Goal: Task Accomplishment & Management: Complete application form

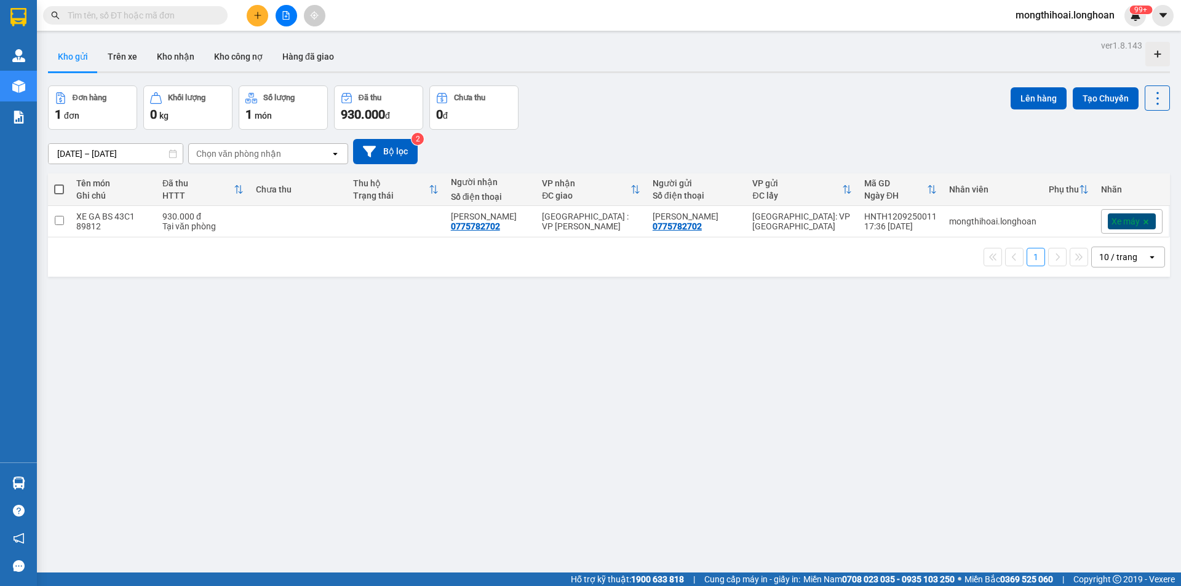
click at [265, 12] on button at bounding box center [258, 16] width 22 height 22
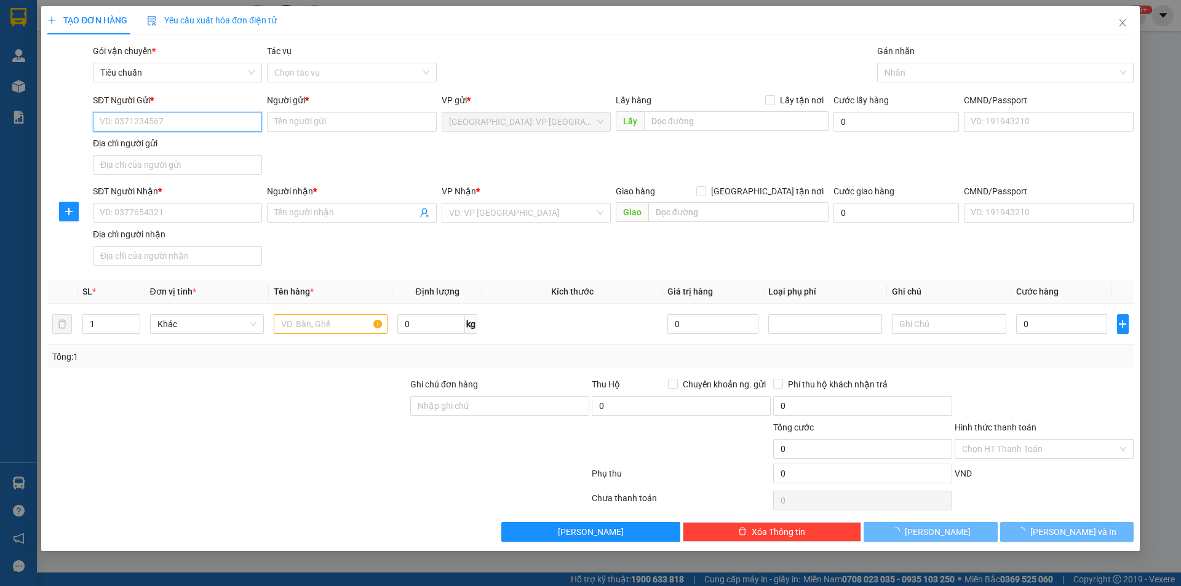
click at [236, 124] on input "SĐT Người Gửi *" at bounding box center [177, 122] width 169 height 20
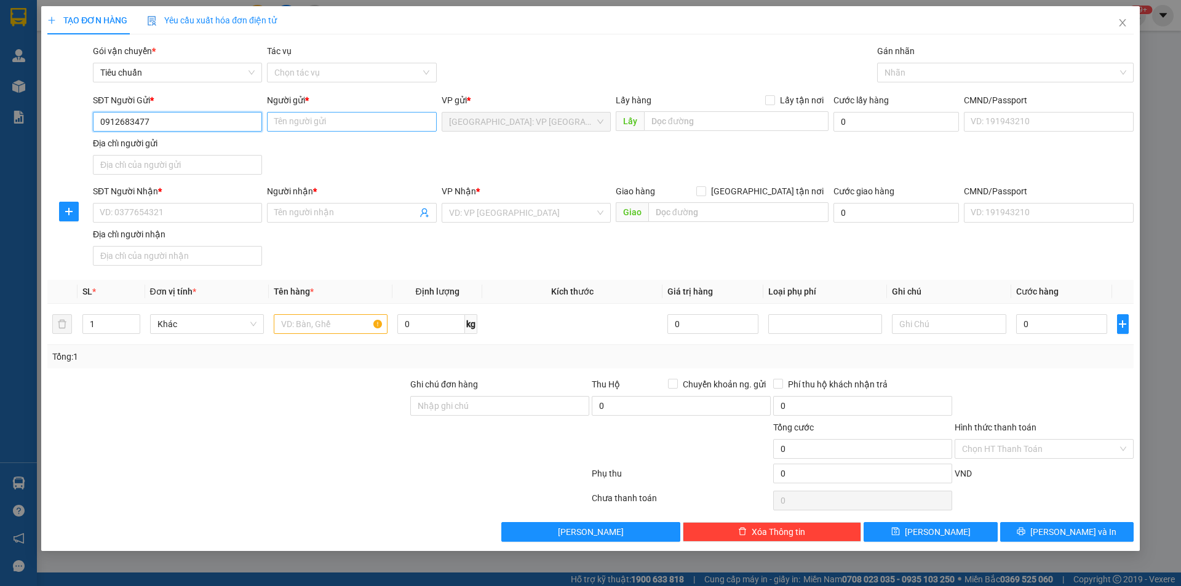
type input "0912683477"
click at [349, 126] on input "Người gửi *" at bounding box center [351, 122] width 169 height 20
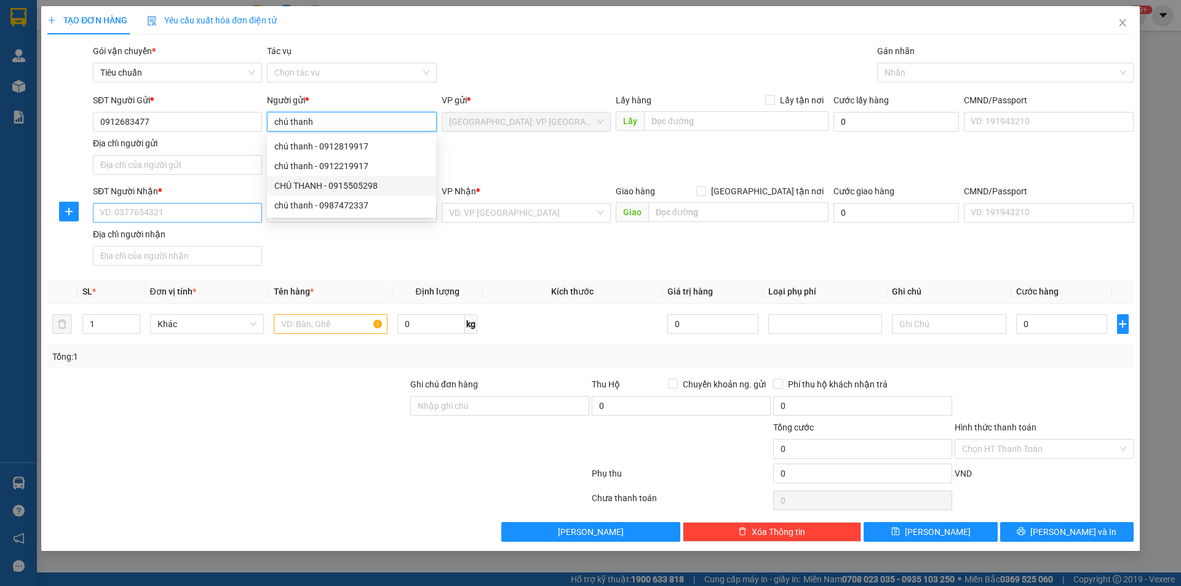
type input "chú thanh"
click at [218, 212] on input "SĐT Người Nhận *" at bounding box center [177, 213] width 169 height 20
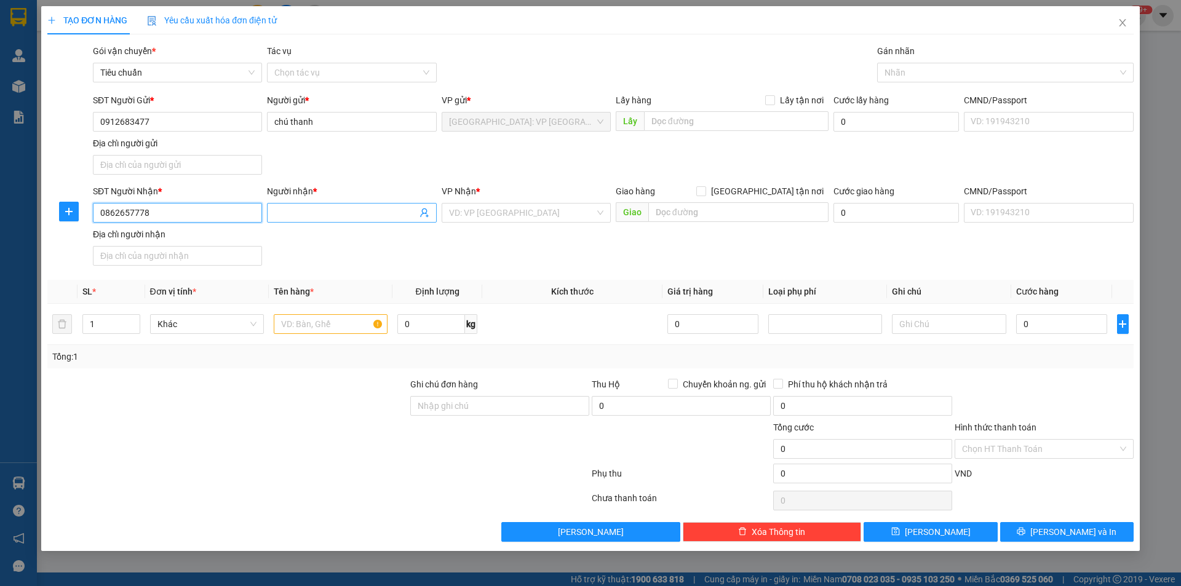
type input "0862657778"
click at [301, 216] on input "Người nhận *" at bounding box center [345, 213] width 142 height 14
type input "anh đạm"
click at [715, 213] on input "text" at bounding box center [738, 212] width 180 height 20
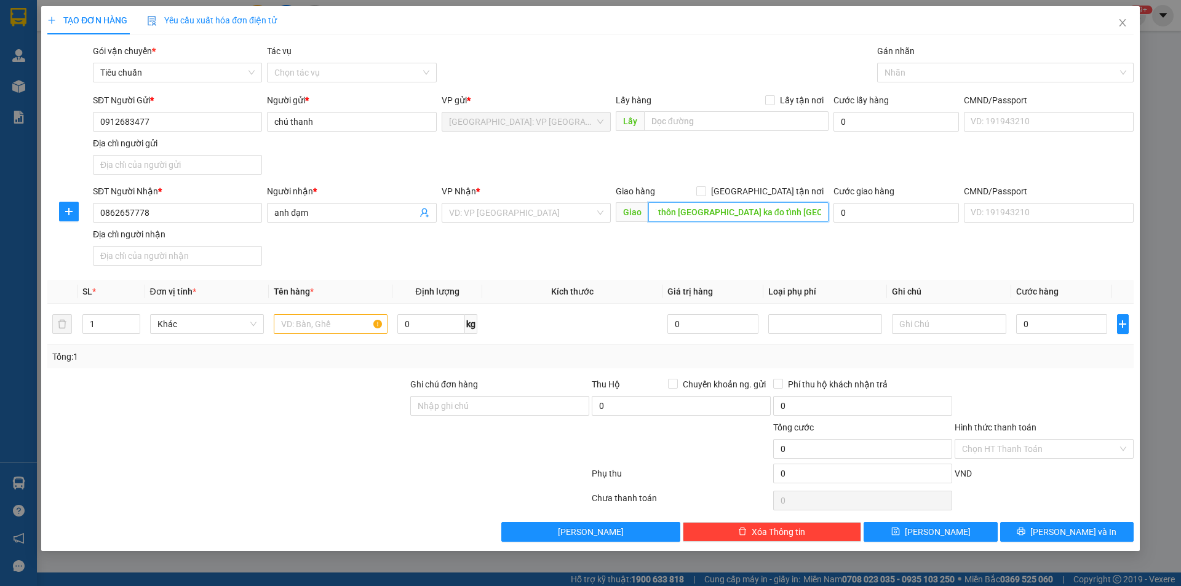
scroll to position [0, 20]
click at [568, 220] on input "search" at bounding box center [522, 213] width 146 height 18
click at [743, 208] on input "số 17 thôn xuân thượng xã ka đo tỉnh lâm đồng" at bounding box center [738, 212] width 180 height 20
click at [790, 216] on input "số 17 thôn xuân thượng xã ka đo tỉnh lâm đồng" at bounding box center [738, 212] width 180 height 20
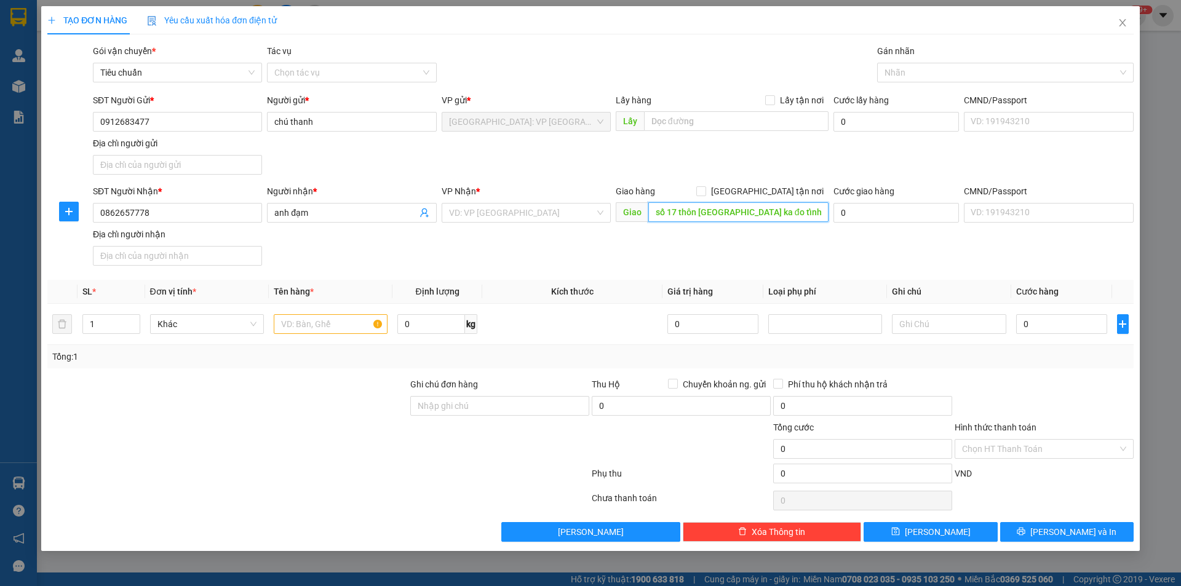
click at [768, 216] on input "số 17 thôn xuân thượng xã ka đo tỉnh lâm đồng" at bounding box center [738, 212] width 180 height 20
drag, startPoint x: 762, startPoint y: 209, endPoint x: 828, endPoint y: 210, distance: 65.8
click at [828, 210] on input "số 17 thôn xuân thượng xã ka đo tỉnh lâm đồng" at bounding box center [738, 212] width 180 height 20
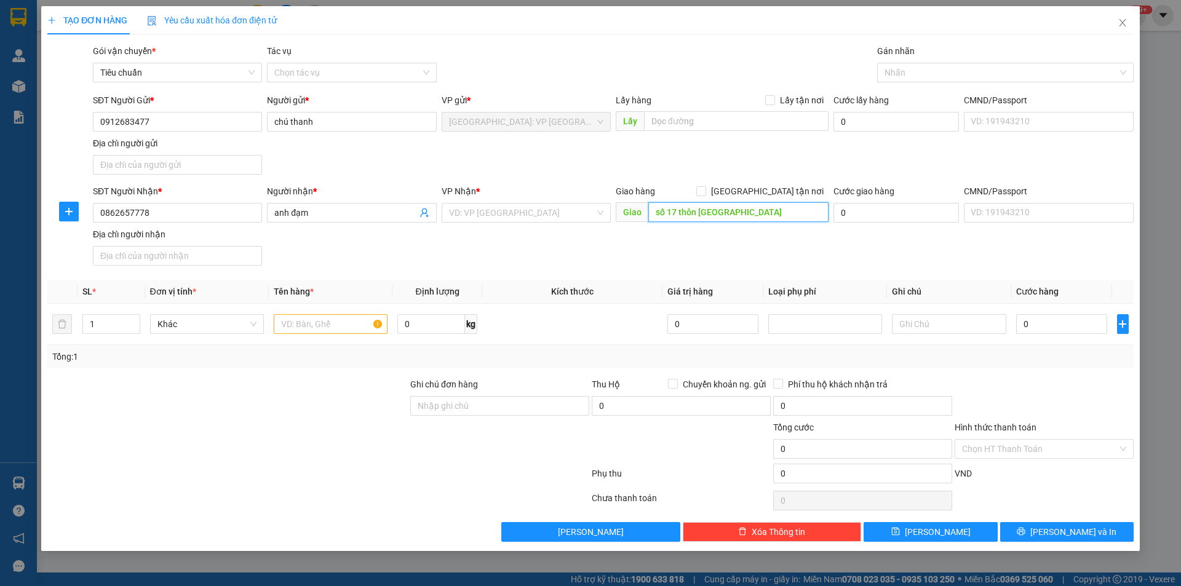
click at [774, 210] on input "số 17 thôn xuân thượng xã" at bounding box center [738, 212] width 180 height 20
type input "số 17 thôn [GEOGRAPHIC_DATA] [GEOGRAPHIC_DATA] tỉnh [GEOGRAPHIC_DATA]"
click at [553, 217] on input "search" at bounding box center [522, 213] width 146 height 18
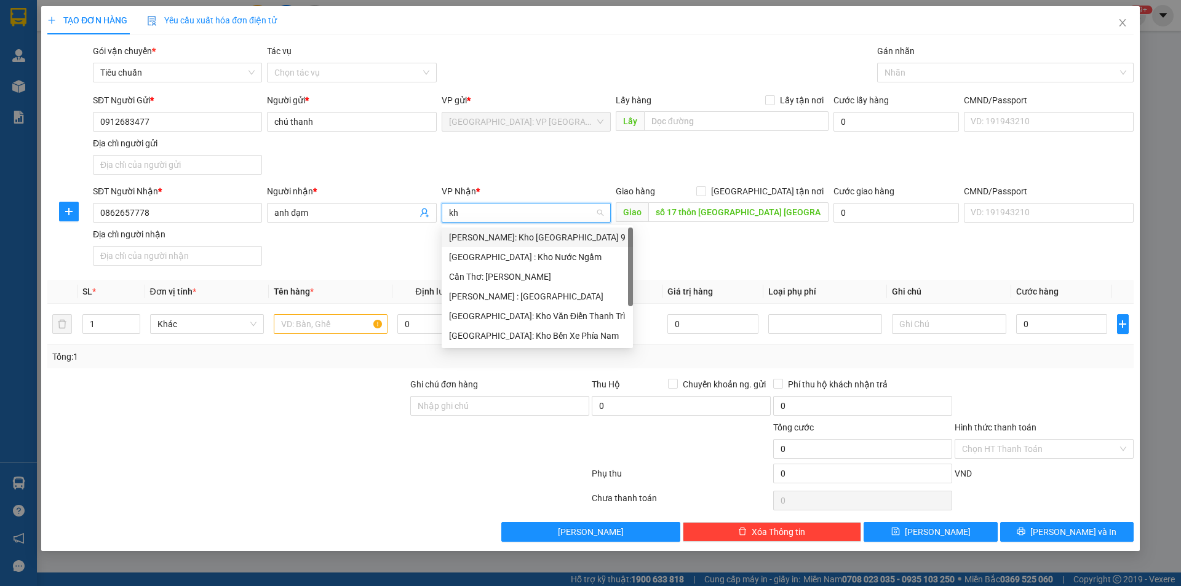
type input "kho"
click at [491, 331] on div "[GEOGRAPHIC_DATA]: Kho Bến Xe Phía Nam" at bounding box center [537, 336] width 176 height 14
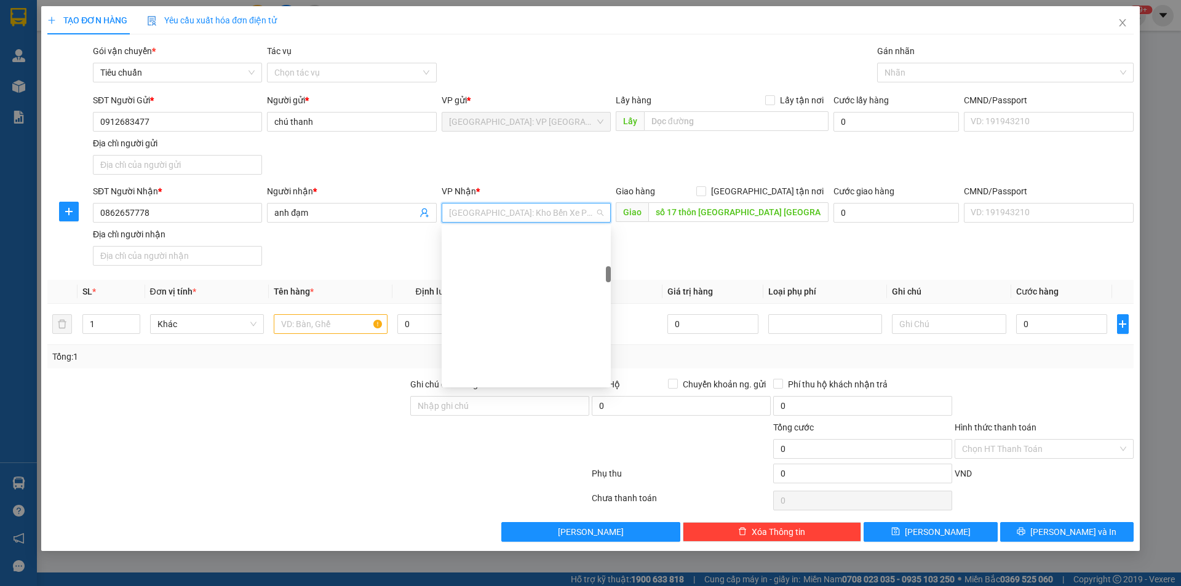
scroll to position [379, 0]
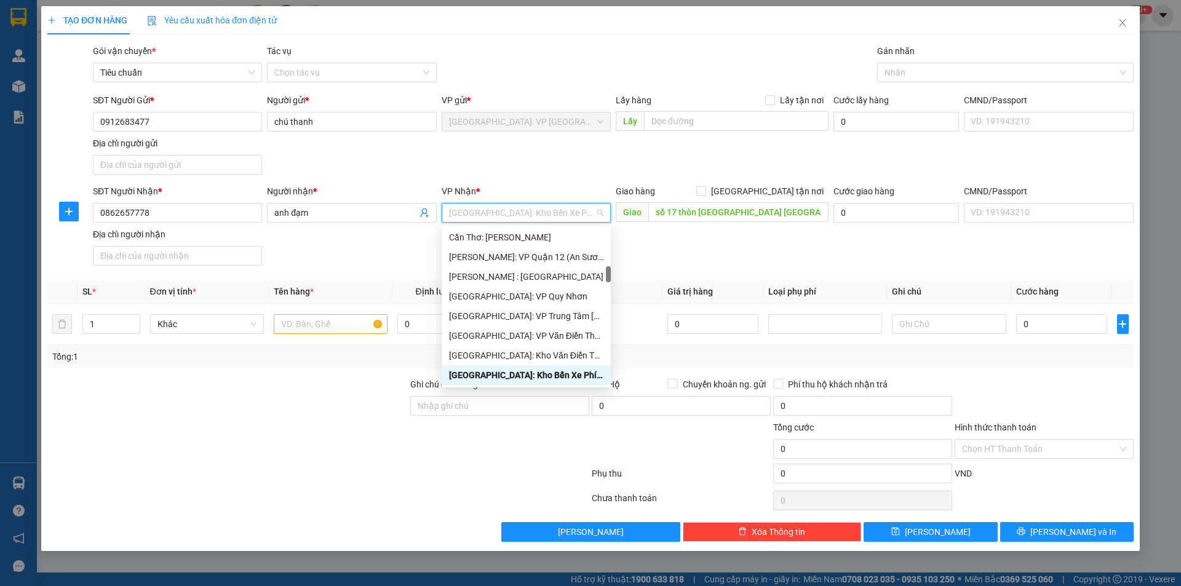
click at [571, 209] on span "[GEOGRAPHIC_DATA]: Kho Bến Xe Phía Nam" at bounding box center [526, 213] width 154 height 18
drag, startPoint x: 764, startPoint y: 191, endPoint x: 890, endPoint y: 104, distance: 153.3
click at [705, 189] on input "[GEOGRAPHIC_DATA] tận nơi" at bounding box center [700, 190] width 9 height 9
checkbox input "true"
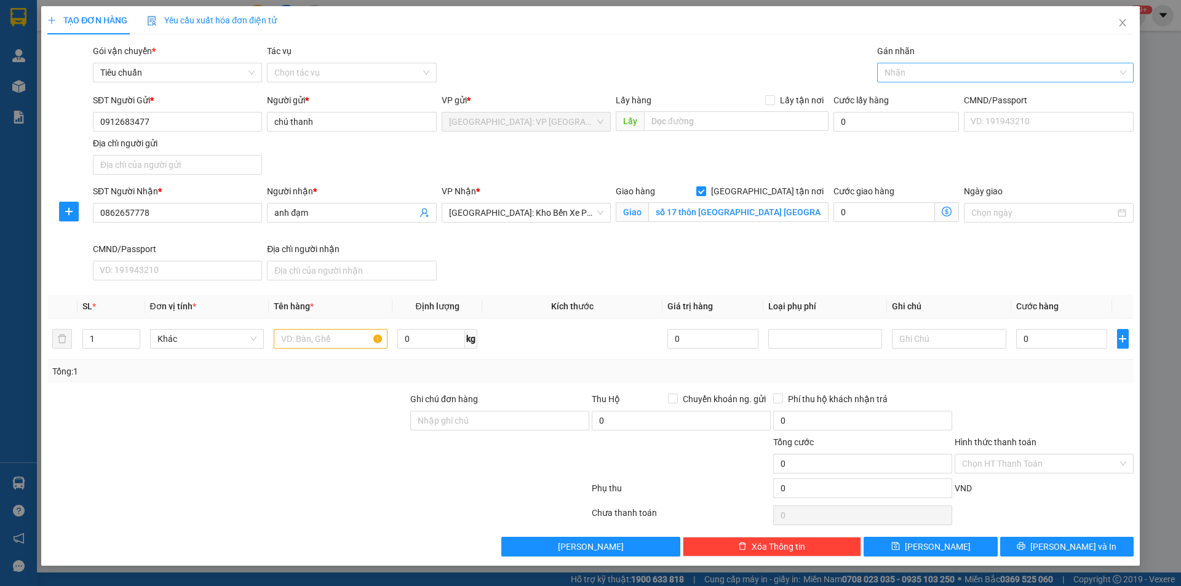
click at [911, 74] on div at bounding box center [999, 72] width 238 height 15
type input "xe"
click at [903, 100] on div "Xe máy" at bounding box center [1005, 97] width 242 height 14
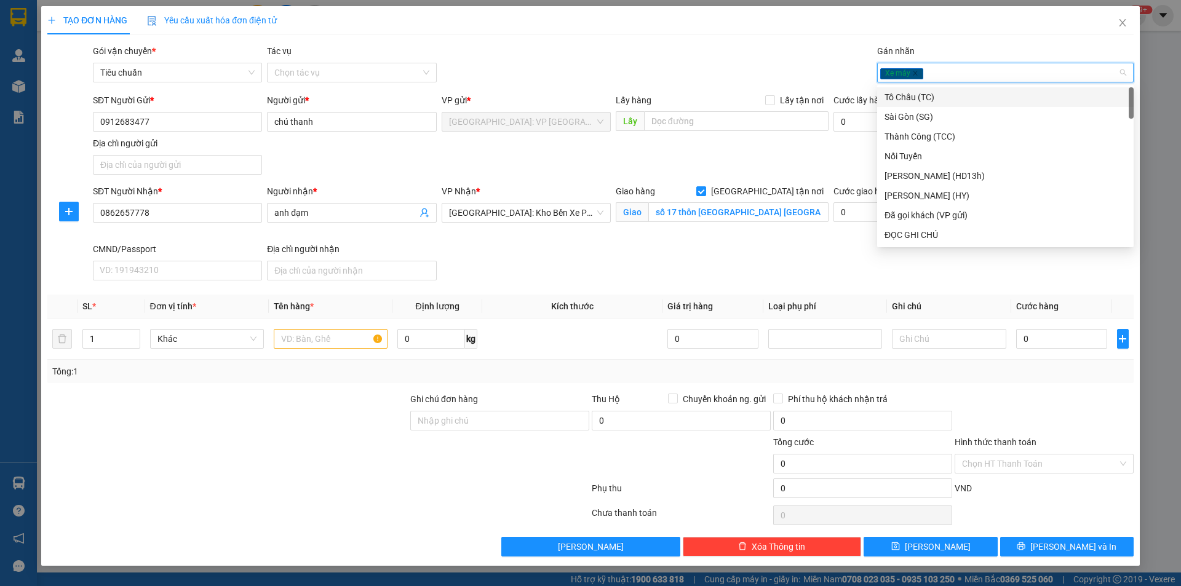
click at [961, 79] on div "Xe máy" at bounding box center [999, 72] width 238 height 15
type input "gi"
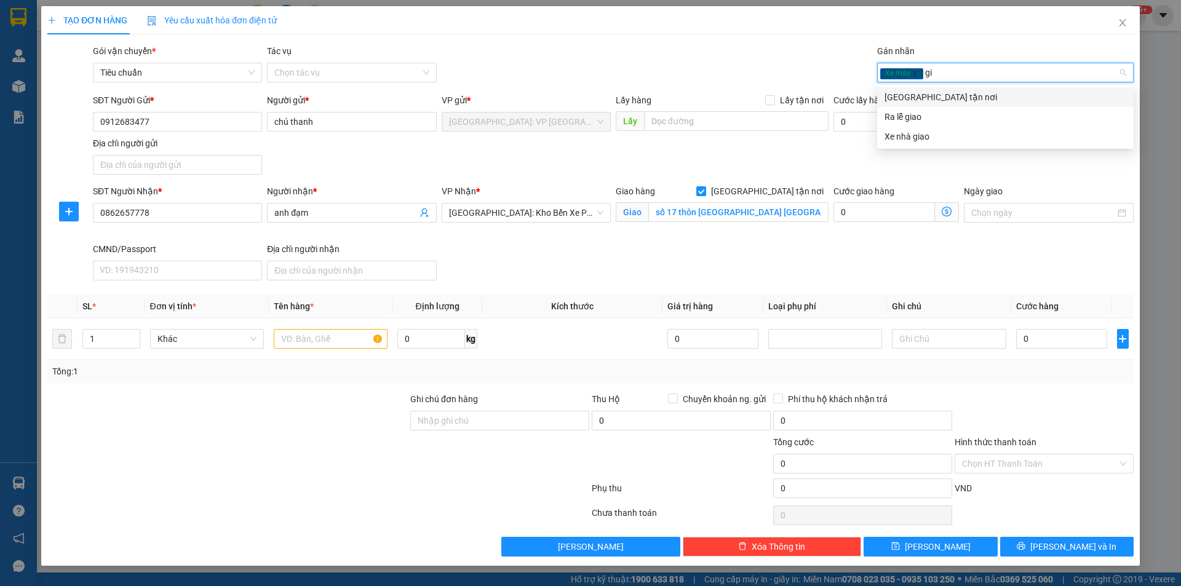
click at [925, 97] on div "[GEOGRAPHIC_DATA] tận nơi" at bounding box center [1005, 97] width 242 height 14
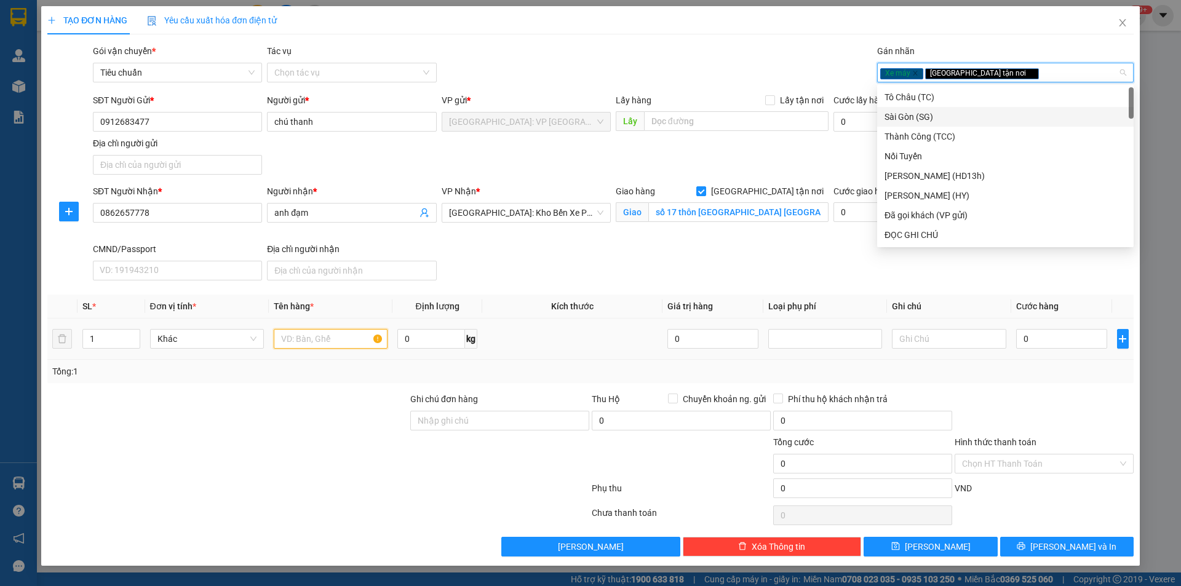
click at [298, 335] on input "text" at bounding box center [331, 339] width 114 height 20
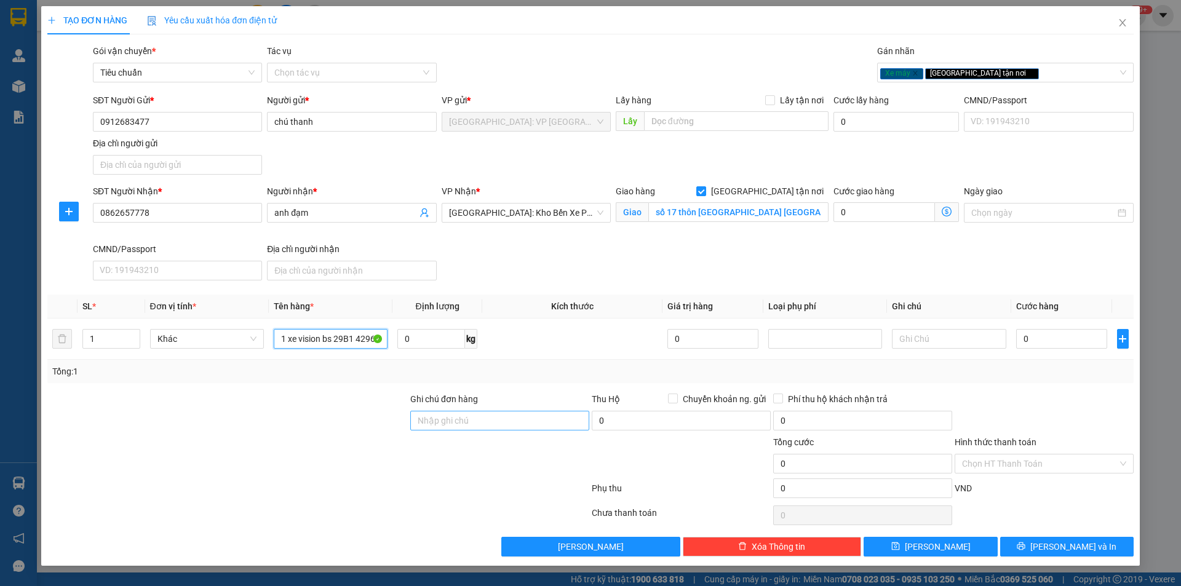
type input "1 xe vision bs 29B1 42960"
click at [555, 427] on input "Ghi chú đơn hàng" at bounding box center [499, 421] width 179 height 20
type input "1 chìa khoá quấn tay lái"
click at [1069, 344] on input "0" at bounding box center [1062, 339] width 92 height 20
type input "1"
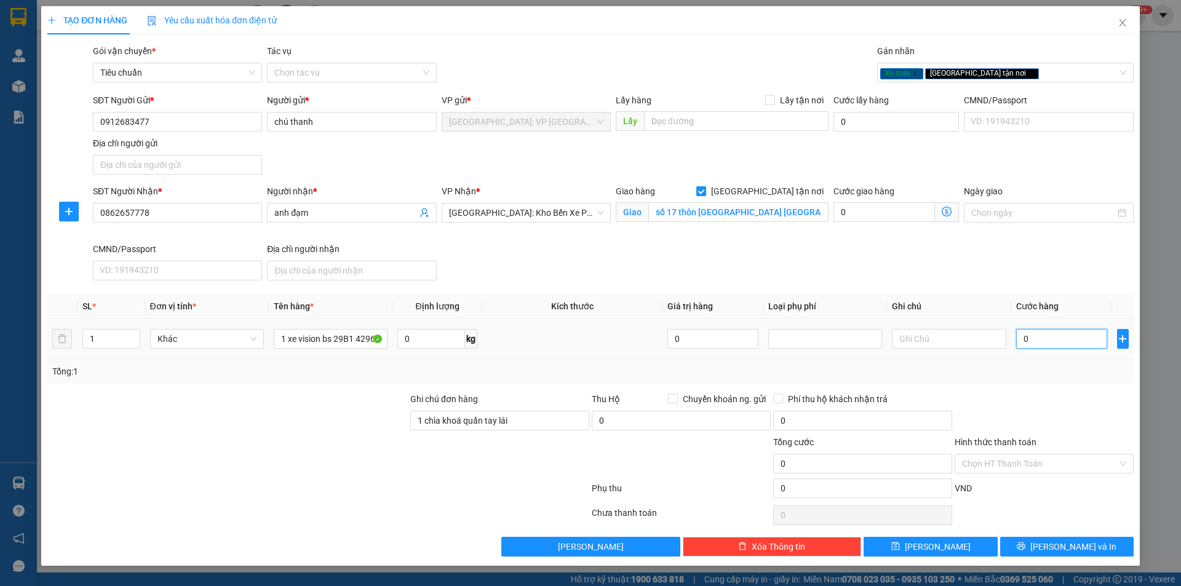
type input "1"
type input "15"
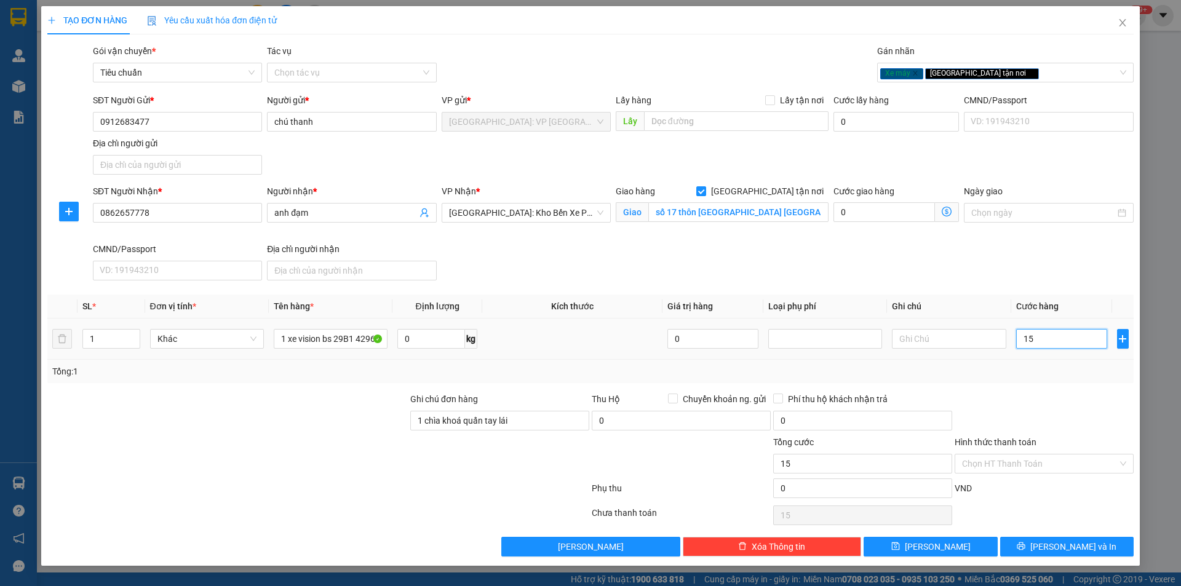
type input "158"
type input "1.580"
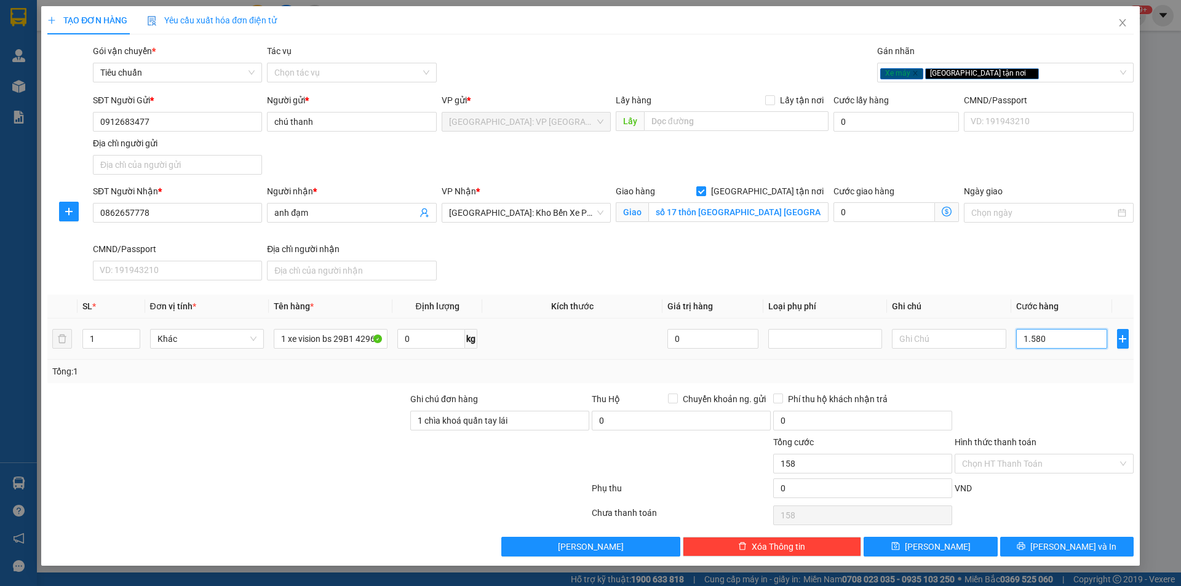
type input "1.580"
type input "15.800"
type input "158.000"
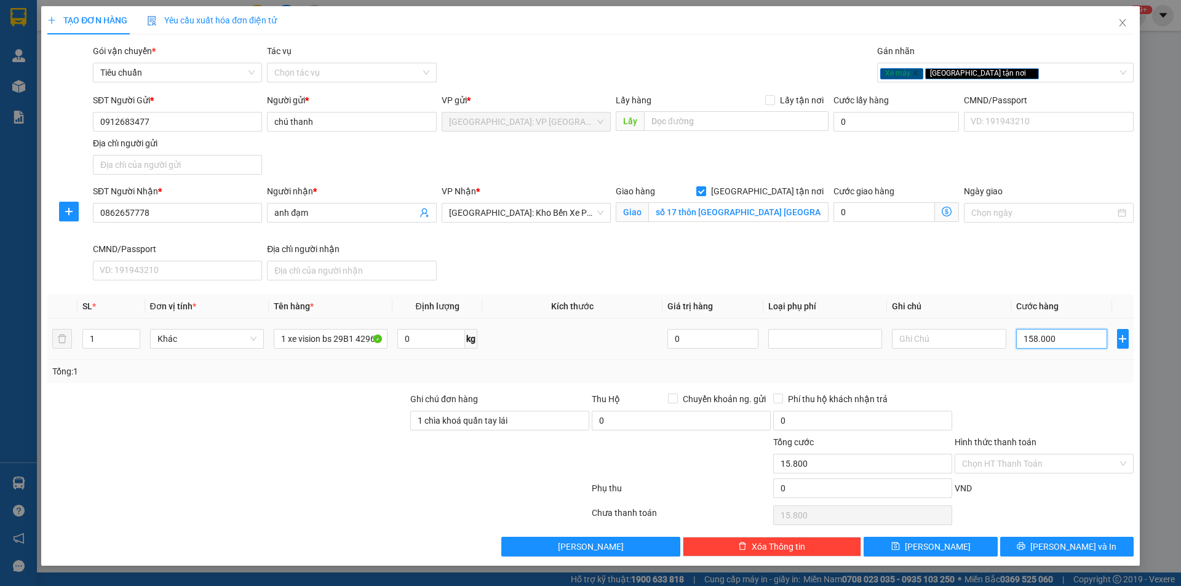
type input "158.000"
type input "1.580.000"
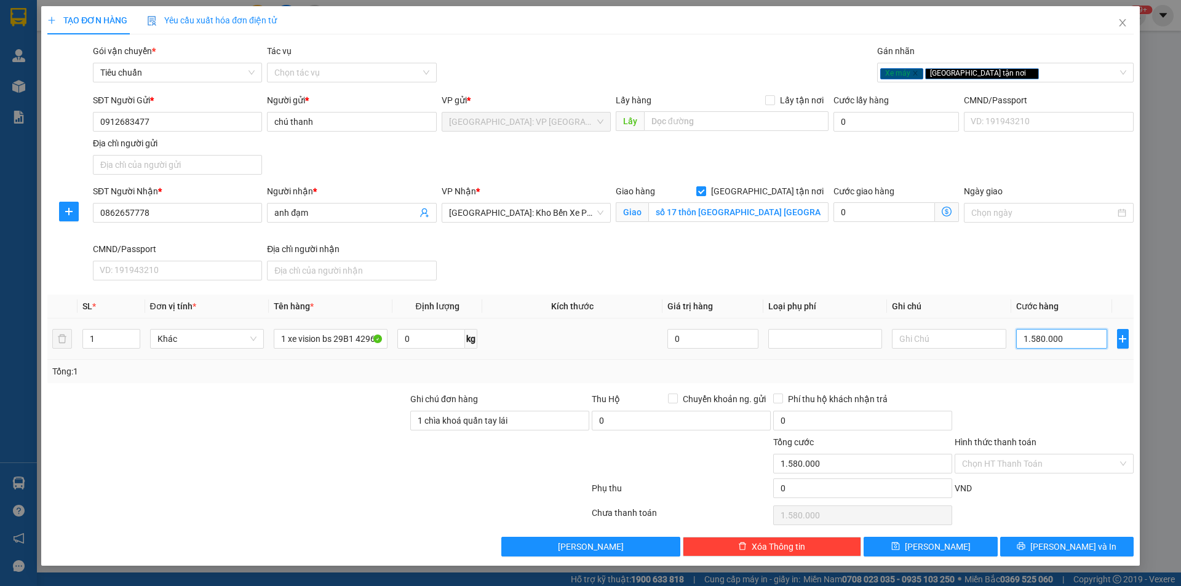
type input "15.800.000"
type input "1.580.000"
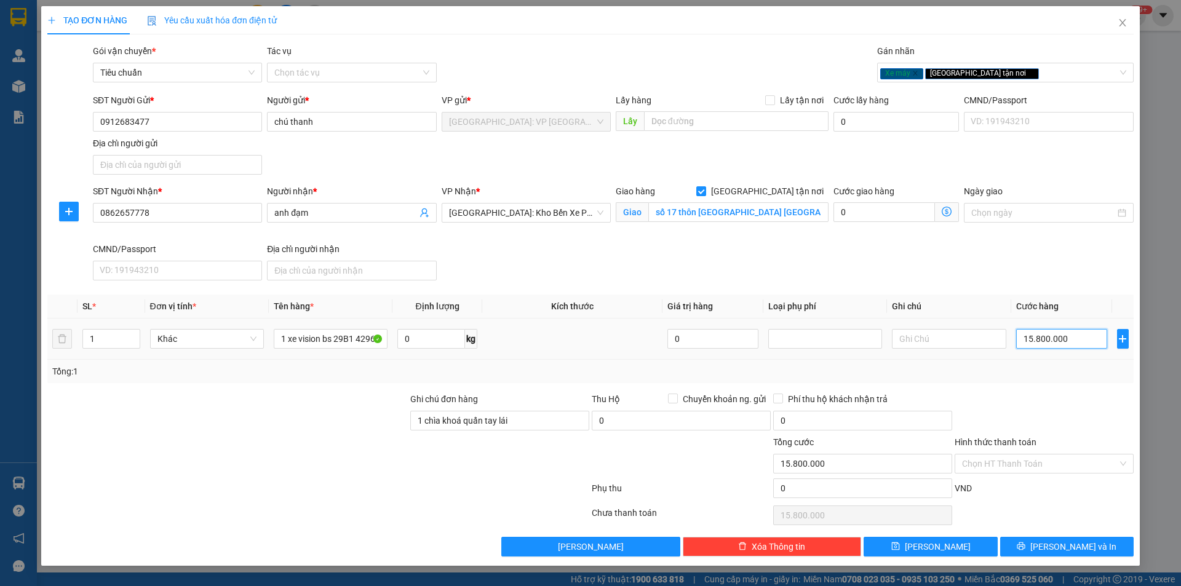
type input "1.580.000"
click at [1031, 405] on div at bounding box center [1043, 413] width 181 height 43
drag, startPoint x: 488, startPoint y: 410, endPoint x: 523, endPoint y: 422, distance: 37.1
click at [496, 413] on div "Ghi chú đơn hàng 1 chìa khoá quấn tay lái" at bounding box center [499, 413] width 179 height 43
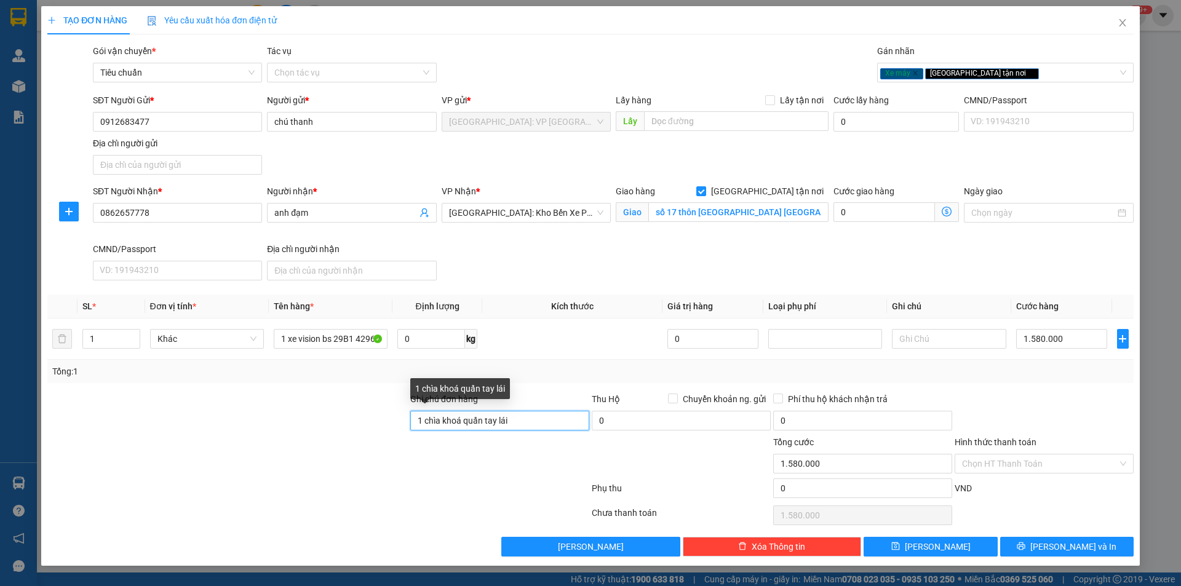
click at [532, 425] on input "1 chìa khoá quấn tay lái" at bounding box center [499, 421] width 179 height 20
type input "1 chìa khoá quấn tay lái ,1 CAVET để trong cốp"
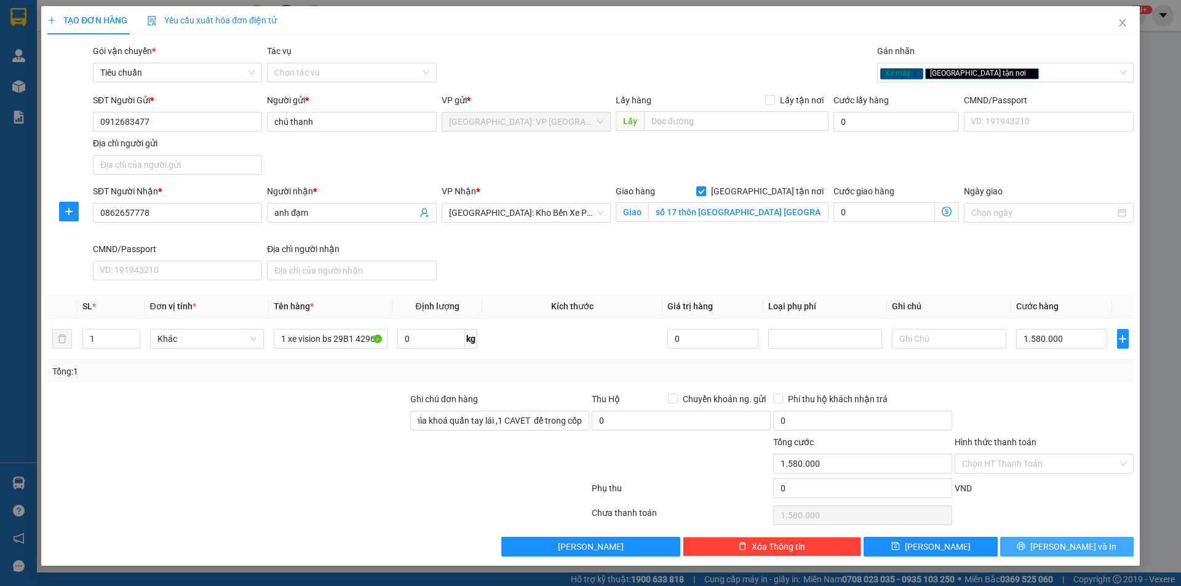
click at [1044, 541] on button "[PERSON_NAME] và In" at bounding box center [1066, 547] width 133 height 20
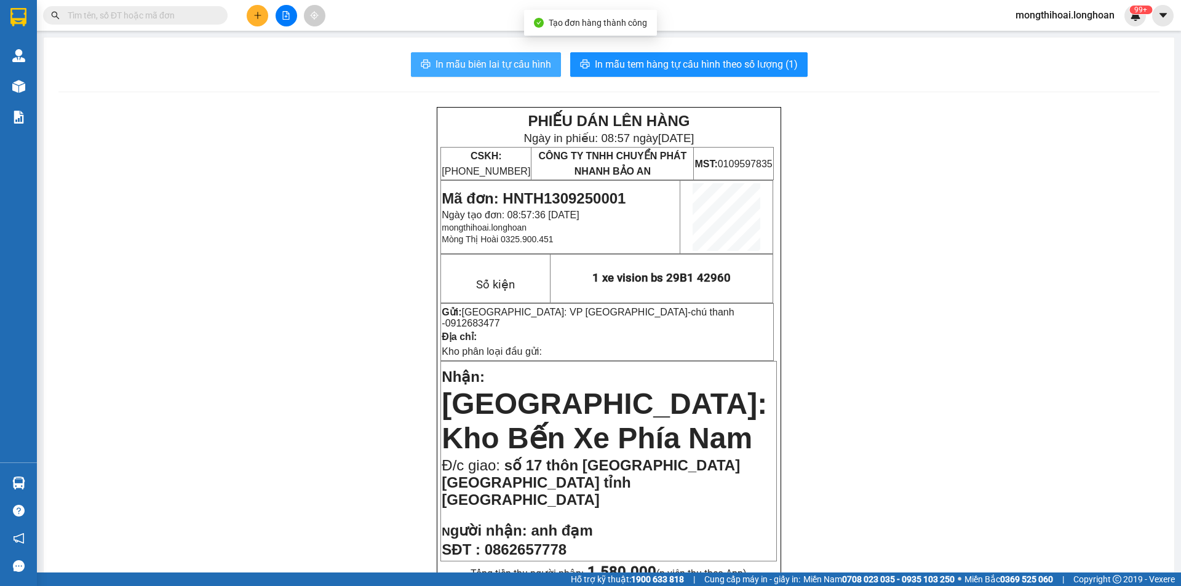
click at [525, 64] on span "In mẫu biên lai tự cấu hình" at bounding box center [493, 64] width 116 height 15
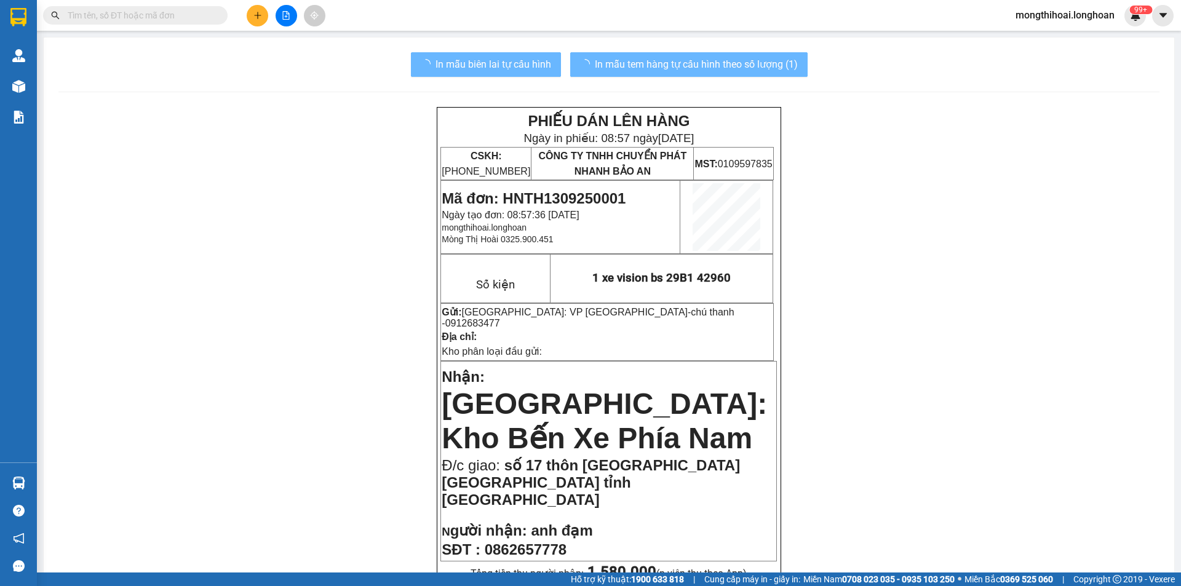
scroll to position [123, 0]
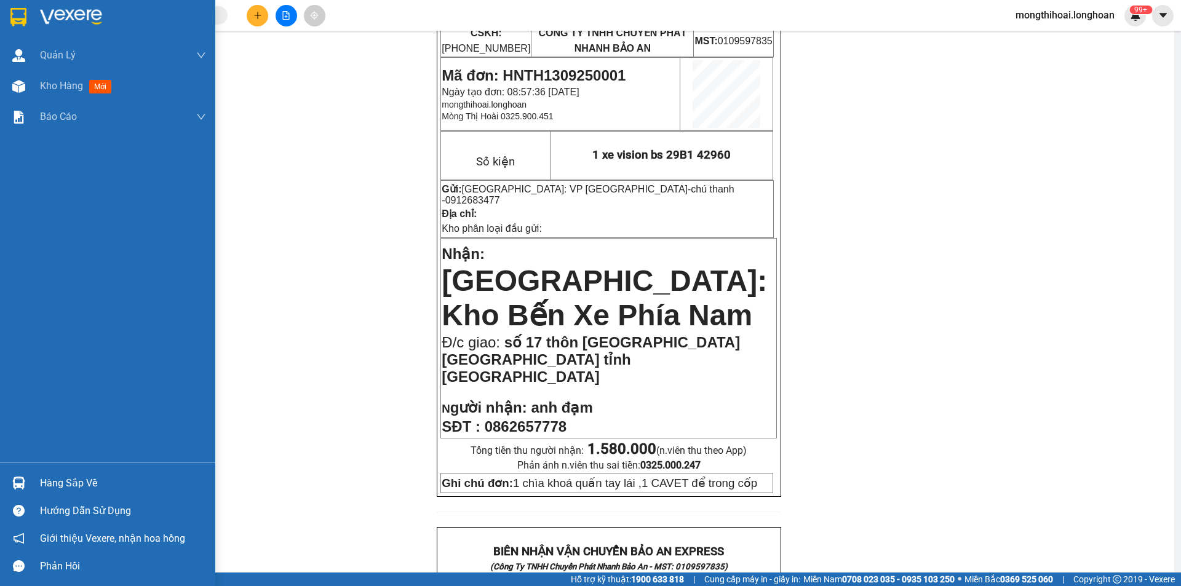
click at [12, 12] on img at bounding box center [18, 17] width 16 height 18
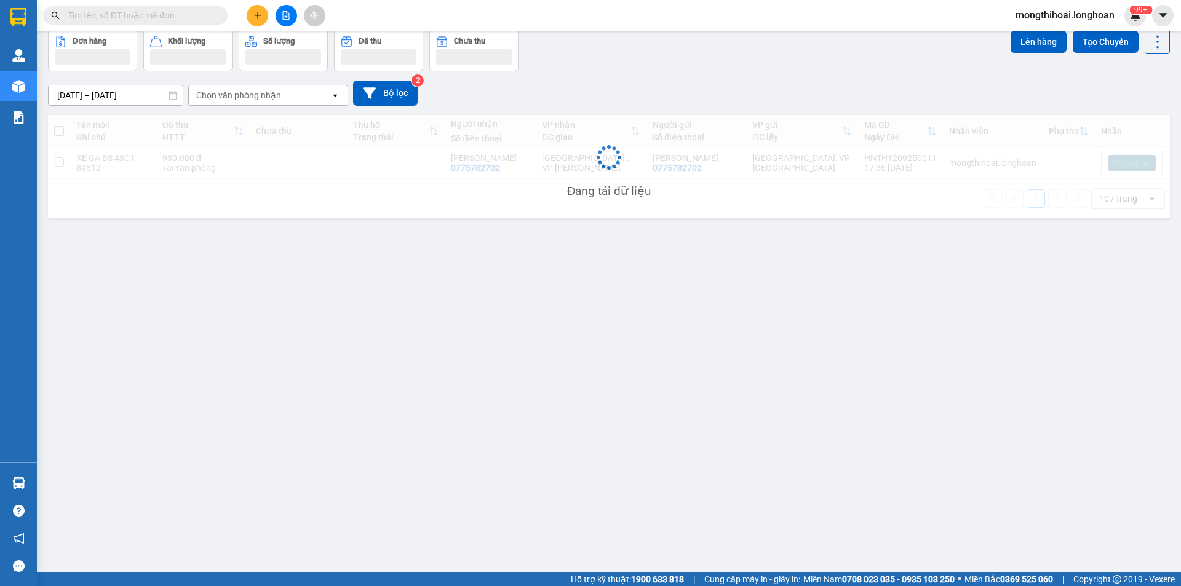
scroll to position [57, 0]
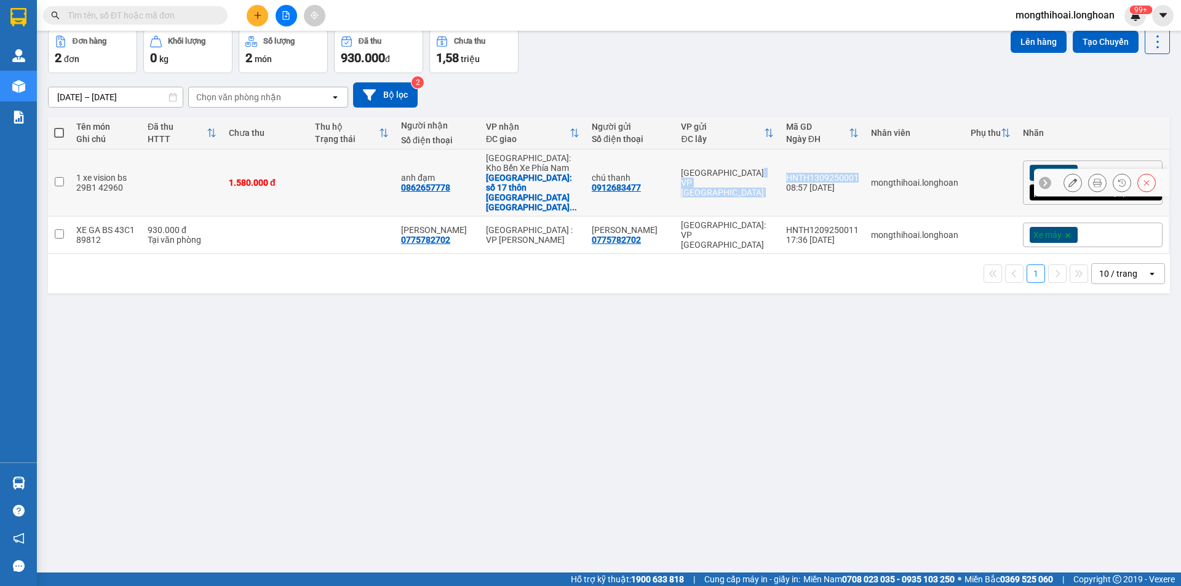
drag, startPoint x: 835, startPoint y: 167, endPoint x: 918, endPoint y: 171, distance: 83.1
click at [918, 171] on tr "1 xe vision bs 29B1 42960 1.580.000 đ anh đạm 0862657778 Nha Trang: Kho Bến Xe …" at bounding box center [609, 182] width 1122 height 67
checkbox input "true"
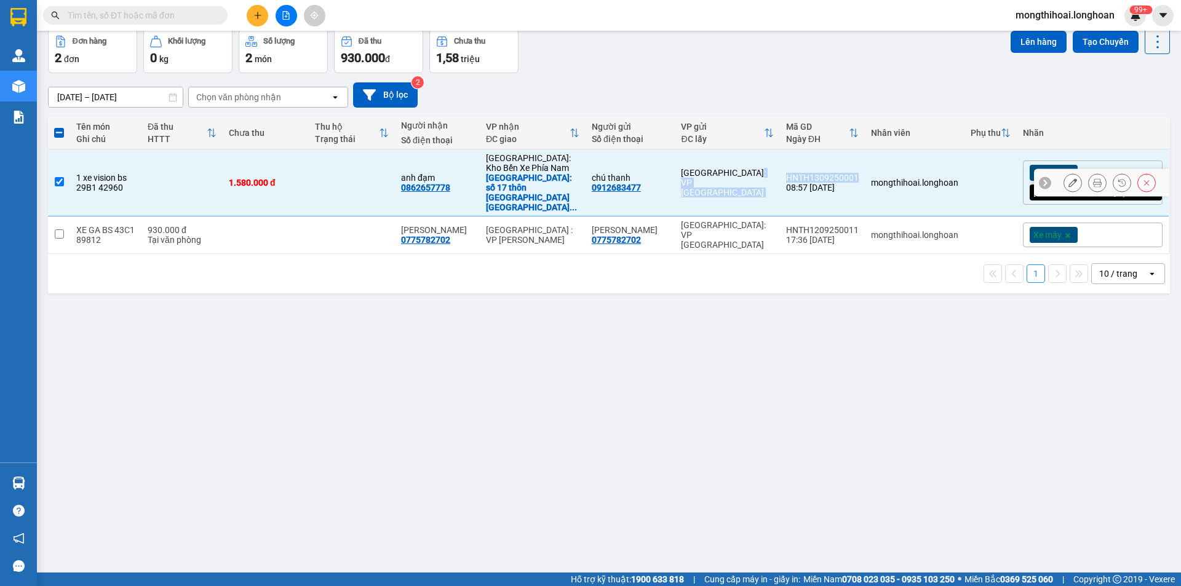
copy tr "Hà Nội: VP Tây Hồ HNTH1309250001"
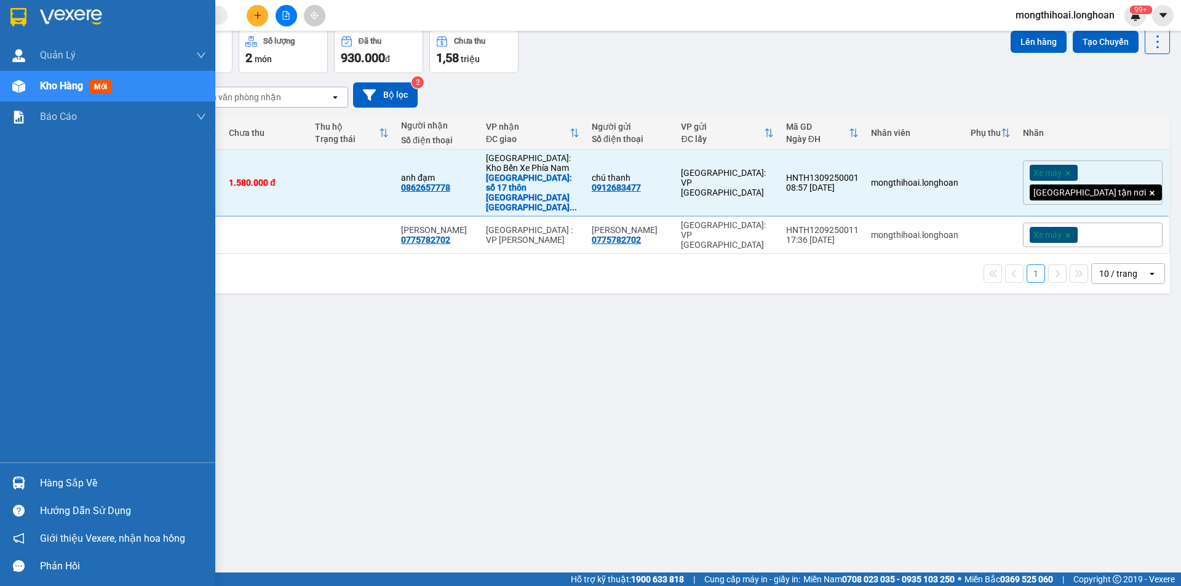
drag, startPoint x: 0, startPoint y: 9, endPoint x: 12, endPoint y: 6, distance: 12.1
click at [12, 6] on div at bounding box center [107, 20] width 215 height 40
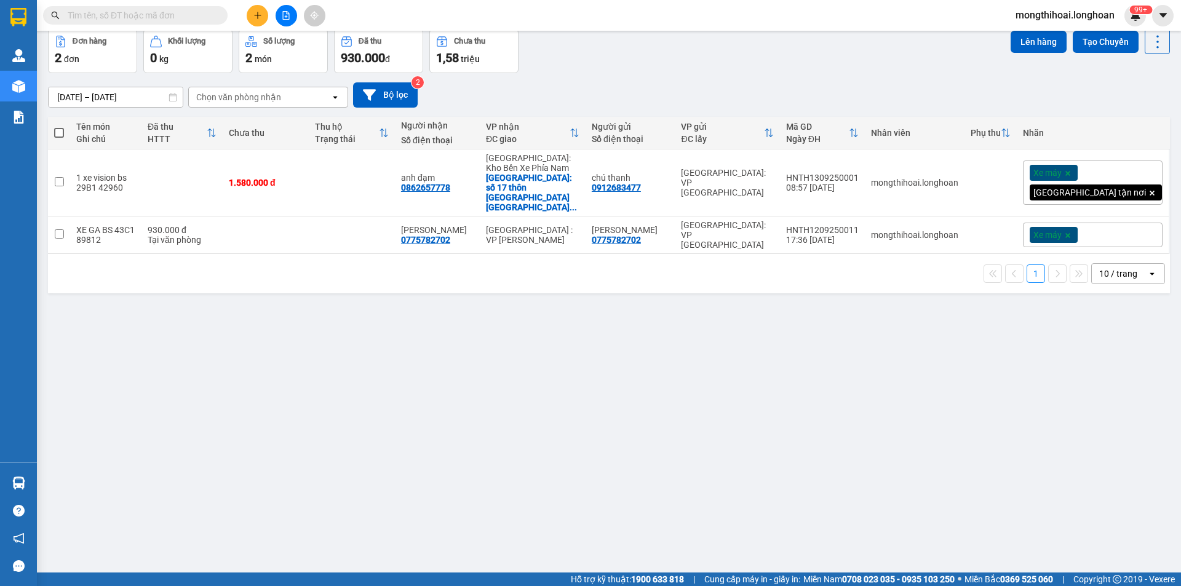
click at [204, 16] on input "text" at bounding box center [140, 16] width 145 height 14
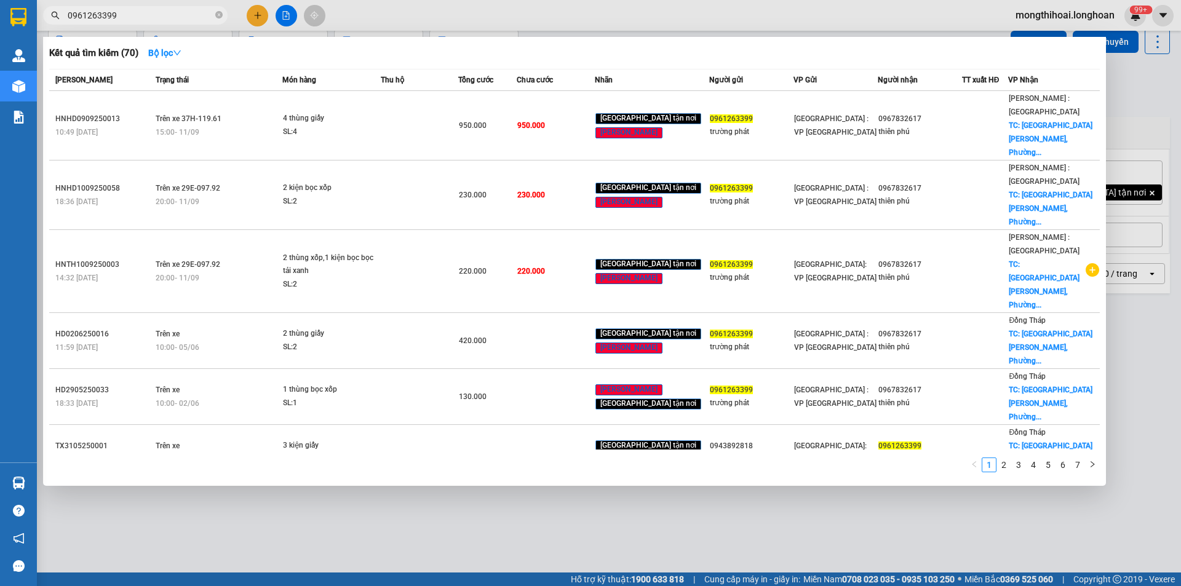
type input "0961263399"
click at [215, 14] on span "0961263399" at bounding box center [135, 15] width 184 height 18
click at [219, 14] on icon "close-circle" at bounding box center [218, 14] width 7 height 7
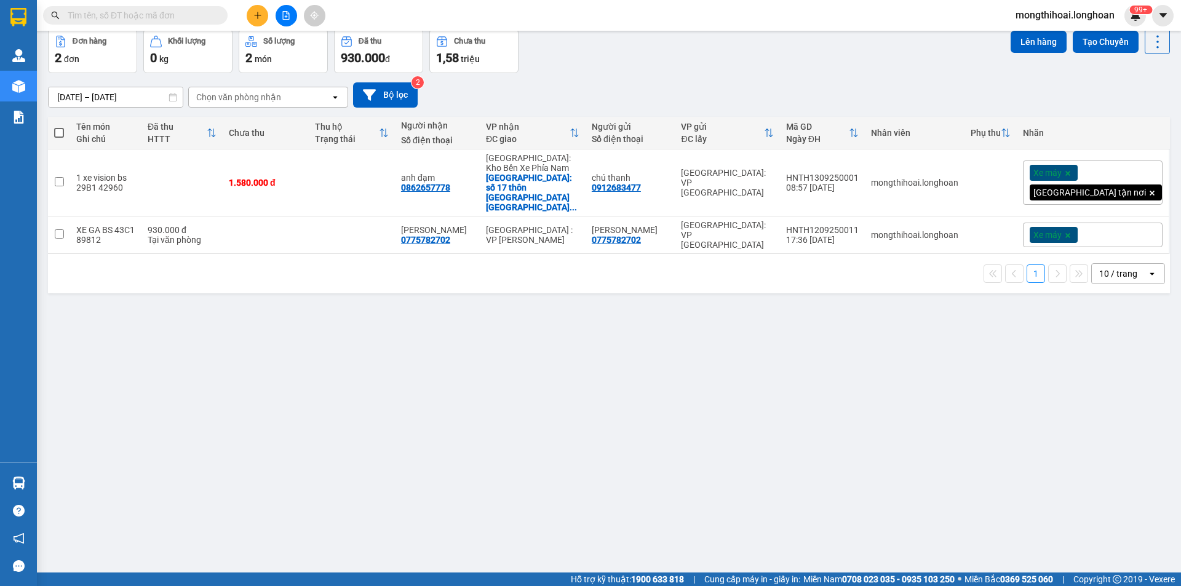
drag, startPoint x: 189, startPoint y: 12, endPoint x: 186, endPoint y: 1, distance: 11.9
click at [186, 1] on div "Kết quả tìm kiếm ( 70 ) Bộ lọc Mã ĐH Trạng thái Món hàng Thu hộ Tổng cước Chưa …" at bounding box center [590, 15] width 1181 height 31
paste input "0967832617"
type input "0967832617"
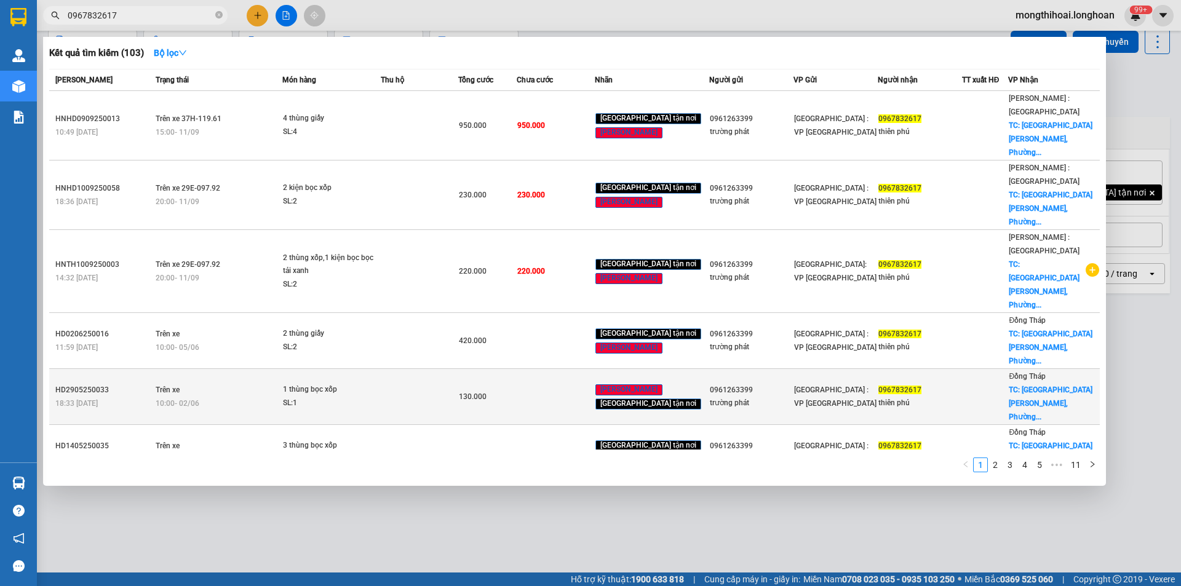
scroll to position [106, 0]
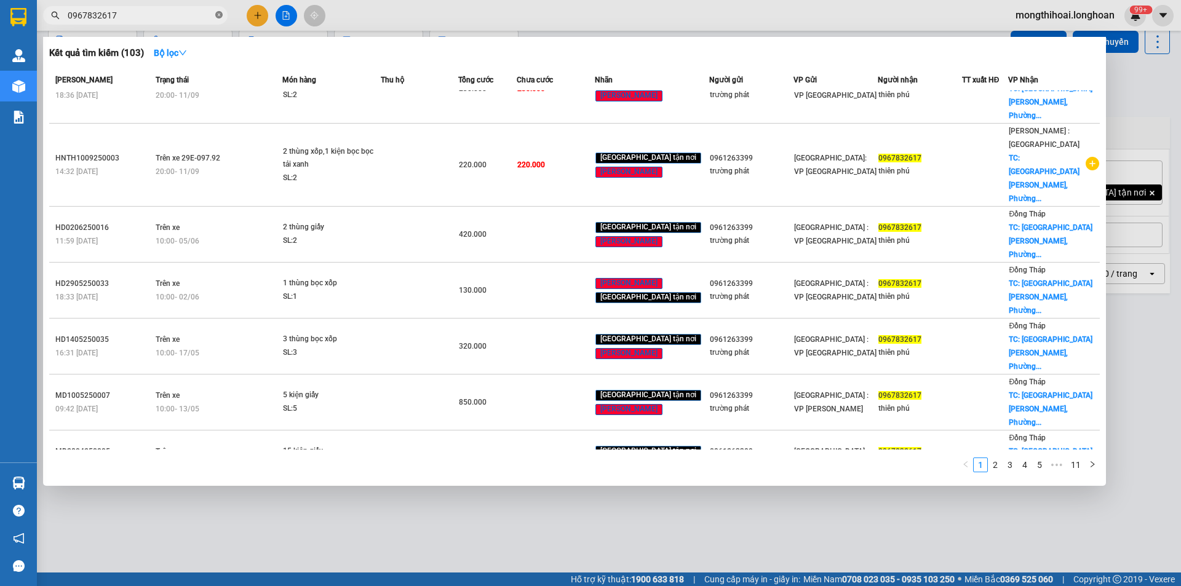
click at [219, 15] on icon "close-circle" at bounding box center [218, 14] width 7 height 7
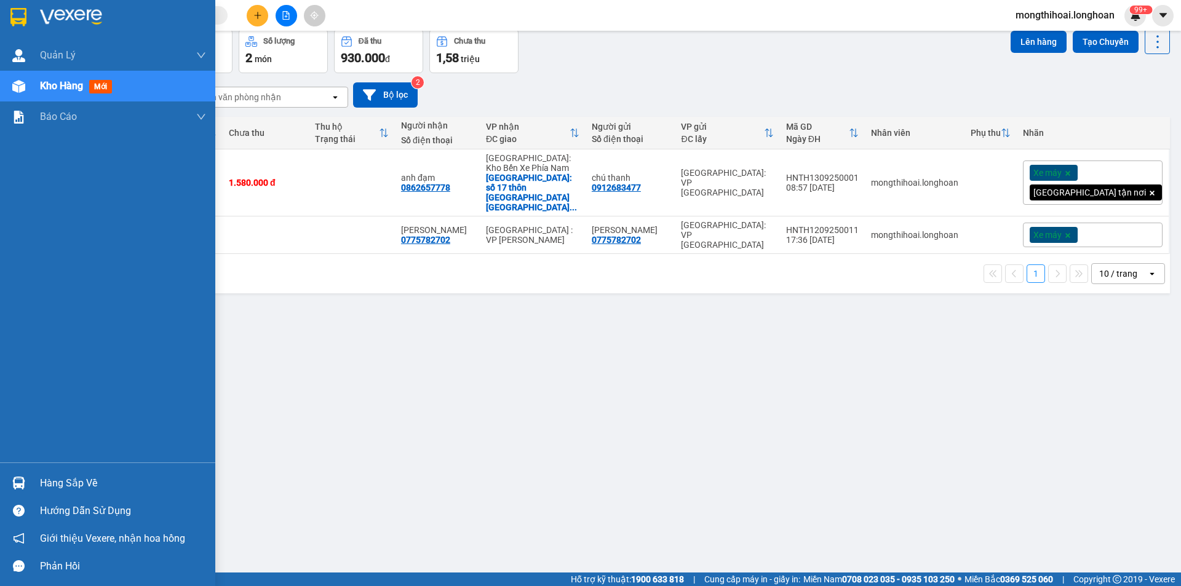
click at [1, 15] on div at bounding box center [107, 20] width 215 height 40
click at [0, 13] on div at bounding box center [107, 20] width 215 height 40
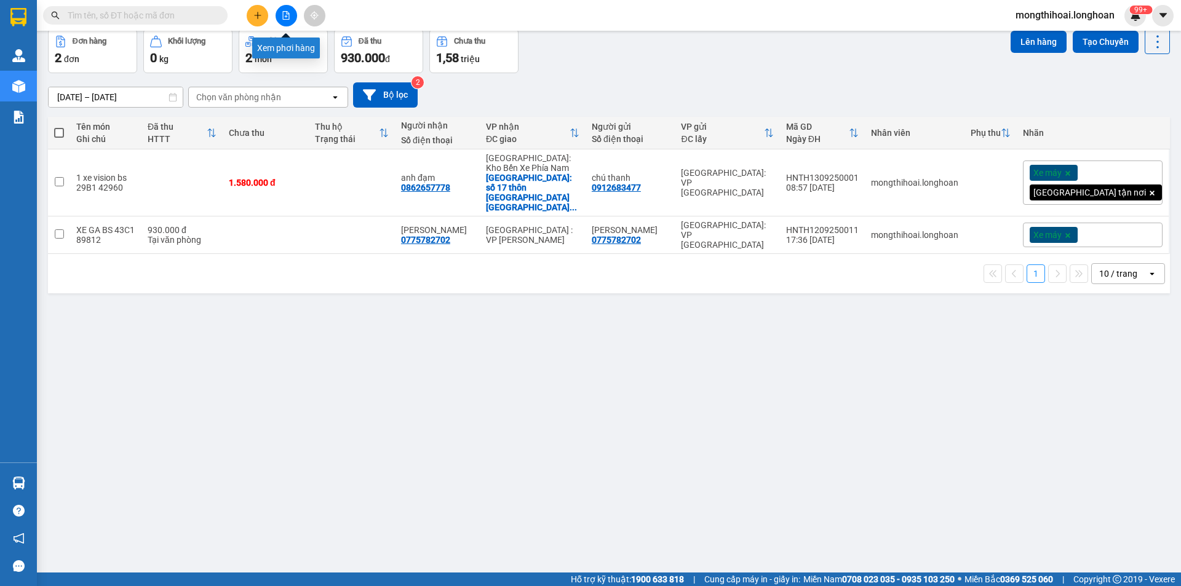
click at [283, 18] on icon "file-add" at bounding box center [286, 15] width 9 height 9
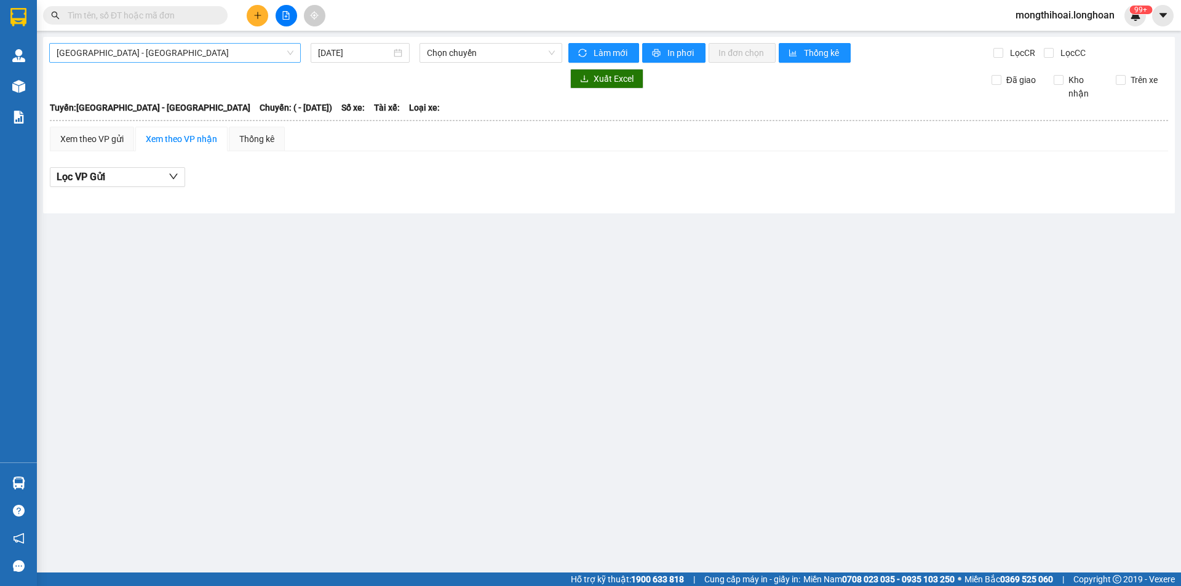
click at [204, 60] on span "Hải Phòng - Hà Nội" at bounding box center [175, 53] width 237 height 18
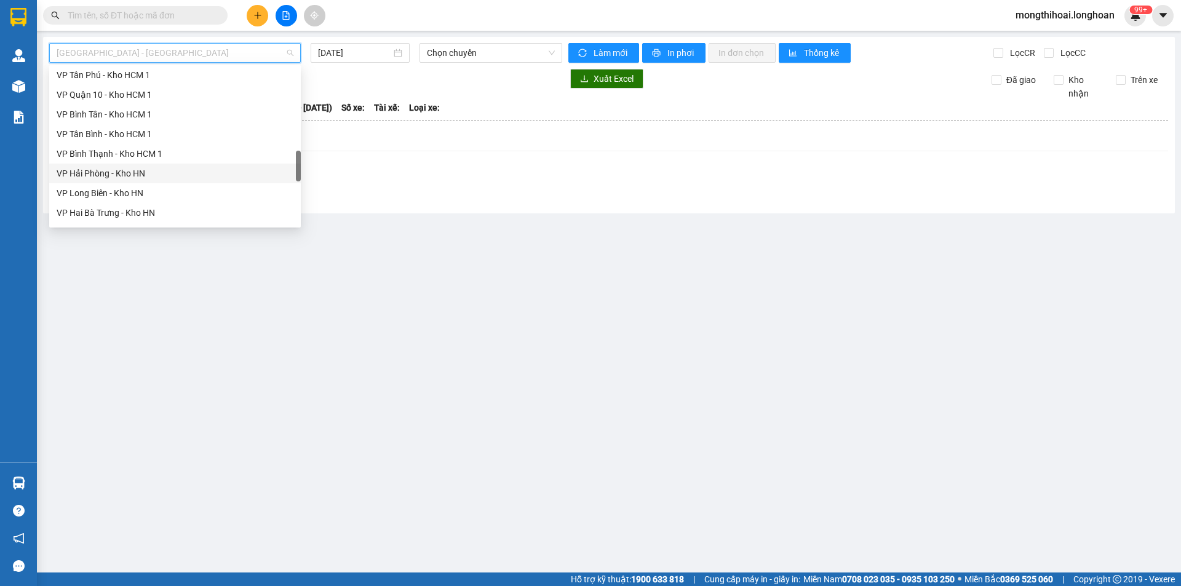
scroll to position [799, 0]
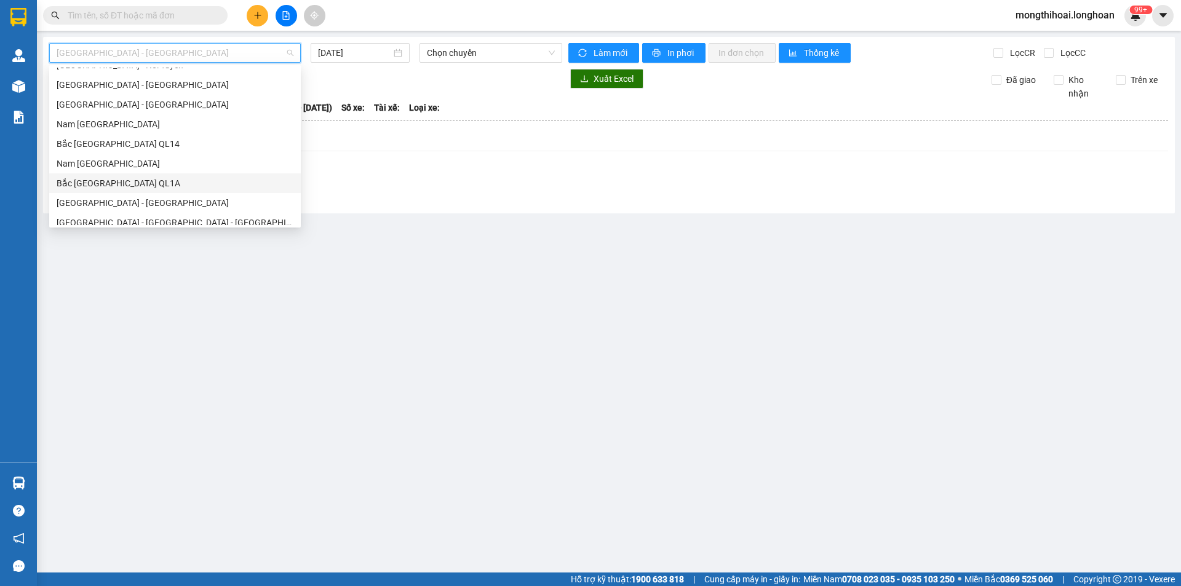
click at [121, 178] on div "Bắc [GEOGRAPHIC_DATA] QL1A" at bounding box center [175, 183] width 237 height 14
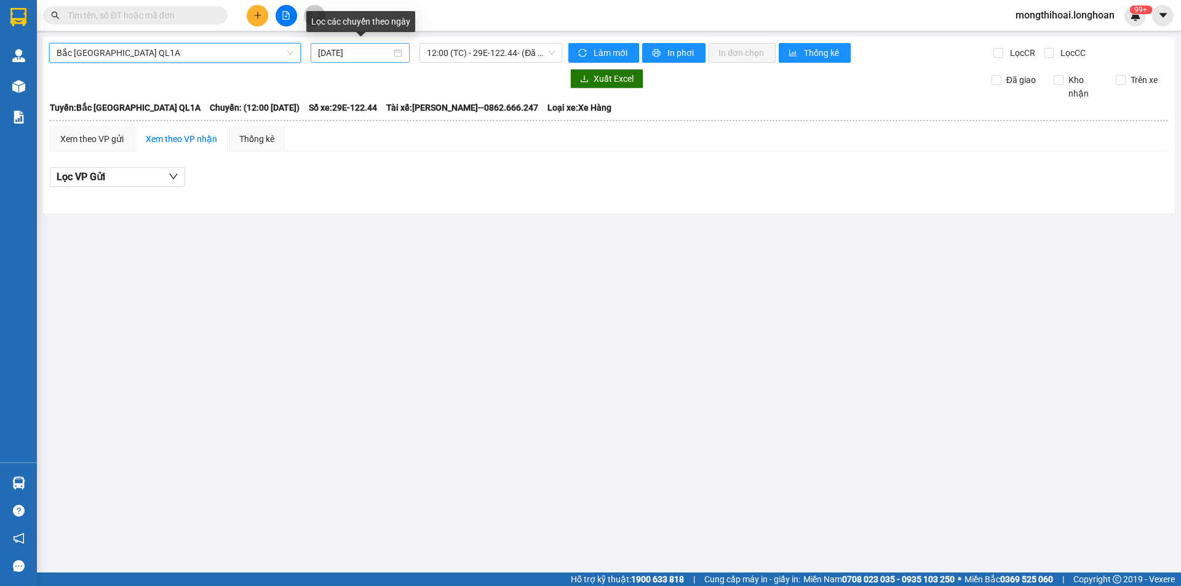
click at [357, 58] on input "[DATE]" at bounding box center [354, 53] width 73 height 14
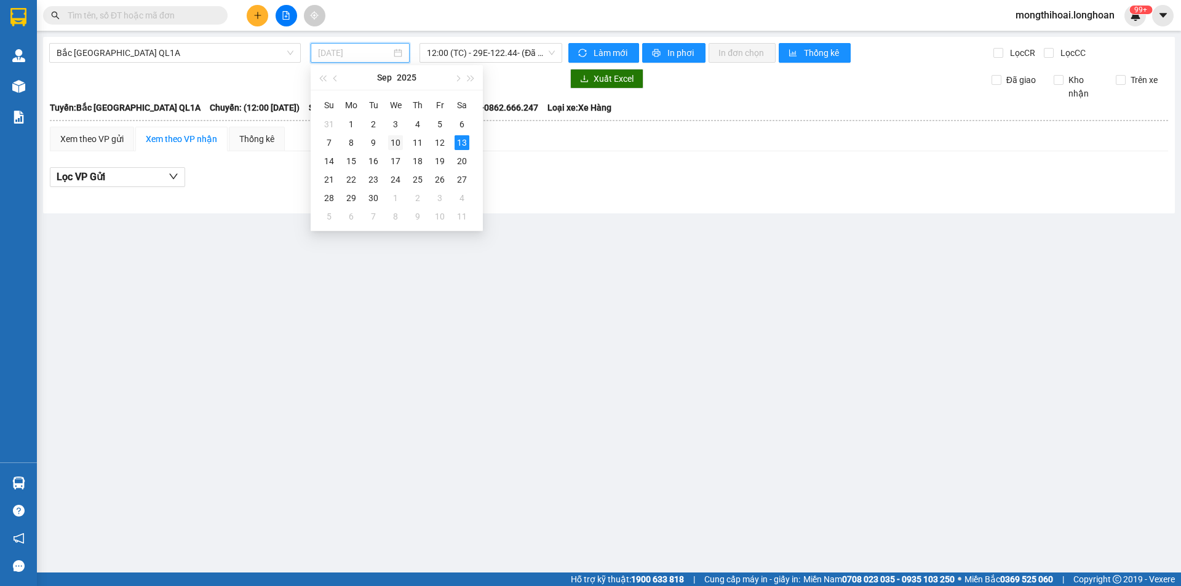
click at [389, 138] on div "10" at bounding box center [395, 142] width 15 height 15
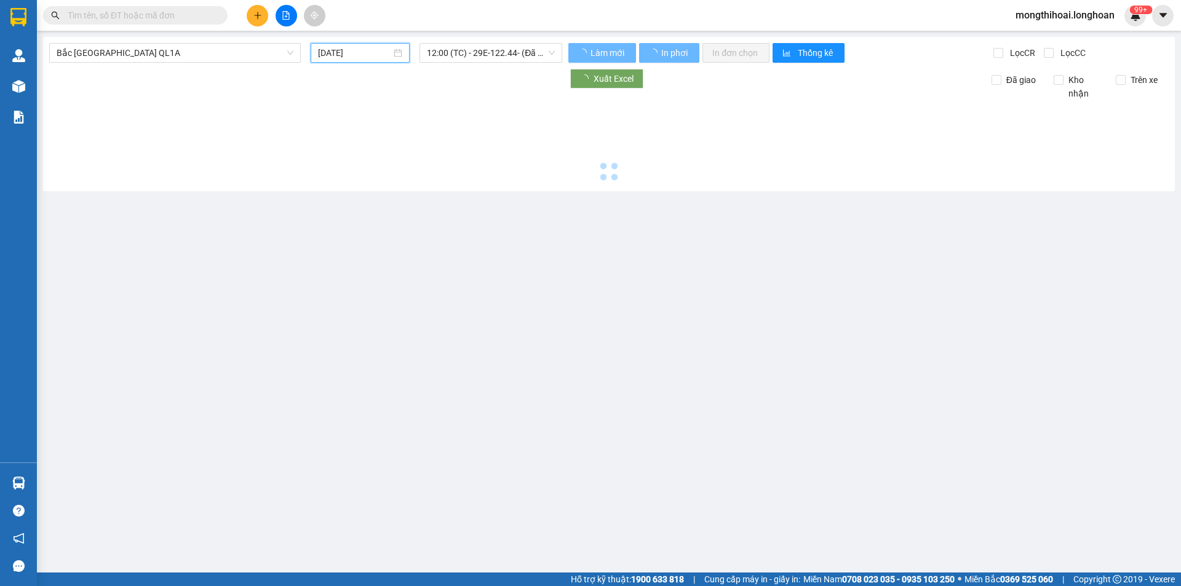
type input "10/09/2025"
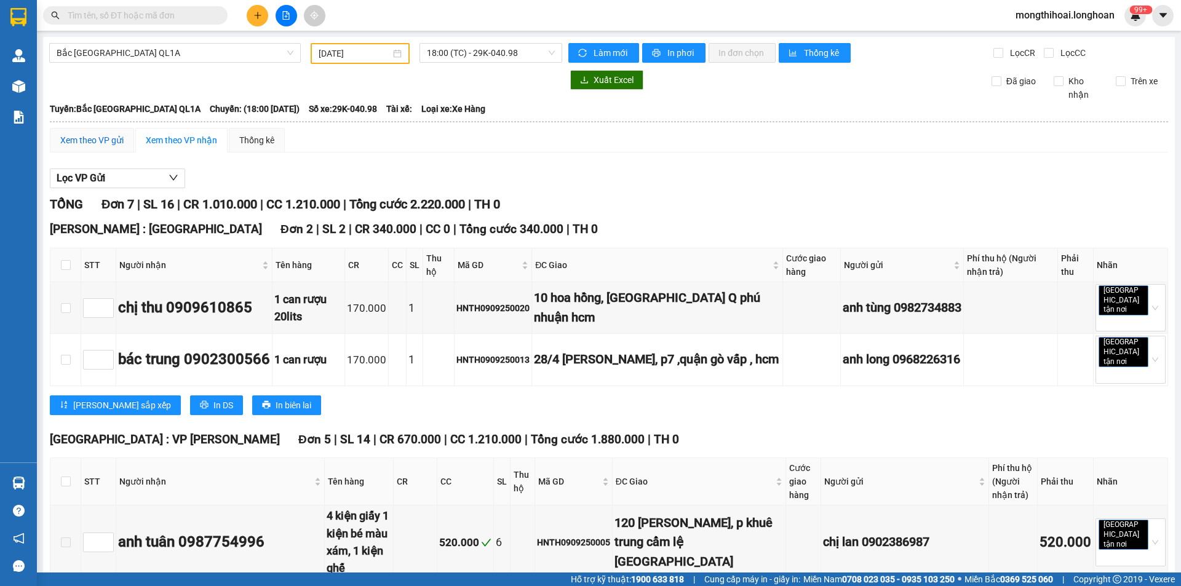
drag, startPoint x: 98, startPoint y: 141, endPoint x: 534, endPoint y: 135, distance: 436.0
click at [99, 141] on div "Xem theo VP gửi" at bounding box center [91, 140] width 63 height 14
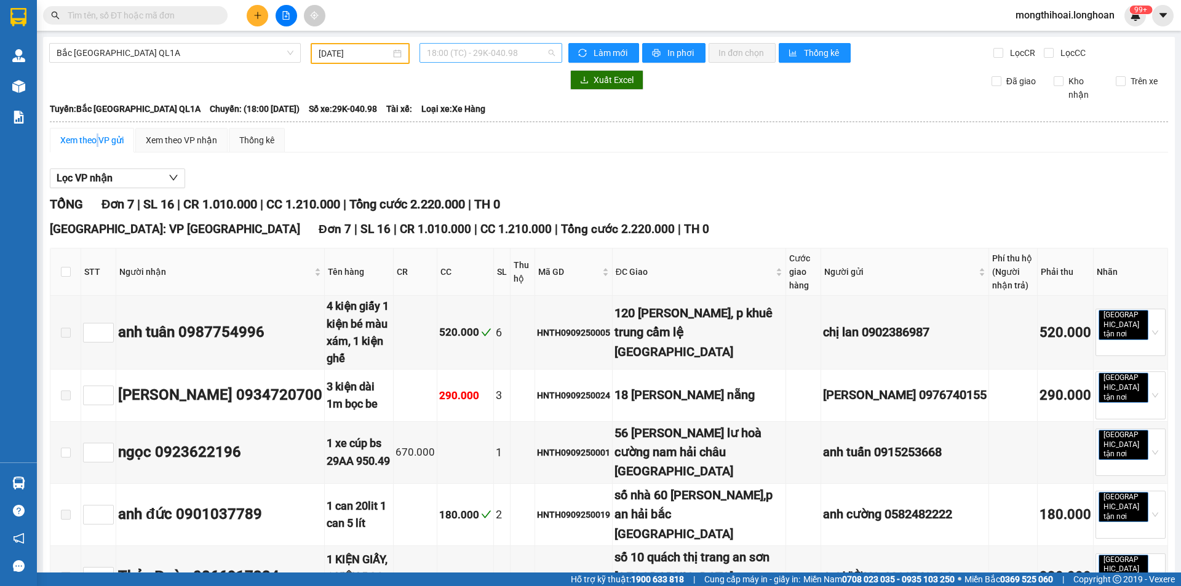
click at [526, 55] on span "18:00 (TC) - 29K-040.98" at bounding box center [491, 53] width 128 height 18
click at [485, 101] on div "18:00 (TC) - 29K-040.98" at bounding box center [472, 97] width 96 height 14
click at [210, 140] on div "Xem theo VP nhận" at bounding box center [181, 140] width 71 height 14
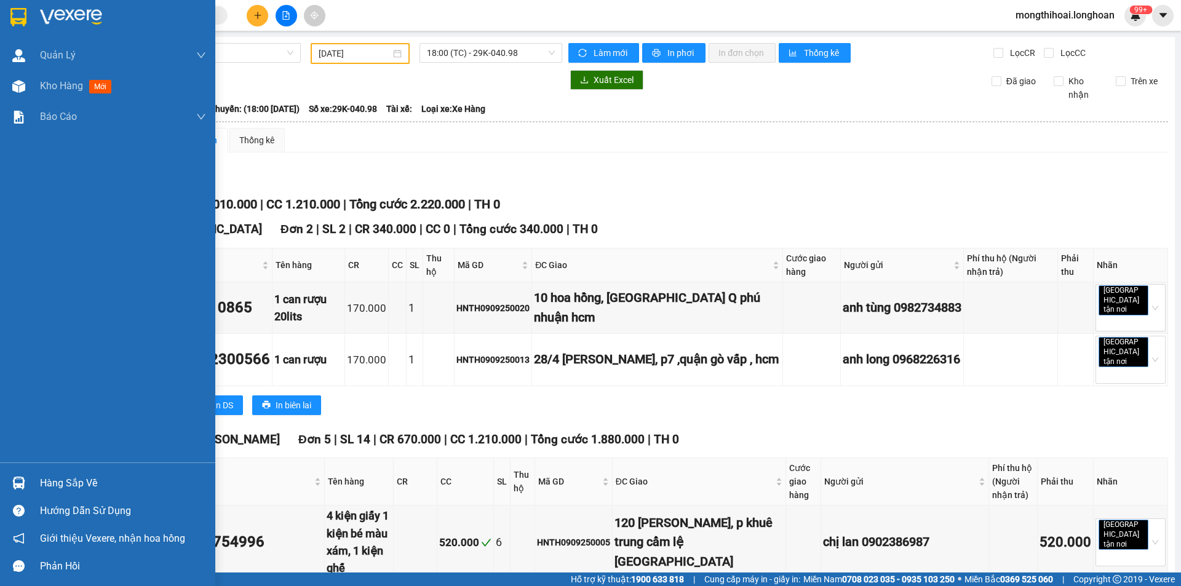
click at [0, 15] on div at bounding box center [107, 20] width 215 height 40
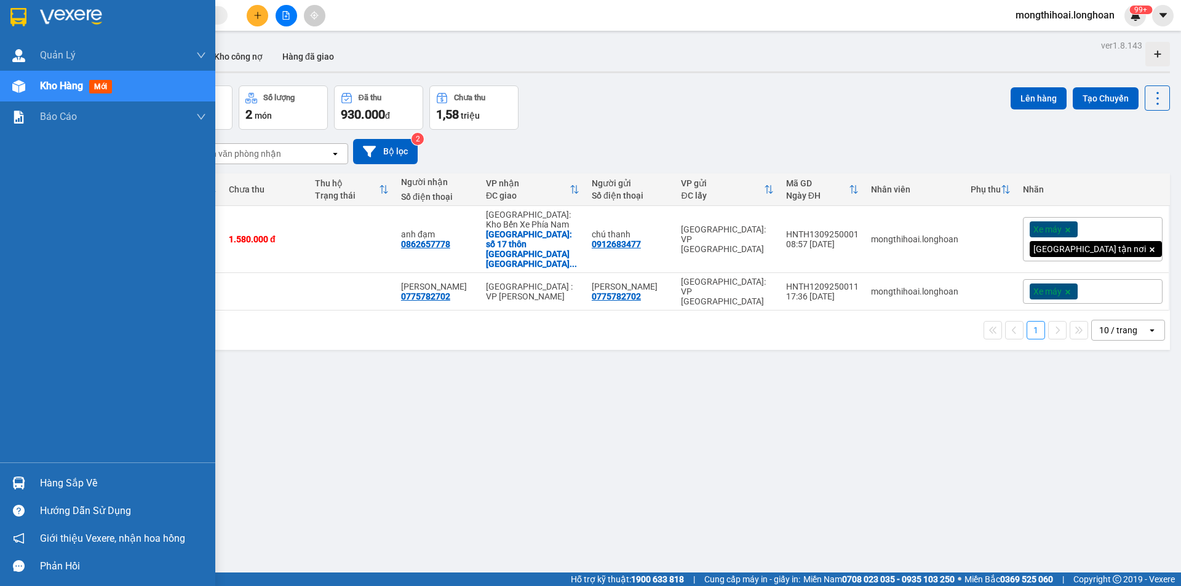
click at [0, 14] on div at bounding box center [107, 20] width 215 height 40
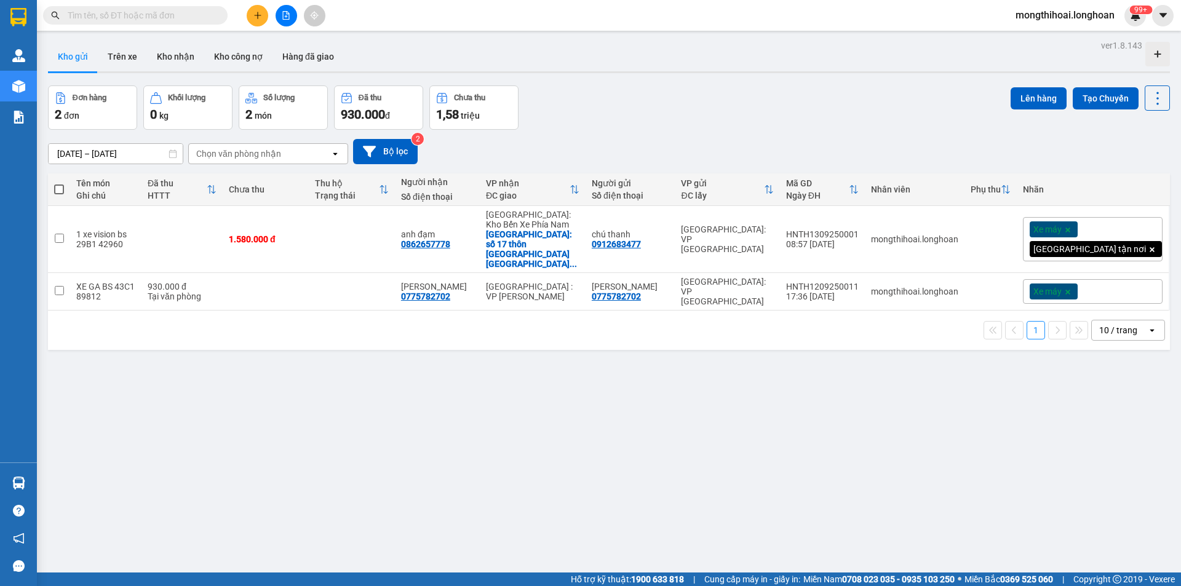
click at [151, 17] on input "text" at bounding box center [140, 16] width 145 height 14
paste input "0967832617"
type input "0967832617"
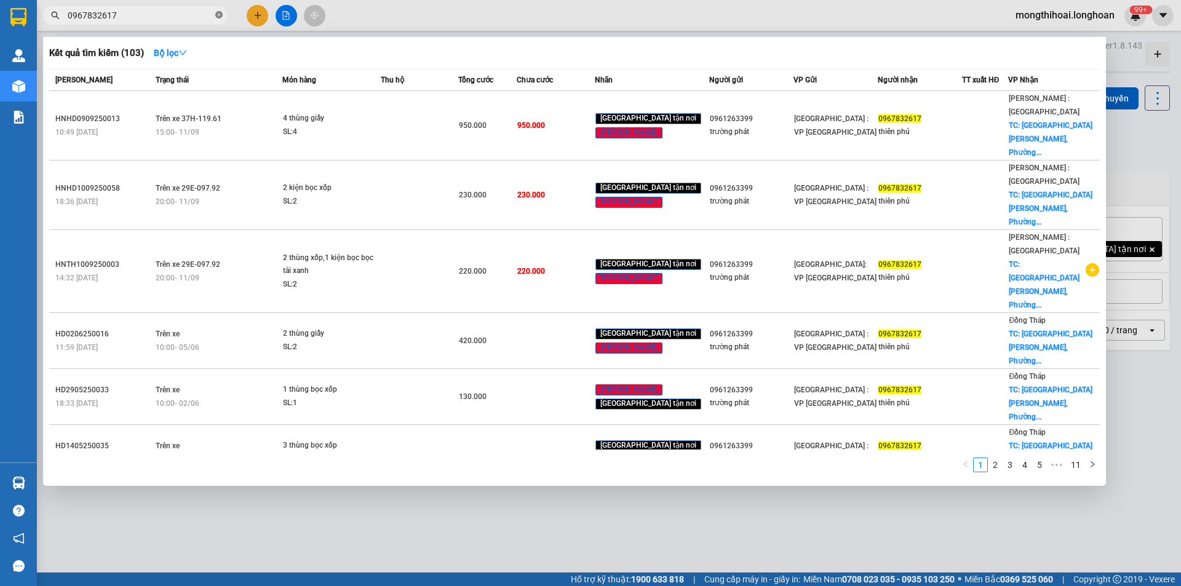
click at [216, 15] on icon "close-circle" at bounding box center [218, 14] width 7 height 7
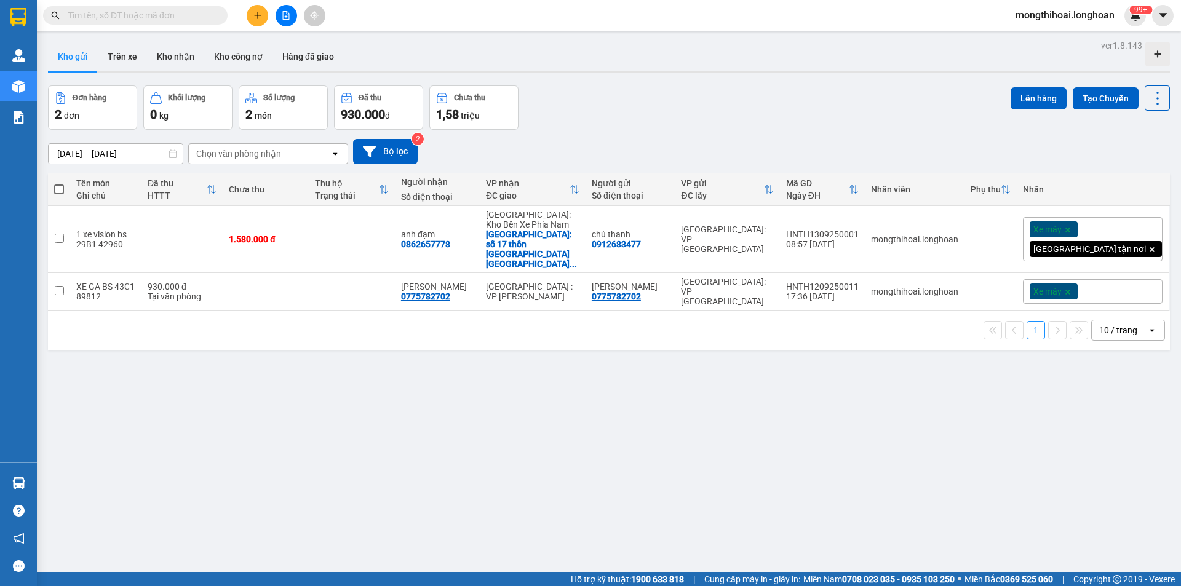
click at [135, 16] on input "text" at bounding box center [140, 16] width 145 height 14
paste input "0961263399"
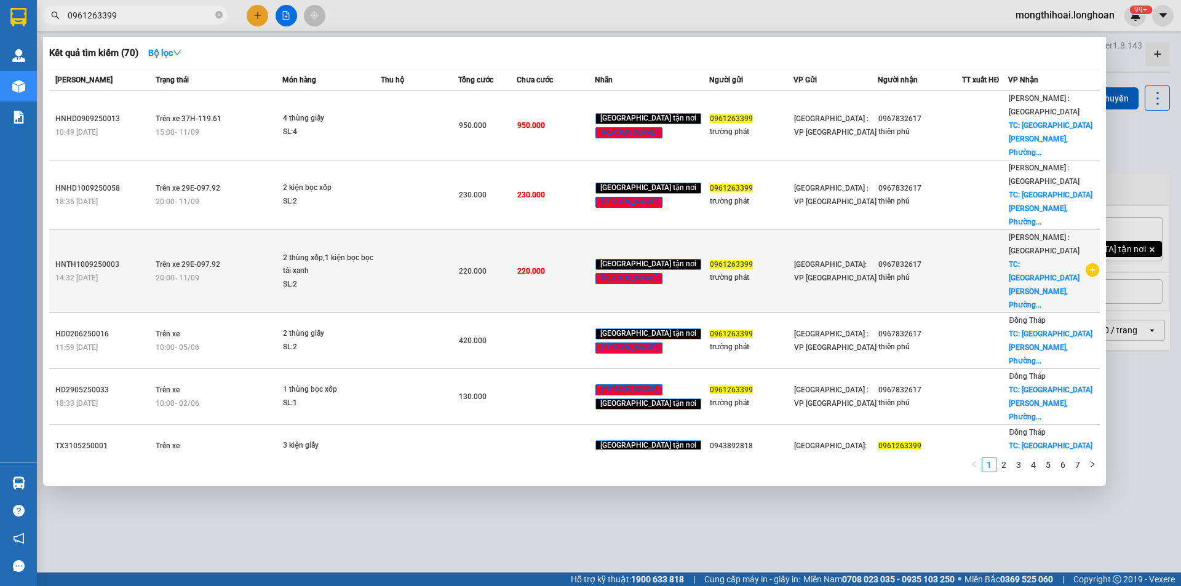
type input "0961263399"
click at [426, 230] on td at bounding box center [419, 271] width 77 height 83
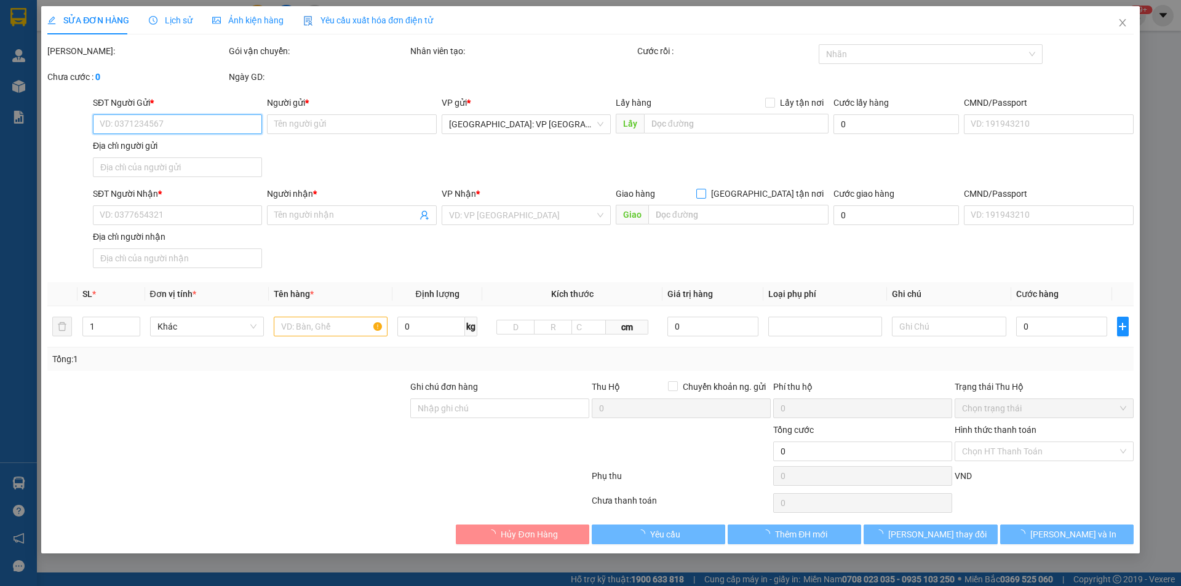
type input "0961263399"
type input "trường phát"
type input "làng xuân lai xá đa phúc hn"
type input "0967832617"
type input "thiên phú"
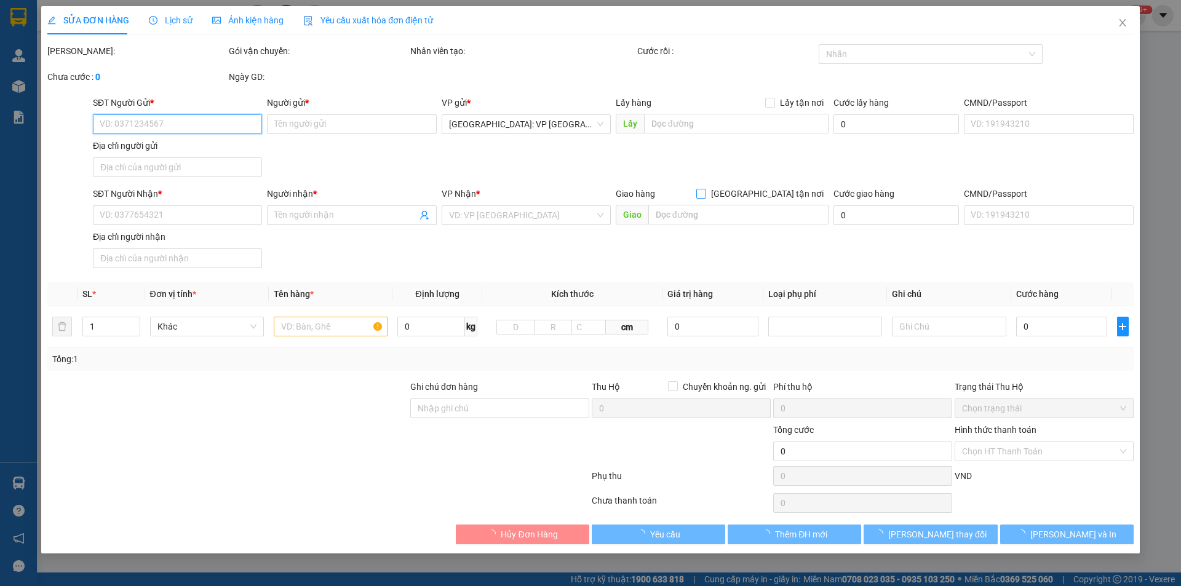
checkbox input "true"
type input "222 Trần Đại Nghĩa, Phường Tân Tạo A, Quận Bình Tân,hcm"
type input "hàng thuỷ dễ vỡ nhẹ tay, hư vỡ không đền báo bên người gửi r"
type input "220.000"
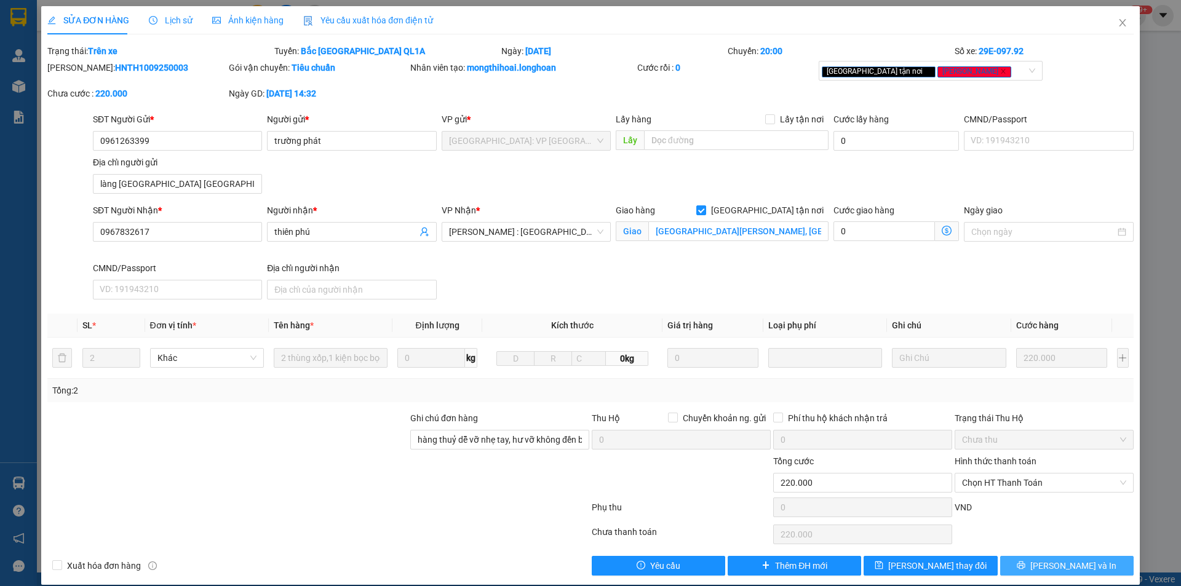
click at [1025, 561] on icon "printer" at bounding box center [1020, 565] width 9 height 9
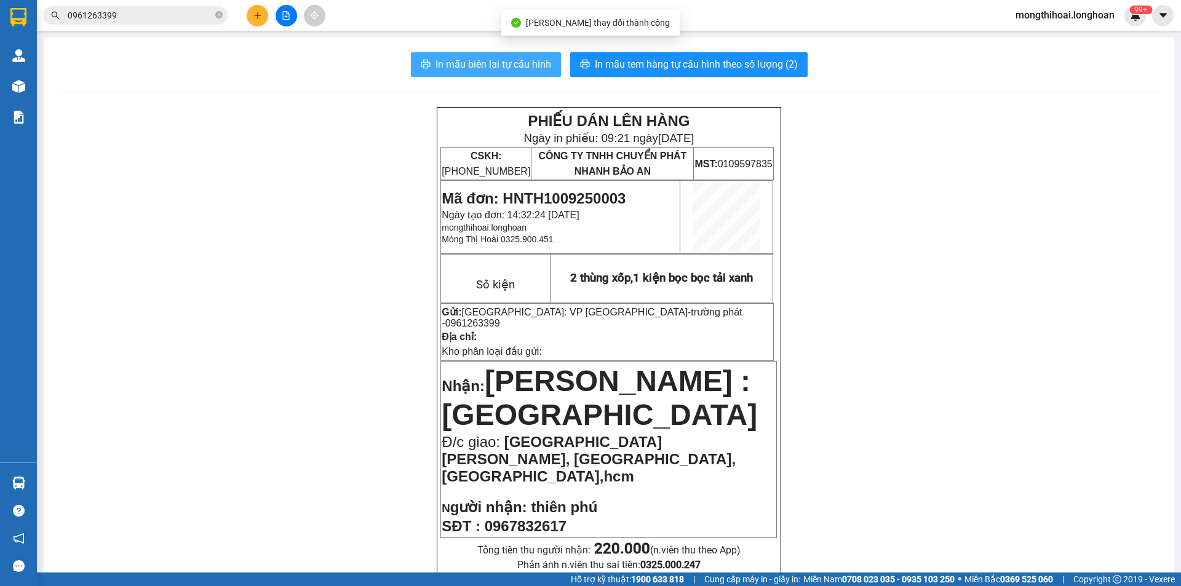
click at [496, 60] on span "In mẫu biên lai tự cấu hình" at bounding box center [493, 64] width 116 height 15
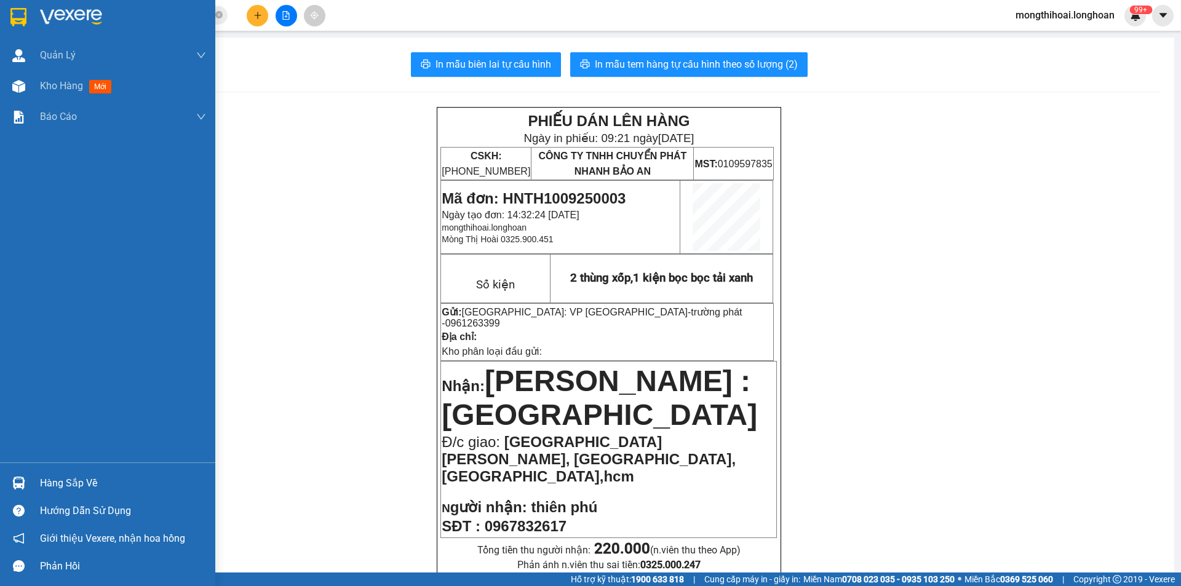
click at [0, 20] on div at bounding box center [107, 20] width 215 height 40
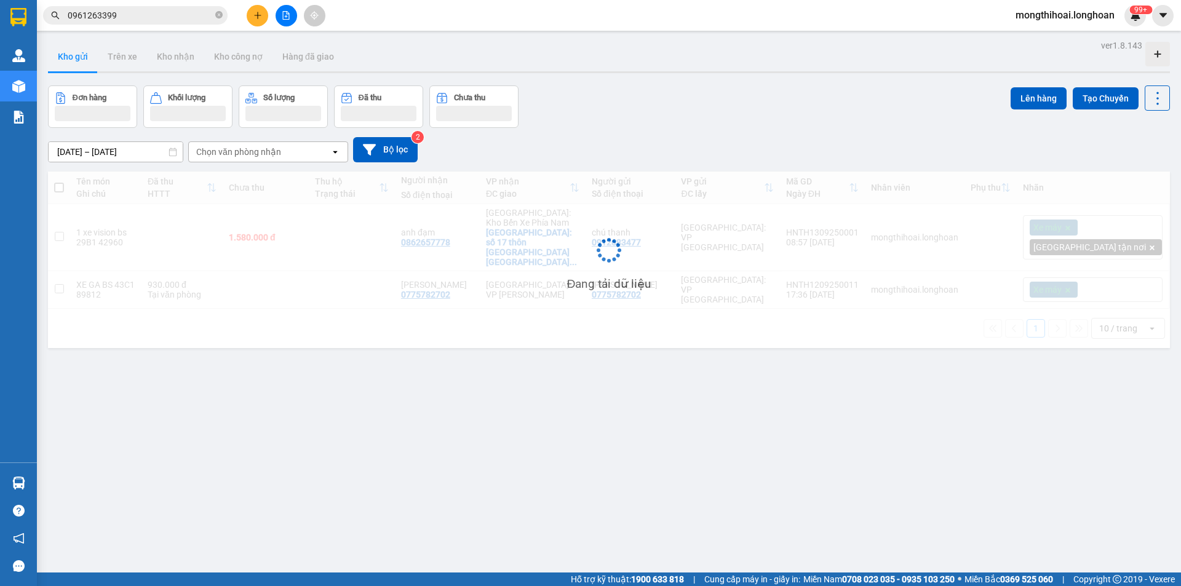
click at [179, 21] on input "0961263399" at bounding box center [140, 16] width 145 height 14
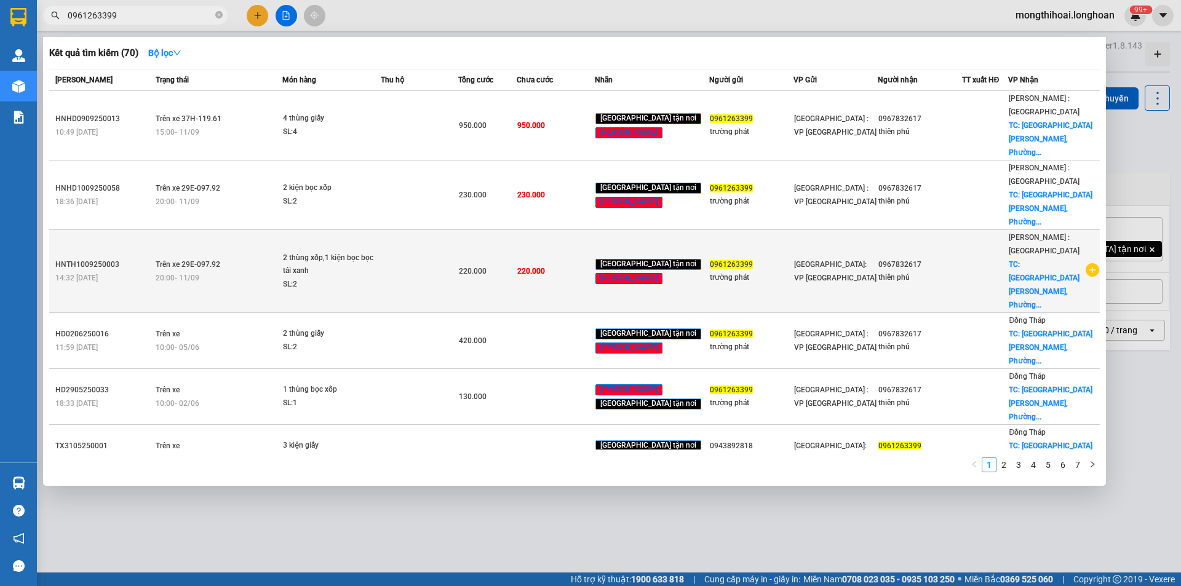
click at [440, 230] on td at bounding box center [419, 271] width 77 height 83
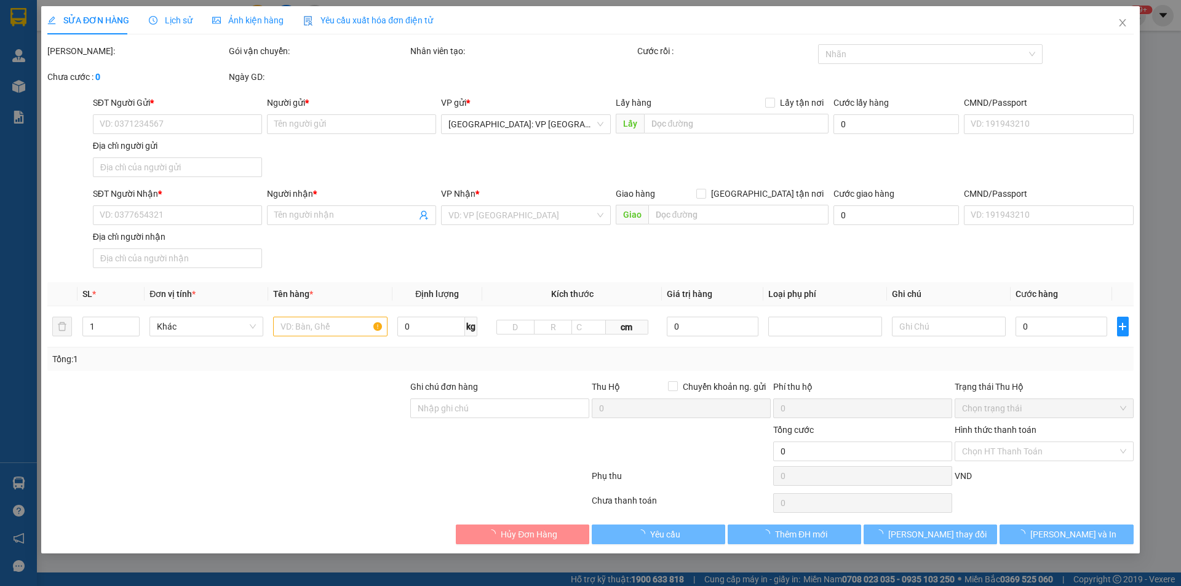
type input "0961263399"
type input "trường phát"
type input "làng xuân lai xá đa phúc hn"
type input "0967832617"
type input "thiên phú"
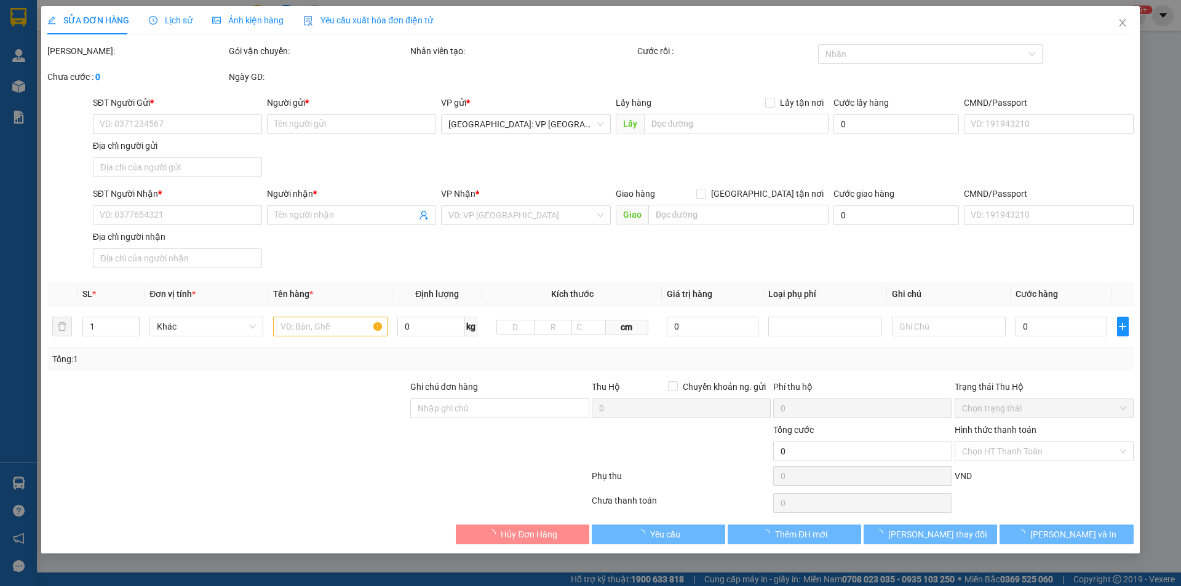
checkbox input "true"
type input "222 Trần Đại Nghĩa, Phường Tân Tạo A, Quận Bình Tân,hcm"
type input "hàng thuỷ dễ vỡ nhẹ tay, hư vỡ không đền báo bên người gửi r"
type input "220.000"
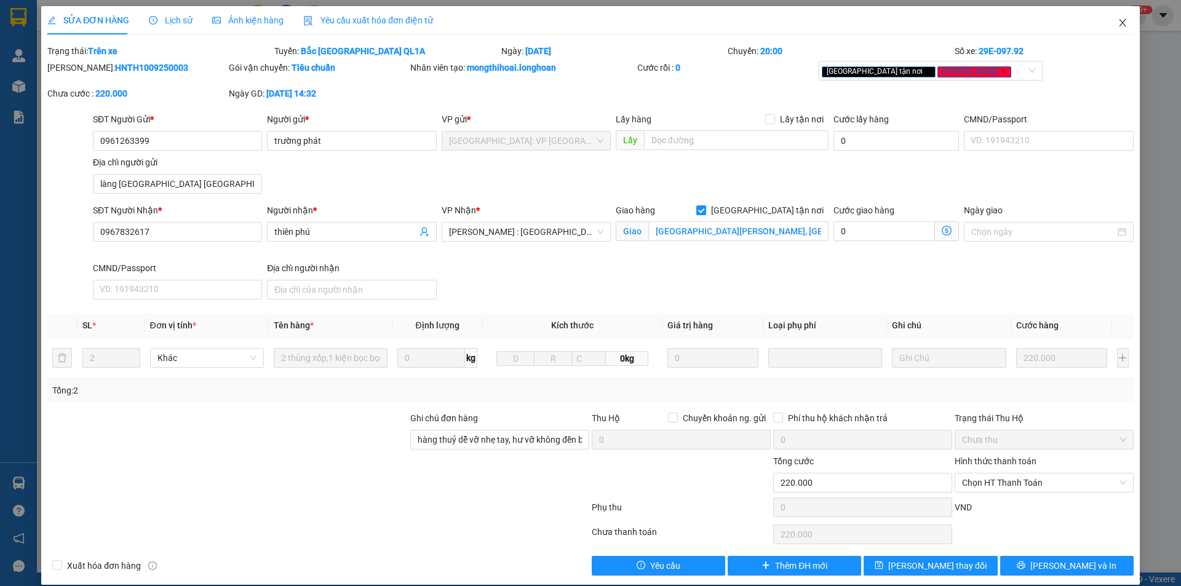
click at [1106, 22] on span "Close" at bounding box center [1122, 23] width 34 height 34
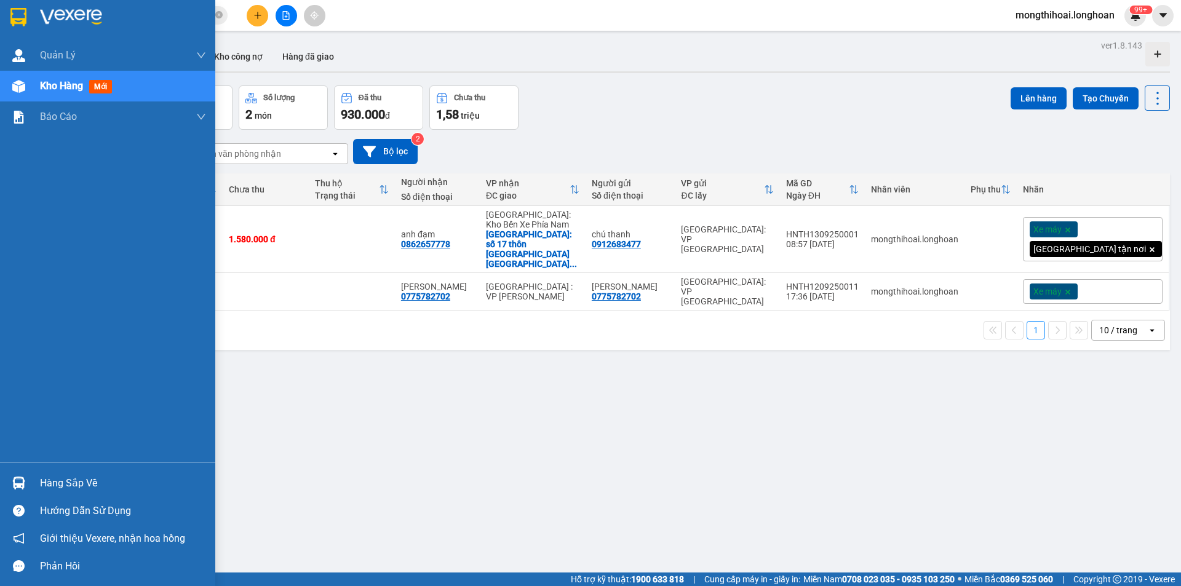
click at [0, 21] on div at bounding box center [107, 20] width 215 height 40
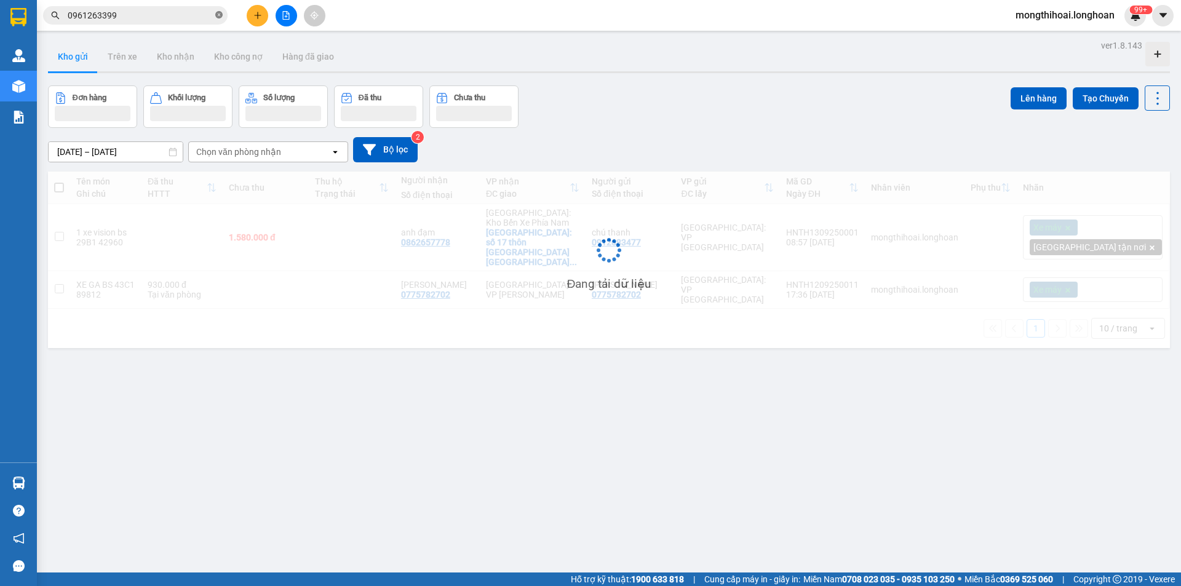
click at [216, 17] on icon "close-circle" at bounding box center [218, 14] width 7 height 7
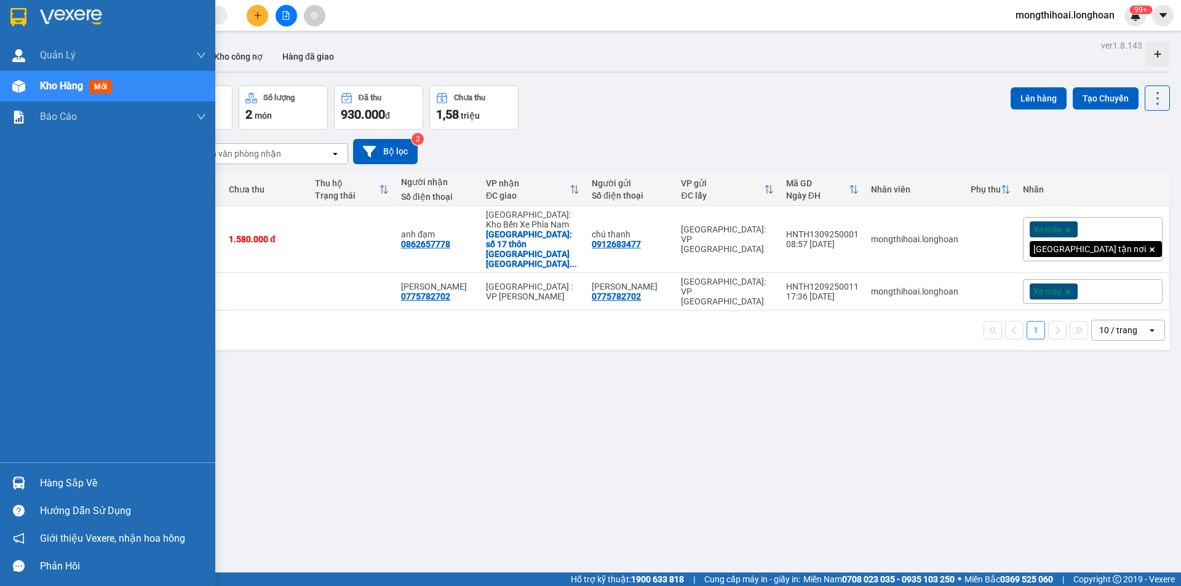
click at [7, 23] on div at bounding box center [107, 20] width 215 height 40
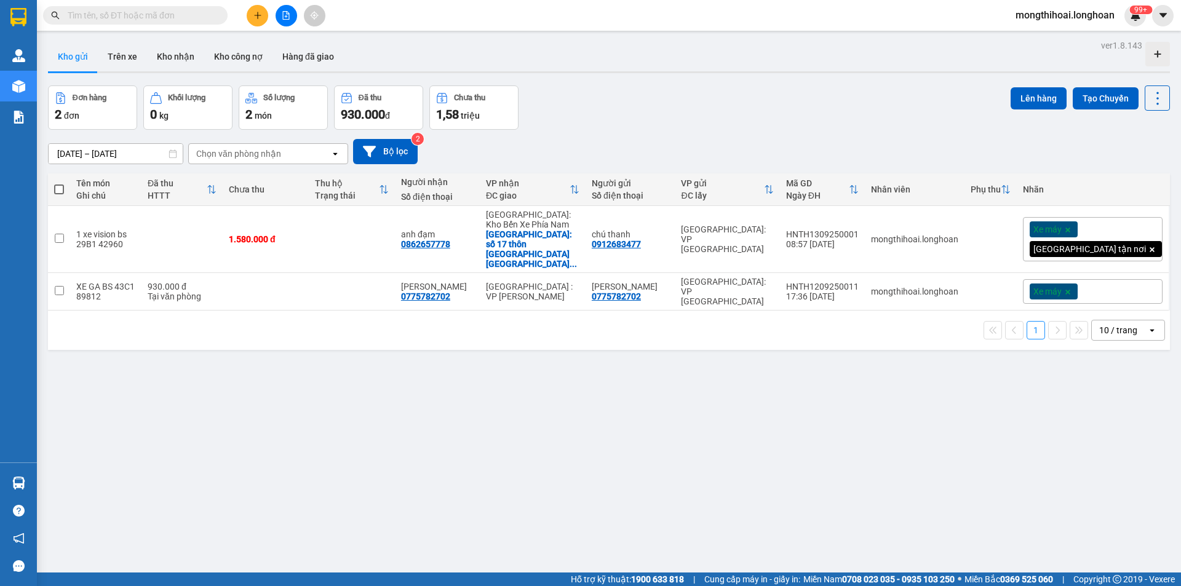
click at [252, 17] on button at bounding box center [258, 16] width 22 height 22
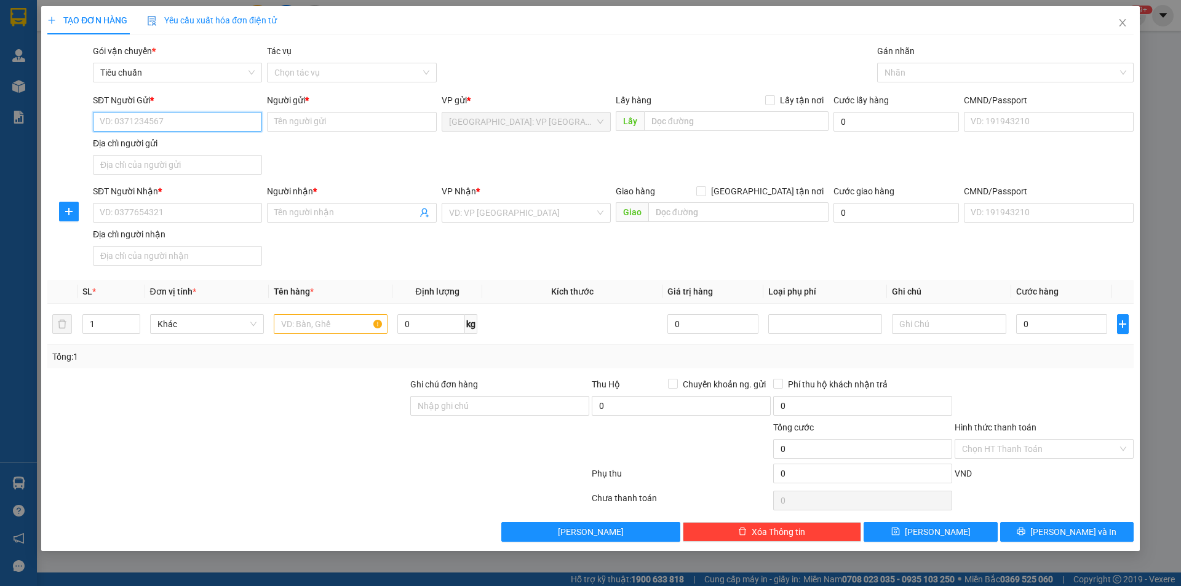
click at [242, 124] on input "SĐT Người Gửi *" at bounding box center [177, 122] width 169 height 20
click at [231, 127] on input "SĐT Người Gửi *" at bounding box center [177, 122] width 169 height 20
type input "0369256059"
click at [322, 123] on input "Người gửi *" at bounding box center [351, 122] width 169 height 20
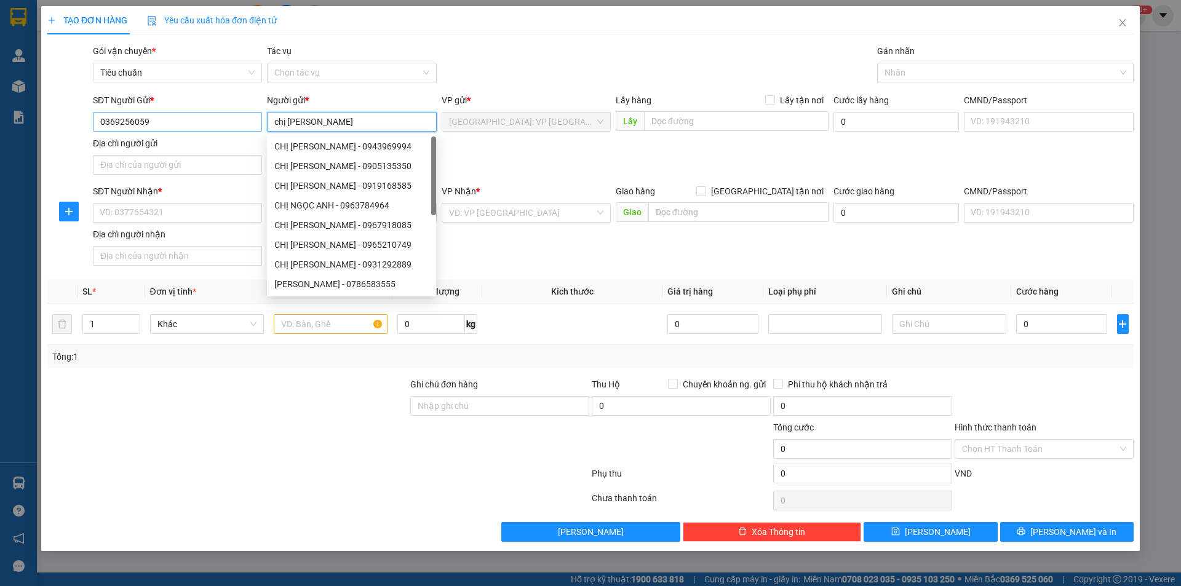
type input "chị [PERSON_NAME]"
click at [225, 127] on input "0369256059" at bounding box center [177, 122] width 169 height 20
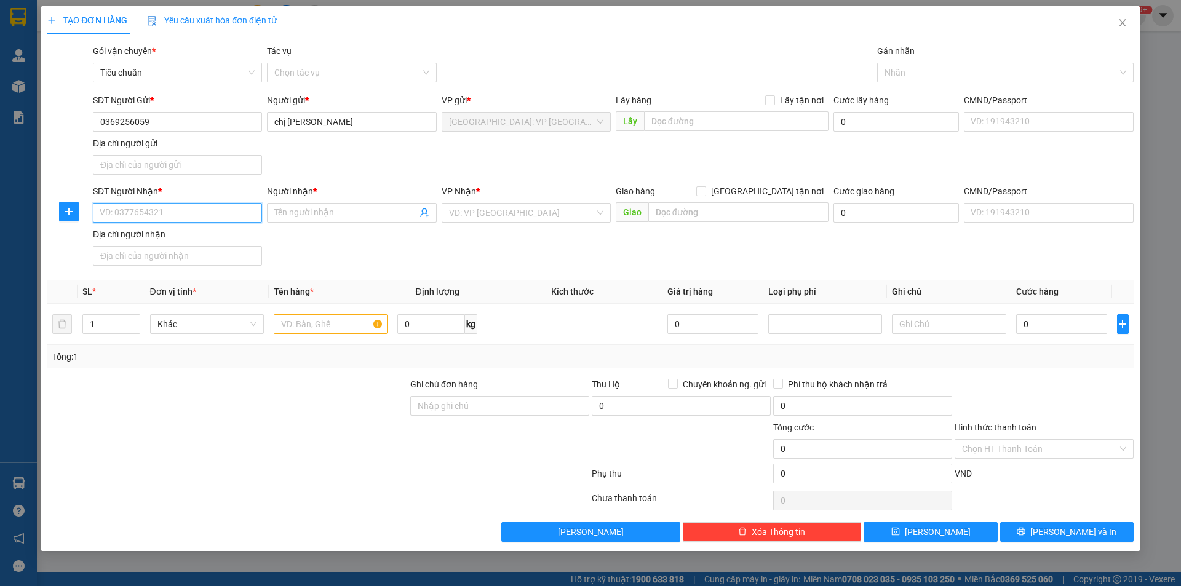
click at [163, 212] on input "SĐT Người Nhận *" at bounding box center [177, 213] width 169 height 20
paste input "0369256059"
type input "0369256059"
click at [326, 220] on span at bounding box center [351, 213] width 169 height 20
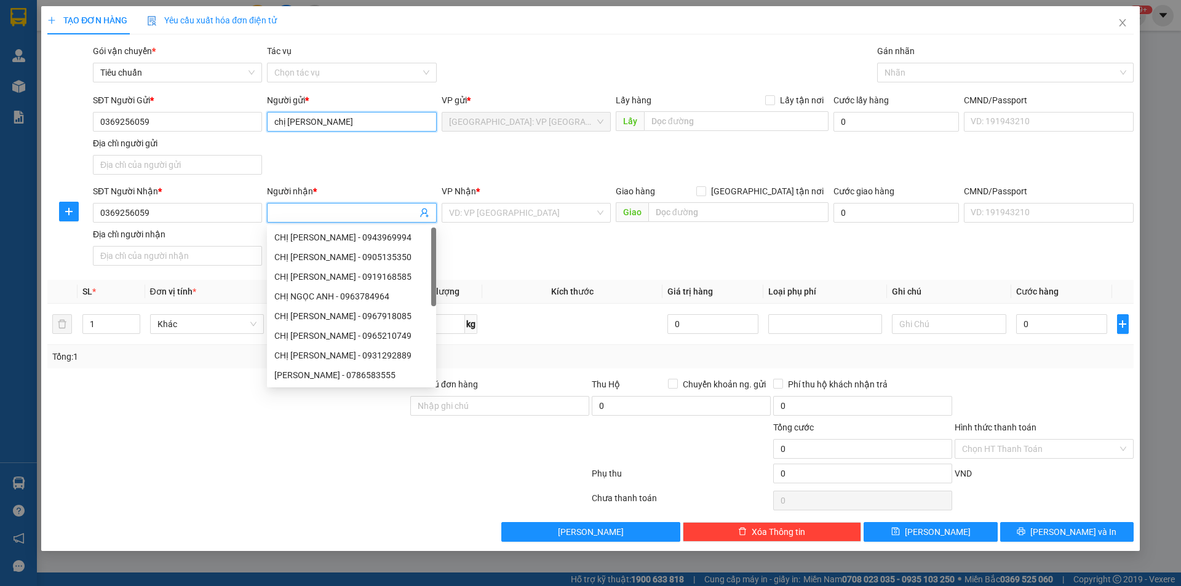
click at [319, 119] on input "chị [PERSON_NAME]" at bounding box center [351, 122] width 169 height 20
click at [321, 117] on input "chị [PERSON_NAME]" at bounding box center [351, 122] width 169 height 20
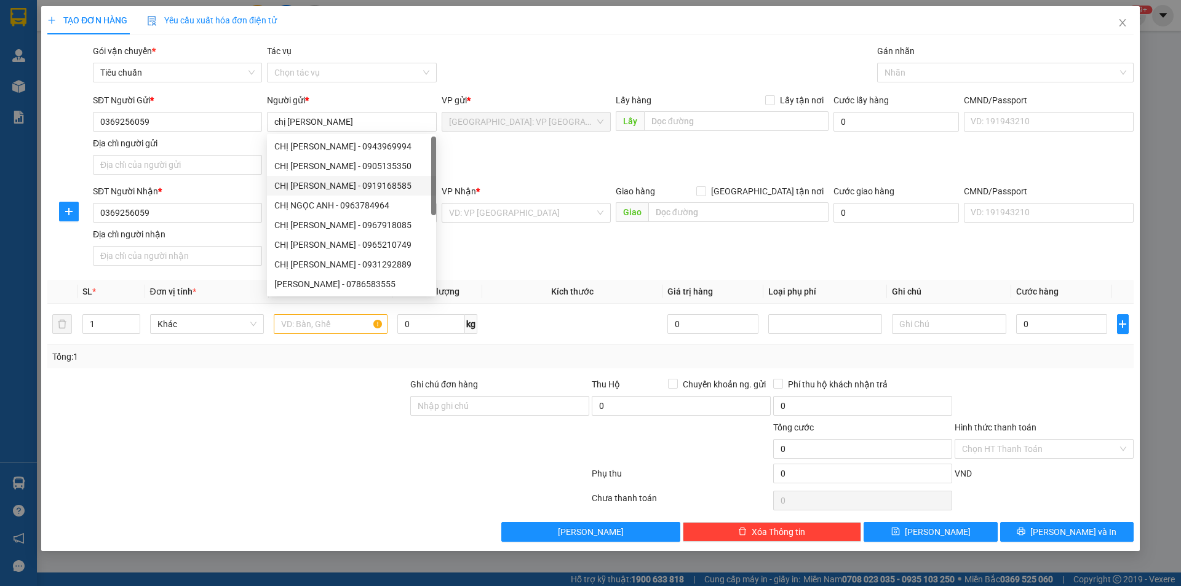
click at [248, 187] on div "SĐT Người Nhận *" at bounding box center [177, 191] width 169 height 14
click at [248, 203] on input "0369256059" at bounding box center [177, 213] width 169 height 20
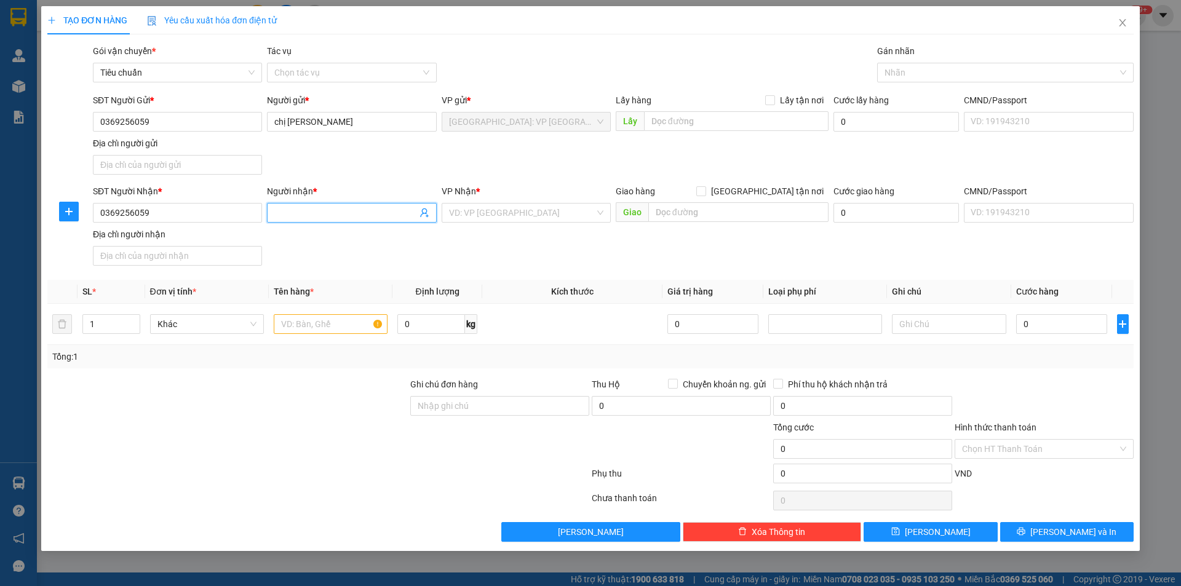
click at [315, 215] on input "Người nhận *" at bounding box center [345, 213] width 142 height 14
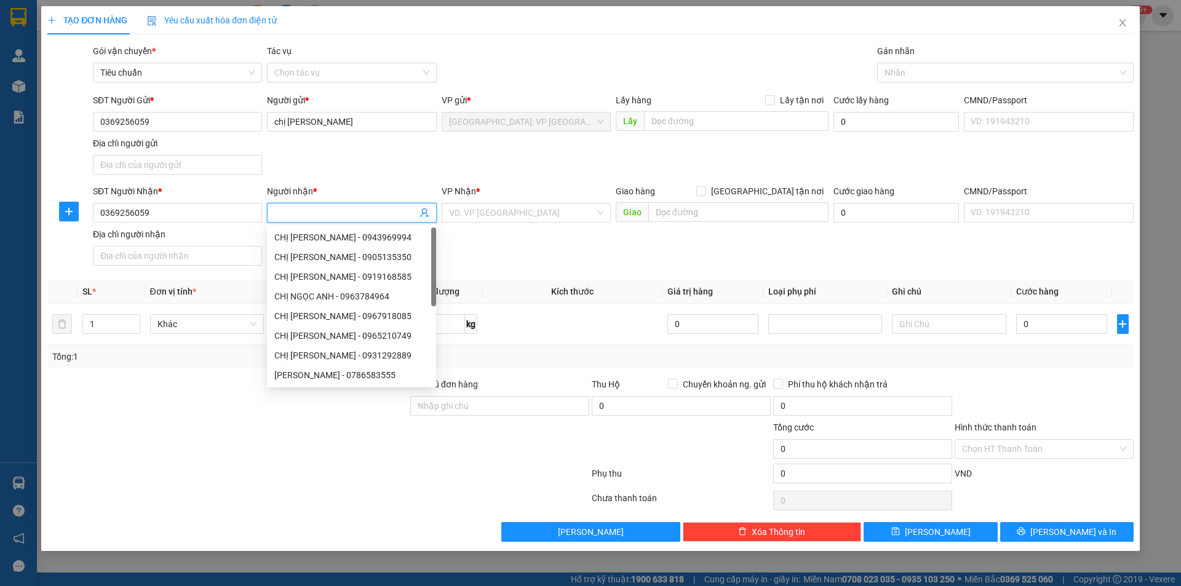
paste input "chị [PERSON_NAME]"
type input "chị [PERSON_NAME]"
click at [508, 221] on input "search" at bounding box center [522, 213] width 146 height 18
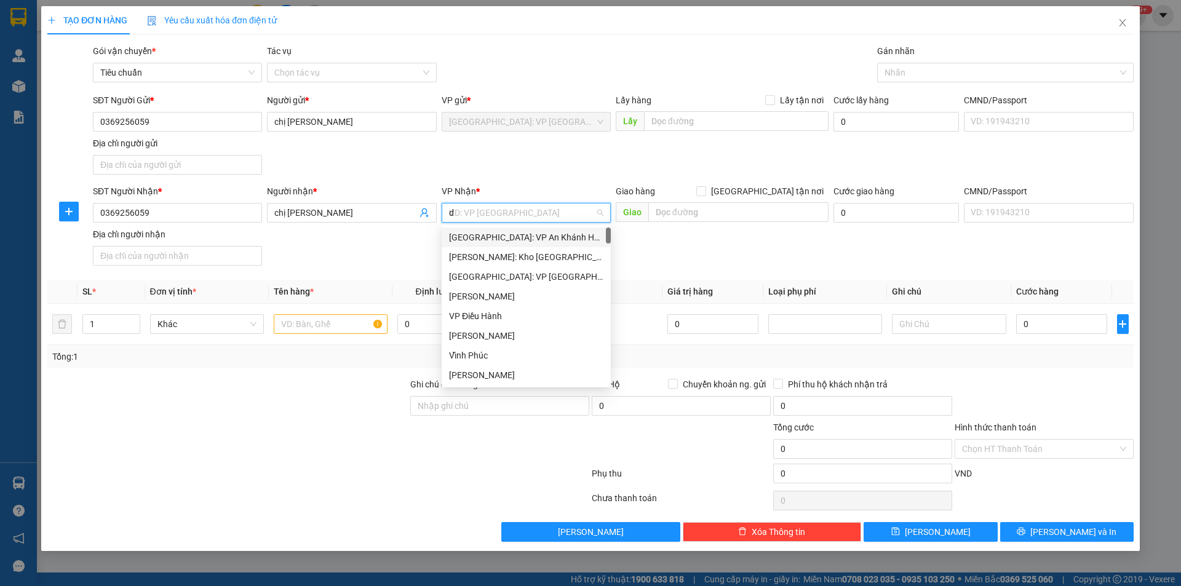
type input "dà"
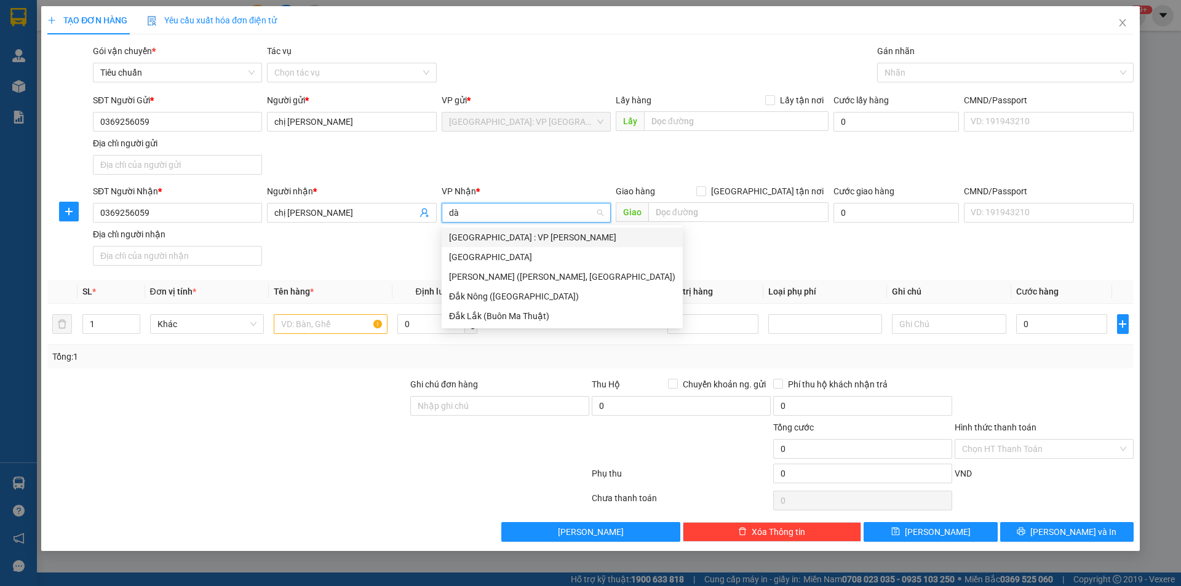
click at [526, 242] on div "[GEOGRAPHIC_DATA] : VP [PERSON_NAME]" at bounding box center [562, 238] width 226 height 14
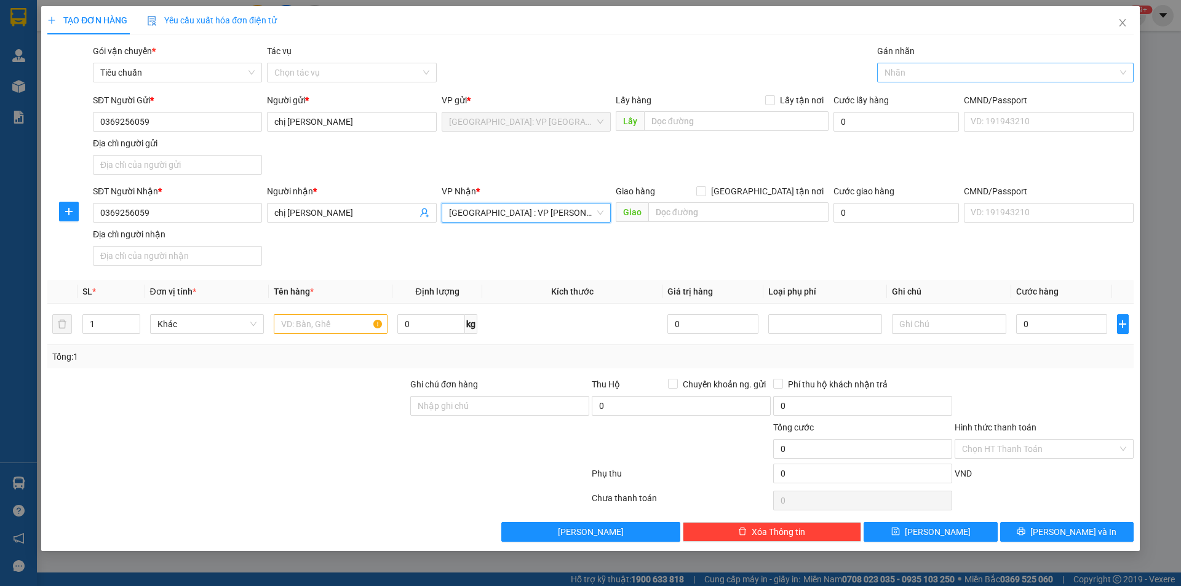
click at [907, 74] on div at bounding box center [999, 72] width 238 height 15
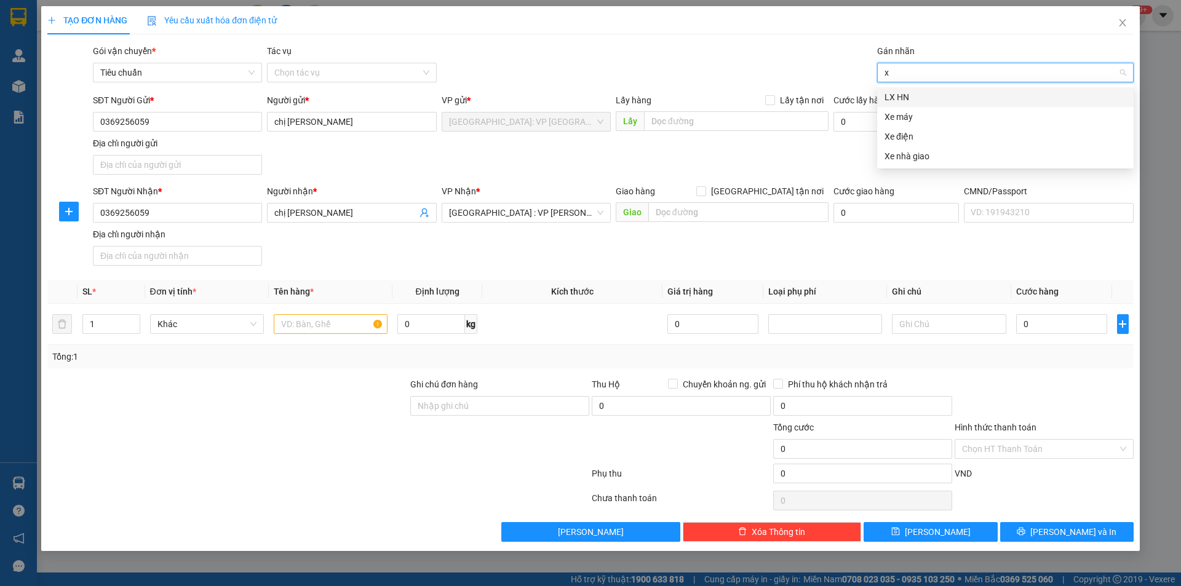
type input "xe"
click at [911, 97] on div "Xe máy" at bounding box center [1005, 97] width 242 height 14
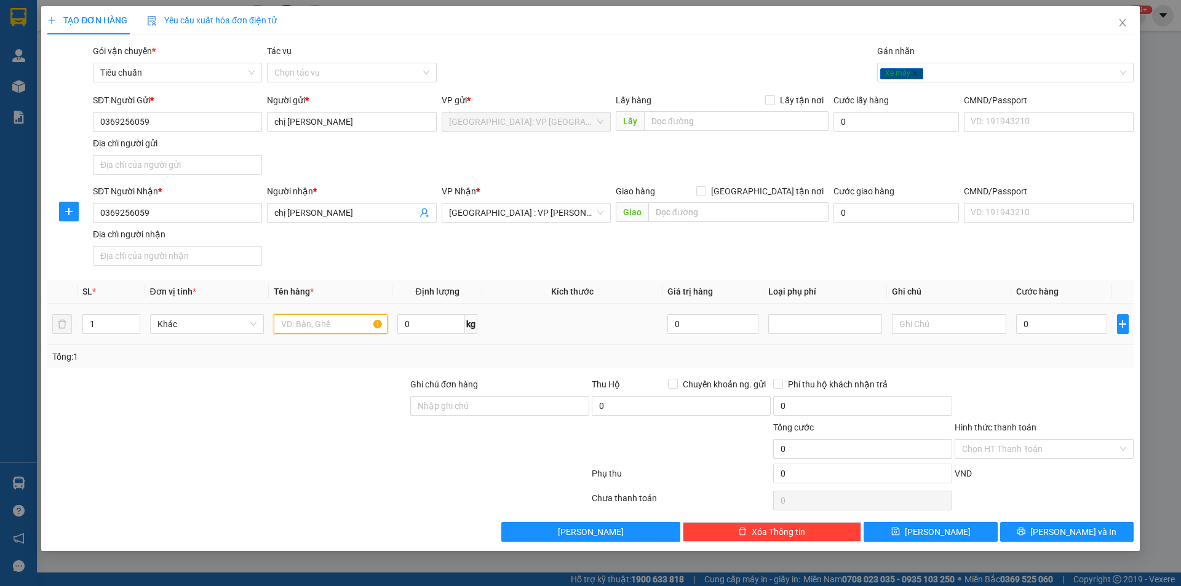
click at [314, 332] on input "text" at bounding box center [331, 324] width 114 height 20
type input "1 xe SH BS 22TA 01184"
click at [1045, 320] on input "0" at bounding box center [1062, 324] width 92 height 20
drag, startPoint x: 513, startPoint y: 396, endPoint x: 534, endPoint y: 406, distance: 22.6
click at [512, 396] on input "Ghi chú đơn hàng" at bounding box center [499, 406] width 179 height 20
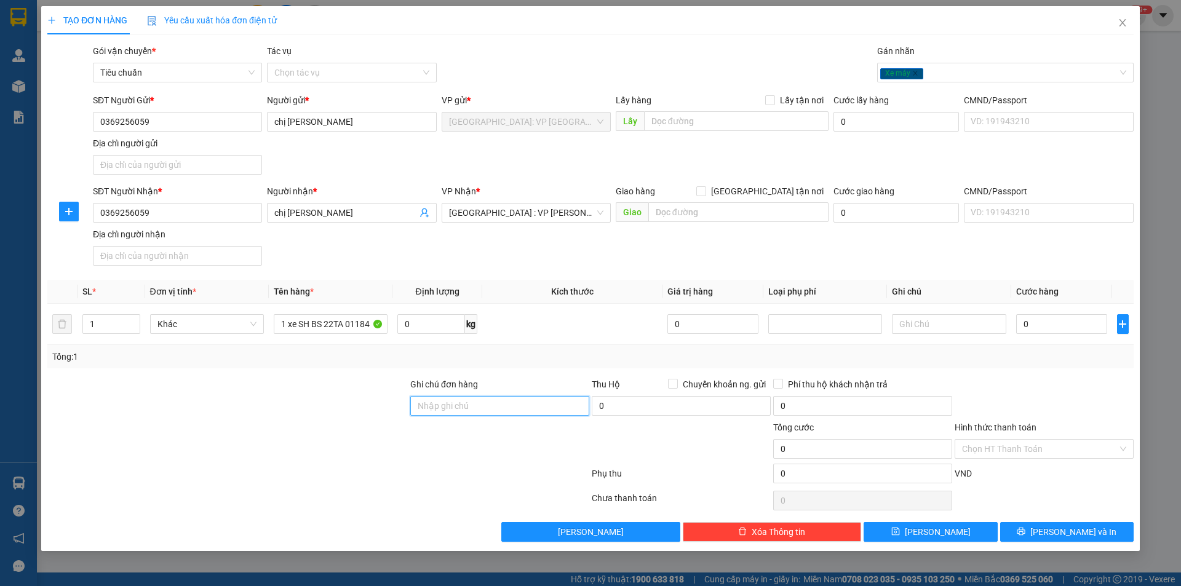
type input "1 chìa khoá quấn tay lái"
click at [1049, 327] on input "0" at bounding box center [1062, 324] width 92 height 20
type input "1"
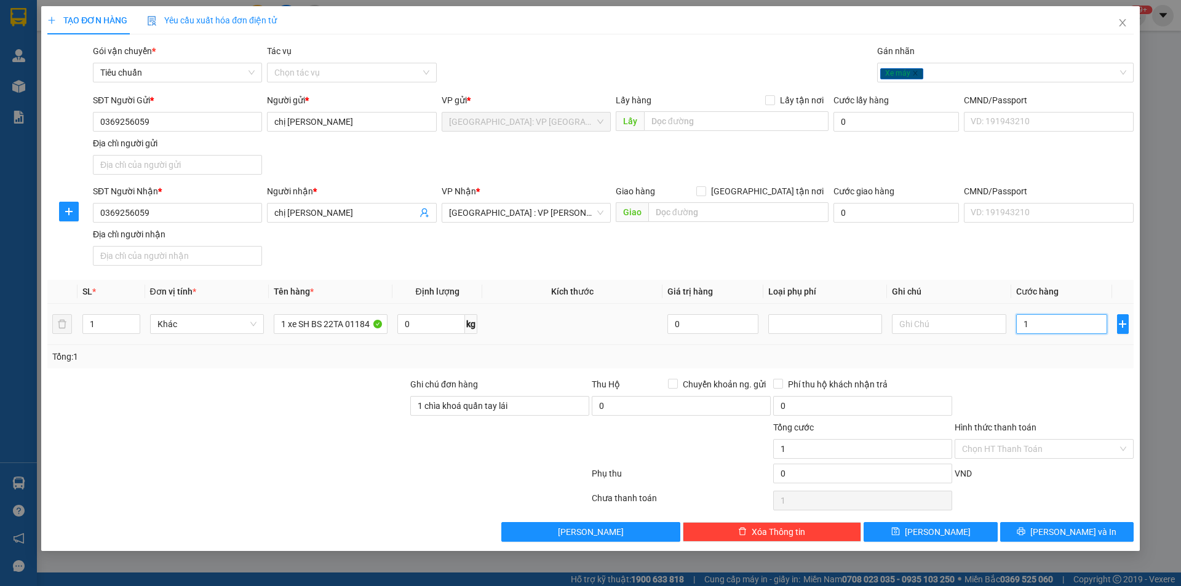
type input "10"
type input "103"
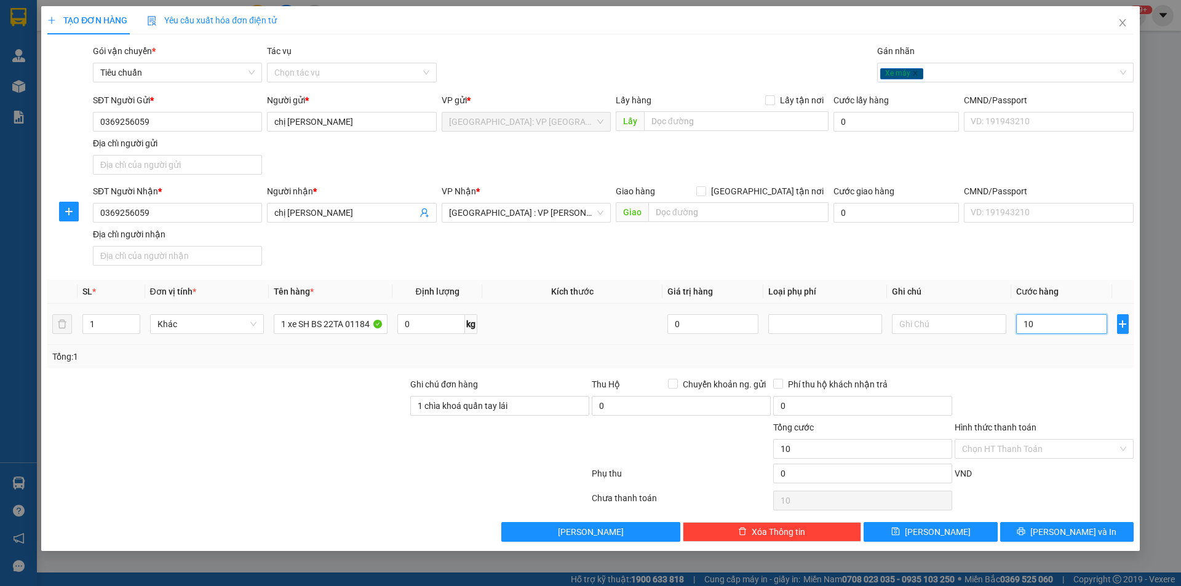
type input "103"
type input "1.030"
type input "10.300"
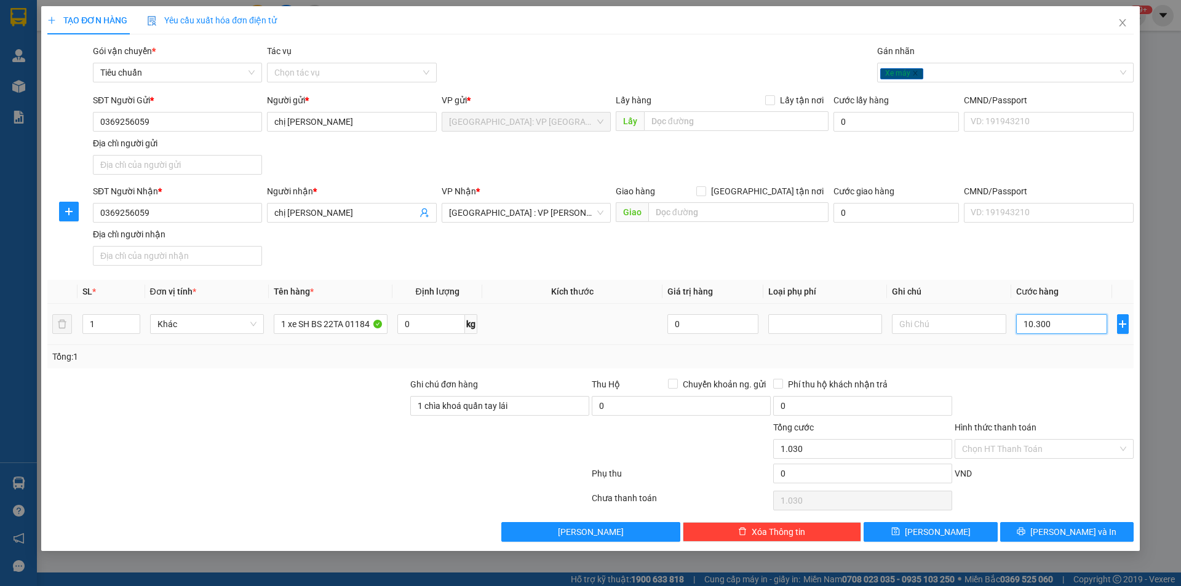
type input "10.300"
type input "103.000"
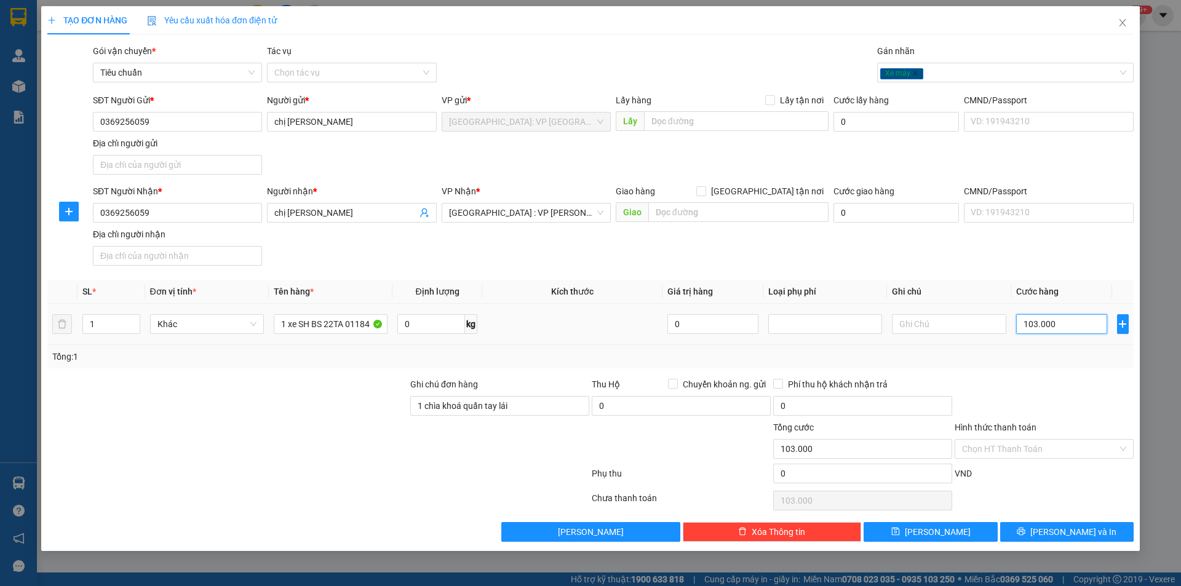
type input "1.030.000"
click at [1077, 528] on span "[PERSON_NAME] và In" at bounding box center [1073, 532] width 86 height 14
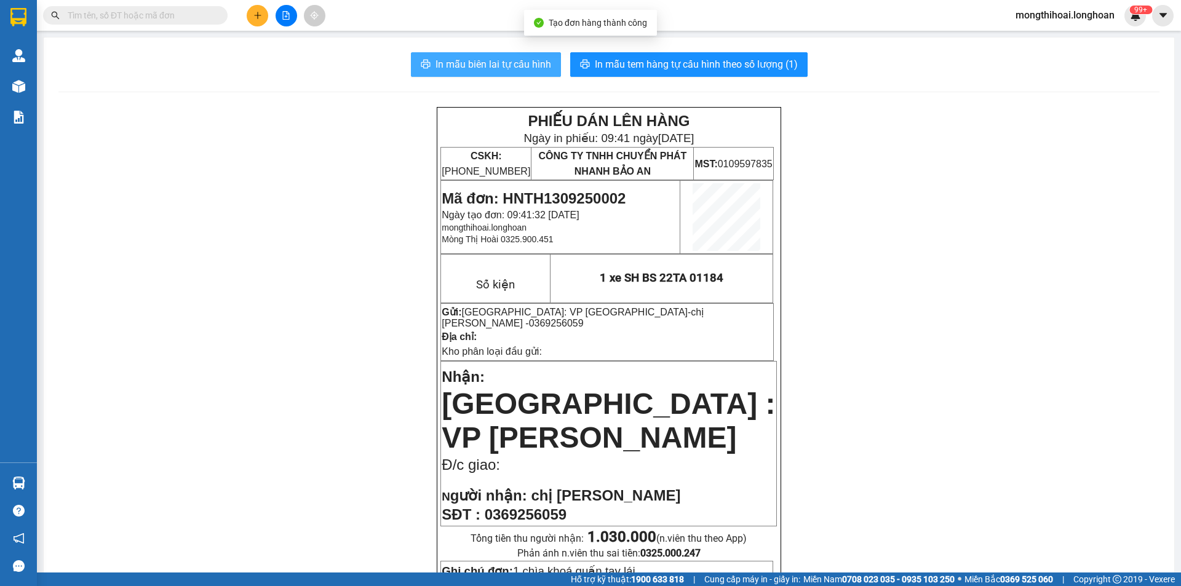
click at [505, 58] on span "In mẫu biên lai tự cấu hình" at bounding box center [493, 64] width 116 height 15
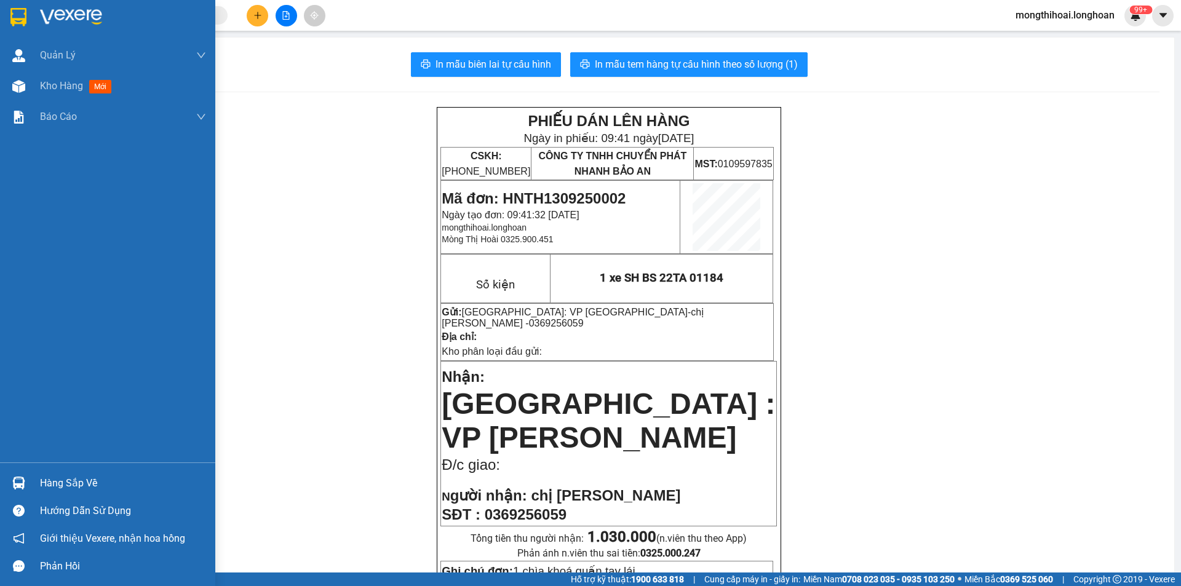
click at [6, 6] on div at bounding box center [107, 20] width 215 height 40
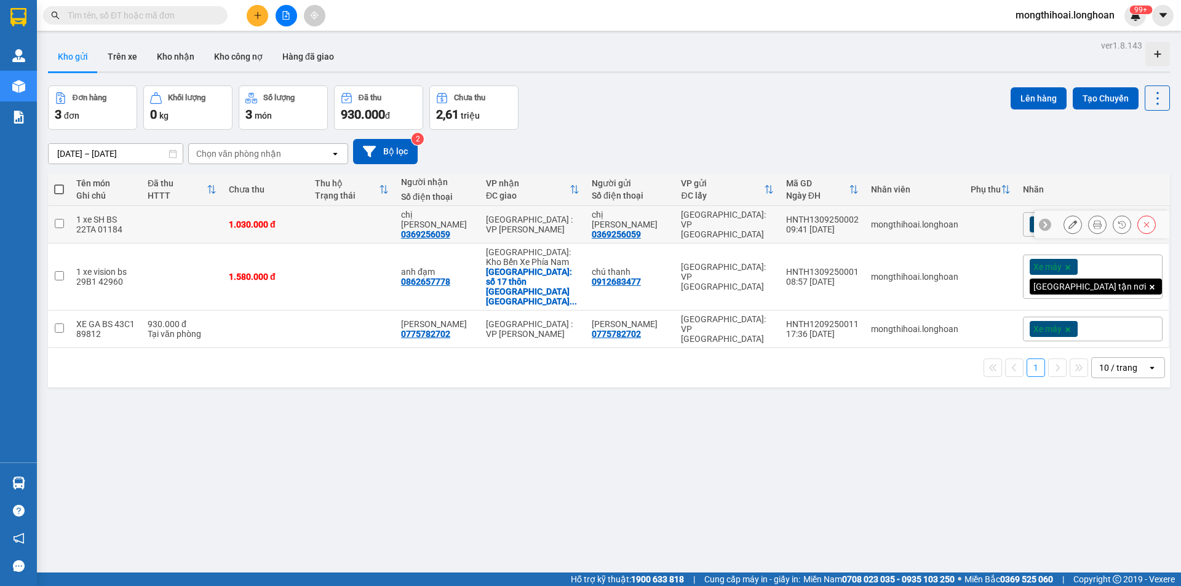
click at [1068, 220] on icon at bounding box center [1072, 224] width 9 height 9
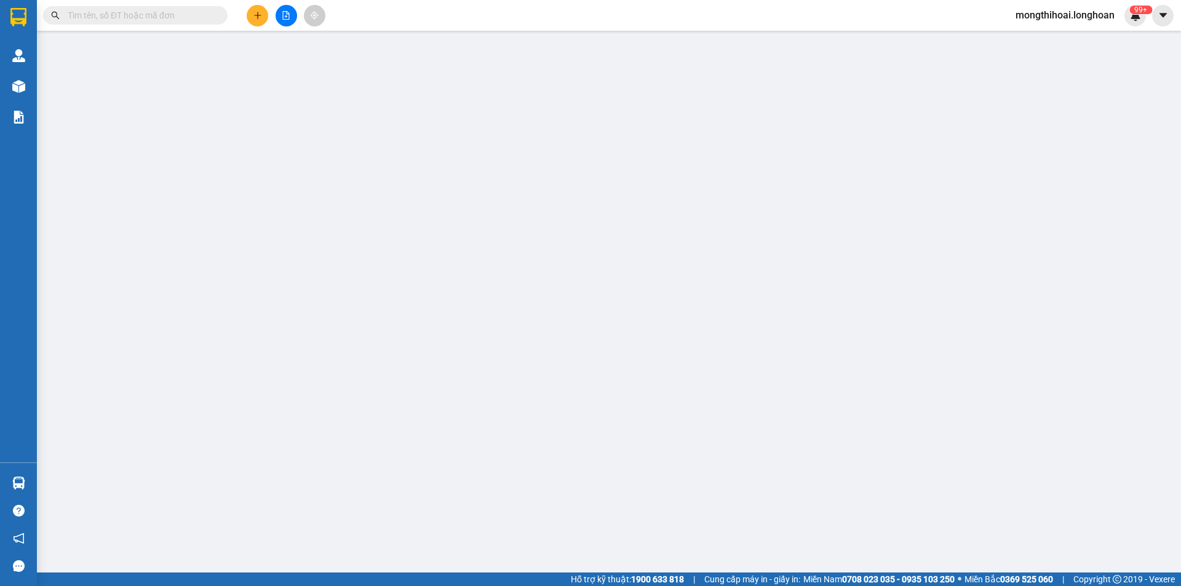
type input "0369256059"
type input "chị [PERSON_NAME]"
type input "0369256059"
type input "chị [PERSON_NAME]"
type input "1 chìa khoá quấn tay lái"
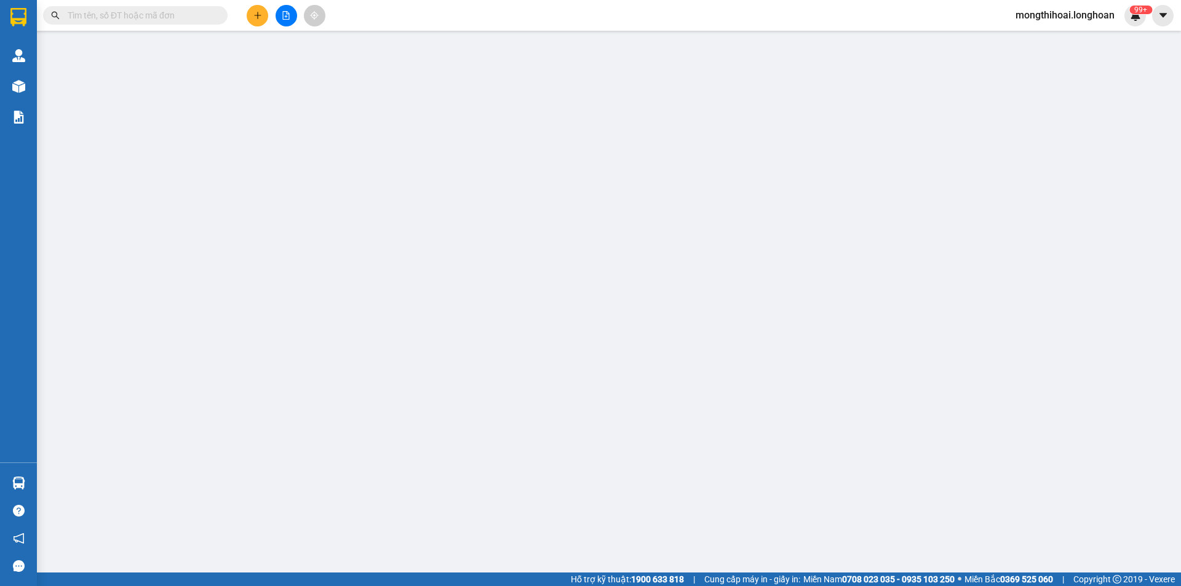
type input "1.030.000"
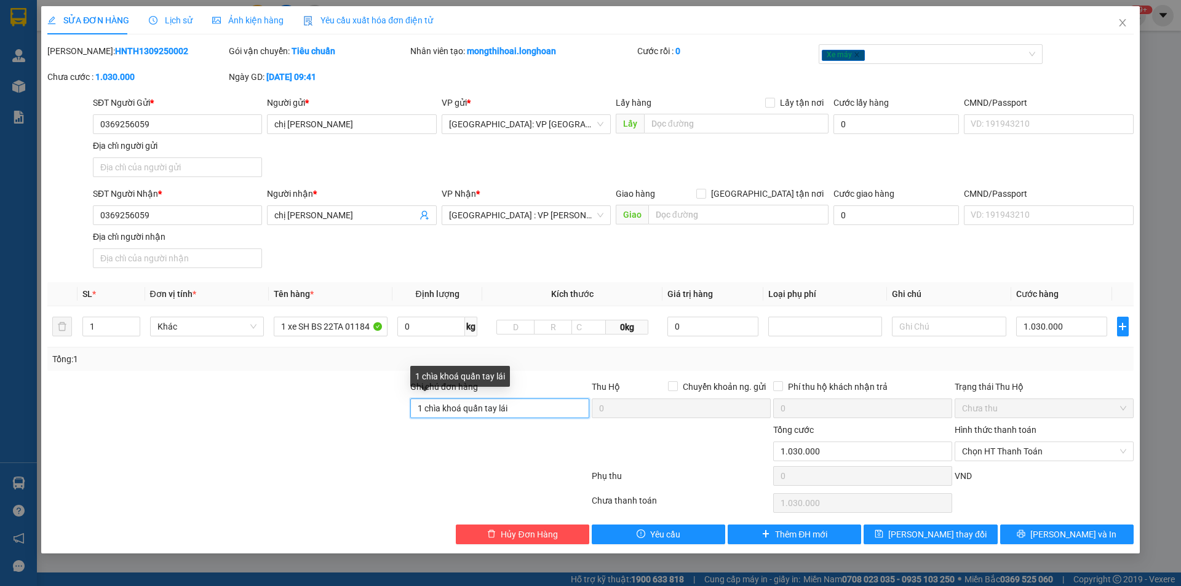
click at [542, 414] on input "1 chìa khoá quấn tay lái" at bounding box center [499, 408] width 179 height 20
type input "1 chìa khoá quấn tay lái, 2 gương"
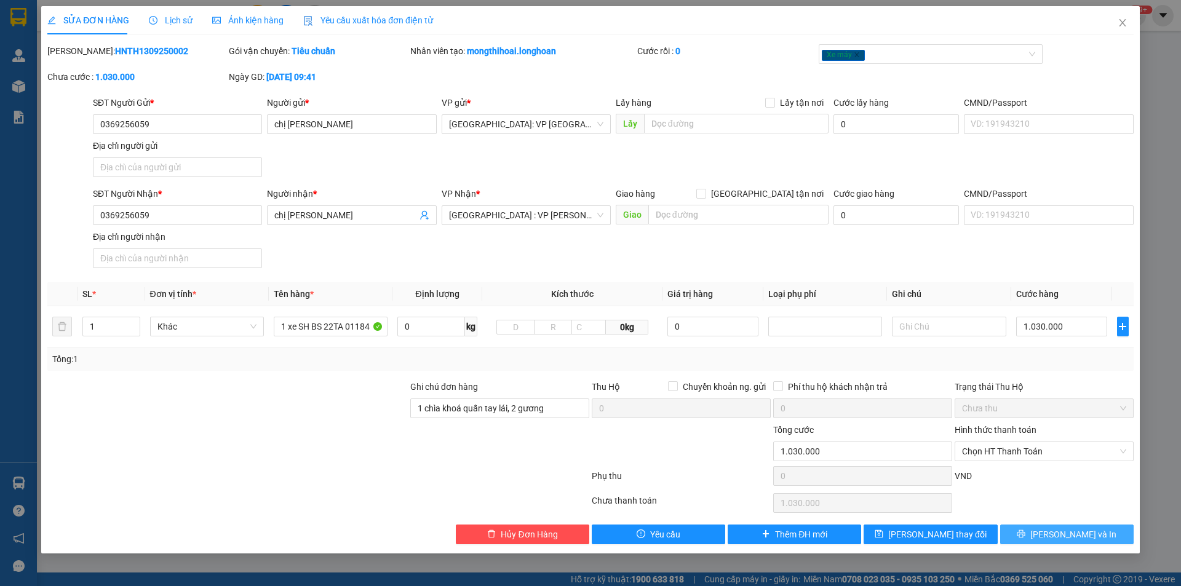
drag, startPoint x: 1059, startPoint y: 537, endPoint x: 1060, endPoint y: 525, distance: 12.3
click at [1059, 537] on span "[PERSON_NAME] và In" at bounding box center [1073, 535] width 86 height 14
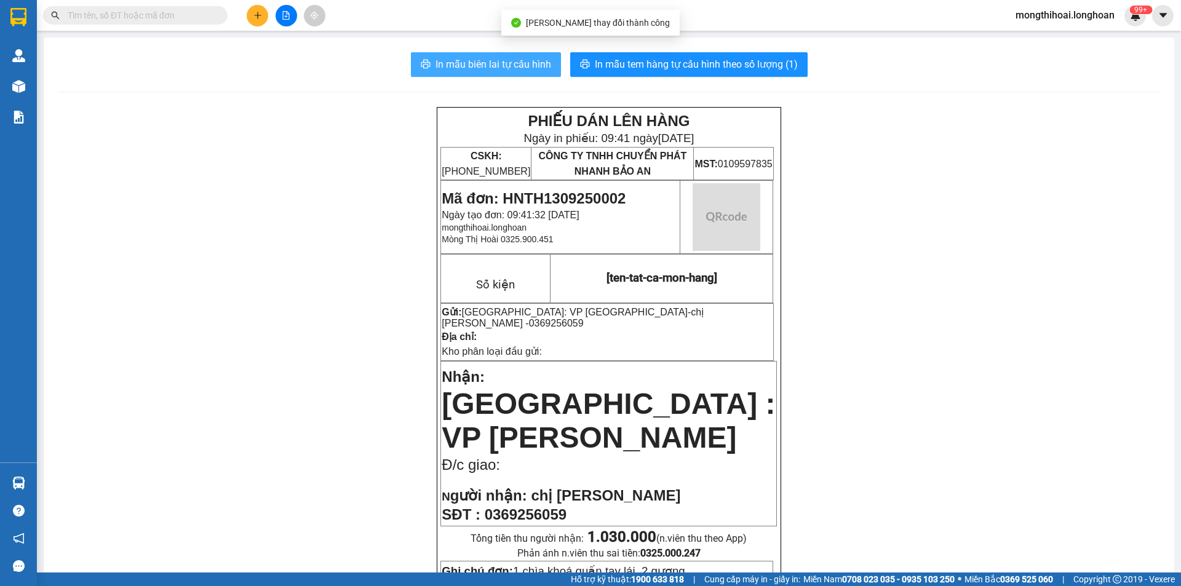
click at [483, 56] on button "In mẫu biên lai tự cấu hình" at bounding box center [486, 64] width 150 height 25
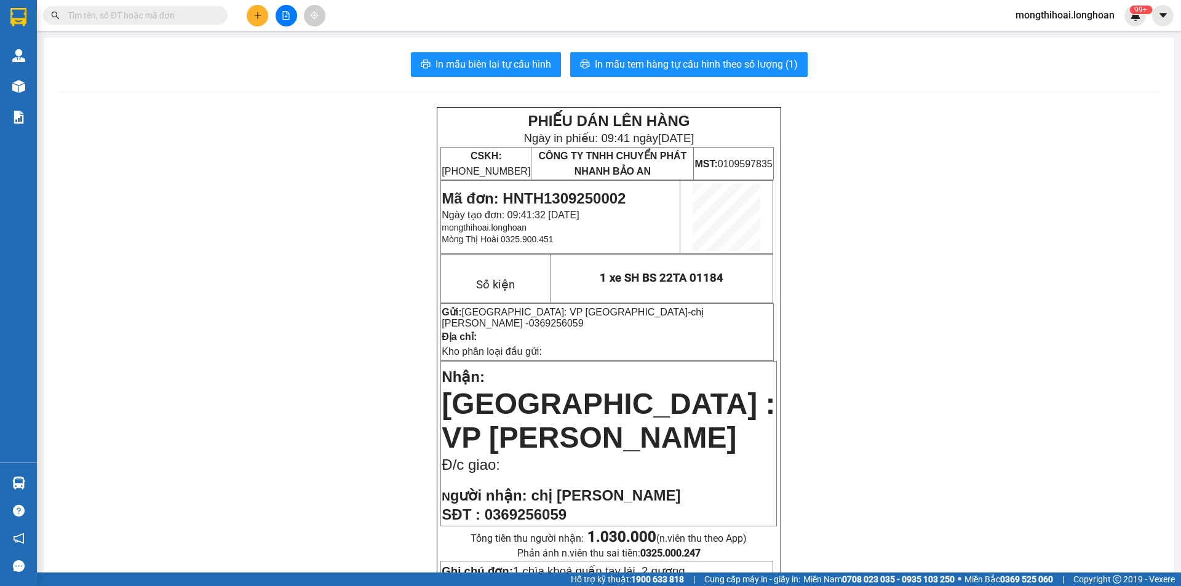
scroll to position [184, 0]
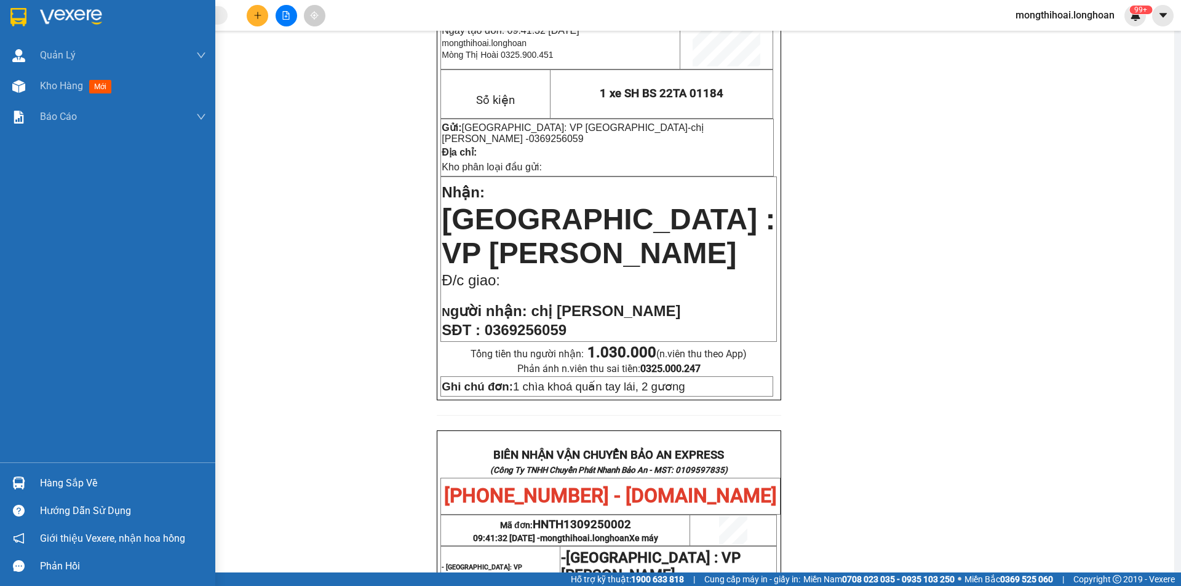
click at [2, 12] on div at bounding box center [107, 20] width 215 height 40
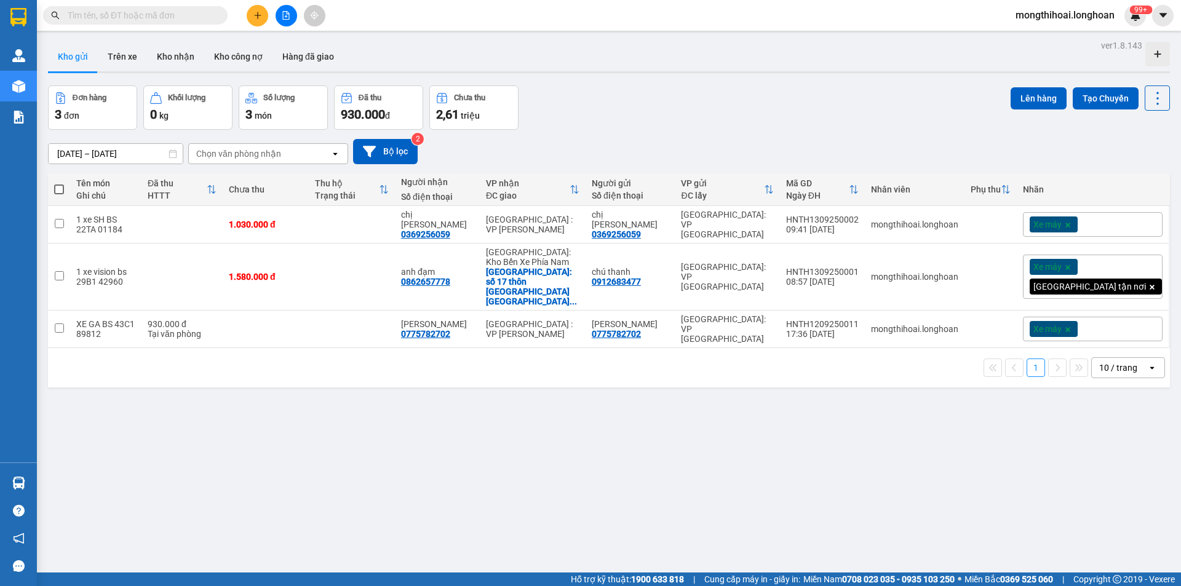
click at [257, 12] on icon "plus" at bounding box center [257, 15] width 9 height 9
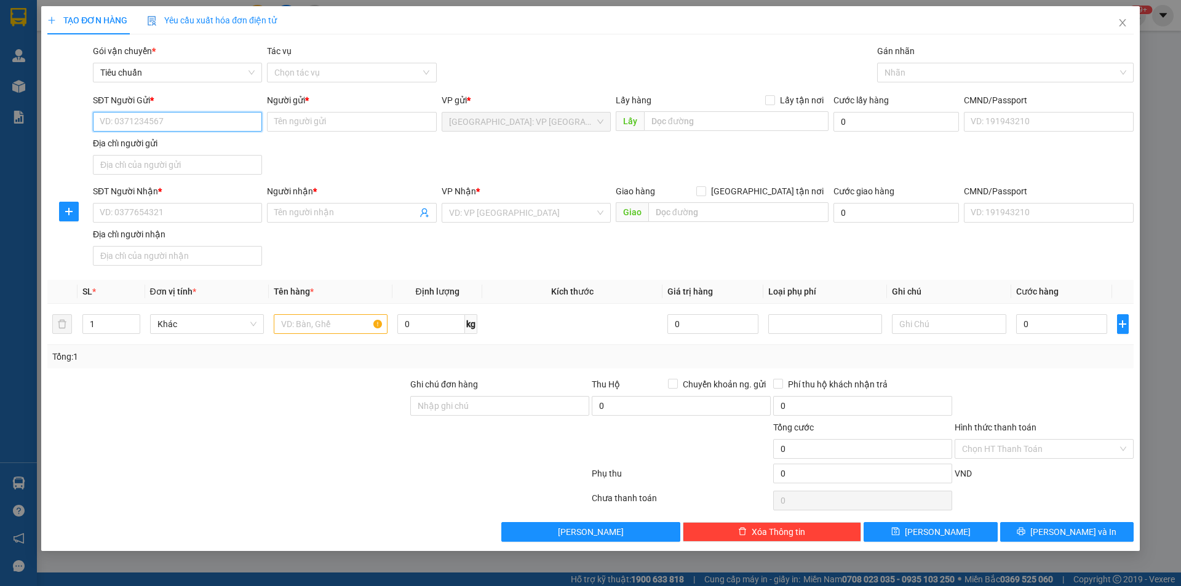
click at [243, 125] on input "SĐT Người Gửi *" at bounding box center [177, 122] width 169 height 20
type input "0975894633"
click at [194, 152] on div "0975894633 - chị tình" at bounding box center [177, 147] width 154 height 14
type input "chị tình"
type input "0975894633"
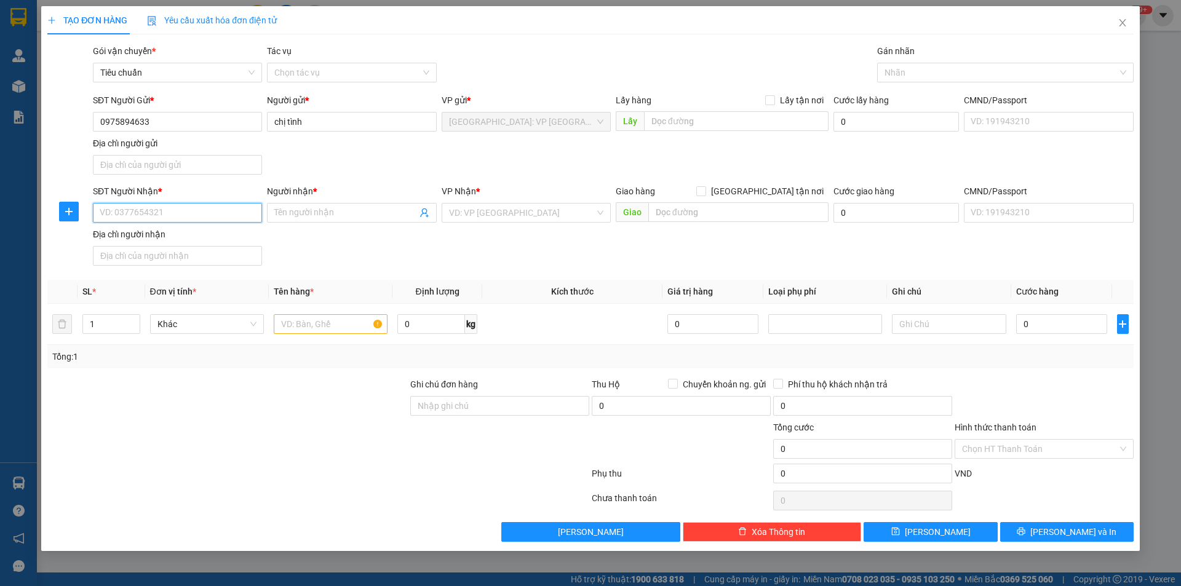
click at [239, 213] on input "SĐT Người Nhận *" at bounding box center [177, 213] width 169 height 20
click at [177, 213] on input "0935088178" at bounding box center [177, 213] width 169 height 20
type input "0935088178"
click at [340, 215] on input "Người nhận *" at bounding box center [345, 213] width 142 height 14
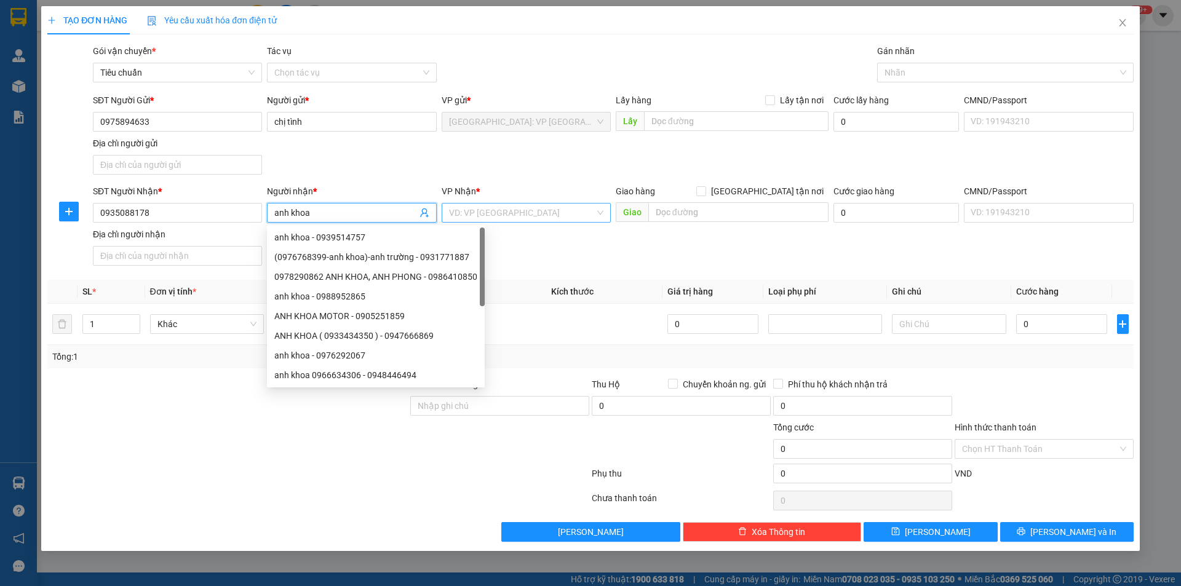
type input "anh khoa"
click at [504, 207] on input "search" at bounding box center [522, 213] width 146 height 18
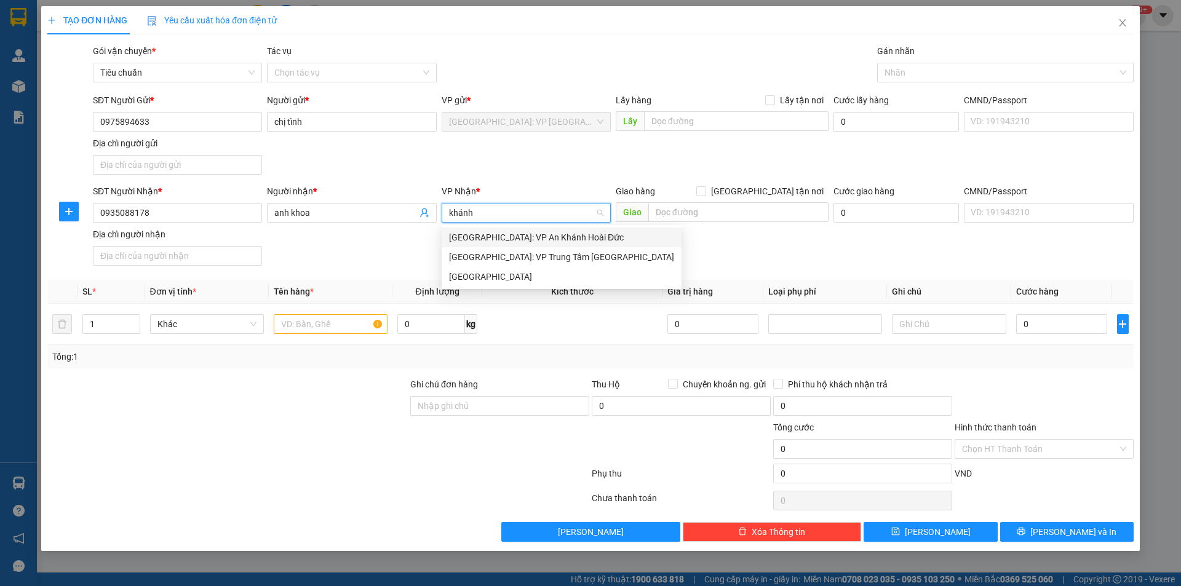
type input "khánh"
click at [466, 271] on div "[GEOGRAPHIC_DATA]" at bounding box center [561, 277] width 225 height 14
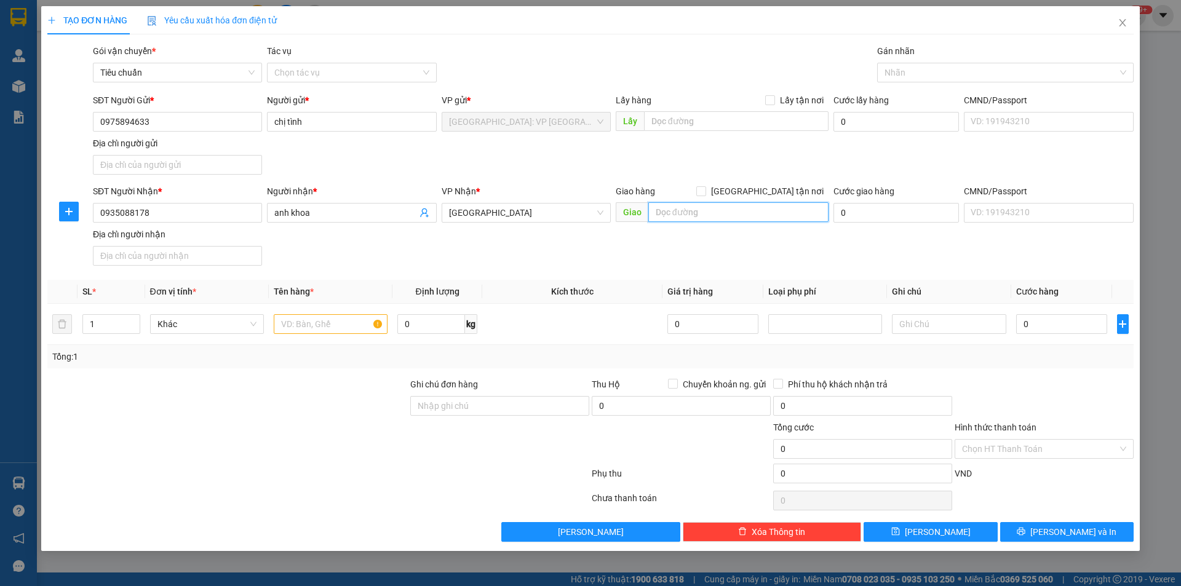
click at [672, 220] on input "text" at bounding box center [738, 212] width 180 height 20
type input "cam Ranh khánh hoà QL1A"
click at [287, 319] on input "text" at bounding box center [331, 324] width 114 height 20
type input "2"
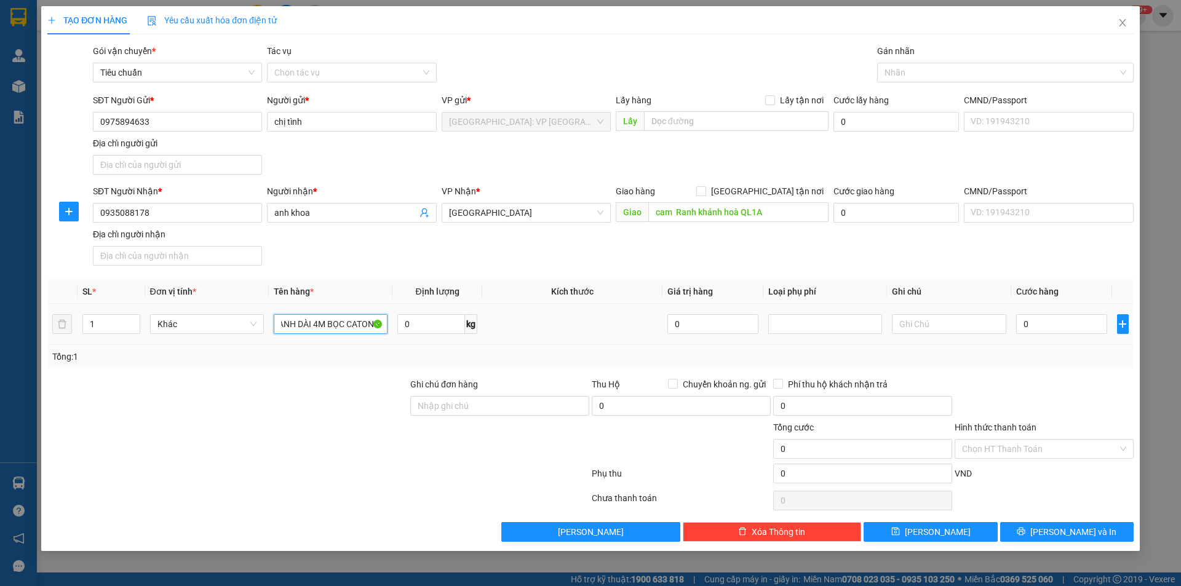
type input "1 THANH DÀI 4M BỌC CATONG"
click at [1066, 335] on div "0" at bounding box center [1062, 324] width 92 height 25
click at [1063, 323] on input "0" at bounding box center [1062, 324] width 92 height 20
click at [1038, 319] on input "0" at bounding box center [1062, 324] width 92 height 20
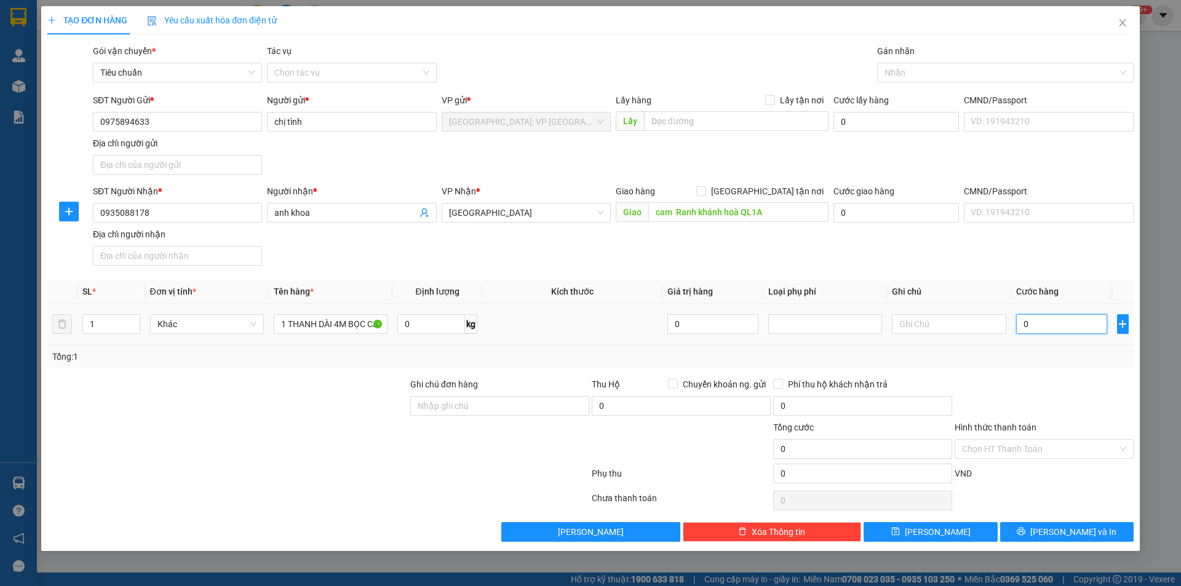
type input "01"
type input "1"
type input "012"
type input "12"
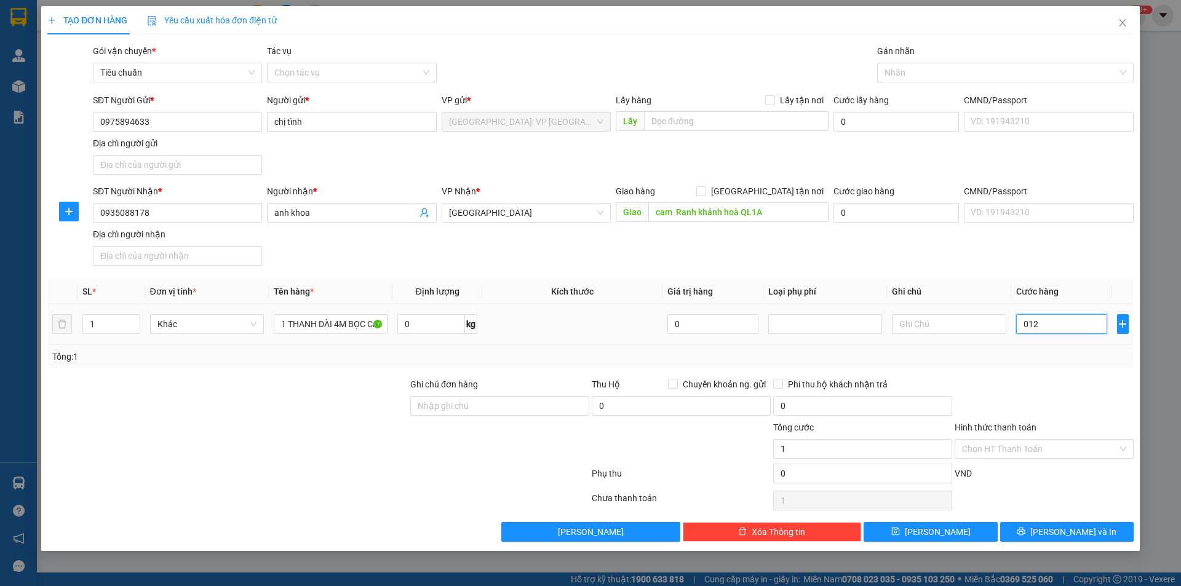
type input "12"
type input "0.120"
type input "120"
type input "01.200"
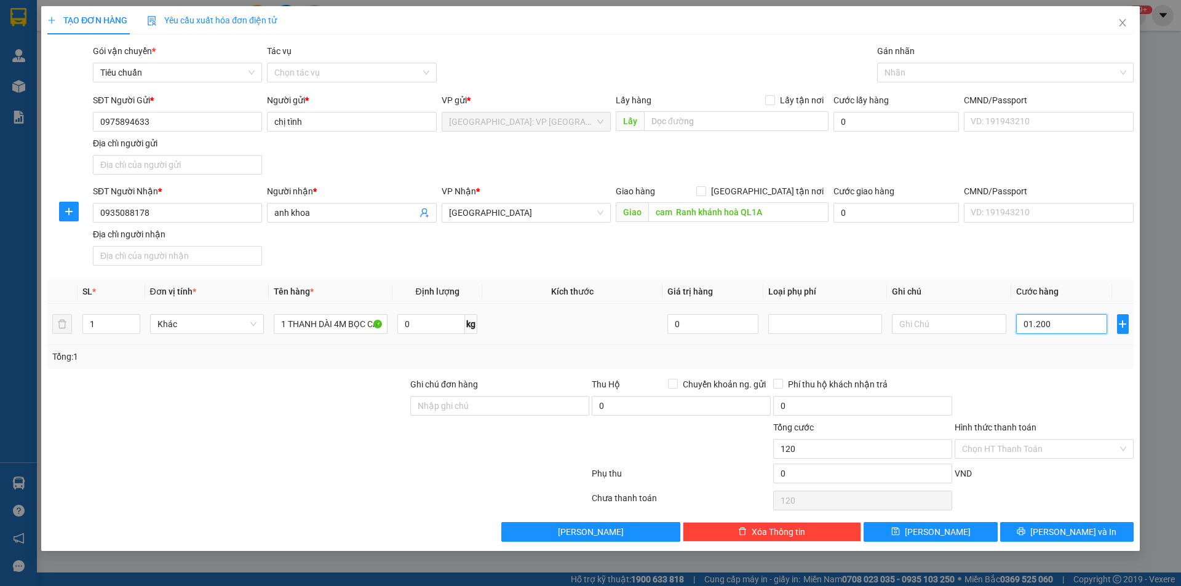
type input "1.200"
type input "012.000"
type input "12.000"
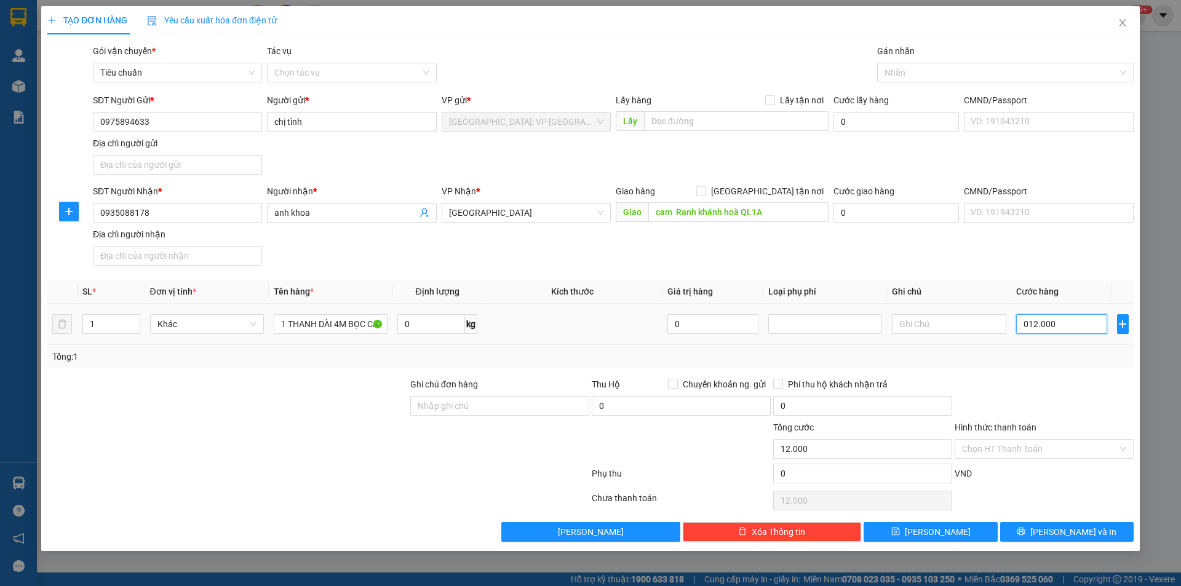
type input "0.120.000"
type input "120.000"
click at [1070, 536] on span "[PERSON_NAME] và In" at bounding box center [1073, 532] width 86 height 14
type input "120.000"
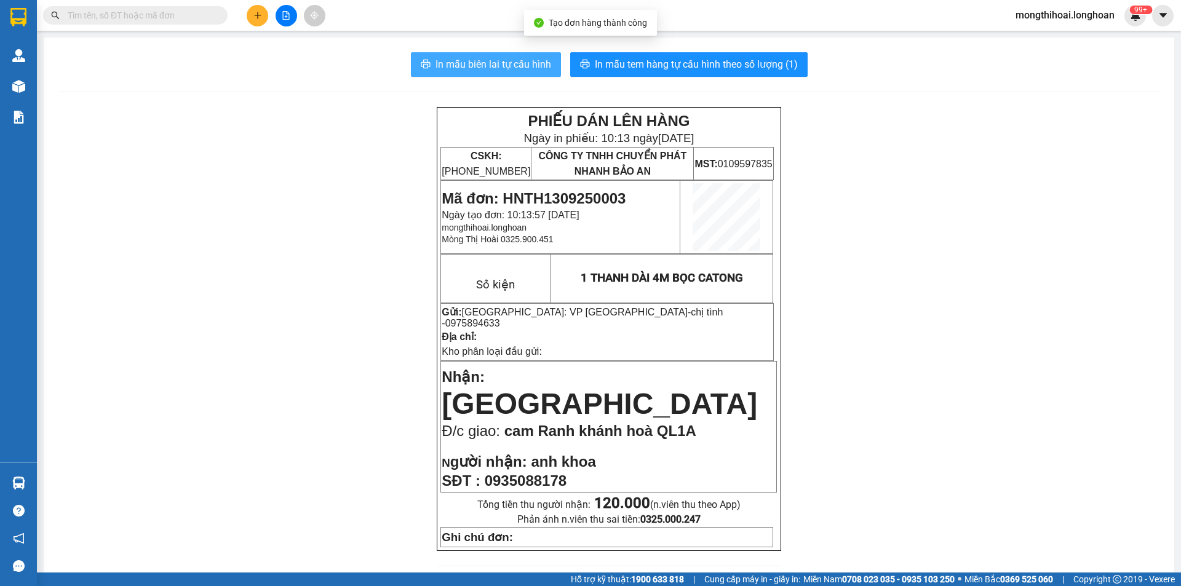
click at [520, 64] on span "In mẫu biên lai tự cấu hình" at bounding box center [493, 64] width 116 height 15
click at [262, 9] on button at bounding box center [258, 16] width 22 height 22
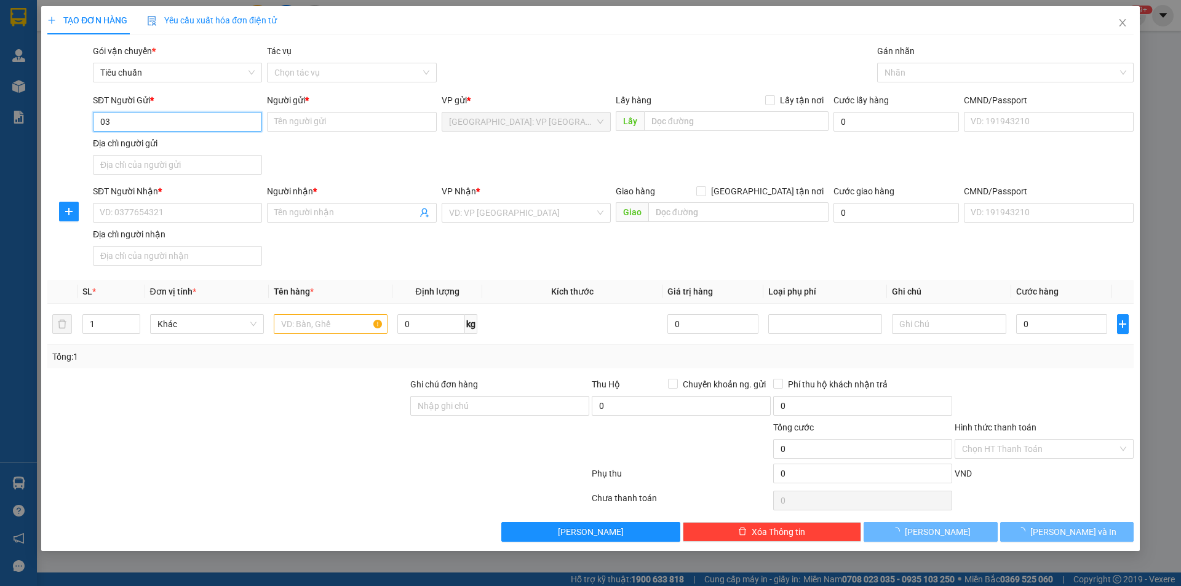
type input "0"
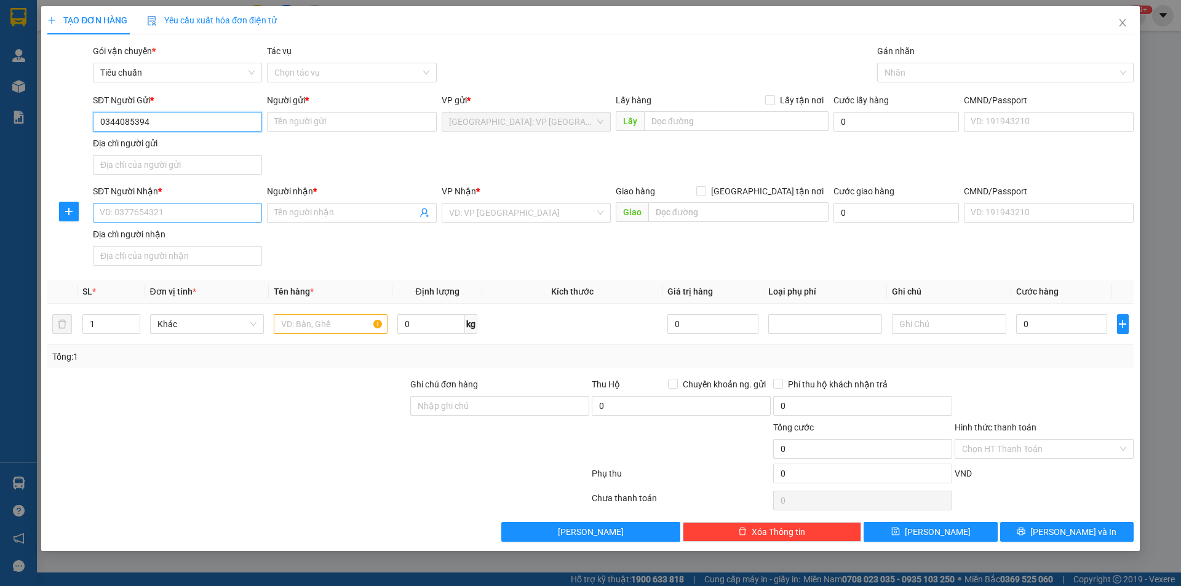
type input "0344085394"
click at [239, 210] on input "SĐT Người Nhận *" at bounding box center [177, 213] width 169 height 20
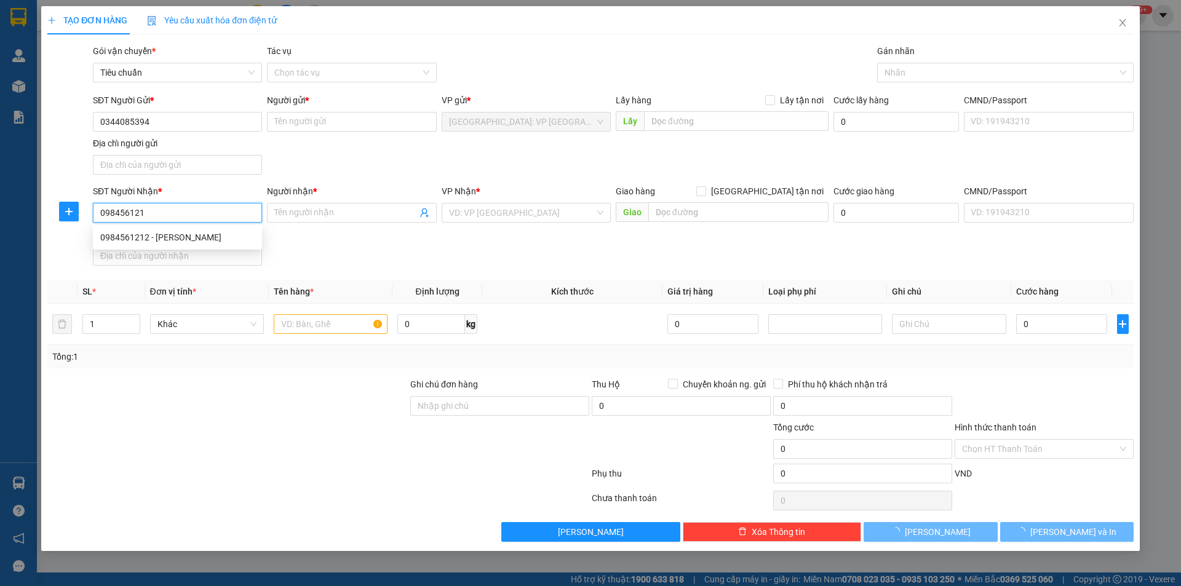
type input "0984561212"
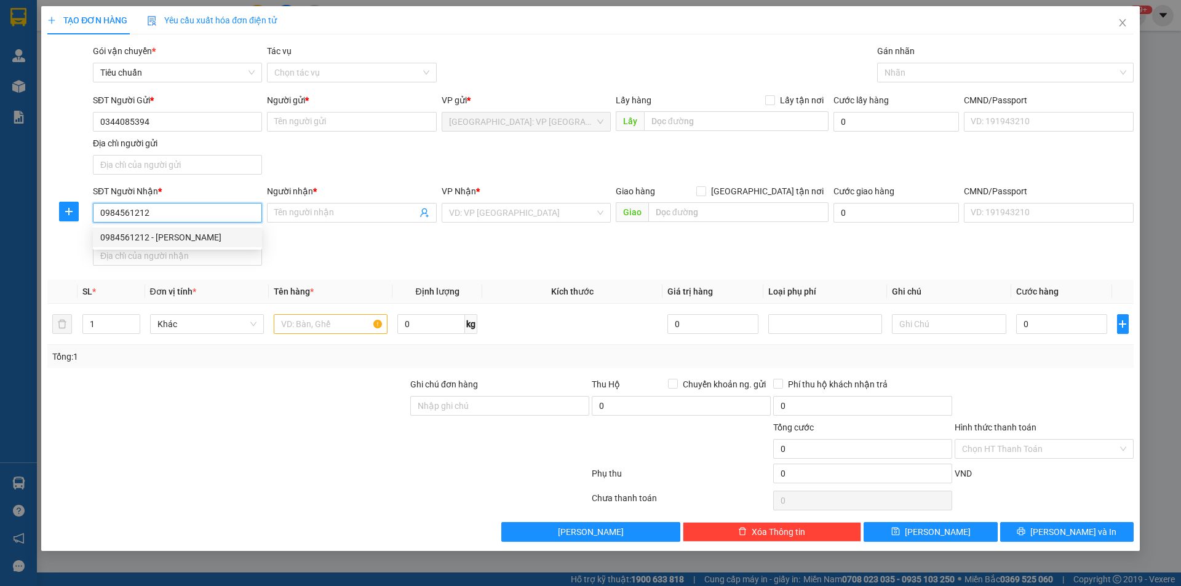
click at [182, 240] on div "0984561212 - anh luân" at bounding box center [177, 238] width 154 height 14
type input "anh luân"
checkbox input "true"
type input "1 đinh bộ lĩnh P thị nại tp quy nhơn"
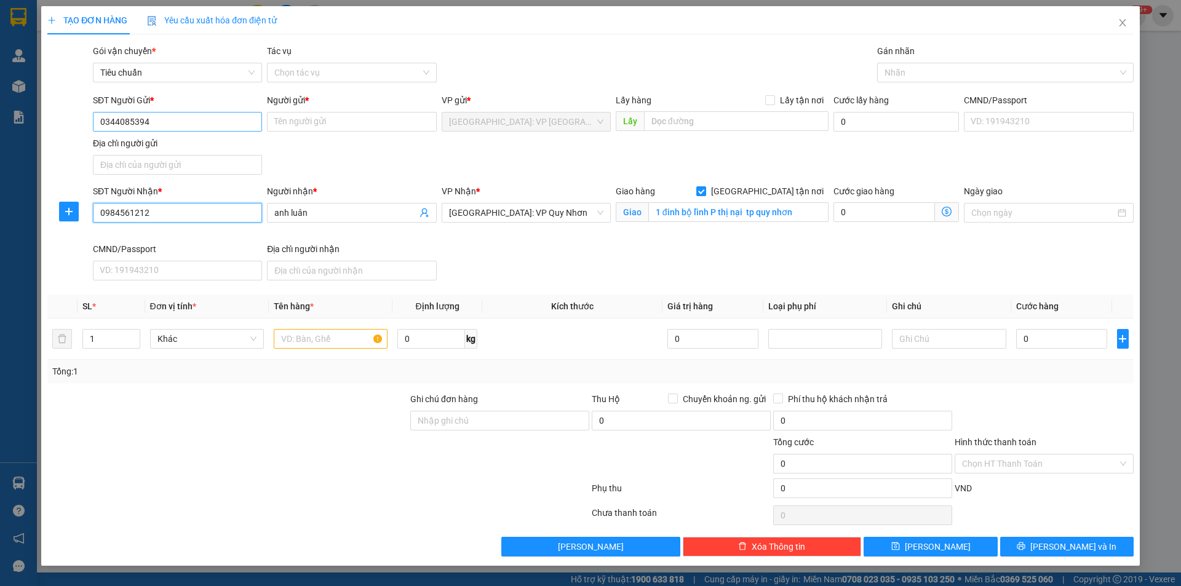
type input "0984561212"
click at [199, 126] on input "0344085394" at bounding box center [177, 122] width 169 height 20
click at [332, 120] on input "Người gửi *" at bounding box center [351, 122] width 169 height 20
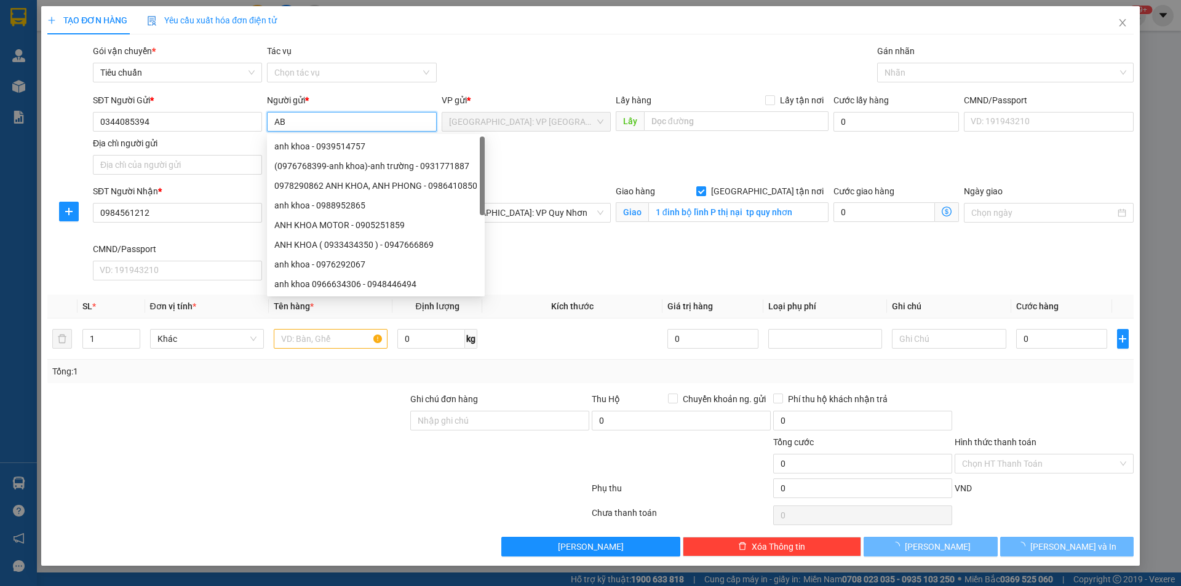
type input "A"
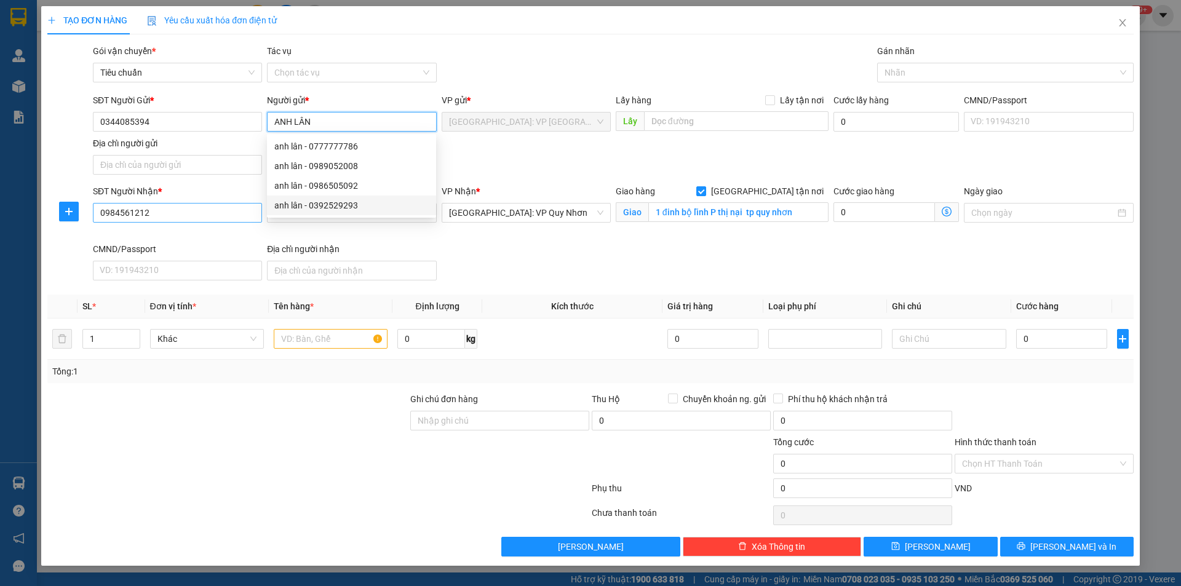
type input "ANH LÂN"
click at [230, 209] on input "0984561212" at bounding box center [177, 213] width 169 height 20
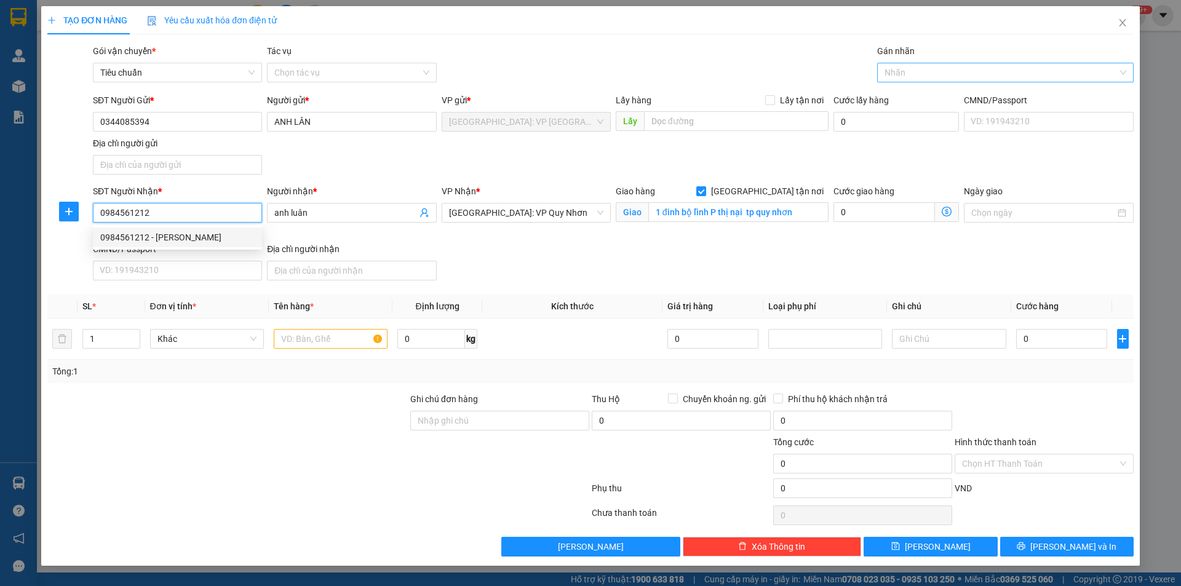
click at [910, 73] on div at bounding box center [999, 72] width 238 height 15
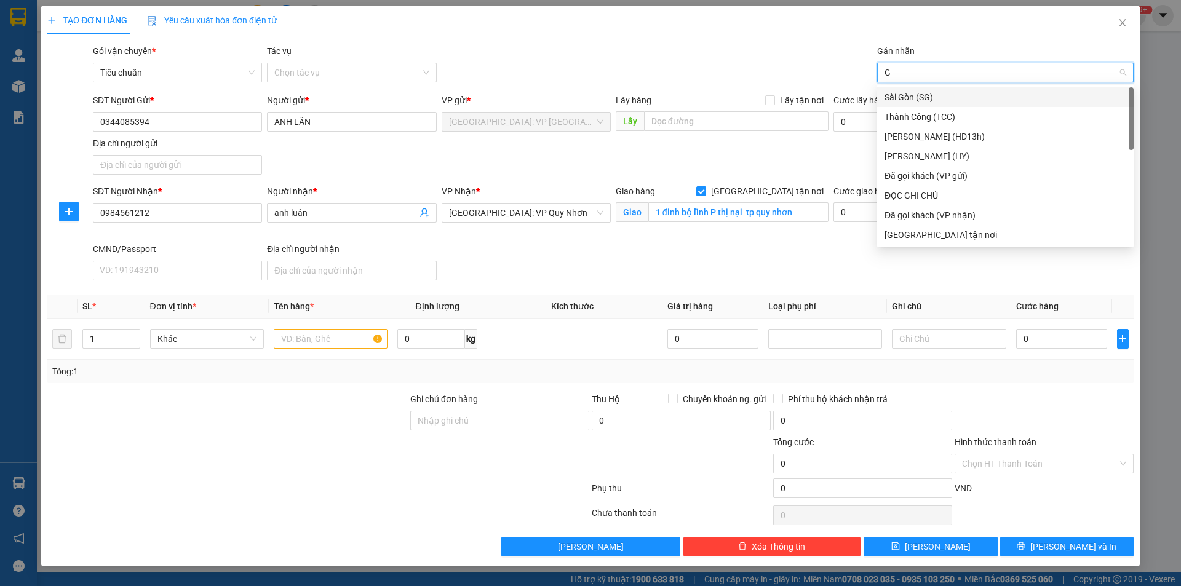
type input "GI"
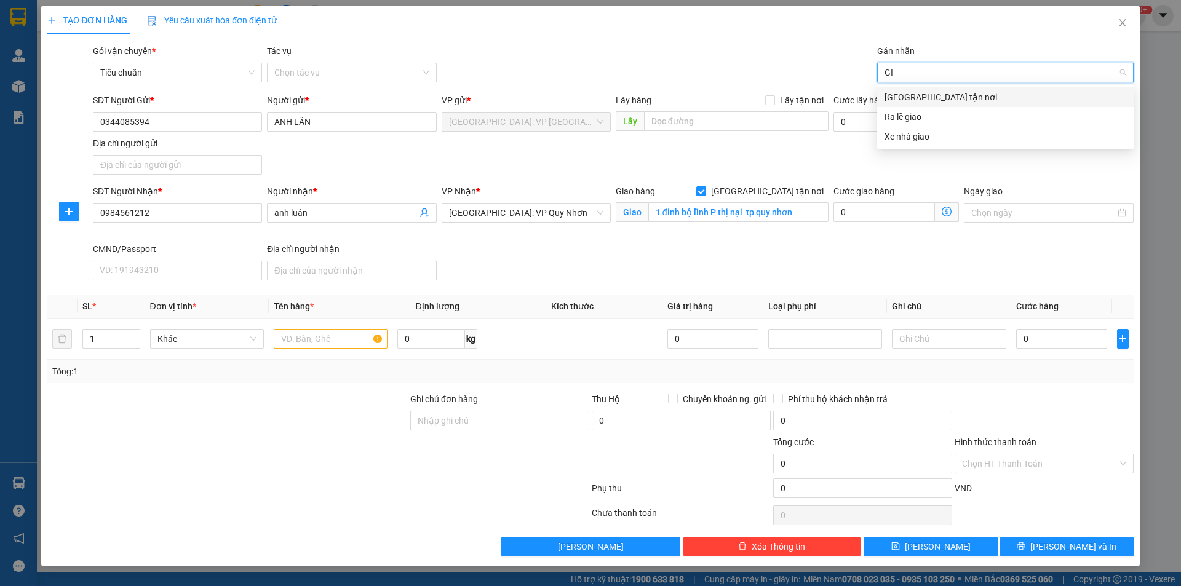
click at [913, 95] on div "[GEOGRAPHIC_DATA] tận nơi" at bounding box center [1005, 97] width 242 height 14
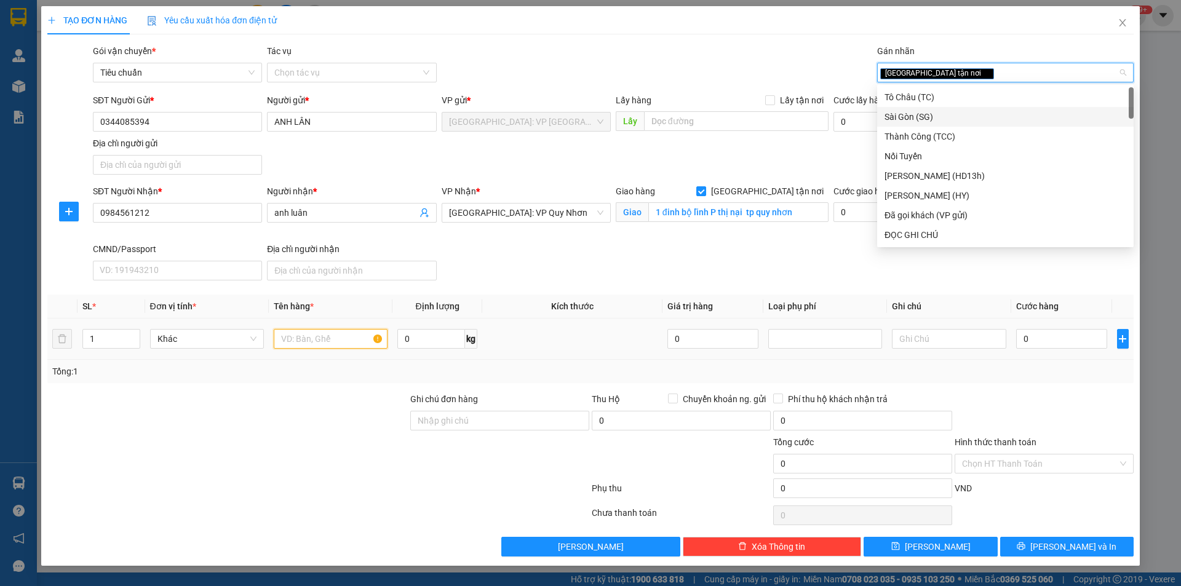
click at [298, 342] on input "text" at bounding box center [331, 339] width 114 height 20
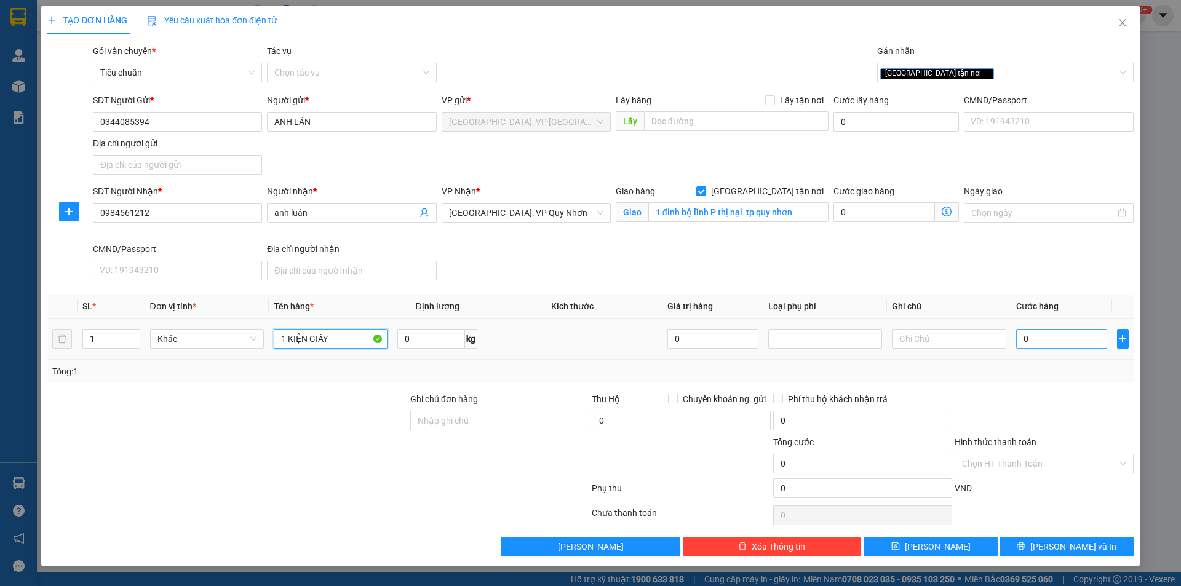
type input "1 KIỆN GIẤY"
click at [1061, 341] on input "0" at bounding box center [1062, 339] width 92 height 20
type input "1"
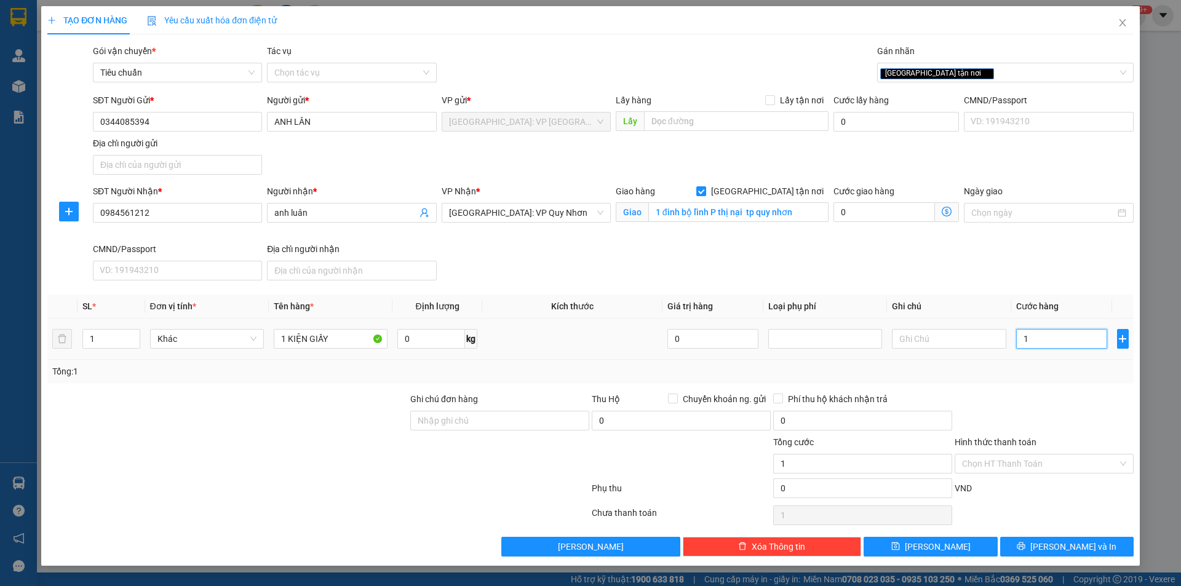
type input "10"
type input "100"
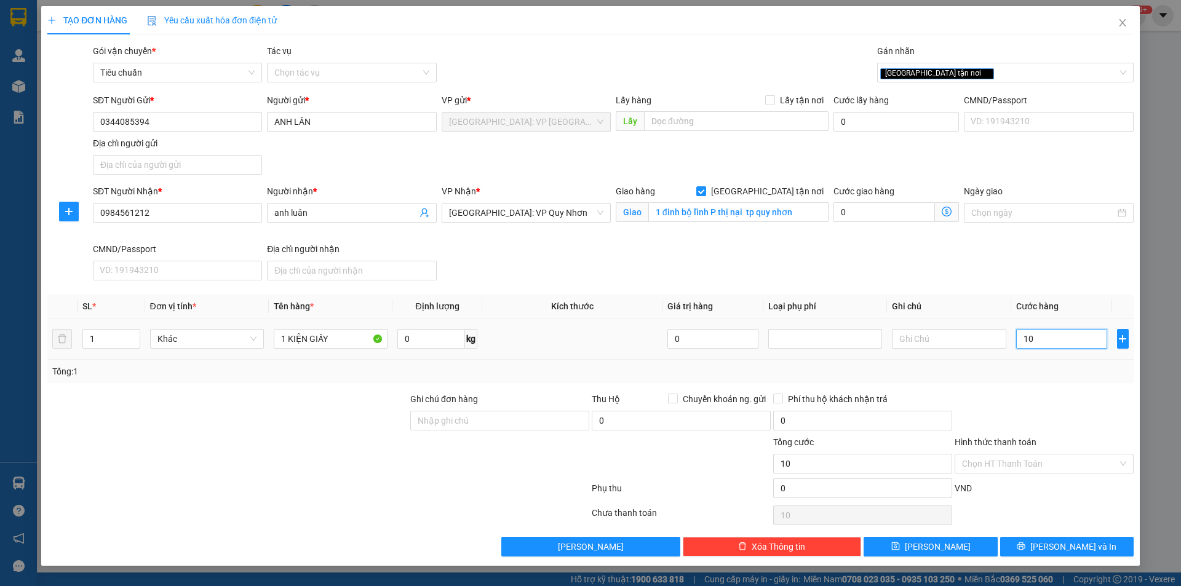
type input "100"
type input "1.000"
type input "10.000"
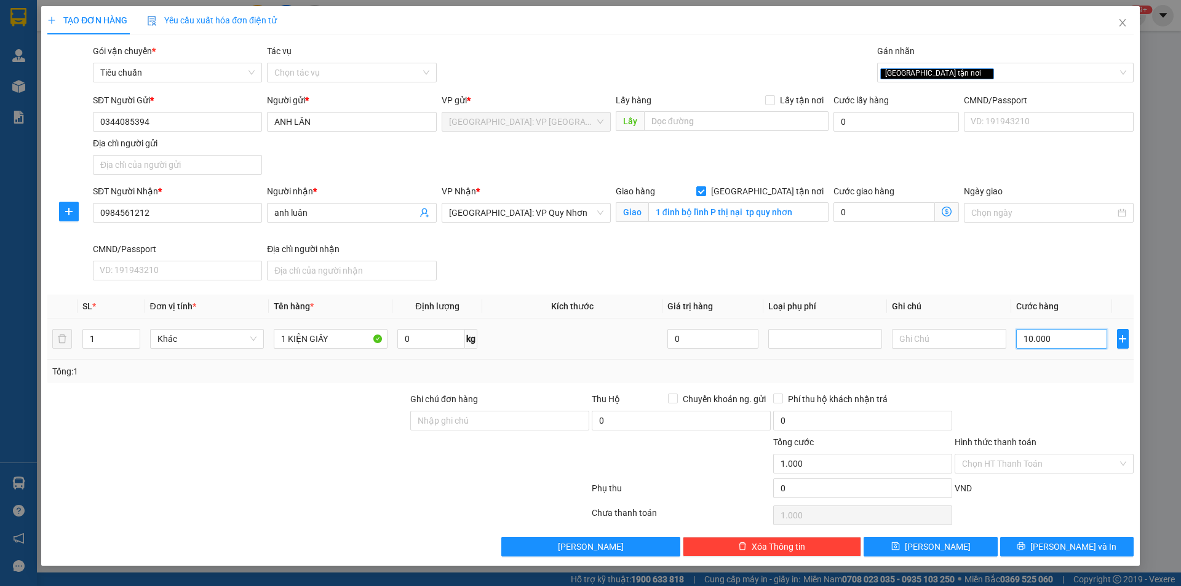
type input "10.000"
type input "100.000"
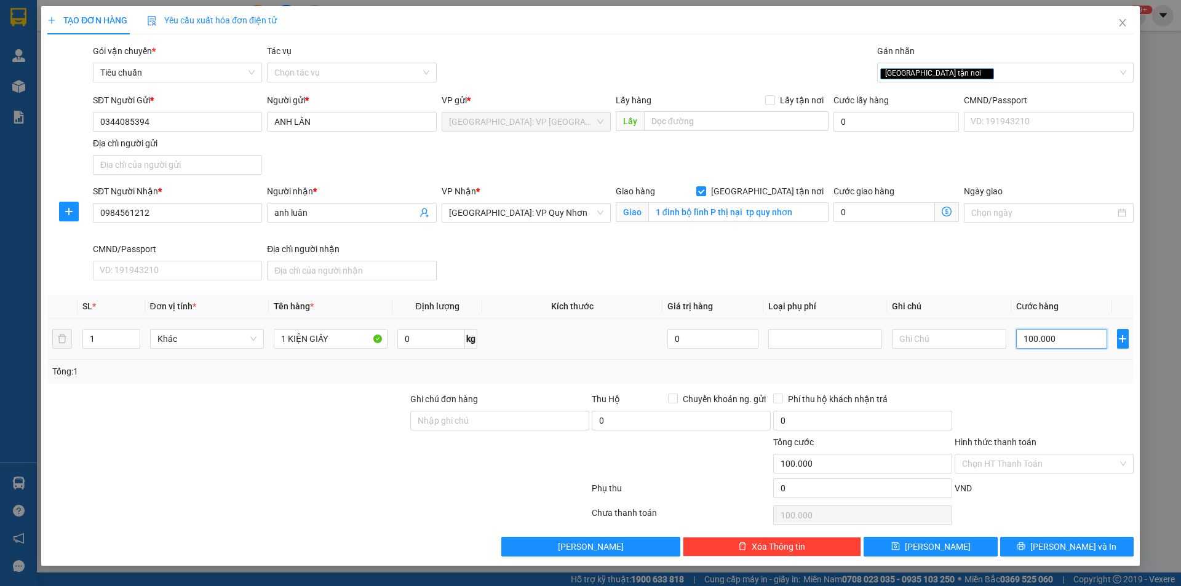
type input "1.000.000"
type input "100.000"
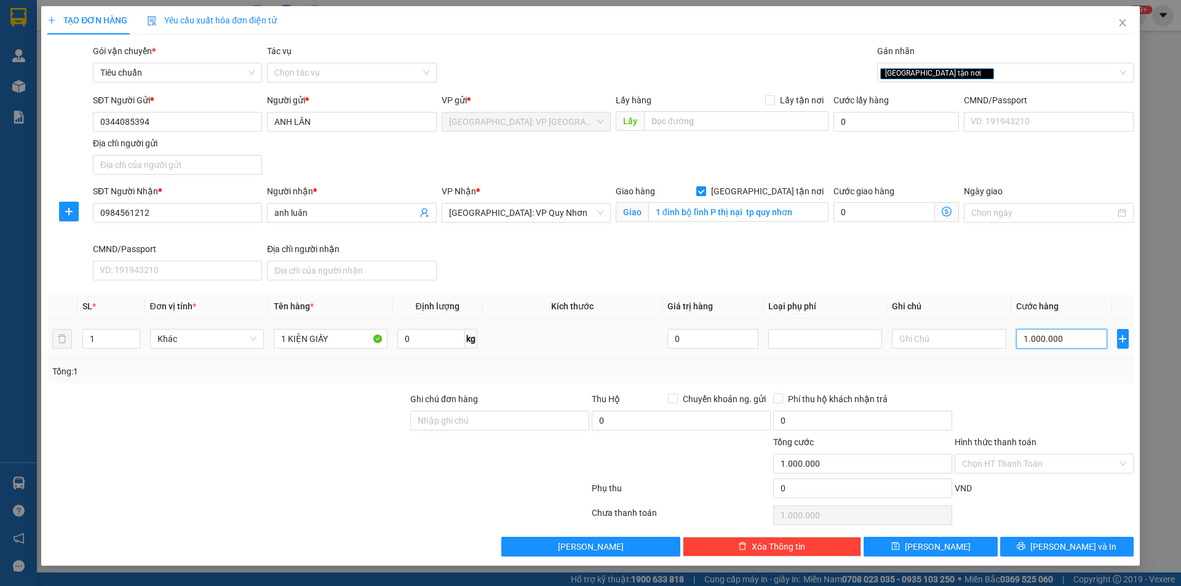
type input "100.000"
click at [337, 330] on input "1 KIỆN GIẤY" at bounding box center [331, 339] width 114 height 20
click at [518, 414] on input "Ghi chú đơn hàng" at bounding box center [499, 421] width 179 height 20
click at [517, 418] on input "Ghi chú đơn hàng" at bounding box center [499, 421] width 179 height 20
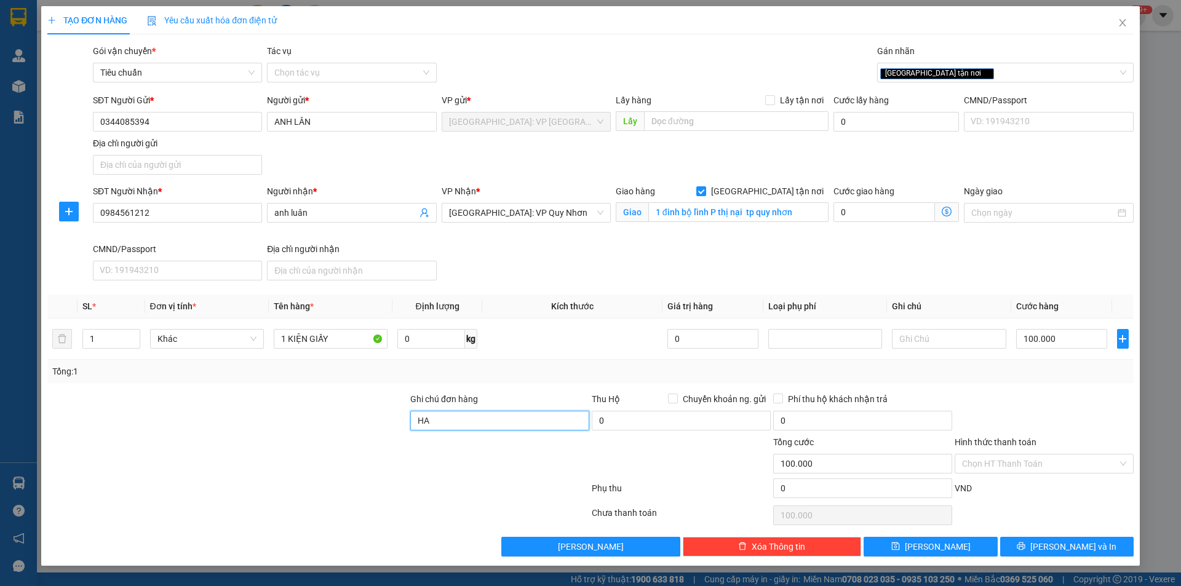
type input "H"
type input "HÀNG DỄ MÓP MÉO KHÔNG ĐÈ KHÁC LÊN"
click at [1039, 456] on input "Hình thức thanh toán" at bounding box center [1040, 463] width 156 height 18
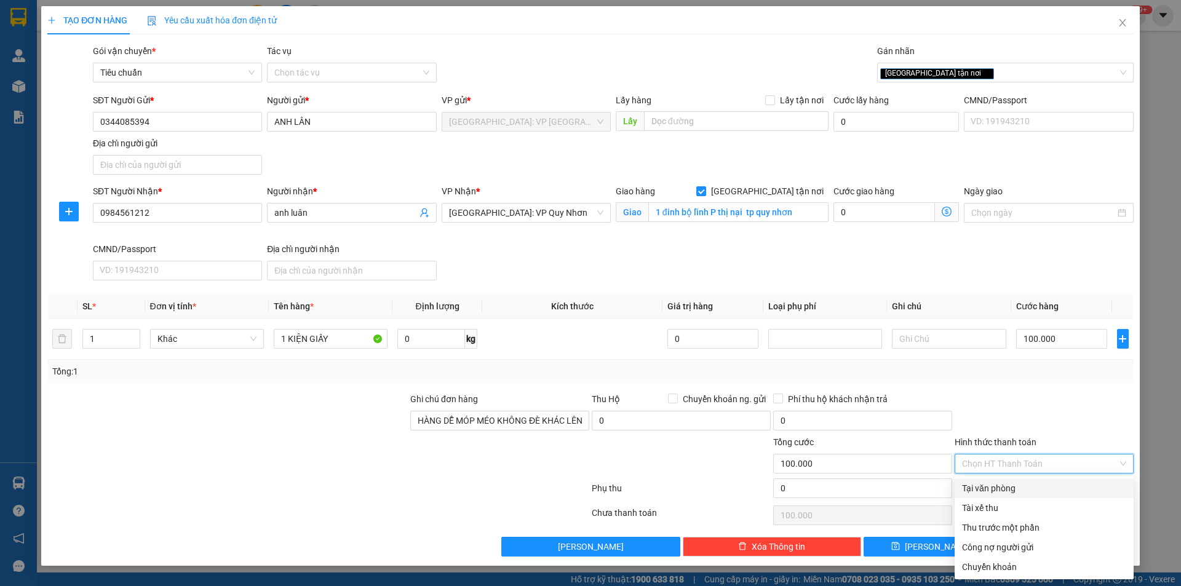
drag, startPoint x: 1012, startPoint y: 491, endPoint x: 950, endPoint y: 453, distance: 72.4
click at [1011, 491] on div "Tại văn phòng" at bounding box center [1044, 488] width 164 height 14
type input "0"
click at [1053, 418] on div at bounding box center [1043, 413] width 181 height 43
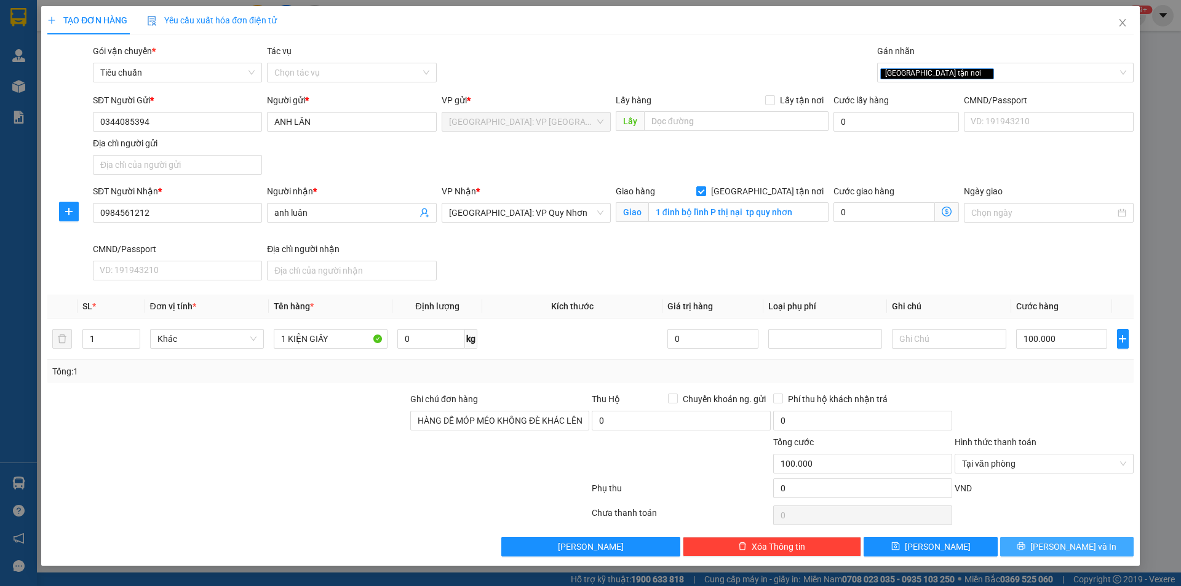
click at [1025, 549] on icon "printer" at bounding box center [1021, 546] width 8 height 8
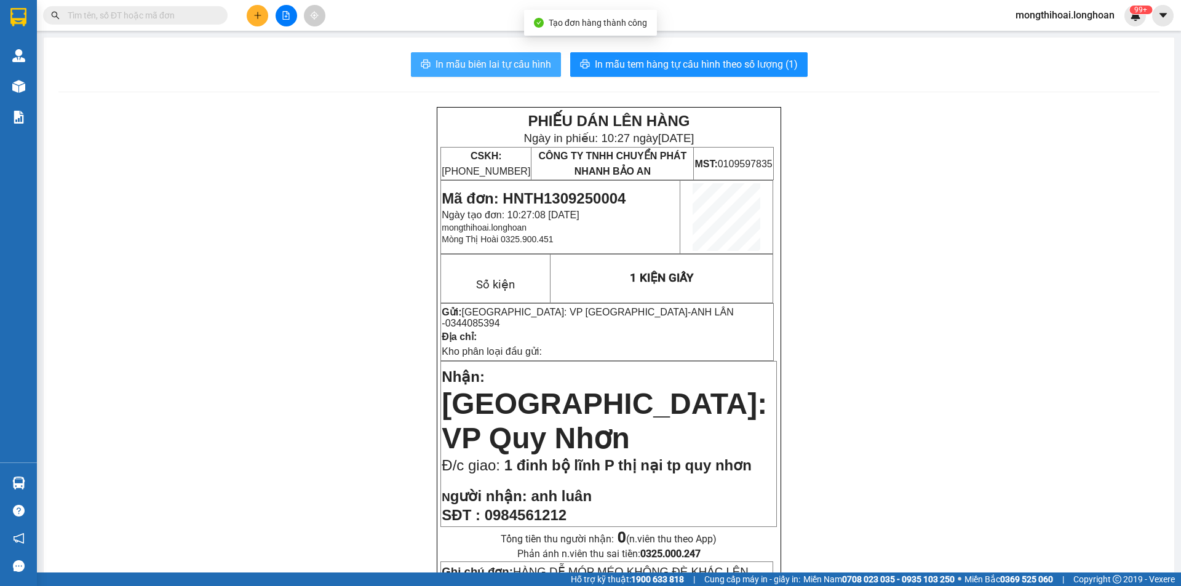
click at [520, 58] on span "In mẫu biên lai tự cấu hình" at bounding box center [493, 64] width 116 height 15
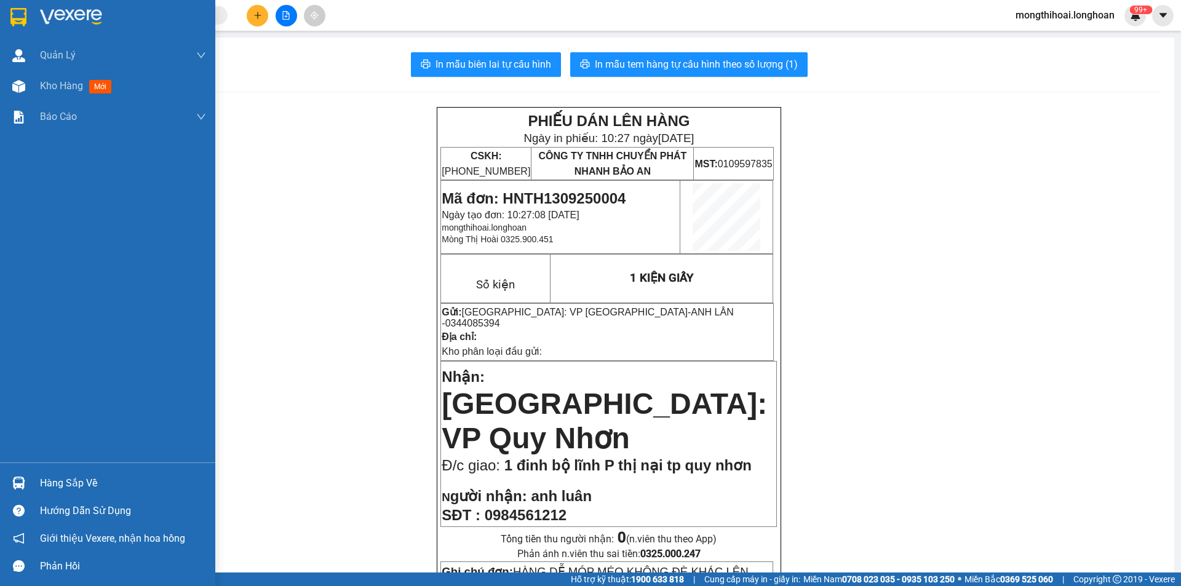
drag, startPoint x: 4, startPoint y: 22, endPoint x: 12, endPoint y: 22, distance: 8.0
click at [12, 22] on div at bounding box center [107, 20] width 215 height 40
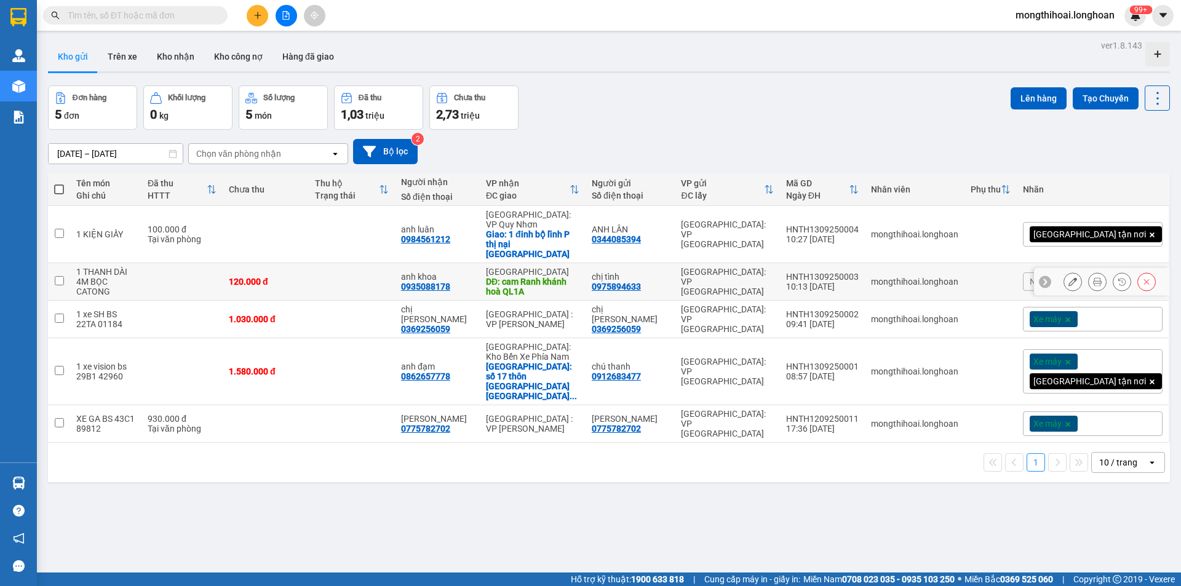
click at [1093, 277] on icon at bounding box center [1097, 281] width 9 height 9
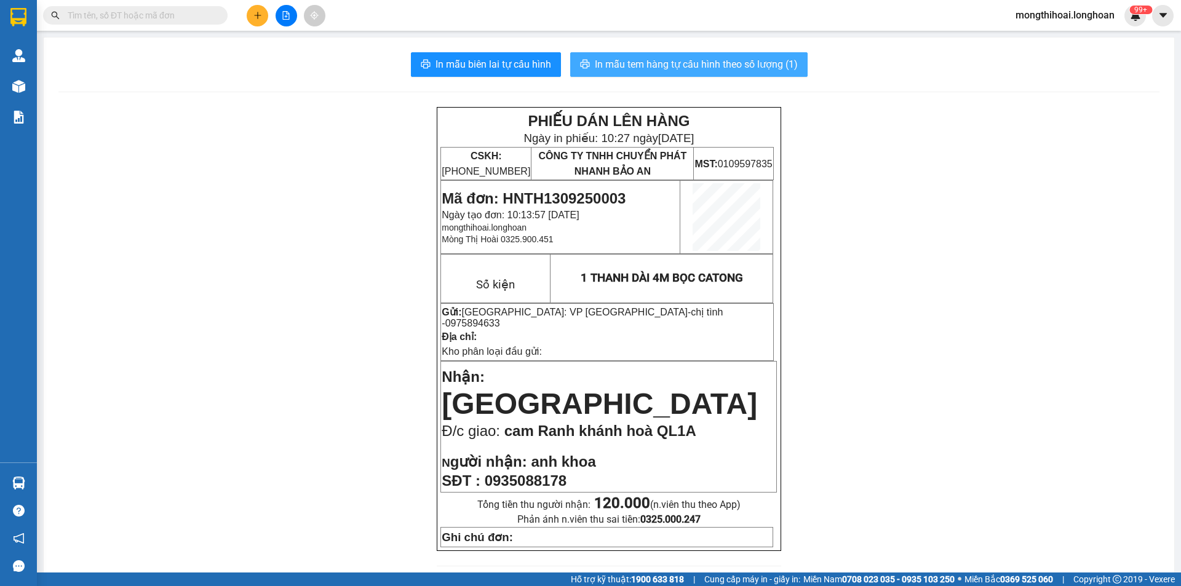
click at [772, 67] on span "In mẫu tem hàng tự cấu hình theo số lượng (1)" at bounding box center [696, 64] width 203 height 15
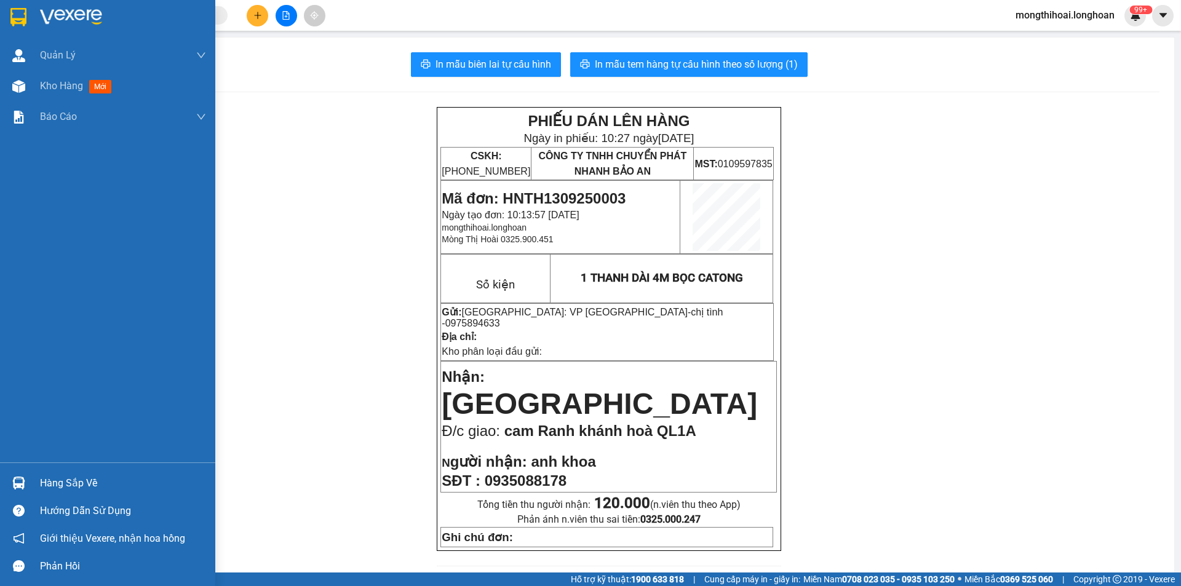
drag, startPoint x: 2, startPoint y: 25, endPoint x: 56, endPoint y: 3, distance: 57.9
click at [9, 23] on div at bounding box center [107, 20] width 215 height 40
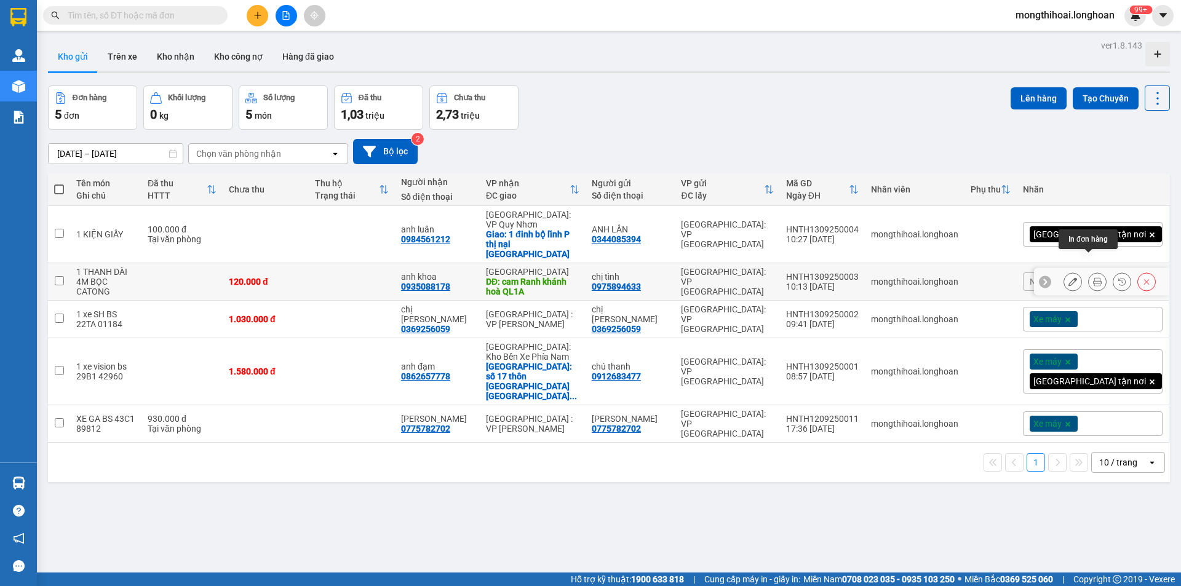
click at [1093, 277] on icon at bounding box center [1097, 281] width 9 height 9
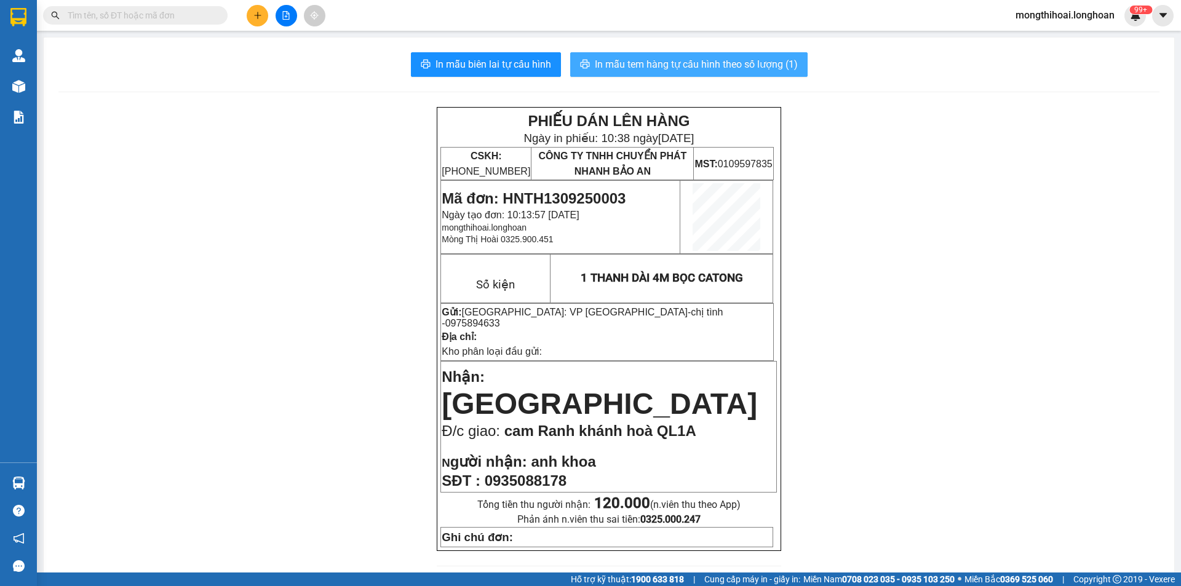
click at [727, 59] on span "In mẫu tem hàng tự cấu hình theo số lượng (1)" at bounding box center [696, 64] width 203 height 15
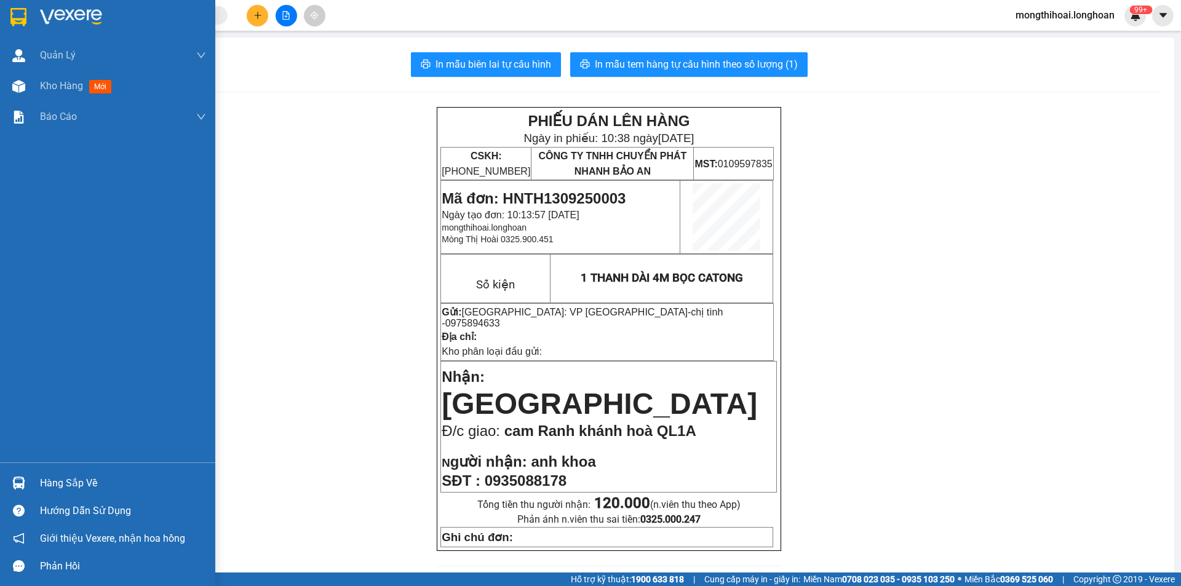
drag, startPoint x: 0, startPoint y: 17, endPoint x: 93, endPoint y: 0, distance: 95.0
click at [1, 17] on div at bounding box center [107, 20] width 215 height 40
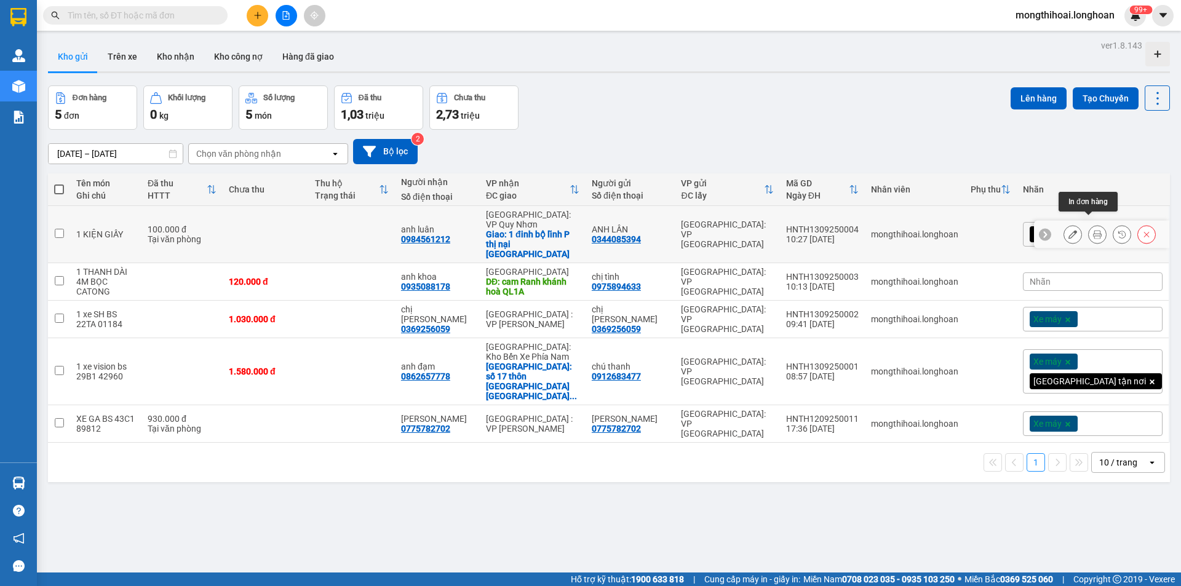
click at [1088, 224] on button at bounding box center [1096, 235] width 17 height 22
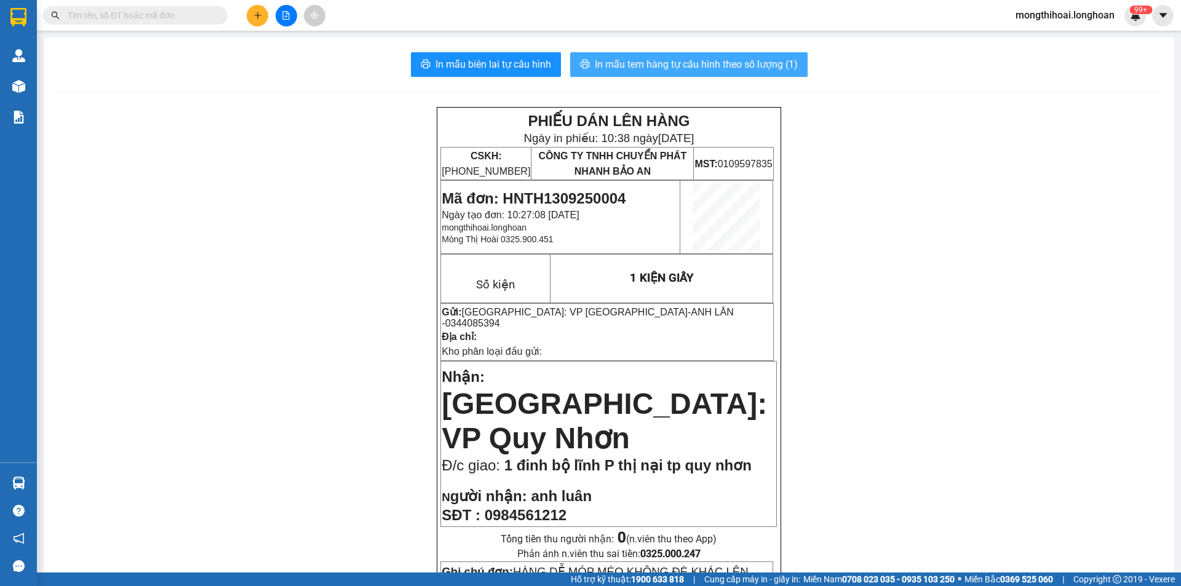
drag, startPoint x: 651, startPoint y: 60, endPoint x: 901, endPoint y: 143, distance: 263.5
click at [652, 60] on span "In mẫu tem hàng tự cấu hình theo số lượng (1)" at bounding box center [696, 64] width 203 height 15
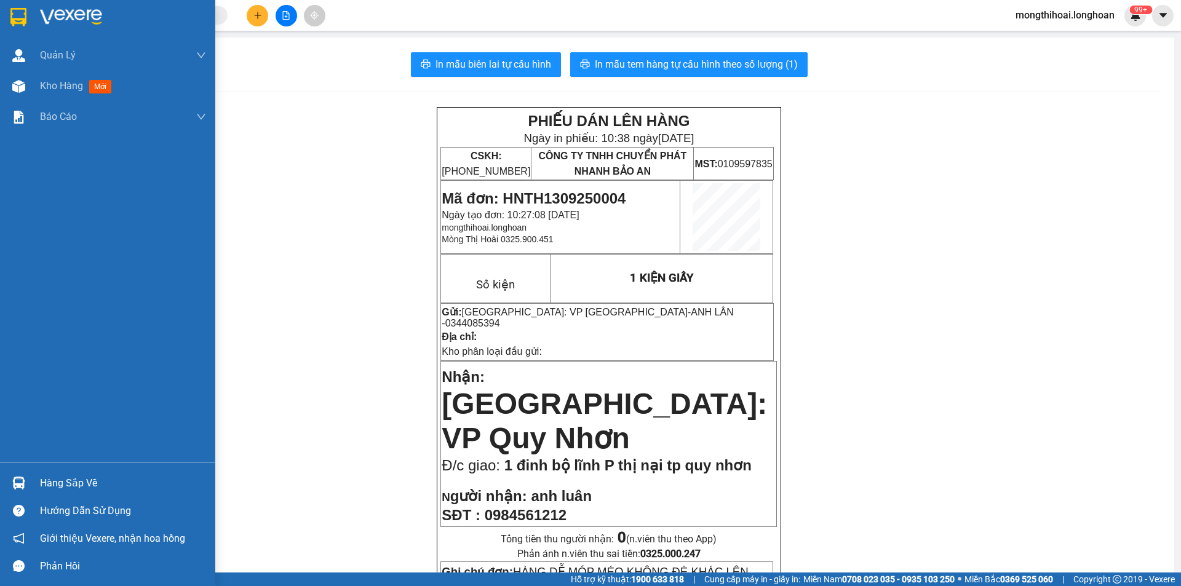
click at [10, 23] on img at bounding box center [18, 17] width 16 height 18
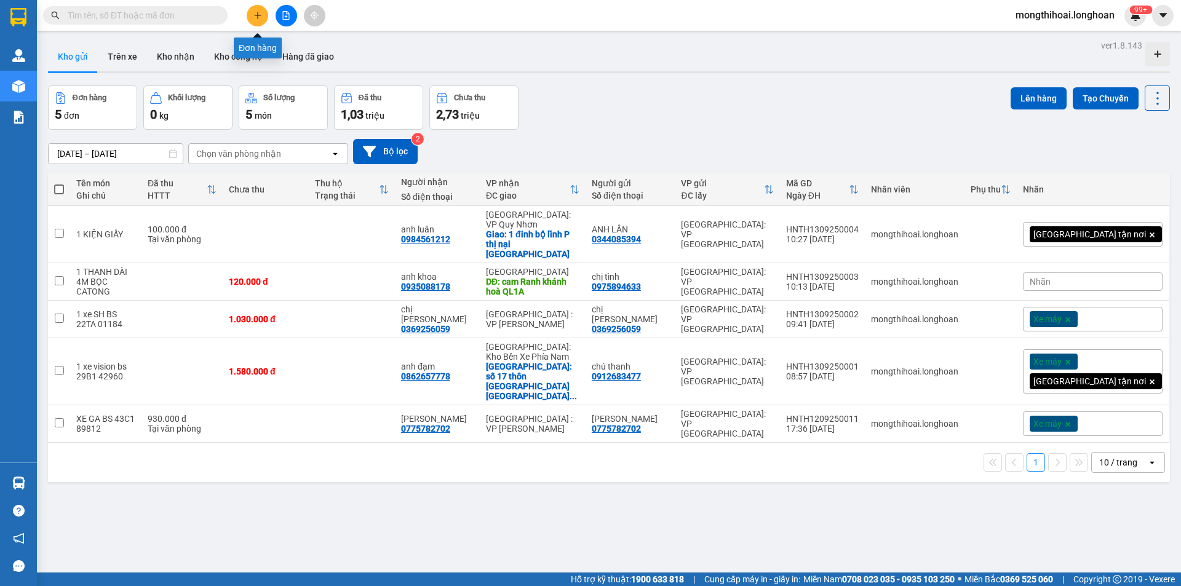
click at [254, 16] on icon "plus" at bounding box center [257, 15] width 9 height 9
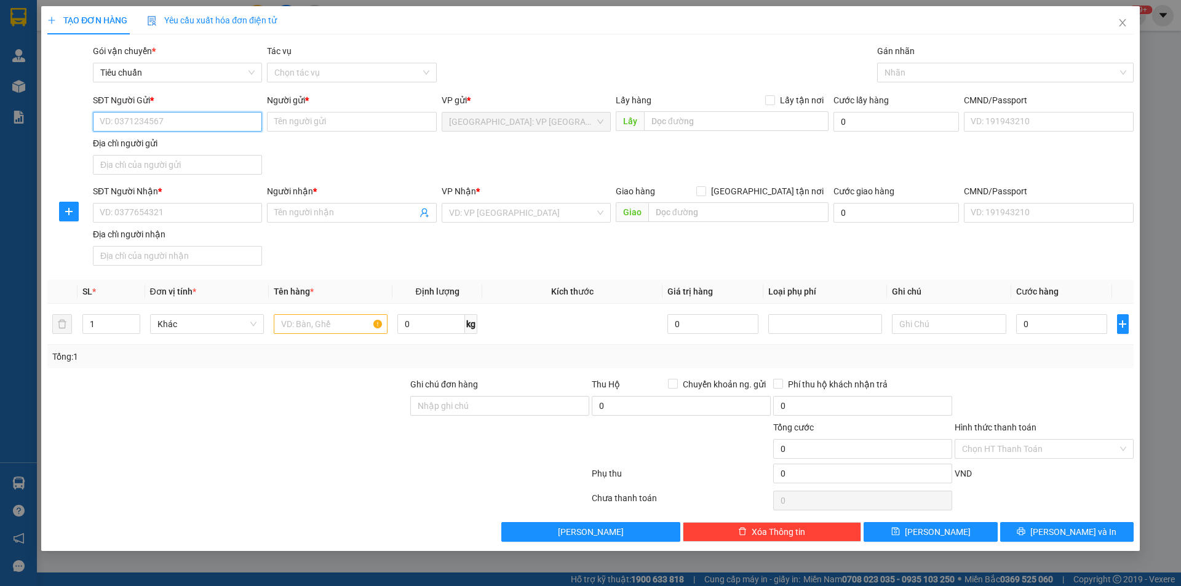
click at [228, 122] on input "SĐT Người Gửi *" at bounding box center [177, 122] width 169 height 20
type input "0833824908"
click at [202, 151] on div "0833824908 - [PERSON_NAME]" at bounding box center [177, 147] width 154 height 14
type input "[PERSON_NAME]"
type input "0833824908"
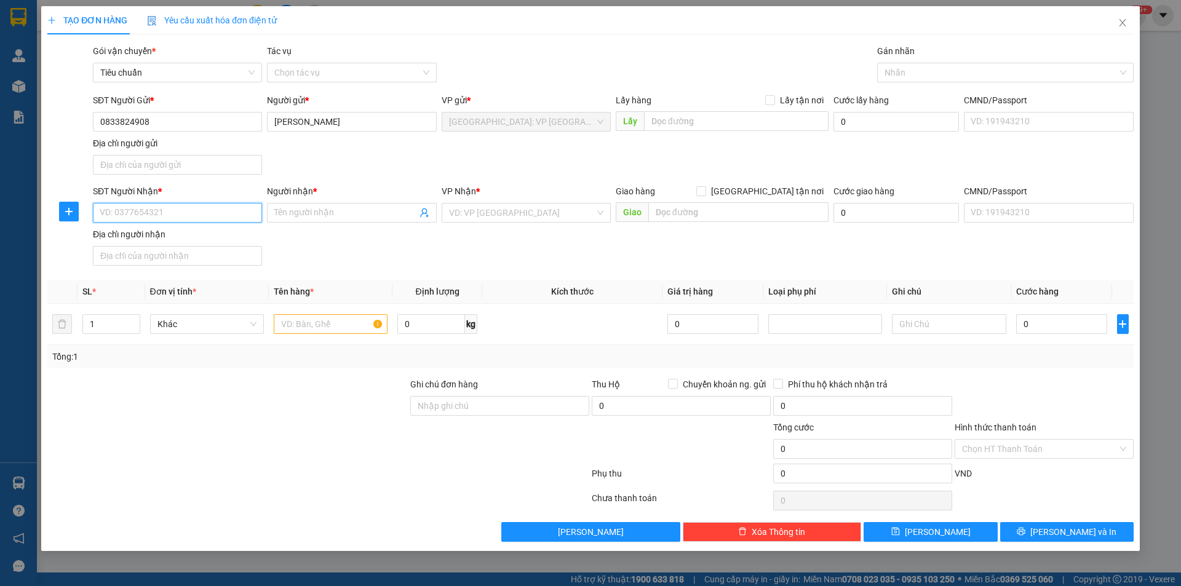
click at [244, 213] on input "SĐT Người Nhận *" at bounding box center [177, 213] width 169 height 20
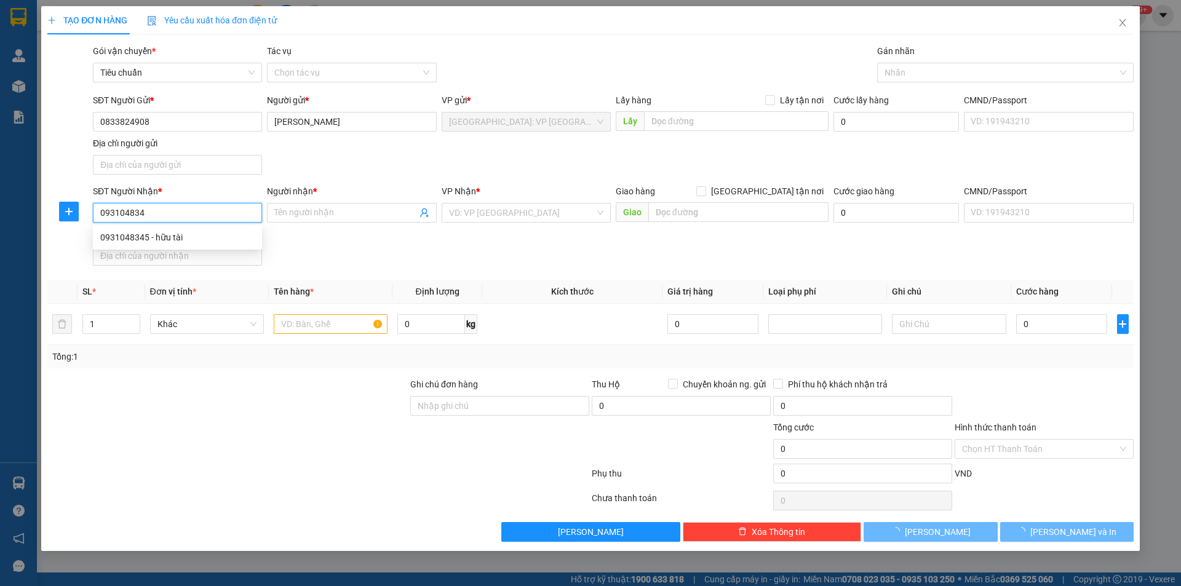
type input "0931048345"
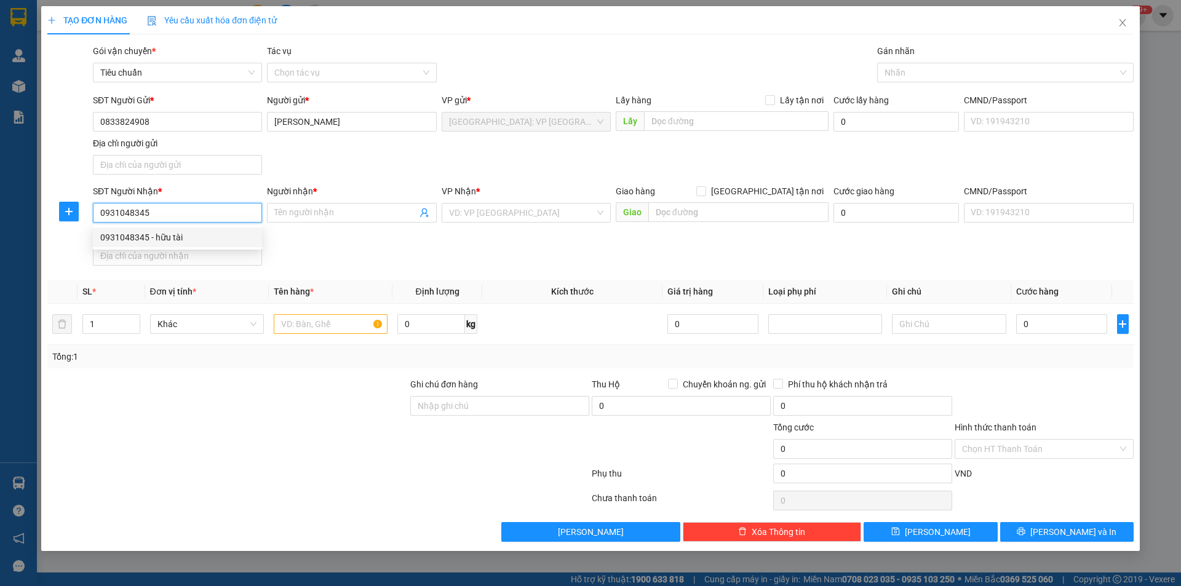
click at [172, 238] on div "0931048345 - hữu tài" at bounding box center [177, 238] width 154 height 14
type input "hữu tài"
checkbox input "true"
type input "đường D1 KDC hồng loan, p thạnh hưng, Q cái răng cần thơ"
checkbox input "true"
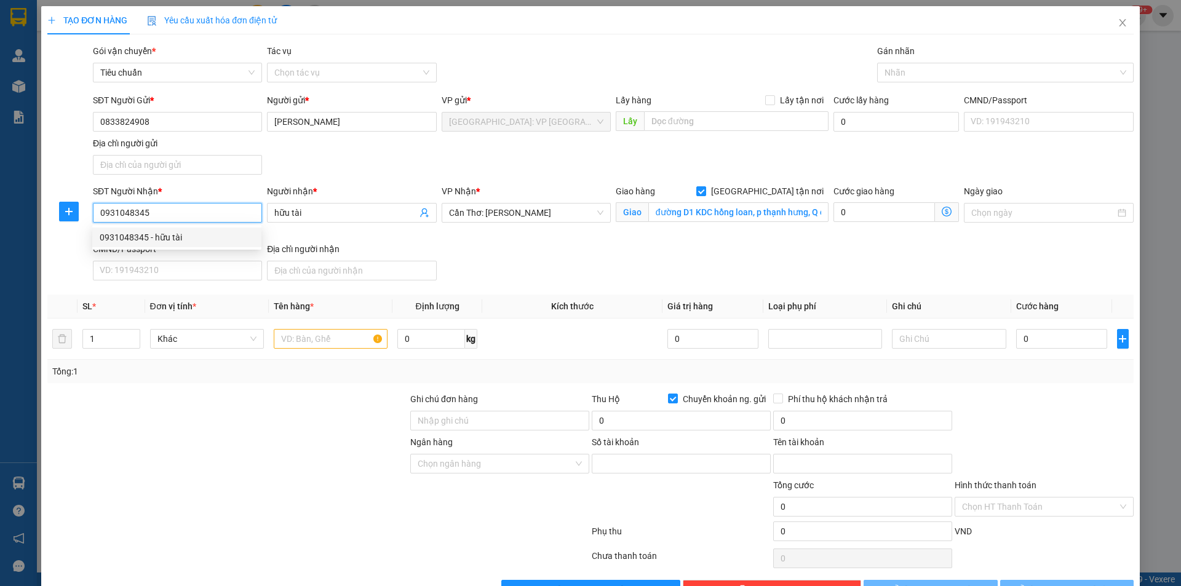
type input "100871356665"
type input "nguyen duc chung"
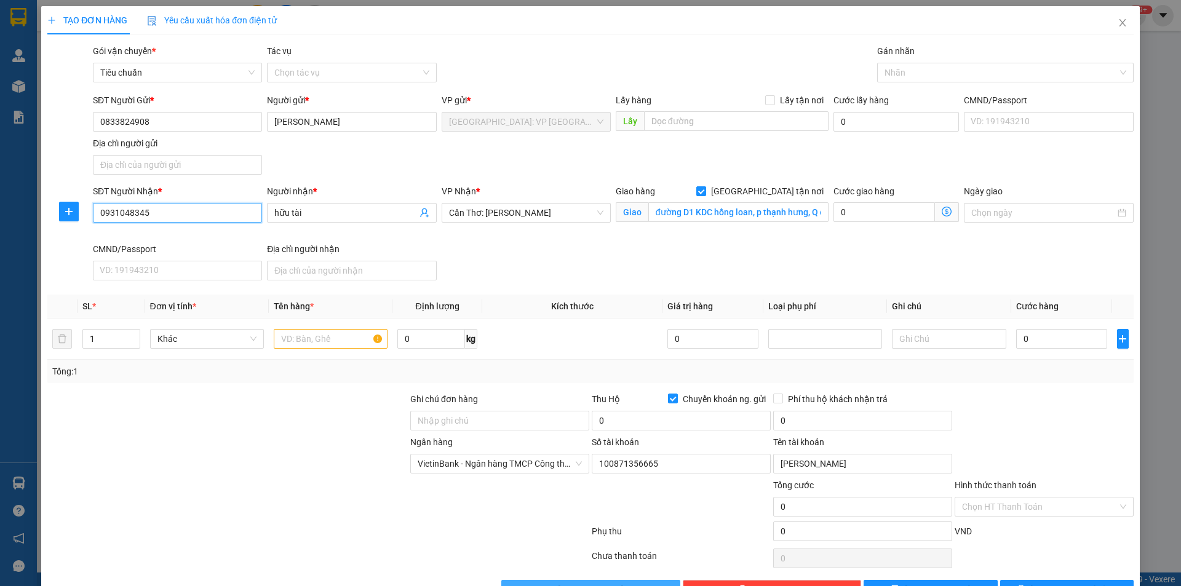
type input "0931048345"
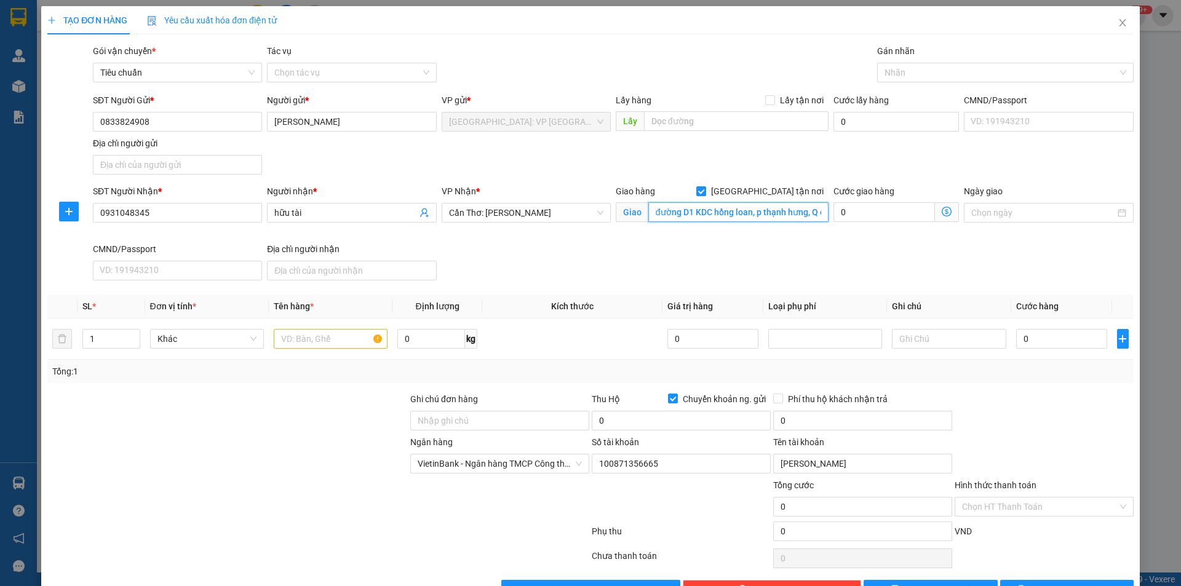
click at [783, 218] on input "đường D1 KDC hồng loan, p thạnh hưng, Q cái răng cần thơ" at bounding box center [738, 212] width 180 height 20
click at [774, 212] on input "đường D1 KDC hồng loan, p thạnh hưng, Q cái răng cần thơ" at bounding box center [738, 212] width 180 height 20
click at [917, 61] on div "Gán nhãn" at bounding box center [1005, 53] width 256 height 18
click at [905, 79] on div at bounding box center [999, 72] width 238 height 15
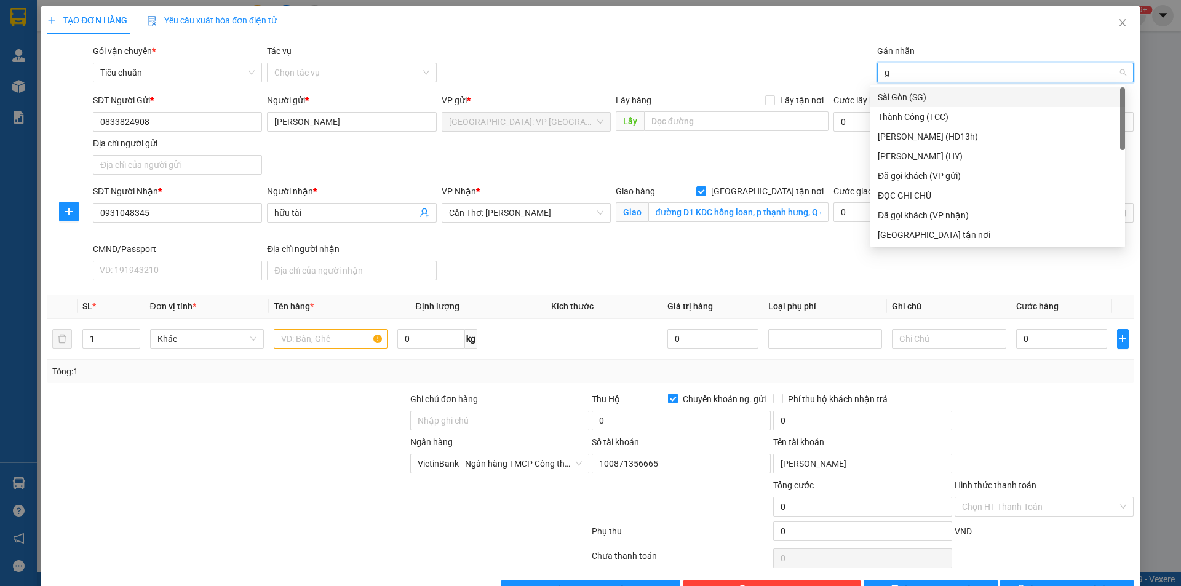
type input "gi"
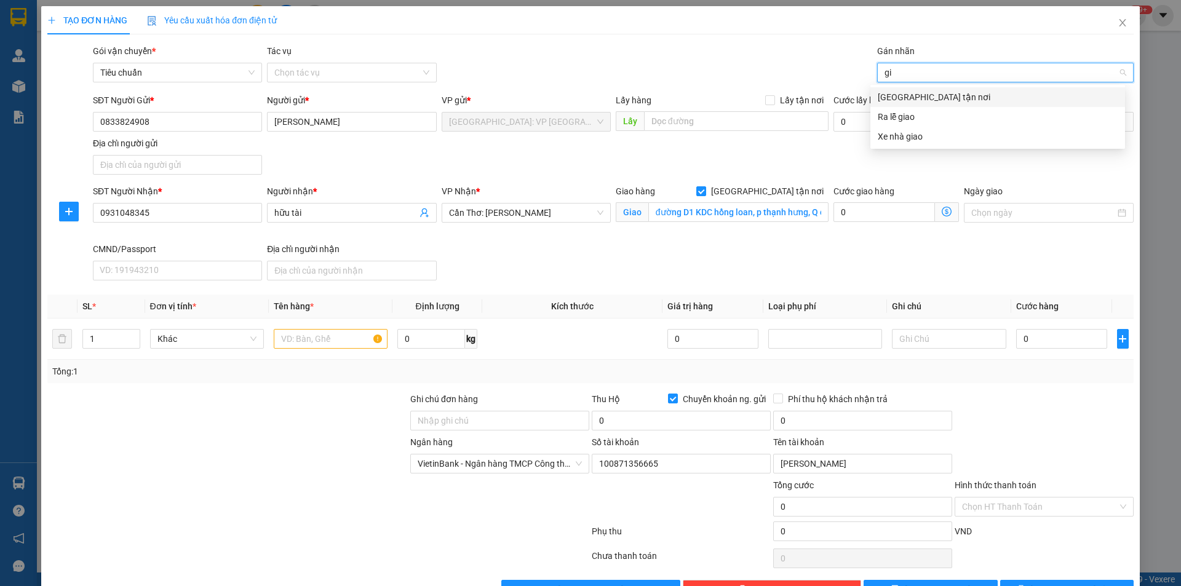
click at [908, 98] on div "[GEOGRAPHIC_DATA] tận nơi" at bounding box center [998, 97] width 240 height 14
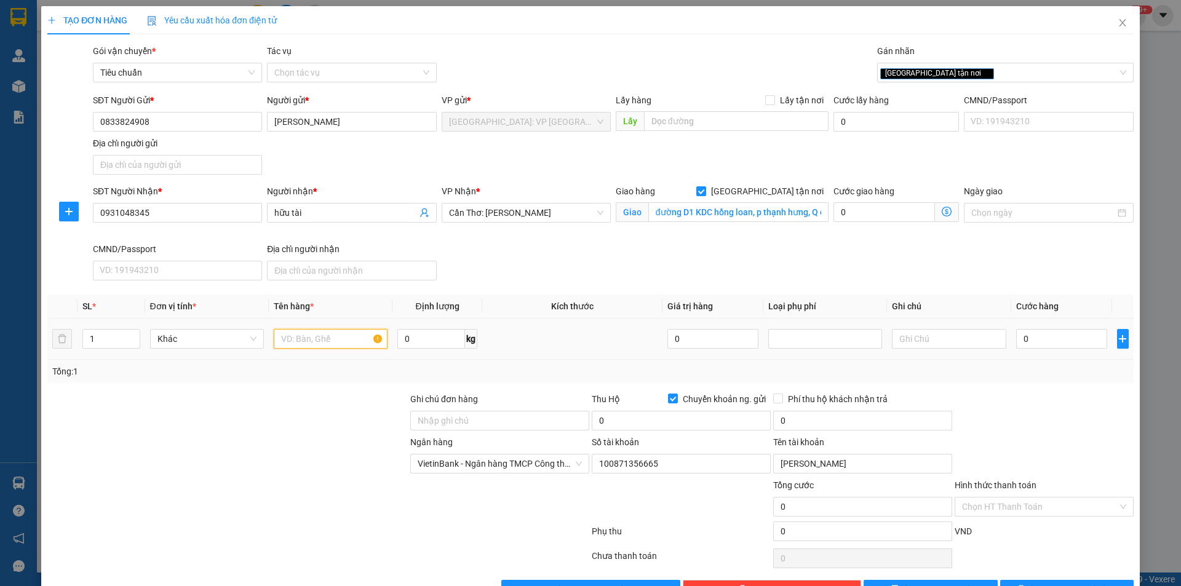
click at [333, 346] on input "text" at bounding box center [331, 339] width 114 height 20
type input "1 kiện giấy"
click at [451, 415] on input "Ghi chú đơn hàng" at bounding box center [499, 421] width 179 height 20
type input "d"
type input "để đúng chiều"
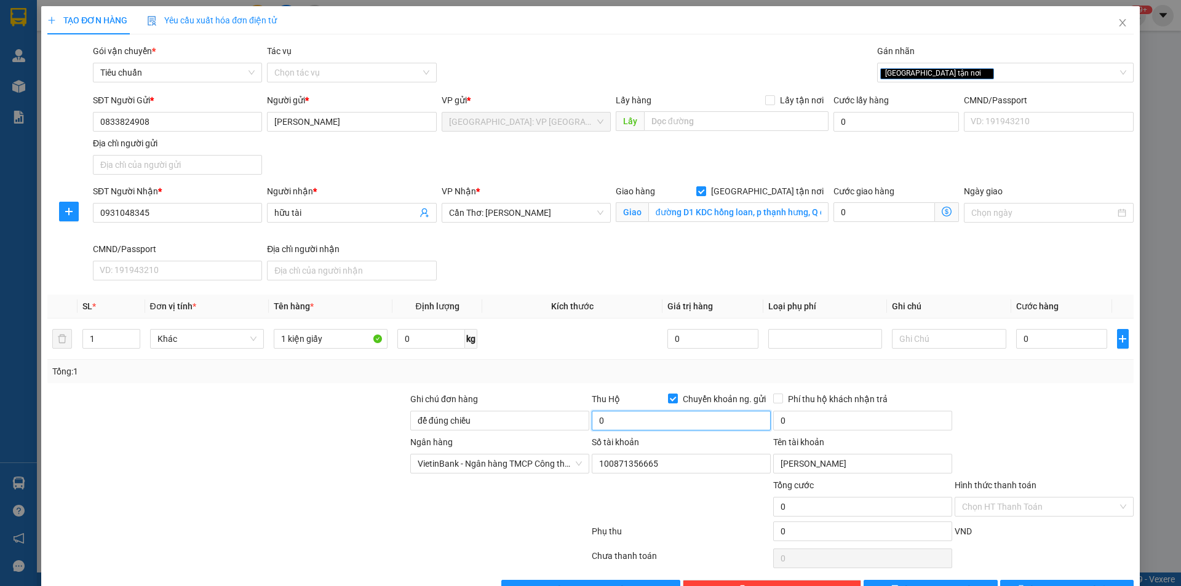
click at [640, 428] on input "0" at bounding box center [681, 421] width 179 height 20
drag, startPoint x: 630, startPoint y: 424, endPoint x: 628, endPoint y: 417, distance: 7.2
click at [630, 424] on input "0" at bounding box center [681, 421] width 179 height 20
type input "4.225.000"
click at [801, 429] on input "0" at bounding box center [862, 421] width 179 height 20
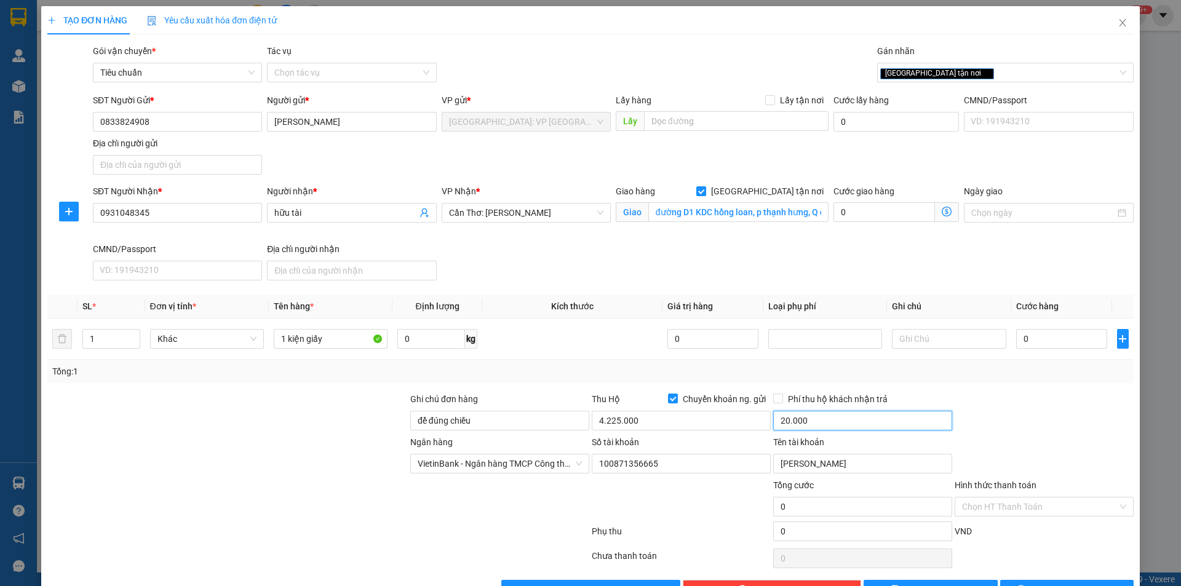
type input "20.000"
click at [769, 390] on div "Transit Pickup Surcharge Ids Transit Deliver Surcharge Ids Transit Deliver Surc…" at bounding box center [590, 321] width 1086 height 555
click at [773, 395] on input "Phí thu hộ khách nhận trả" at bounding box center [777, 398] width 9 height 9
checkbox input "true"
click at [1064, 340] on input "0" at bounding box center [1062, 339] width 92 height 20
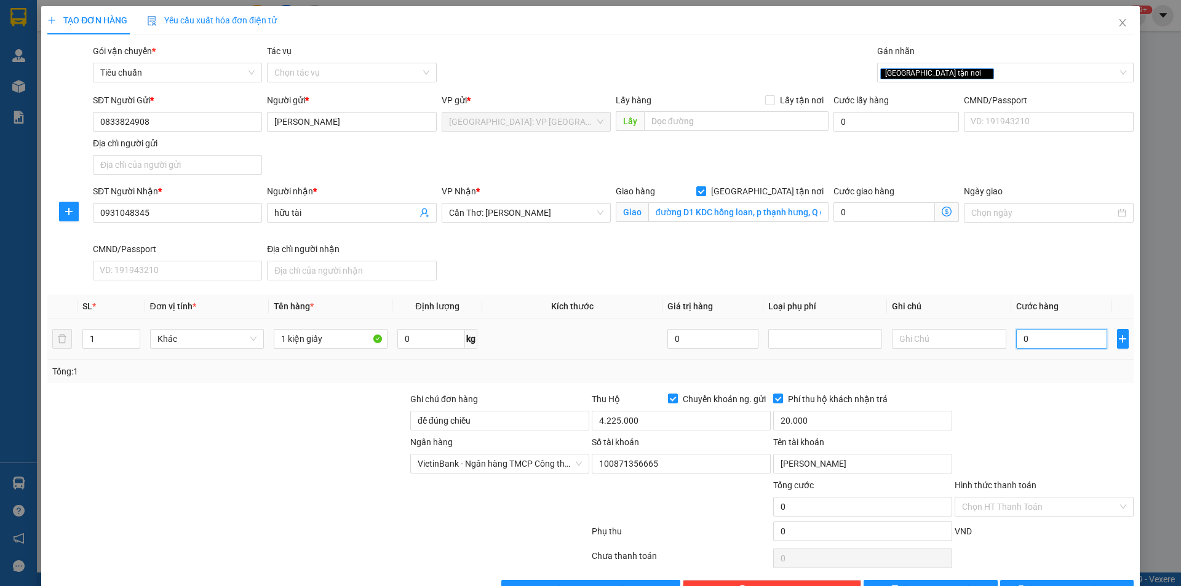
click at [1023, 342] on input "0" at bounding box center [1062, 339] width 92 height 20
type input "02"
type input "2"
click at [1078, 583] on span "[PERSON_NAME] và In" at bounding box center [1073, 590] width 86 height 14
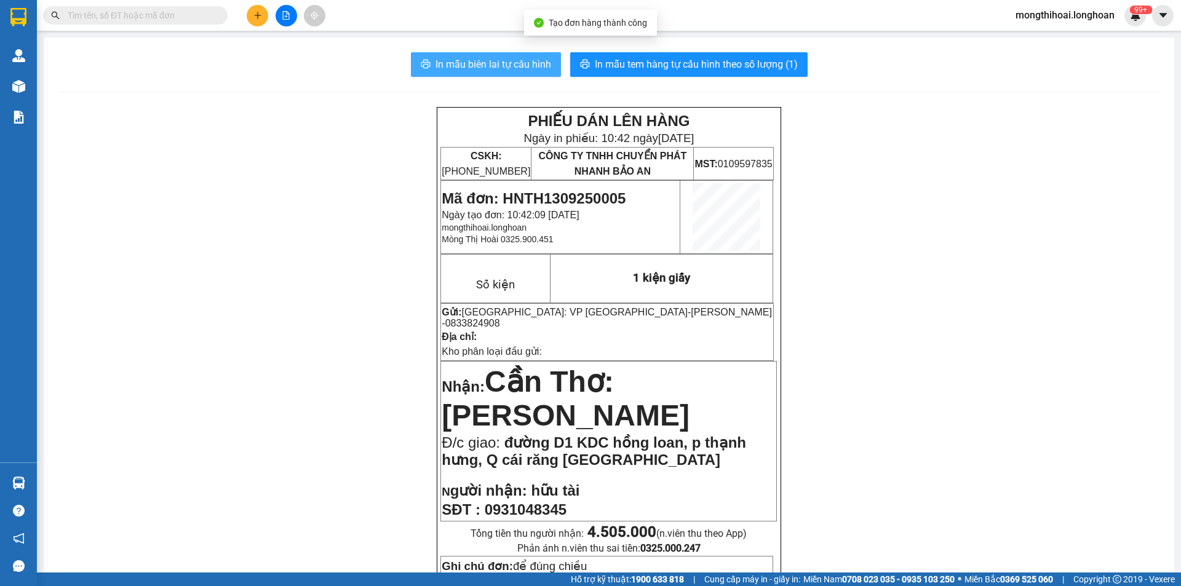
click at [461, 57] on span "In mẫu biên lai tự cấu hình" at bounding box center [493, 64] width 116 height 15
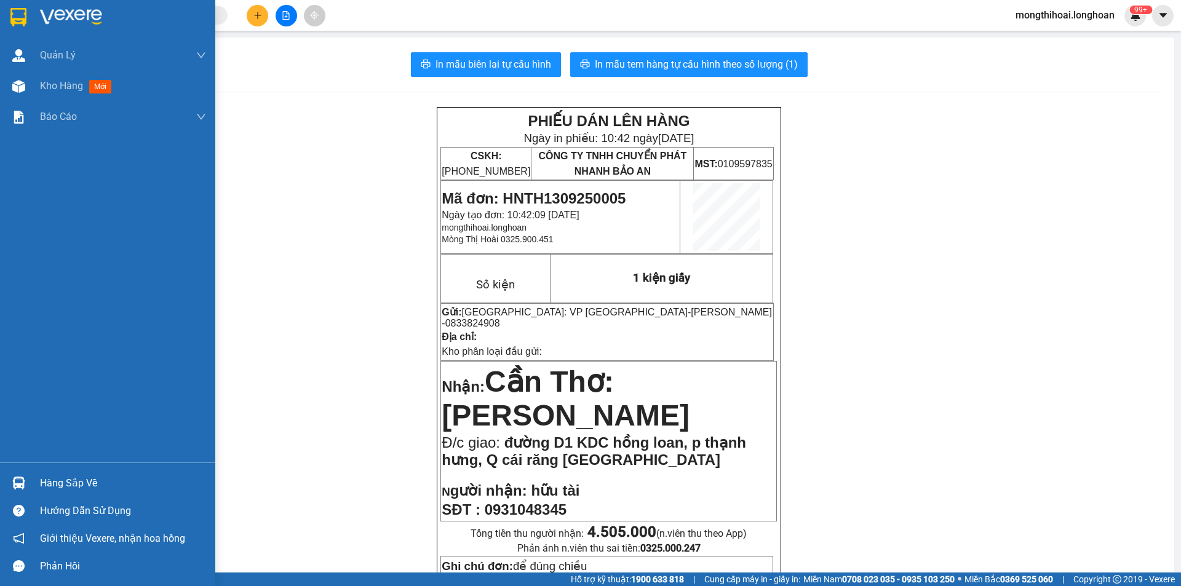
click at [7, 10] on div at bounding box center [107, 20] width 215 height 40
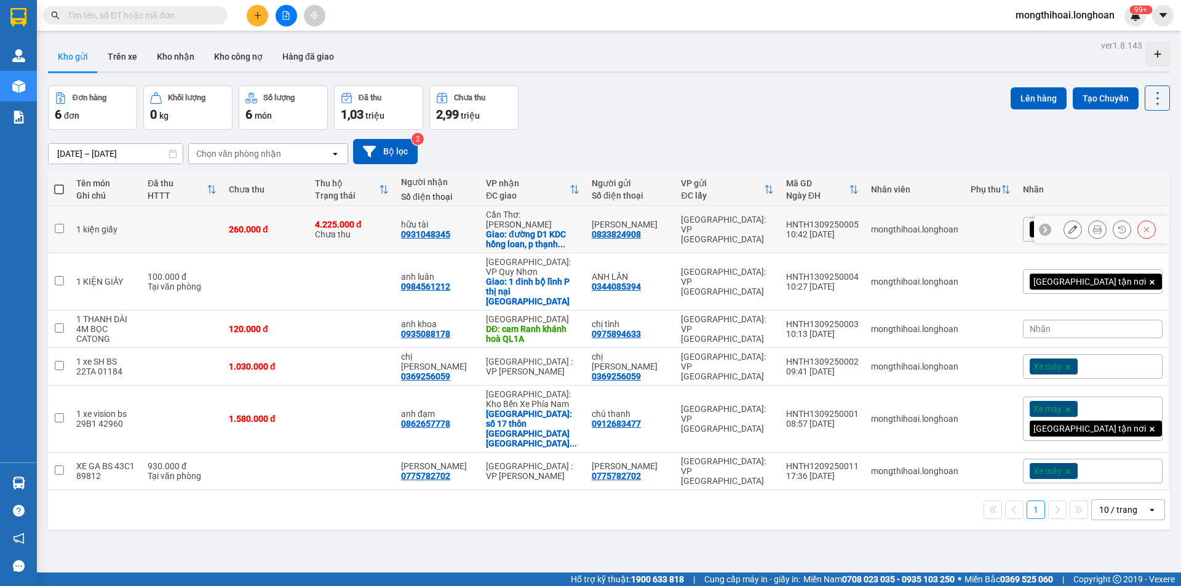
click at [1064, 220] on button at bounding box center [1072, 230] width 17 height 22
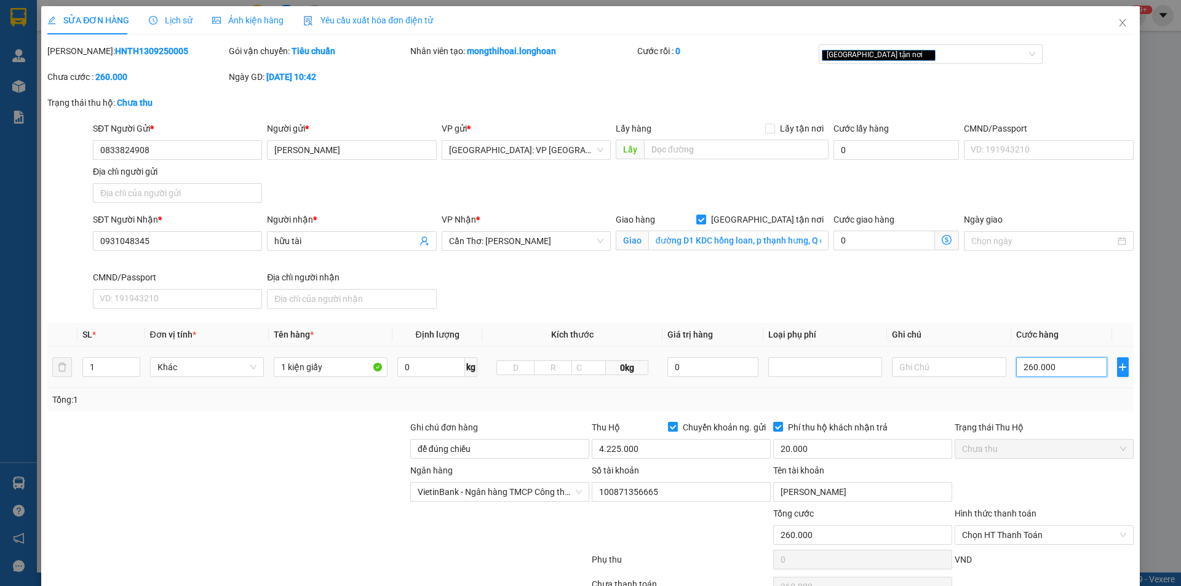
click at [1064, 373] on input "260.000" at bounding box center [1062, 367] width 92 height 20
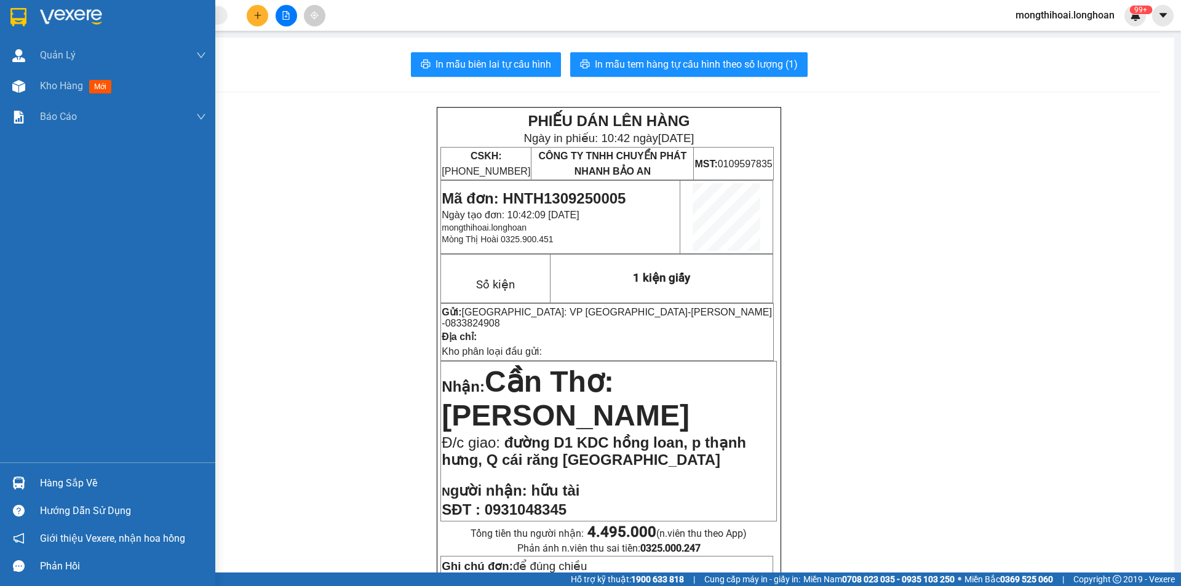
click at [0, 13] on div at bounding box center [107, 20] width 215 height 40
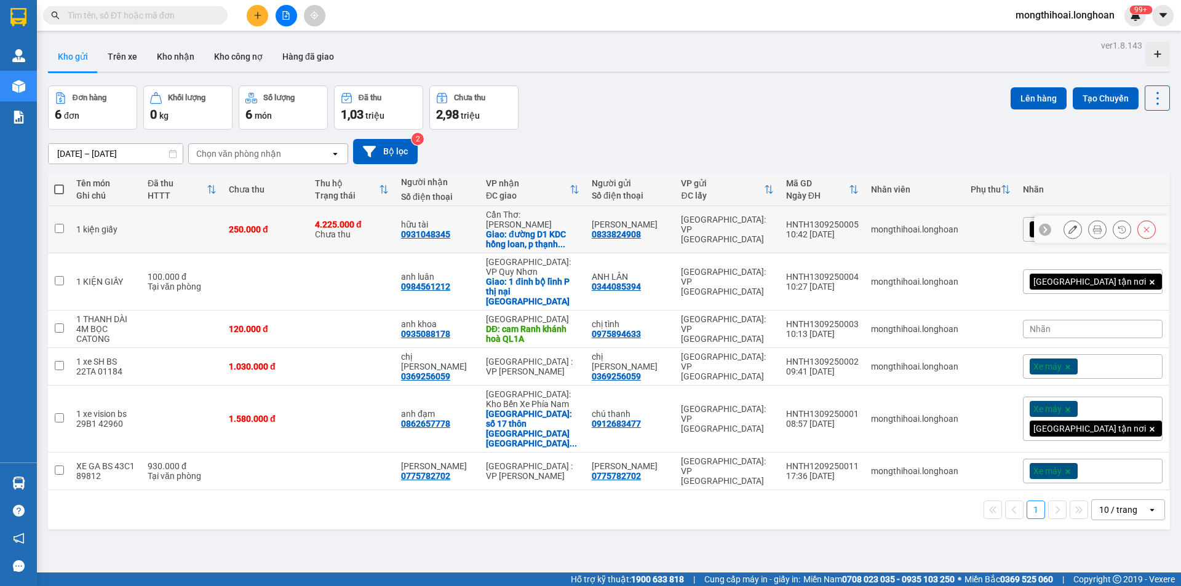
click at [1064, 219] on button at bounding box center [1072, 230] width 17 height 22
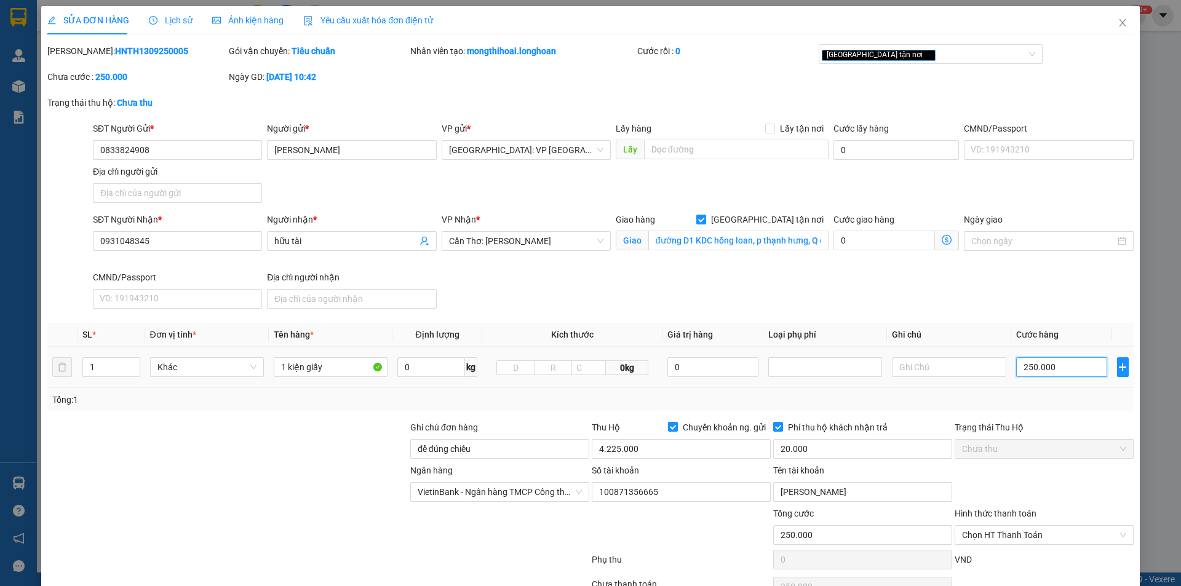
click at [1056, 366] on input "250.000" at bounding box center [1062, 367] width 92 height 20
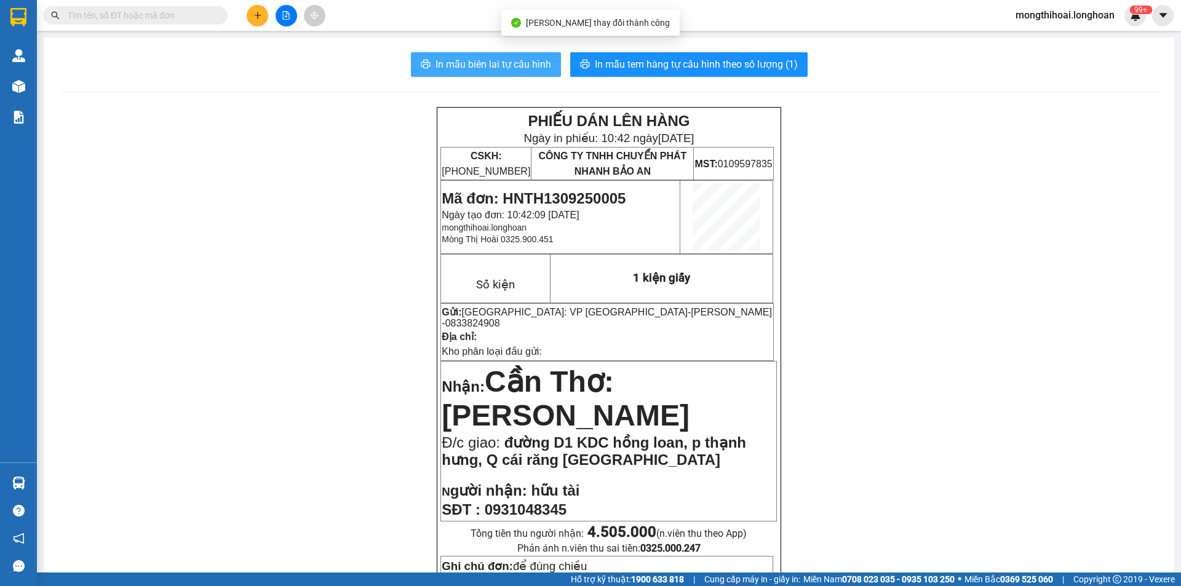
click at [529, 59] on span "In mẫu biên lai tự cấu hình" at bounding box center [493, 64] width 116 height 15
drag, startPoint x: 507, startPoint y: 63, endPoint x: 541, endPoint y: 70, distance: 35.1
click at [507, 63] on span "In mẫu biên lai tự cấu hình" at bounding box center [493, 64] width 116 height 15
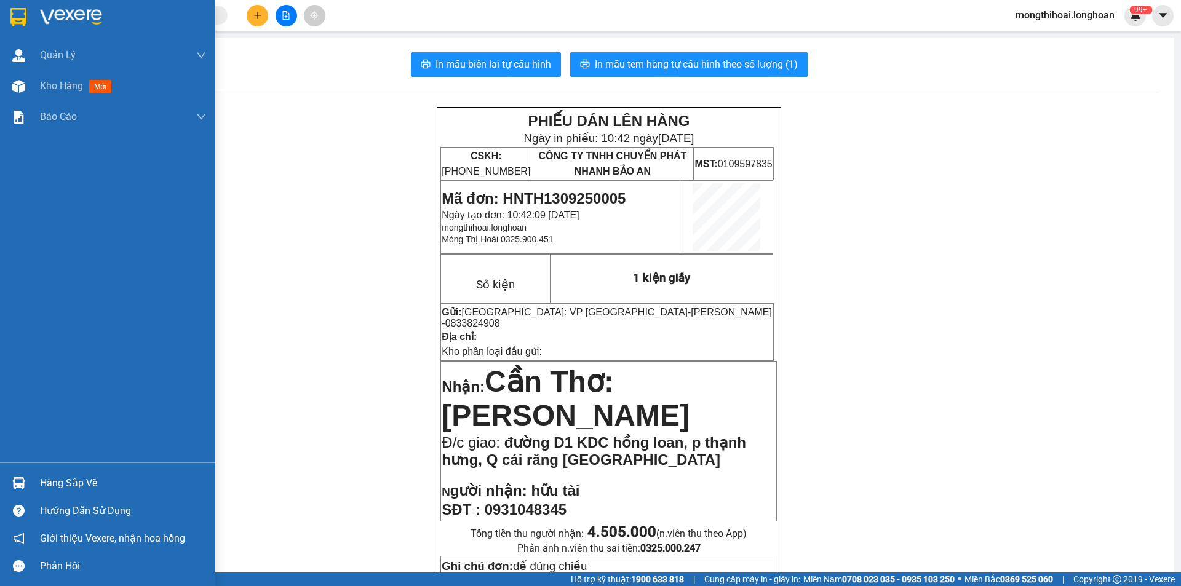
click at [4, 12] on div at bounding box center [107, 20] width 215 height 40
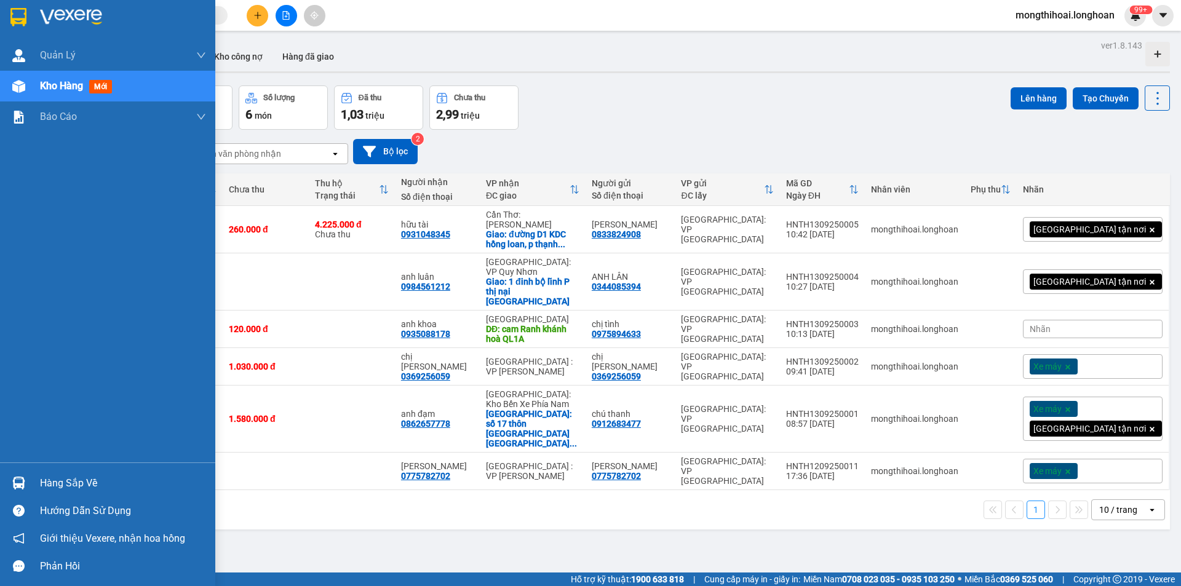
drag, startPoint x: 5, startPoint y: 12, endPoint x: 22, endPoint y: 9, distance: 17.4
click at [22, 9] on div at bounding box center [107, 20] width 215 height 40
drag, startPoint x: 0, startPoint y: 17, endPoint x: 36, endPoint y: 2, distance: 38.4
click at [4, 15] on div at bounding box center [107, 20] width 215 height 40
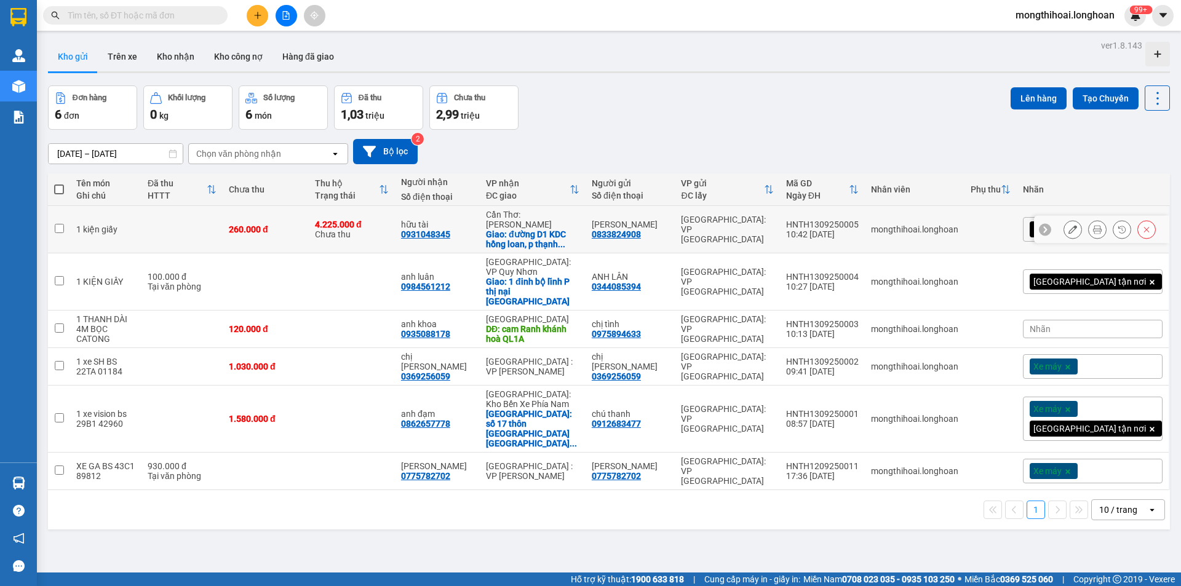
click at [1093, 227] on icon at bounding box center [1097, 229] width 9 height 9
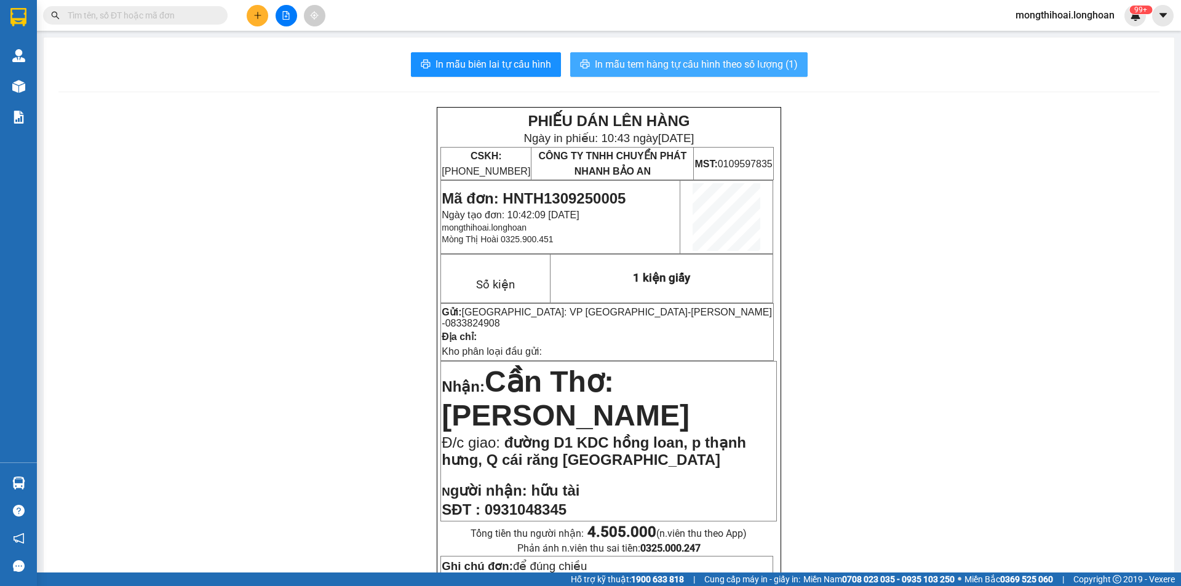
click at [764, 65] on span "In mẫu tem hàng tự cấu hình theo số lượng (1)" at bounding box center [696, 64] width 203 height 15
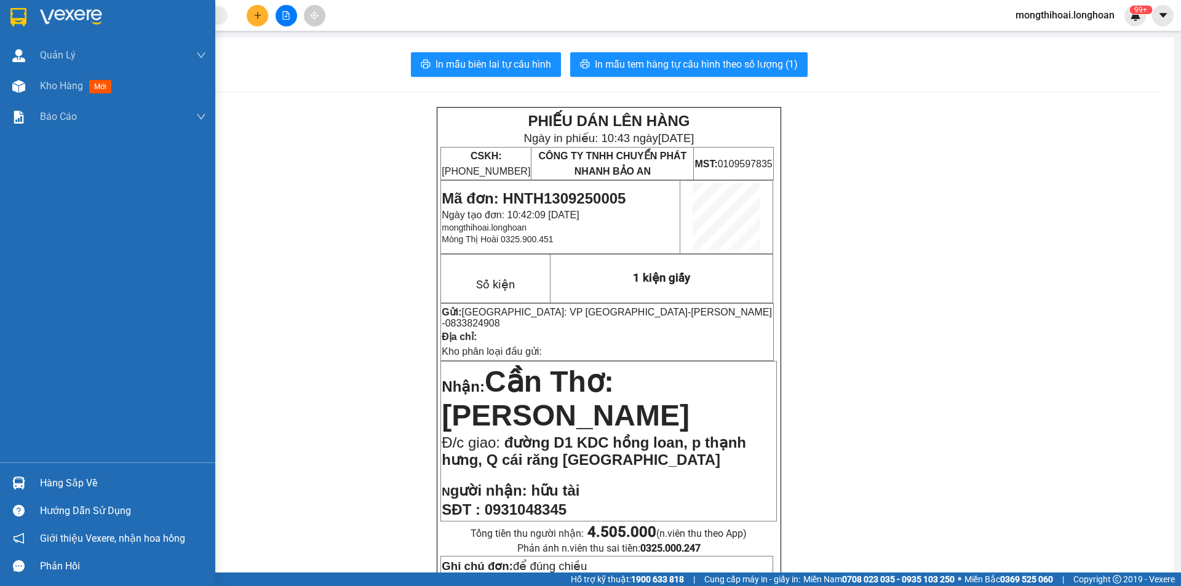
click at [2, 4] on div at bounding box center [107, 20] width 215 height 40
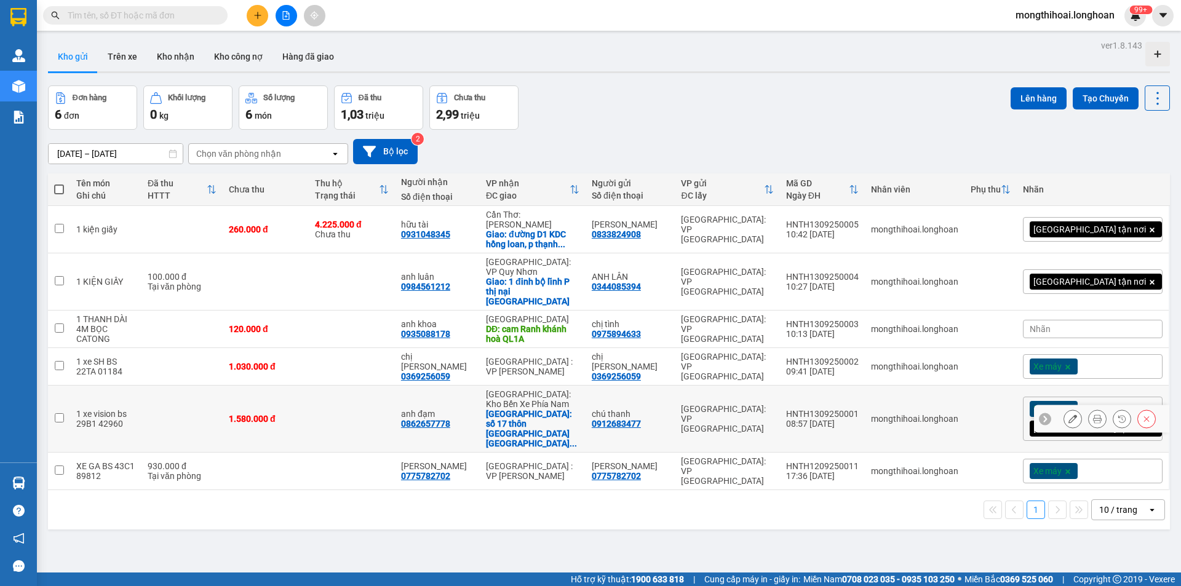
drag, startPoint x: 841, startPoint y: 311, endPoint x: 919, endPoint y: 312, distance: 78.1
click at [865, 386] on td "HNTH1309250001 08:57 13/09" at bounding box center [822, 419] width 85 height 67
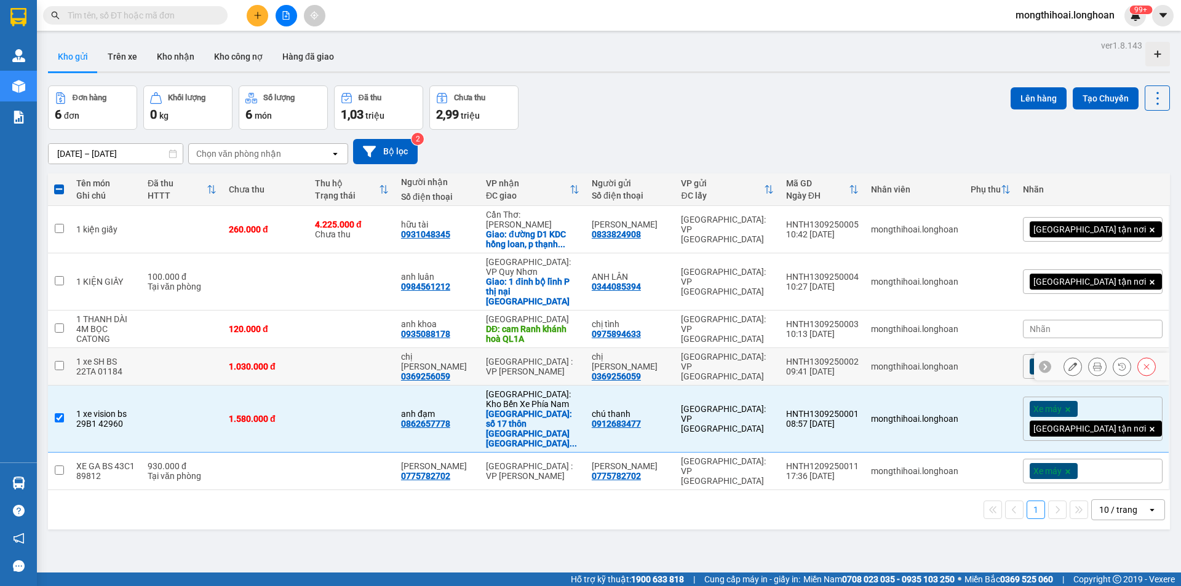
drag, startPoint x: 837, startPoint y: 264, endPoint x: 919, endPoint y: 275, distance: 82.6
click at [919, 348] on tr "1 xe SH BS 22TA 01184 1.030.000 đ chị ngọc 0369256059 Đà Nẵng : VP Thanh Khê ch…" at bounding box center [609, 367] width 1122 height 38
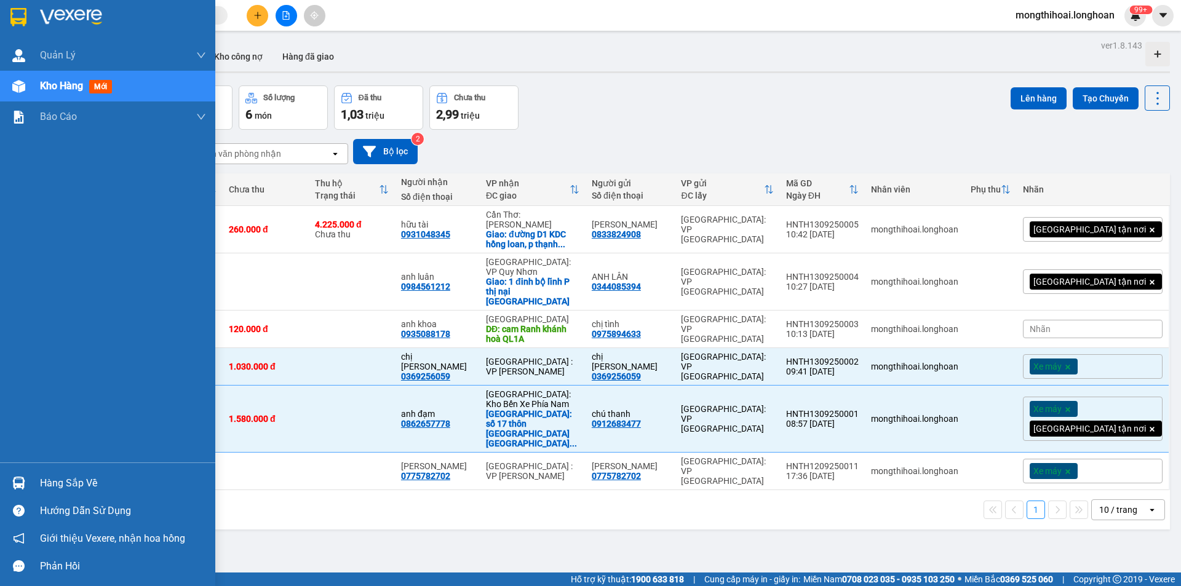
drag, startPoint x: 0, startPoint y: 2, endPoint x: 1180, endPoint y: 158, distance: 1190.3
click at [0, 2] on div at bounding box center [107, 20] width 215 height 40
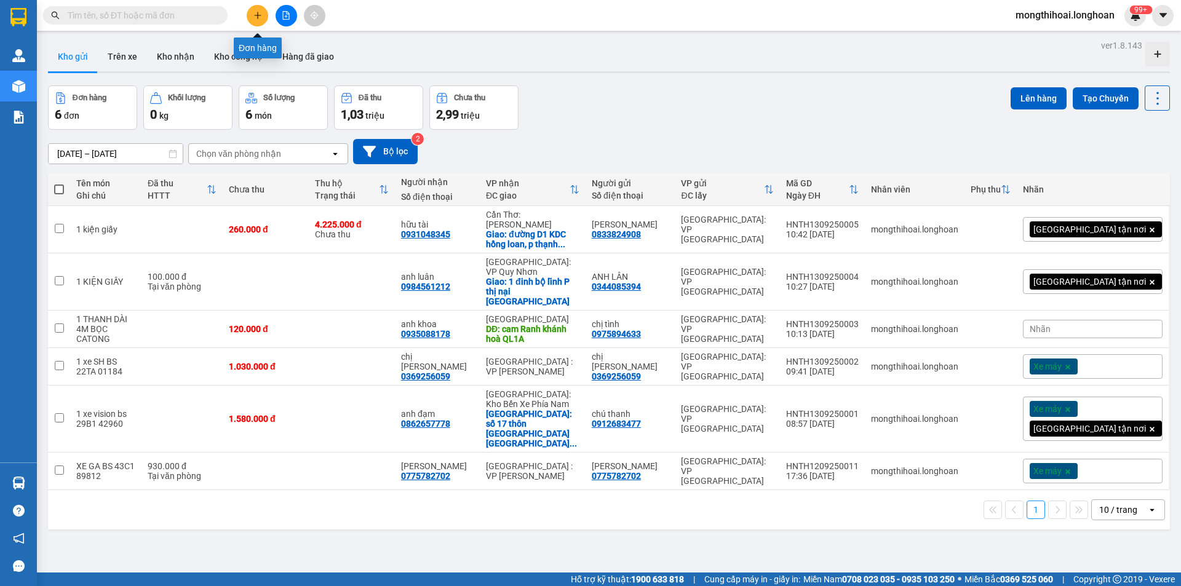
click at [256, 14] on icon "plus" at bounding box center [257, 15] width 9 height 9
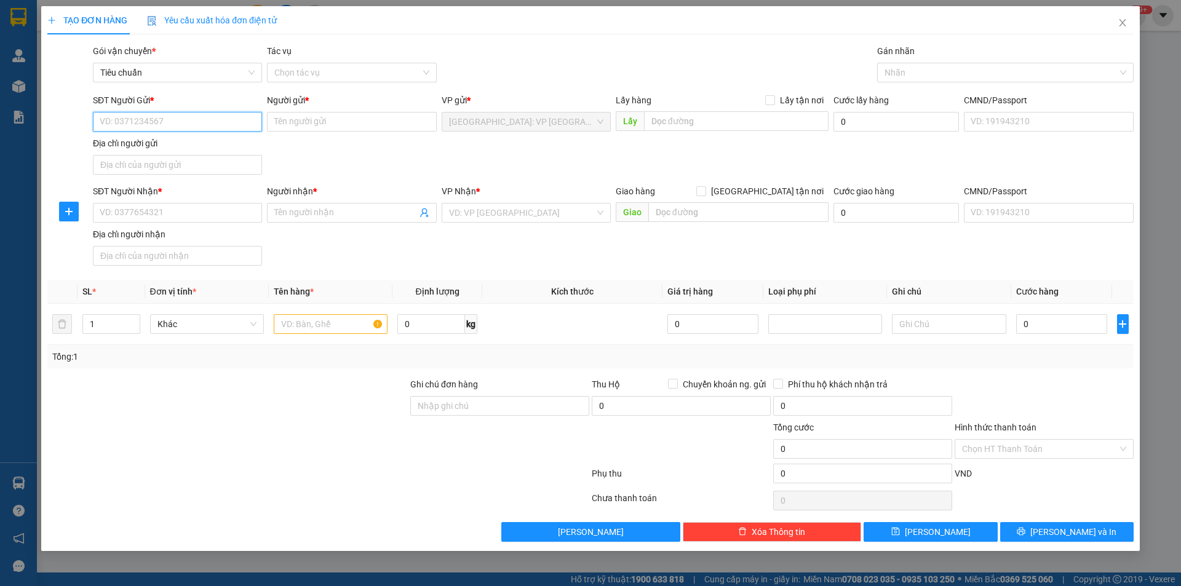
click at [248, 121] on input "SĐT Người Gửi *" at bounding box center [177, 122] width 169 height 20
click at [188, 118] on input "SĐT Người Gửi *" at bounding box center [177, 122] width 169 height 20
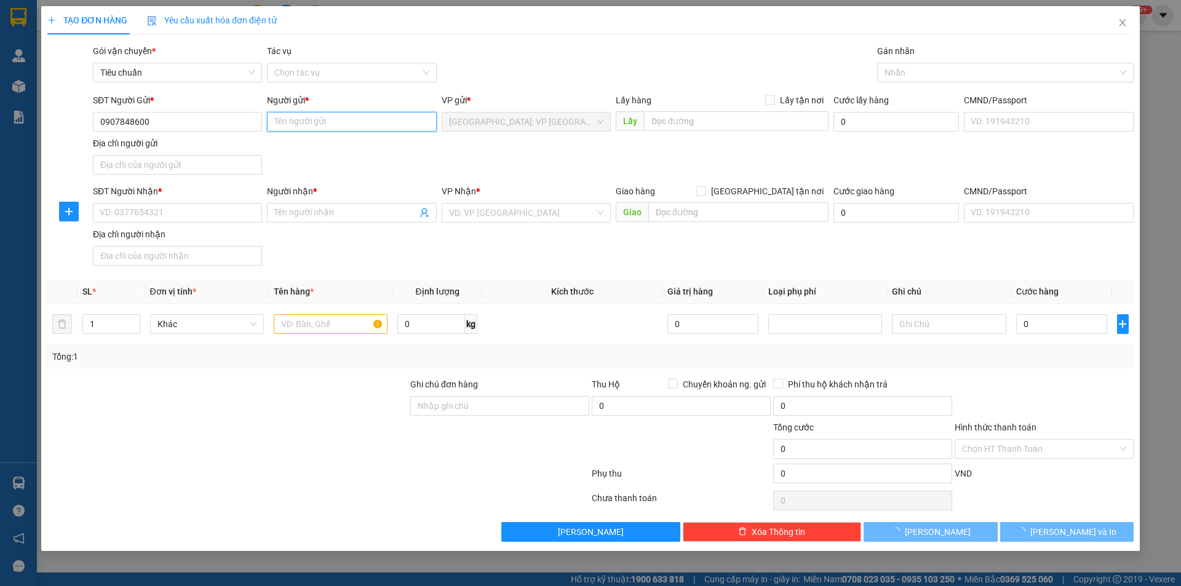
click at [349, 119] on input "Người gửi *" at bounding box center [351, 122] width 169 height 20
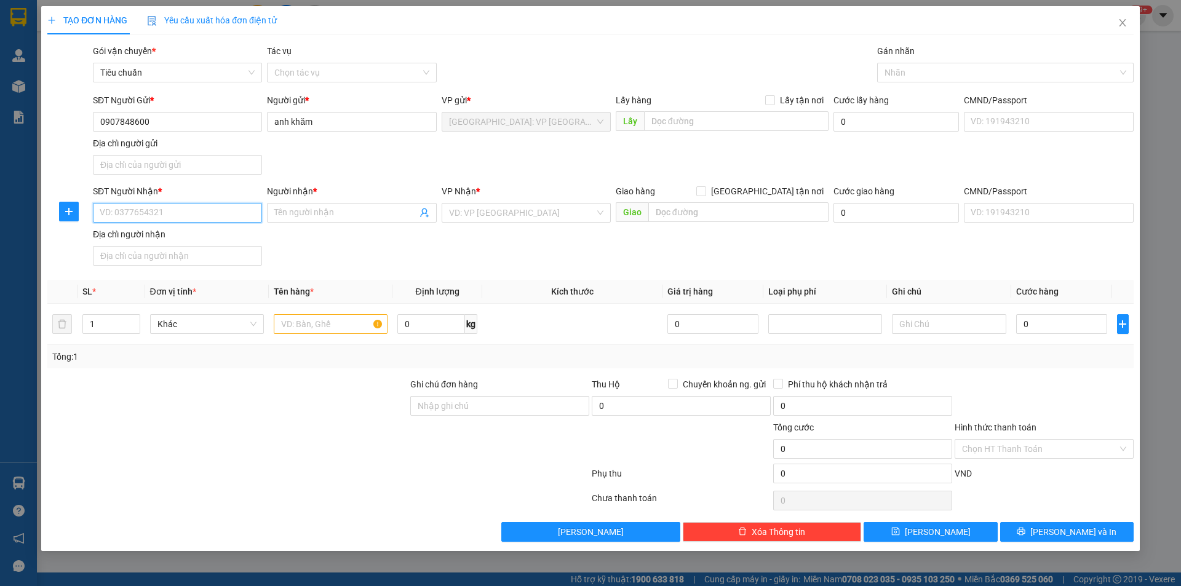
click at [176, 208] on input "SĐT Người Nhận *" at bounding box center [177, 213] width 169 height 20
click at [204, 129] on input "0907848600" at bounding box center [177, 122] width 169 height 20
click at [194, 213] on input "SĐT Người Nhận *" at bounding box center [177, 213] width 169 height 20
paste input "0907848600"
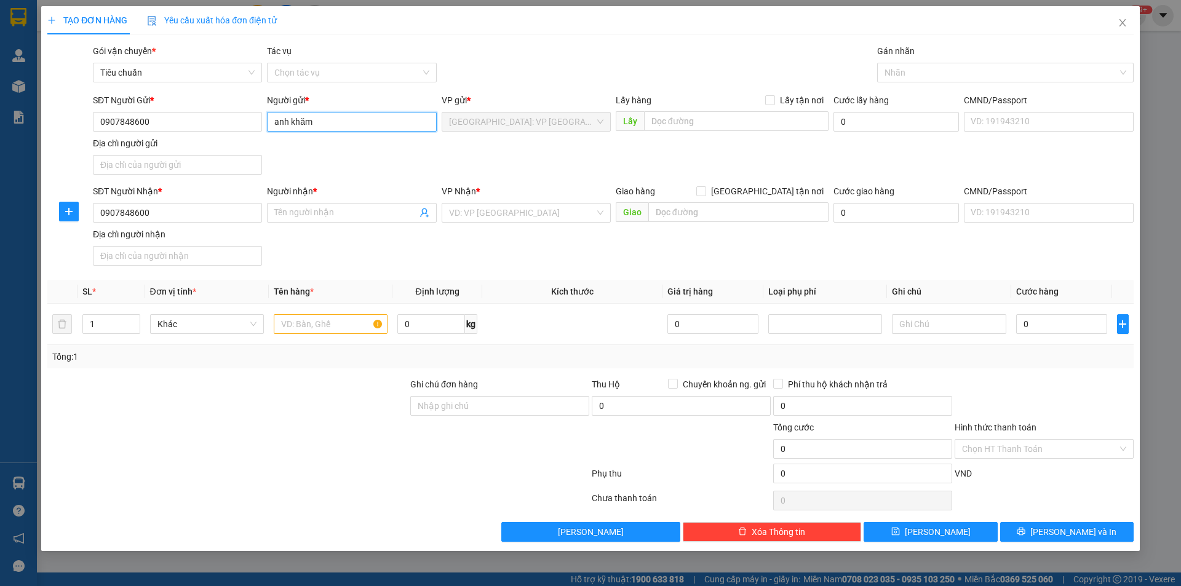
click at [332, 116] on input "anh khăm" at bounding box center [351, 122] width 169 height 20
click at [329, 119] on input "anh khăm" at bounding box center [351, 122] width 169 height 20
click at [306, 175] on div "SĐT Người Gửi * 0907848600 Người gửi * anh khăm anh khăm VP gửi * Hà Nội: VP Tâ…" at bounding box center [612, 136] width 1045 height 86
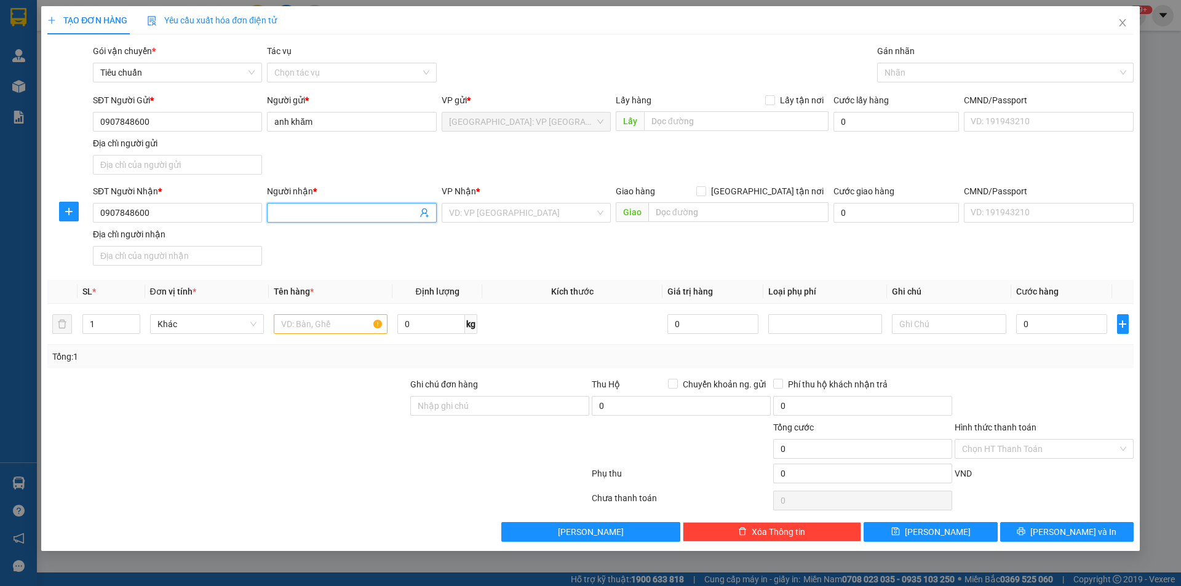
click at [317, 215] on input "Người nhận *" at bounding box center [345, 213] width 142 height 14
paste input "anh khăm"
click at [676, 212] on input "text" at bounding box center [738, 212] width 180 height 20
click at [538, 221] on input "search" at bounding box center [522, 213] width 146 height 18
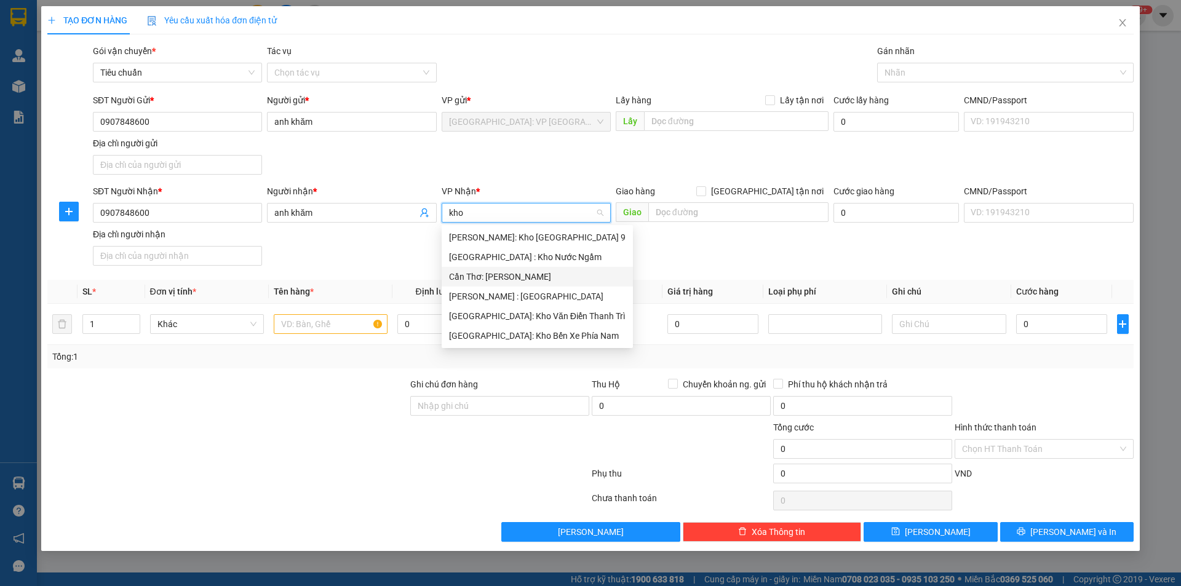
drag, startPoint x: 515, startPoint y: 277, endPoint x: 639, endPoint y: 212, distance: 140.0
click at [515, 278] on div "Cần Thơ: [PERSON_NAME]" at bounding box center [537, 277] width 176 height 14
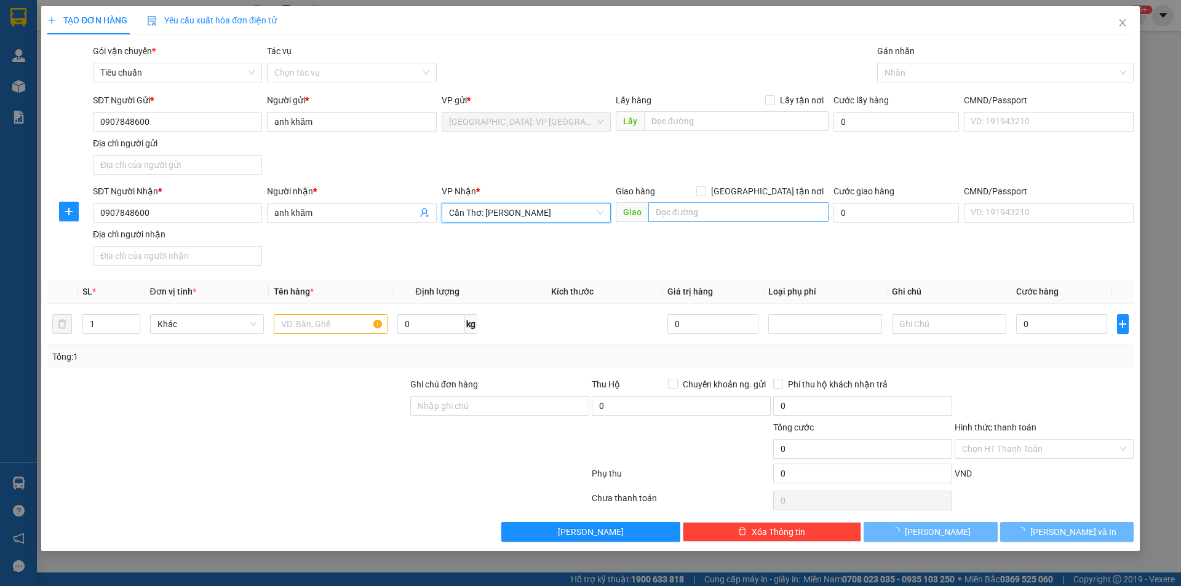
click at [715, 220] on div "Giao" at bounding box center [722, 213] width 213 height 20
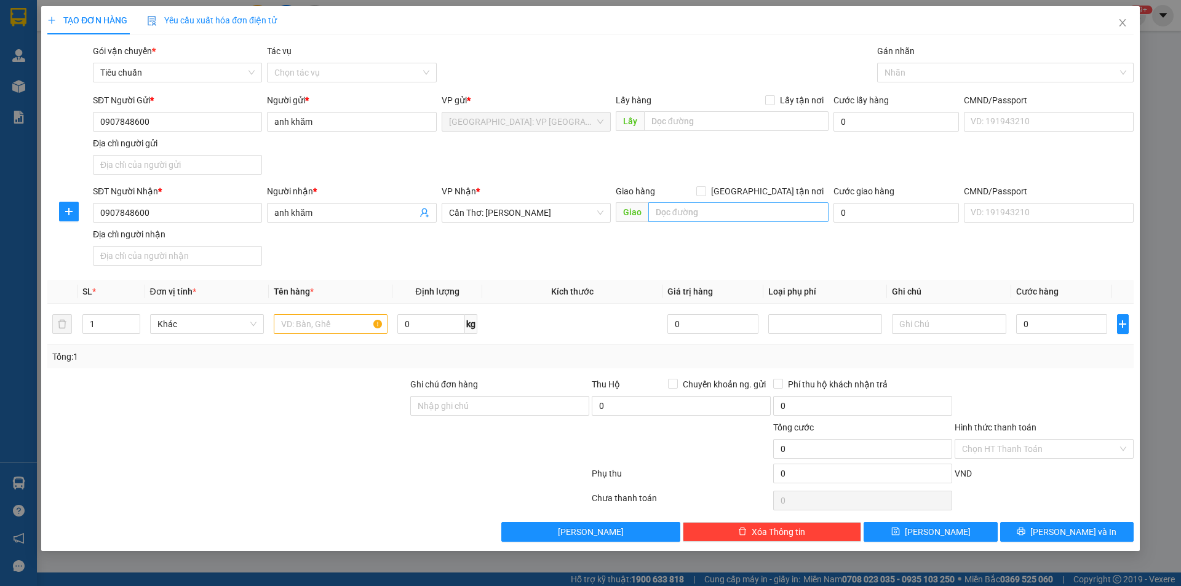
click at [722, 210] on input "text" at bounding box center [738, 212] width 180 height 20
click at [706, 195] on span at bounding box center [701, 191] width 10 height 10
click at [705, 195] on input "[GEOGRAPHIC_DATA] tận nơi" at bounding box center [700, 190] width 9 height 9
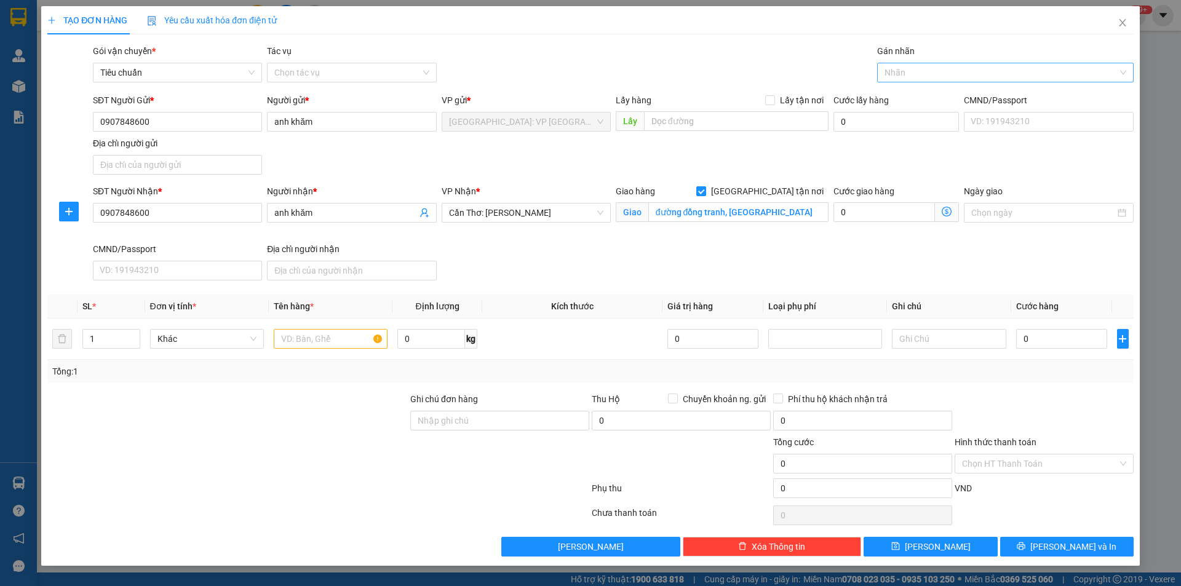
click at [901, 71] on div at bounding box center [999, 72] width 238 height 15
click at [910, 95] on div "[GEOGRAPHIC_DATA] tận nơi" at bounding box center [1005, 97] width 242 height 14
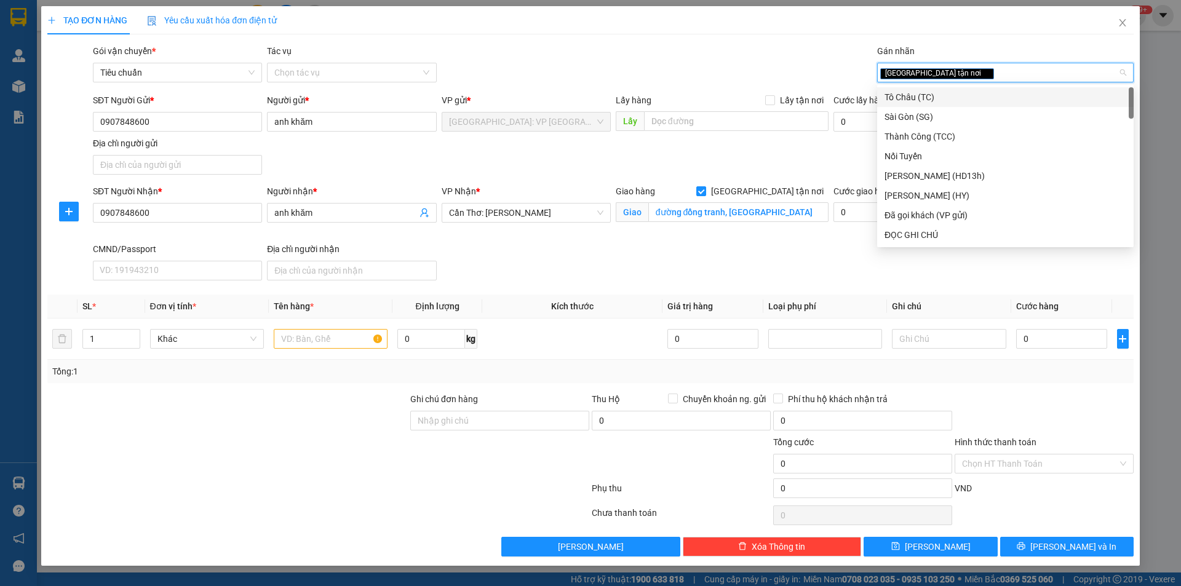
click at [952, 82] on div "[GEOGRAPHIC_DATA] tận nơi" at bounding box center [1005, 73] width 256 height 20
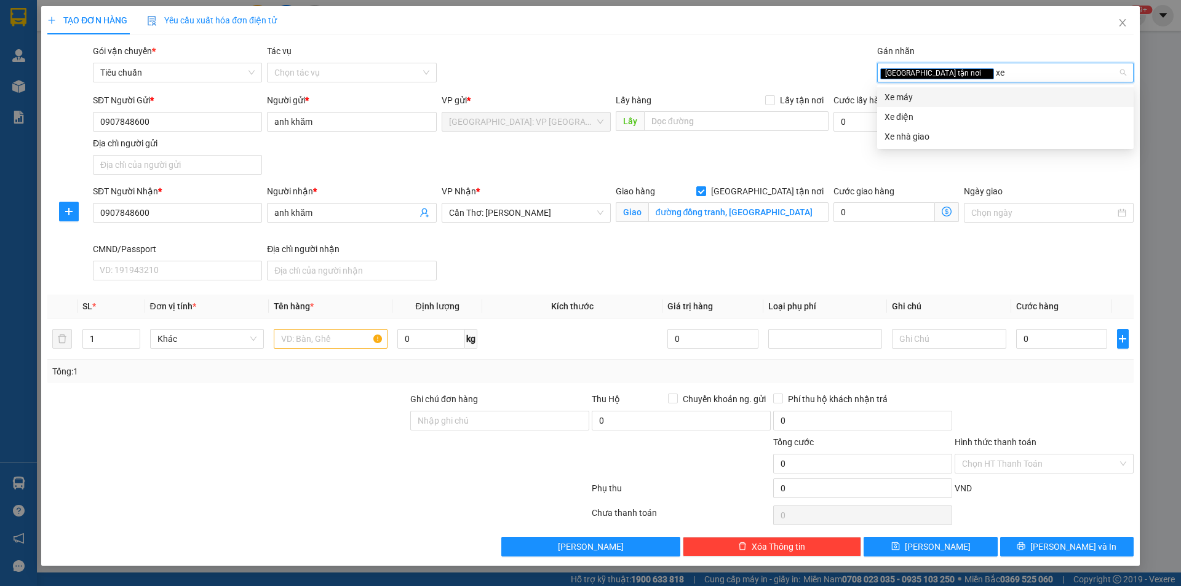
click at [916, 98] on div "Xe máy" at bounding box center [1005, 97] width 242 height 14
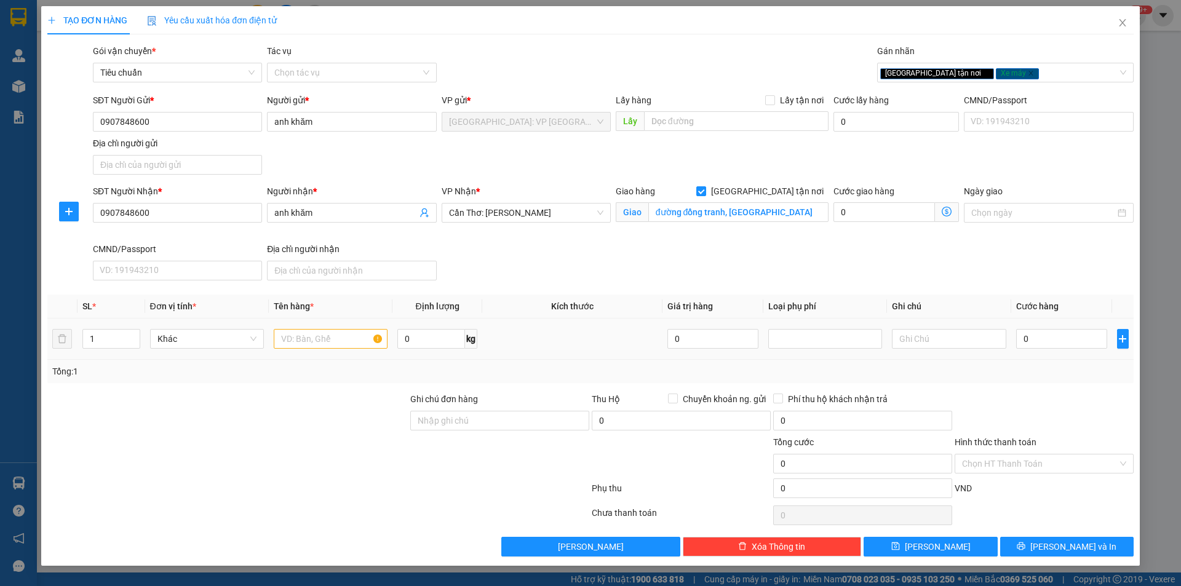
drag, startPoint x: 299, startPoint y: 352, endPoint x: 303, endPoint y: 345, distance: 8.5
click at [299, 352] on td at bounding box center [331, 339] width 124 height 41
click at [303, 345] on input "text" at bounding box center [331, 339] width 114 height 20
click at [732, 209] on input "đường đồng tranh, hàm ninh phú quốc kiên giang" at bounding box center [738, 212] width 180 height 20
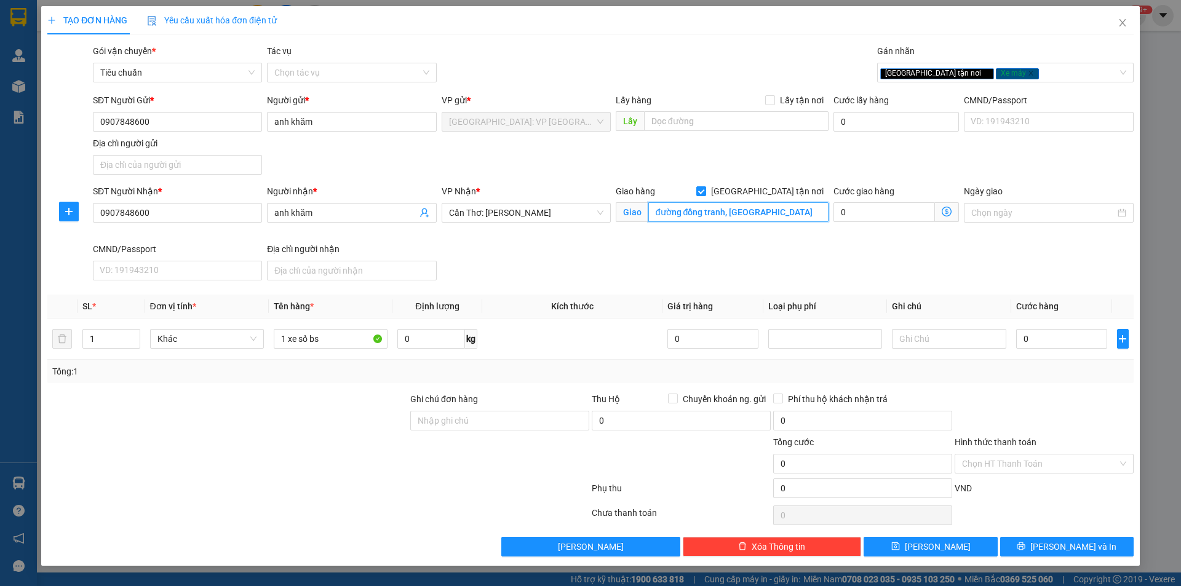
click at [790, 212] on input "đường đồng tranh, hàm ninh phú quốc kiên giang" at bounding box center [738, 212] width 180 height 20
click at [772, 215] on input "đường đồng tranh, hàm ninh phú quốc kiên giang" at bounding box center [738, 212] width 180 height 20
drag, startPoint x: 652, startPoint y: 207, endPoint x: 654, endPoint y: 216, distance: 9.0
click at [654, 216] on input "đường đồng tranh, hàm ninh phú quốc kiên giang" at bounding box center [738, 212] width 180 height 20
click at [733, 208] on input "tổ 4 ấp bải vòng đường đồng tranh, hàm ninh phú quốc kiên giang" at bounding box center [738, 212] width 180 height 20
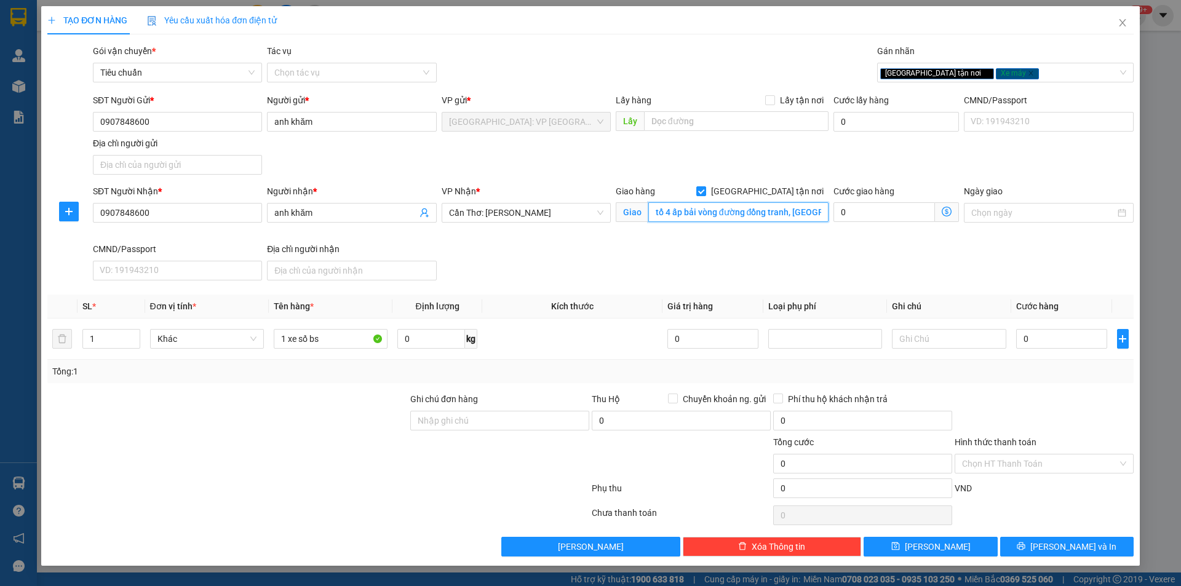
click at [760, 208] on input "tổ 4 ấp bải vòng đường đồng tranh, hàm ninh phú quốc kiên giang" at bounding box center [738, 212] width 180 height 20
drag, startPoint x: 739, startPoint y: 209, endPoint x: 719, endPoint y: 217, distance: 21.2
click at [719, 217] on input "tổ 4 ấp bải vòng đường đồng tranh, hàm ninh phú quốc kiên giang" at bounding box center [738, 212] width 180 height 20
click at [717, 208] on input "tổ 4 ấp bải vòng đường đồng tranh, hàm ninh phú quốc kiên giang" at bounding box center [738, 212] width 180 height 20
click at [771, 205] on input "tổ 4 ấp bải vòng đường đồng tranh,xã hàm ninh phú quốc kiên giang" at bounding box center [738, 212] width 180 height 20
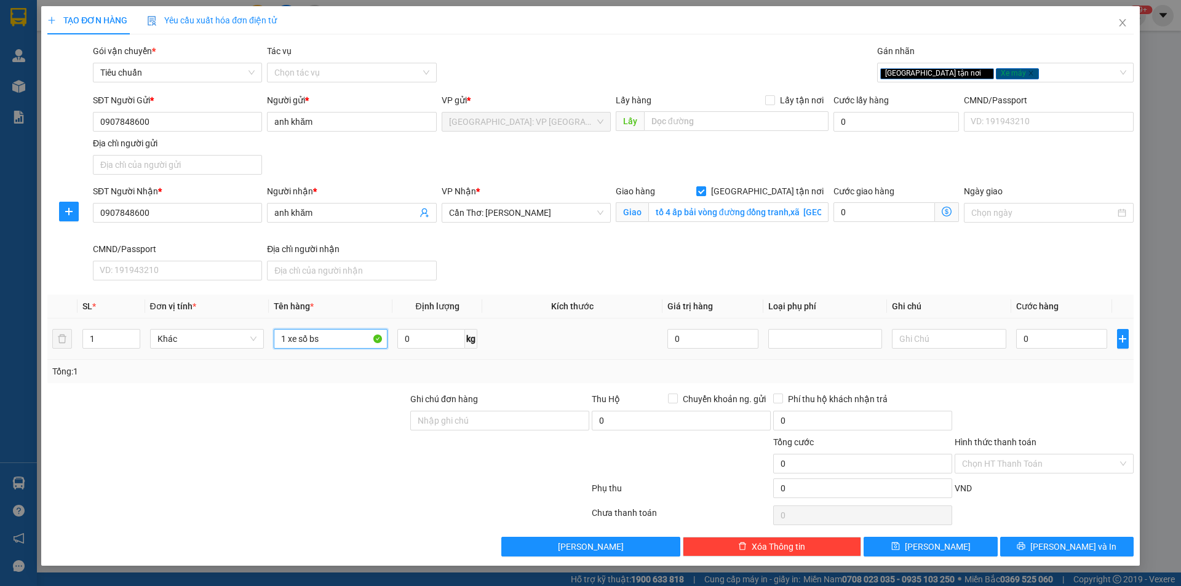
click at [352, 338] on input "1 xe số bs" at bounding box center [331, 339] width 114 height 20
click at [330, 338] on input "1 xe số bs 54L9074" at bounding box center [331, 339] width 114 height 20
click at [339, 336] on input "1 xe số bs 54L9074" at bounding box center [331, 339] width 114 height 20
click at [1037, 331] on input "0" at bounding box center [1062, 339] width 92 height 20
click at [1076, 340] on input "1.400.000" at bounding box center [1062, 339] width 92 height 20
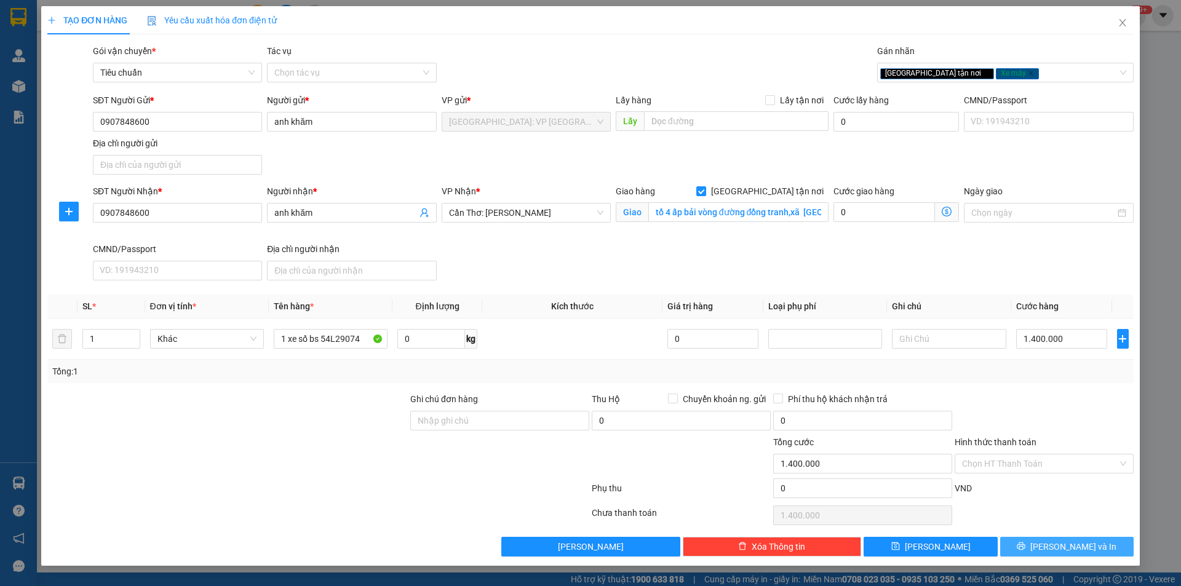
click at [1012, 546] on button "[PERSON_NAME] và In" at bounding box center [1066, 547] width 133 height 20
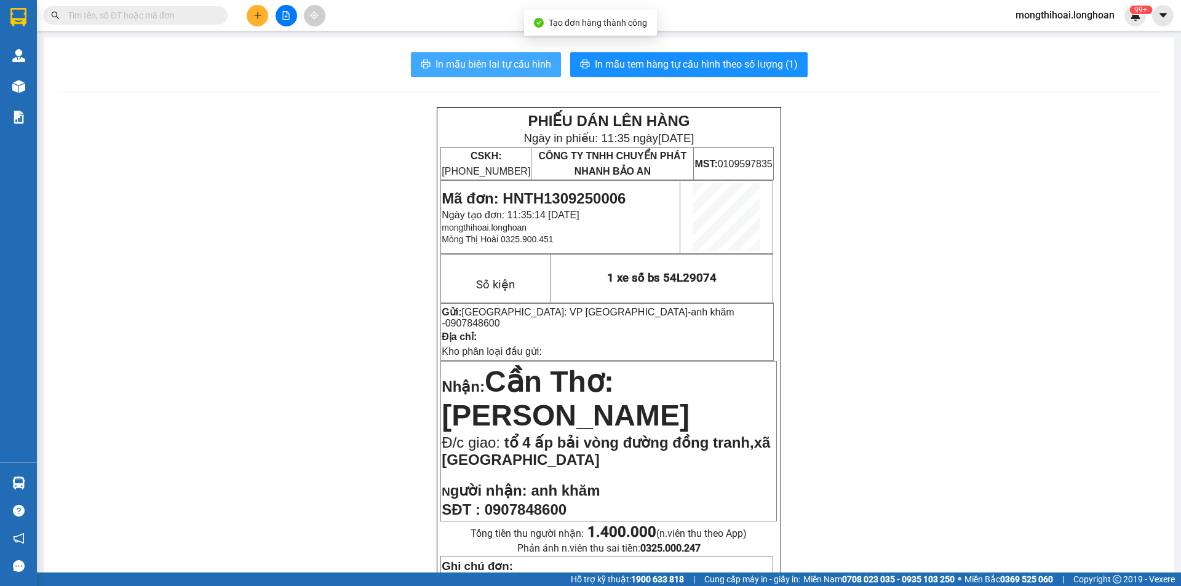
click at [504, 62] on span "In mẫu biên lai tự cấu hình" at bounding box center [493, 64] width 116 height 15
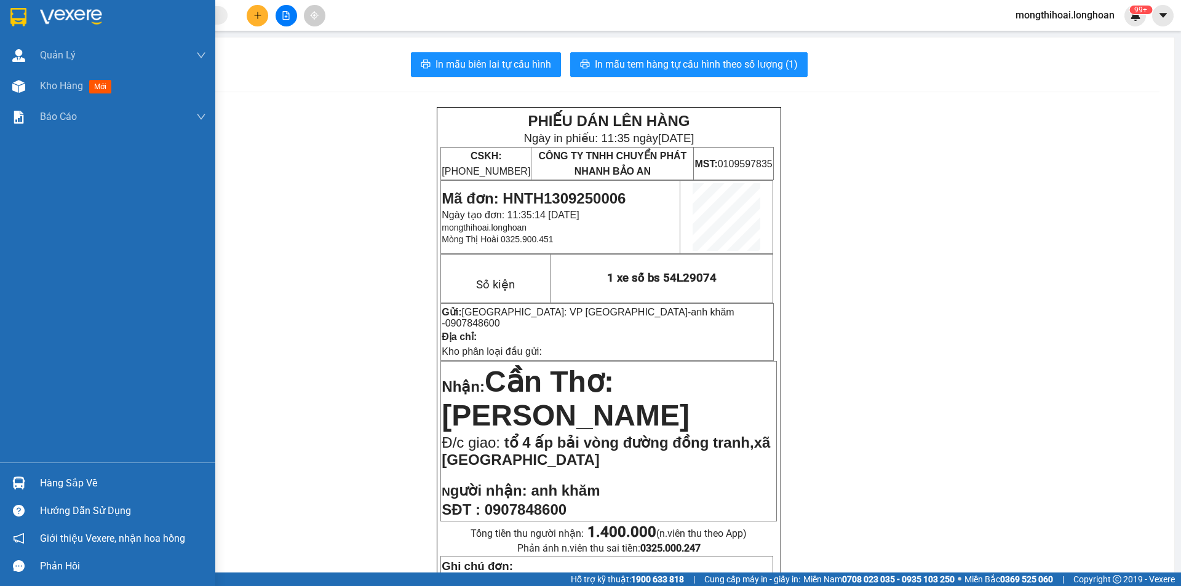
click at [5, 22] on div at bounding box center [107, 20] width 215 height 40
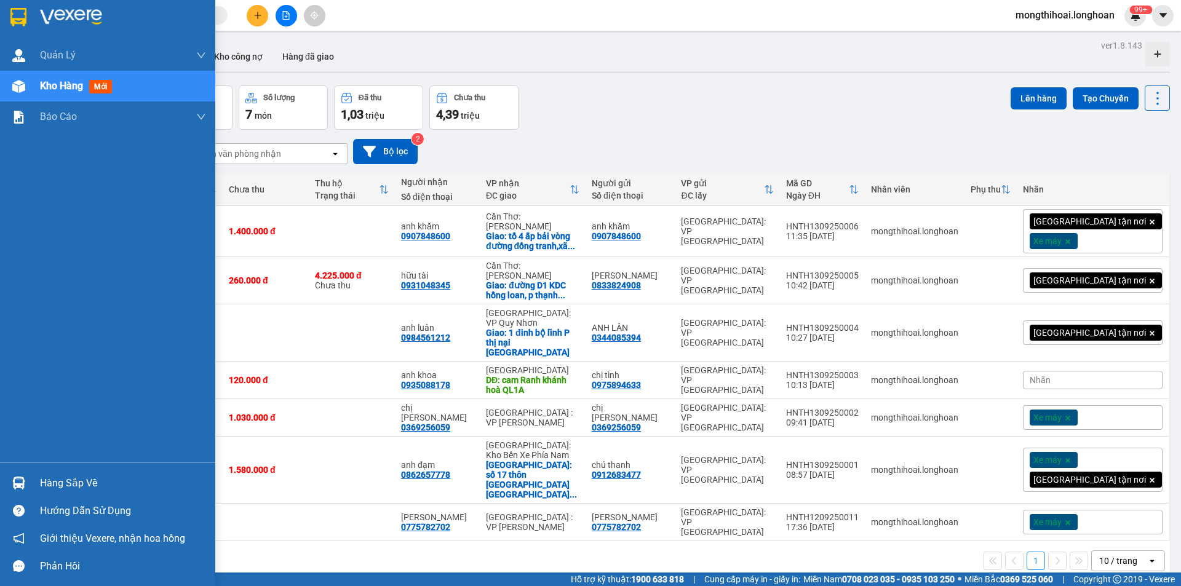
drag, startPoint x: 0, startPoint y: 10, endPoint x: 1180, endPoint y: 281, distance: 1210.7
click at [3, 6] on div at bounding box center [107, 20] width 215 height 40
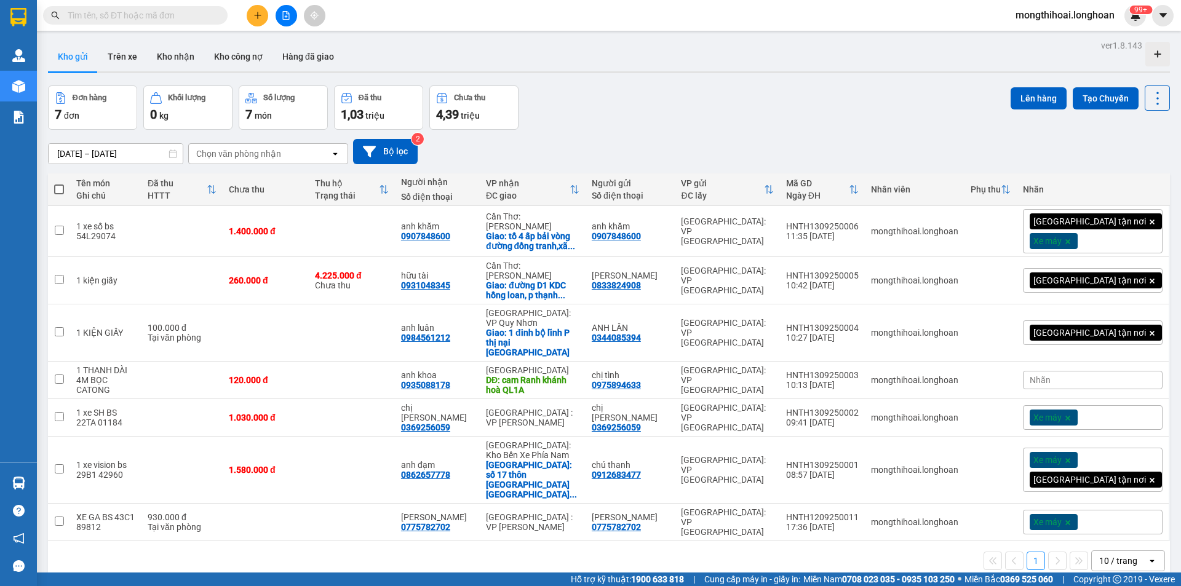
click at [259, 15] on icon "plus" at bounding box center [257, 15] width 9 height 9
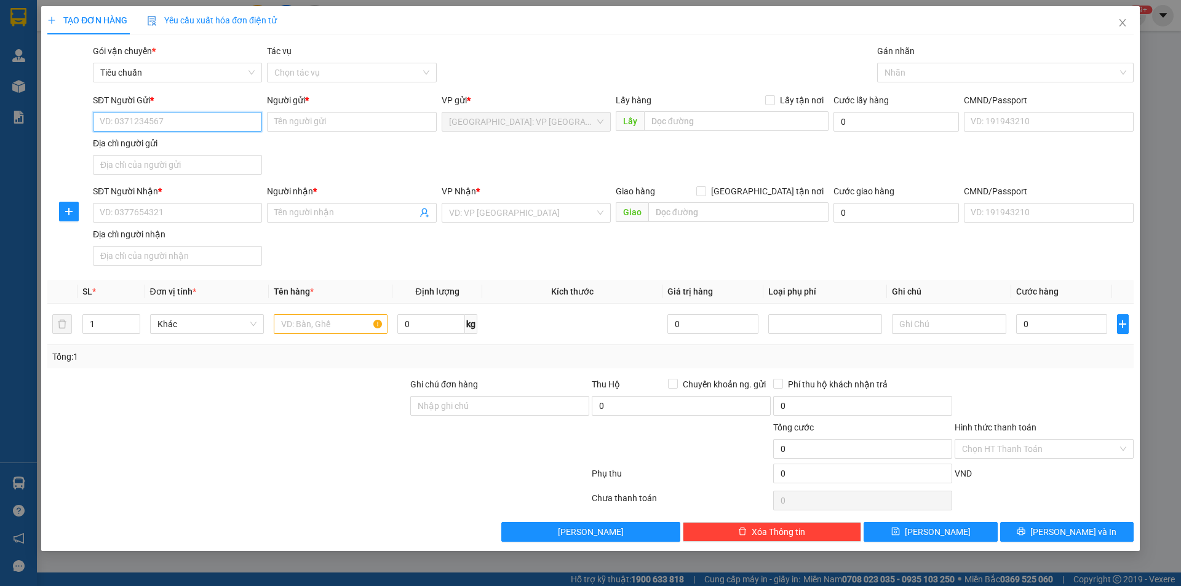
click at [252, 129] on input "SĐT Người Gửi *" at bounding box center [177, 122] width 169 height 20
click at [303, 123] on input "Người gửi *" at bounding box center [351, 122] width 169 height 20
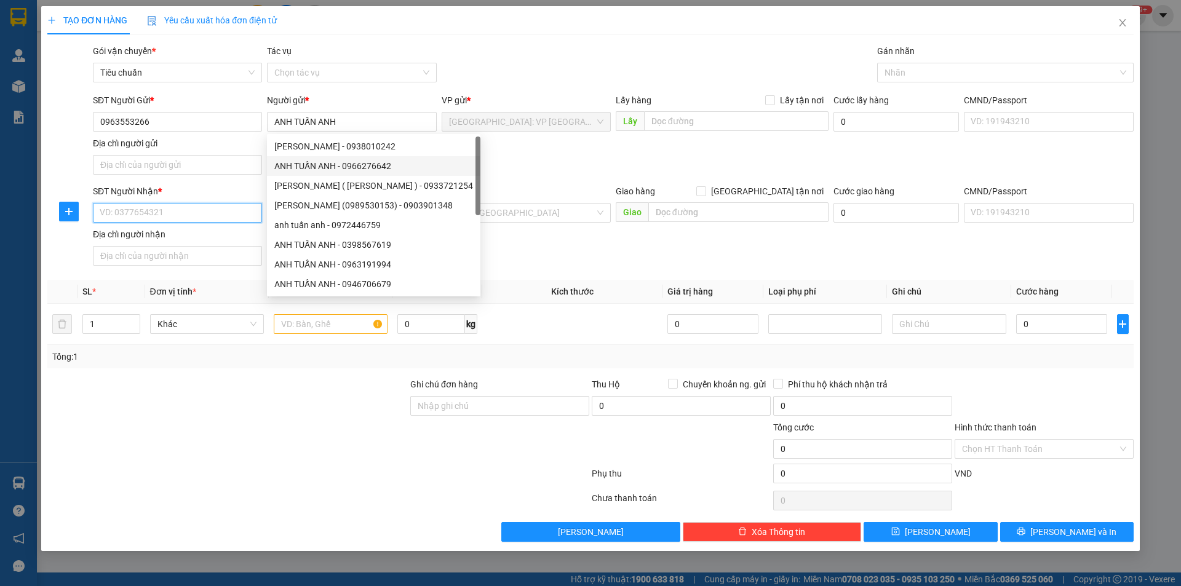
click at [179, 216] on input "SĐT Người Nhận *" at bounding box center [177, 213] width 169 height 20
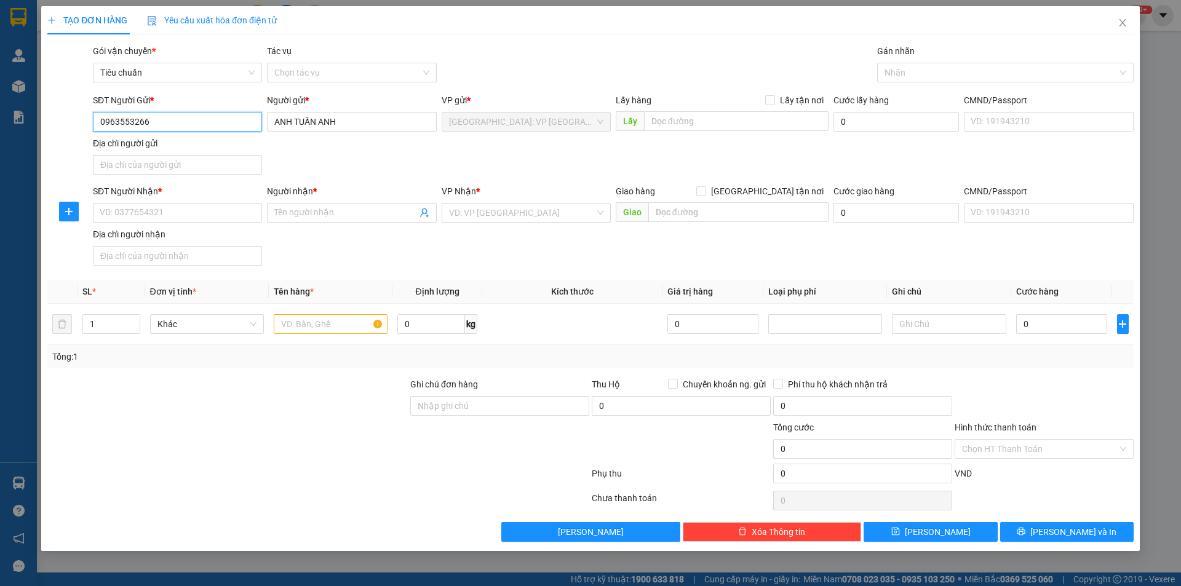
click at [172, 122] on input "0963553266" at bounding box center [177, 122] width 169 height 20
drag, startPoint x: 186, startPoint y: 203, endPoint x: 186, endPoint y: 213, distance: 10.5
click at [186, 205] on input "SĐT Người Nhận *" at bounding box center [177, 213] width 169 height 20
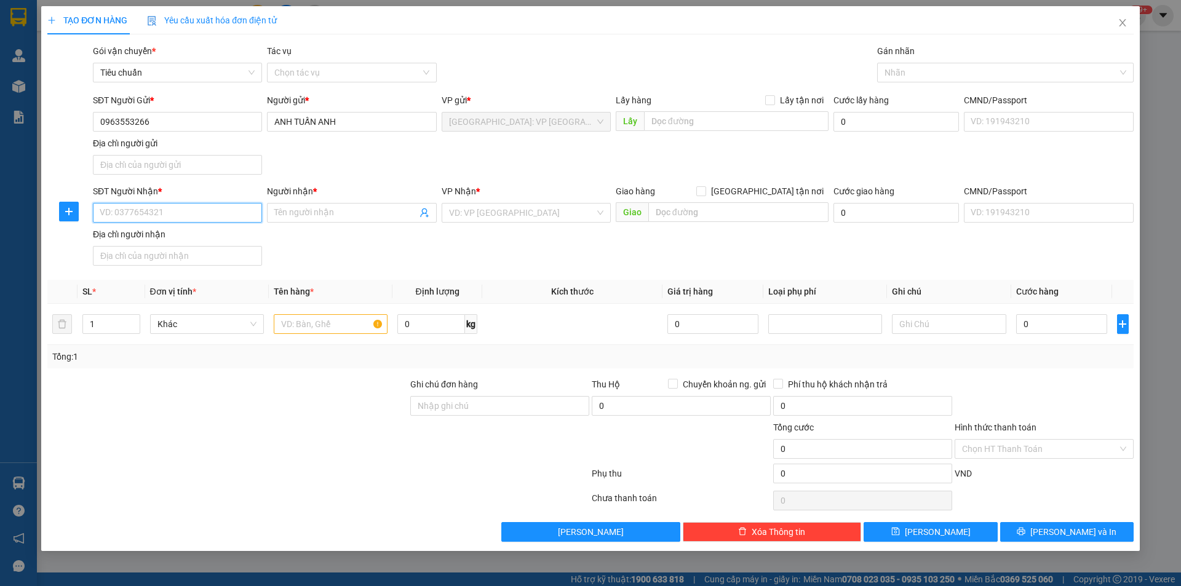
click at [186, 216] on input "SĐT Người Nhận *" at bounding box center [177, 213] width 169 height 20
paste input "0963553266"
click at [375, 131] on input "ANH TUẤN ANH" at bounding box center [351, 122] width 169 height 20
click at [376, 129] on input "ANH TUẤN ANH" at bounding box center [351, 122] width 169 height 20
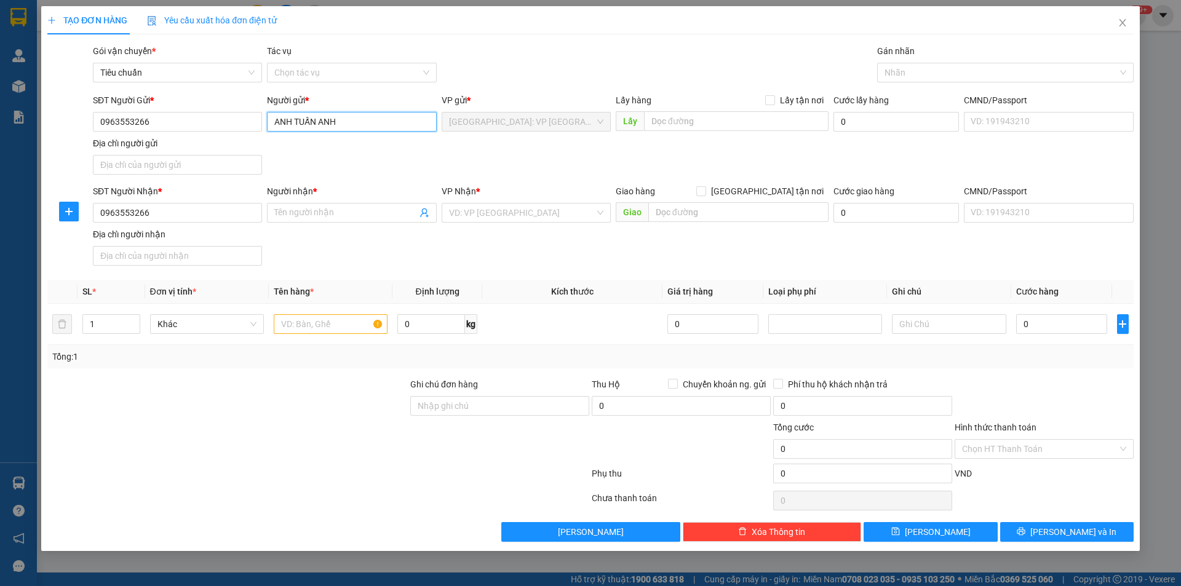
click at [376, 129] on input "ANH TUẤN ANH" at bounding box center [351, 122] width 169 height 20
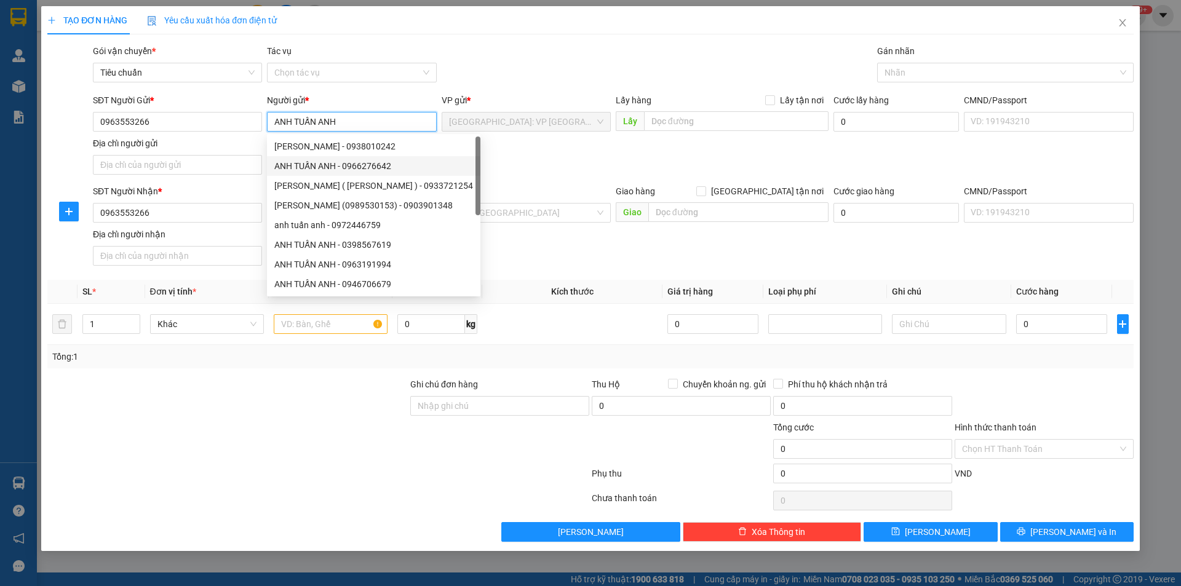
click at [376, 129] on input "ANH TUẤN ANH" at bounding box center [351, 122] width 169 height 20
click at [210, 195] on div "SĐT Người Nhận *" at bounding box center [177, 191] width 169 height 14
click at [210, 203] on input "0963553266" at bounding box center [177, 213] width 169 height 20
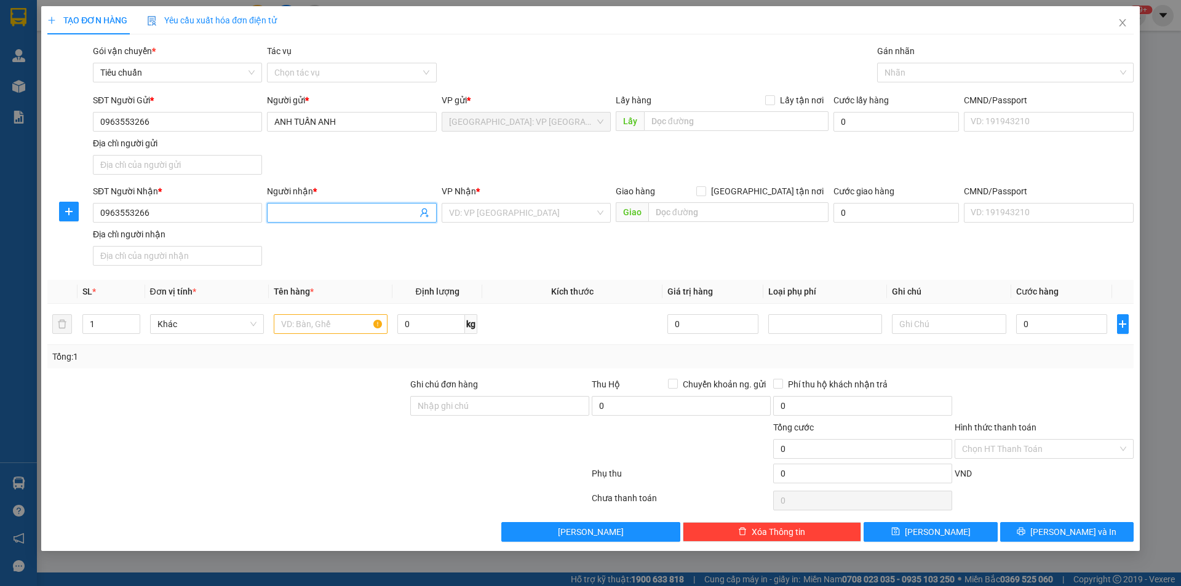
click at [302, 213] on input "Người nhận *" at bounding box center [345, 213] width 142 height 14
paste input "ANH TUẤN ANH"
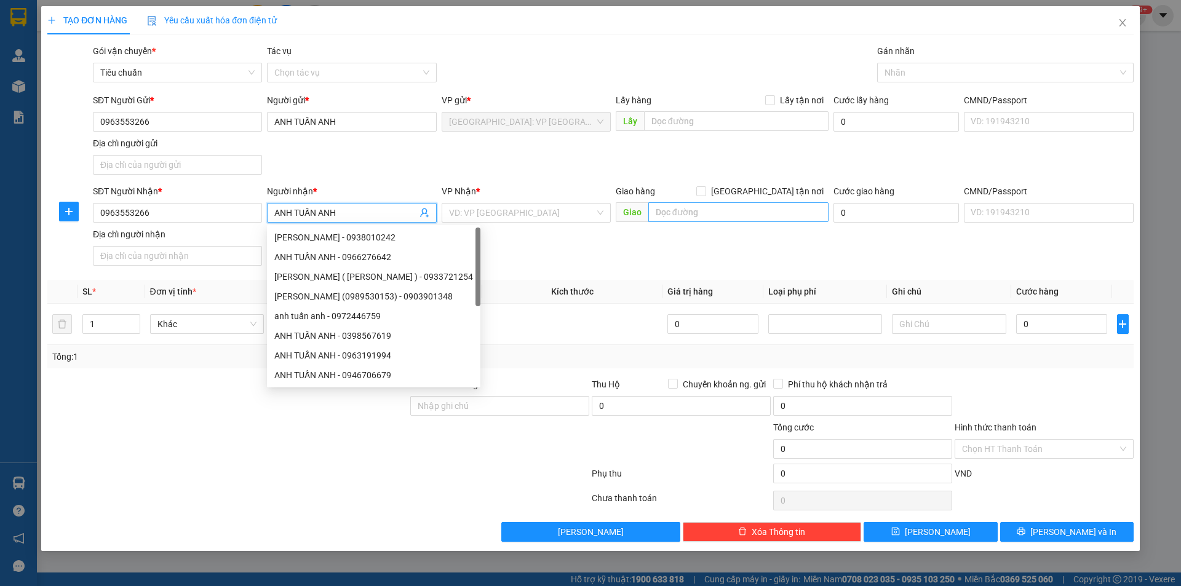
click at [643, 207] on span "Giao" at bounding box center [632, 212] width 33 height 20
click at [655, 208] on input "text" at bounding box center [738, 212] width 180 height 20
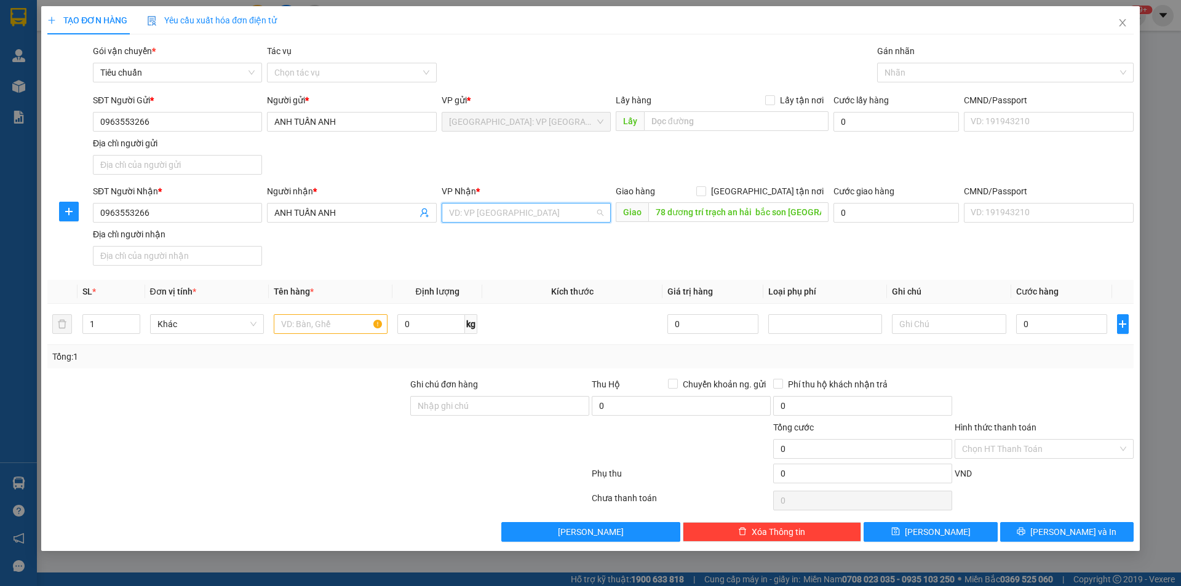
click at [527, 218] on input "search" at bounding box center [522, 213] width 146 height 18
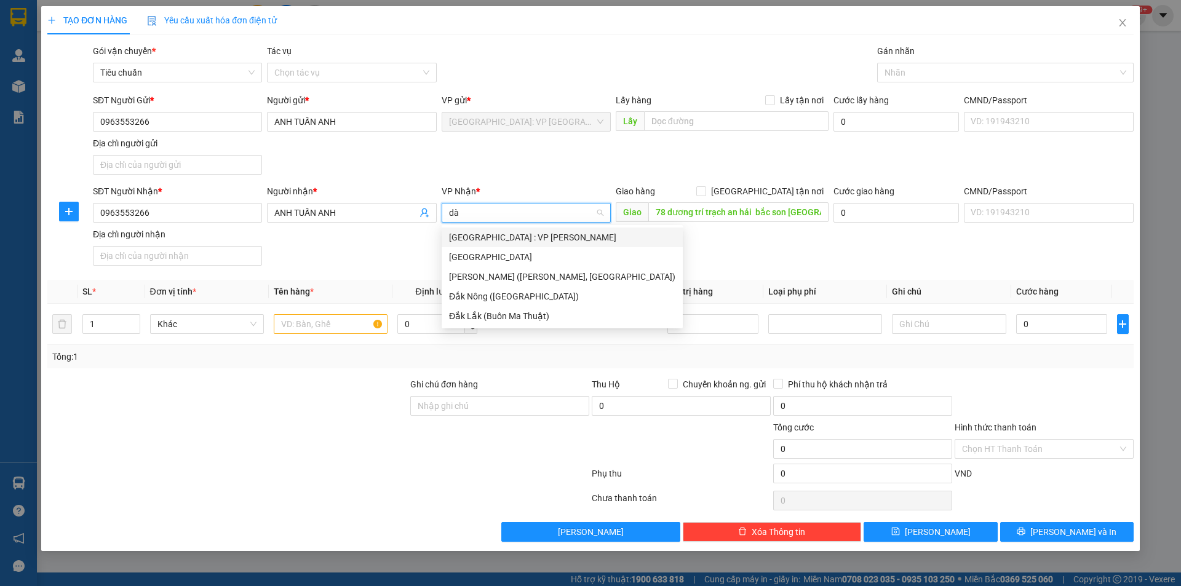
click at [518, 247] on div "[GEOGRAPHIC_DATA] : VP [PERSON_NAME]" at bounding box center [562, 238] width 241 height 20
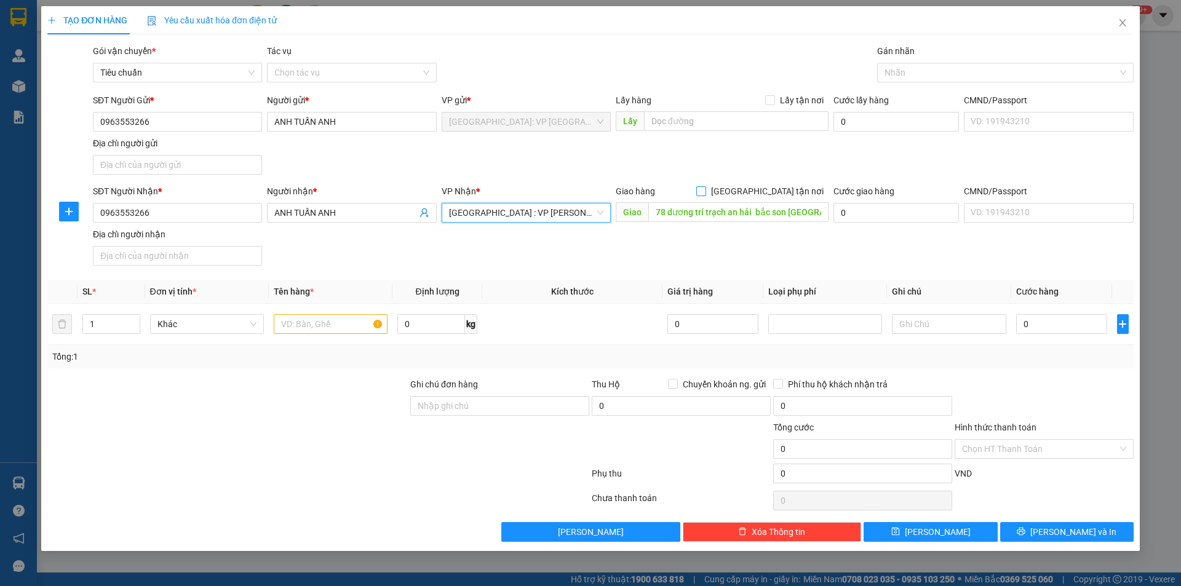
click at [705, 188] on input "[GEOGRAPHIC_DATA] tận nơi" at bounding box center [700, 190] width 9 height 9
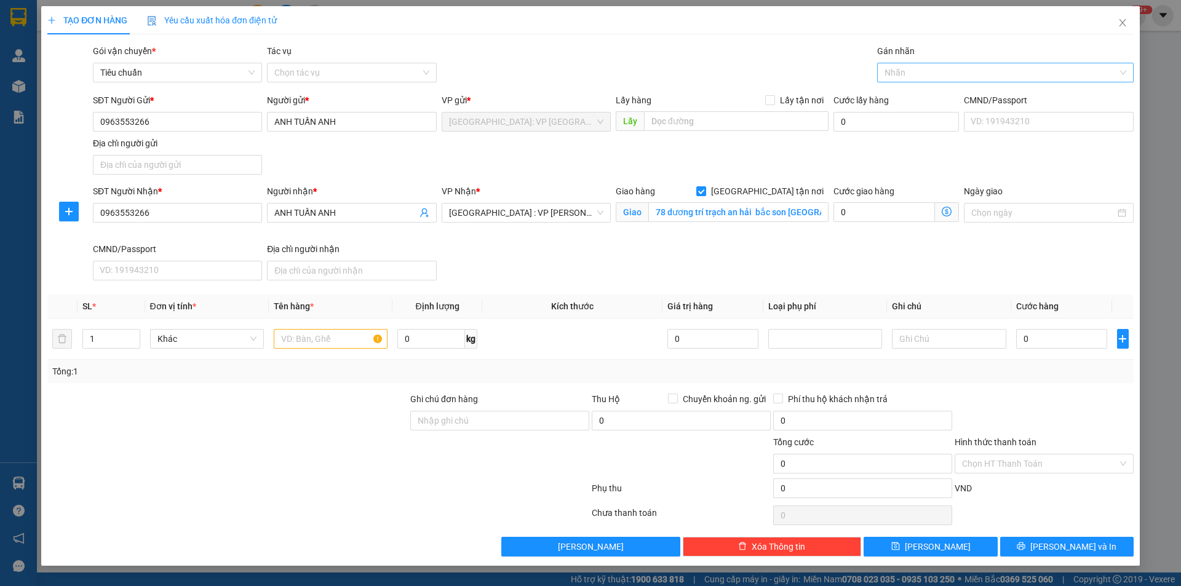
click at [889, 73] on div at bounding box center [999, 72] width 238 height 15
click at [922, 92] on div "Xe máy" at bounding box center [1005, 97] width 242 height 14
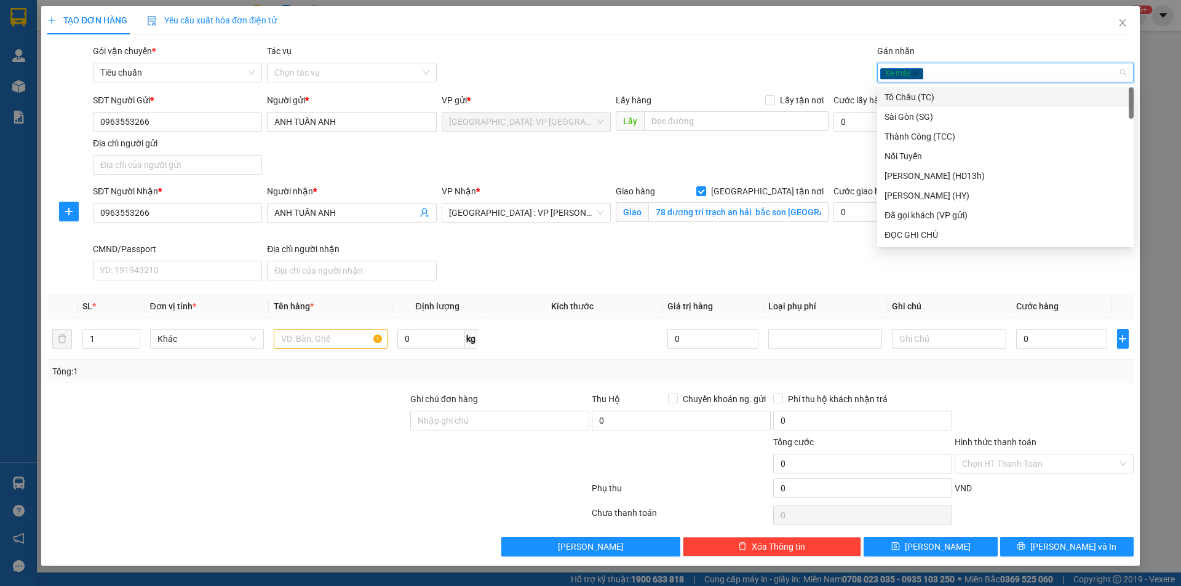
click at [949, 73] on div "Xe máy" at bounding box center [999, 72] width 238 height 15
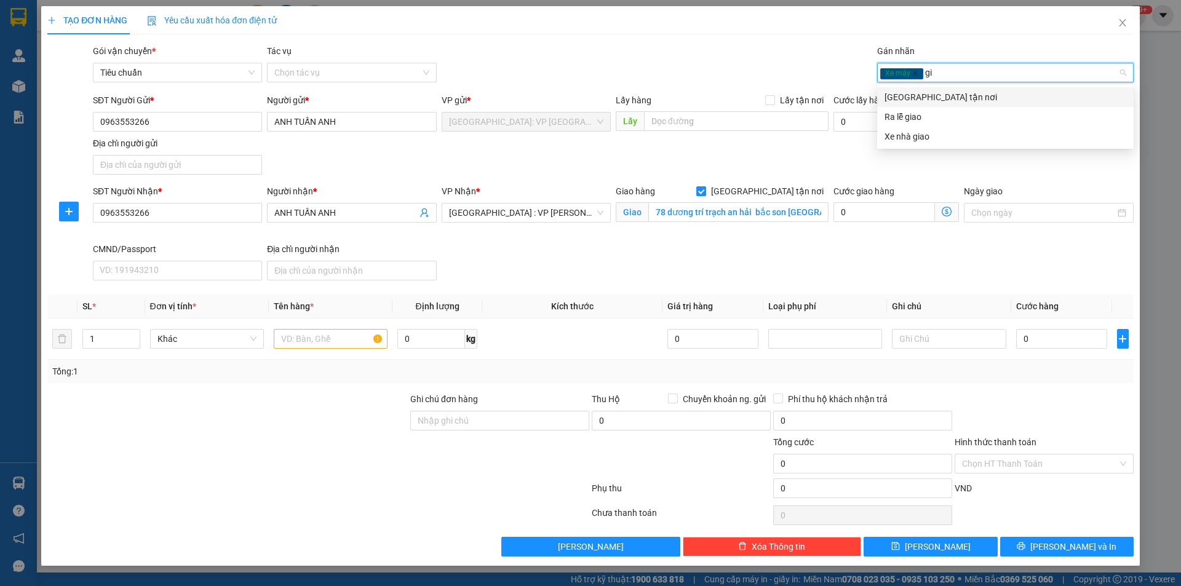
click at [948, 92] on div "[GEOGRAPHIC_DATA] tận nơi" at bounding box center [1005, 97] width 242 height 14
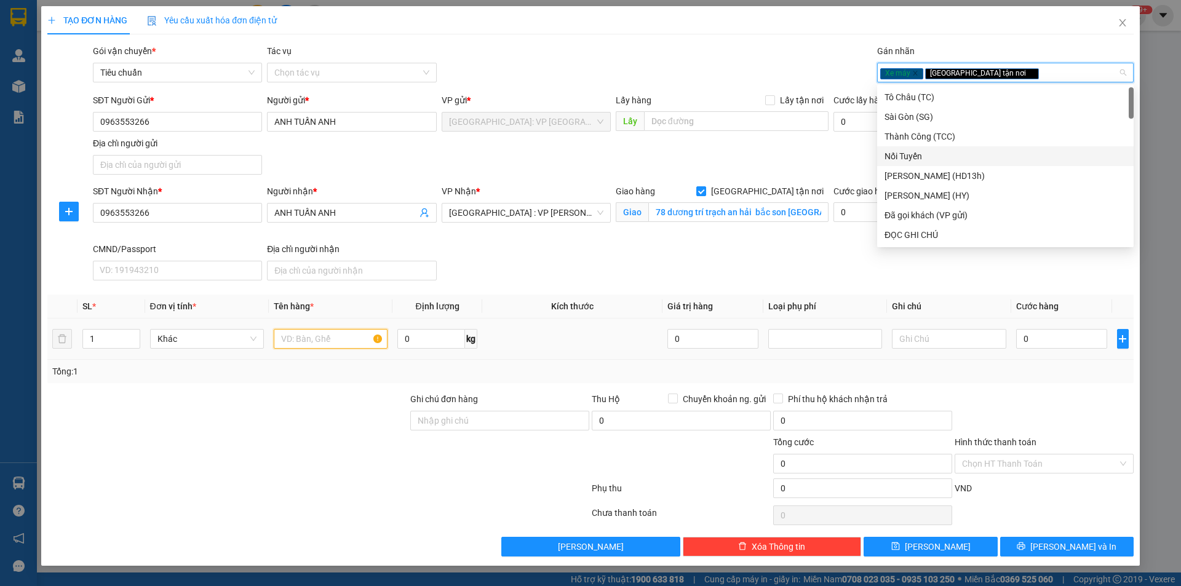
click at [299, 334] on input "text" at bounding box center [331, 339] width 114 height 20
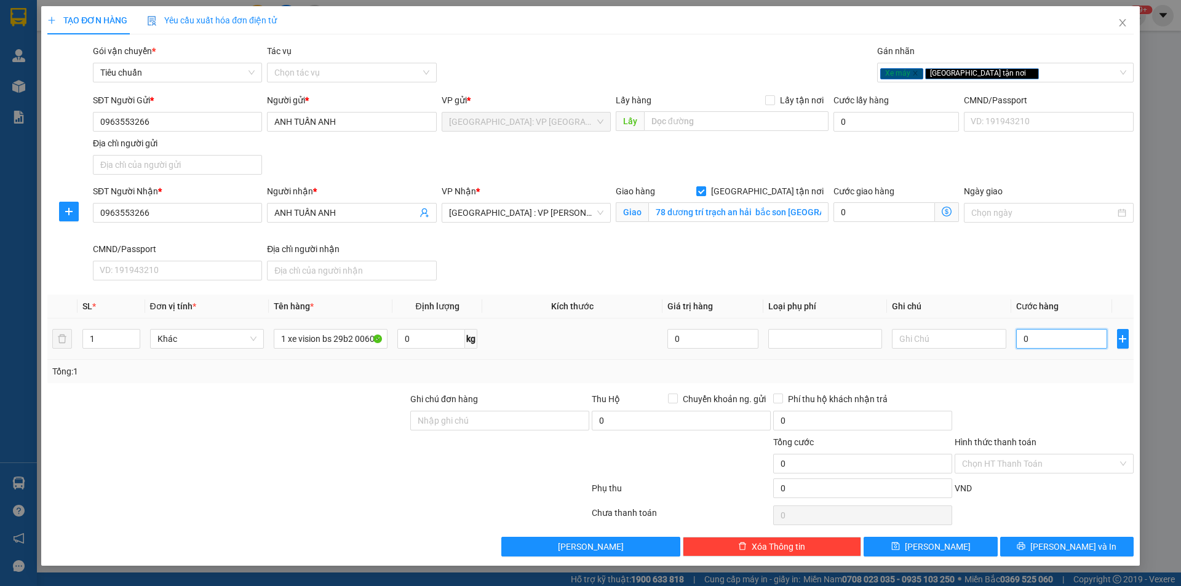
click at [1052, 342] on input "0" at bounding box center [1062, 339] width 92 height 20
click at [1060, 346] on input "0" at bounding box center [1062, 339] width 92 height 20
click at [517, 435] on div at bounding box center [499, 456] width 181 height 43
click at [525, 430] on input "Ghi chú đơn hàng" at bounding box center [499, 421] width 179 height 20
click at [542, 426] on input "1 chìa khoá quấn tay lái" at bounding box center [499, 421] width 179 height 20
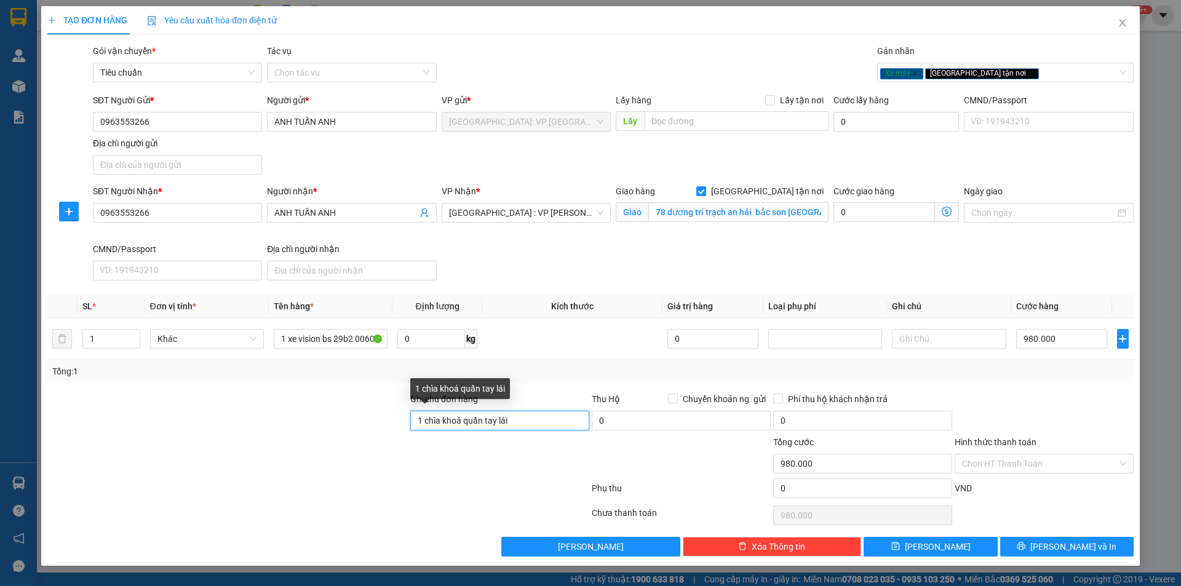
click at [555, 422] on input "1 chìa khoá quấn tay lái" at bounding box center [499, 421] width 179 height 20
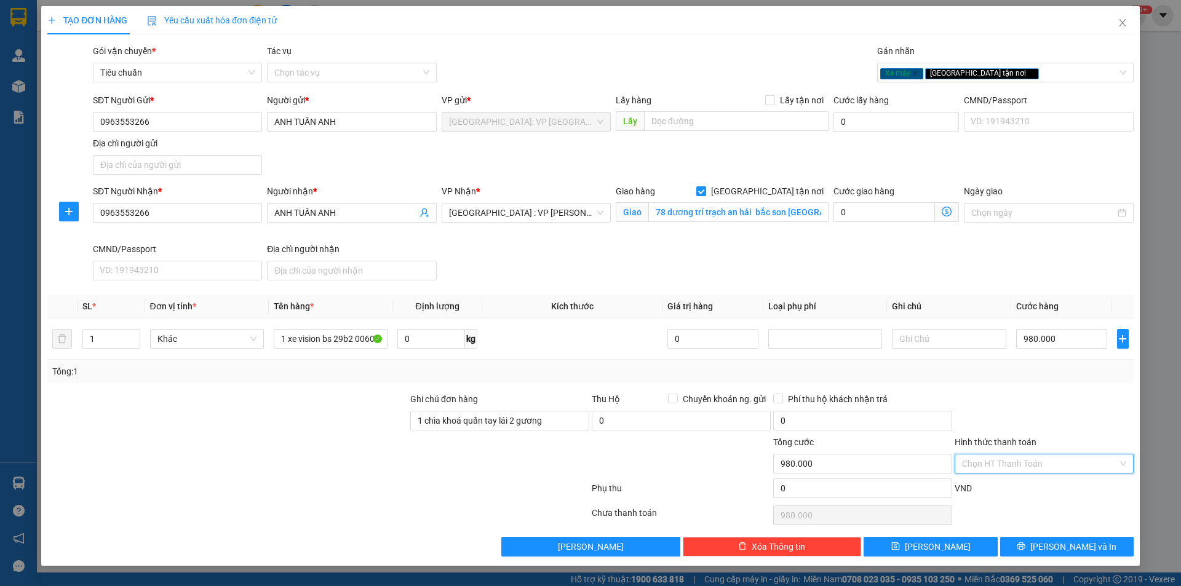
click at [1018, 459] on input "Hình thức thanh toán" at bounding box center [1040, 463] width 156 height 18
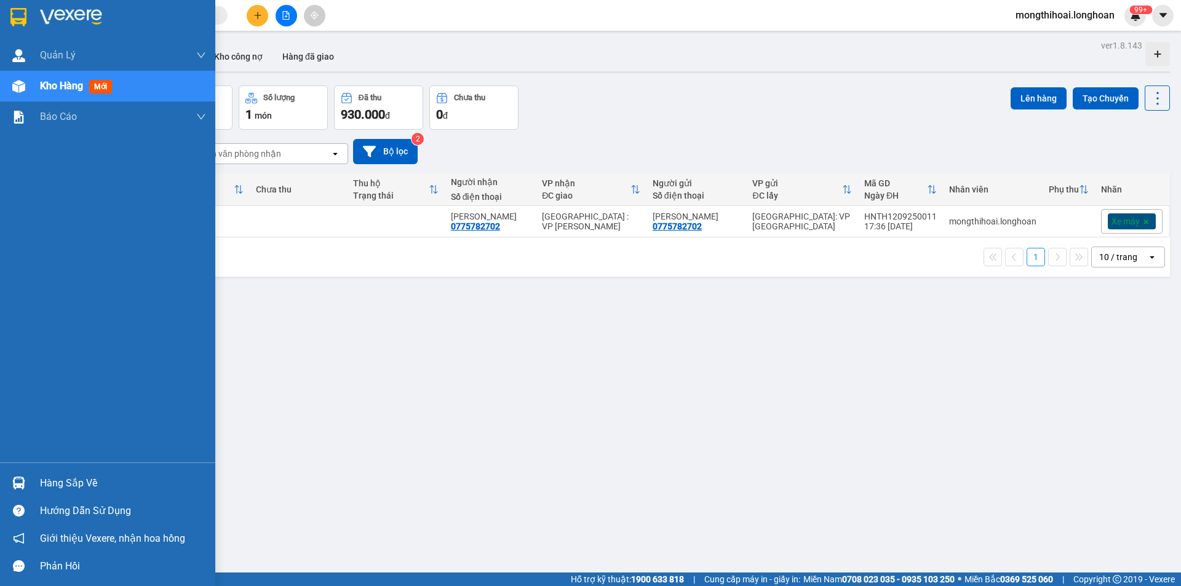
click at [20, 14] on img at bounding box center [18, 17] width 16 height 18
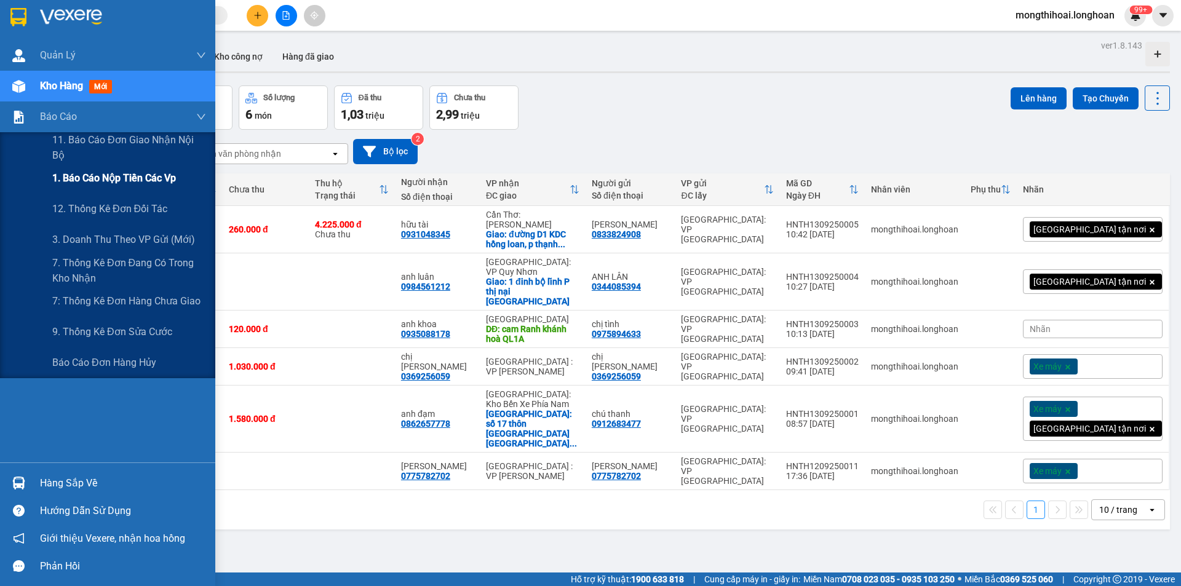
click at [111, 173] on span "1. Báo cáo nộp tiền các vp" at bounding box center [114, 177] width 124 height 15
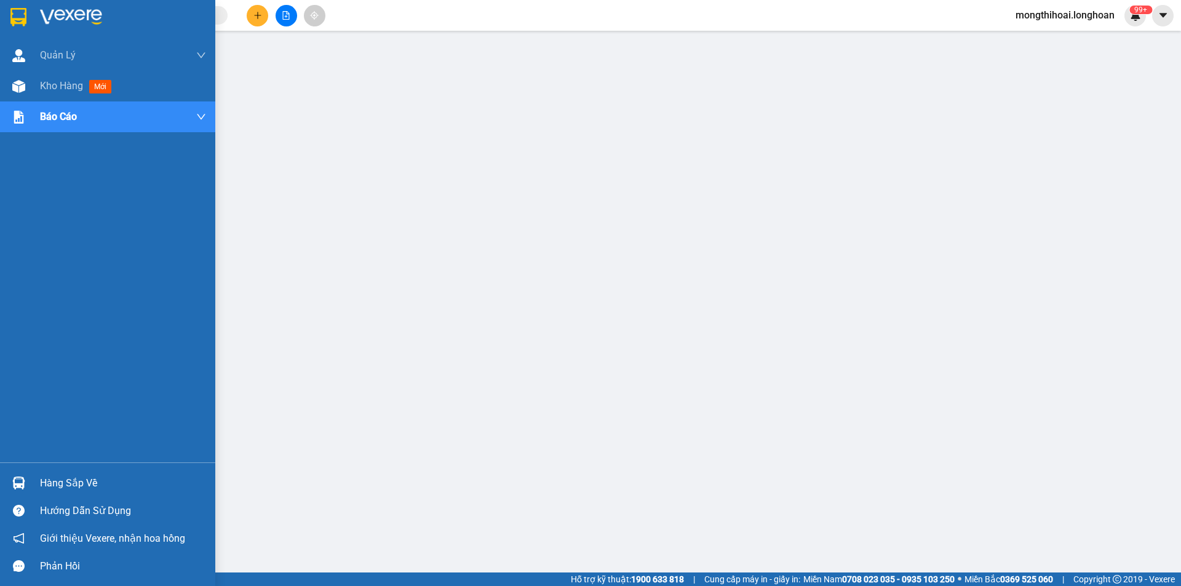
click at [4, 17] on div at bounding box center [107, 20] width 215 height 40
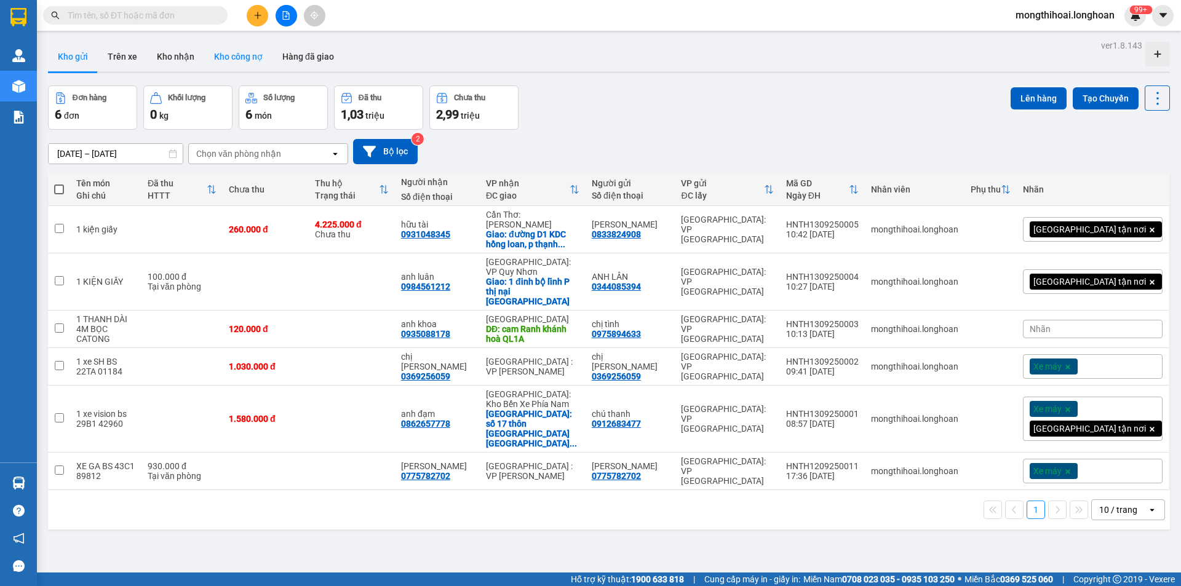
click at [177, 60] on button "Kho nhận" at bounding box center [175, 57] width 57 height 30
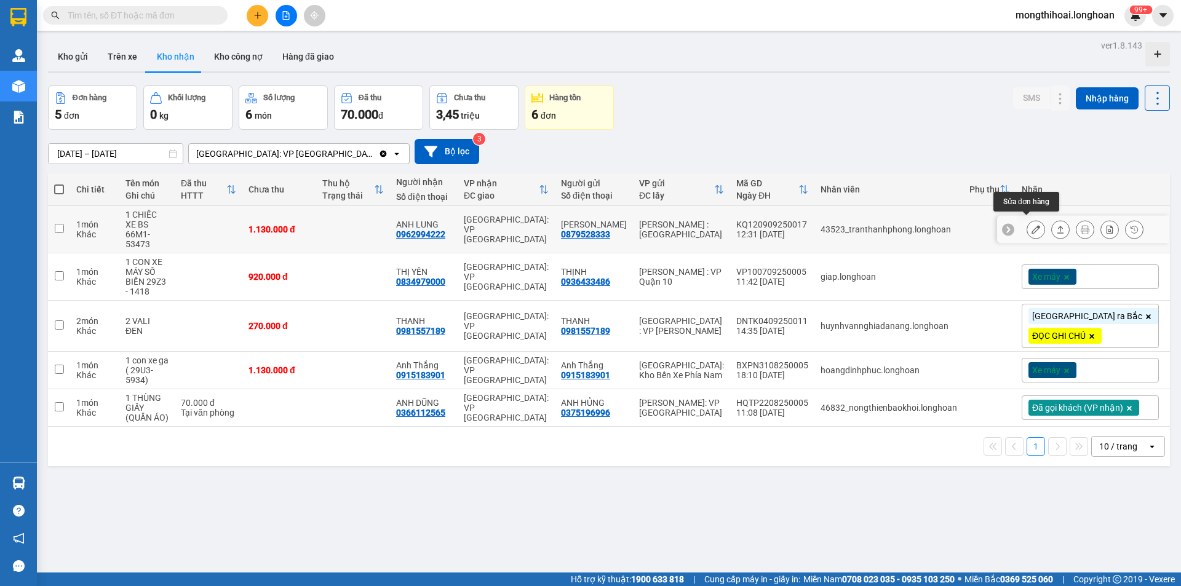
click at [1031, 220] on button at bounding box center [1035, 230] width 17 height 22
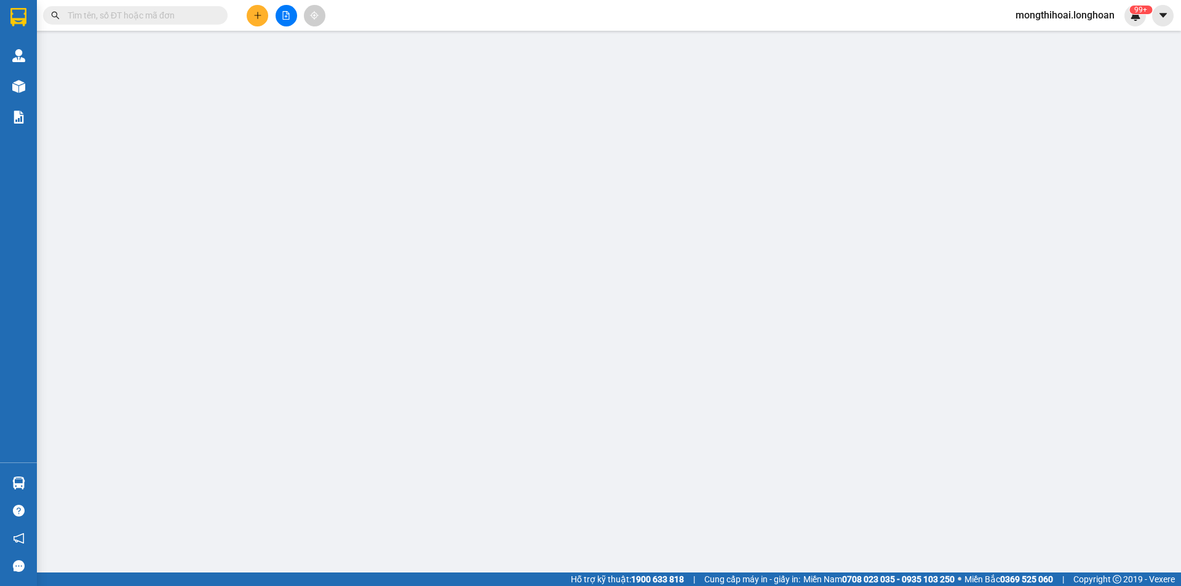
type input "0879528333"
type input "ANH HÙNG"
type input "0962994222"
type input "ANH LUNG"
type input "CÓ CHÌA KHOÁ QUẤN TAY LÁI - KHÔNG CAVET"
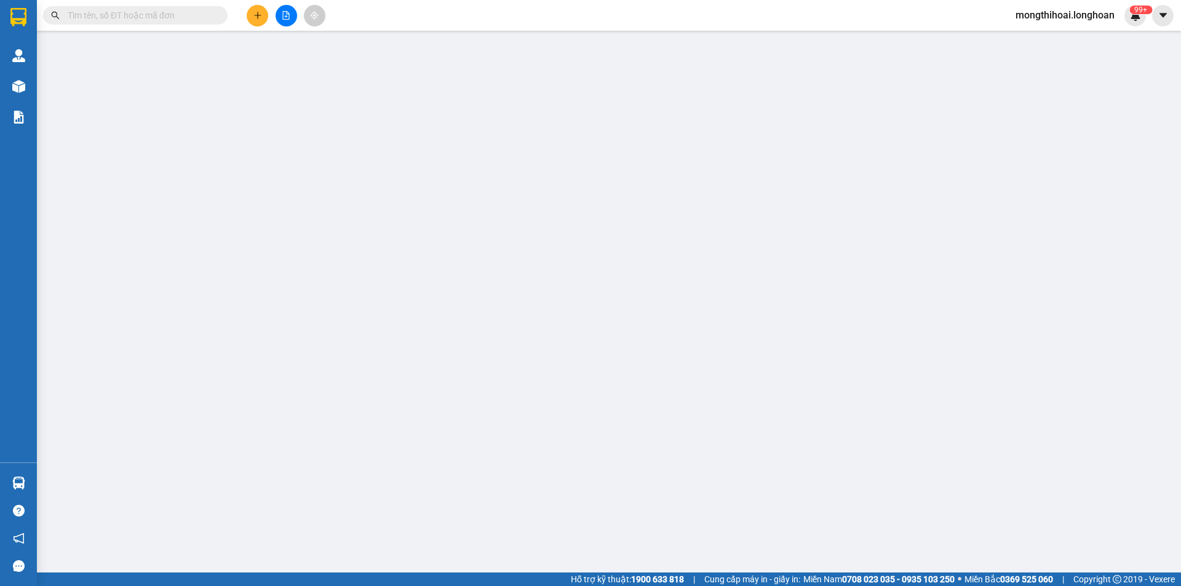
type input "1.130.000"
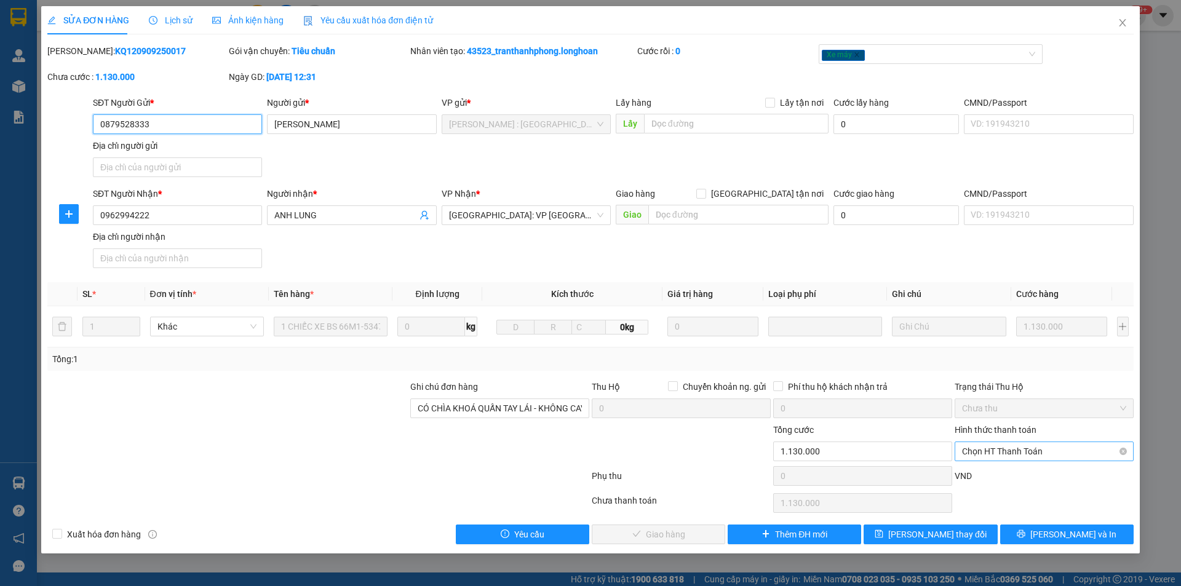
click at [1008, 451] on span "Chọn HT Thanh Toán" at bounding box center [1044, 451] width 164 height 18
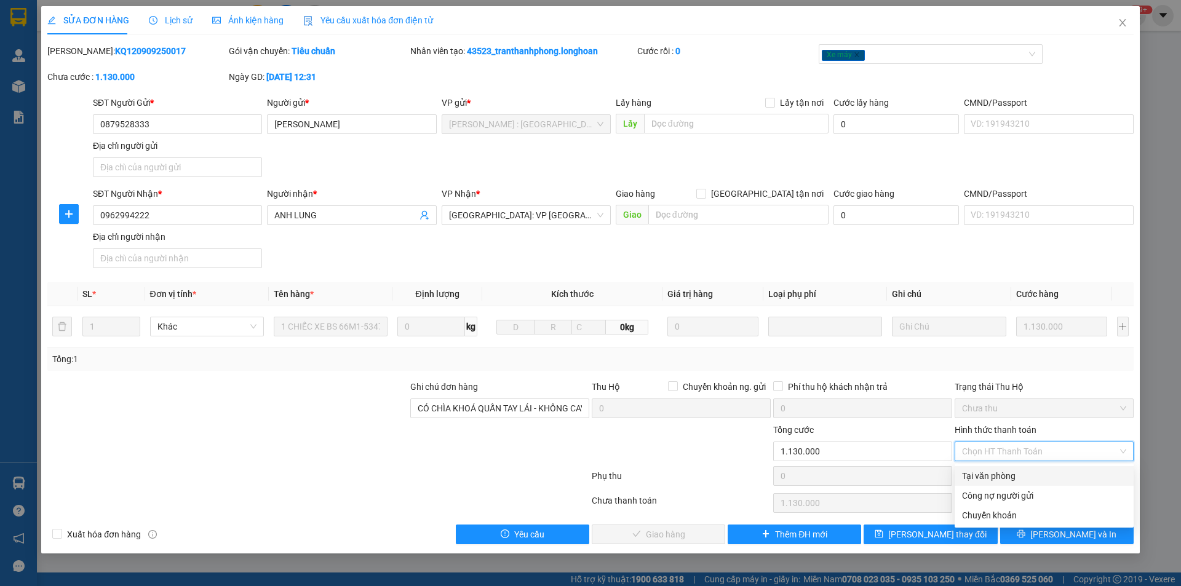
click at [1009, 470] on div "Tại văn phòng" at bounding box center [1044, 476] width 164 height 14
type input "0"
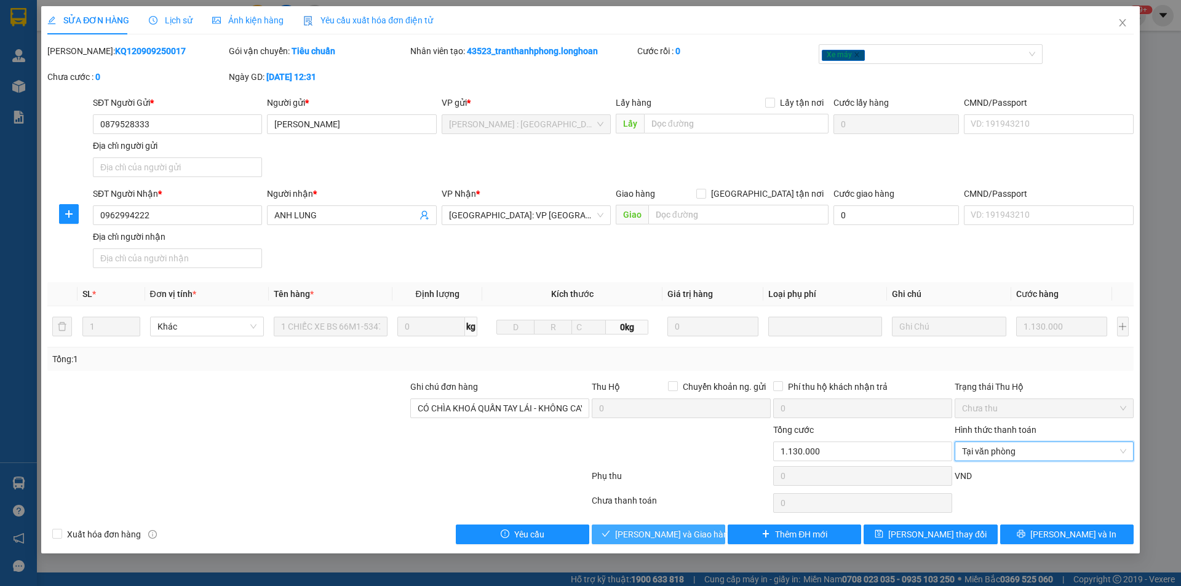
click at [684, 531] on span "Lưu và Giao hàng" at bounding box center [674, 535] width 118 height 14
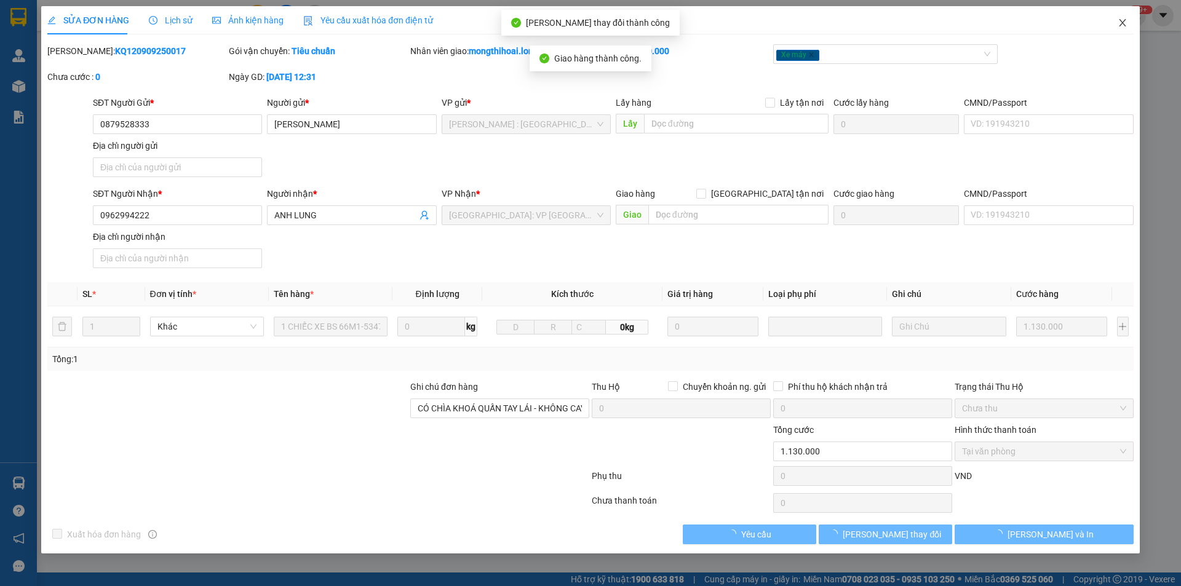
click at [1114, 18] on span "Close" at bounding box center [1122, 23] width 34 height 34
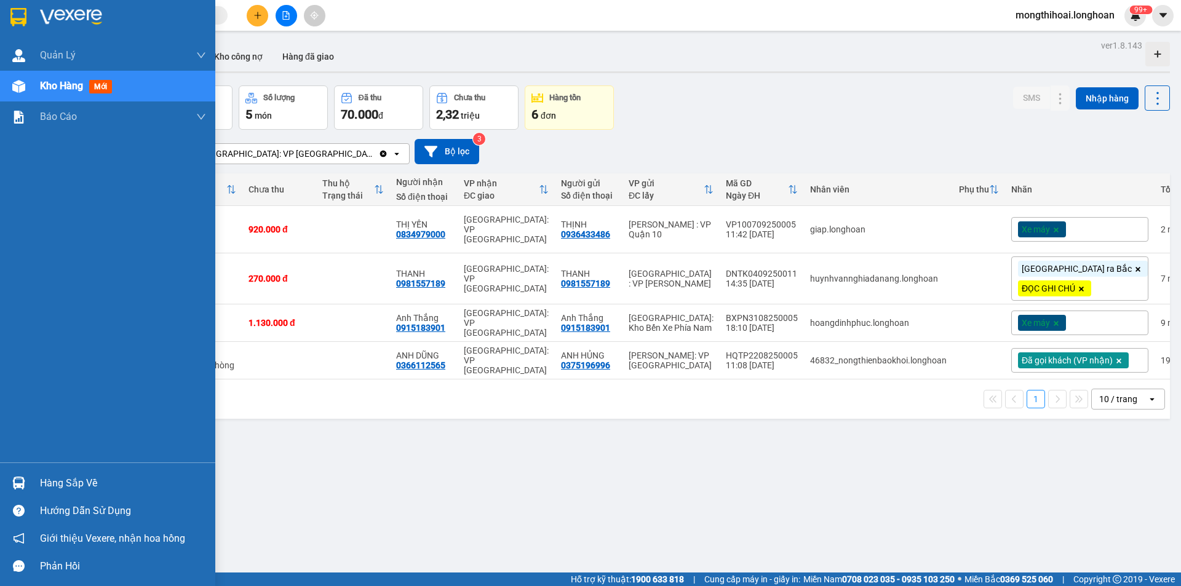
click at [21, 13] on img at bounding box center [18, 17] width 16 height 18
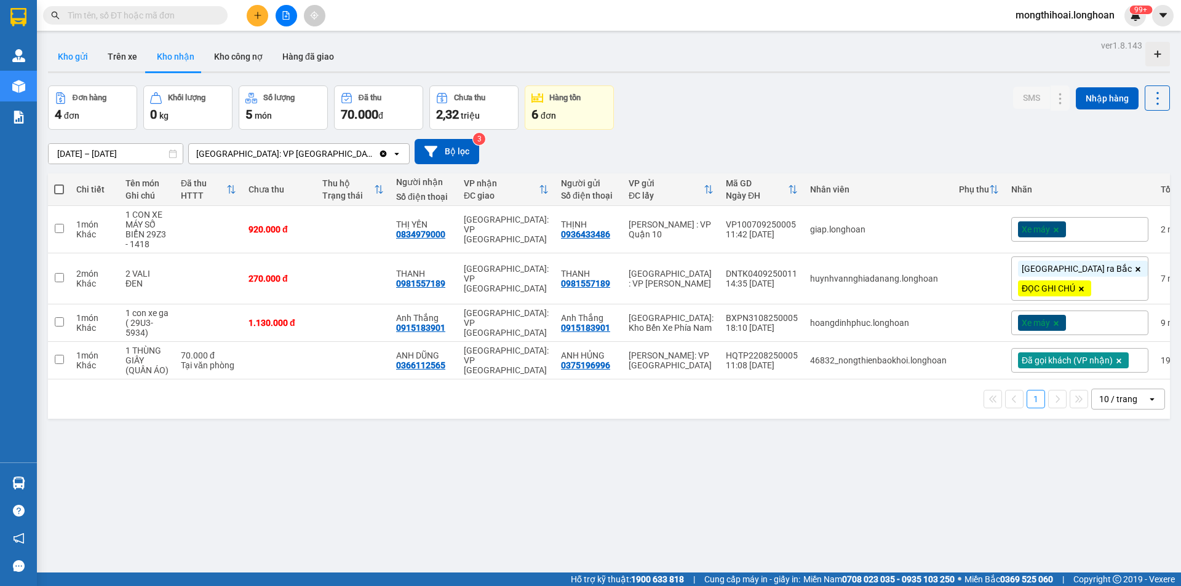
click at [66, 47] on button "Kho gửi" at bounding box center [73, 57] width 50 height 30
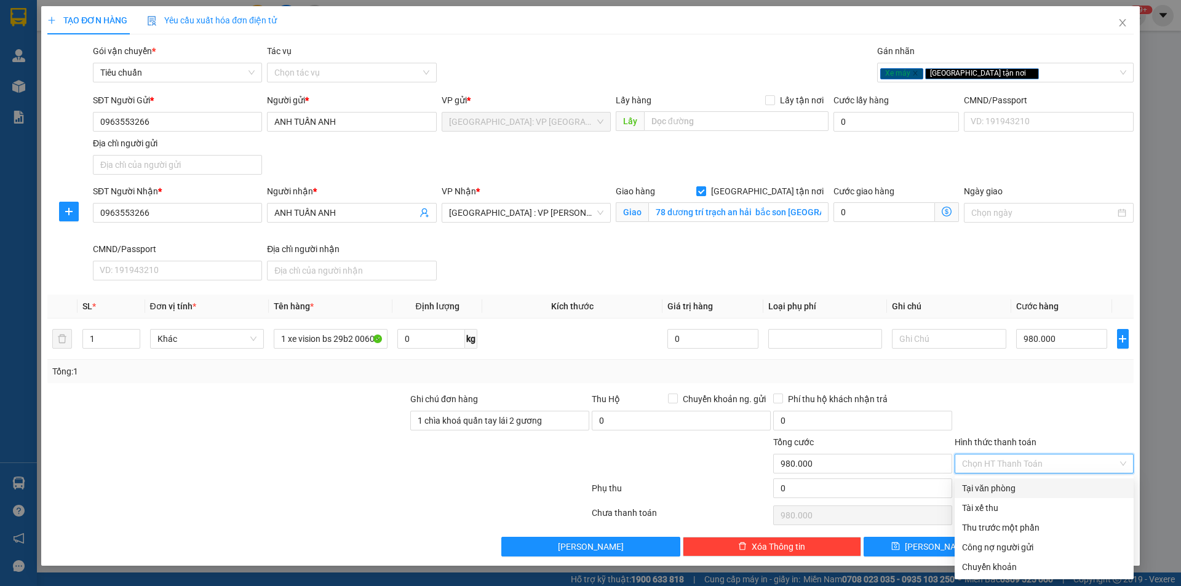
click at [1007, 491] on div "Tại văn phòng" at bounding box center [1044, 488] width 164 height 14
type input "0"
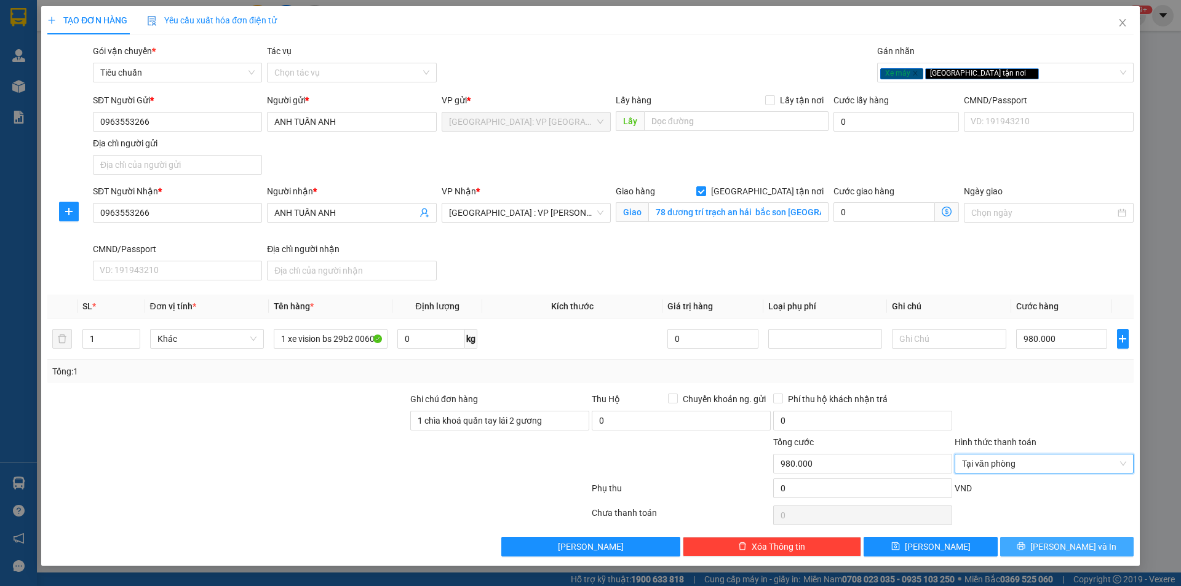
click at [1025, 540] on button "[PERSON_NAME] và In" at bounding box center [1066, 547] width 133 height 20
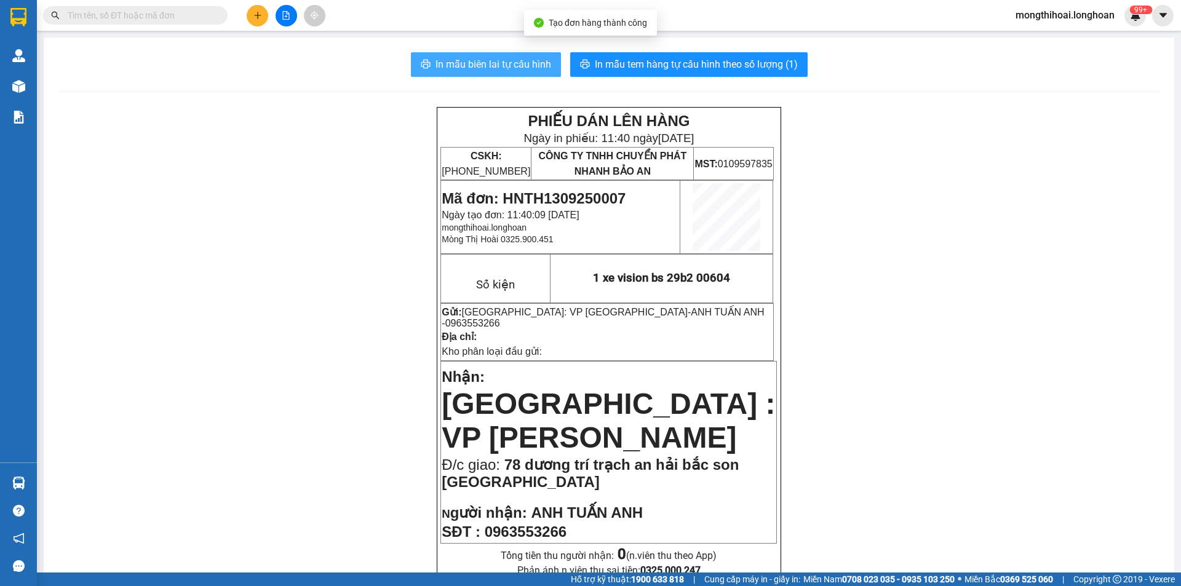
click at [536, 69] on span "In mẫu biên lai tự cấu hình" at bounding box center [493, 64] width 116 height 15
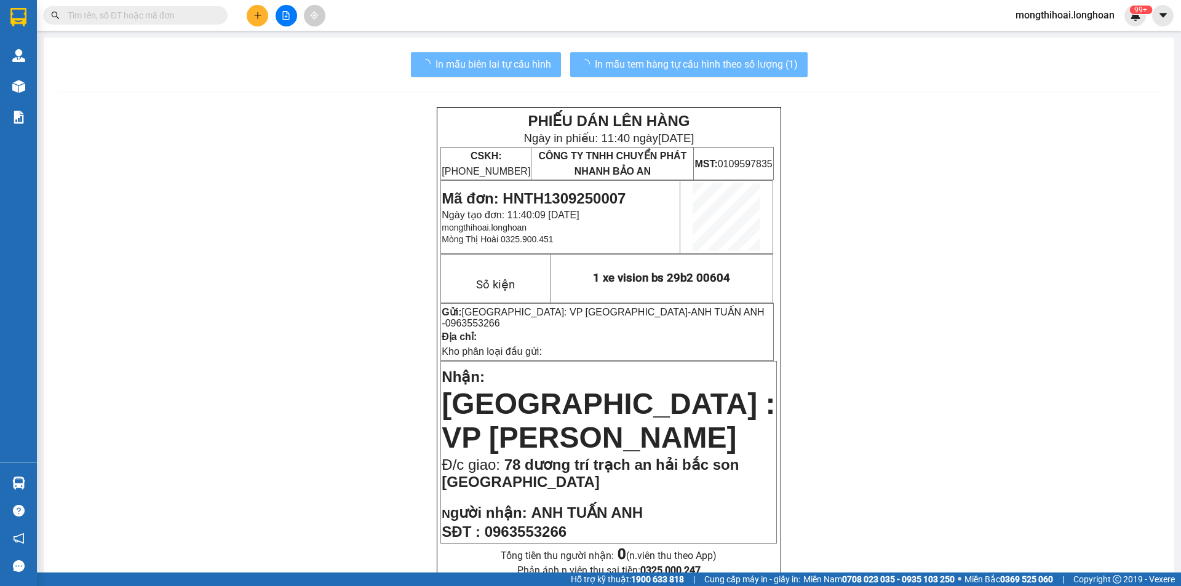
scroll to position [184, 0]
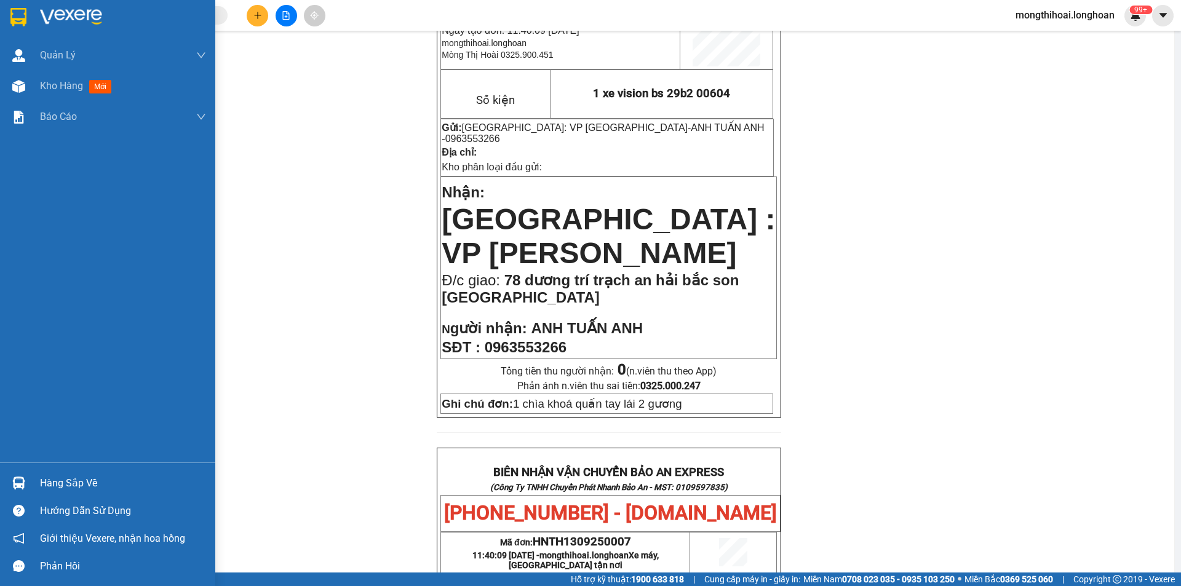
click at [2, 15] on div at bounding box center [107, 20] width 215 height 40
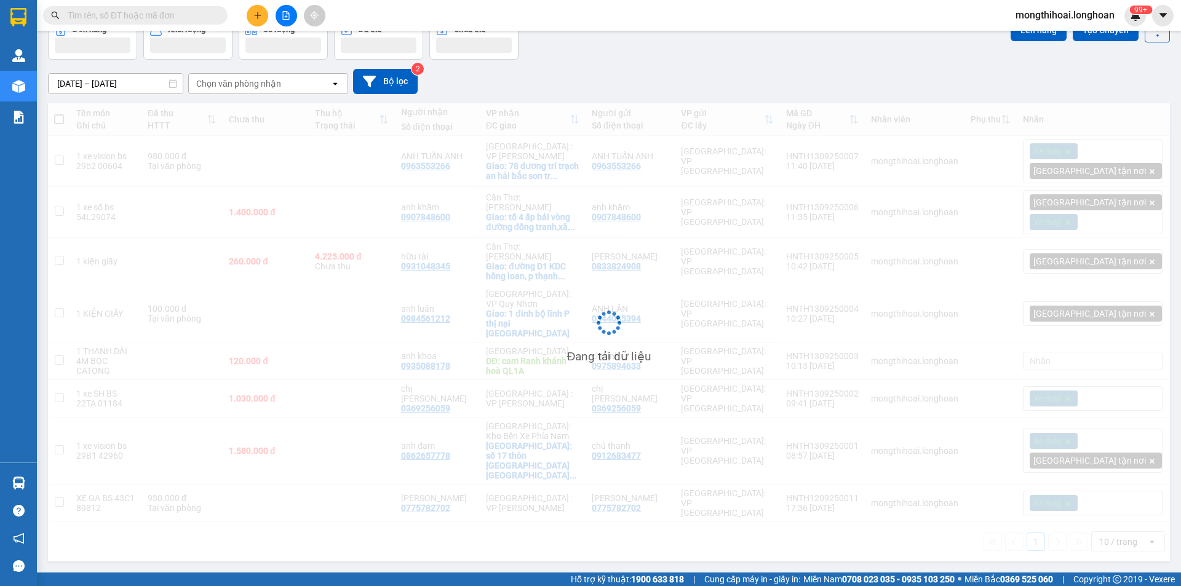
scroll to position [57, 0]
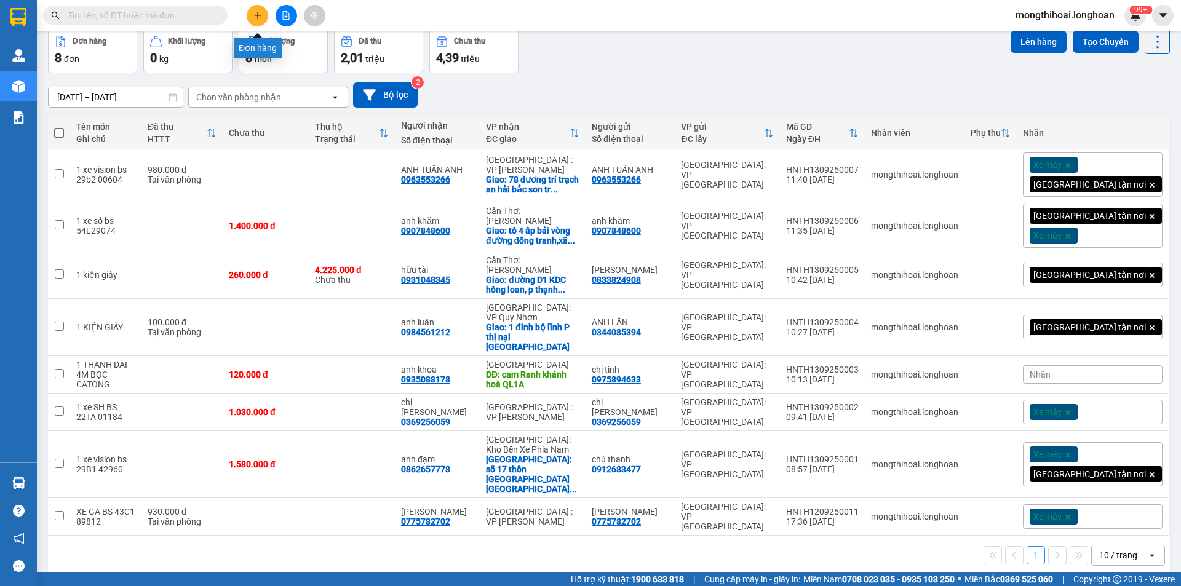
click at [255, 18] on icon "plus" at bounding box center [257, 15] width 9 height 9
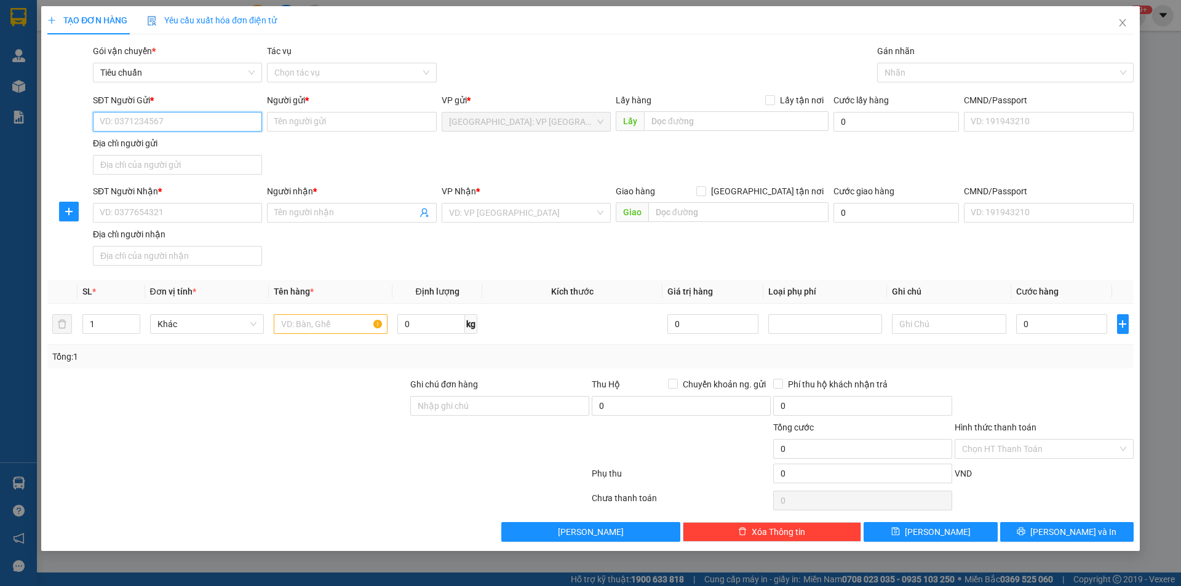
click at [237, 124] on input "SĐT Người Gửi *" at bounding box center [177, 122] width 169 height 20
click at [242, 121] on input "SĐT Người Gửi *" at bounding box center [177, 122] width 169 height 20
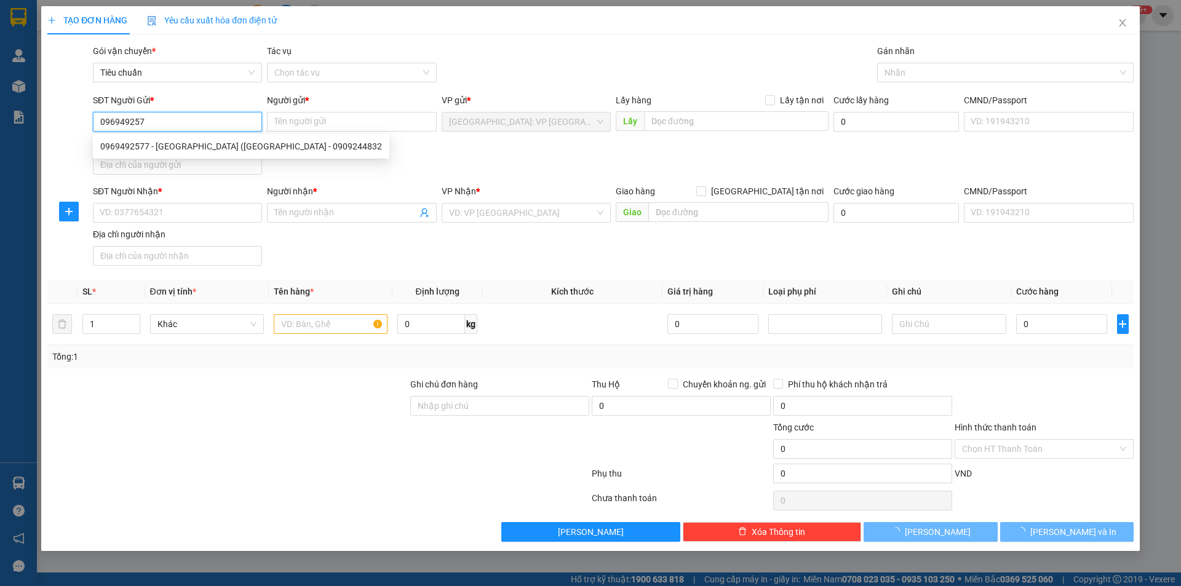
type input "0969492577"
click at [222, 148] on div "0969492577 - Anh Lâm (Hà - 0909244832" at bounding box center [241, 147] width 282 height 14
type input "[PERSON_NAME] ([GEOGRAPHIC_DATA] - 0909244832"
checkbox input "true"
type input "quốc lộ 1A, cổng công ty TNHH Pou Sung( cổng số 4), Trảng bom , [GEOGRAPHIC_DAT…"
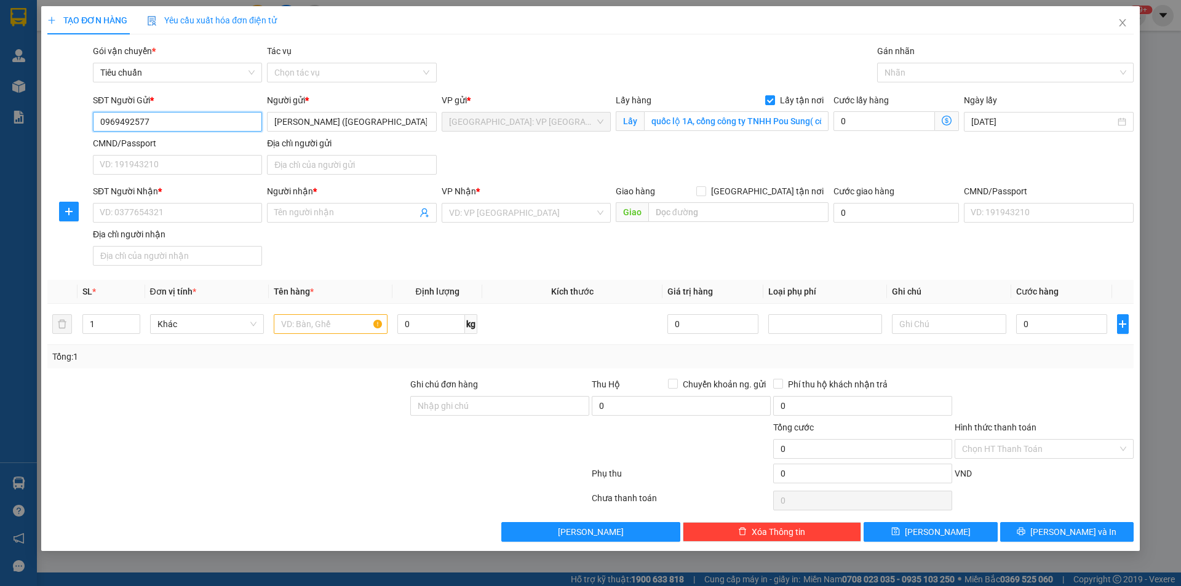
type input "0969492577"
drag, startPoint x: 772, startPoint y: 92, endPoint x: 764, endPoint y: 99, distance: 10.5
click at [773, 92] on div "Transit Pickup Surcharge Ids Transit Deliver Surcharge Ids Transit Deliver Surc…" at bounding box center [590, 292] width 1086 height 497
click at [764, 94] on div "Lấy hàng Lấy tận nơi" at bounding box center [722, 100] width 213 height 14
click at [772, 97] on input "Lấy tận nơi" at bounding box center [769, 99] width 9 height 9
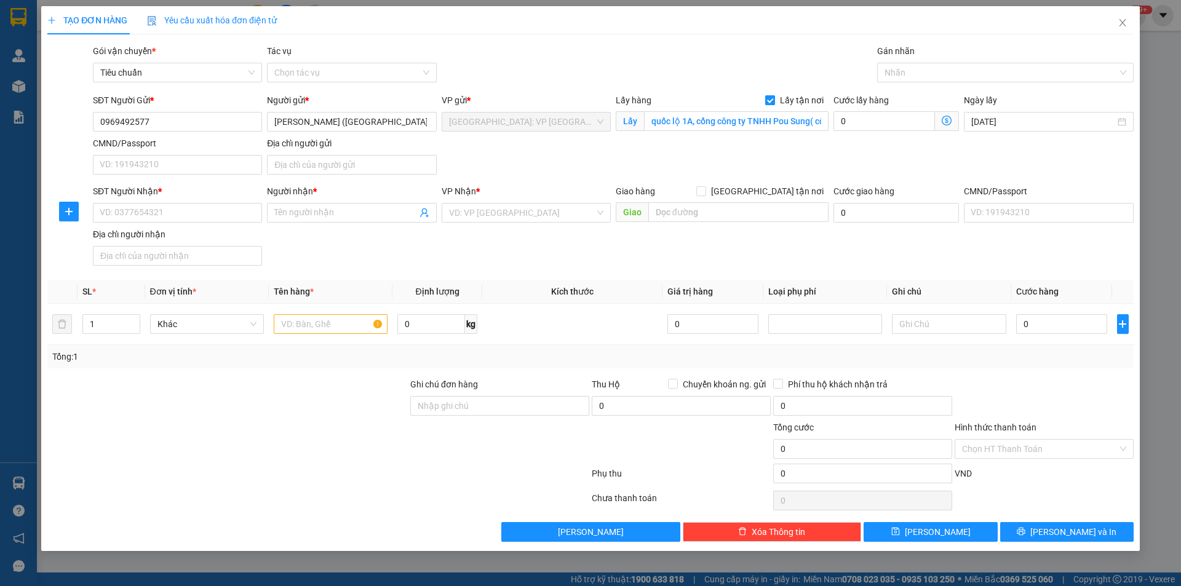
checkbox input "false"
click at [768, 120] on input "quốc lộ 1A, cổng công ty TNHH Pou Sung( cổng số 4), Trảng bom , đồng nai" at bounding box center [736, 121] width 184 height 20
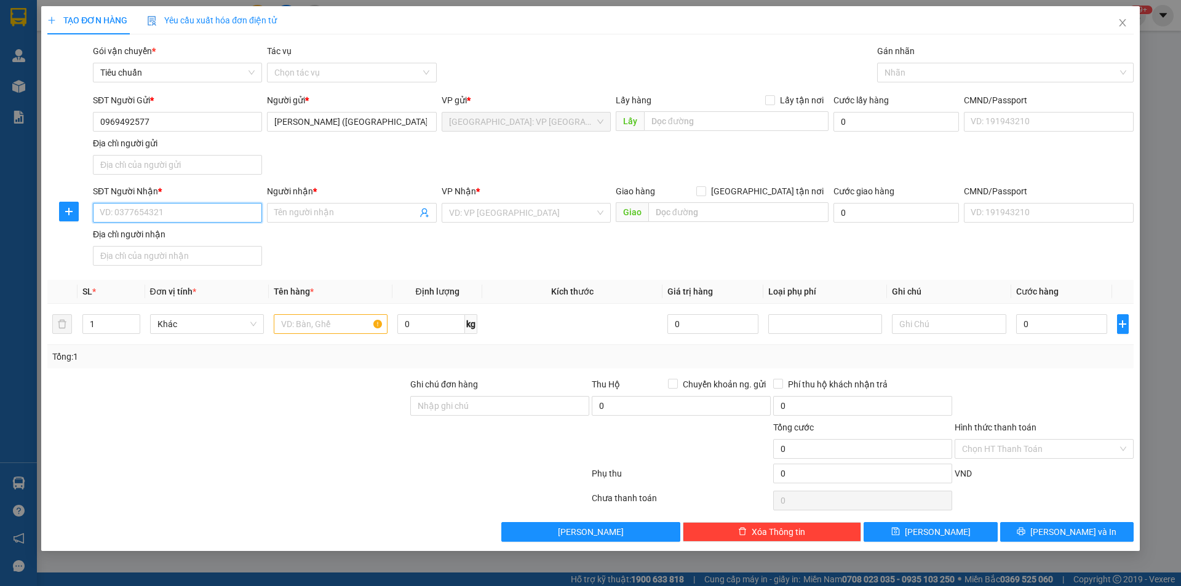
click at [212, 215] on input "SĐT Người Nhận *" at bounding box center [177, 213] width 169 height 20
click at [221, 213] on input "SĐT Người Nhận *" at bounding box center [177, 213] width 169 height 20
type input "0"
click at [218, 246] on div "0969492577 - Anh Lâm (Hà - 0909244832" at bounding box center [241, 238] width 296 height 20
type input "0969492577"
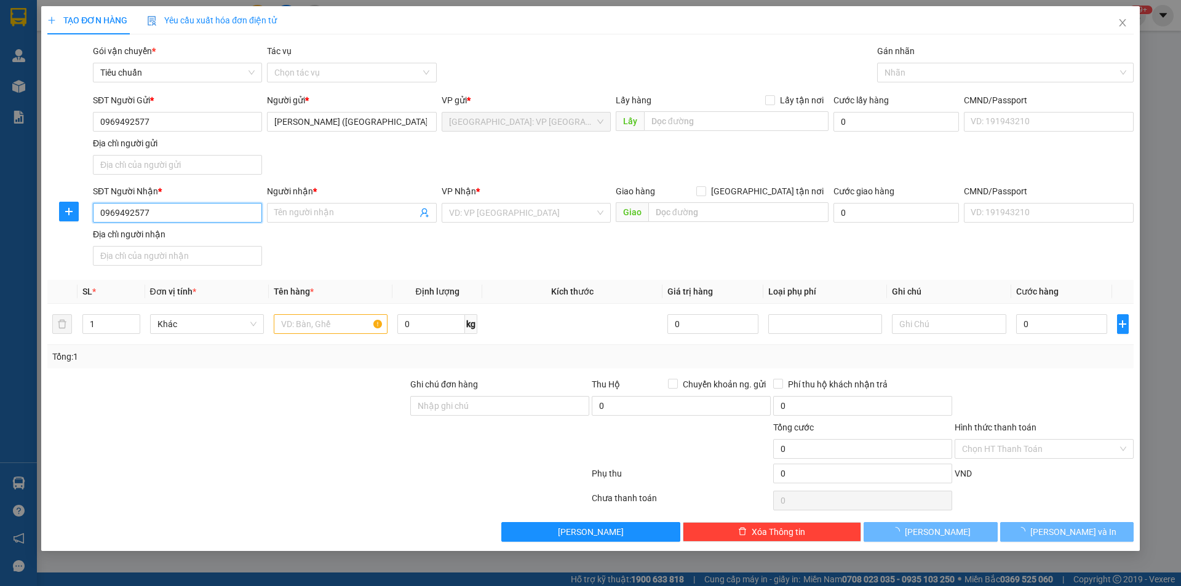
type input "[PERSON_NAME] ([GEOGRAPHIC_DATA] - 0909244832"
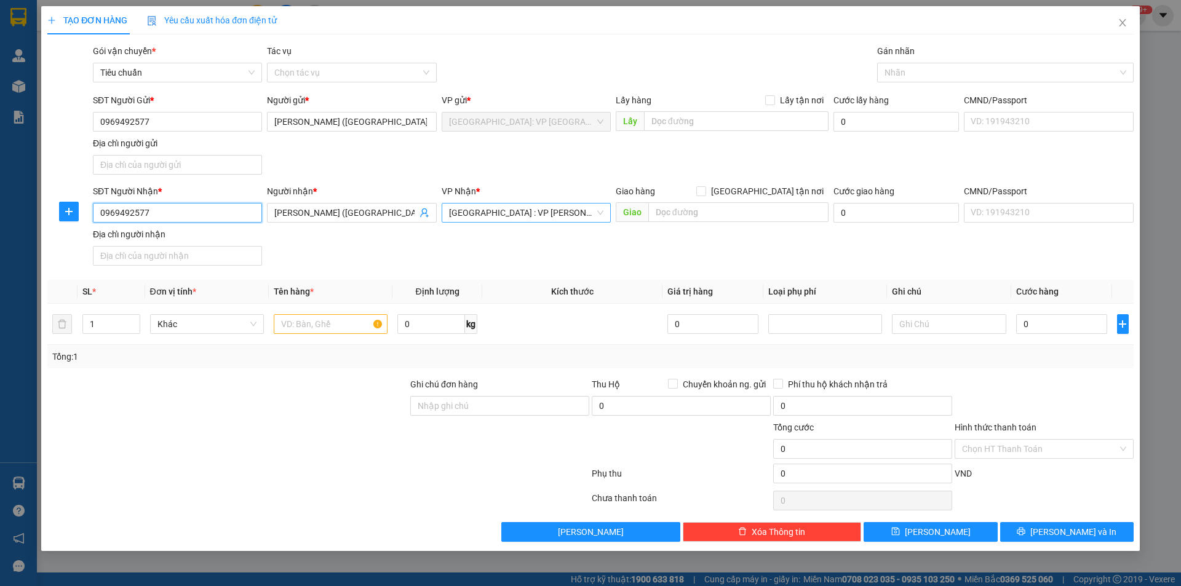
click at [579, 214] on span "[GEOGRAPHIC_DATA] : VP [PERSON_NAME]" at bounding box center [526, 213] width 154 height 18
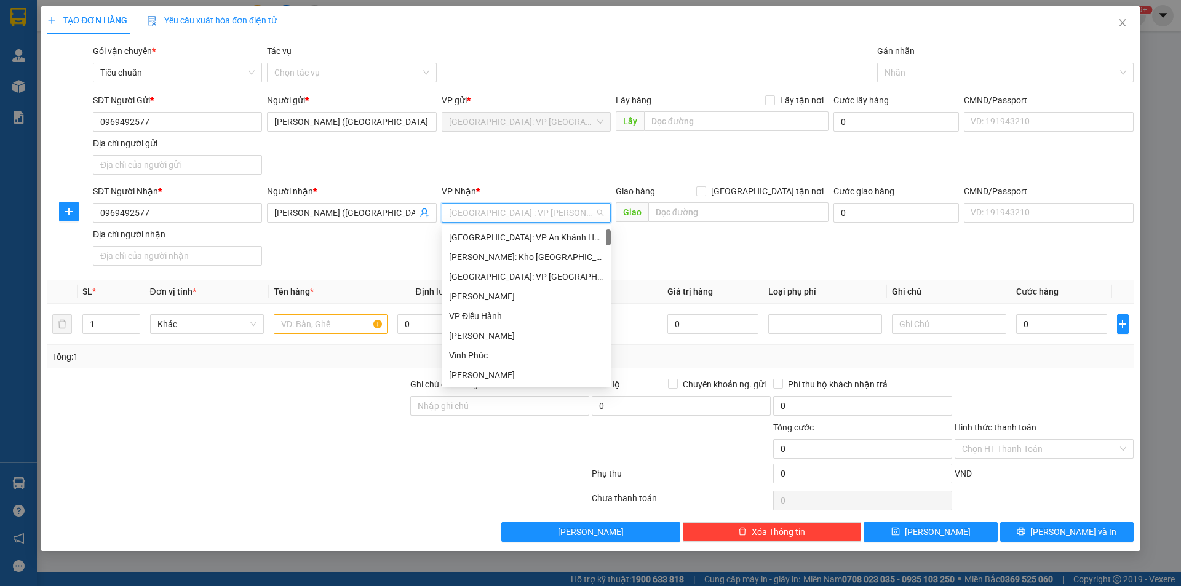
click at [579, 214] on span "[GEOGRAPHIC_DATA] : VP [PERSON_NAME]" at bounding box center [526, 213] width 154 height 18
type input "12"
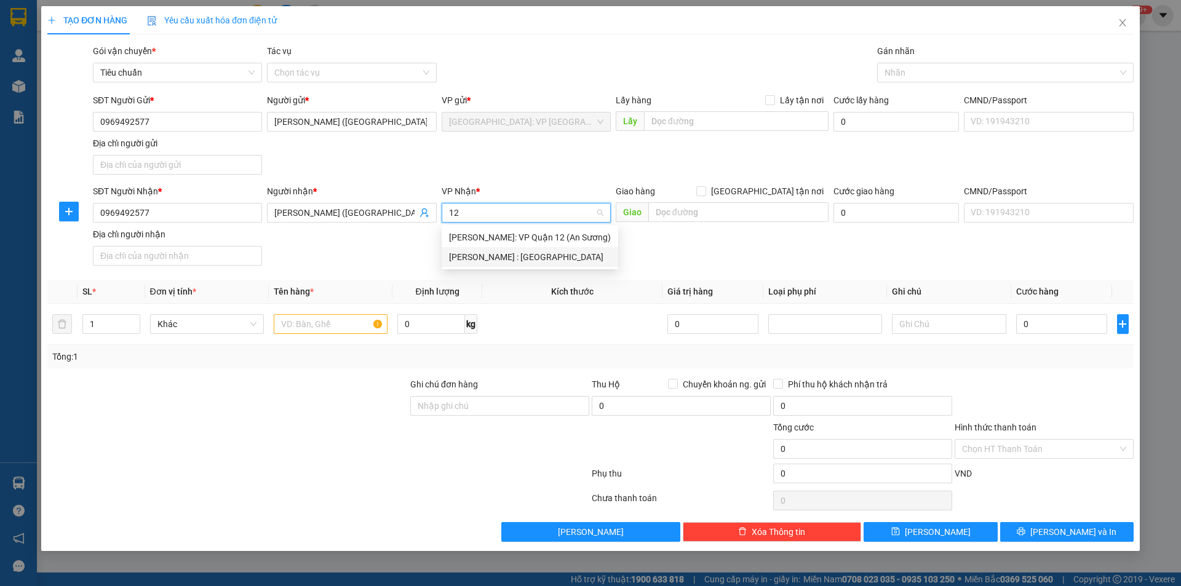
click at [516, 248] on div "[PERSON_NAME] : [GEOGRAPHIC_DATA]" at bounding box center [530, 257] width 176 height 20
click at [564, 216] on span "[PERSON_NAME] : [GEOGRAPHIC_DATA]" at bounding box center [526, 213] width 154 height 18
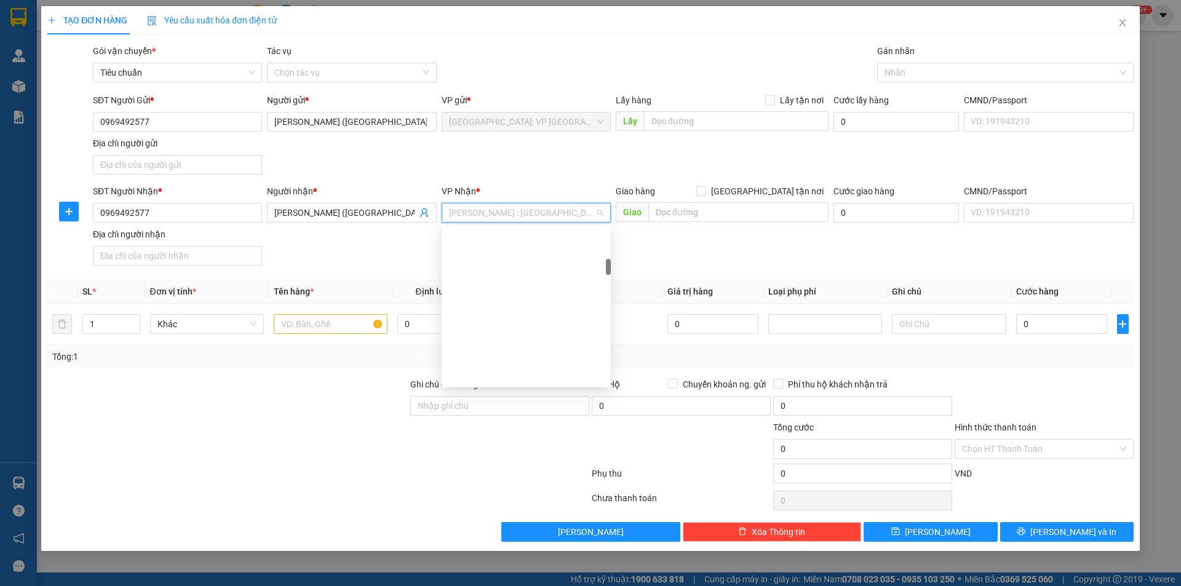
scroll to position [305, 0]
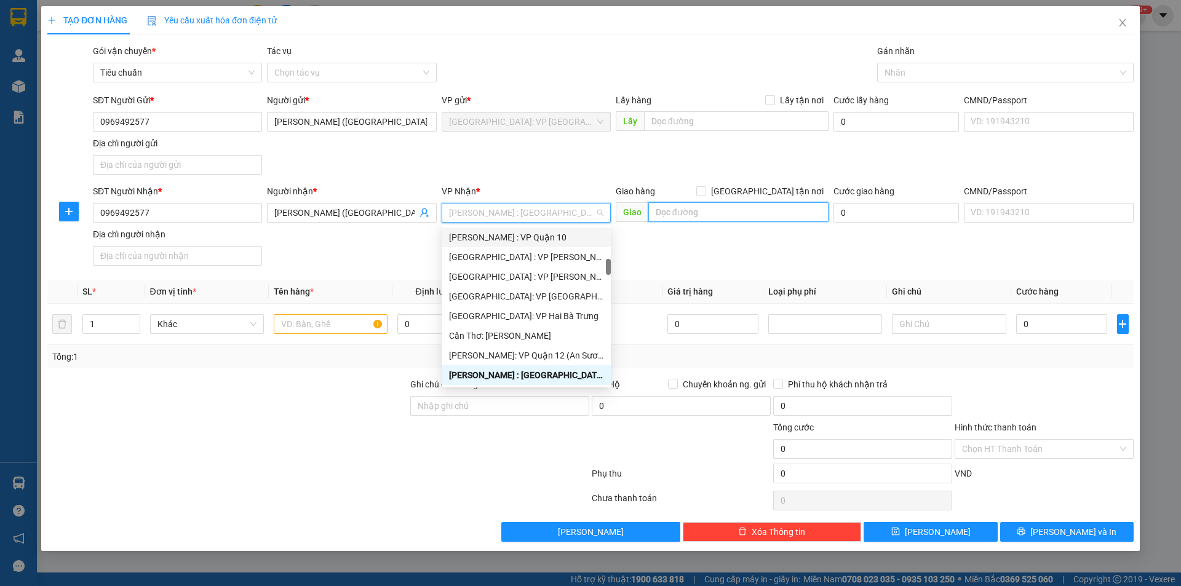
click at [689, 212] on input "text" at bounding box center [738, 212] width 180 height 20
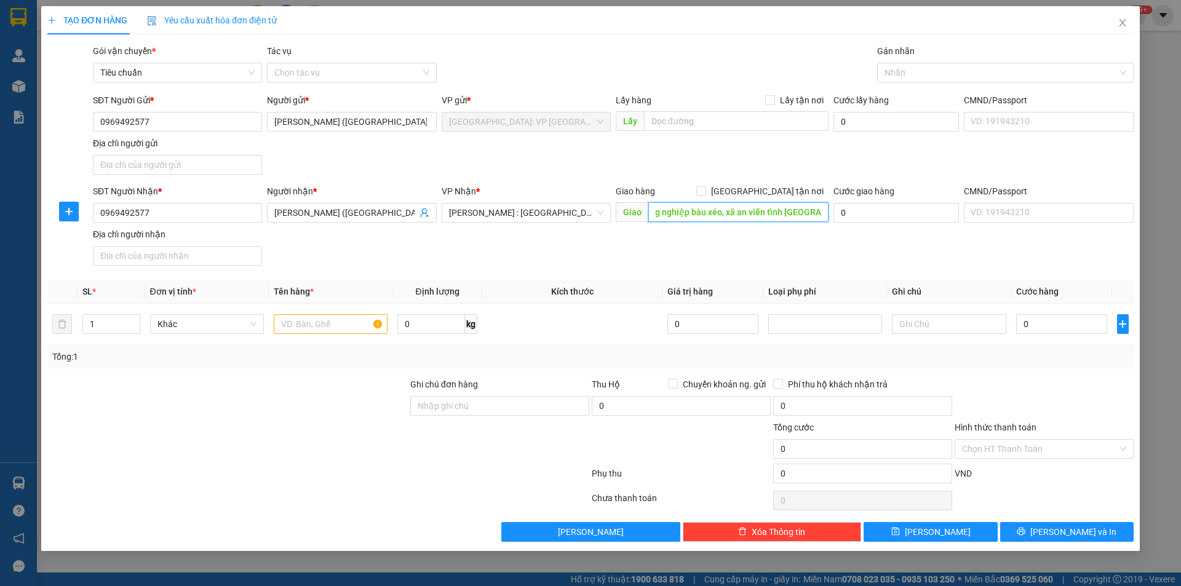
scroll to position [0, 57]
click at [786, 214] on input "qal1a khu công nghiệp bàu xéo, xã an viễn tỉnh đồng nai" at bounding box center [738, 212] width 180 height 20
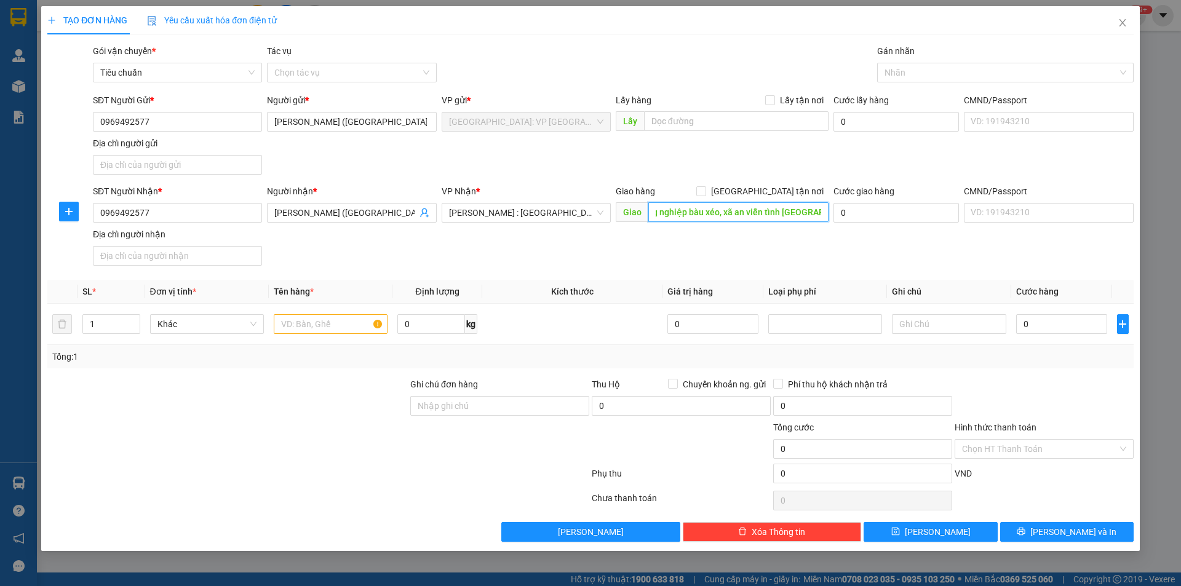
scroll to position [0, 0]
click at [753, 210] on input "qal1a khu công nghiệp bàu xéo, xã an viễn tỉnh đồng nai" at bounding box center [738, 212] width 180 height 20
click at [780, 212] on input "qal1a khu công nghiệp bàu xéo, xã an viễn tỉnh đồng nai" at bounding box center [738, 212] width 180 height 20
drag, startPoint x: 780, startPoint y: 214, endPoint x: 822, endPoint y: 212, distance: 42.5
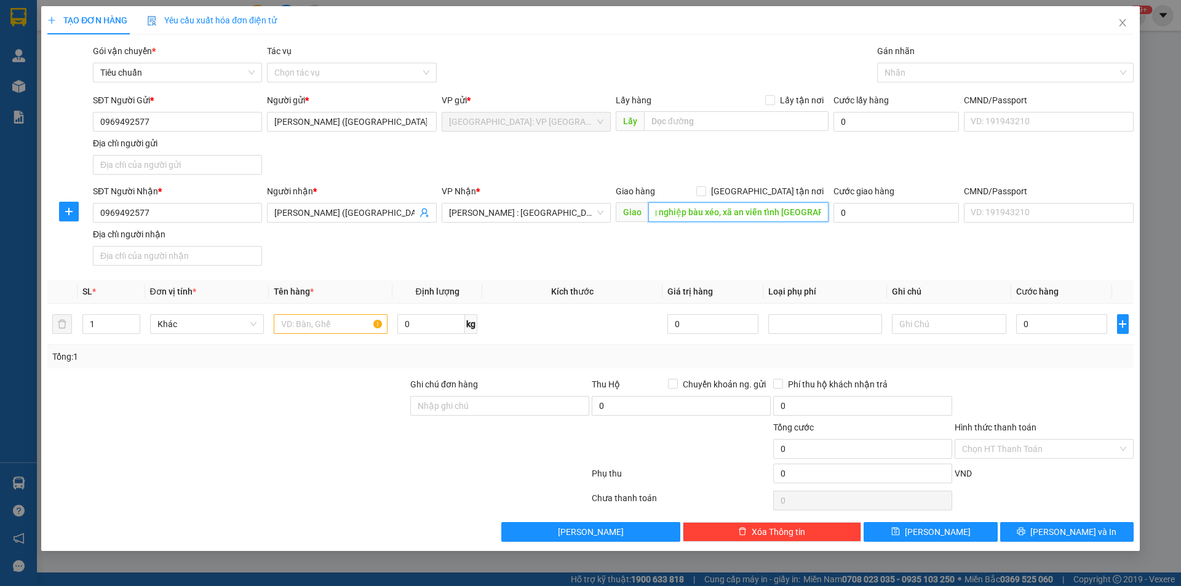
click at [822, 212] on input "qal1a khu công nghiệp bàu xéo, xã an viễn tỉnh đồng nai" at bounding box center [738, 212] width 180 height 20
drag, startPoint x: 676, startPoint y: 204, endPoint x: 644, endPoint y: 213, distance: 32.7
click at [644, 213] on span "Giao qal1a khu công nghiệp bàu xéo, trảng bom đồng nai" at bounding box center [722, 212] width 213 height 20
click at [678, 205] on input "QL1A khu công nghiệp p bàu xéo, trảng bom đồng nai" at bounding box center [738, 212] width 180 height 20
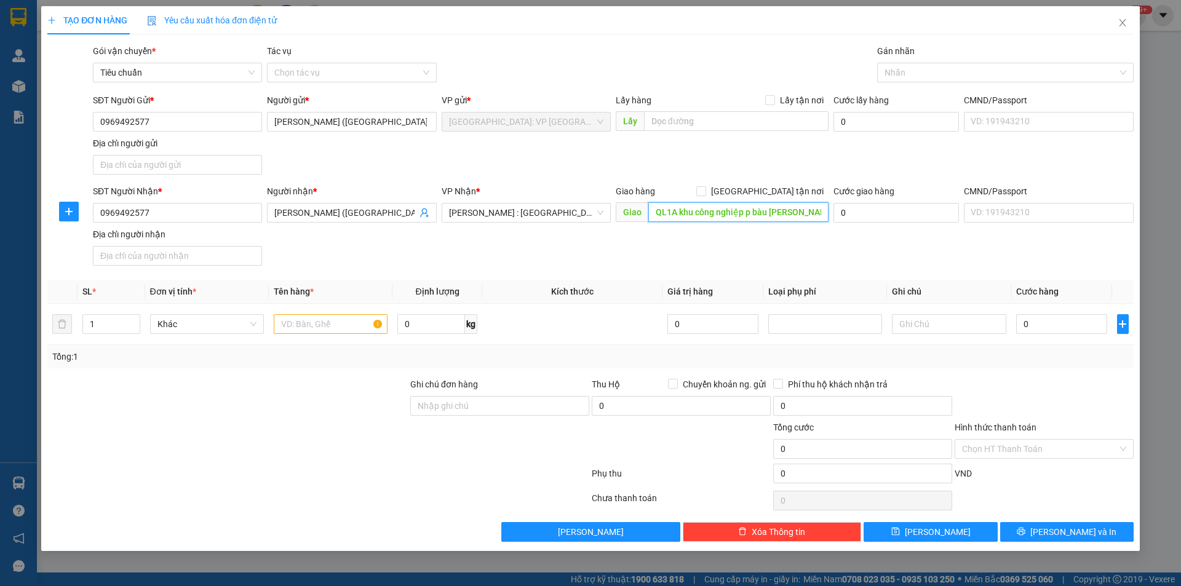
click at [750, 211] on input "QL1A khu công nghiệp p bàu xéo, trảng bom đồng nai" at bounding box center [738, 212] width 180 height 20
type input "QL1A khu công nghiệp bàu xéo, trảng bom đồng nai ( cty pou sung cổng số 4 )"
drag, startPoint x: 798, startPoint y: 167, endPoint x: 787, endPoint y: 174, distance: 13.0
click at [797, 168] on div "SĐT Người Gửi * 0969492577 Người gửi * Anh Lâm (Hà - 0909244832 VP gửi * Hà Nội…" at bounding box center [612, 136] width 1045 height 86
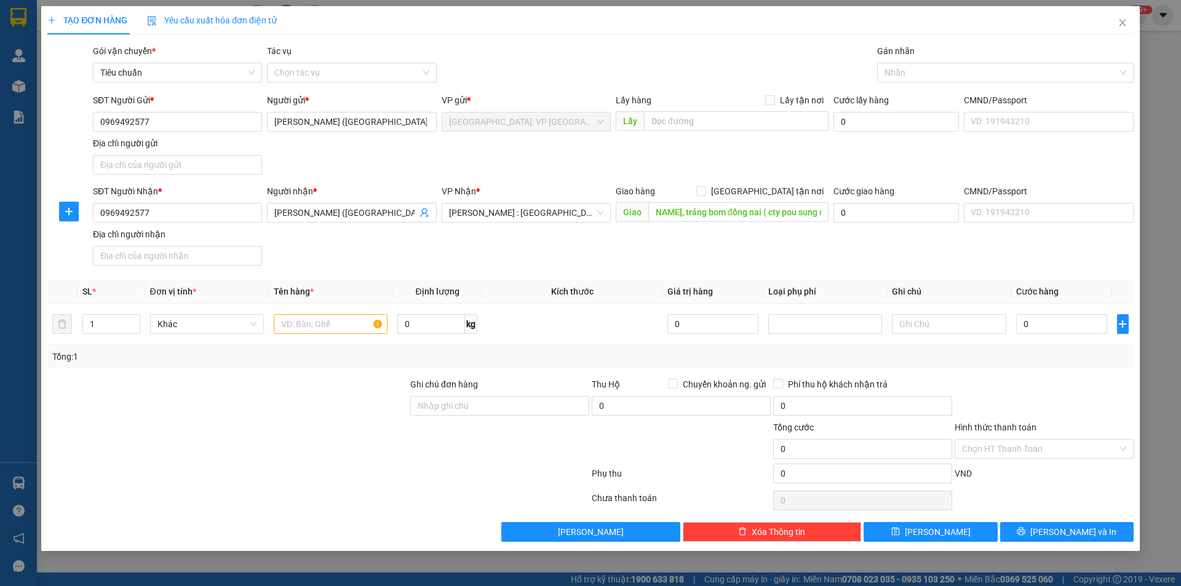
scroll to position [0, 0]
click at [705, 187] on input "[GEOGRAPHIC_DATA] tận nơi" at bounding box center [700, 190] width 9 height 9
checkbox input "true"
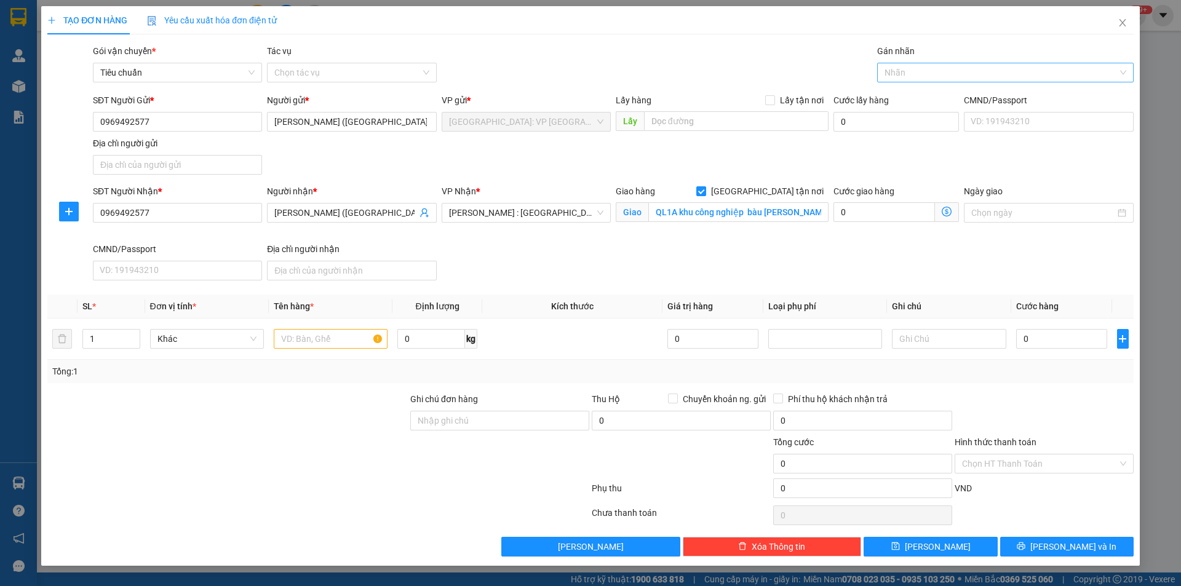
click at [899, 70] on div at bounding box center [999, 72] width 238 height 15
type input "xe"
click at [895, 93] on div "Xe máy" at bounding box center [1005, 97] width 242 height 14
click at [177, 223] on div "SĐT Người Nhận * 0969492577" at bounding box center [177, 205] width 169 height 43
click at [186, 215] on input "0969492577" at bounding box center [177, 213] width 169 height 20
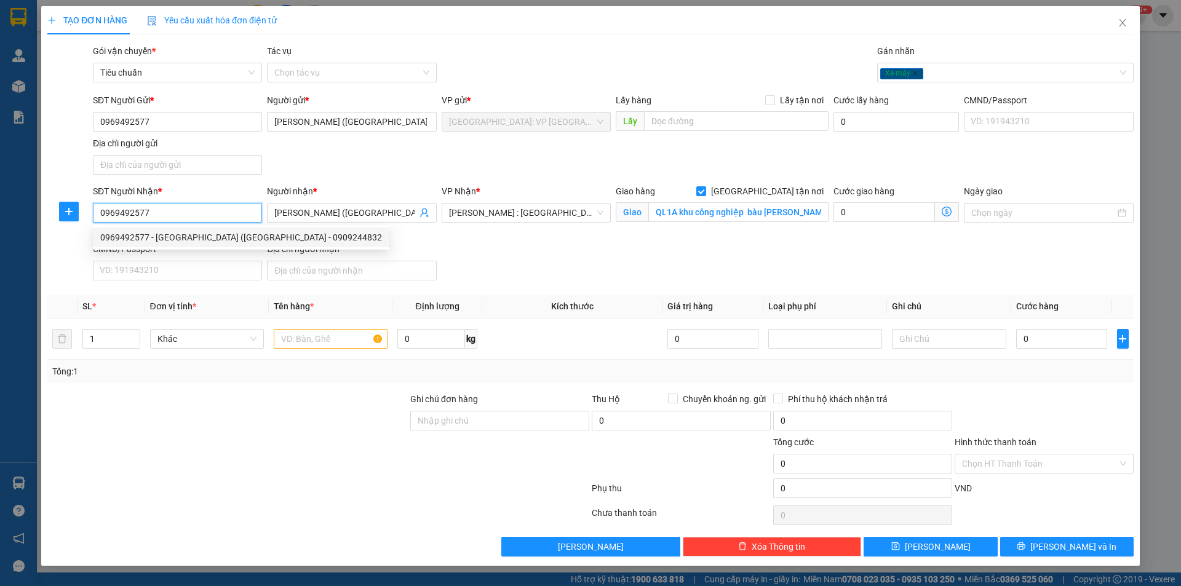
click at [186, 215] on input "0969492577" at bounding box center [177, 213] width 169 height 20
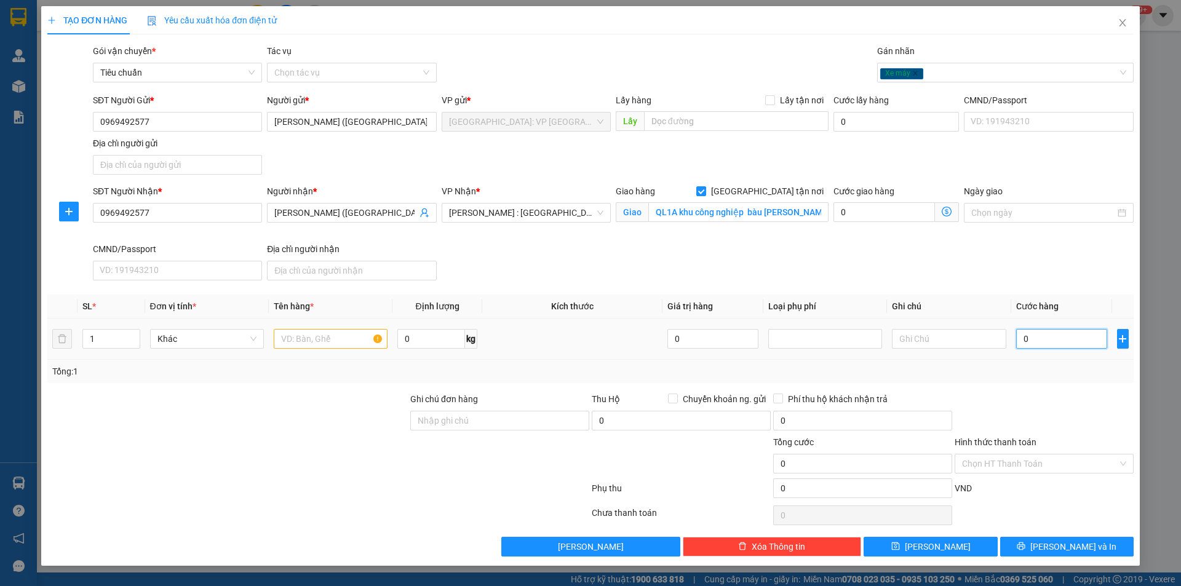
click at [1063, 346] on input "0" at bounding box center [1062, 339] width 92 height 20
click at [325, 352] on td at bounding box center [331, 339] width 124 height 41
click at [343, 345] on input "text" at bounding box center [331, 339] width 114 height 20
type input "1"
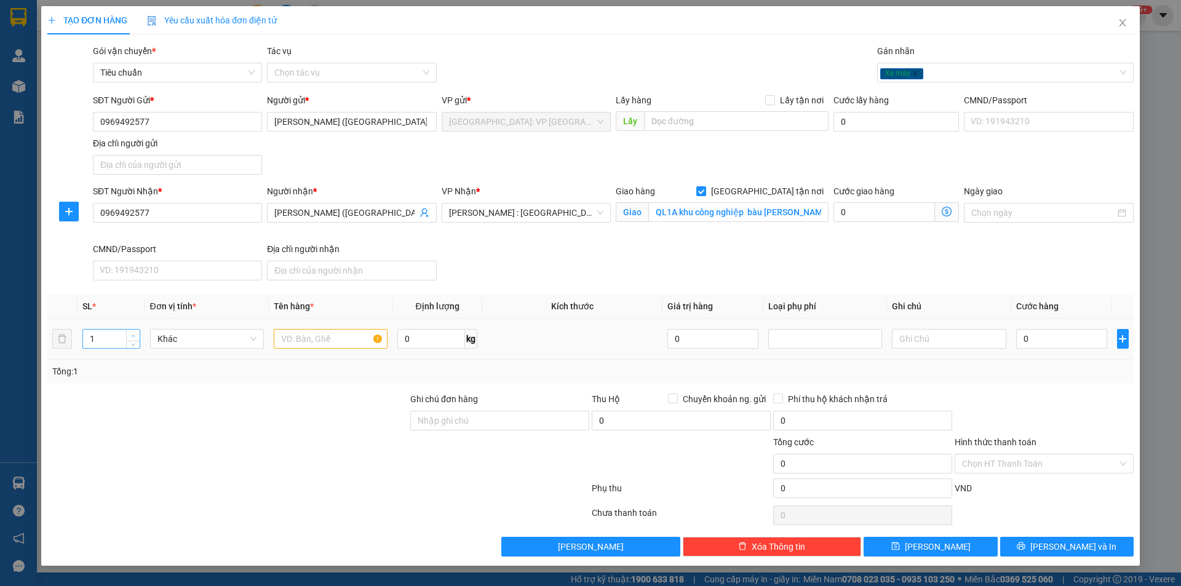
type input "2"
click at [134, 333] on span "up" at bounding box center [133, 335] width 7 height 7
click at [295, 341] on input "text" at bounding box center [331, 339] width 114 height 20
type input "1"
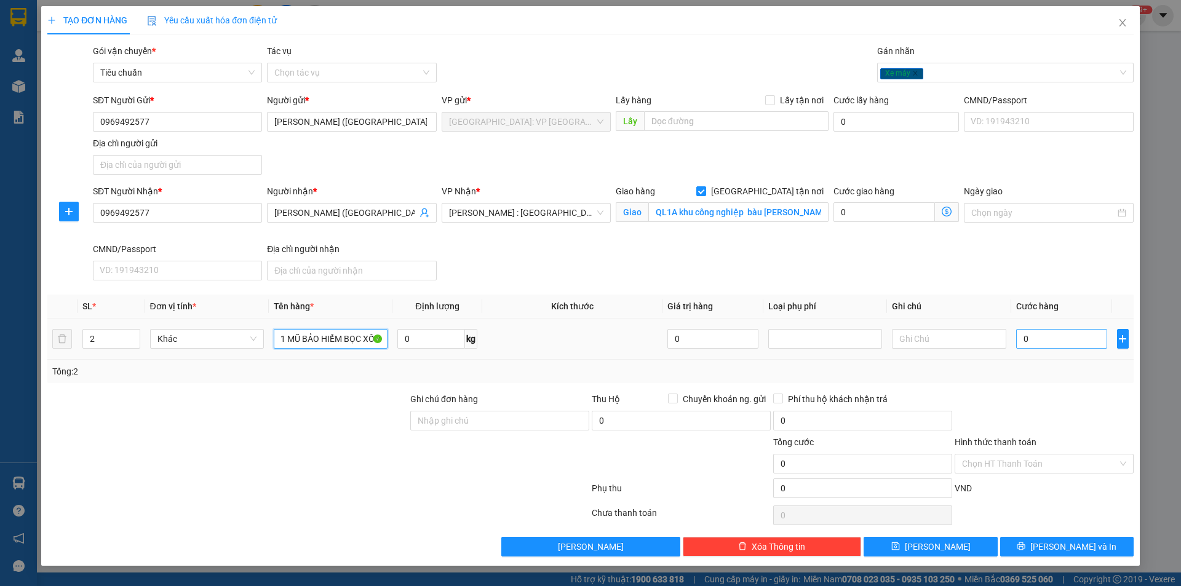
type input "1 xe tay côn bs 60FK 3308,1 MŨ BẢO HIỂM BỌC XỐP"
click at [1049, 338] on input "0" at bounding box center [1062, 339] width 92 height 20
type input "1"
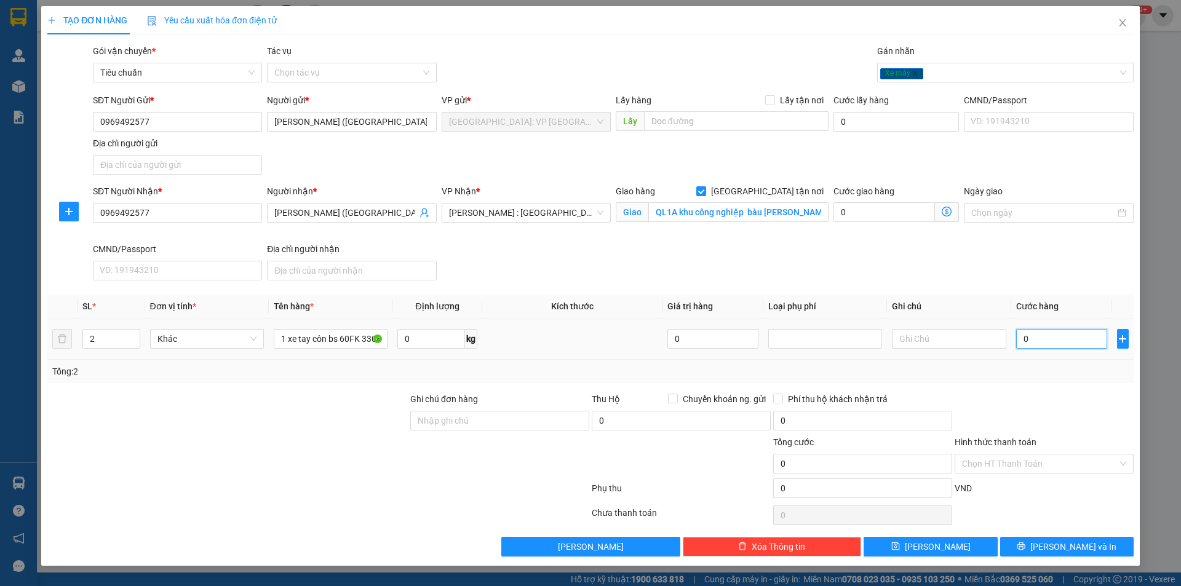
type input "1"
type input "14"
type input "148"
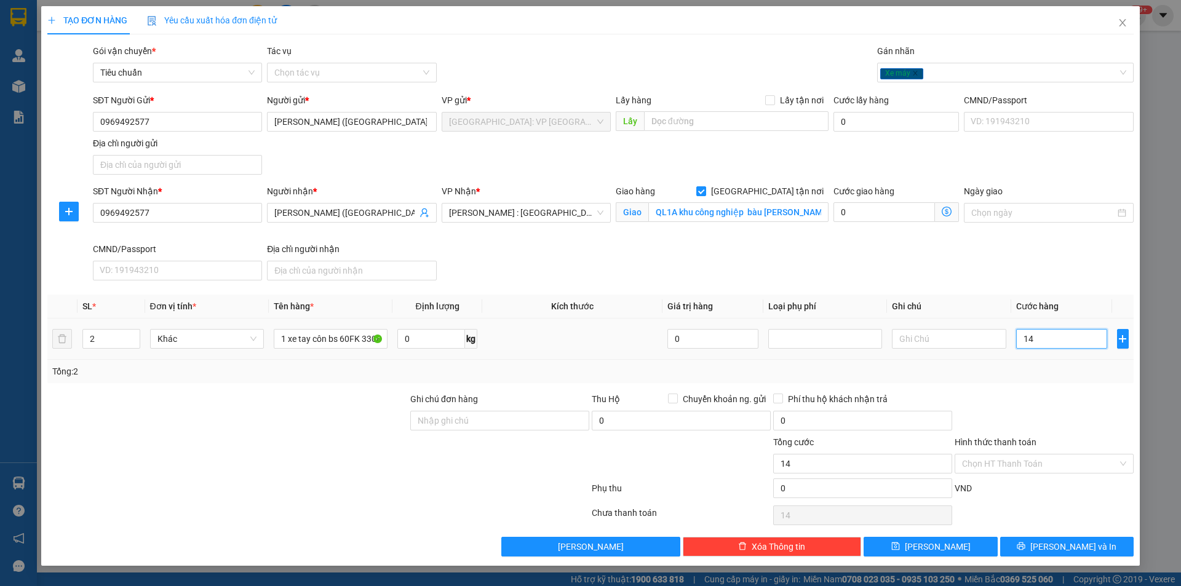
type input "148"
type input "1.480"
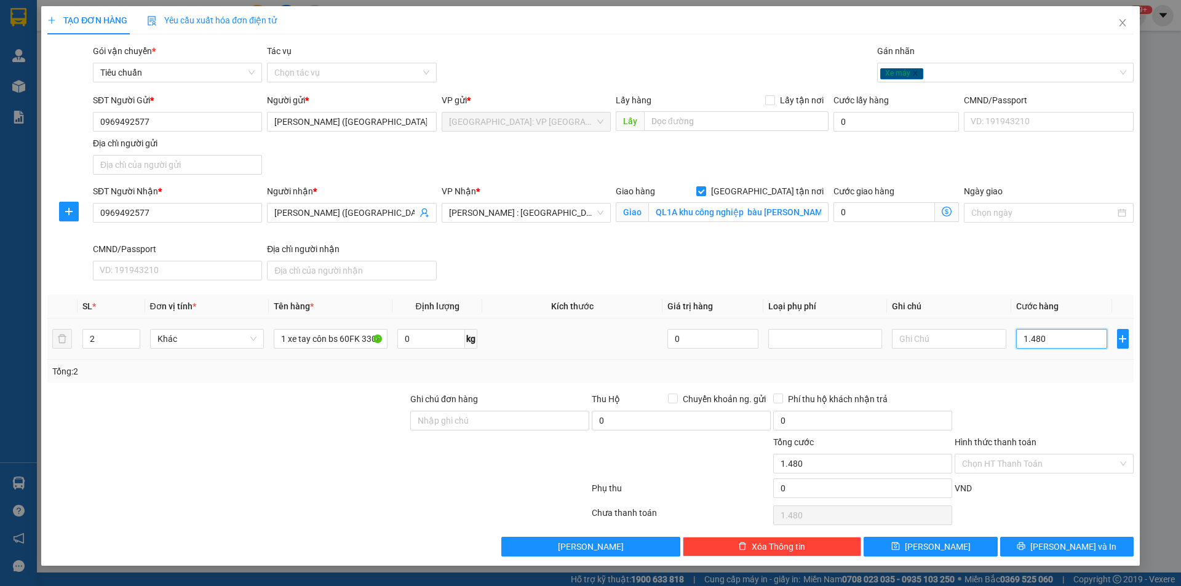
type input "14.800"
type input "148.000"
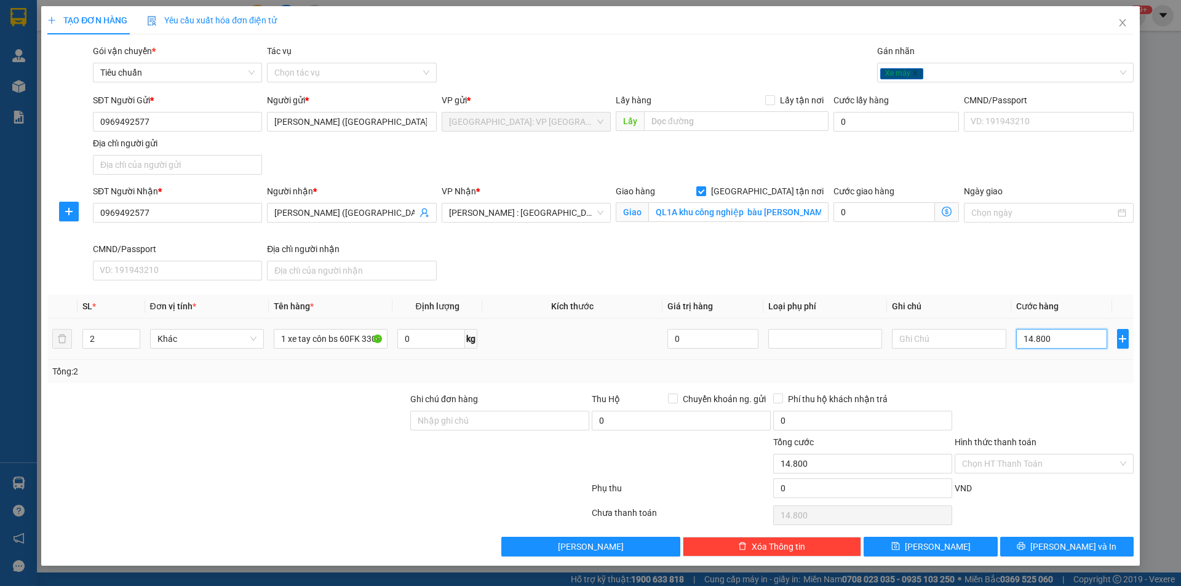
type input "148.000"
type input "1.480.000"
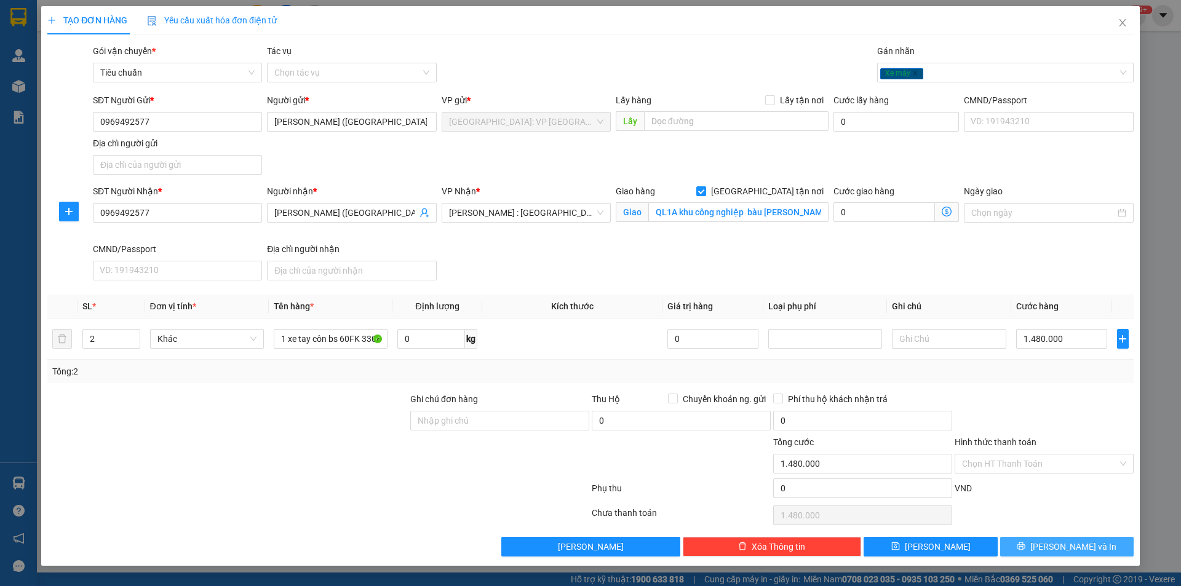
click at [1058, 542] on span "[PERSON_NAME] và In" at bounding box center [1073, 547] width 86 height 14
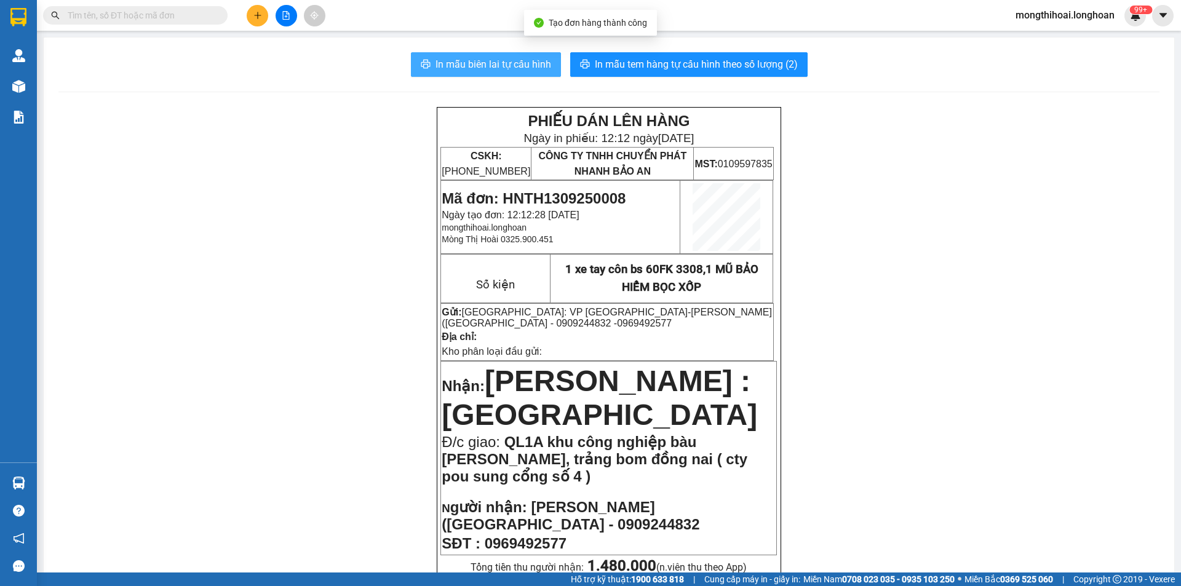
drag, startPoint x: 517, startPoint y: 65, endPoint x: 816, endPoint y: 69, distance: 299.5
click at [518, 65] on span "In mẫu biên lai tự cấu hình" at bounding box center [493, 64] width 116 height 15
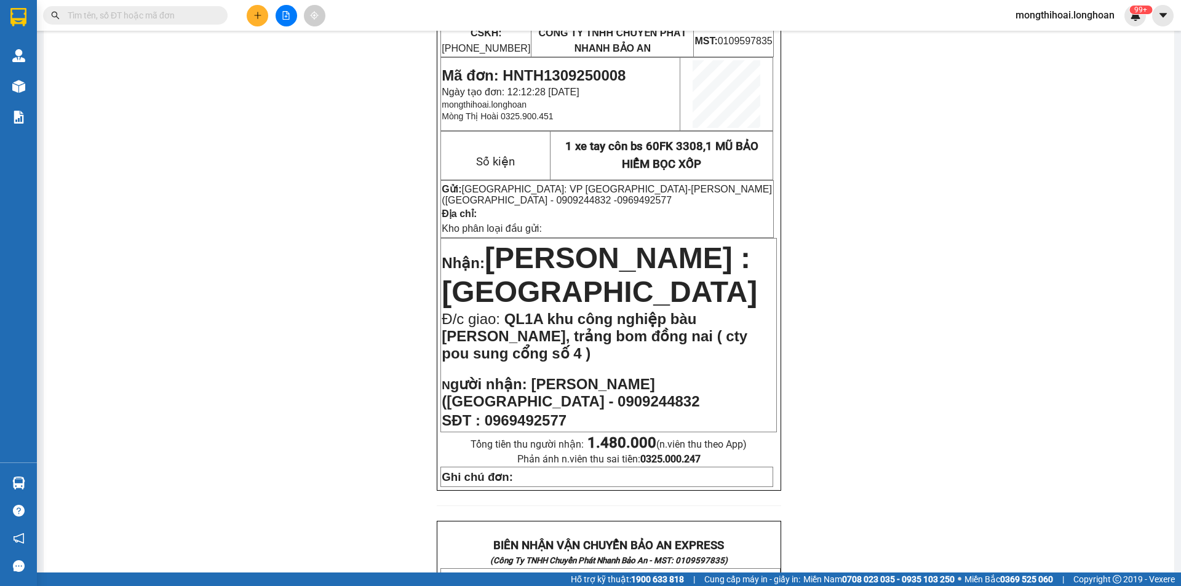
scroll to position [184, 0]
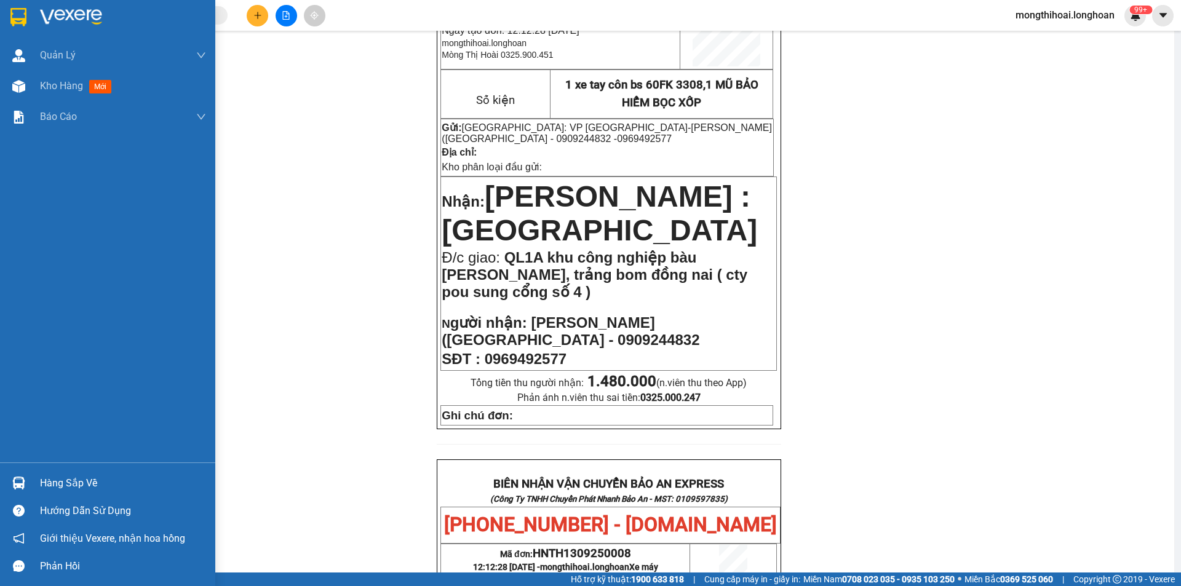
drag, startPoint x: 0, startPoint y: 19, endPoint x: 1180, endPoint y: 292, distance: 1211.2
click at [4, 14] on div at bounding box center [107, 20] width 215 height 40
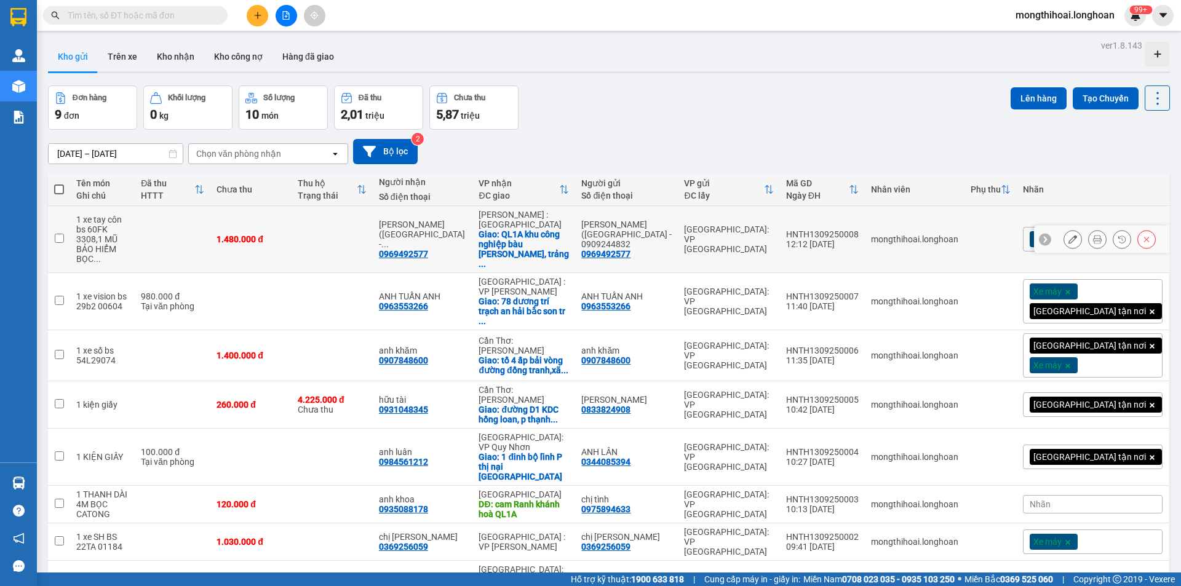
click at [1071, 234] on button at bounding box center [1072, 240] width 17 height 22
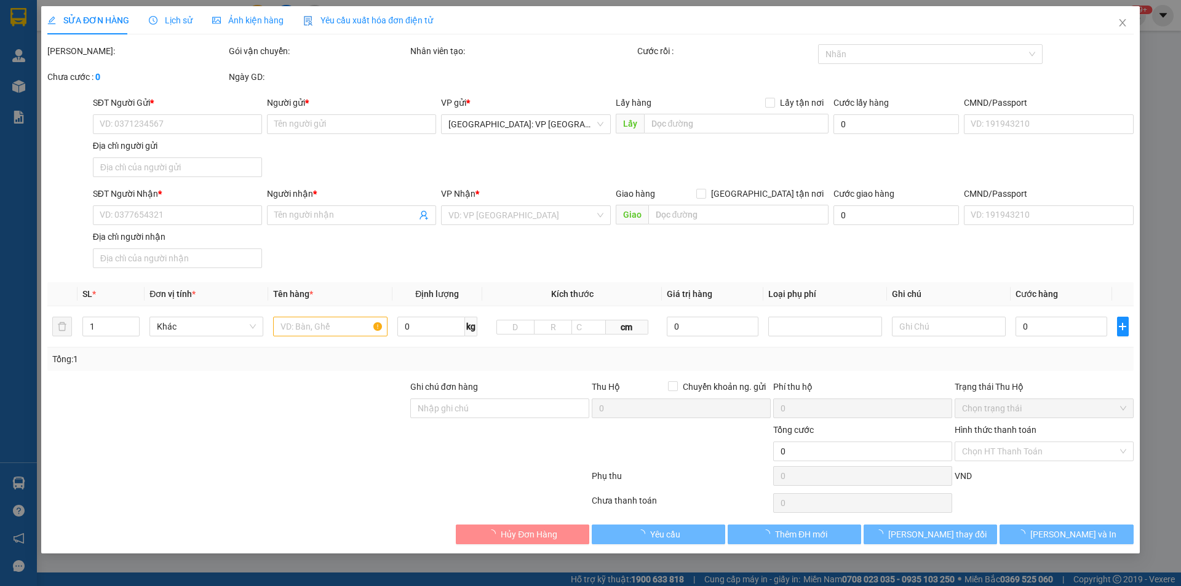
type input "0969492577"
type input "[PERSON_NAME] ([GEOGRAPHIC_DATA] - 0909244832"
type input "0969492577"
type input "[PERSON_NAME] ([GEOGRAPHIC_DATA] - 0909244832"
checkbox input "true"
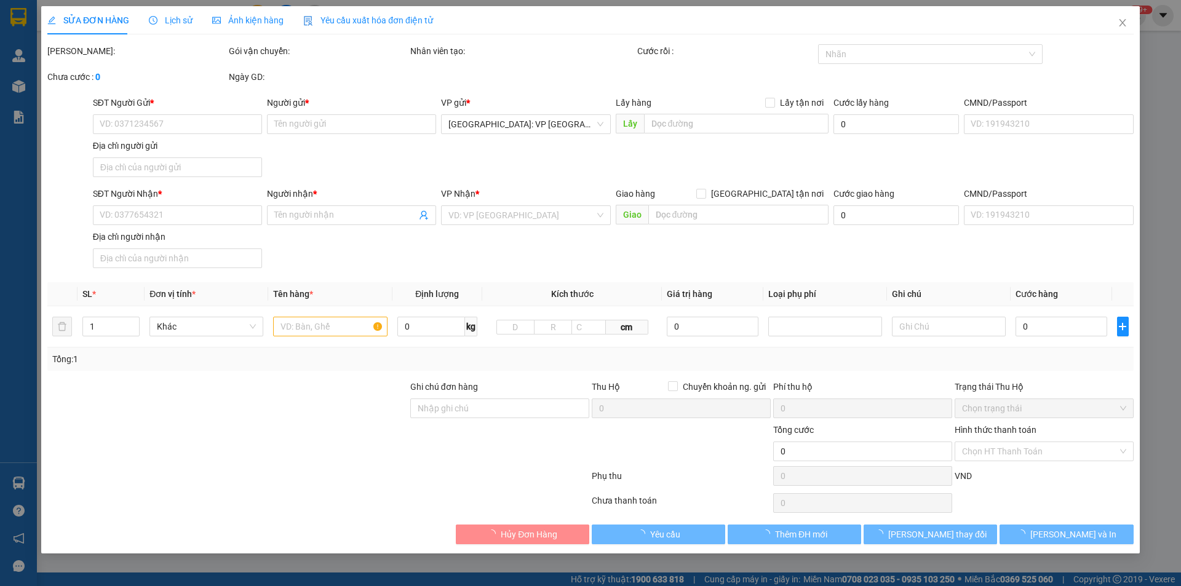
type input "QL1A khu công nghiệp bàu xéo, trảng bom đồng nai ( cty pou sung cổng số 4 )"
type input "1.480.000"
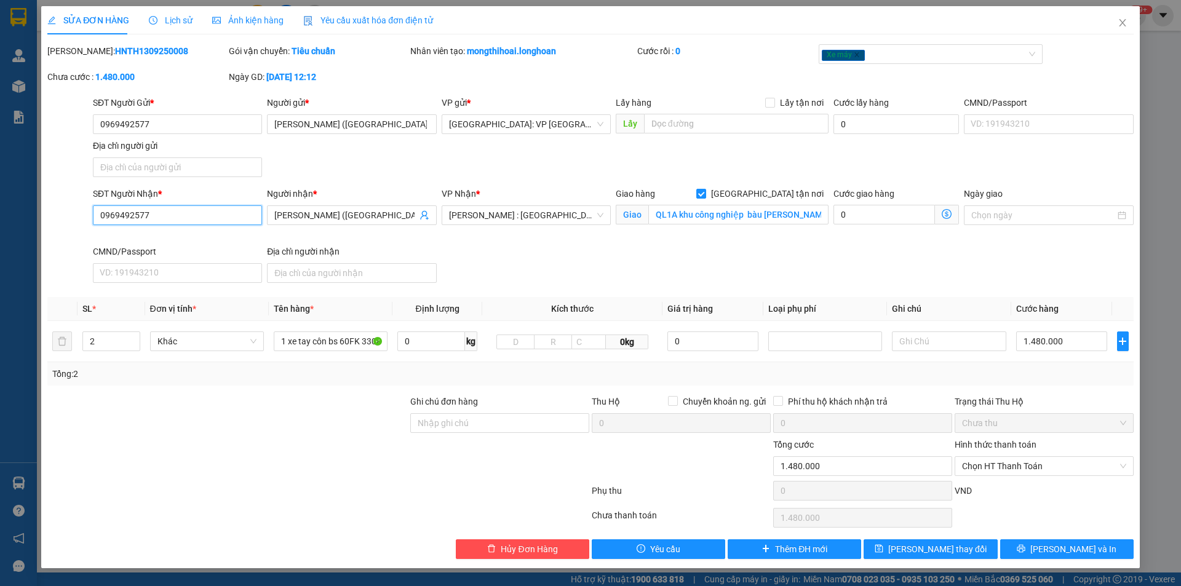
click at [232, 218] on input "0969492577" at bounding box center [177, 215] width 169 height 20
click at [174, 121] on input "0969492577" at bounding box center [177, 124] width 169 height 20
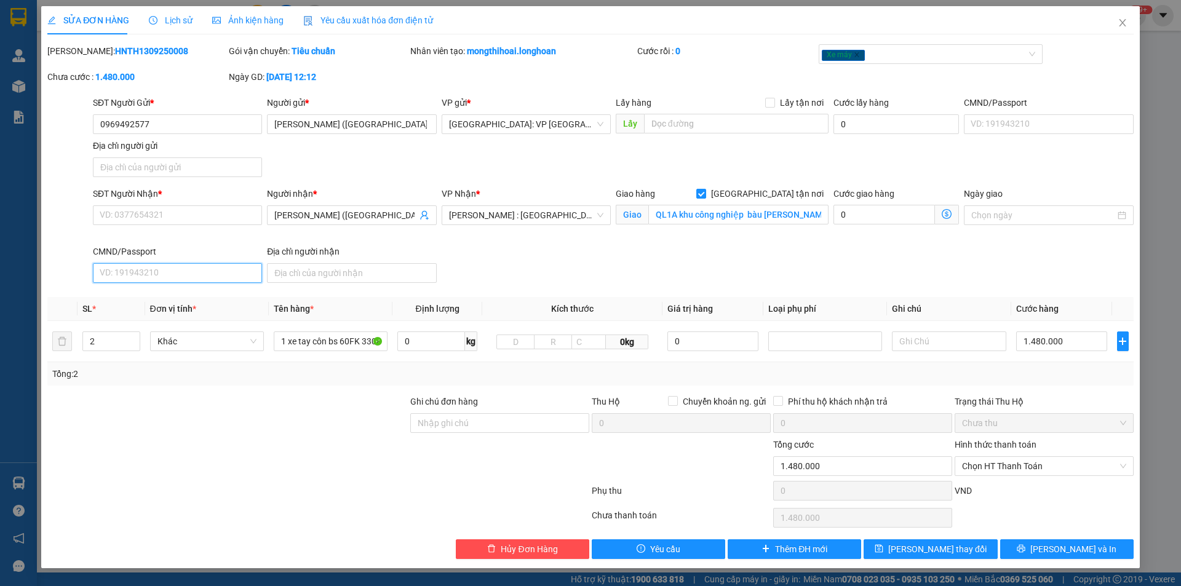
click at [181, 279] on input "CMND/Passport" at bounding box center [177, 273] width 169 height 20
paste input "0969492577"
type input "0969492577"
click at [960, 547] on span "[PERSON_NAME] thay đổi" at bounding box center [937, 549] width 98 height 14
click at [178, 131] on input "0969492577" at bounding box center [177, 124] width 169 height 20
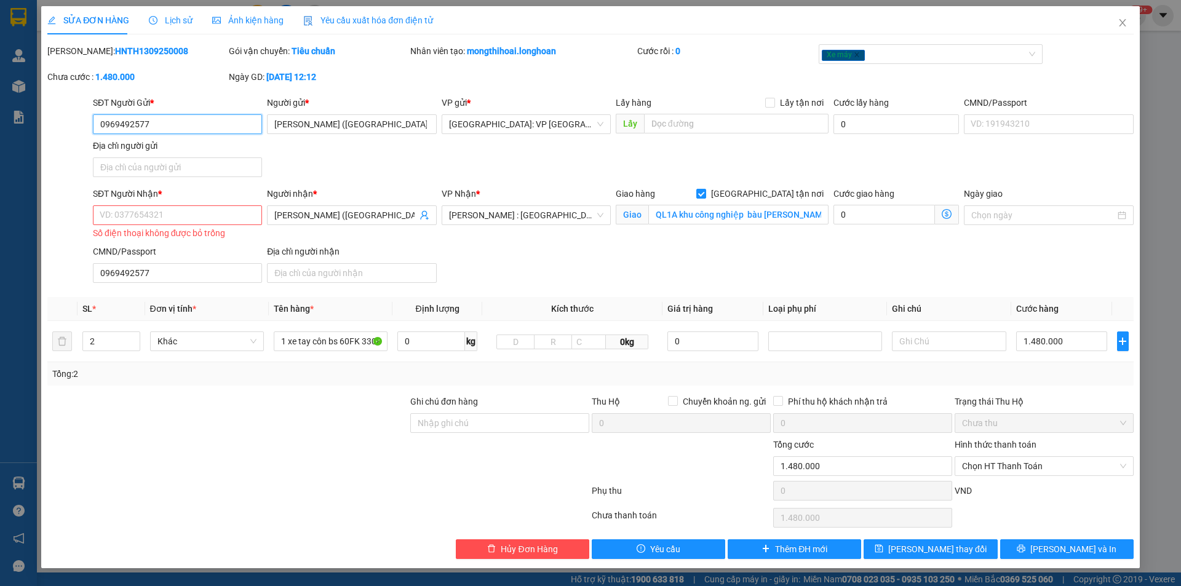
click at [181, 130] on input "0969492577" at bounding box center [177, 124] width 169 height 20
click at [1126, 21] on icon "close" at bounding box center [1122, 23] width 10 height 10
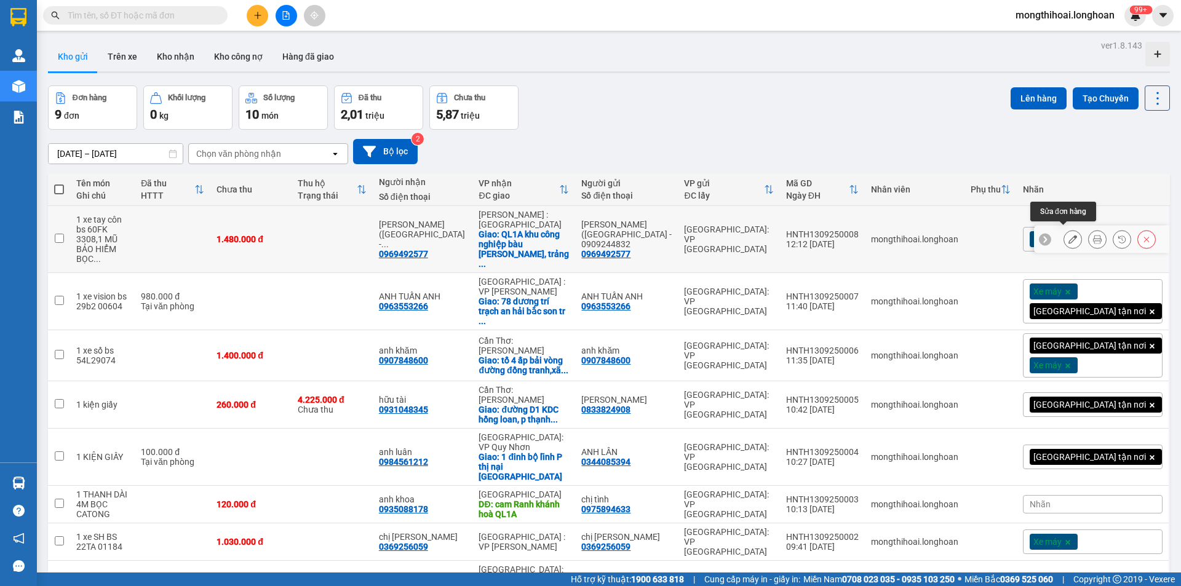
click at [1068, 231] on button at bounding box center [1072, 240] width 17 height 22
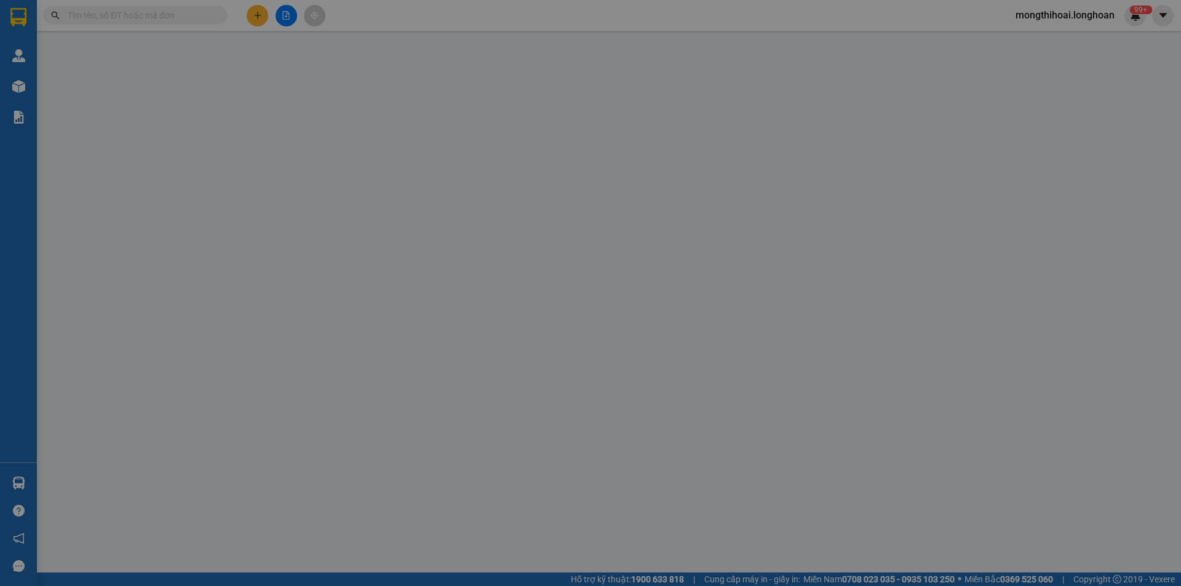
type input "0969492577"
type input "[PERSON_NAME] ([GEOGRAPHIC_DATA] - 0909244832"
type input "0969492577"
type input "[PERSON_NAME] ([GEOGRAPHIC_DATA] - 0909244832"
checkbox input "true"
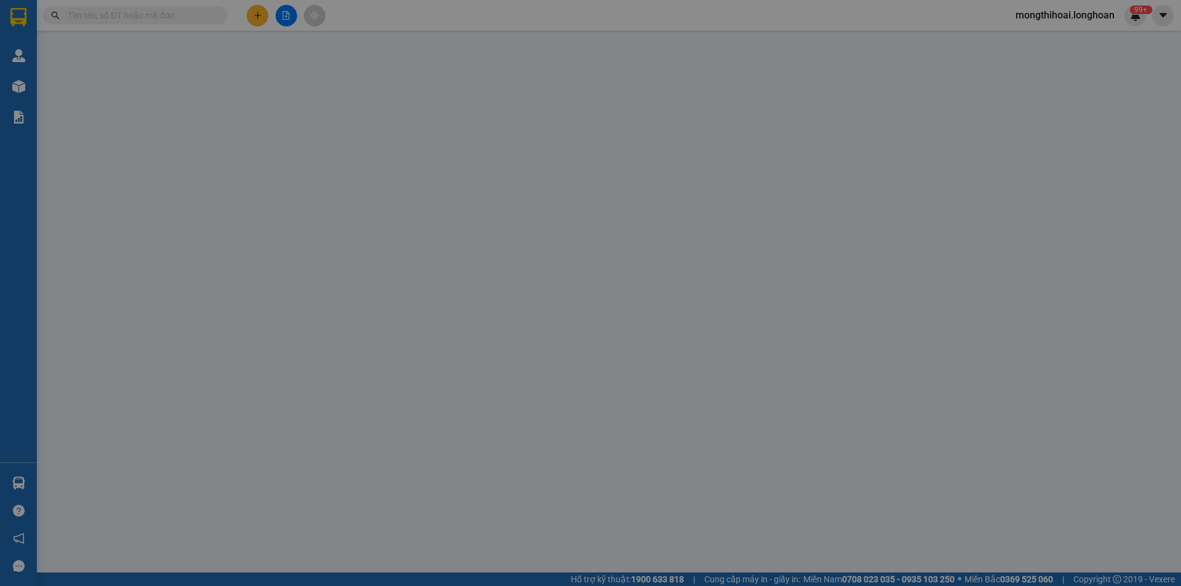
type input "QL1A khu công nghiệp bàu xéo, trảng bom đồng nai ( cty pou sung cổng số 4 )"
type input "1.480.000"
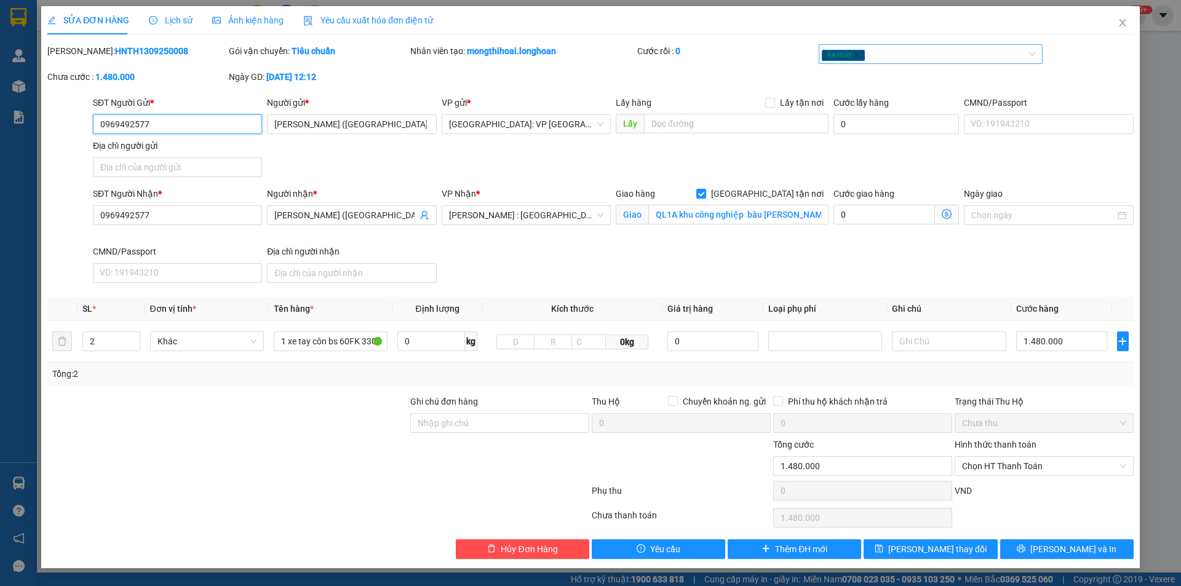
click at [882, 50] on div "Xe máy" at bounding box center [925, 54] width 206 height 15
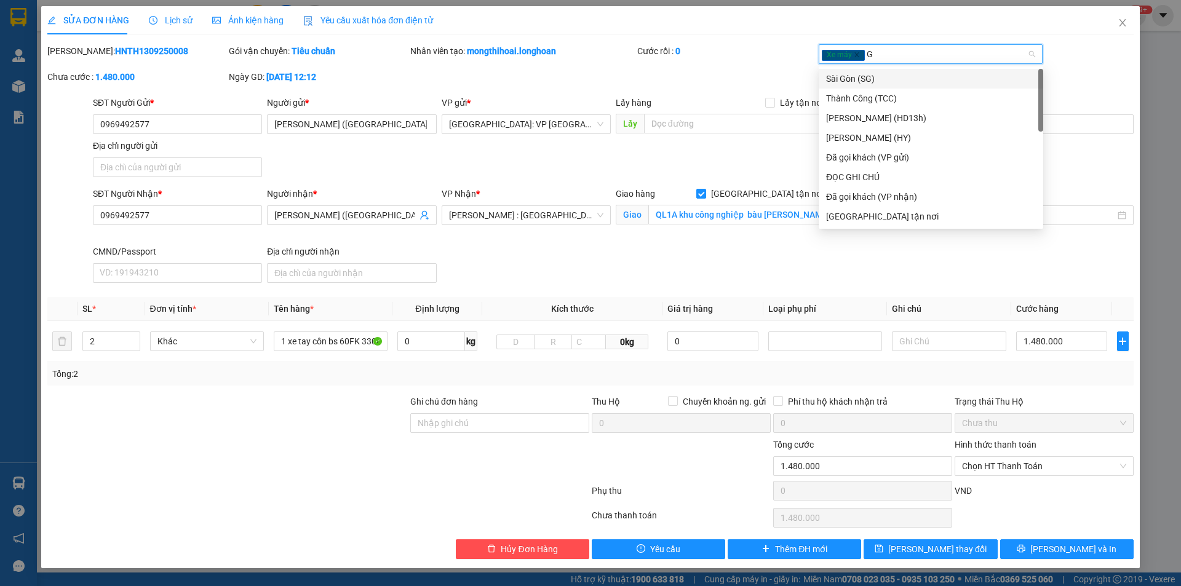
type input "GI"
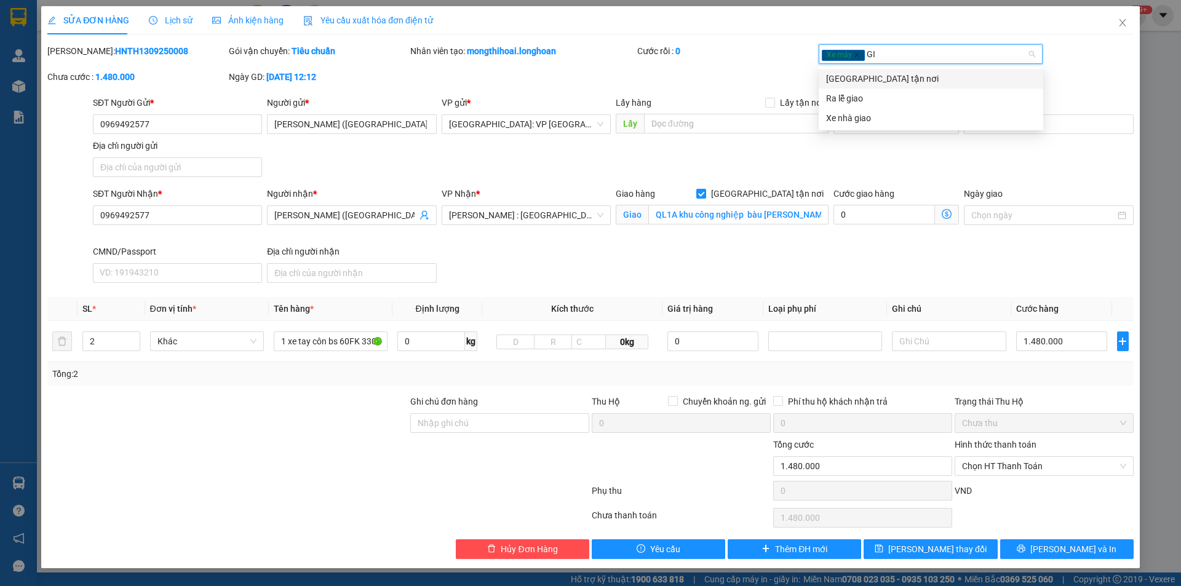
click at [853, 79] on div "[GEOGRAPHIC_DATA] tận nơi" at bounding box center [931, 79] width 210 height 14
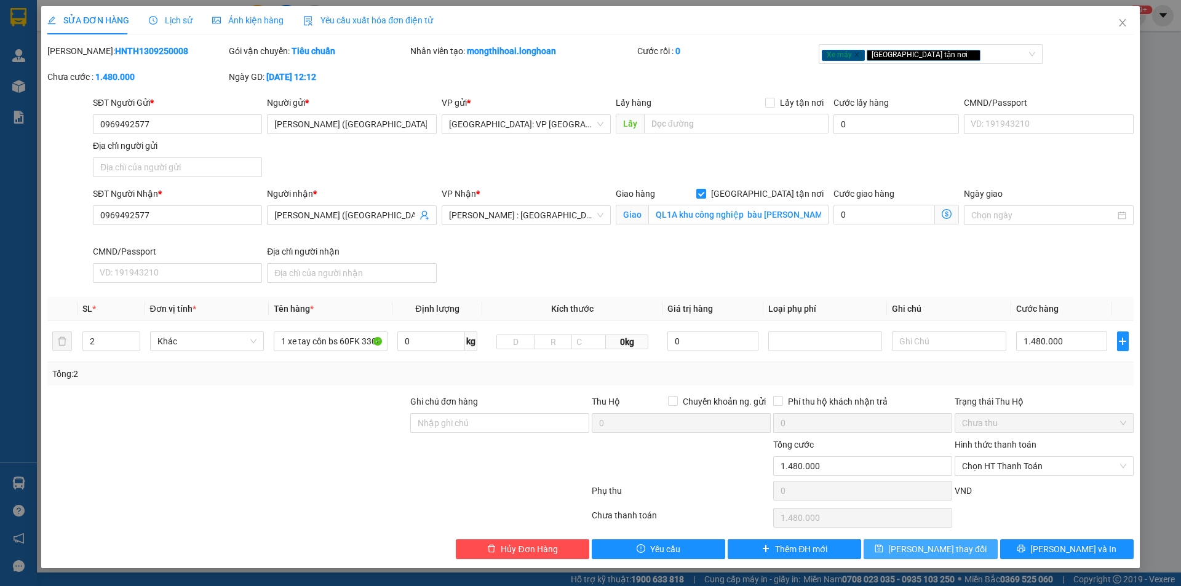
click at [956, 547] on span "[PERSON_NAME] thay đổi" at bounding box center [937, 549] width 98 height 14
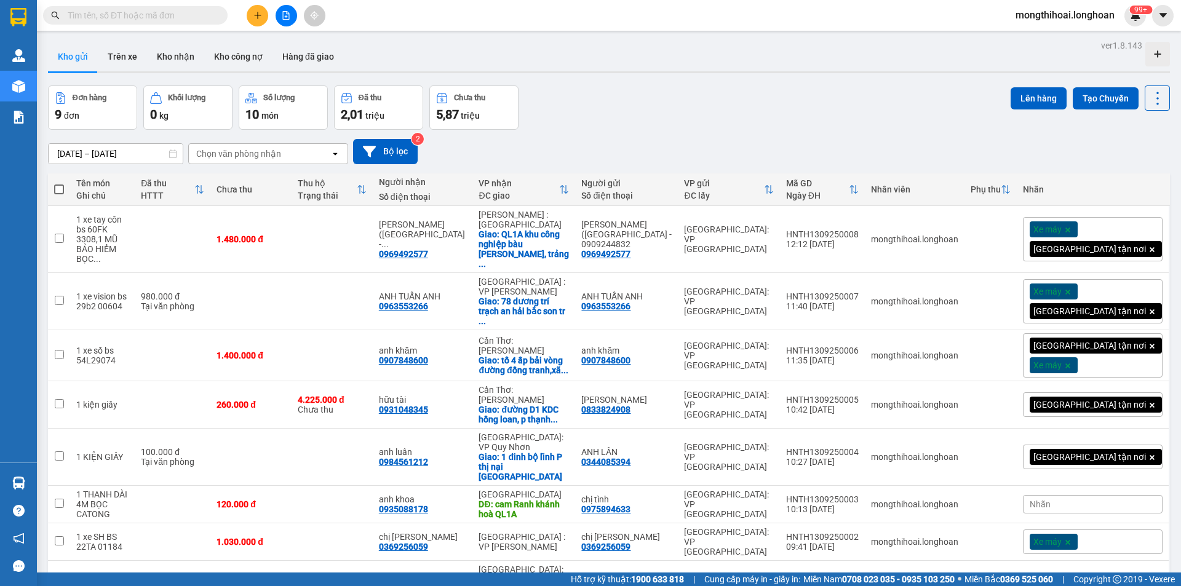
scroll to position [69, 0]
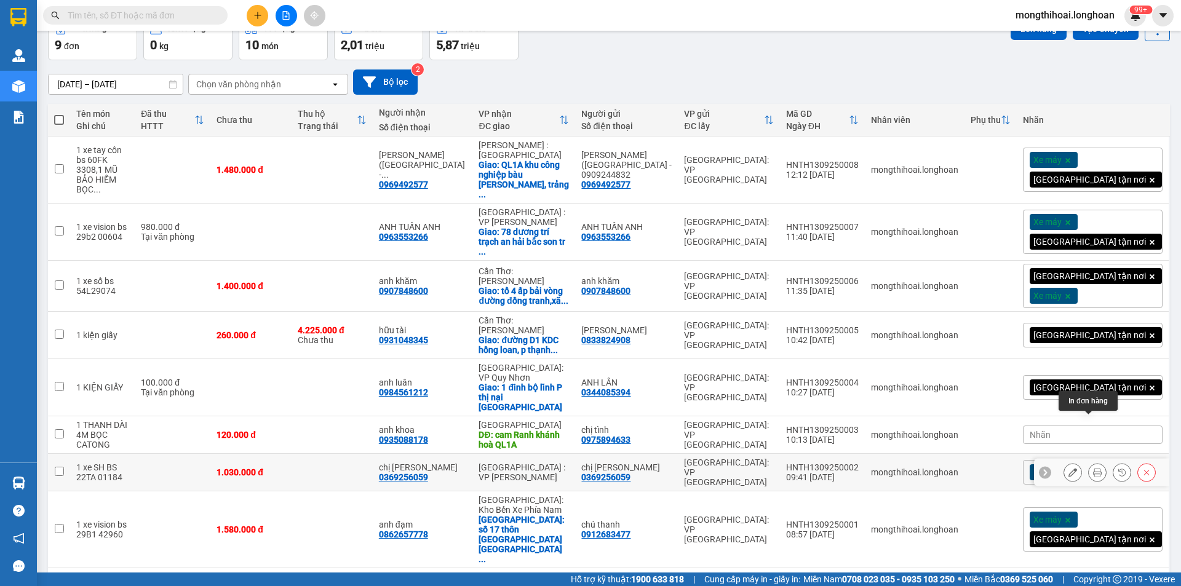
click at [1093, 468] on icon at bounding box center [1097, 472] width 9 height 9
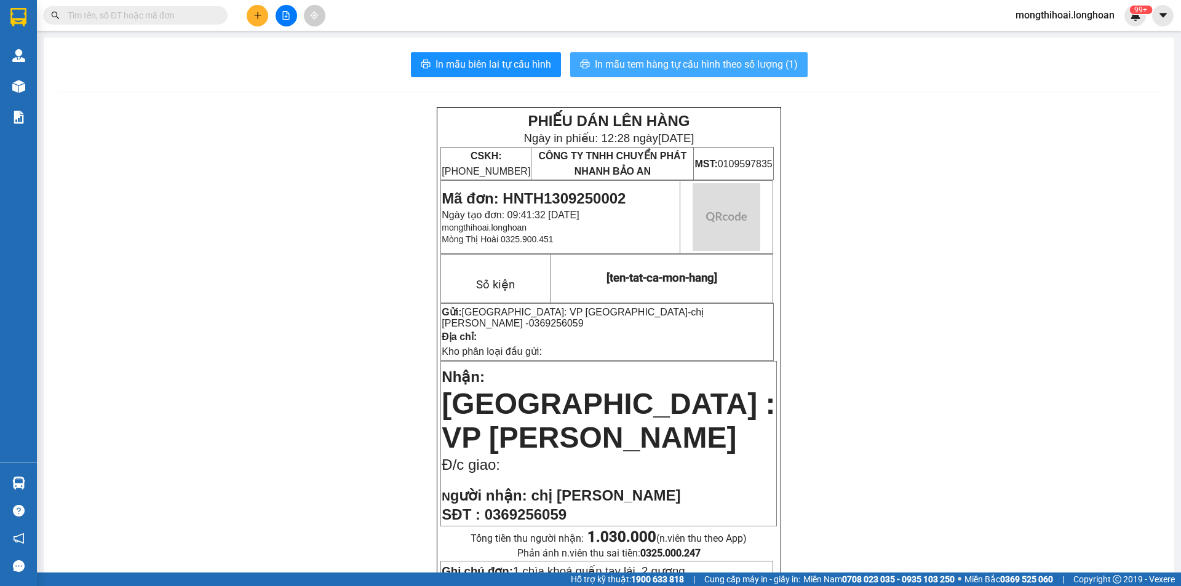
click at [720, 62] on span "In mẫu tem hàng tự cấu hình theo số lượng (1)" at bounding box center [696, 64] width 203 height 15
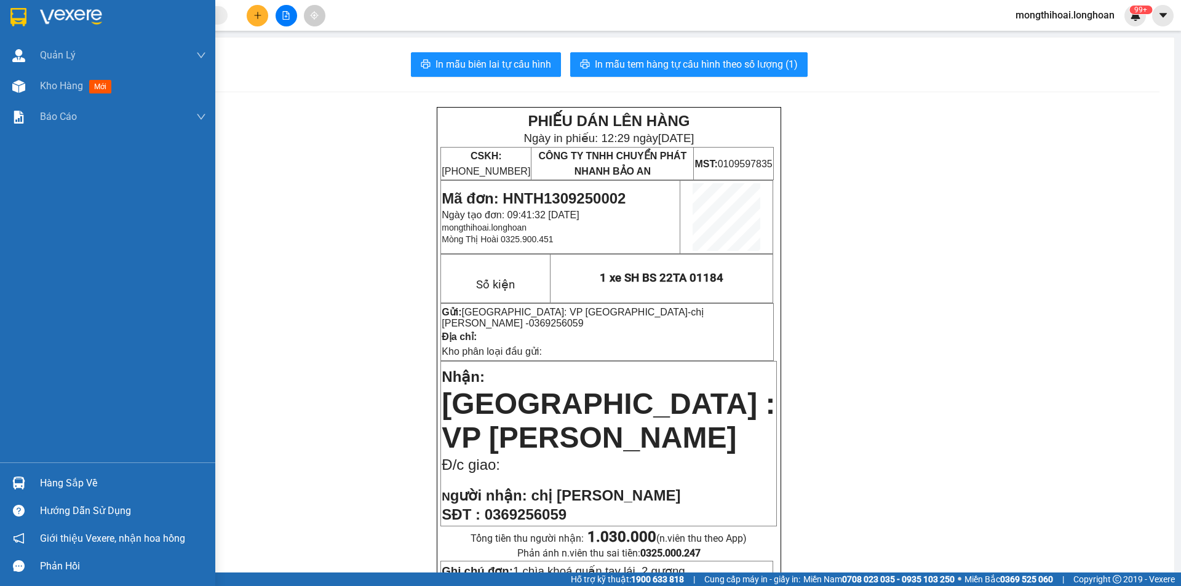
click at [1, 18] on div at bounding box center [107, 20] width 215 height 40
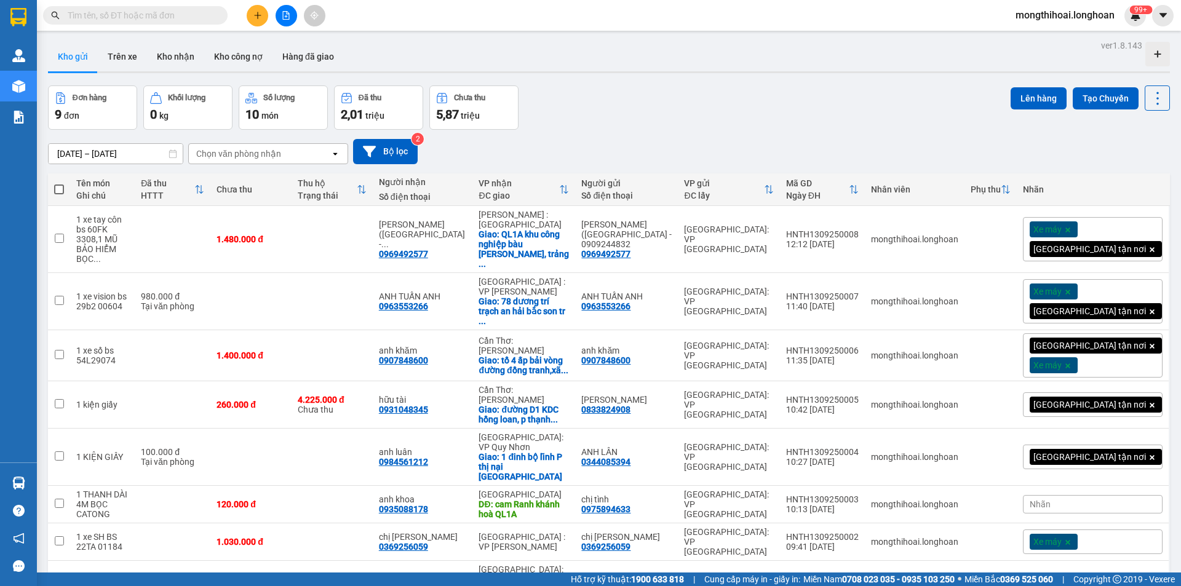
click at [193, 14] on input "text" at bounding box center [140, 16] width 145 height 14
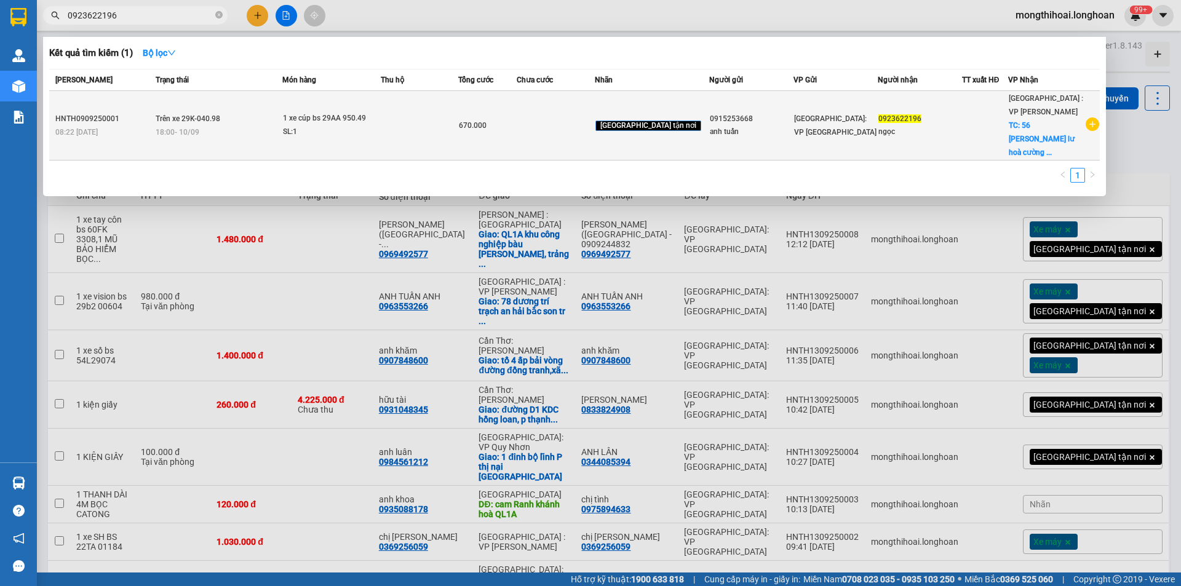
type input "0923622196"
click at [434, 125] on td at bounding box center [419, 125] width 77 height 69
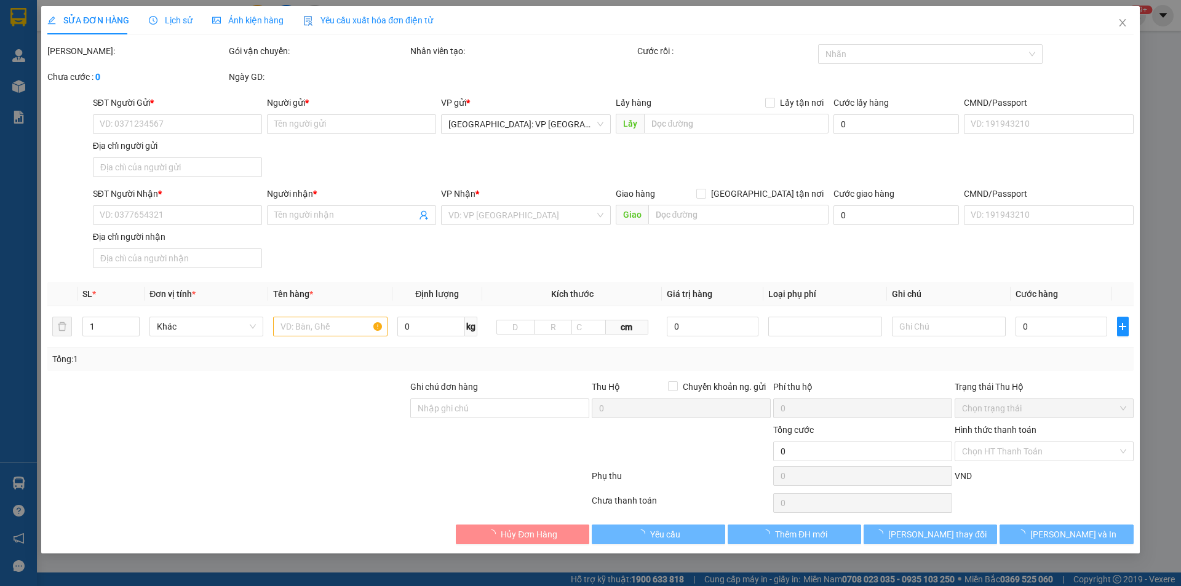
click at [170, 20] on span "Lịch sử" at bounding box center [171, 20] width 44 height 10
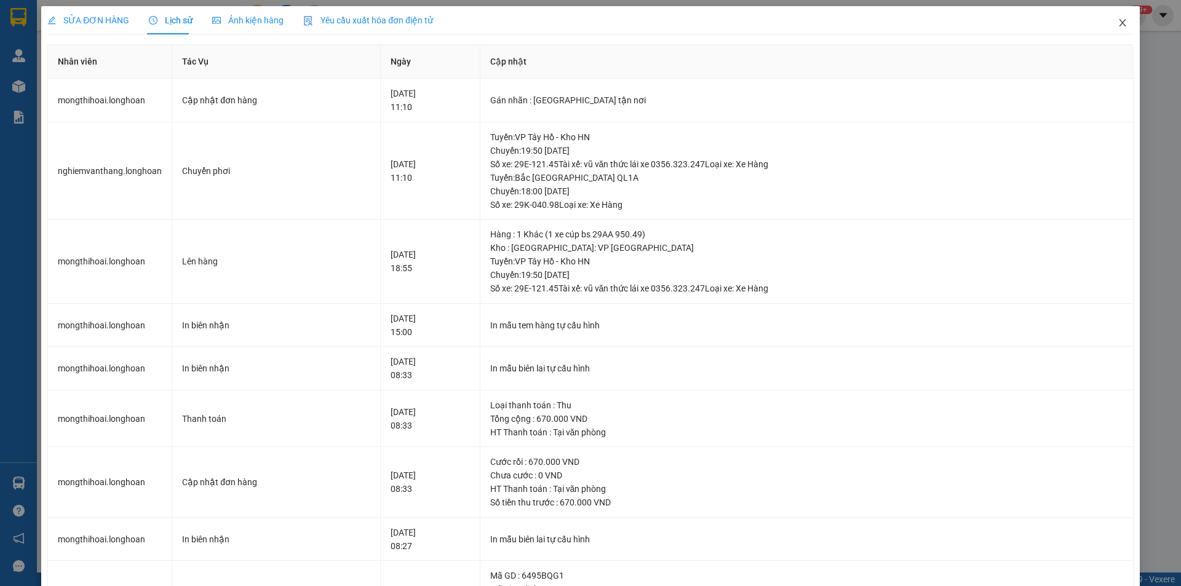
click at [1117, 25] on icon "close" at bounding box center [1122, 23] width 10 height 10
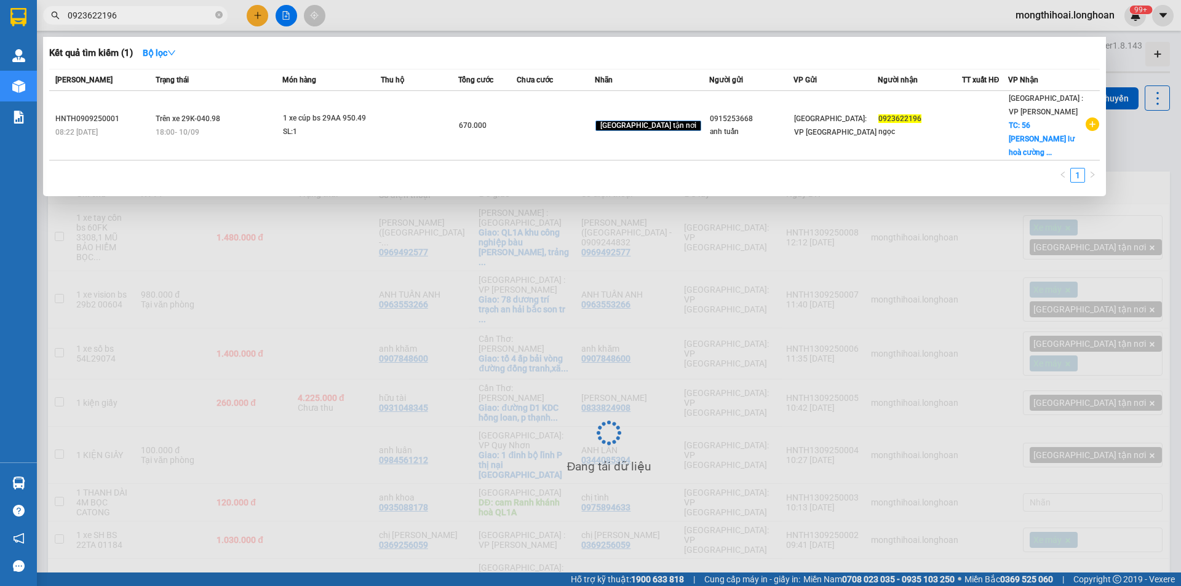
click at [168, 24] on span "0923622196" at bounding box center [135, 15] width 184 height 18
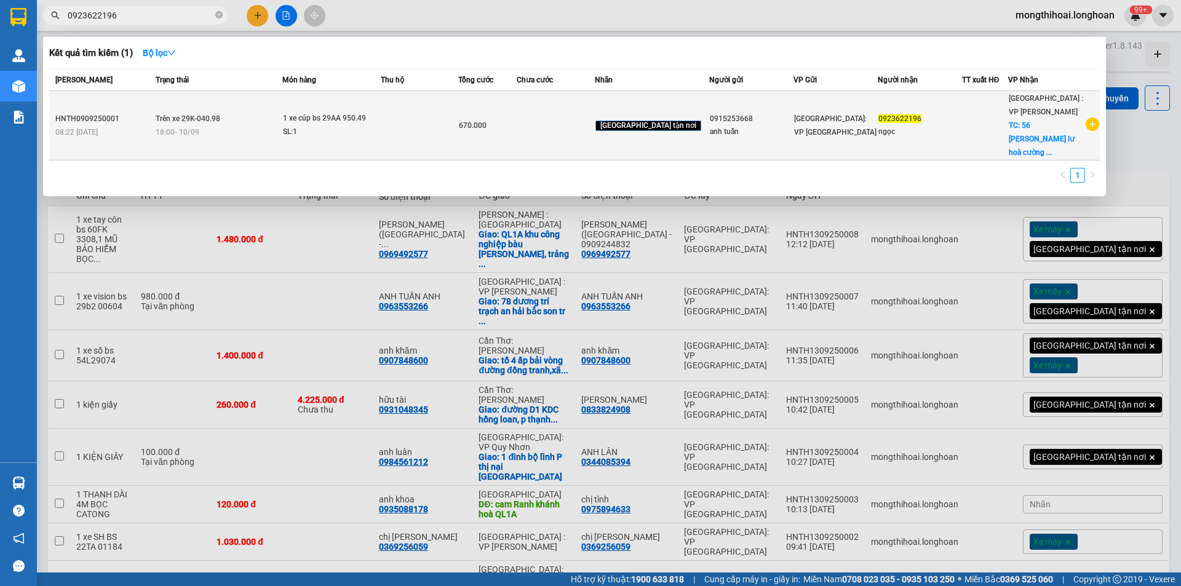
click at [416, 120] on td at bounding box center [419, 125] width 77 height 69
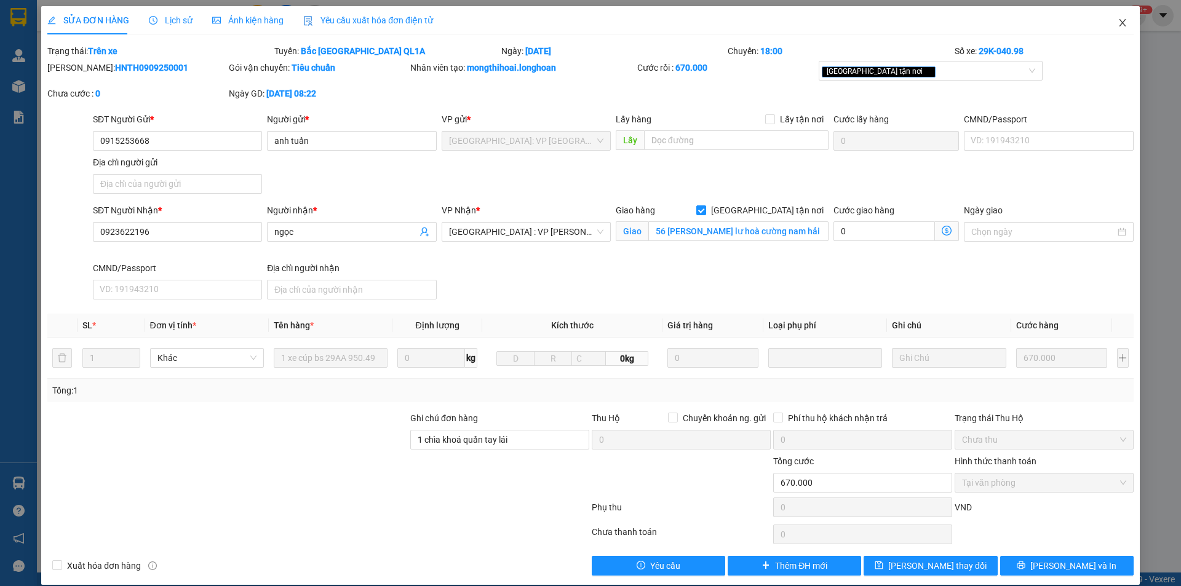
click at [1105, 21] on span "Close" at bounding box center [1122, 23] width 34 height 34
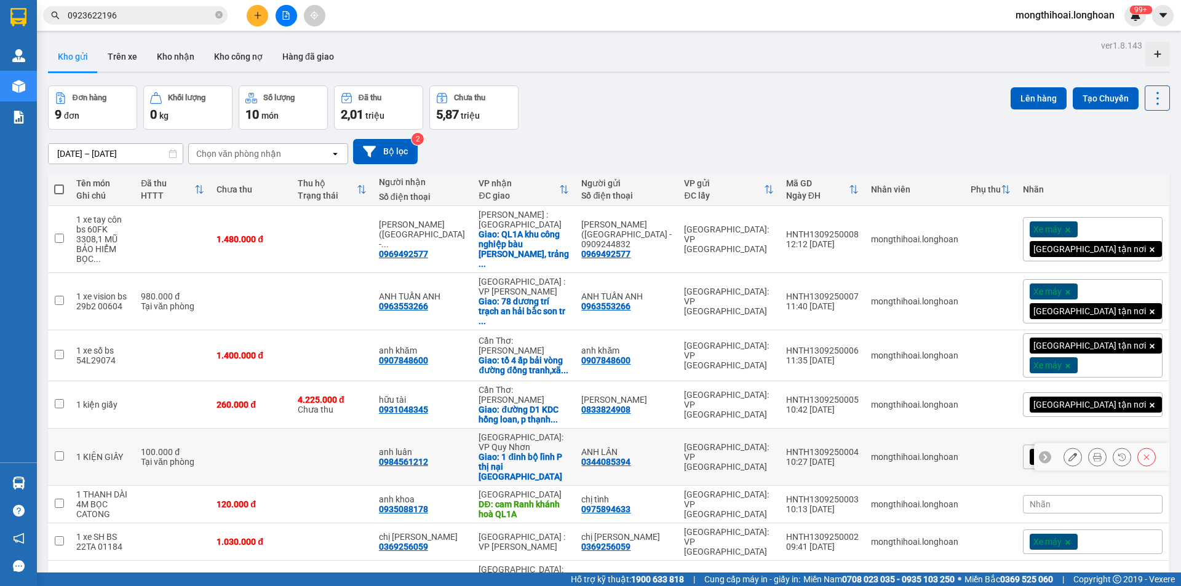
scroll to position [69, 0]
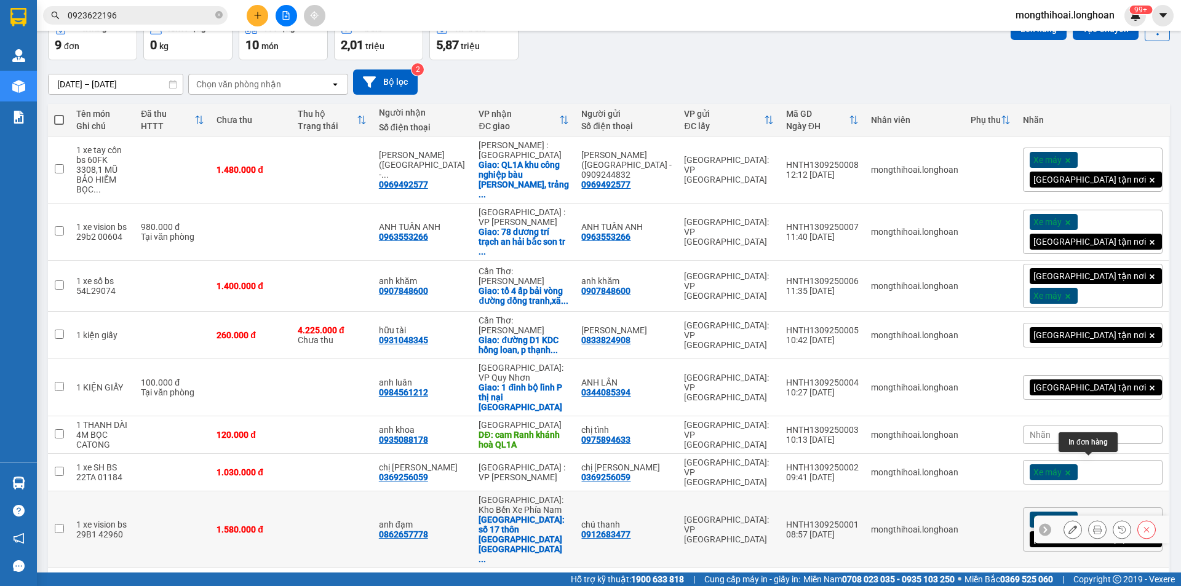
click at [1093, 525] on icon at bounding box center [1097, 529] width 9 height 9
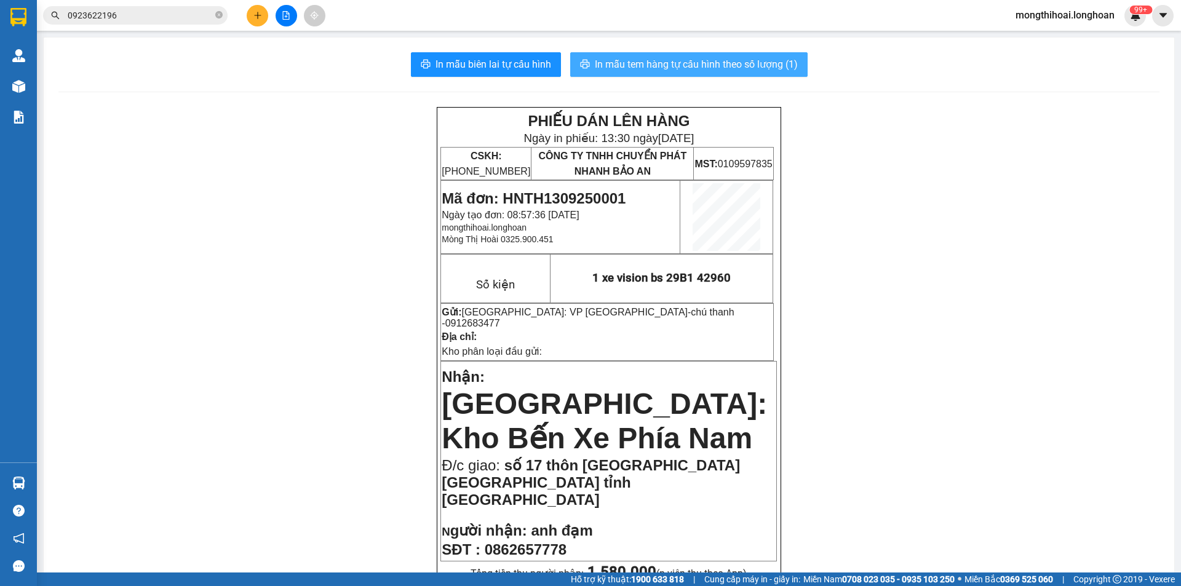
click at [736, 66] on span "In mẫu tem hàng tự cấu hình theo số lượng (1)" at bounding box center [696, 64] width 203 height 15
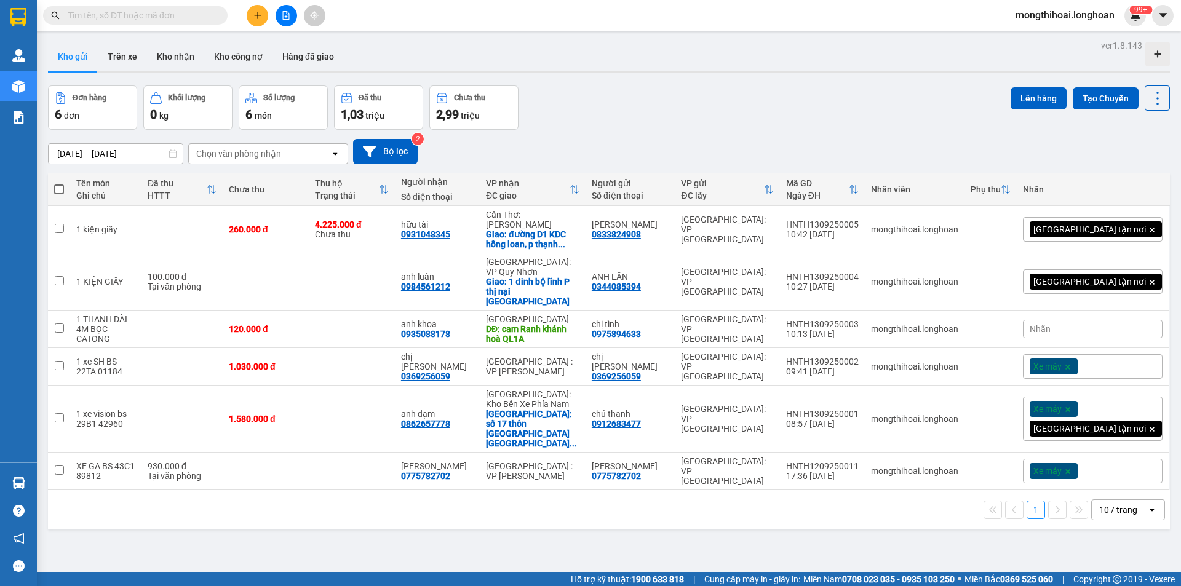
click at [199, 14] on input "text" at bounding box center [140, 16] width 145 height 14
paste input "0969492577"
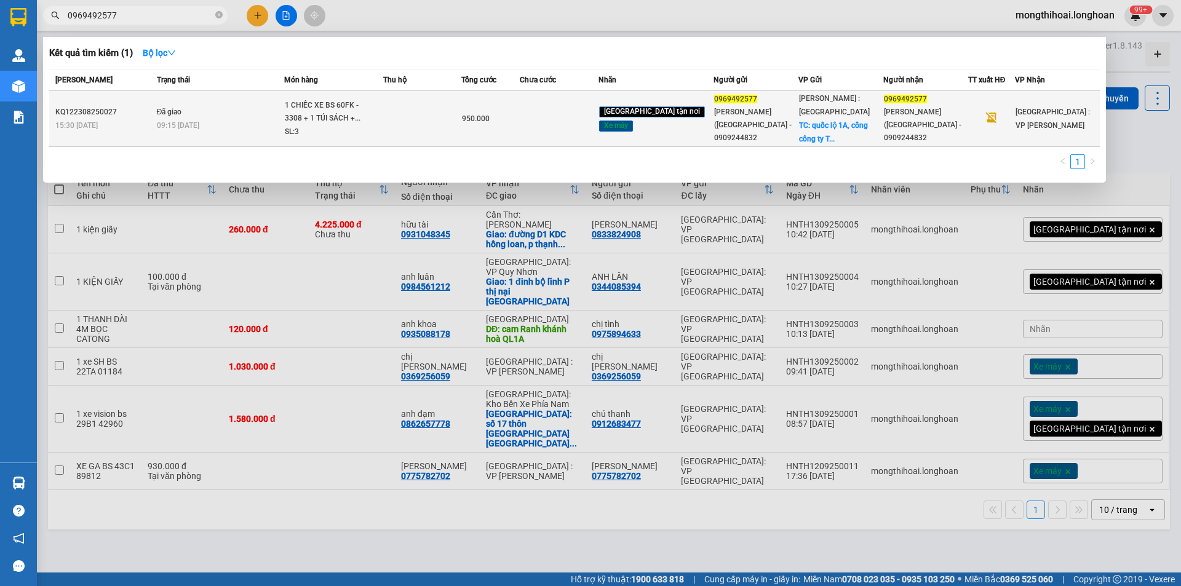
type input "0969492577"
click at [561, 117] on td at bounding box center [559, 119] width 78 height 56
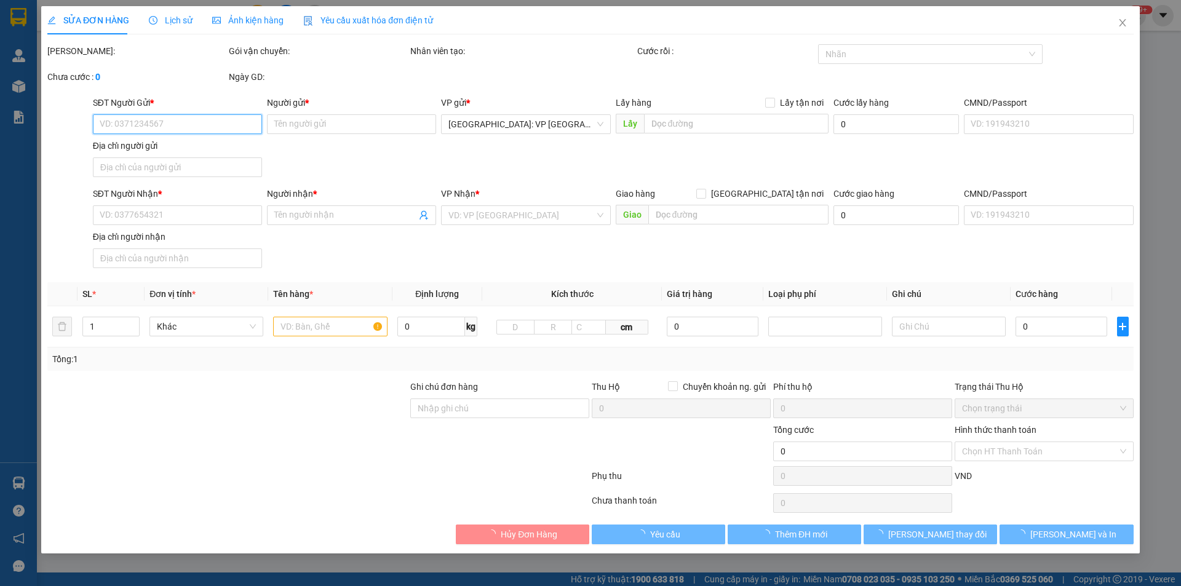
type input "0969492577"
type input "[PERSON_NAME] ([GEOGRAPHIC_DATA] - 0909244832"
checkbox input "true"
type input "quốc lộ 1A, cổng công ty TNHH Pou Sung( cổng số 4), Trảng bom , [GEOGRAPHIC_DAT…"
type input "0969492577"
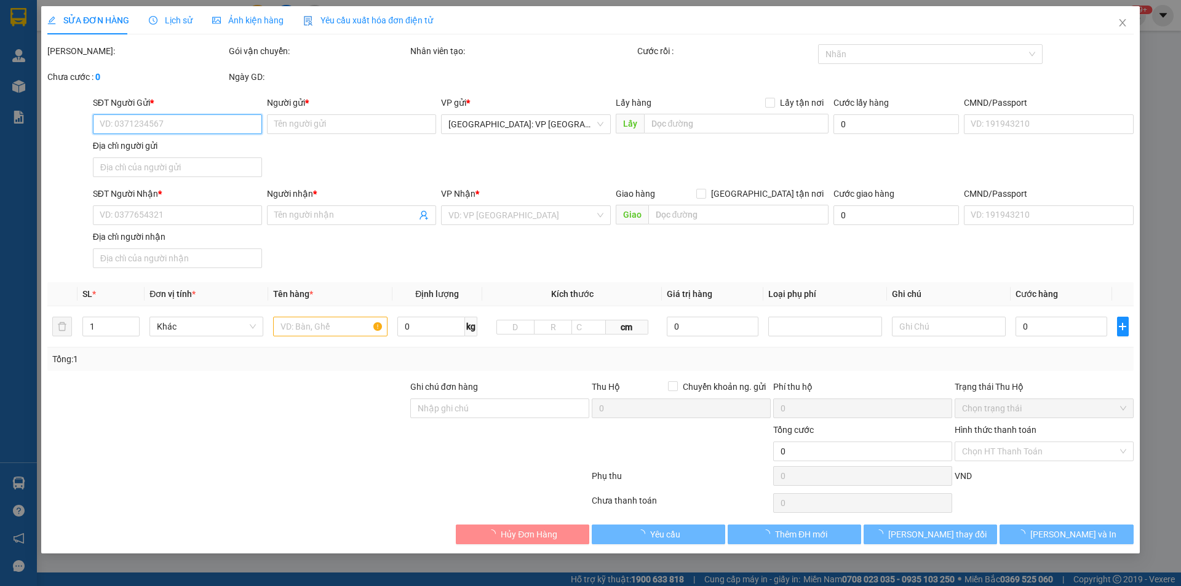
type input "[PERSON_NAME] ([GEOGRAPHIC_DATA] - 0909244832"
type input "KHÔNG CHÌA KHÁO - KHÔNG CAVET"
type input "950.000"
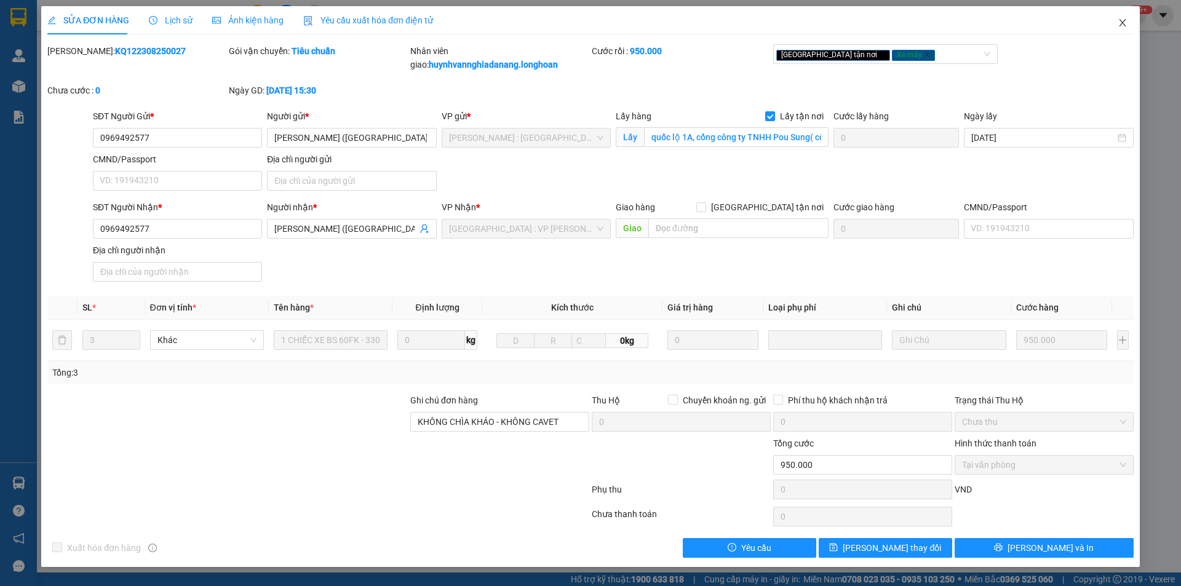
click at [1113, 23] on span "Close" at bounding box center [1122, 23] width 34 height 34
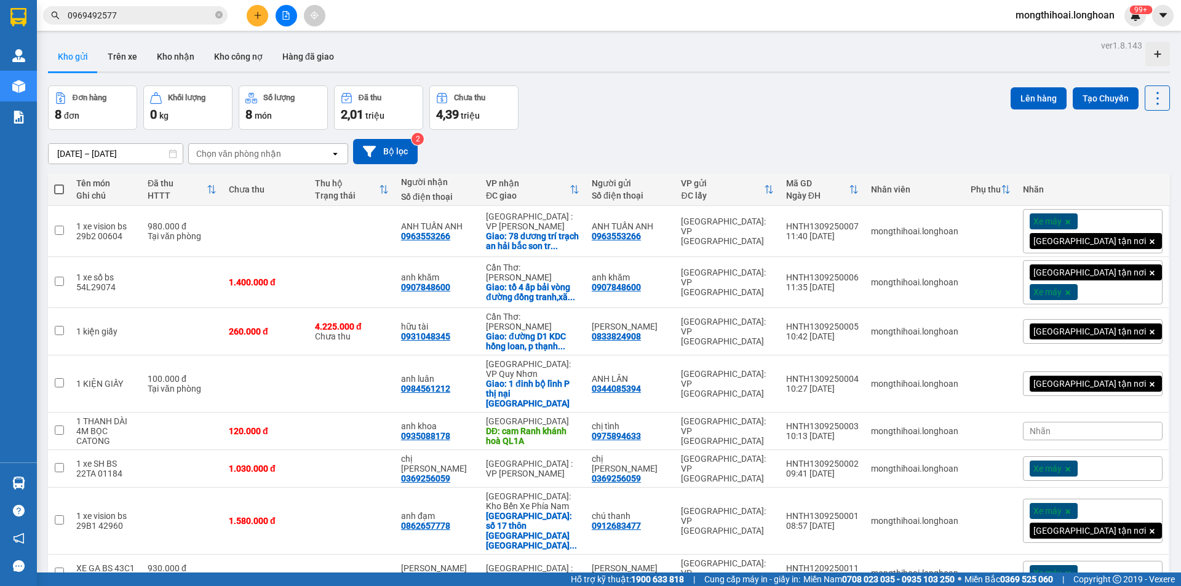
click at [185, 13] on input "0969492577" at bounding box center [140, 16] width 145 height 14
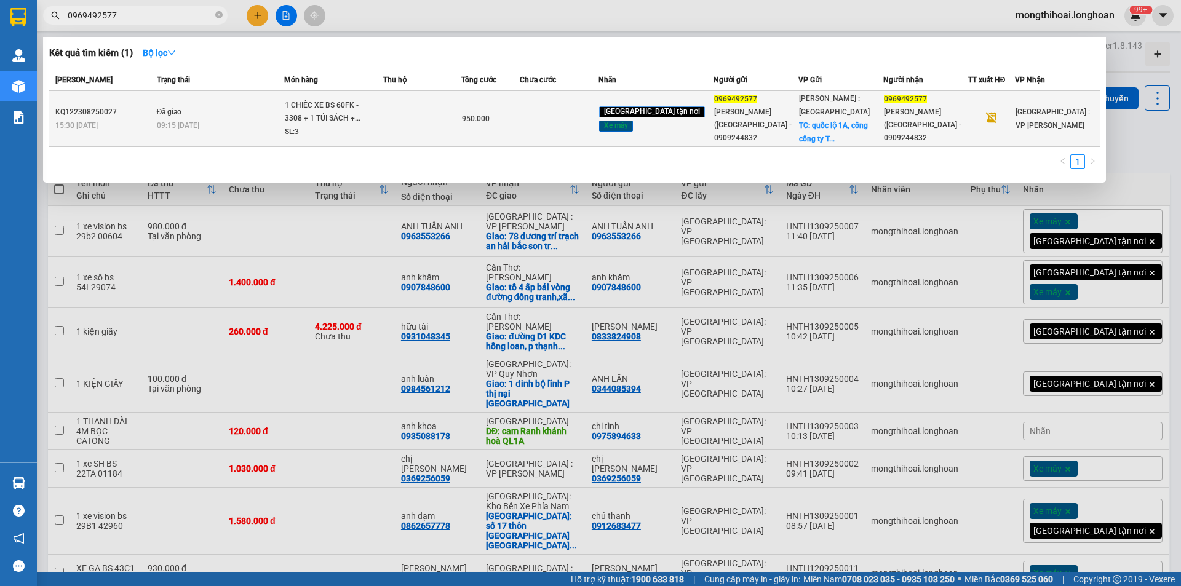
click at [424, 112] on td at bounding box center [422, 119] width 78 height 56
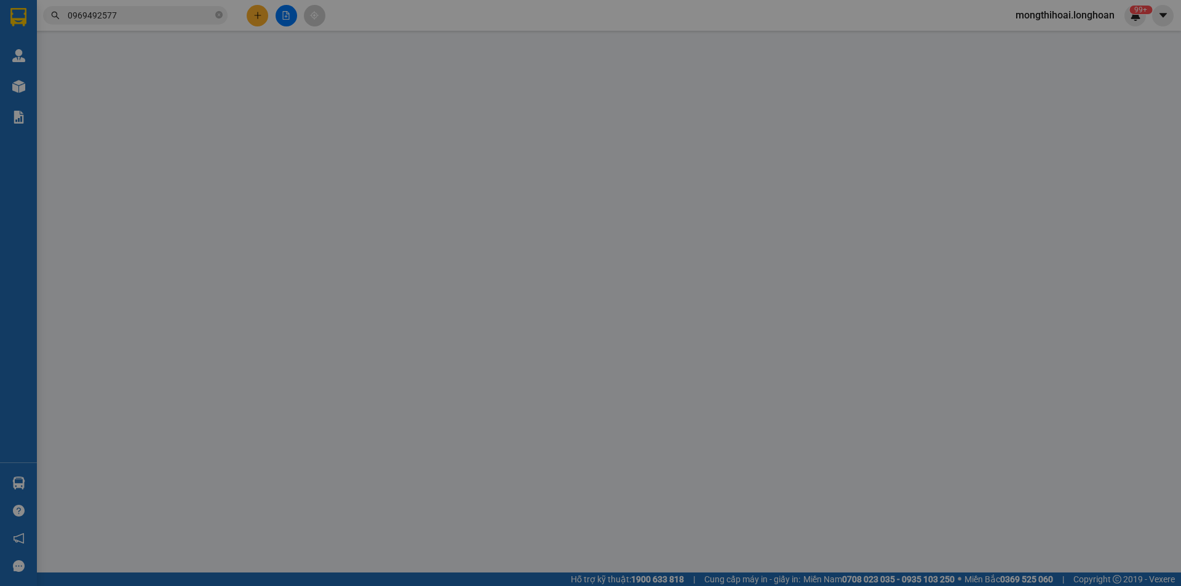
type input "0969492577"
type input "[PERSON_NAME] ([GEOGRAPHIC_DATA] - 0909244832"
checkbox input "true"
type input "quốc lộ 1A, cổng công ty TNHH Pou Sung( cổng số 4), Trảng bom , [GEOGRAPHIC_DAT…"
type input "0969492577"
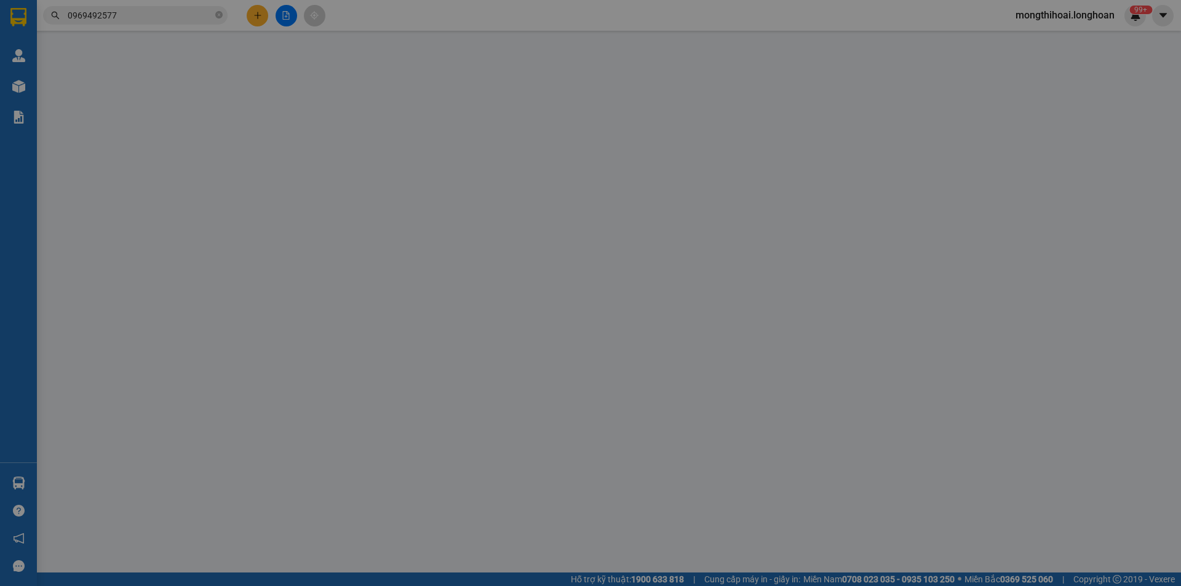
type input "[PERSON_NAME] ([GEOGRAPHIC_DATA] - 0909244832"
type input "KHÔNG CHÌA KHÁO - KHÔNG CAVET"
type input "950.000"
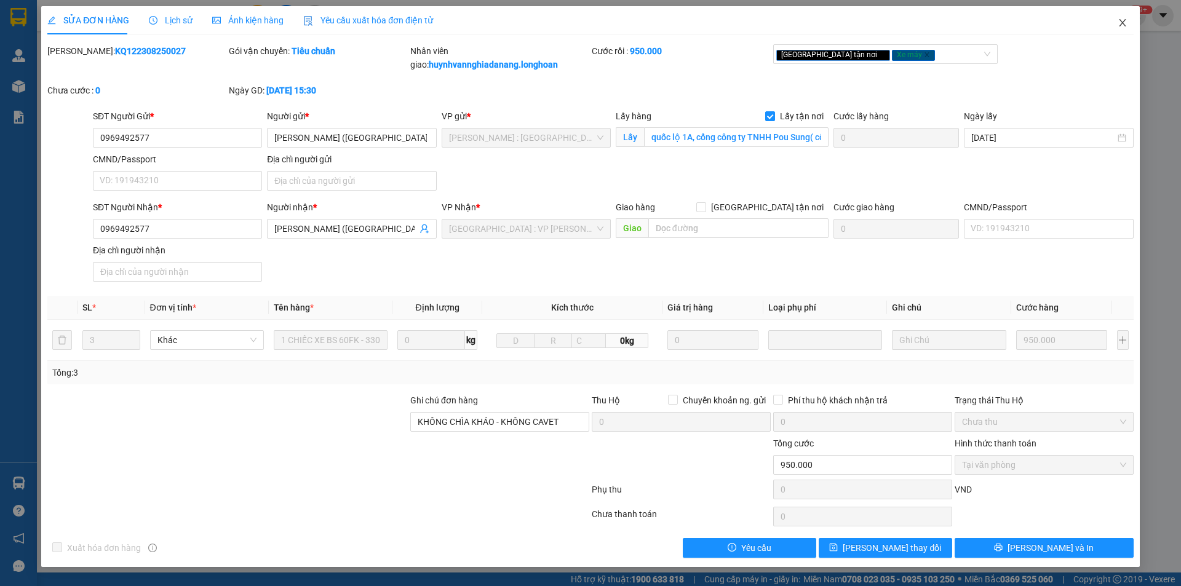
click at [1127, 20] on icon "close" at bounding box center [1122, 23] width 10 height 10
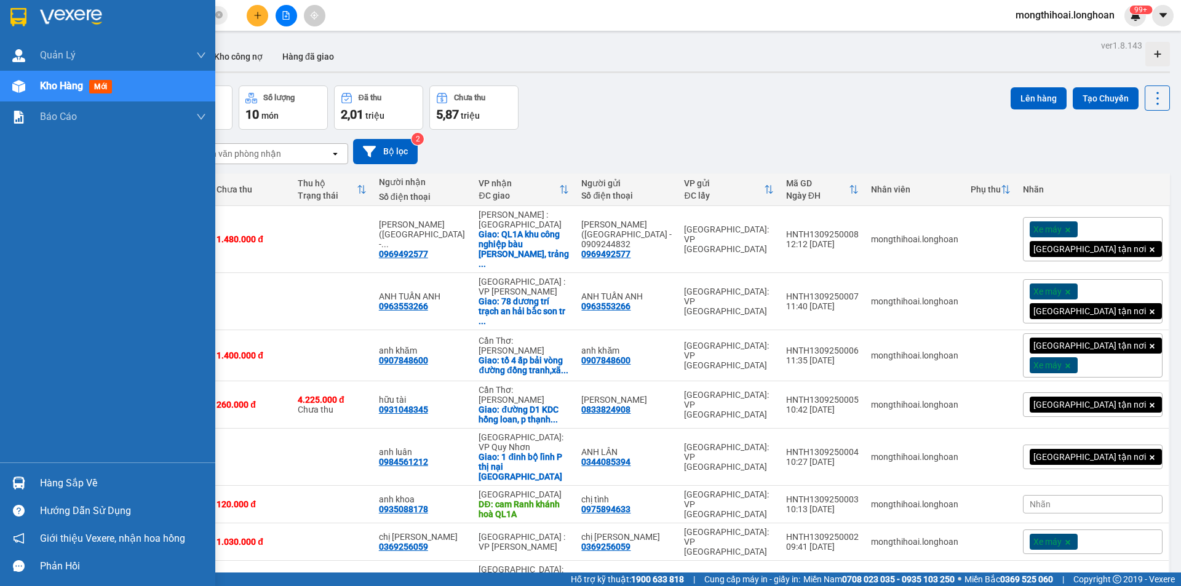
drag, startPoint x: 0, startPoint y: 7, endPoint x: 167, endPoint y: 17, distance: 166.9
click at [0, 7] on div at bounding box center [107, 20] width 215 height 40
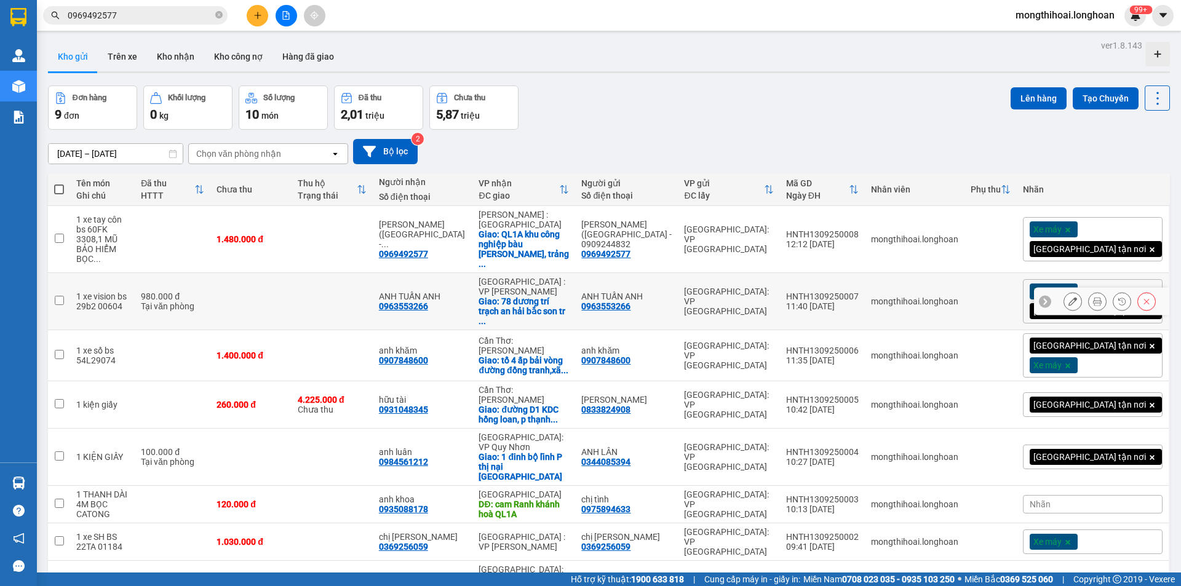
scroll to position [69, 0]
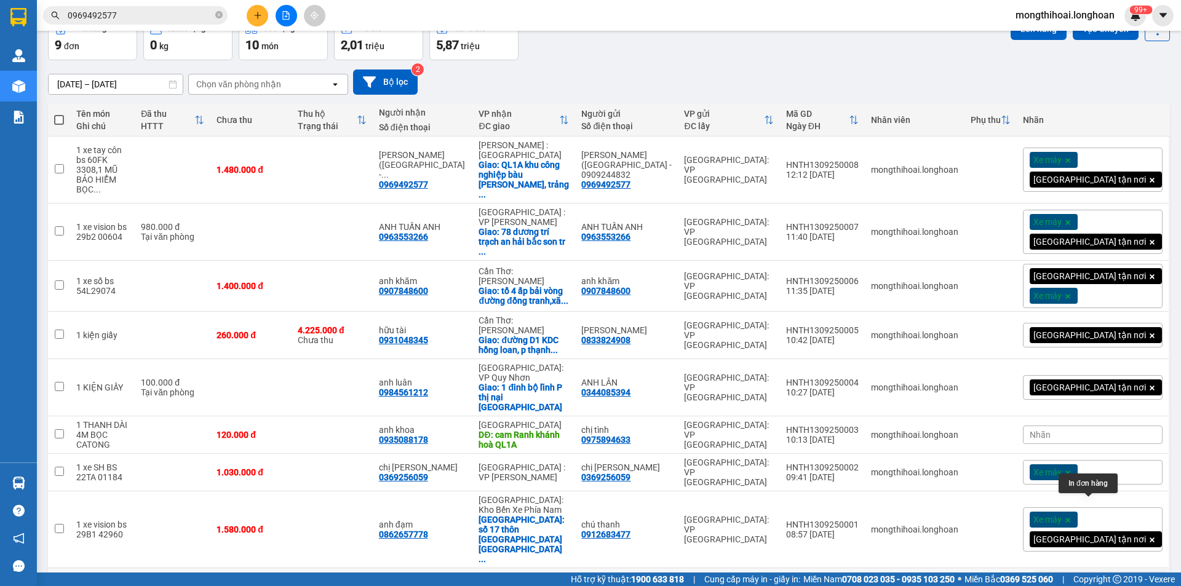
click at [1098, 577] on div at bounding box center [1109, 586] width 92 height 18
click at [1093, 582] on icon at bounding box center [1097, 586] width 9 height 9
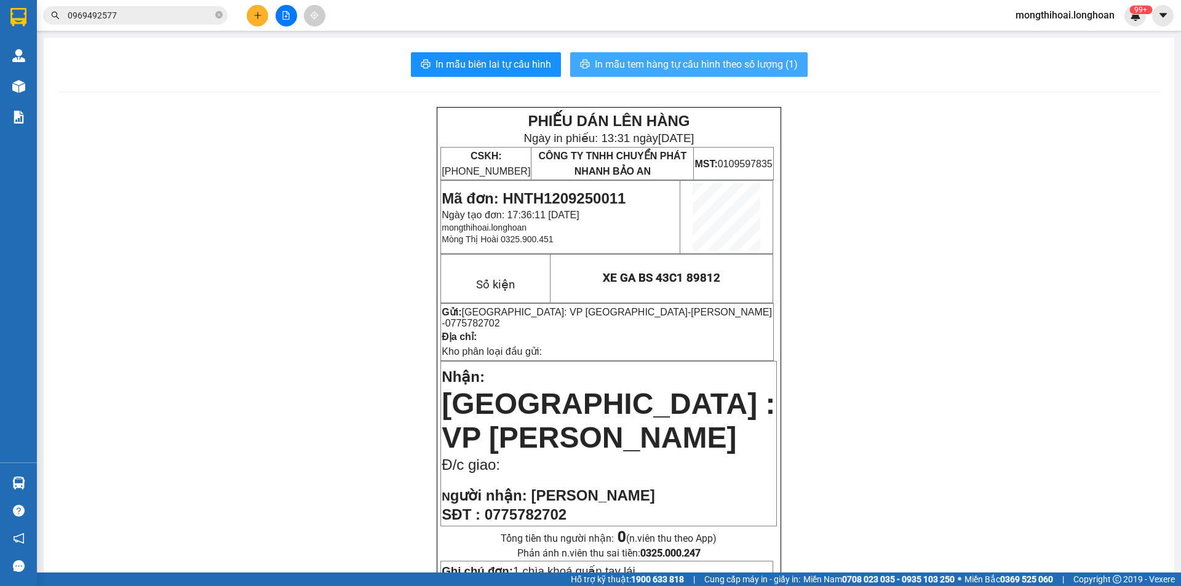
drag, startPoint x: 772, startPoint y: 66, endPoint x: 774, endPoint y: 74, distance: 8.7
click at [775, 60] on span "In mẫu tem hàng tự cấu hình theo số lượng (1)" at bounding box center [696, 64] width 203 height 15
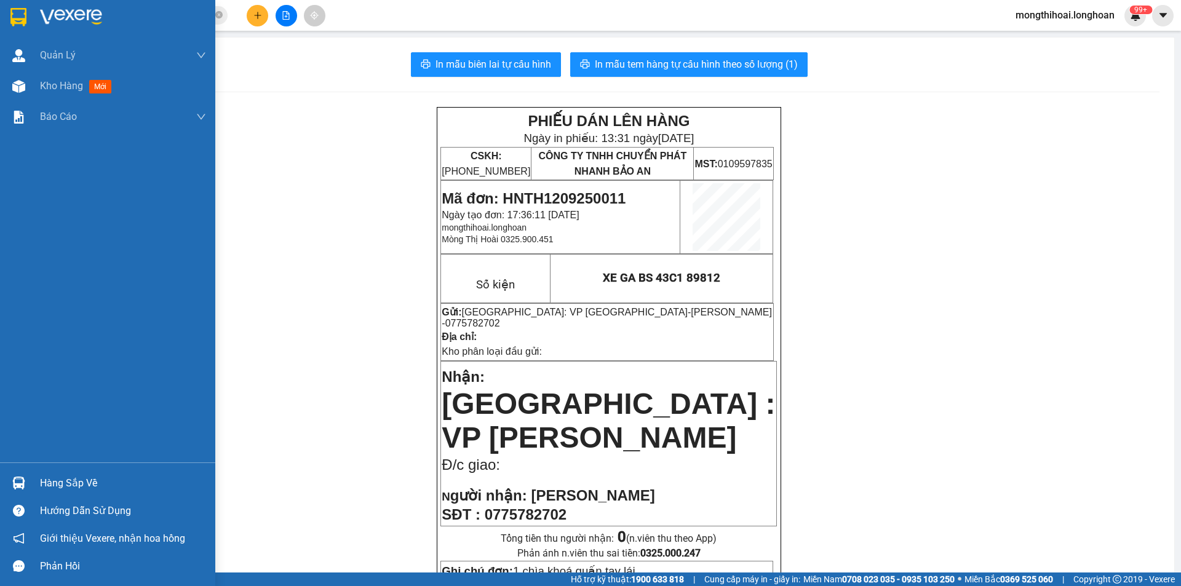
click at [0, 8] on div at bounding box center [107, 20] width 215 height 40
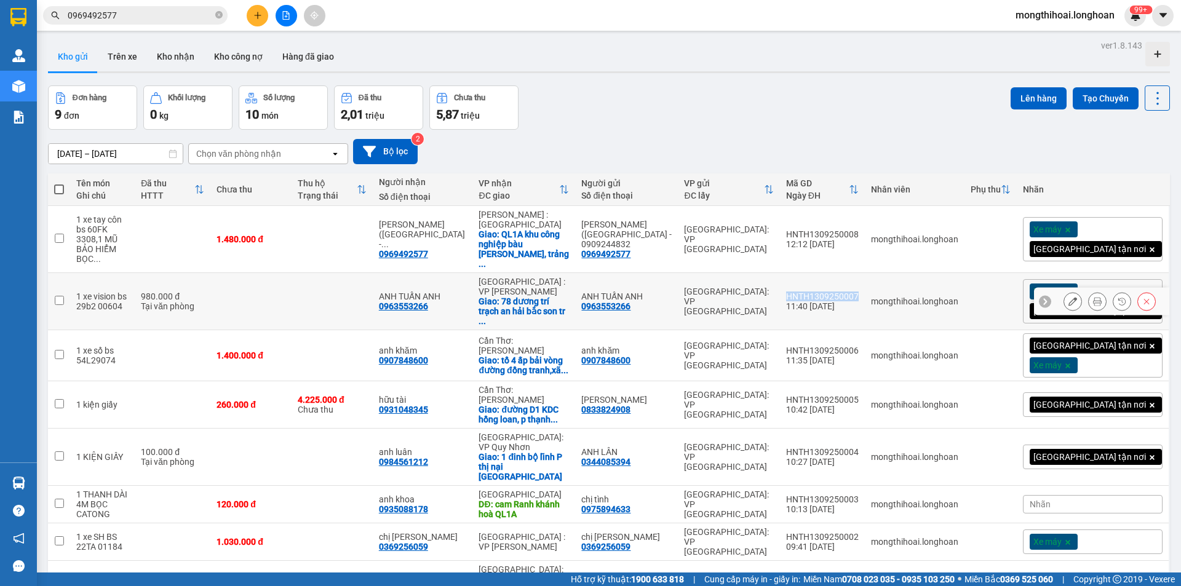
drag, startPoint x: 864, startPoint y: 283, endPoint x: 914, endPoint y: 282, distance: 49.8
click at [865, 282] on td "HNTH1309250007 11:40 [DATE]" at bounding box center [822, 301] width 85 height 57
checkbox input "true"
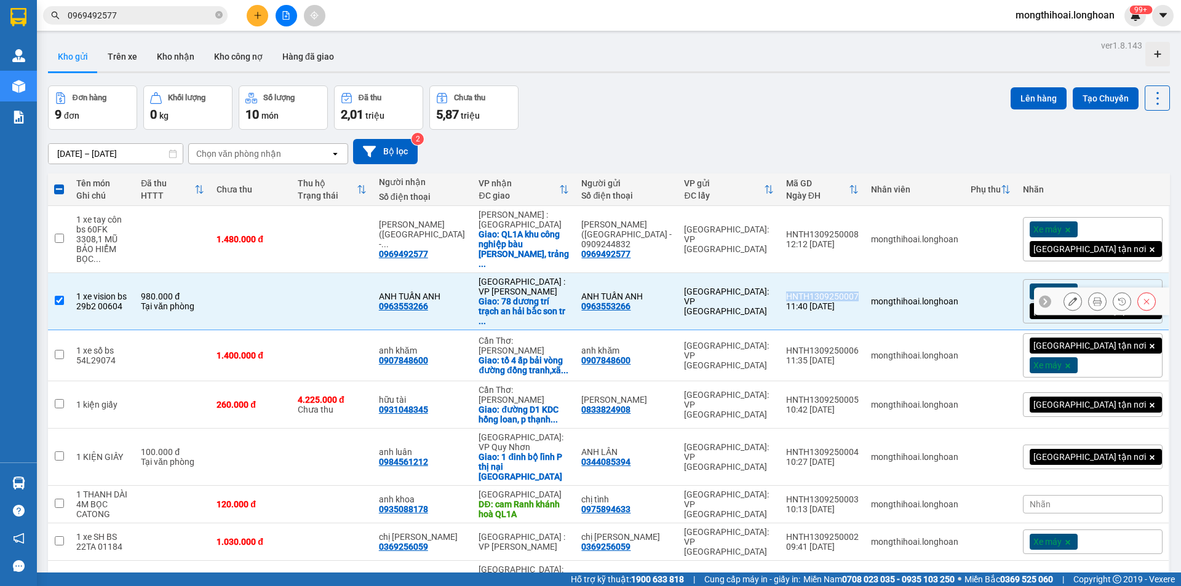
copy div "HNTH1309250007"
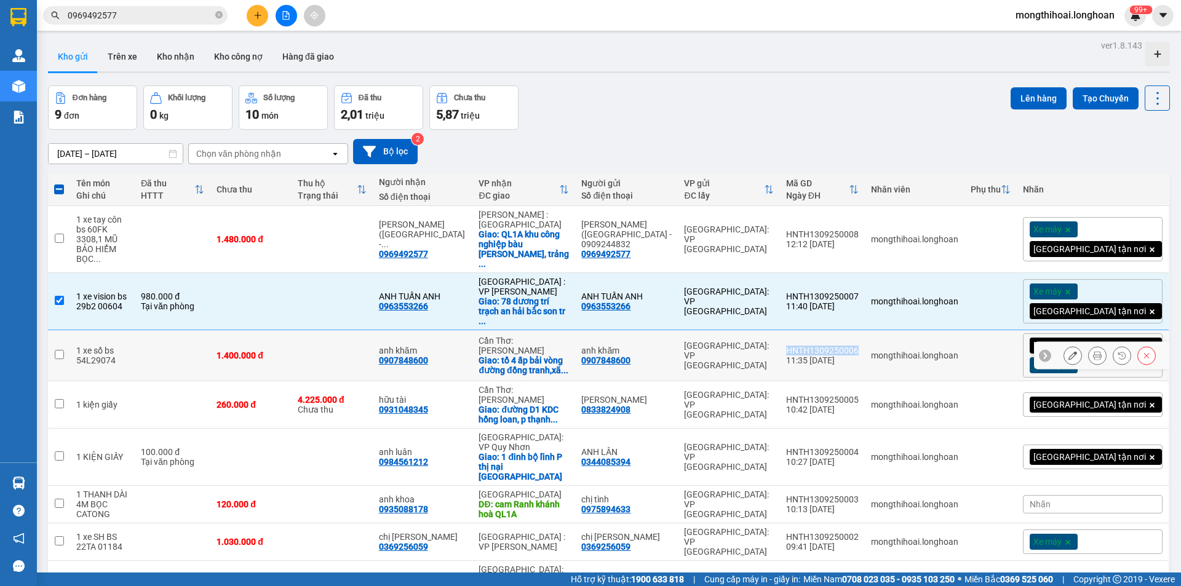
drag, startPoint x: 842, startPoint y: 330, endPoint x: 915, endPoint y: 337, distance: 72.9
click at [865, 337] on td "HNTH1309250006 11:35 [DATE]" at bounding box center [822, 355] width 85 height 51
checkbox input "true"
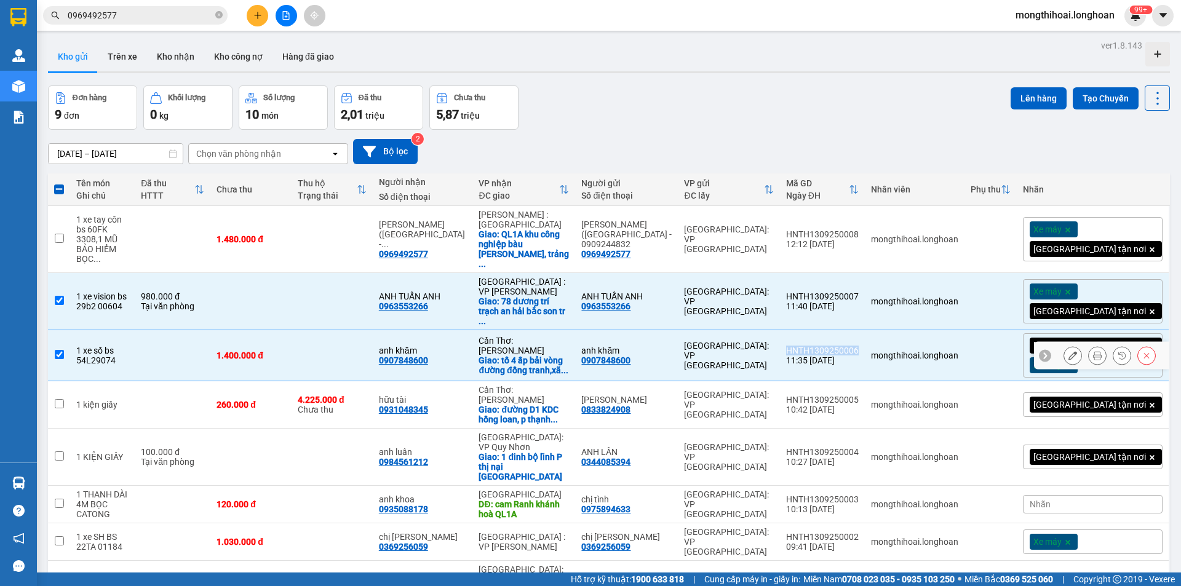
copy div "HNTH1309250006"
click at [1068, 351] on icon at bounding box center [1072, 355] width 9 height 9
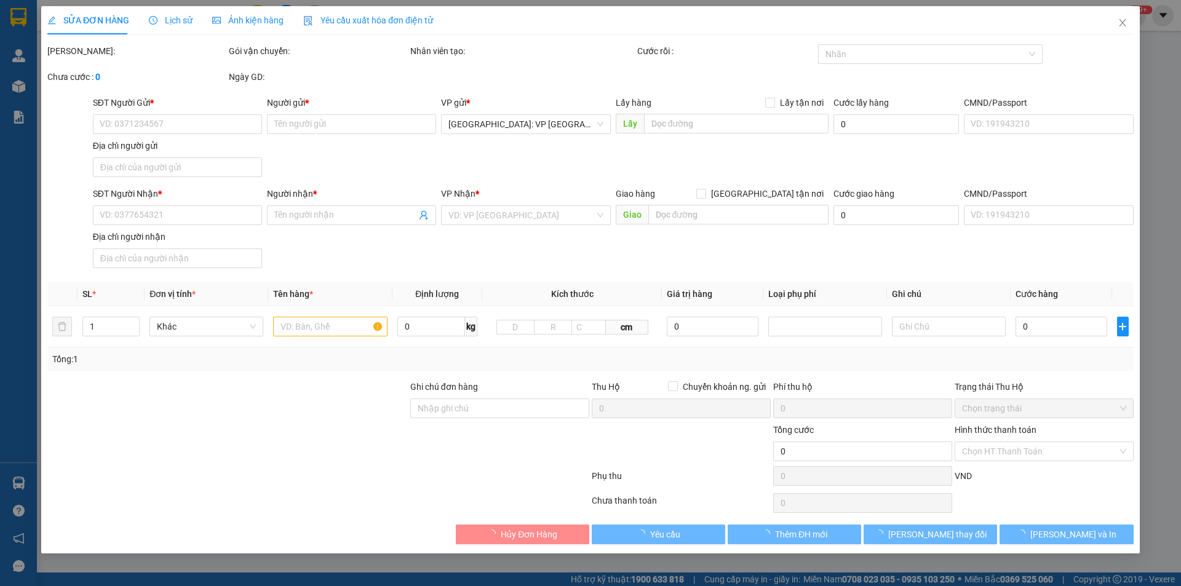
type input "0907848600"
type input "anh khăm"
type input "0907848600"
type input "anh khăm"
checkbox input "true"
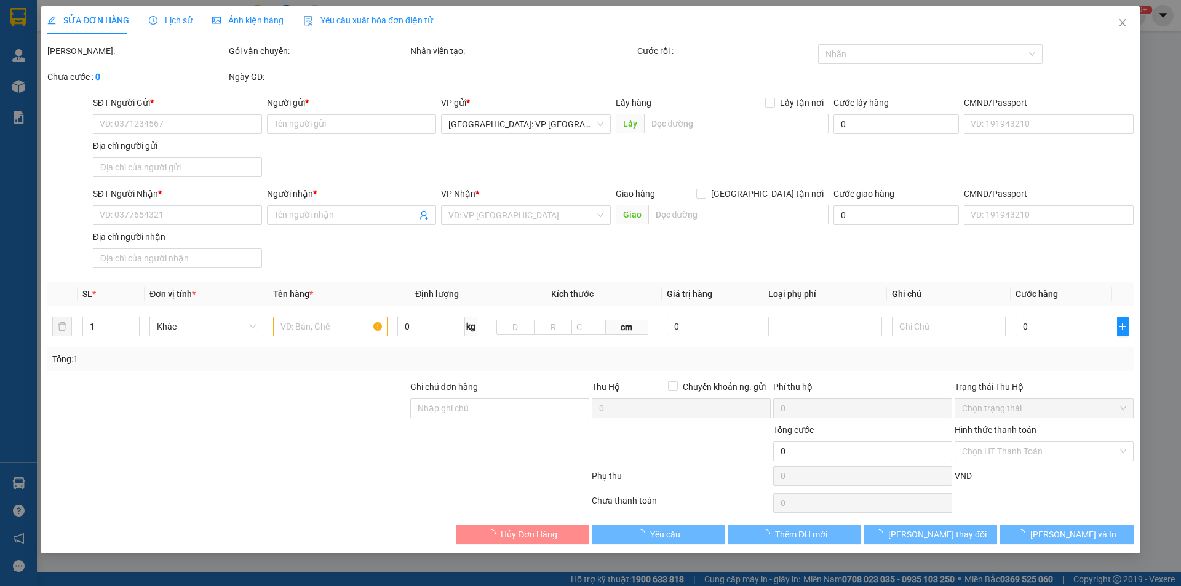
type input "tổ 4 ấp bải vòng đường đồng tranh,xã [GEOGRAPHIC_DATA]"
type input "1.400.000"
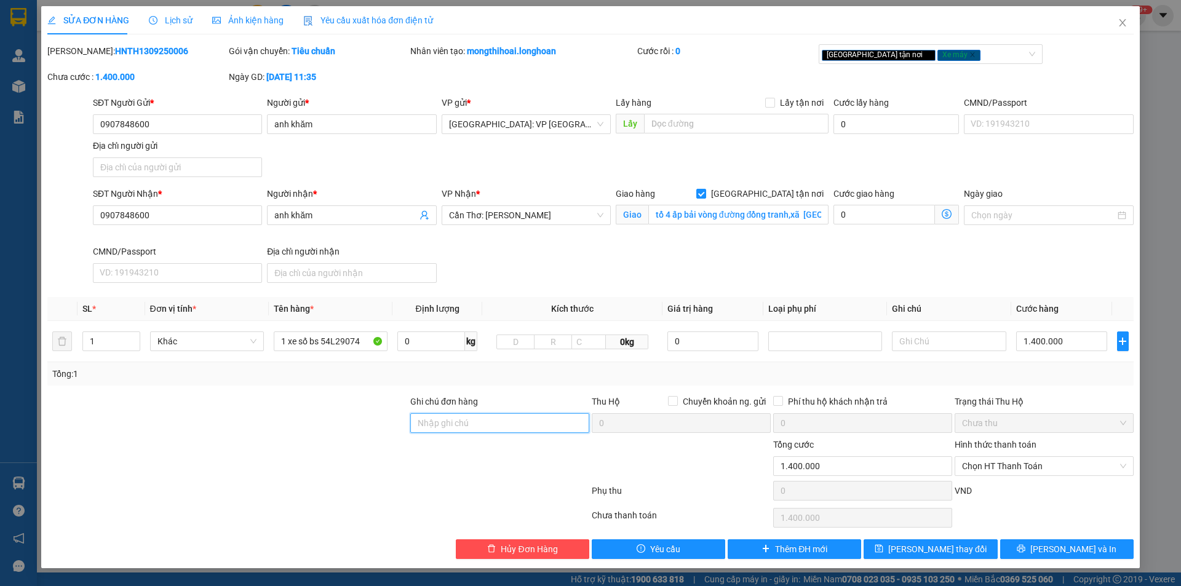
click at [540, 421] on input "Ghi chú đơn hàng" at bounding box center [499, 423] width 179 height 20
click at [937, 60] on div "[GEOGRAPHIC_DATA] tận nơi Xe máy" at bounding box center [925, 54] width 206 height 15
type input "KHÁCH YÊU CẦU BỌC MỖI XỐP NỔ"
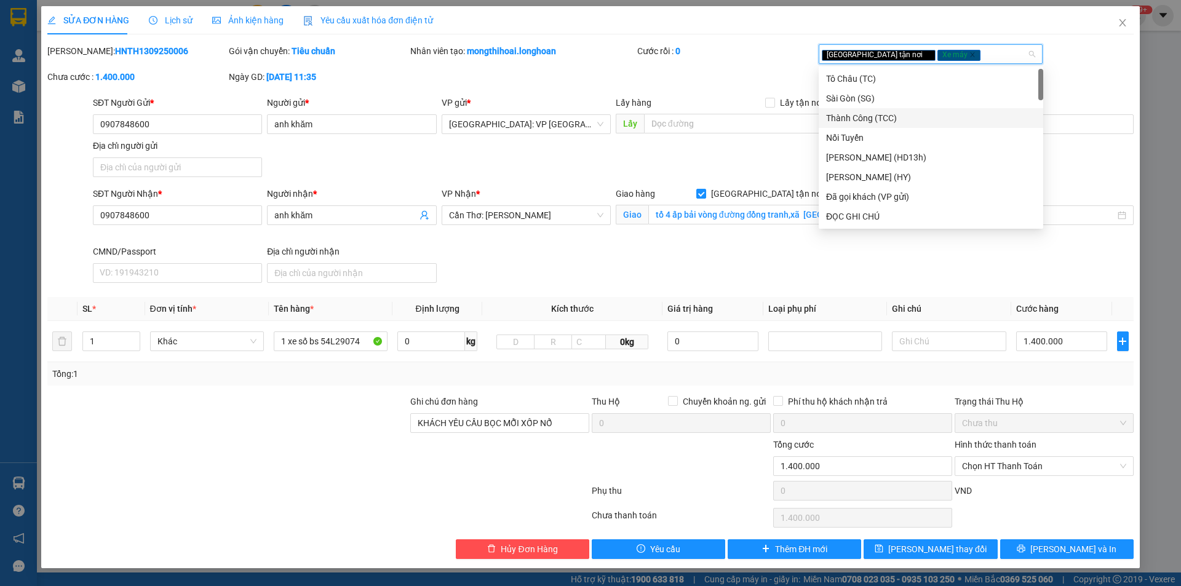
type input "D"
click at [858, 118] on div "ĐỌC GHI CHÚ" at bounding box center [931, 118] width 210 height 14
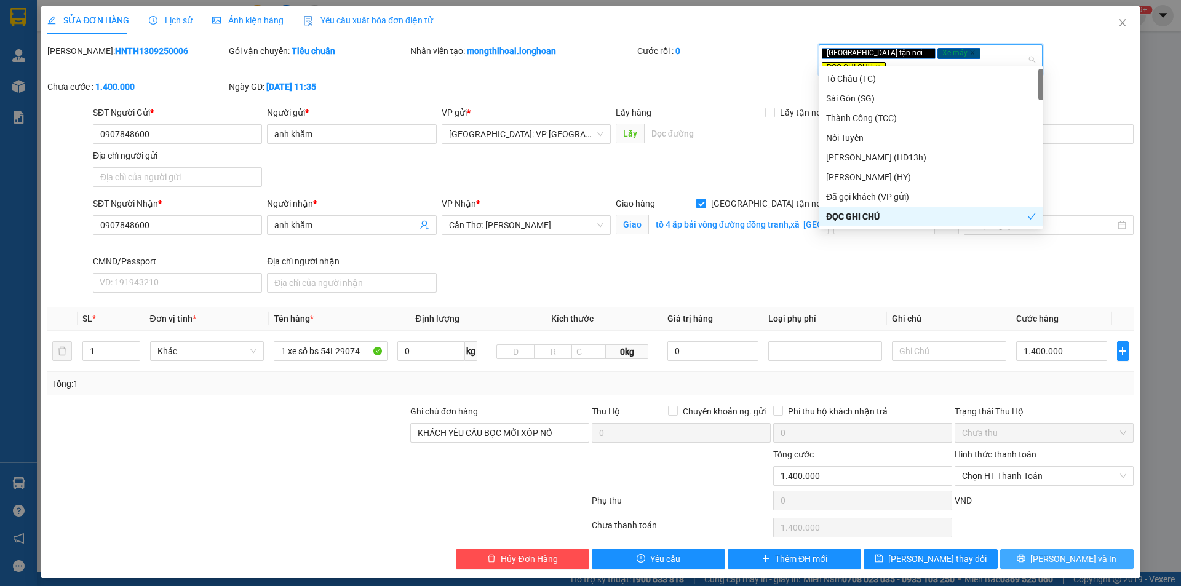
drag, startPoint x: 1020, startPoint y: 542, endPoint x: 1021, endPoint y: 531, distance: 11.7
click at [1021, 549] on button "[PERSON_NAME] và In" at bounding box center [1066, 559] width 133 height 20
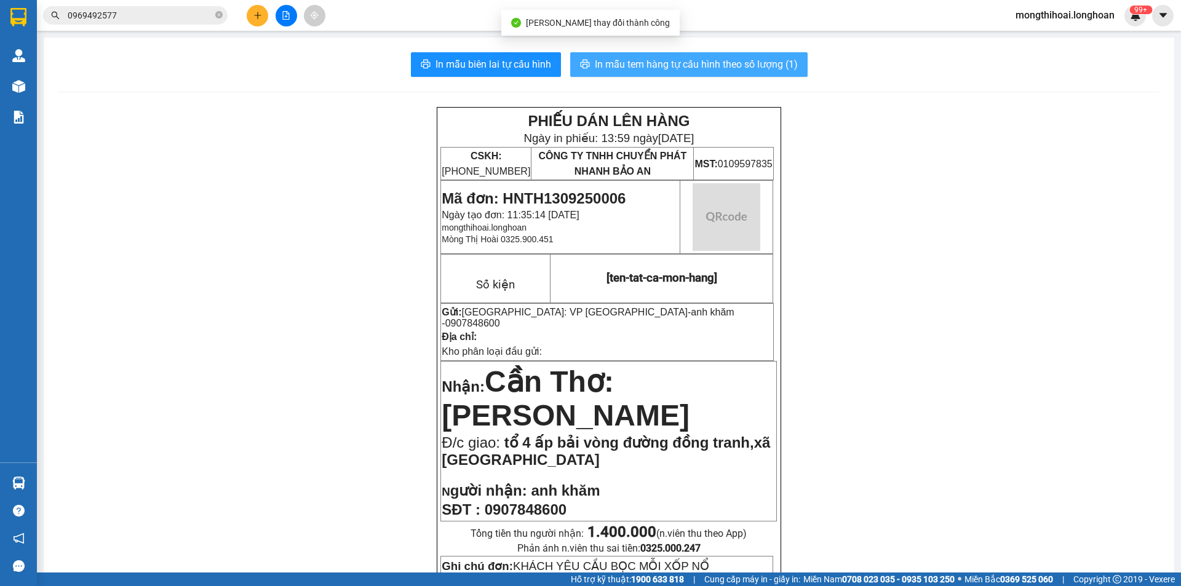
click at [762, 58] on span "In mẫu tem hàng tự cấu hình theo số lượng (1)" at bounding box center [696, 64] width 203 height 15
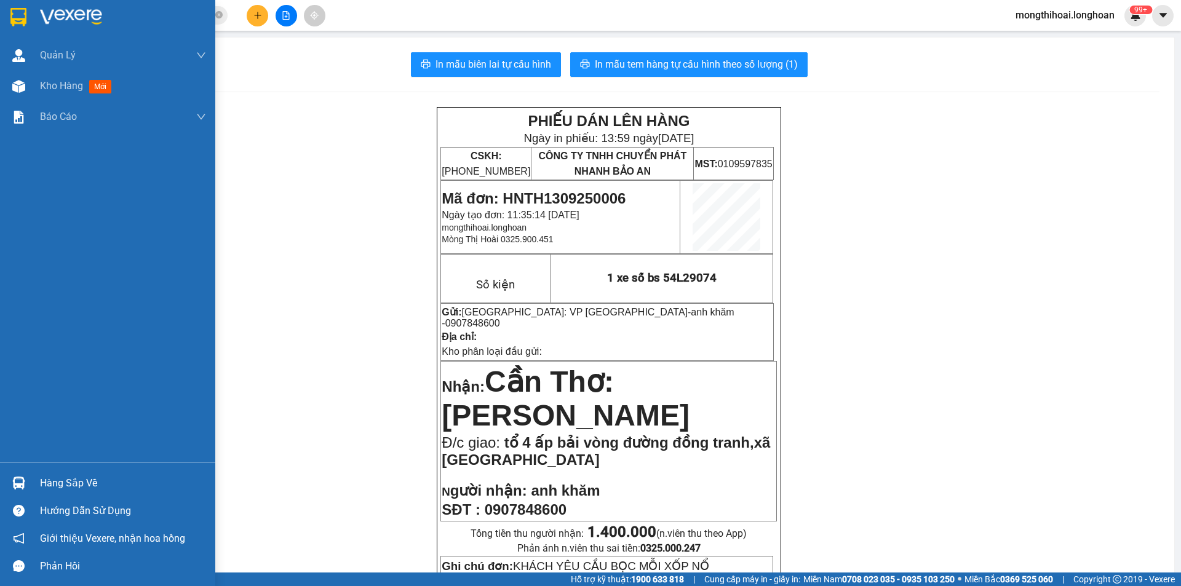
click at [1, 19] on div at bounding box center [107, 20] width 215 height 40
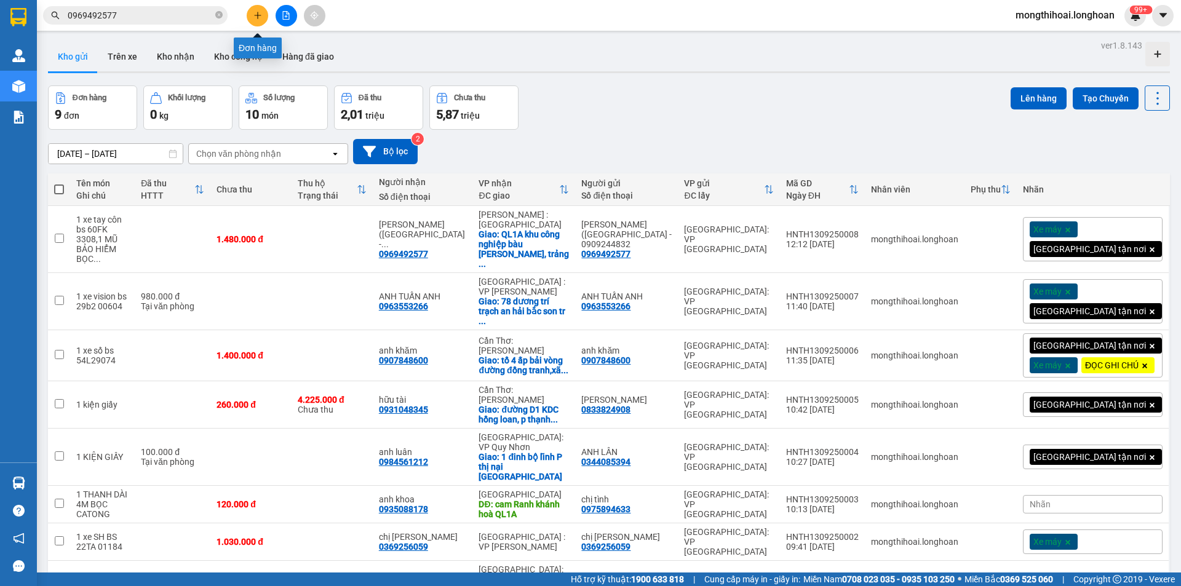
click at [257, 14] on icon "plus" at bounding box center [257, 15] width 9 height 9
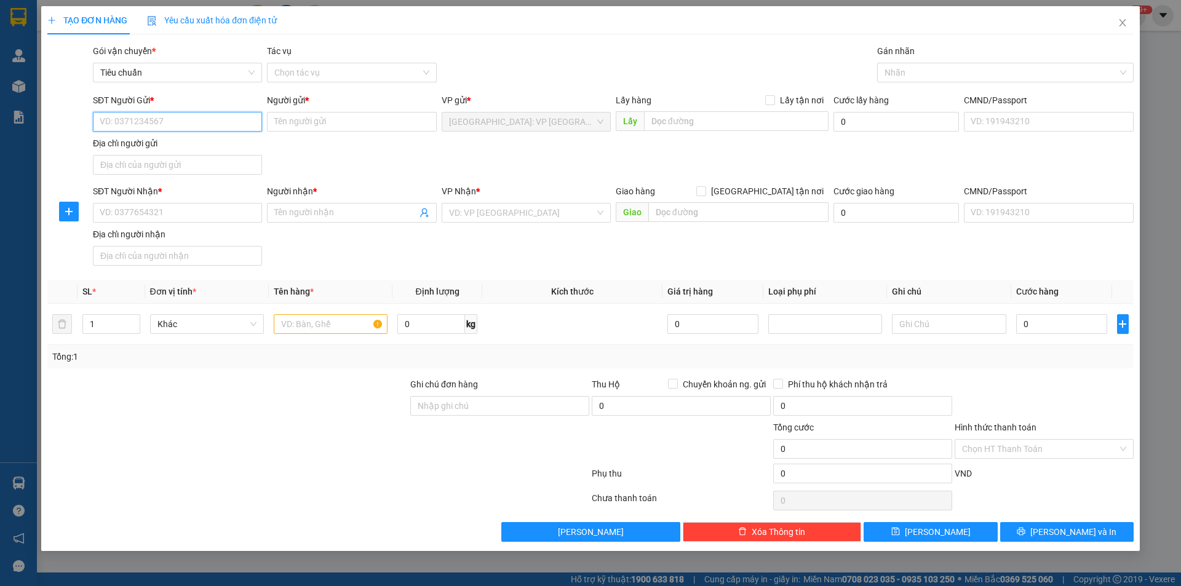
click at [248, 119] on input "SĐT Người Gửi *" at bounding box center [177, 122] width 169 height 20
type input "0936049368"
click at [303, 119] on input "Người gửi *" at bounding box center [351, 122] width 169 height 20
type input "[PERSON_NAME]"
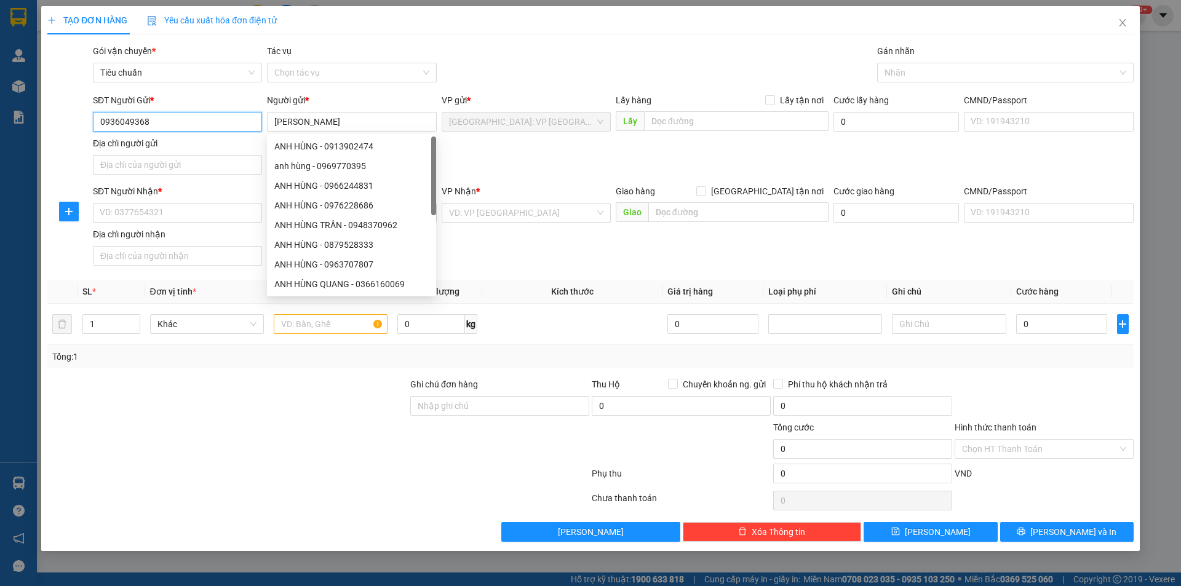
click at [203, 120] on input "0936049368" at bounding box center [177, 122] width 169 height 20
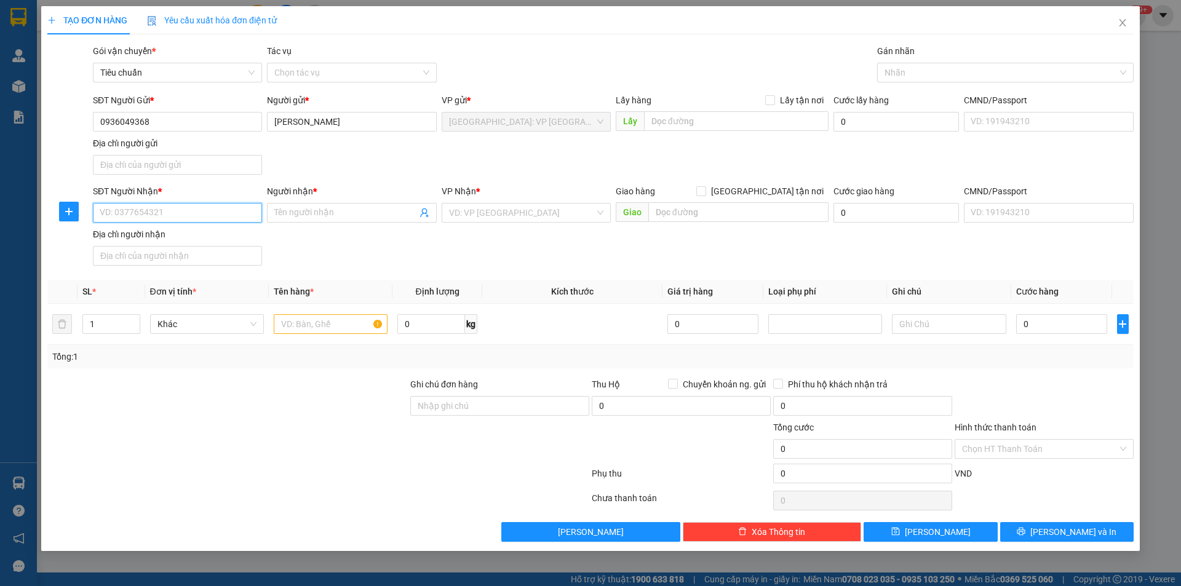
click at [173, 212] on input "SĐT Người Nhận *" at bounding box center [177, 213] width 169 height 20
paste input "0936049368"
type input "0936049368"
click at [319, 118] on input "[PERSON_NAME]" at bounding box center [351, 122] width 169 height 20
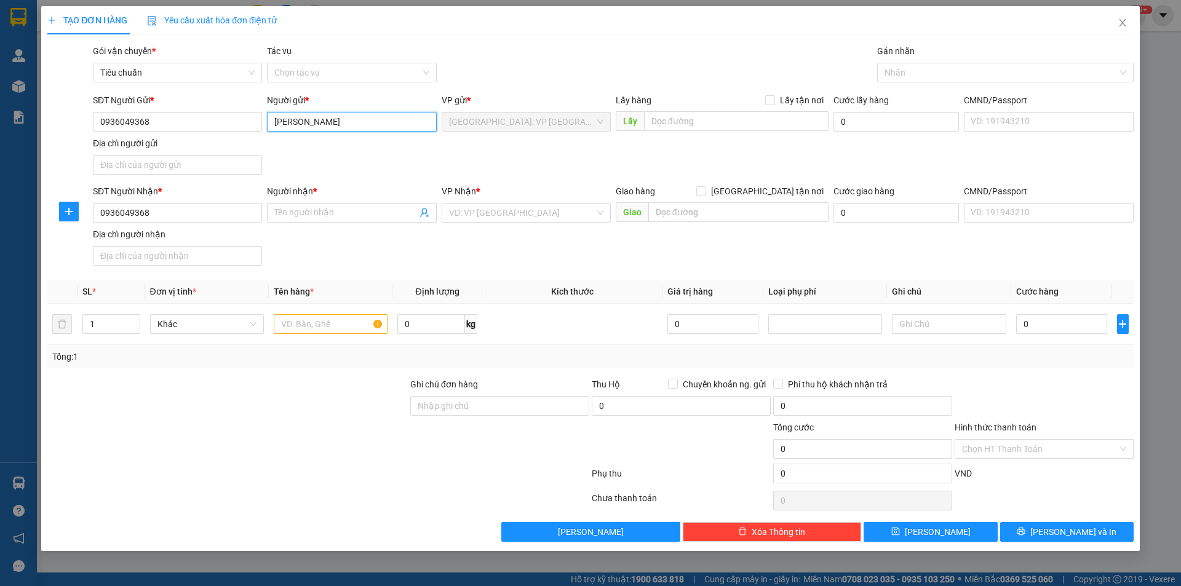
click at [319, 118] on input "[PERSON_NAME]" at bounding box center [351, 122] width 169 height 20
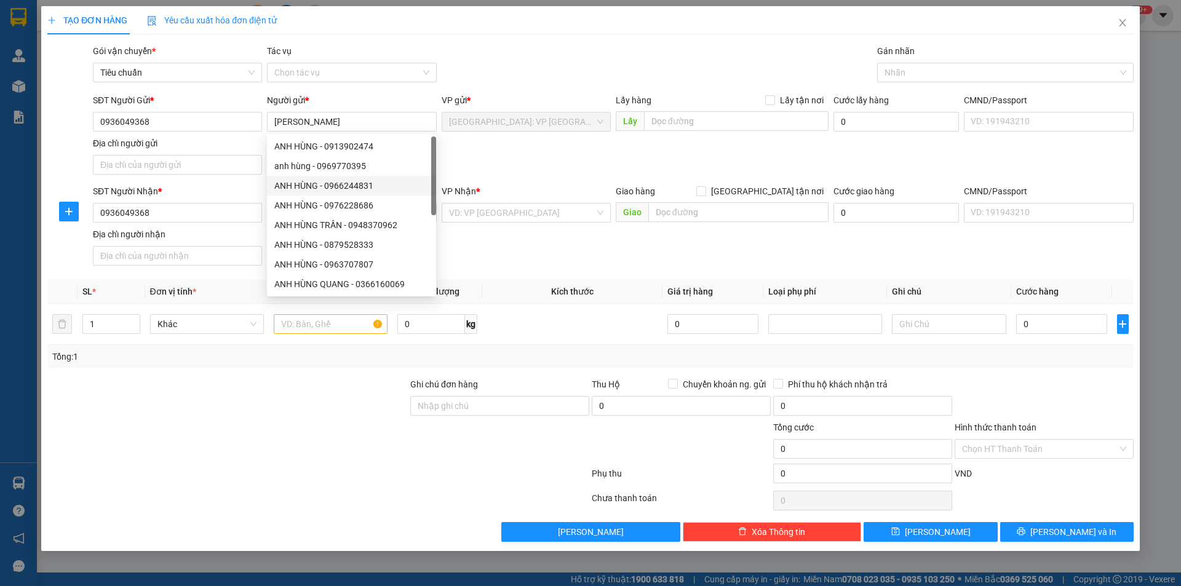
click at [224, 189] on div "SĐT Người Nhận *" at bounding box center [177, 191] width 169 height 14
click at [224, 203] on input "0936049368" at bounding box center [177, 213] width 169 height 20
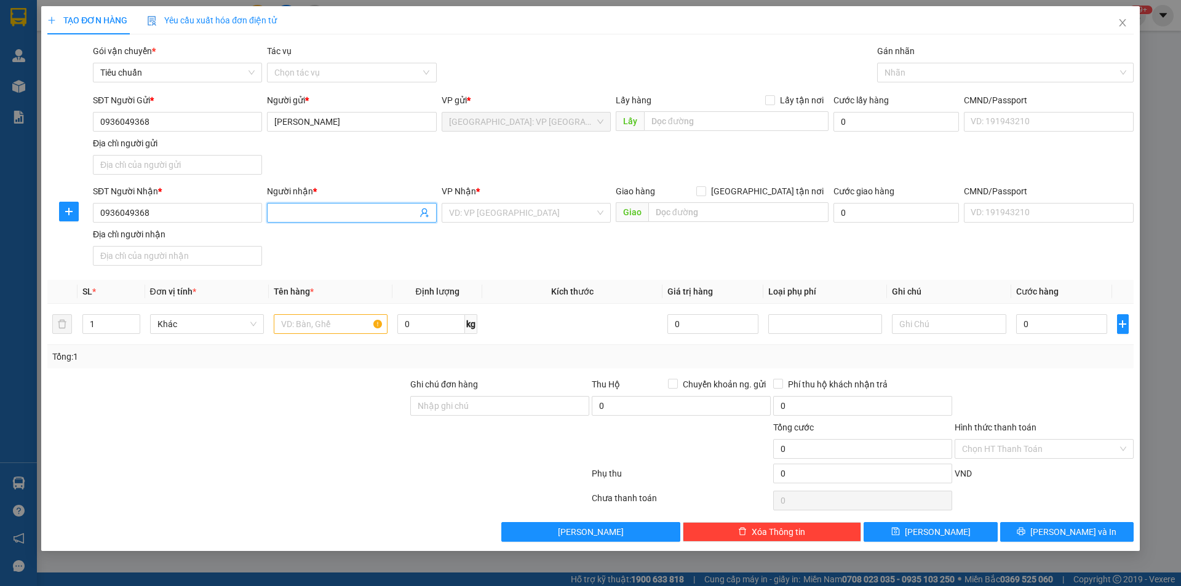
click at [288, 212] on input "Người nhận *" at bounding box center [345, 213] width 142 height 14
paste input "[PERSON_NAME]"
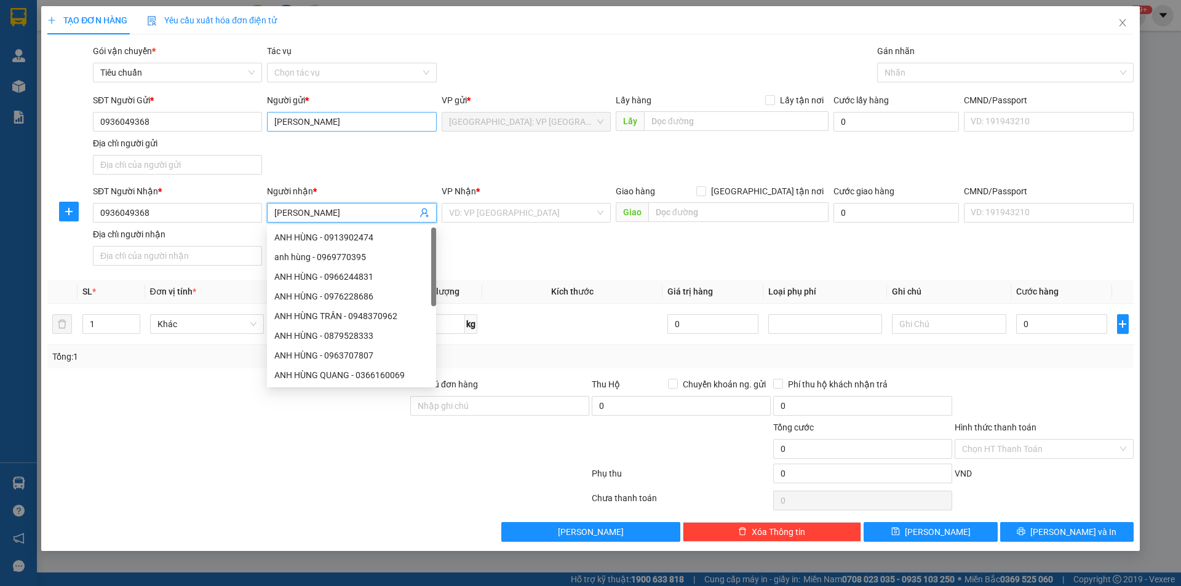
type input "[PERSON_NAME]"
click at [330, 123] on input "[PERSON_NAME]" at bounding box center [351, 122] width 169 height 20
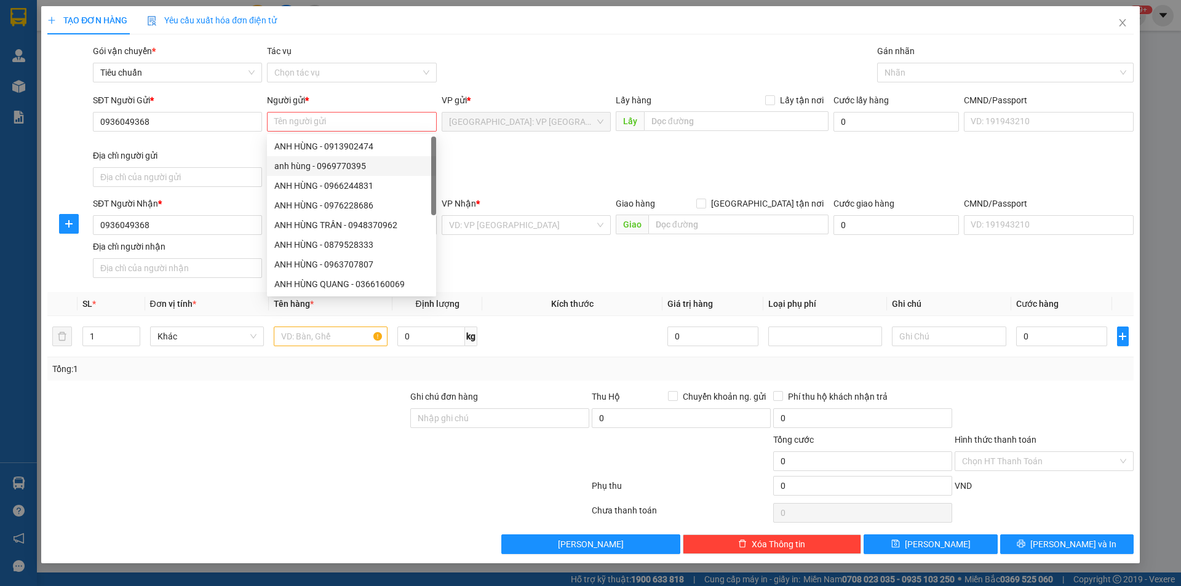
click at [182, 108] on div "SĐT Người Gửi *" at bounding box center [177, 102] width 169 height 18
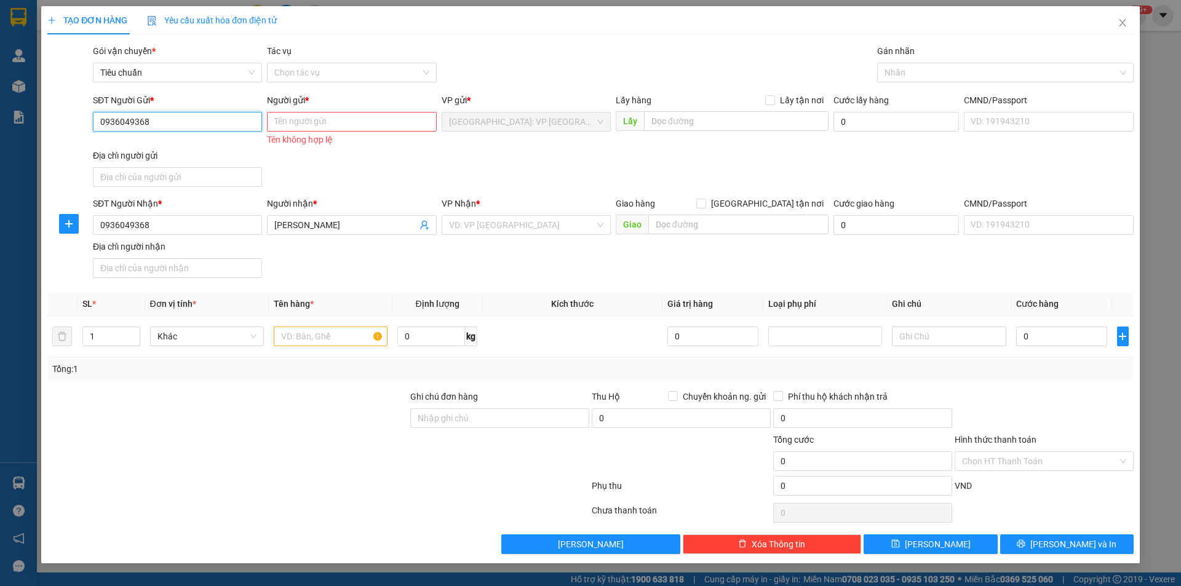
drag, startPoint x: 189, startPoint y: 114, endPoint x: 191, endPoint y: 120, distance: 6.4
click at [190, 117] on input "0936049368" at bounding box center [177, 122] width 169 height 20
click at [191, 120] on input "0936049368" at bounding box center [177, 122] width 169 height 20
type input "0889996993"
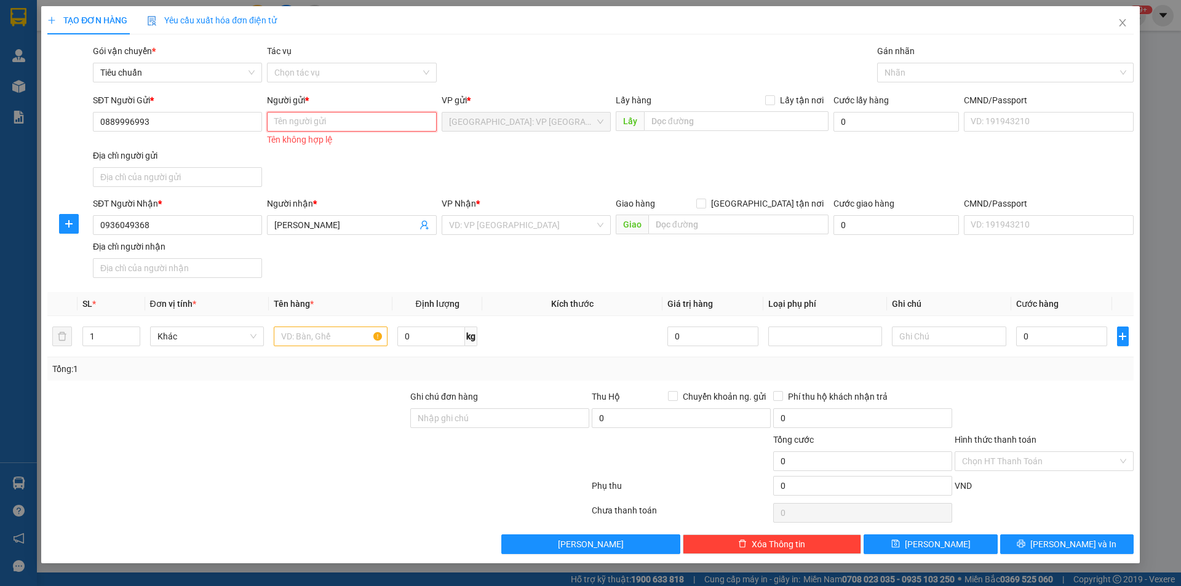
click at [326, 120] on input "Người gửi *" at bounding box center [351, 122] width 169 height 20
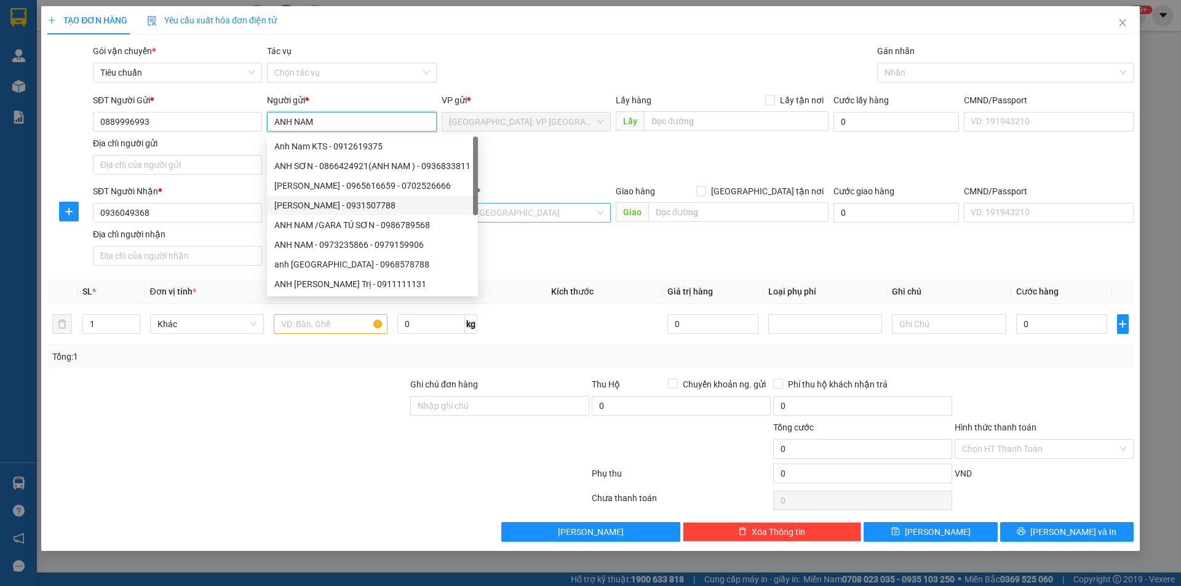
type input "ANH NAM"
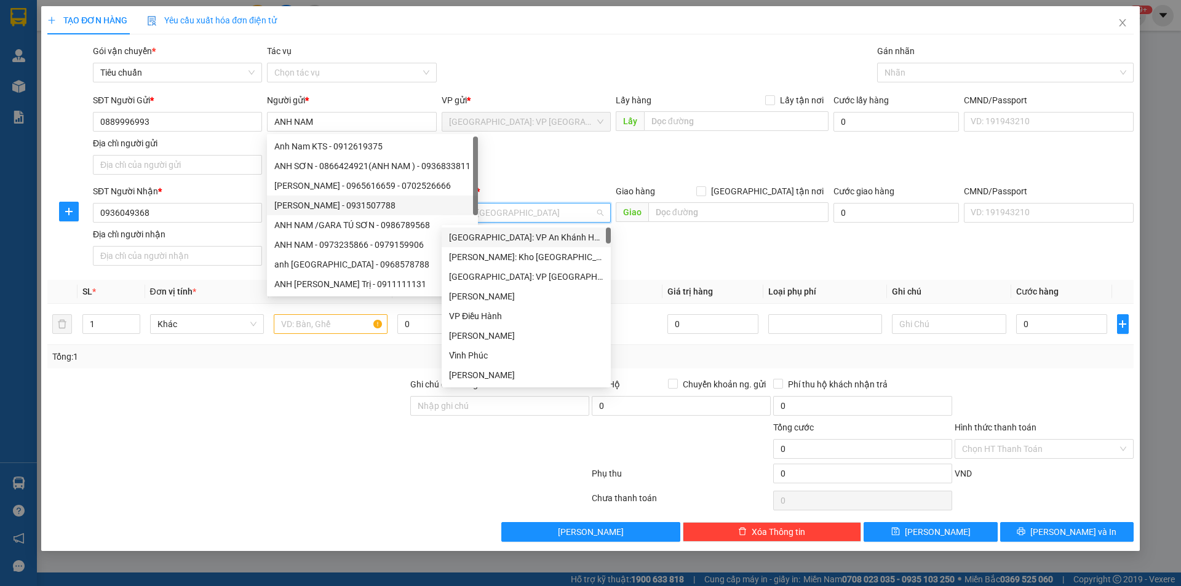
click at [514, 210] on input "search" at bounding box center [522, 213] width 146 height 18
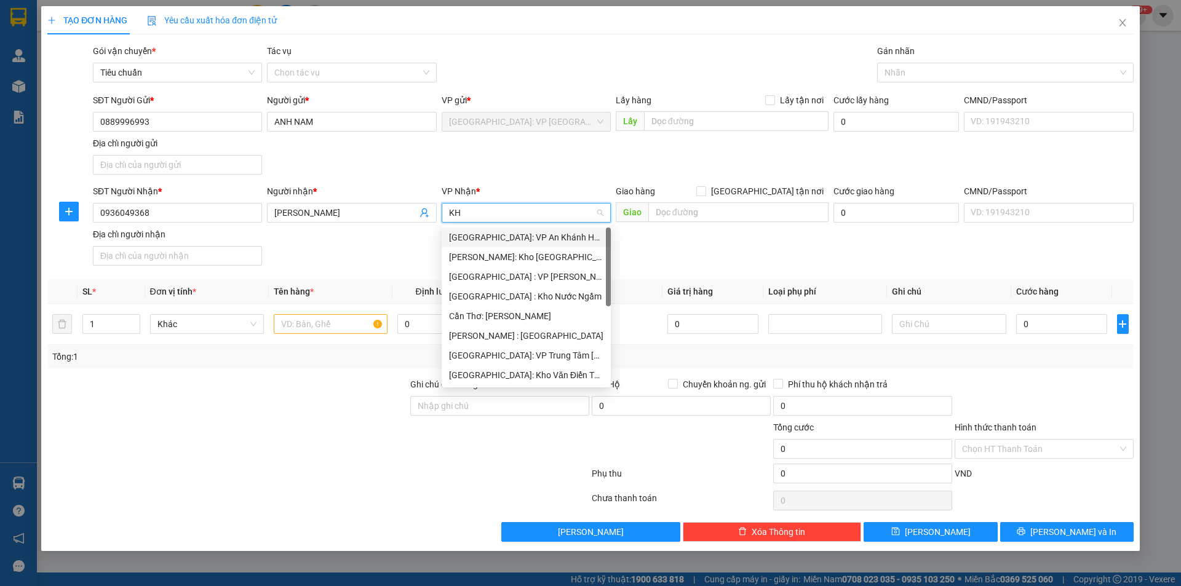
type input "KHO"
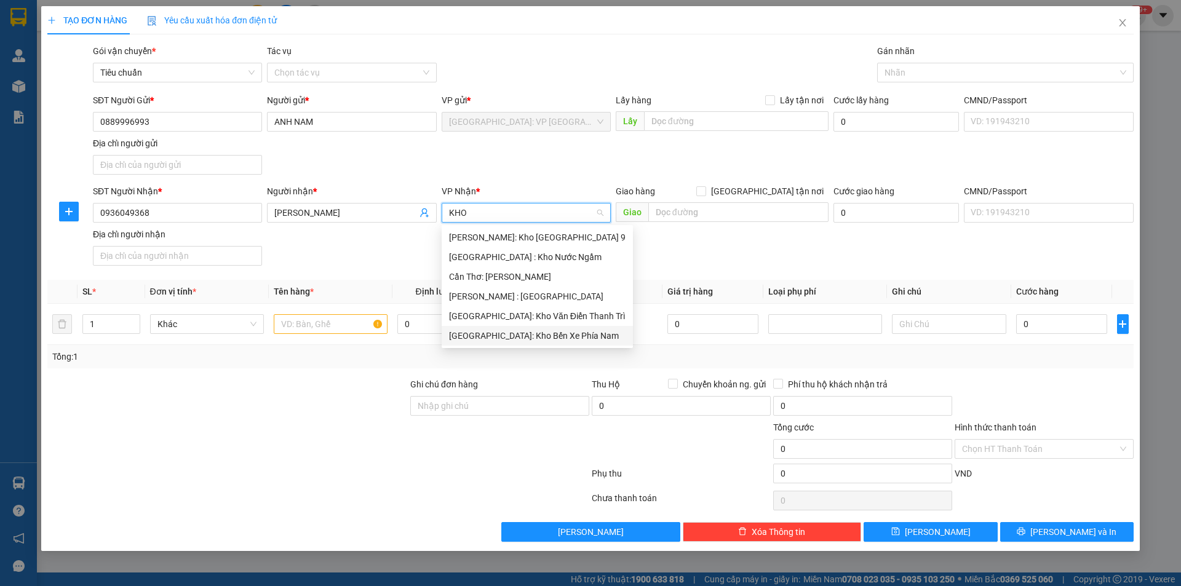
drag, startPoint x: 528, startPoint y: 339, endPoint x: 541, endPoint y: 318, distance: 24.3
click at [529, 336] on div "[GEOGRAPHIC_DATA]: Kho Bến Xe Phía Nam" at bounding box center [537, 336] width 176 height 14
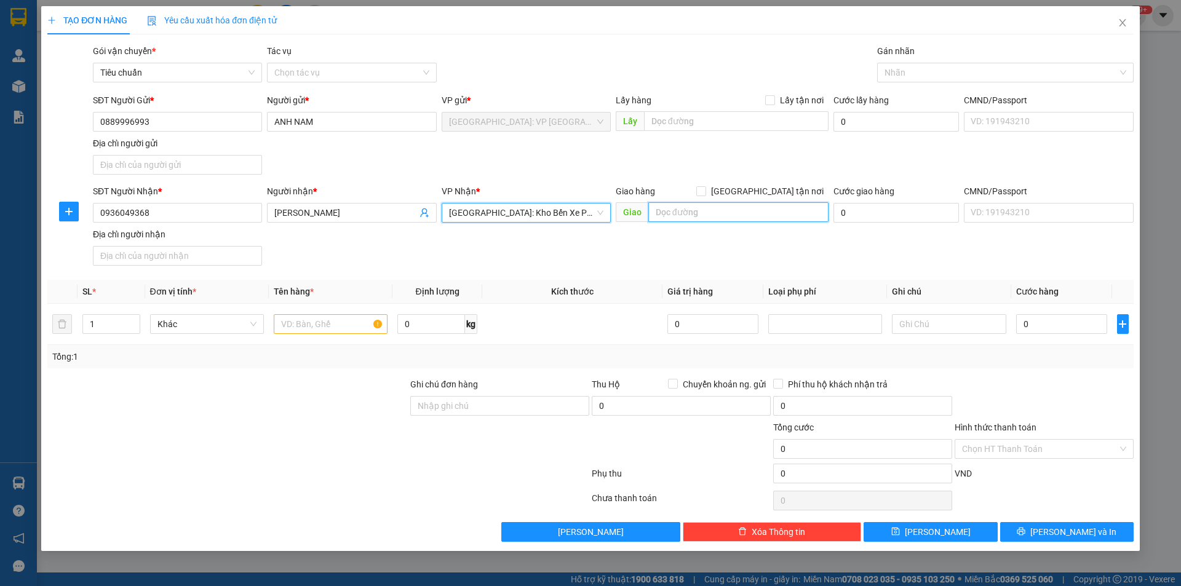
click at [710, 216] on input "text" at bounding box center [738, 212] width 180 height 20
click at [723, 214] on input "khánh sạn havana 44 trần phú tp nha trang" at bounding box center [738, 212] width 180 height 20
click at [726, 214] on input "khánh sạn havana 44 trần phú tp nha trang" at bounding box center [738, 212] width 180 height 20
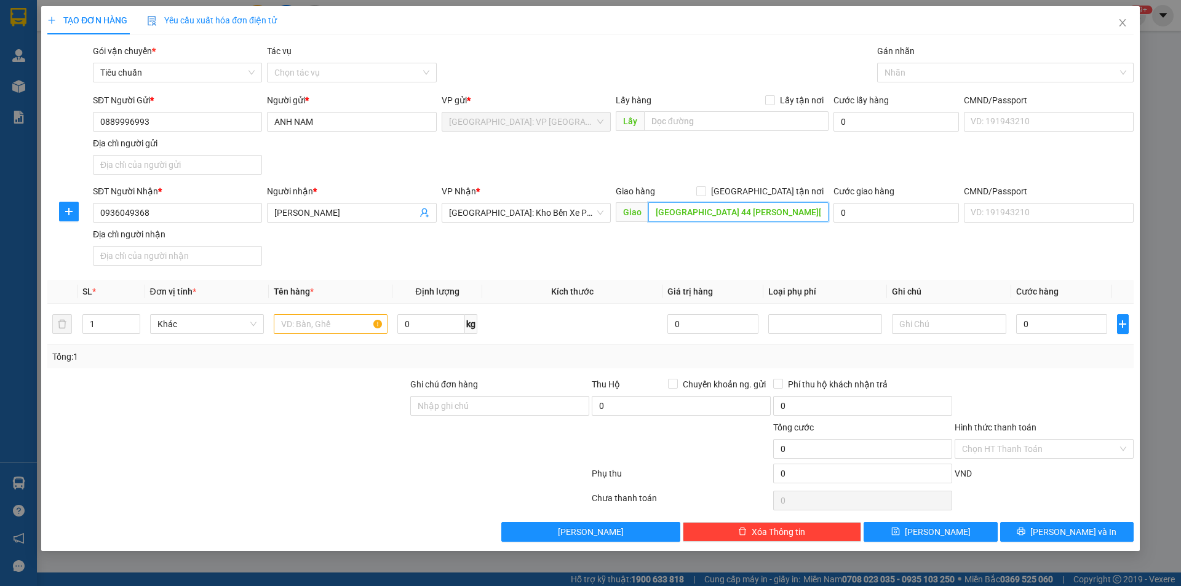
click at [726, 213] on input "khánh sạn havana 44 trần phú tp nha trang" at bounding box center [738, 212] width 180 height 20
drag, startPoint x: 724, startPoint y: 210, endPoint x: 826, endPoint y: 210, distance: 101.5
click at [826, 210] on input "khánh sạn havana 44 trần phú tp nha trang" at bounding box center [738, 212] width 180 height 20
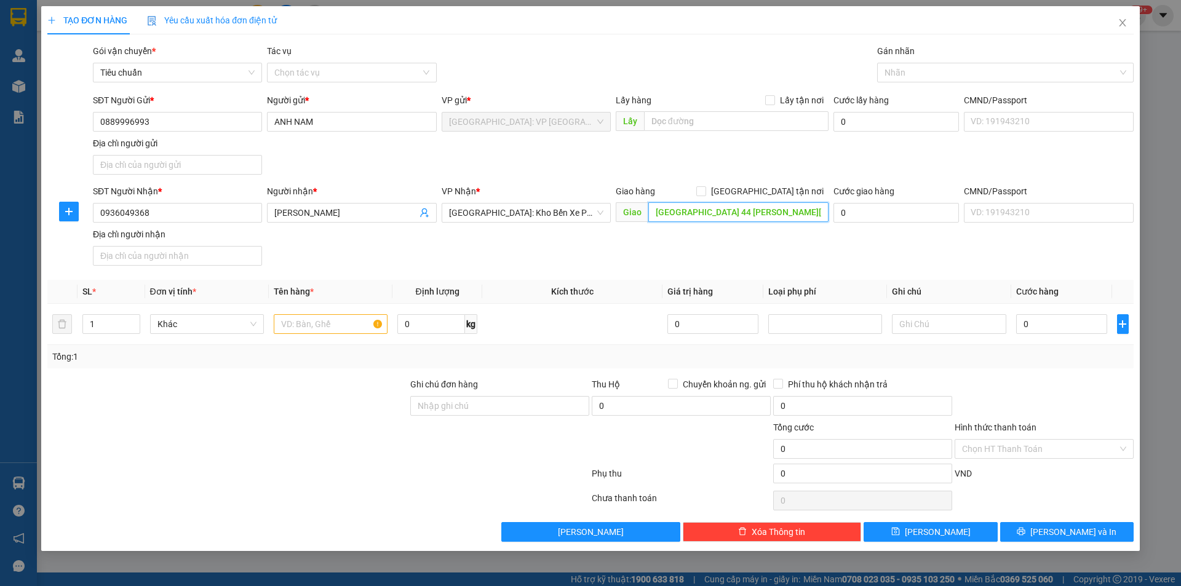
click at [771, 210] on input "khánh sạn havana 44 trần phú tp nha trang" at bounding box center [738, 212] width 180 height 20
click at [773, 211] on input "khánh sạn havana 44 trần phú tp nha trang" at bounding box center [738, 212] width 180 height 20
type input "khánh sạn havana 44 trần phú lộc thọ tp nha trang"
click at [705, 186] on input "[GEOGRAPHIC_DATA] tận nơi" at bounding box center [700, 190] width 9 height 9
checkbox input "true"
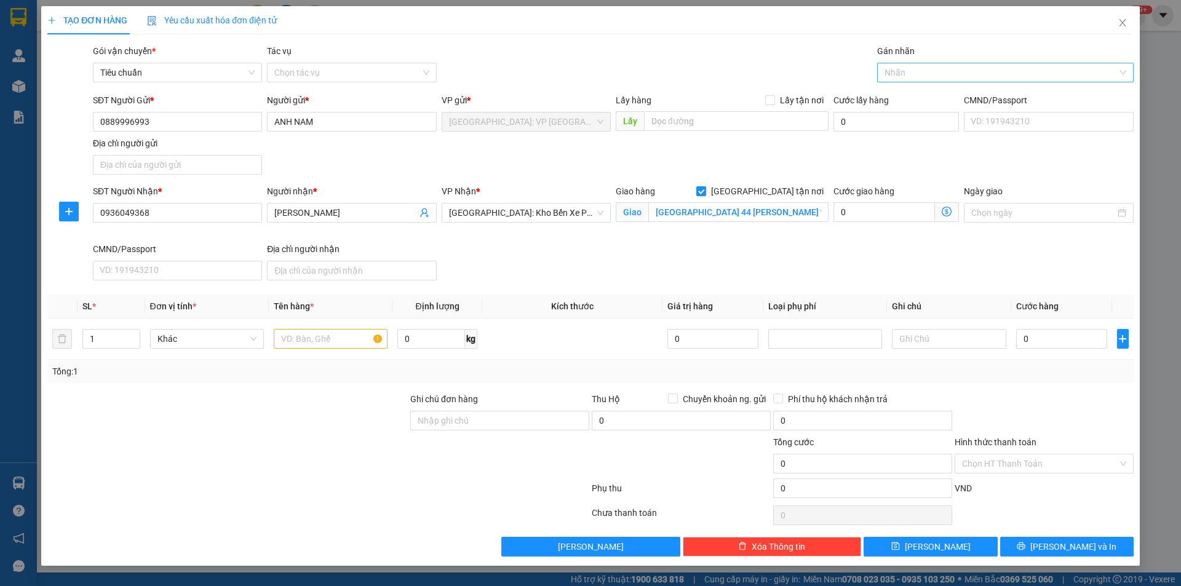
click at [916, 76] on div at bounding box center [999, 72] width 238 height 15
type input "xe"
drag, startPoint x: 912, startPoint y: 101, endPoint x: 954, endPoint y: 79, distance: 48.1
click at [912, 101] on div "Xe máy" at bounding box center [1005, 97] width 242 height 14
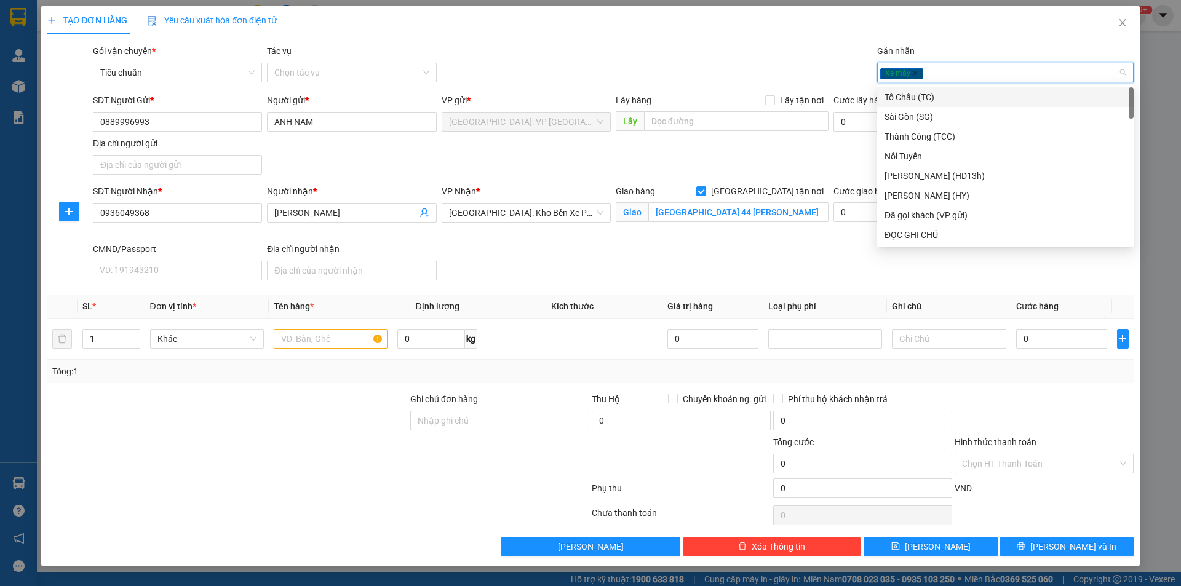
click at [958, 79] on div "Xe máy" at bounding box center [999, 72] width 238 height 15
type input "gi"
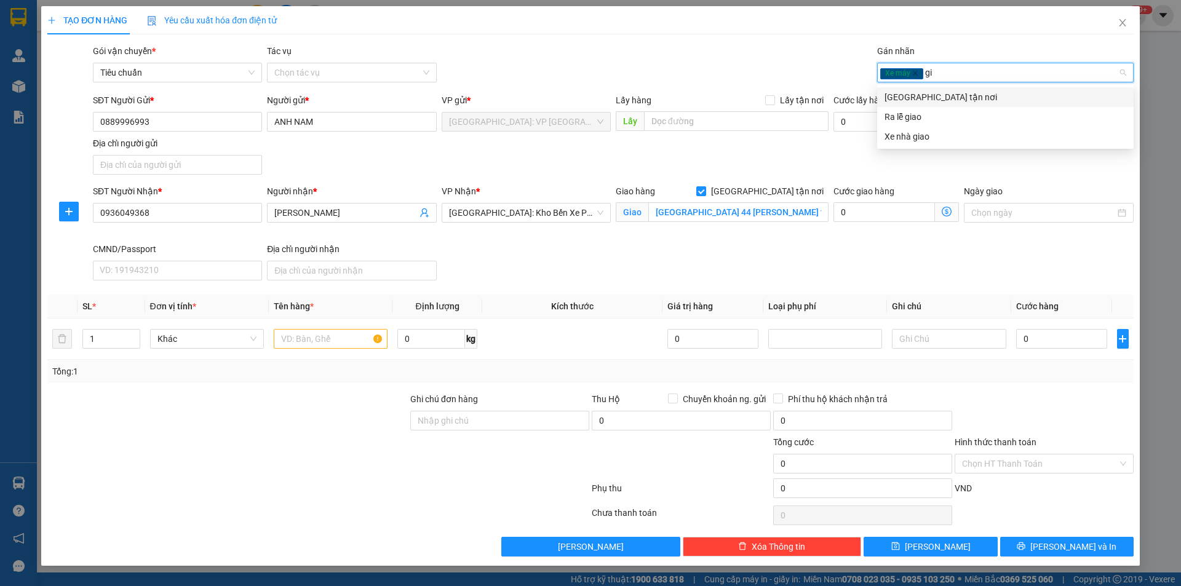
click at [933, 96] on div "[GEOGRAPHIC_DATA] tận nơi" at bounding box center [1005, 97] width 242 height 14
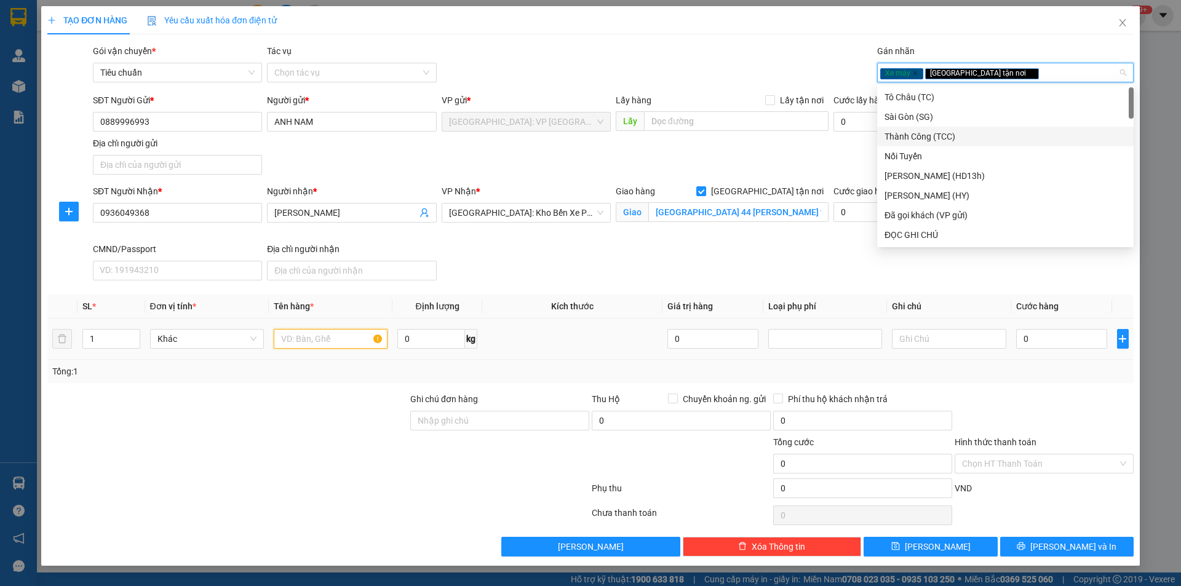
click at [311, 333] on input "text" at bounding box center [331, 339] width 114 height 20
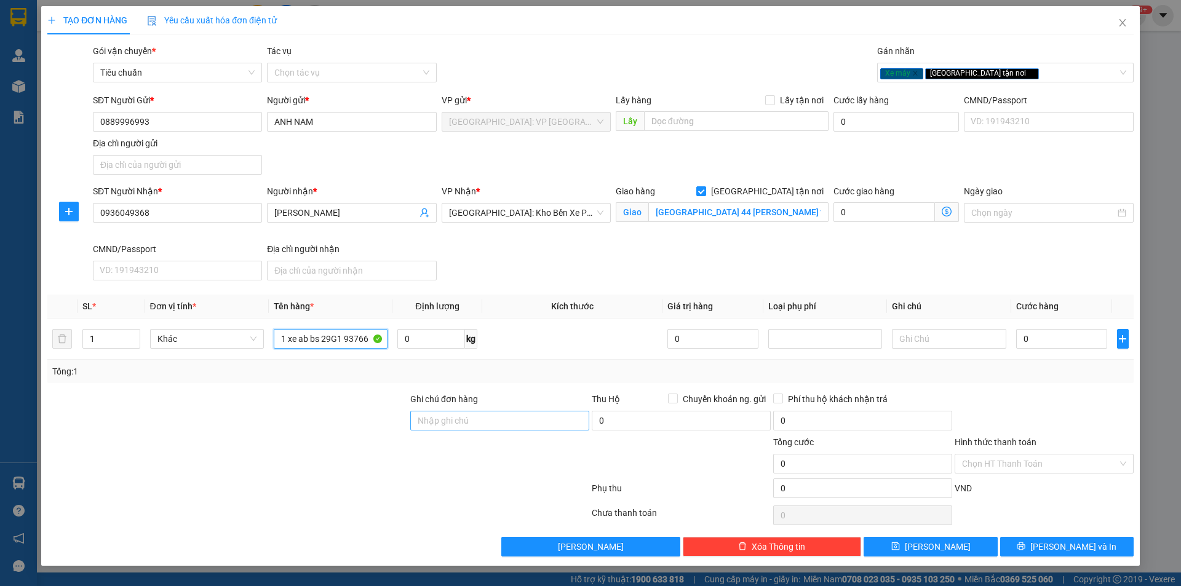
type input "1 xe ab bs 29G1 93766"
click at [488, 424] on input "Ghi chú đơn hàng" at bounding box center [499, 421] width 179 height 20
type input "1 chìa khoá quấn tay lái"
click at [1069, 341] on input "0" at bounding box center [1062, 339] width 92 height 20
click at [1079, 342] on input "0" at bounding box center [1062, 339] width 92 height 20
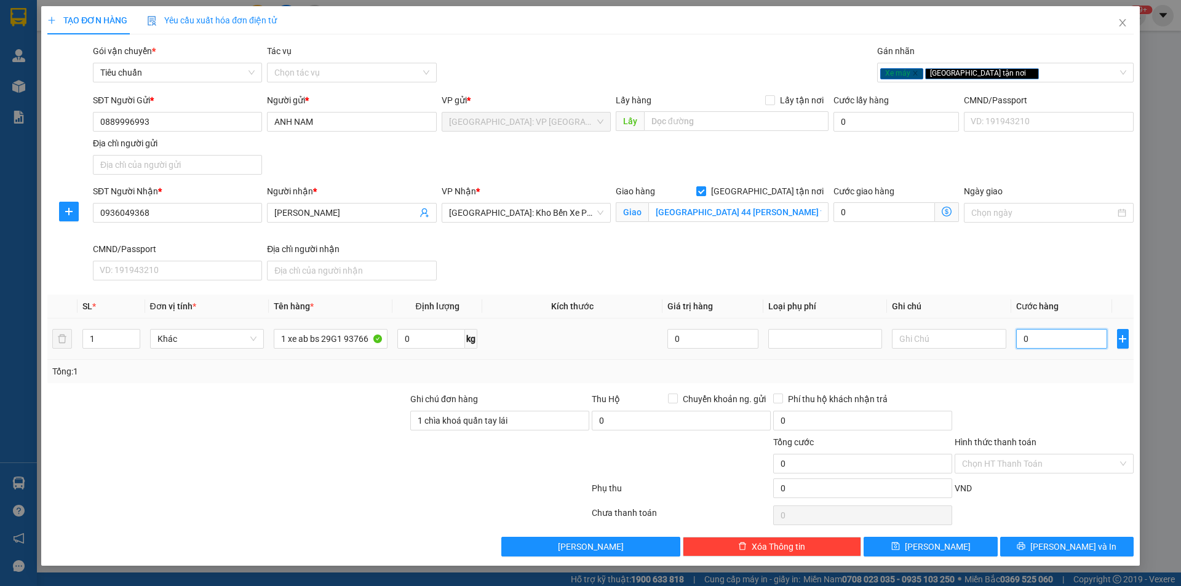
type input "01"
type input "1"
type input "016"
type input "16"
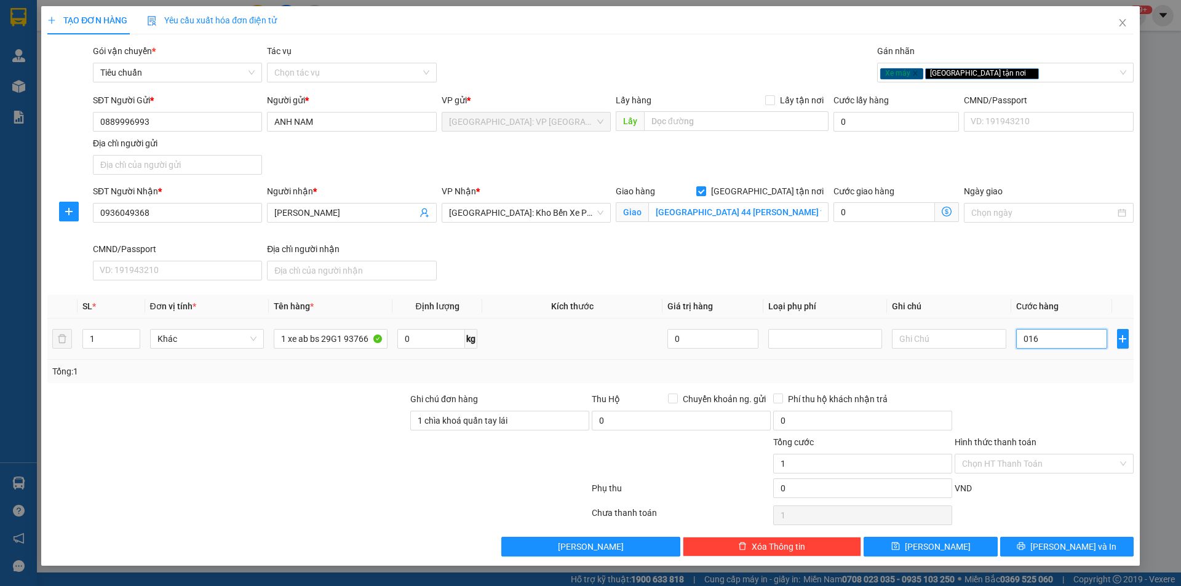
type input "16"
type input "01"
type input "1"
type input "013"
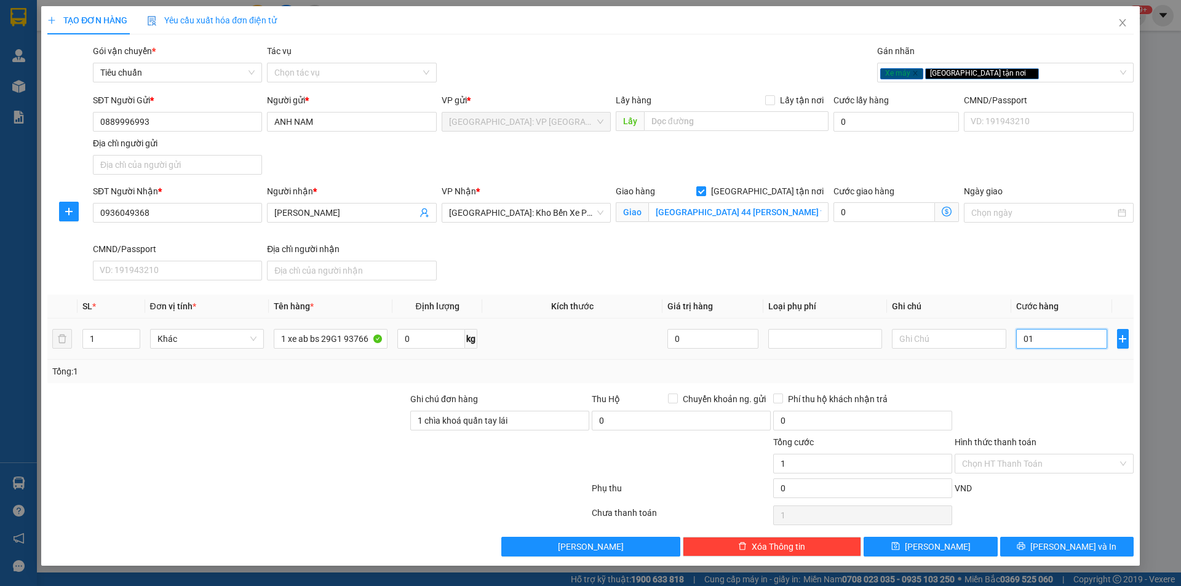
type input "13"
type input "0.138"
type input "138"
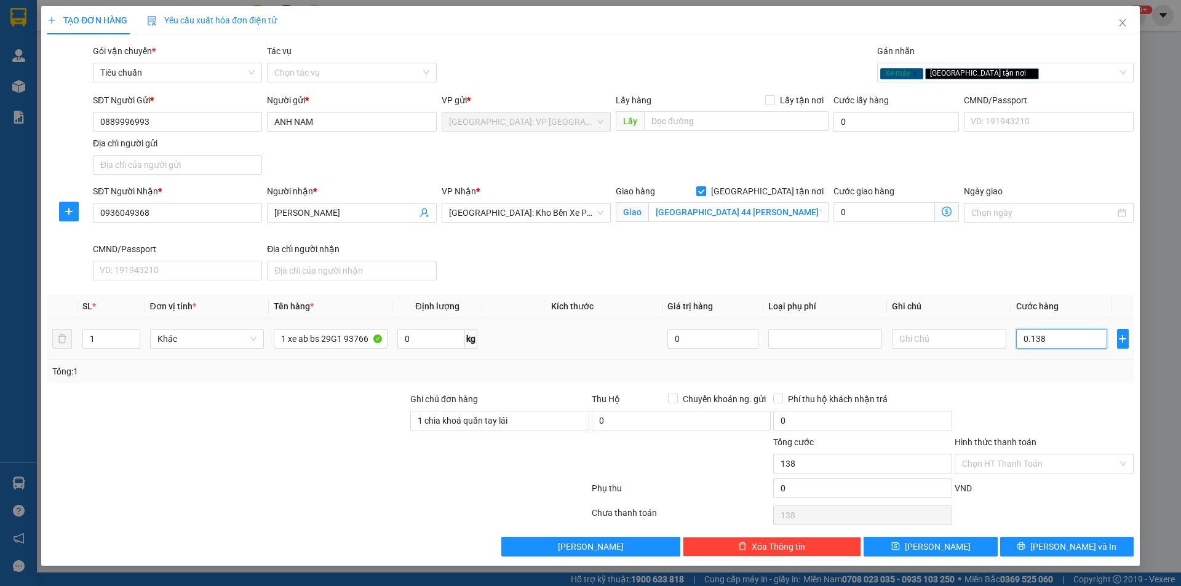
type input "01.380"
type input "1.380"
type input "013.800"
type input "13.800"
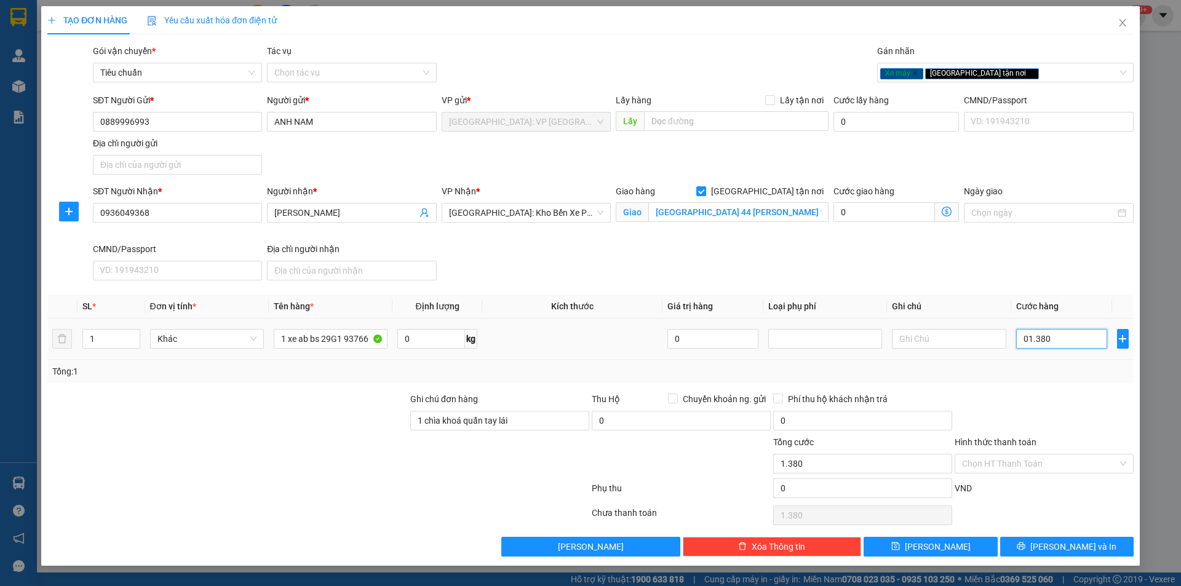
type input "13.800"
type input "0.138.000"
type input "138.000"
type input "01.380.000"
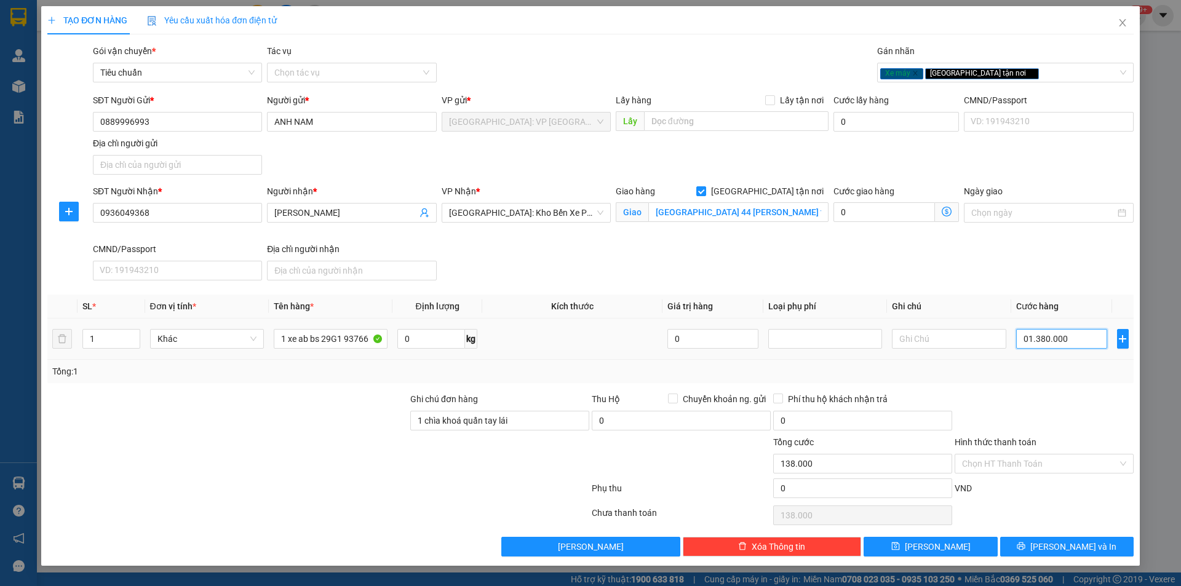
type input "1.380.000"
drag, startPoint x: 1049, startPoint y: 548, endPoint x: 1005, endPoint y: 481, distance: 79.8
click at [1025, 548] on icon "printer" at bounding box center [1020, 546] width 9 height 9
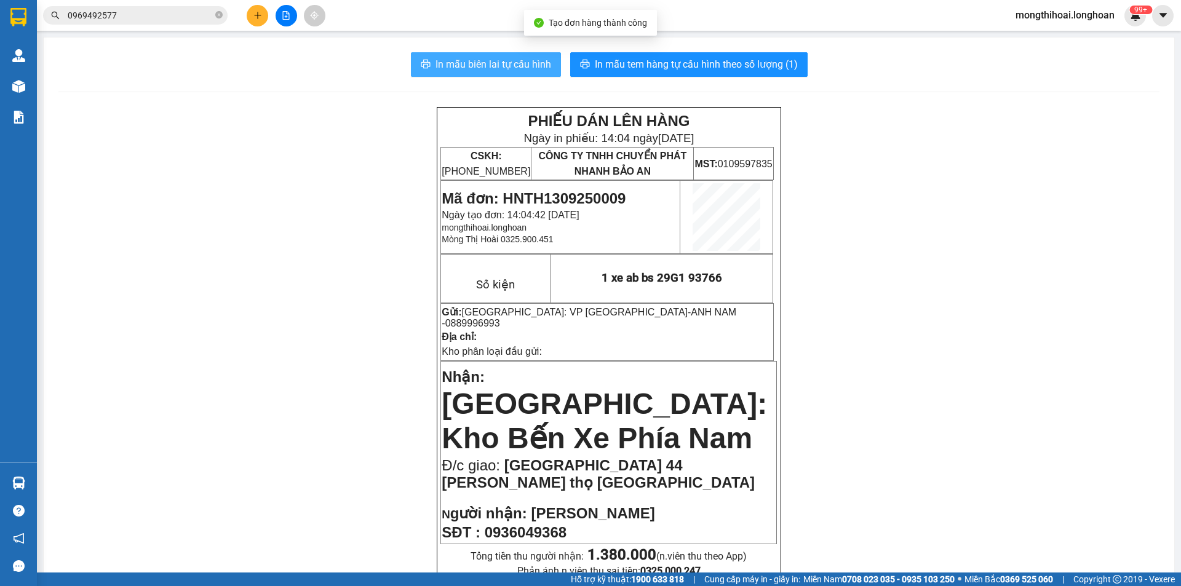
click at [526, 66] on span "In mẫu biên lai tự cấu hình" at bounding box center [493, 64] width 116 height 15
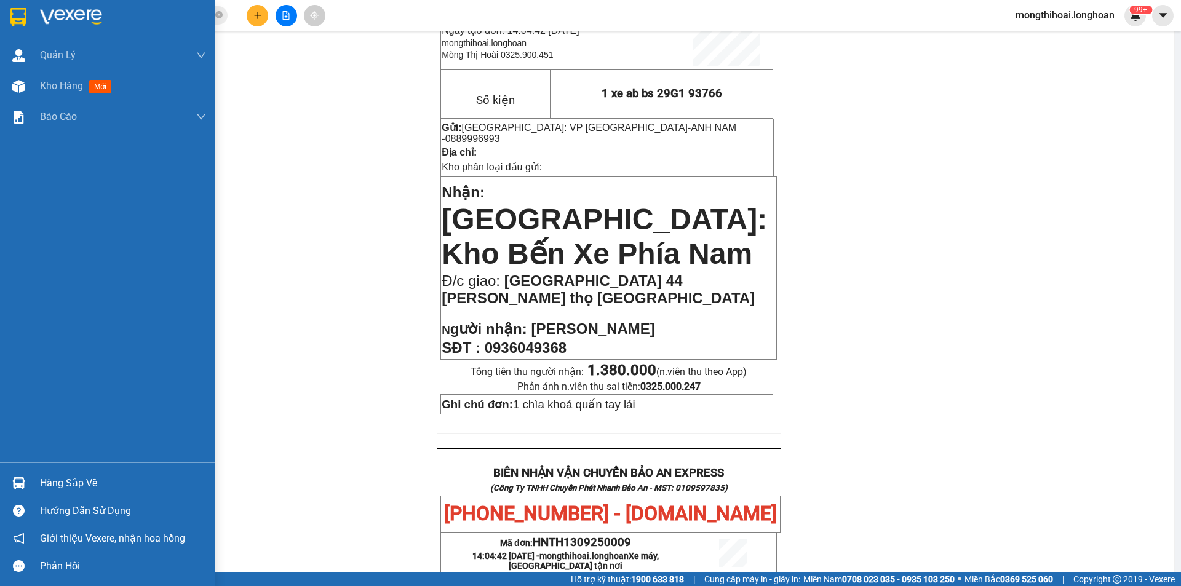
click at [0, 24] on div at bounding box center [107, 20] width 215 height 40
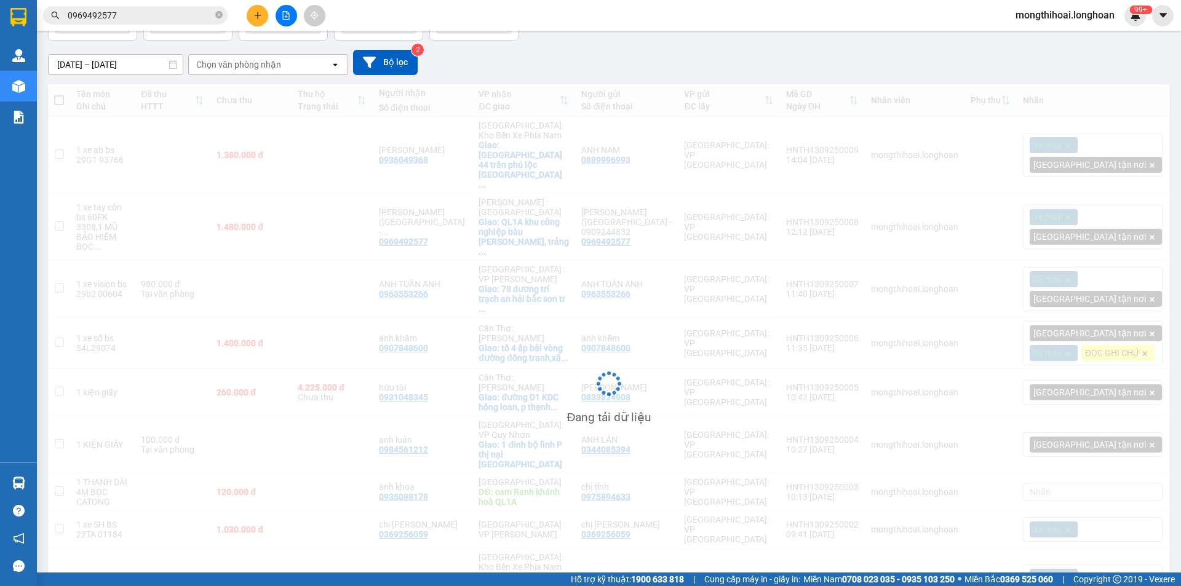
scroll to position [110, 0]
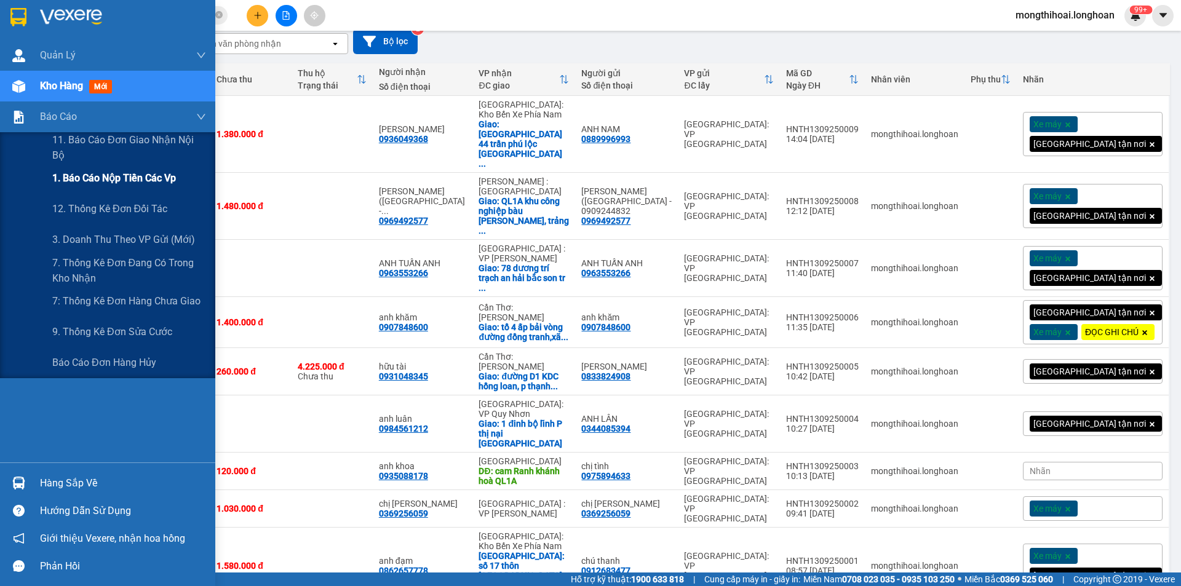
drag, startPoint x: 116, startPoint y: 237, endPoint x: 162, endPoint y: 193, distance: 64.0
click at [117, 237] on span "3. Doanh Thu theo VP Gửi (mới)" at bounding box center [123, 239] width 143 height 15
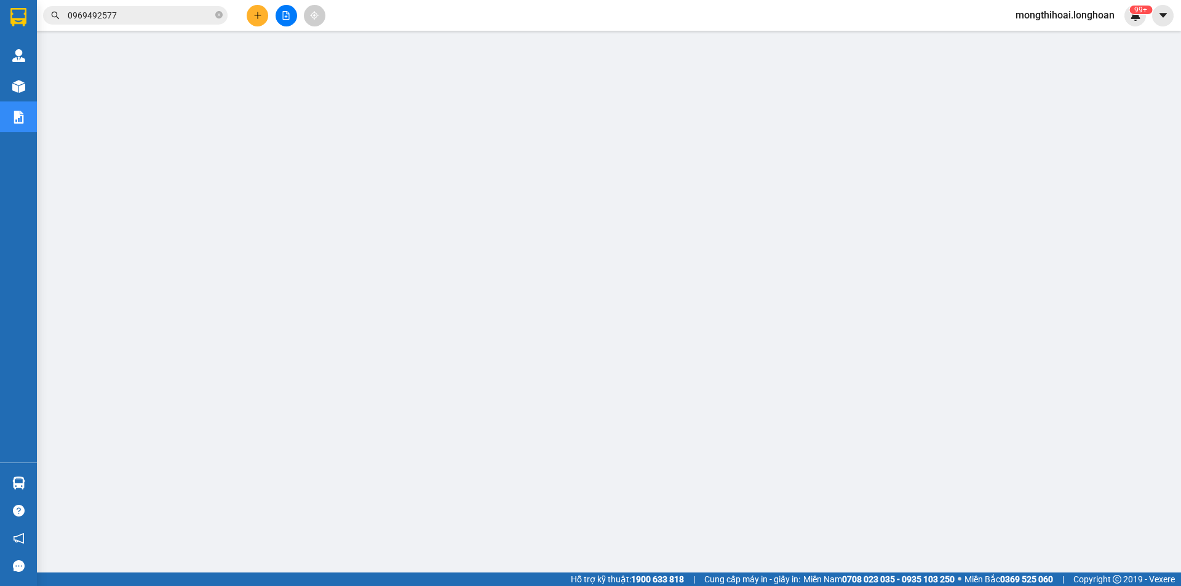
scroll to position [24, 0]
click at [158, 22] on input "0969492577" at bounding box center [140, 16] width 145 height 14
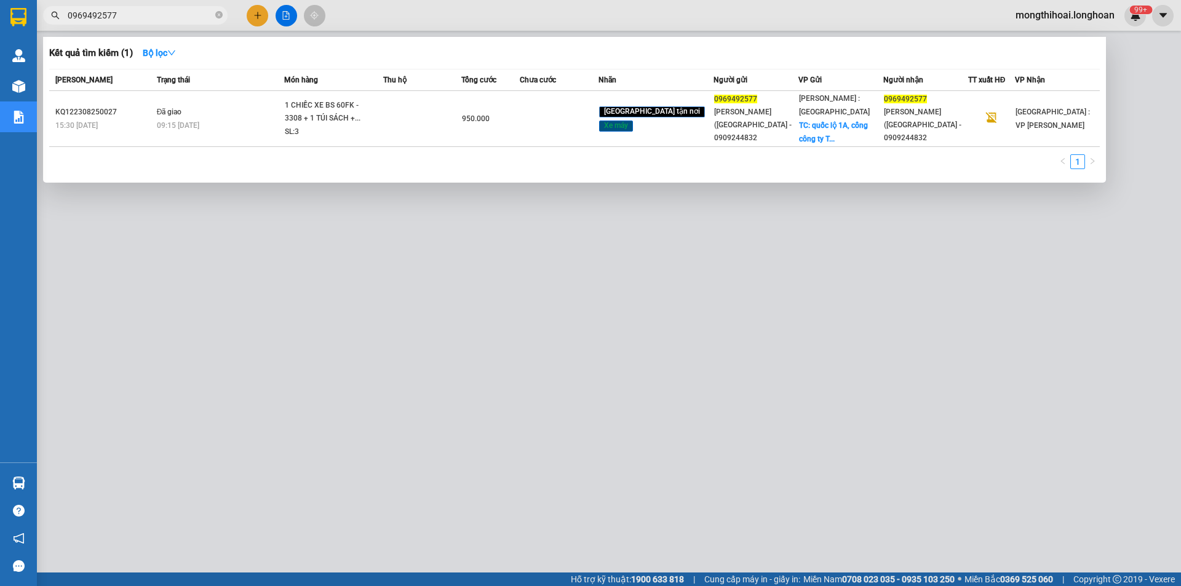
click at [214, 9] on span "0969492577" at bounding box center [135, 15] width 184 height 18
click at [217, 14] on icon "close-circle" at bounding box center [218, 14] width 7 height 7
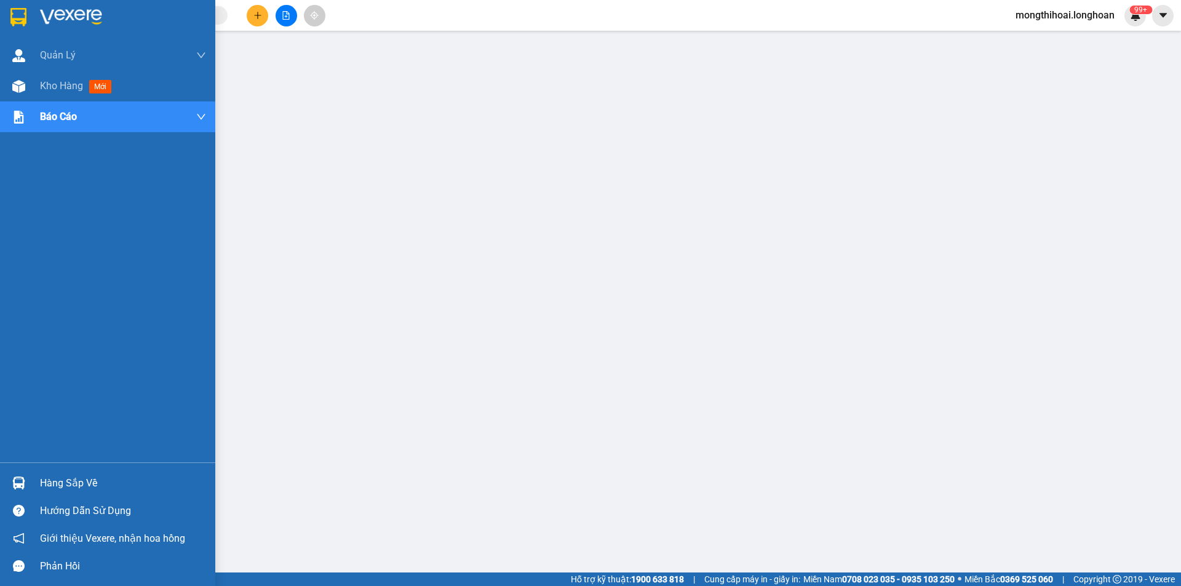
click at [11, 13] on img at bounding box center [18, 17] width 16 height 18
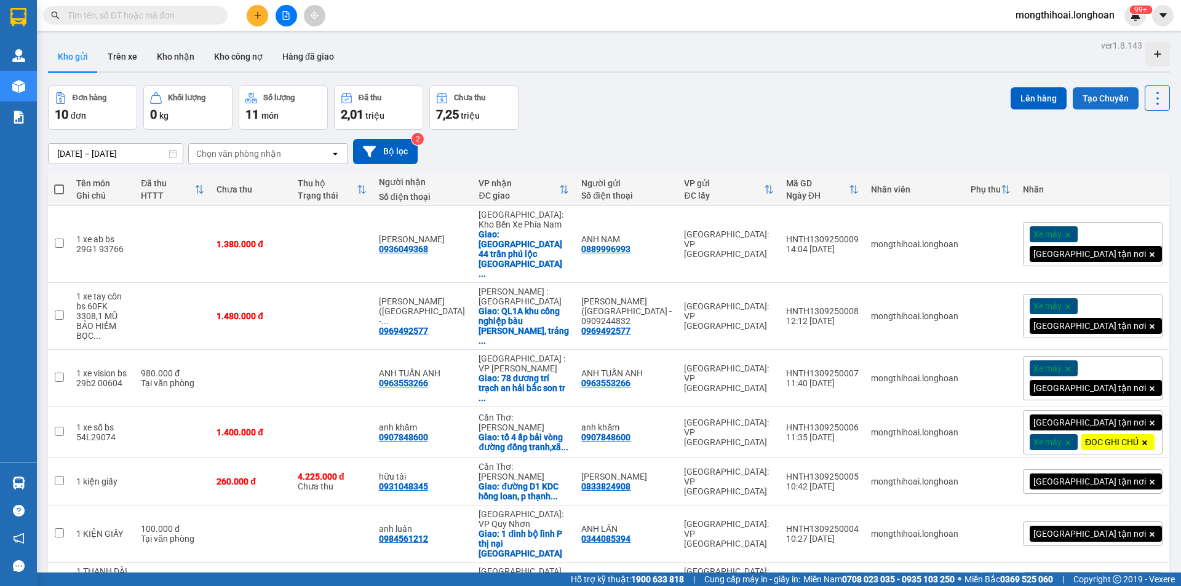
click at [1095, 95] on button "Tạo Chuyến" at bounding box center [1105, 98] width 66 height 22
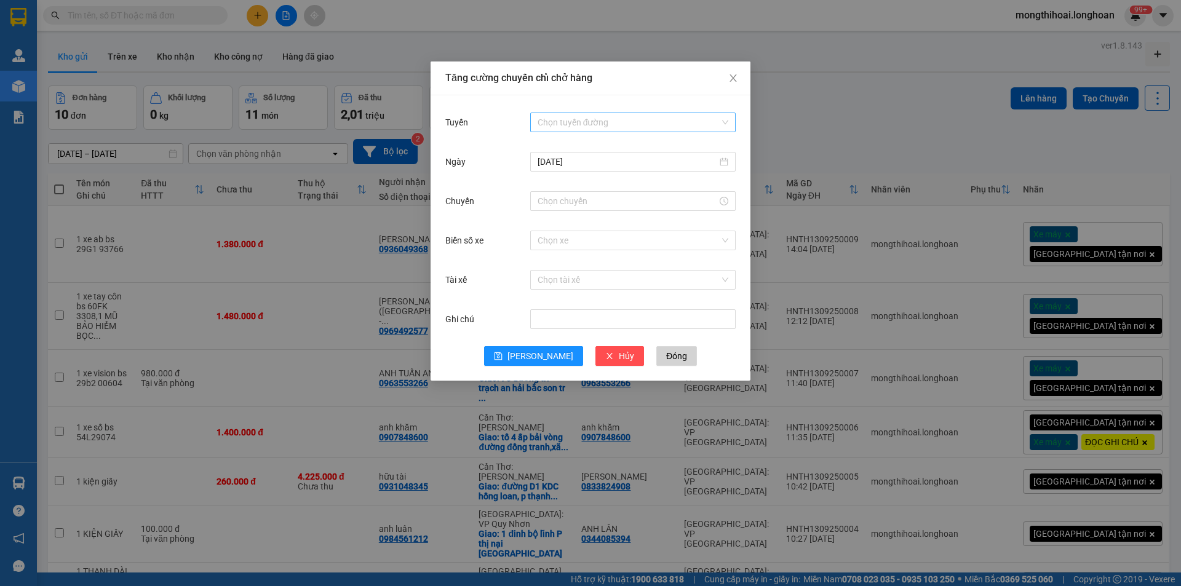
click at [608, 126] on input "Tuyến" at bounding box center [628, 122] width 182 height 18
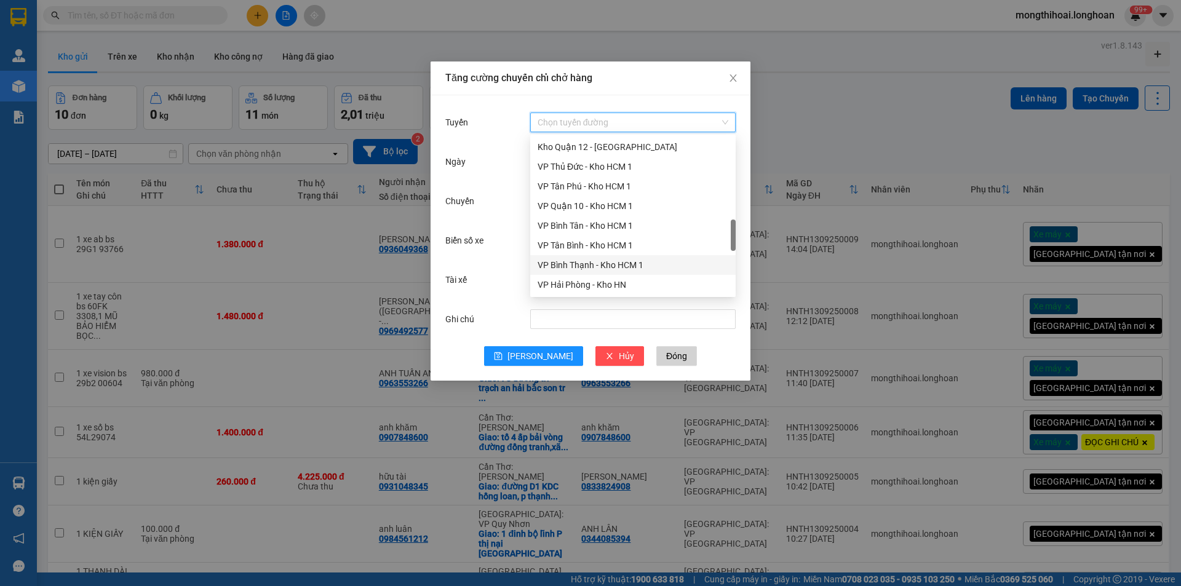
scroll to position [676, 0]
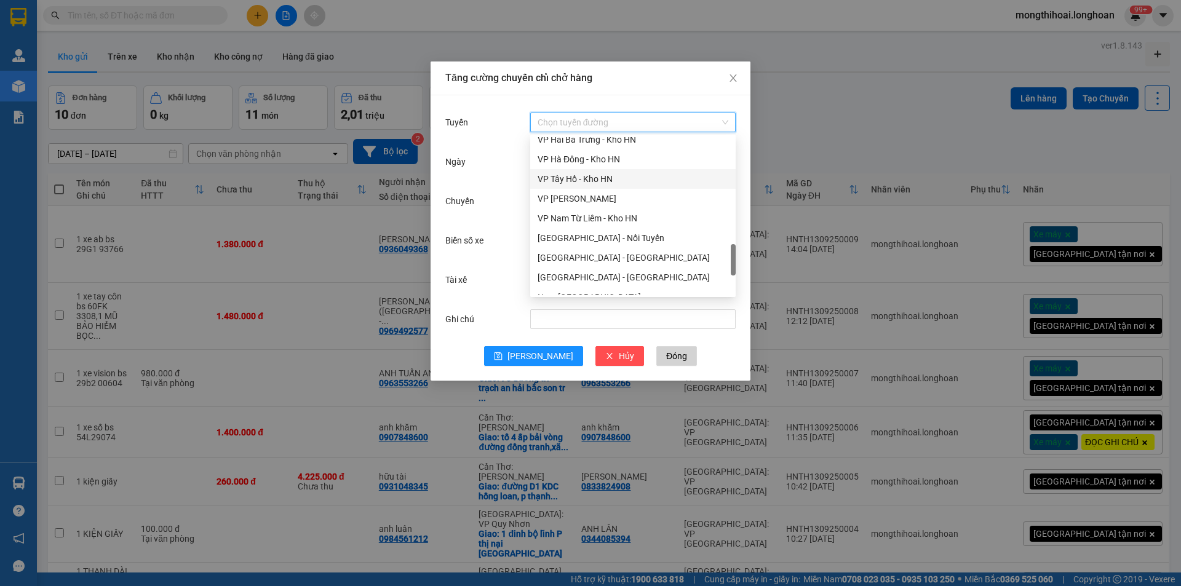
click at [562, 182] on div "VP Tây Hồ - Kho HN" at bounding box center [632, 179] width 191 height 14
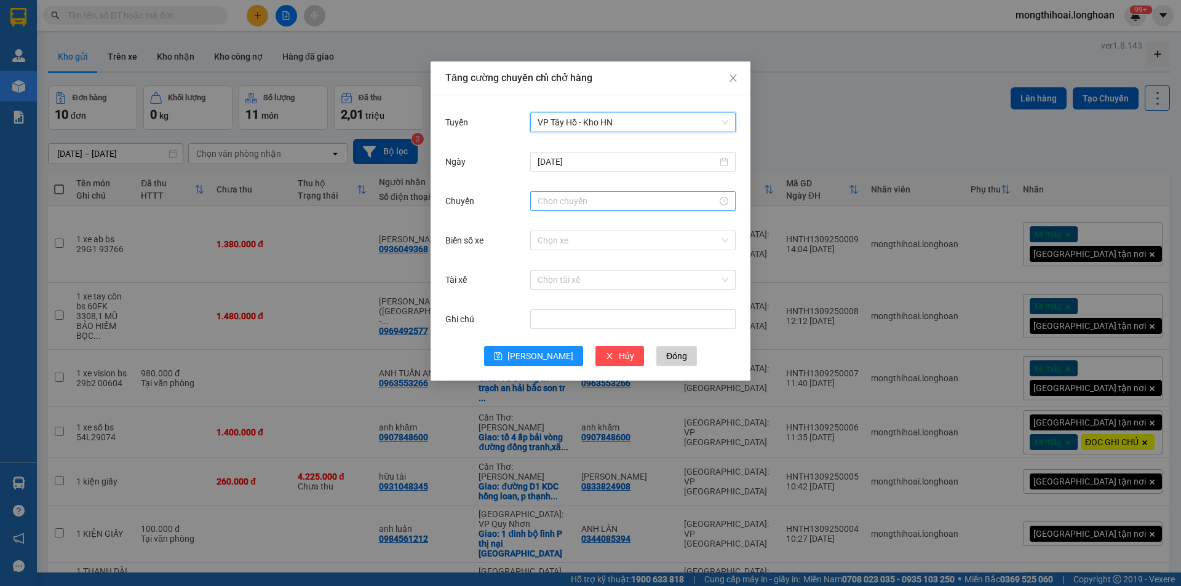
click at [582, 204] on input "Chuyến" at bounding box center [627, 201] width 180 height 14
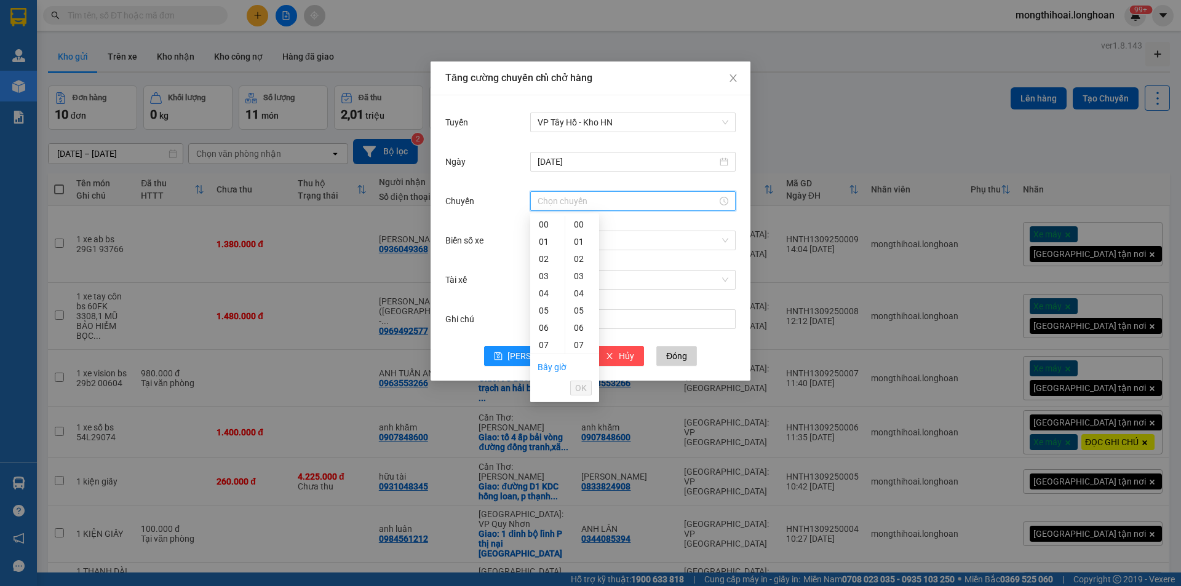
scroll to position [184, 0]
click at [544, 280] on div "14" at bounding box center [547, 280] width 34 height 17
click at [580, 275] on div "10" at bounding box center [582, 273] width 34 height 17
type input "14:10"
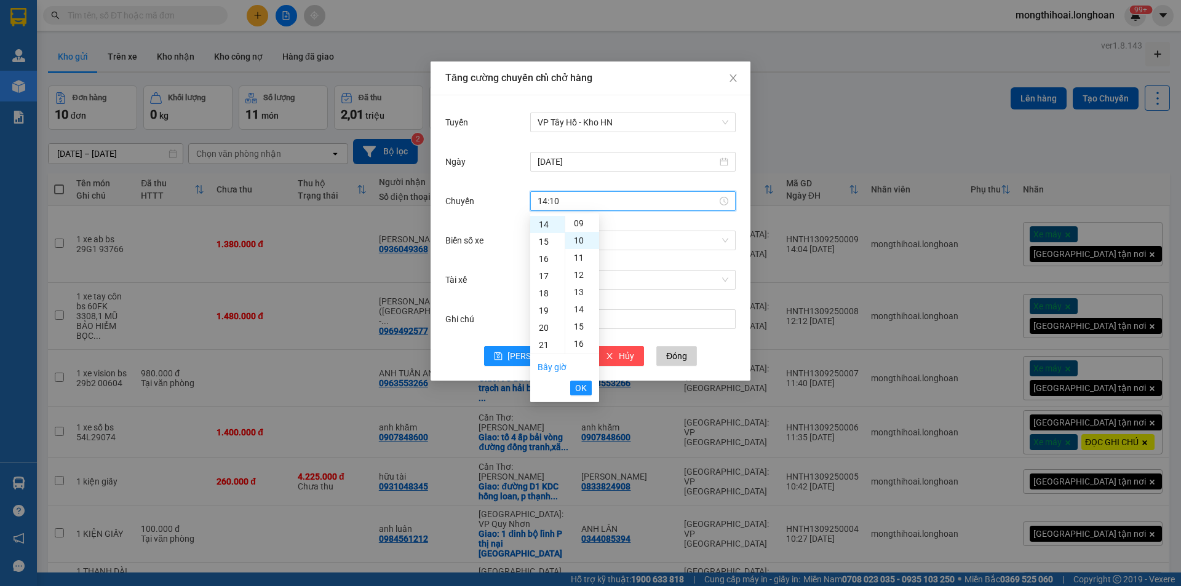
scroll to position [172, 0]
click at [580, 386] on span "OK" at bounding box center [581, 388] width 12 height 14
click at [572, 239] on input "Biển số xe" at bounding box center [628, 240] width 182 height 18
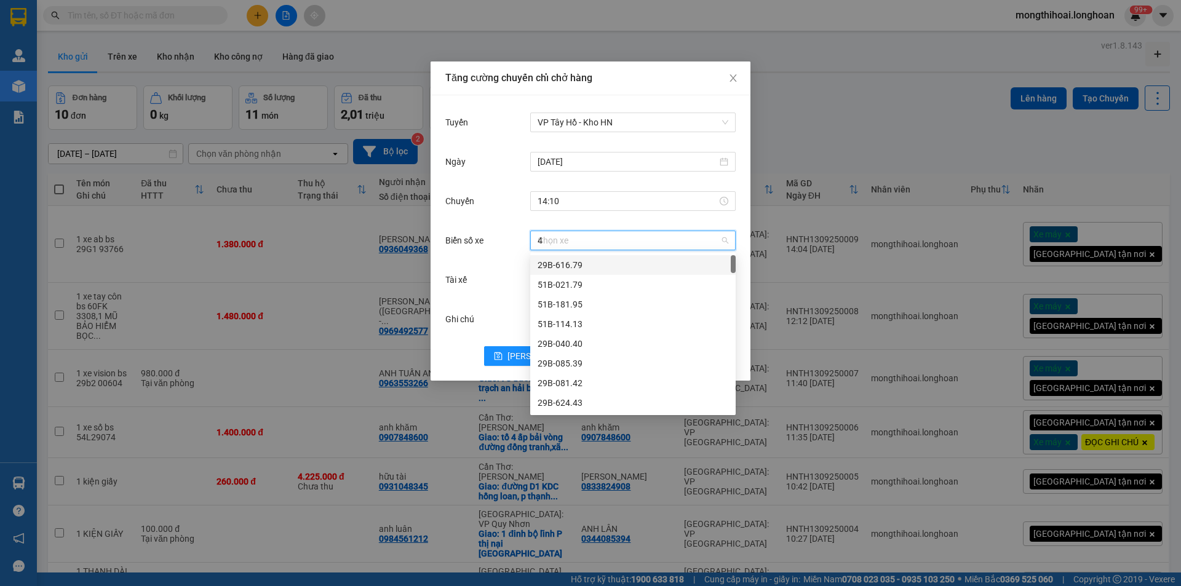
type input "45"
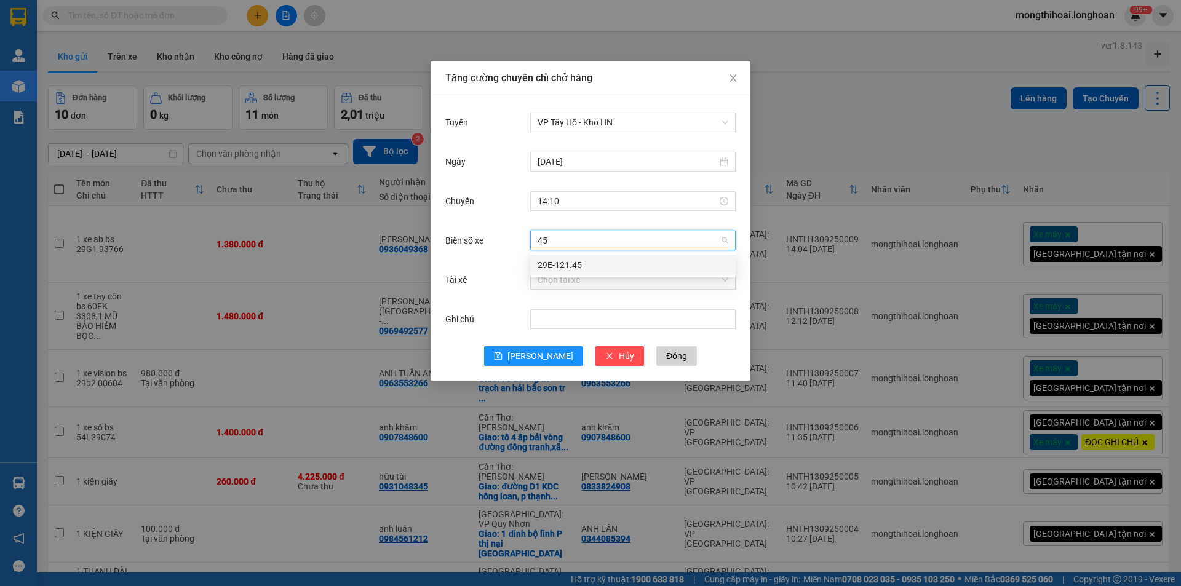
click at [569, 262] on div "29E-121.45" at bounding box center [632, 265] width 191 height 14
click at [571, 284] on input "Tài xế" at bounding box center [628, 280] width 182 height 18
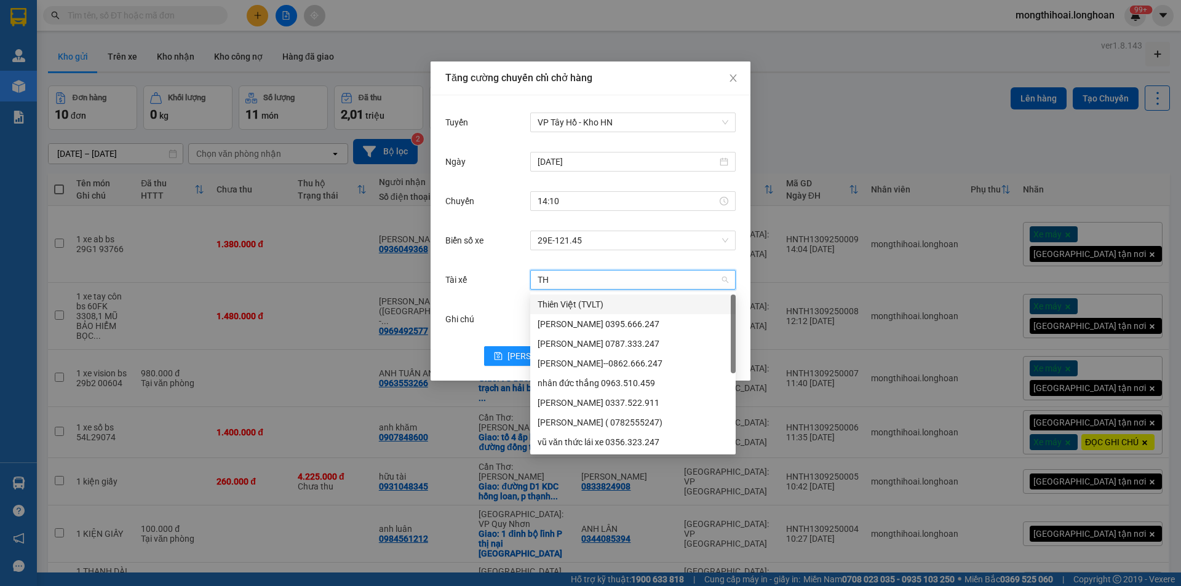
type input "THU"
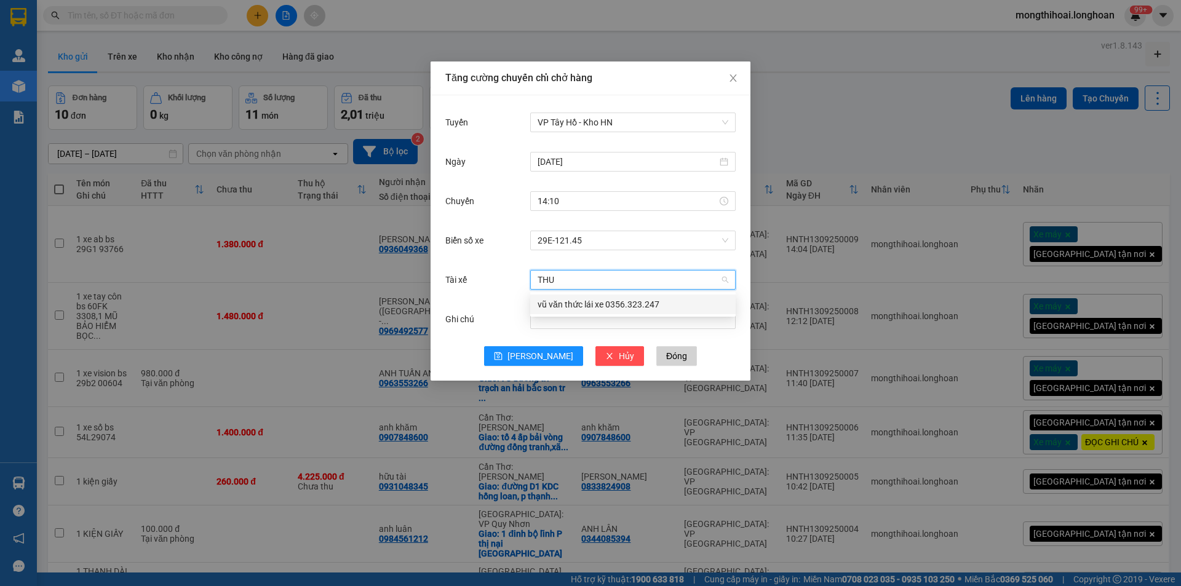
click at [568, 298] on div "vũ văn thức lái xe 0356.323.247" at bounding box center [632, 305] width 191 height 14
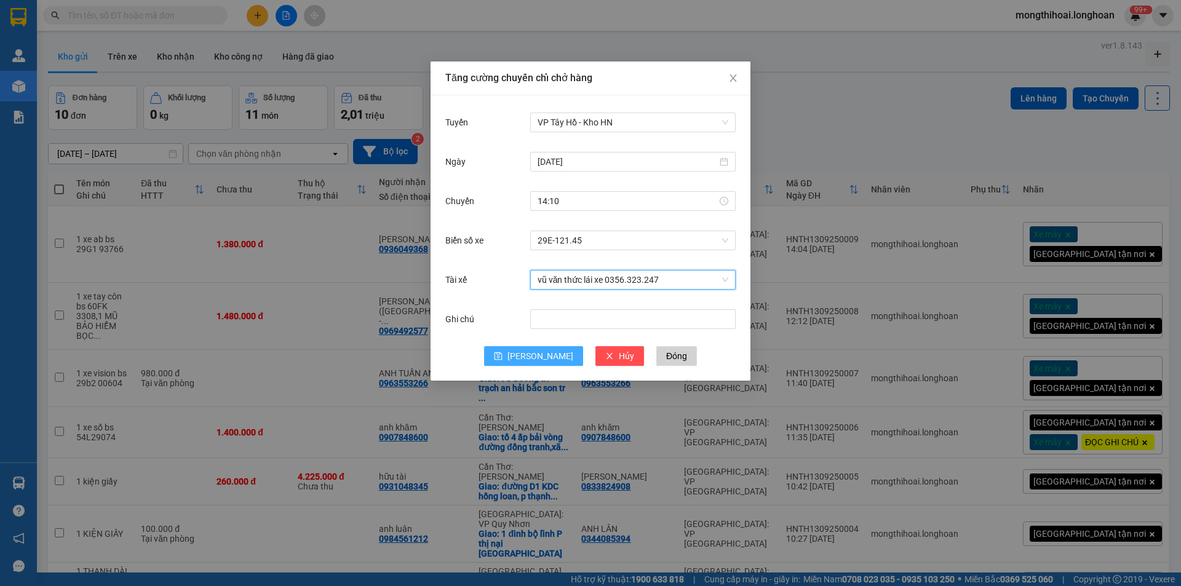
click at [529, 357] on button "[PERSON_NAME]" at bounding box center [533, 356] width 99 height 20
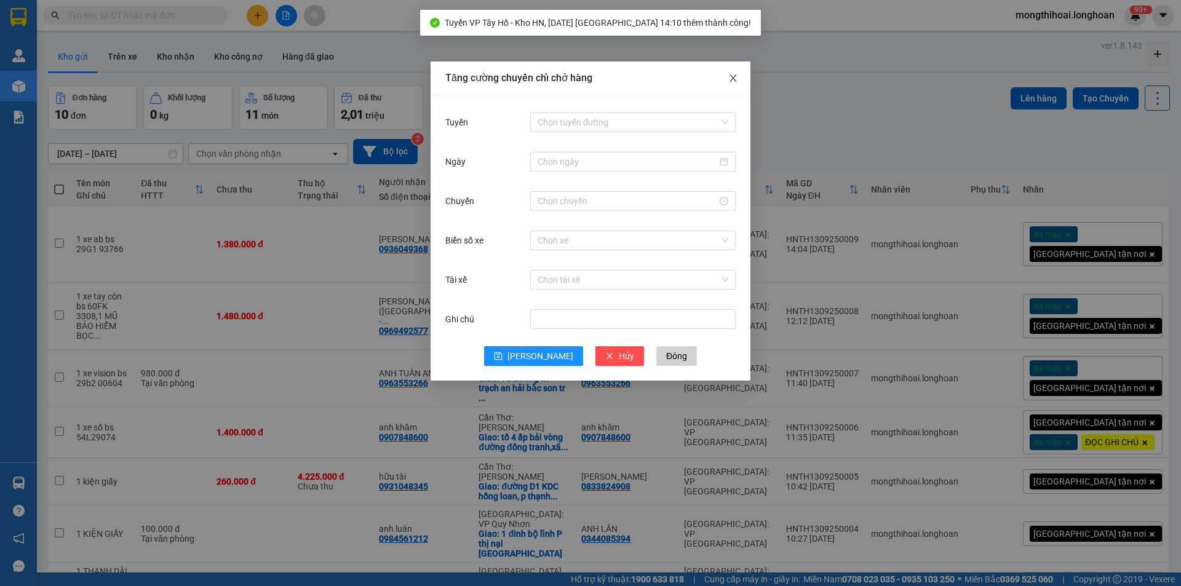
click at [726, 73] on span "Close" at bounding box center [733, 78] width 34 height 34
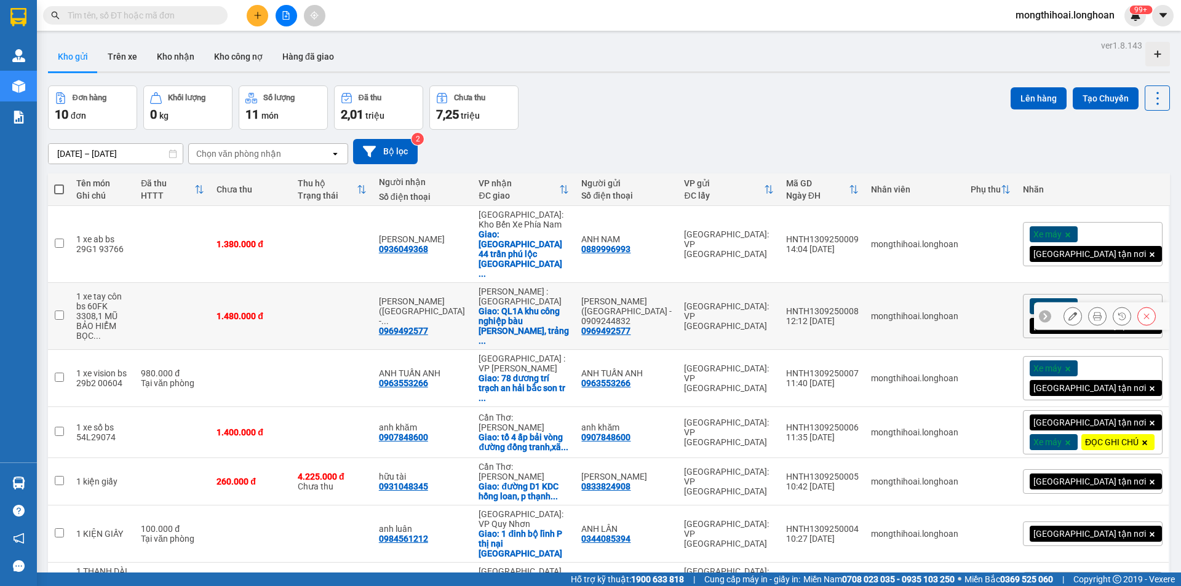
scroll to position [123, 0]
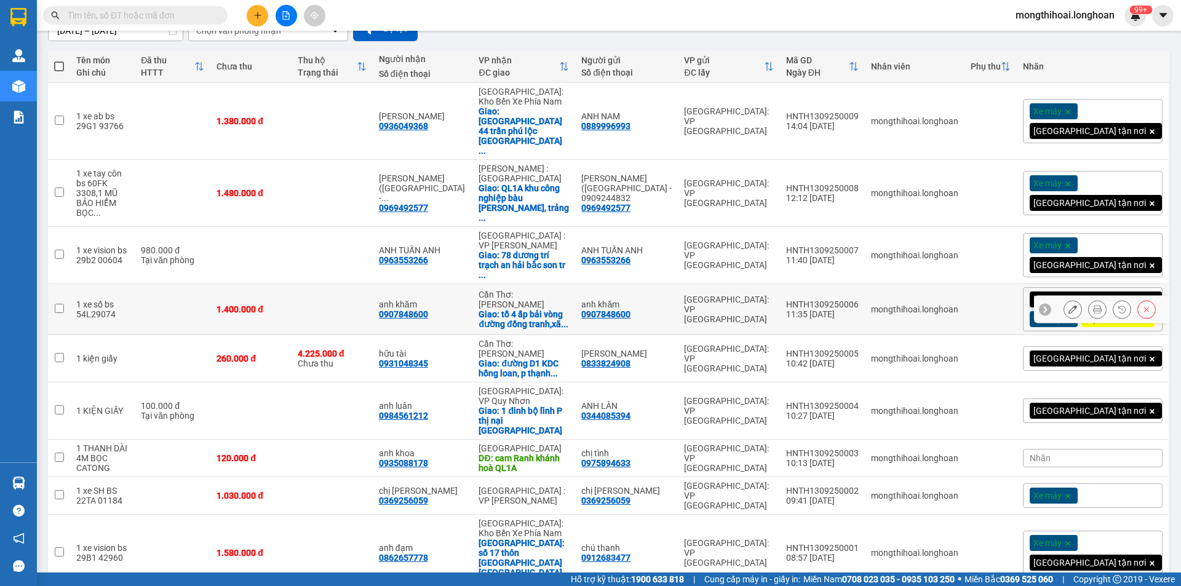
click at [64, 284] on td at bounding box center [59, 309] width 22 height 51
checkbox input "true"
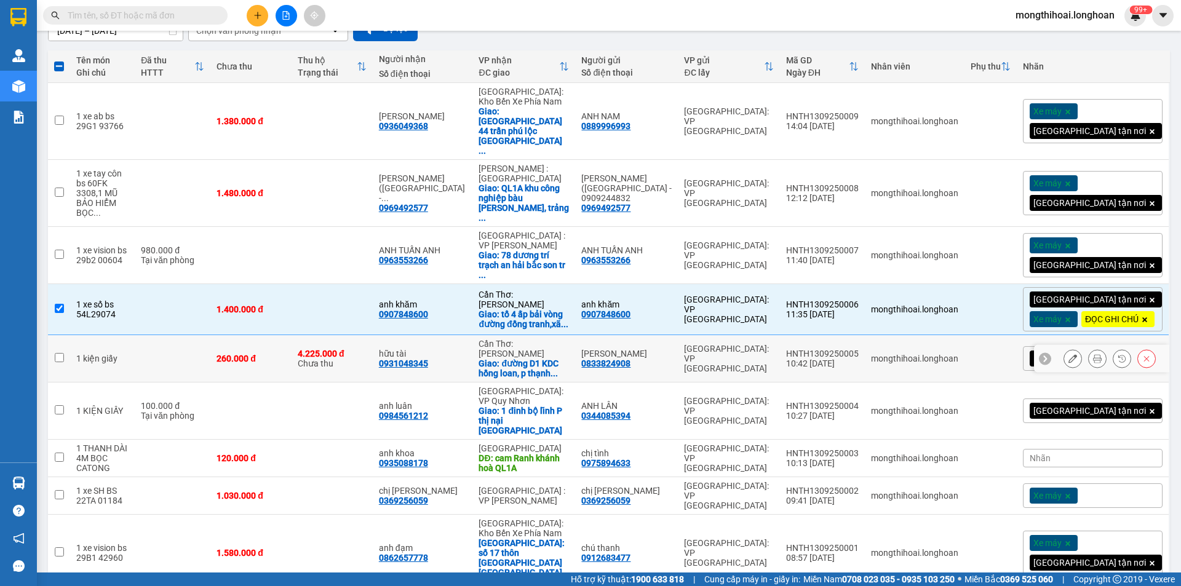
click at [59, 353] on input "checkbox" at bounding box center [59, 357] width 9 height 9
checkbox input "true"
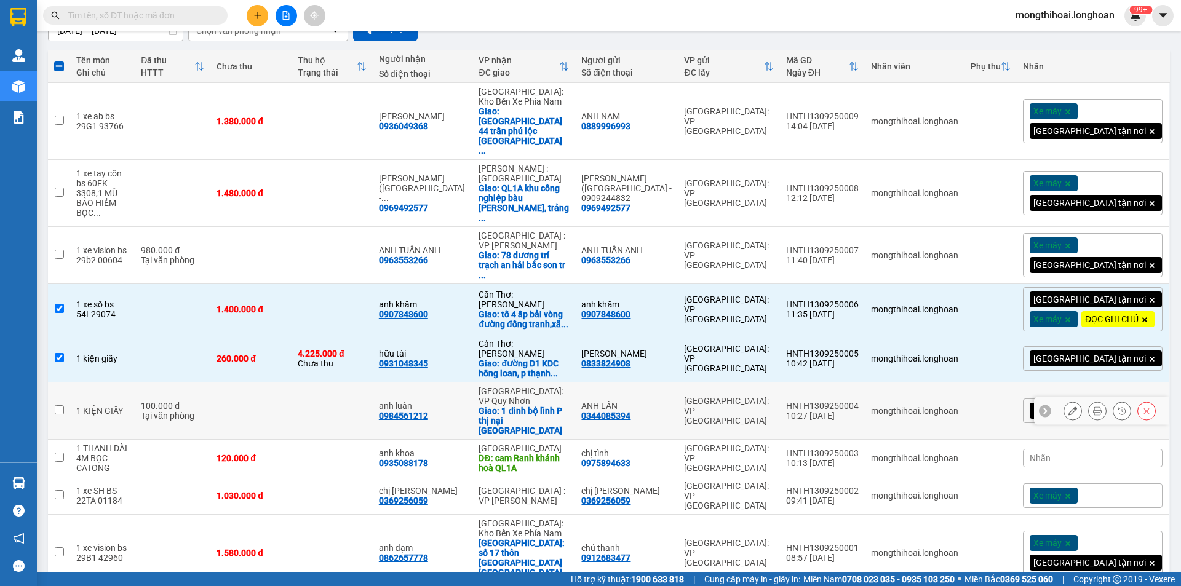
click at [63, 405] on input "checkbox" at bounding box center [59, 409] width 9 height 9
checkbox input "true"
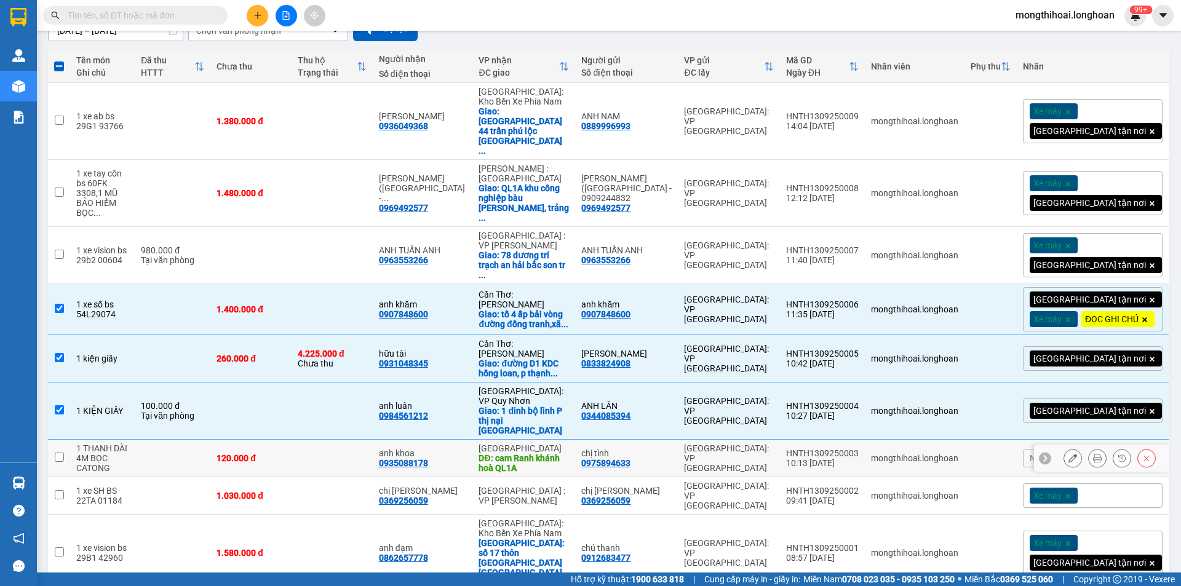
click at [55, 440] on td at bounding box center [59, 459] width 22 height 38
checkbox input "true"
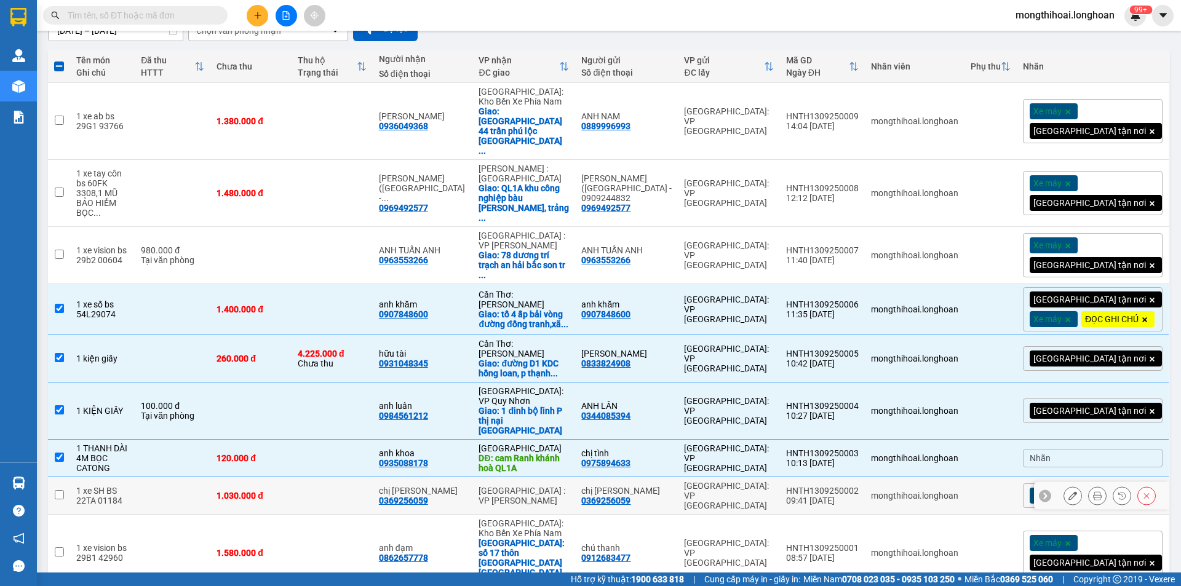
click at [61, 477] on td at bounding box center [59, 496] width 22 height 38
checkbox input "true"
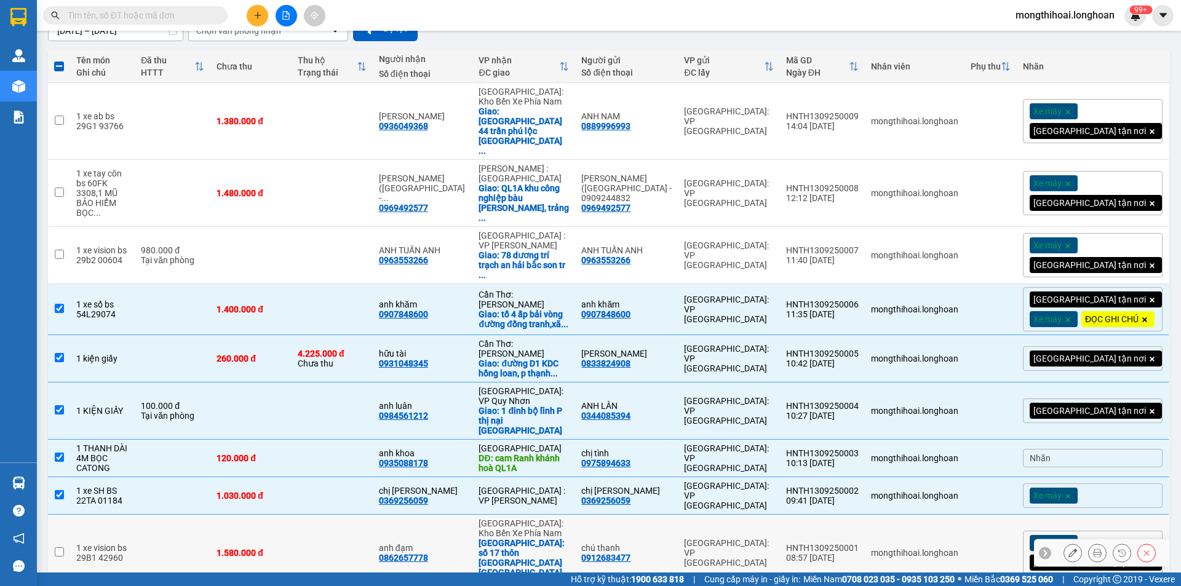
click at [63, 547] on input "checkbox" at bounding box center [59, 551] width 9 height 9
checkbox input "true"
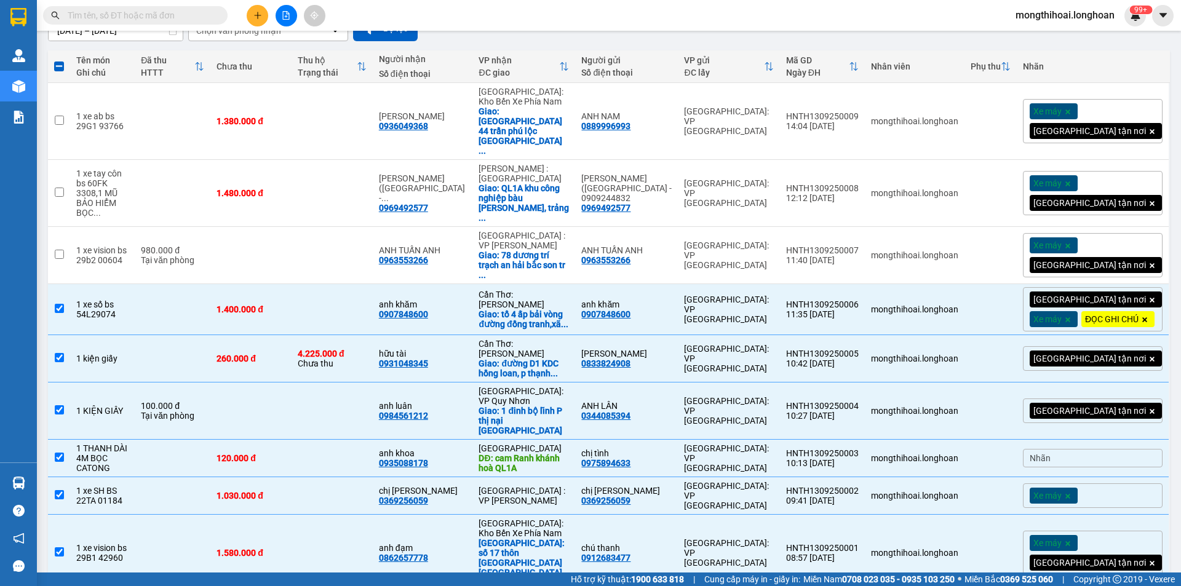
checkbox input "true"
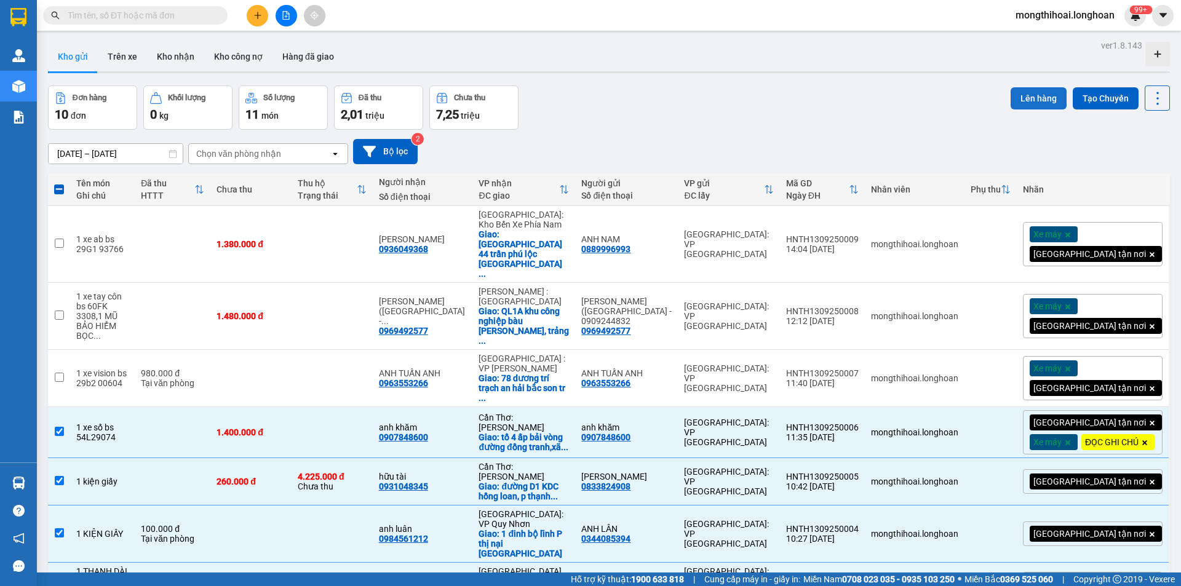
click at [1026, 93] on button "Lên hàng" at bounding box center [1038, 98] width 56 height 22
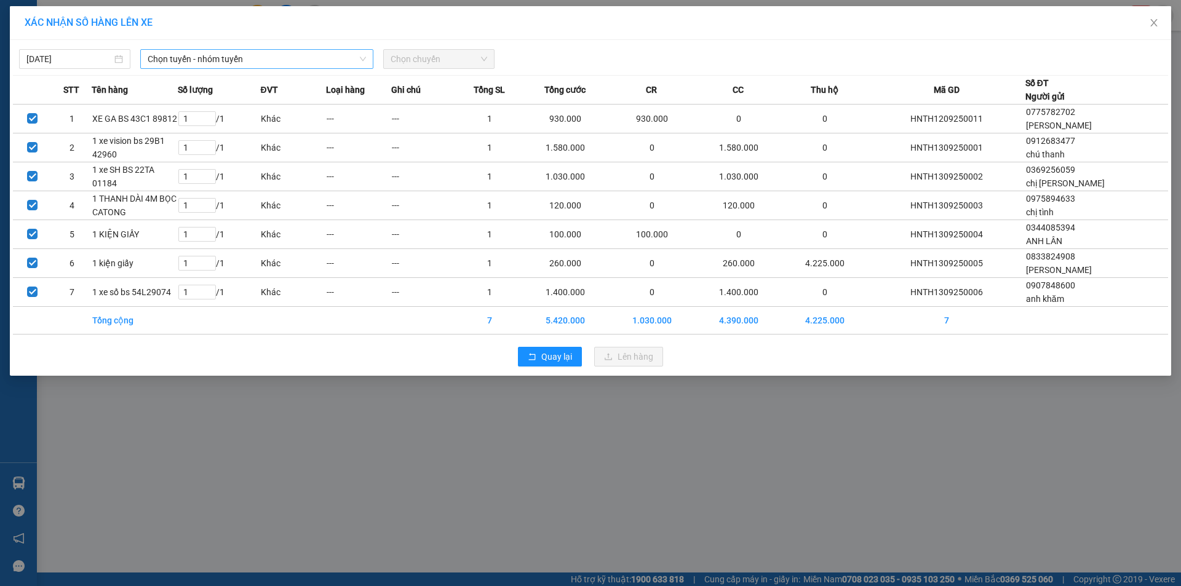
drag, startPoint x: 315, startPoint y: 56, endPoint x: 311, endPoint y: 69, distance: 13.6
click at [314, 57] on span "Chọn tuyến - nhóm tuyến" at bounding box center [257, 59] width 218 height 18
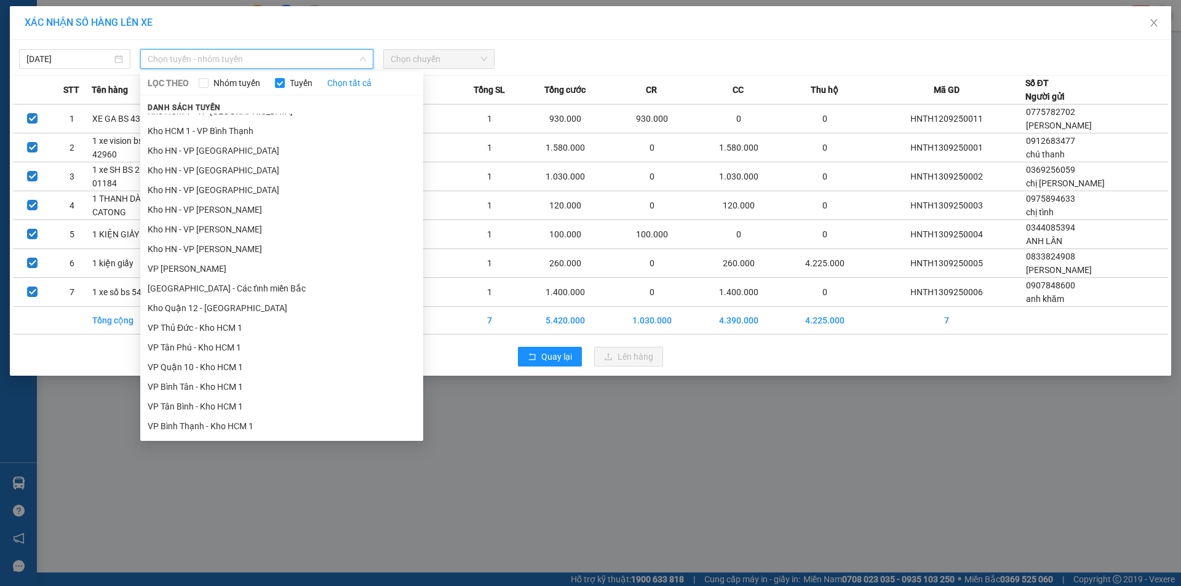
scroll to position [553, 0]
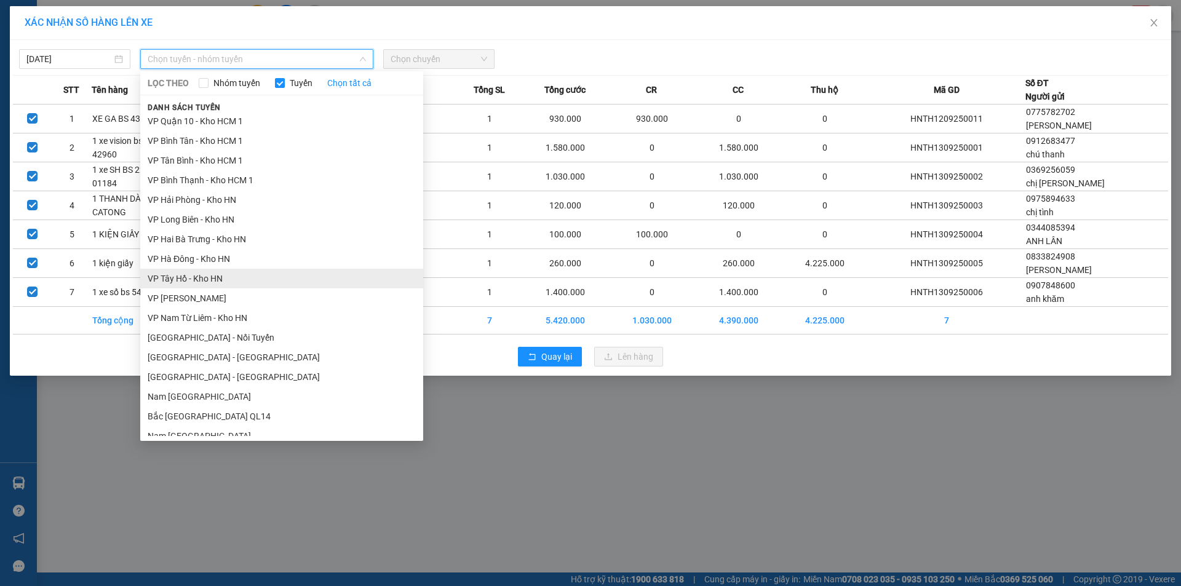
click at [197, 275] on li "VP Tây Hồ - Kho HN" at bounding box center [281, 279] width 283 height 20
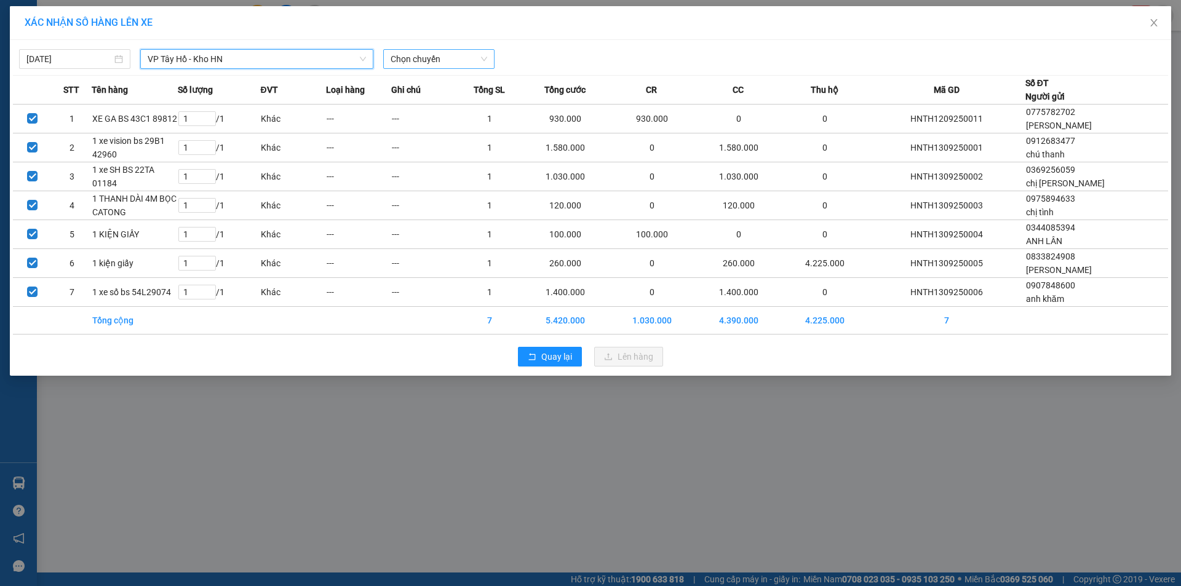
click at [463, 60] on span "Chọn chuyến" at bounding box center [438, 59] width 97 height 18
click at [410, 103] on div "14:10 (TC) - 29E-121.45" at bounding box center [438, 104] width 96 height 14
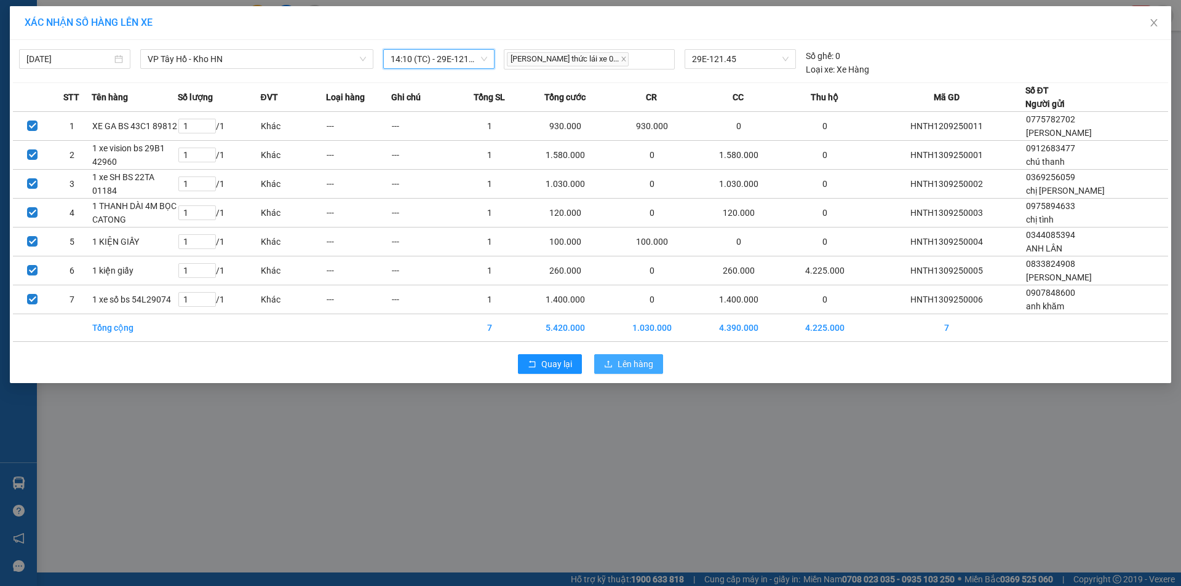
click at [614, 358] on button "Lên hàng" at bounding box center [628, 364] width 69 height 20
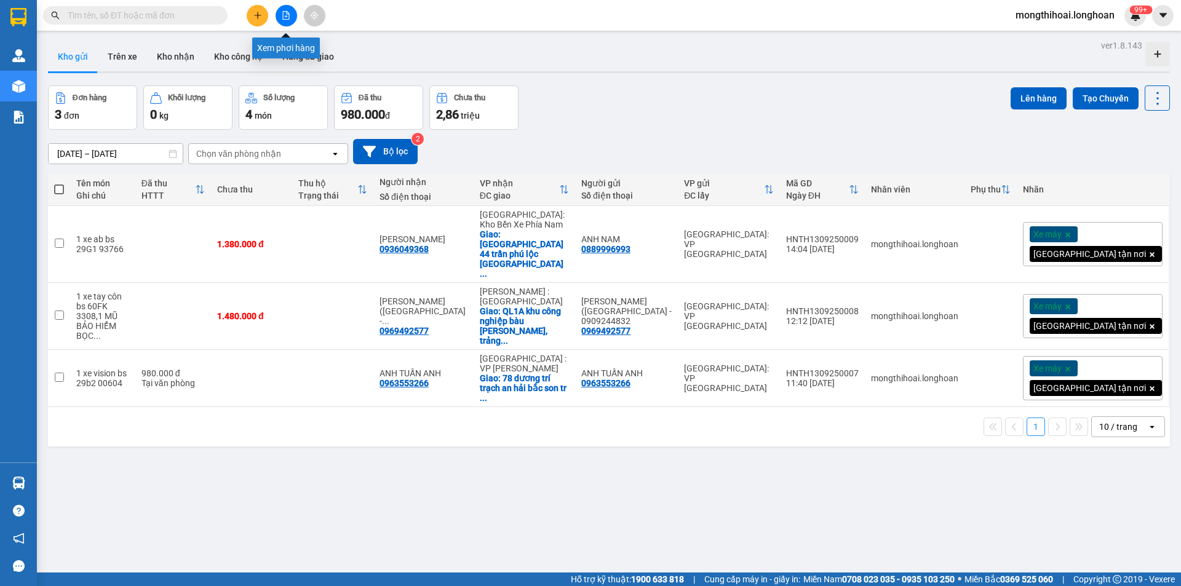
click at [285, 12] on icon "file-add" at bounding box center [286, 15] width 9 height 9
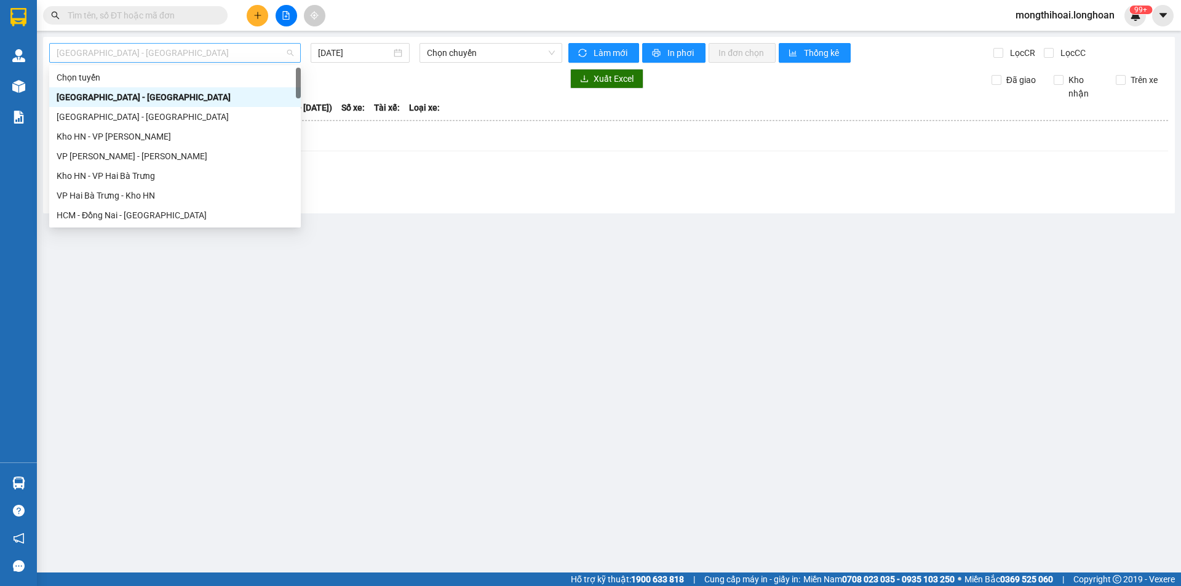
click at [261, 58] on span "Hải Phòng - Hà Nội" at bounding box center [175, 53] width 237 height 18
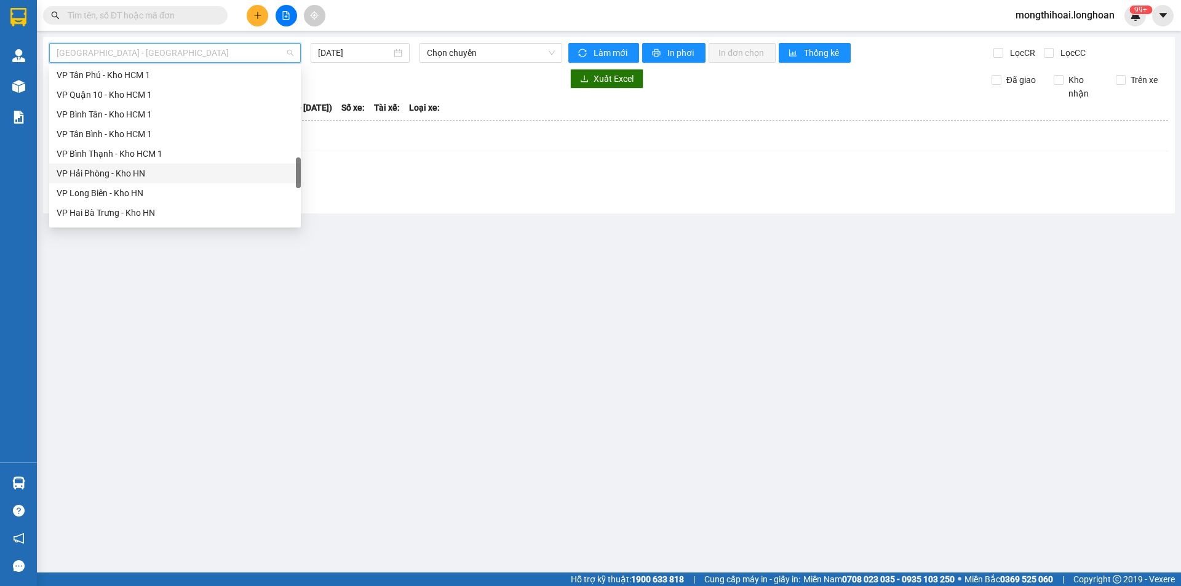
scroll to position [676, 0]
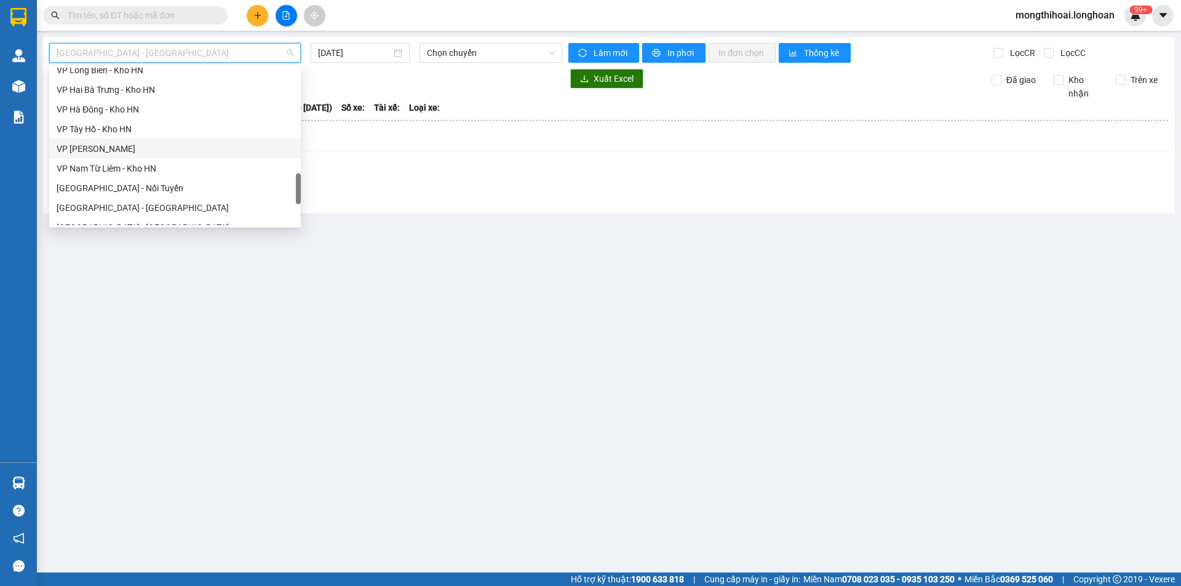
click at [94, 140] on div "VP Hoàng Mai - Kho HN" at bounding box center [175, 149] width 252 height 20
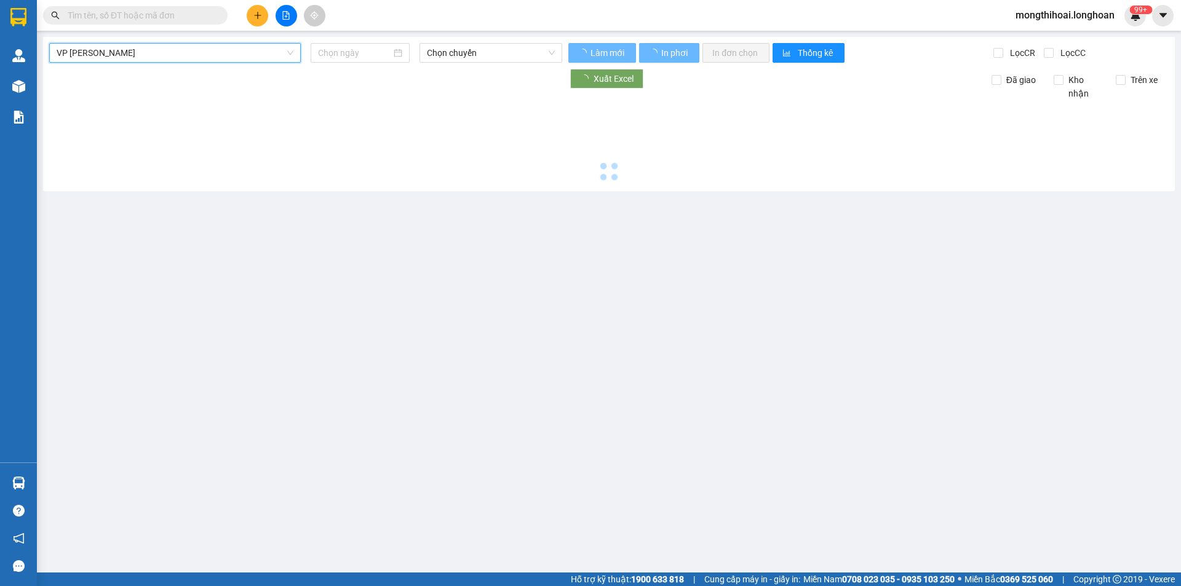
type input "[DATE]"
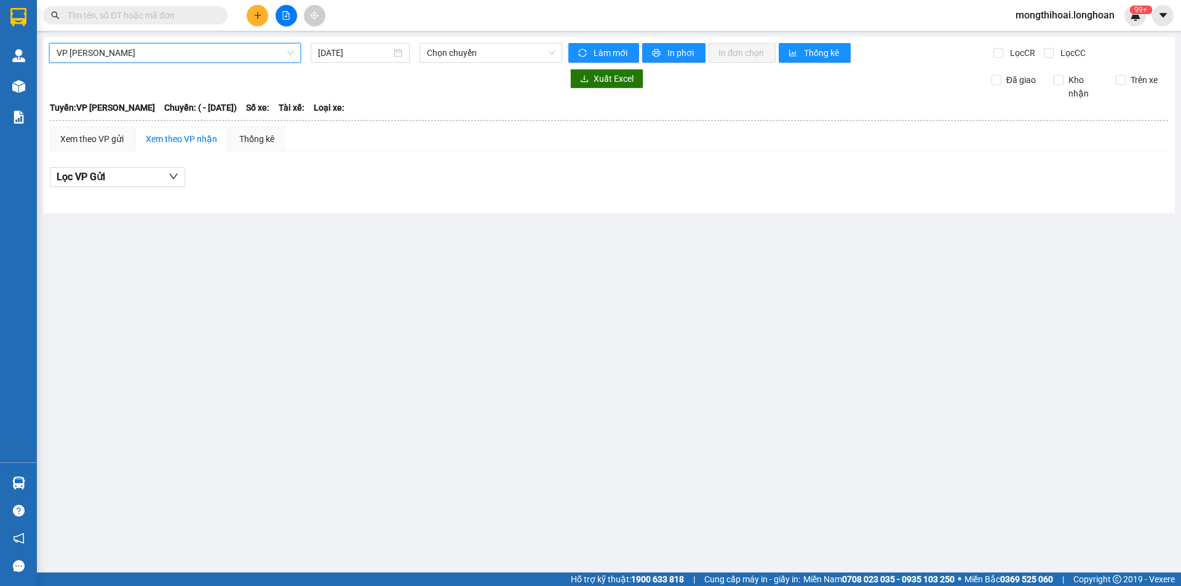
click at [173, 47] on span "VP Hoàng Mai - Kho HN" at bounding box center [175, 53] width 237 height 18
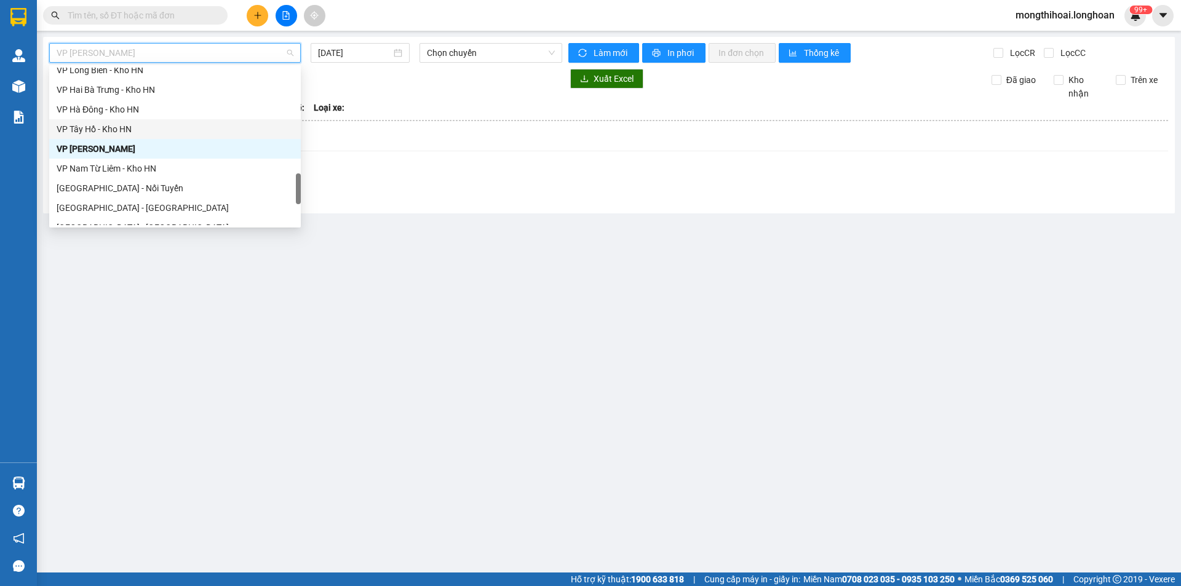
click at [113, 130] on div "VP Tây Hồ - Kho HN" at bounding box center [175, 129] width 237 height 14
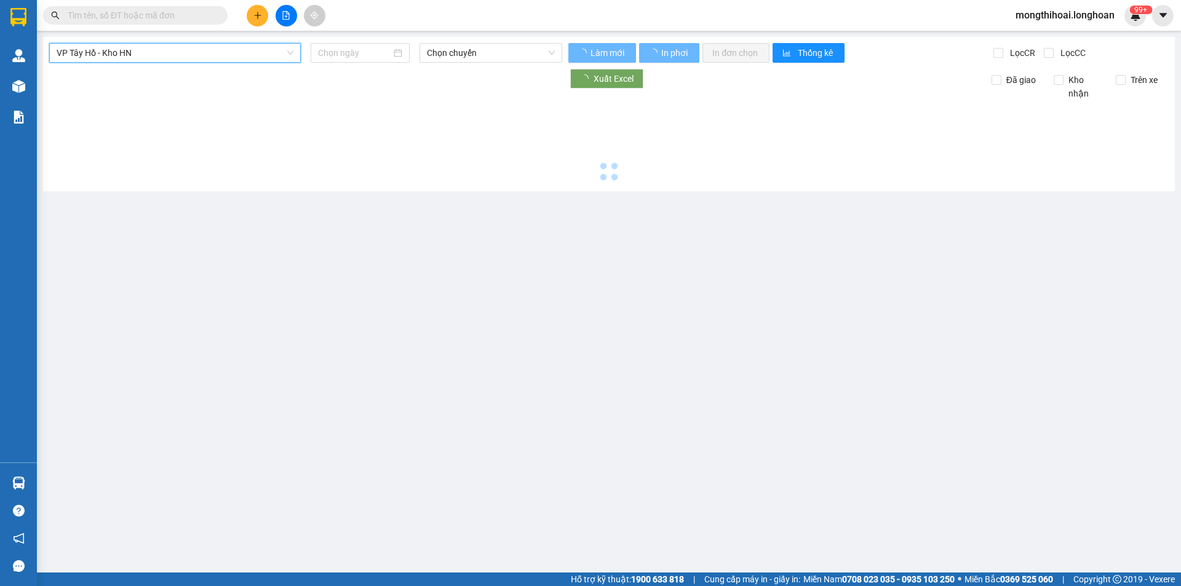
type input "[DATE]"
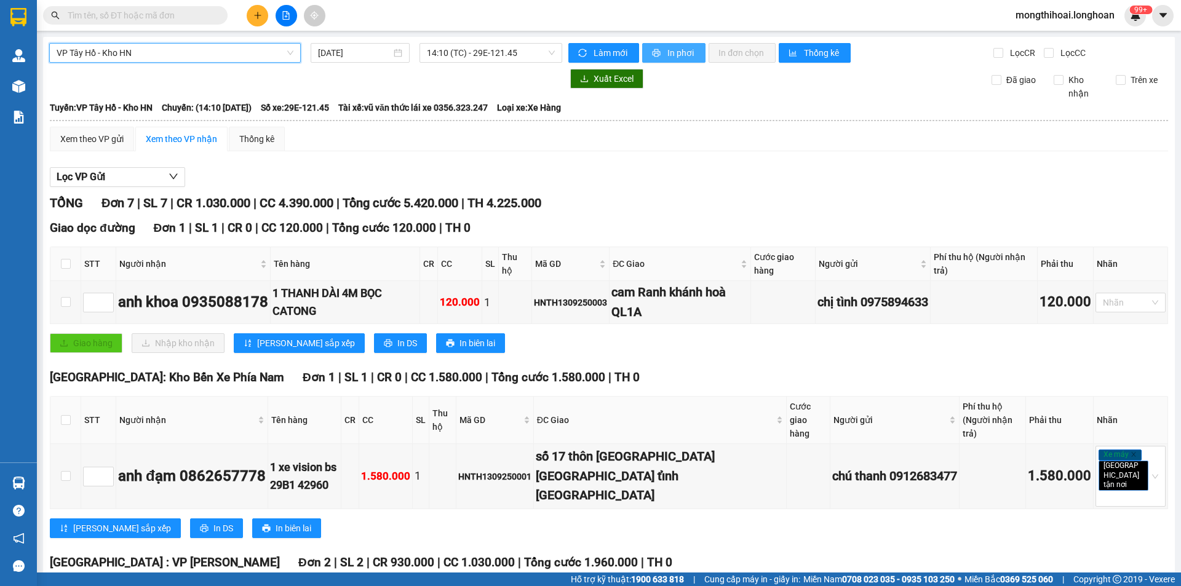
click at [679, 55] on span "In phơi" at bounding box center [681, 53] width 28 height 14
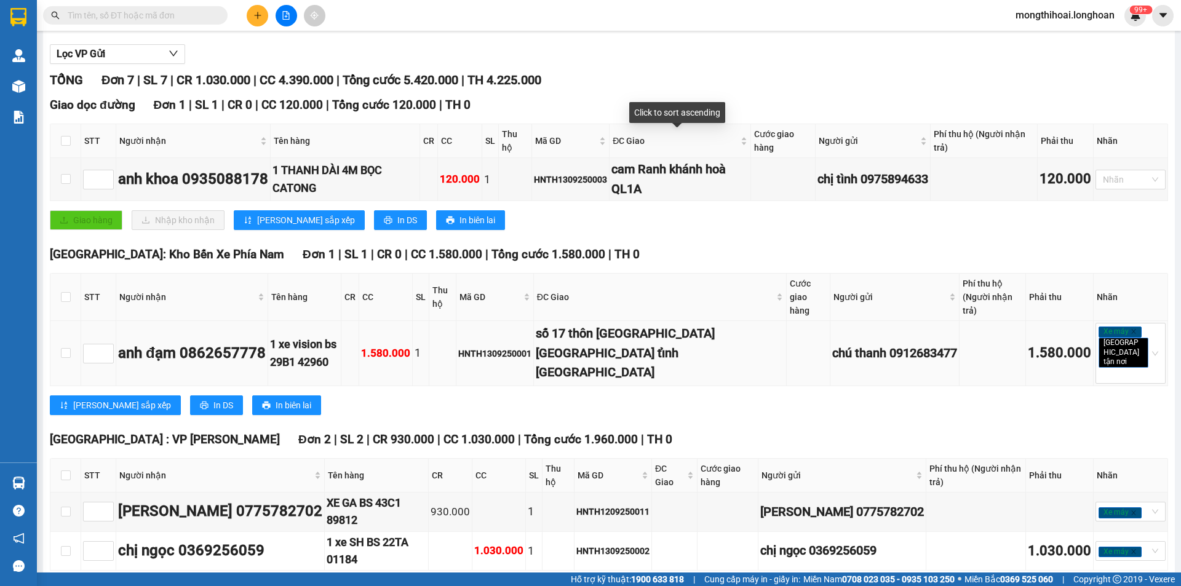
scroll to position [184, 0]
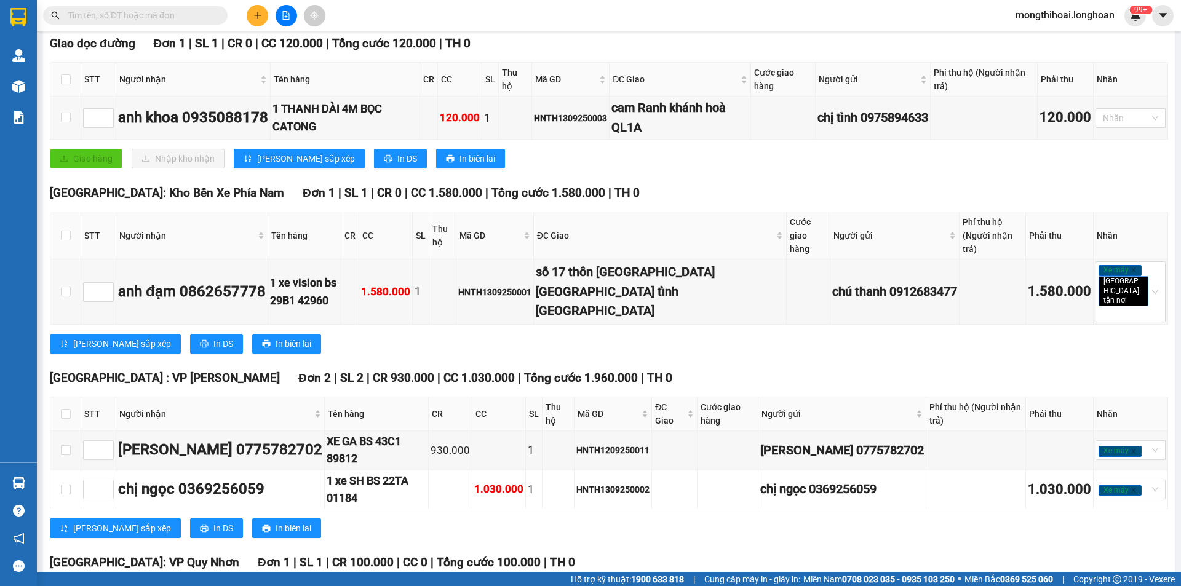
click at [713, 180] on div "TỔNG Đơn 7 | SL 7 | CR 1.030.000 | CC 4.390.000 | Tổng cước 5.420.000 | TH 4.22…" at bounding box center [609, 482] width 1118 height 946
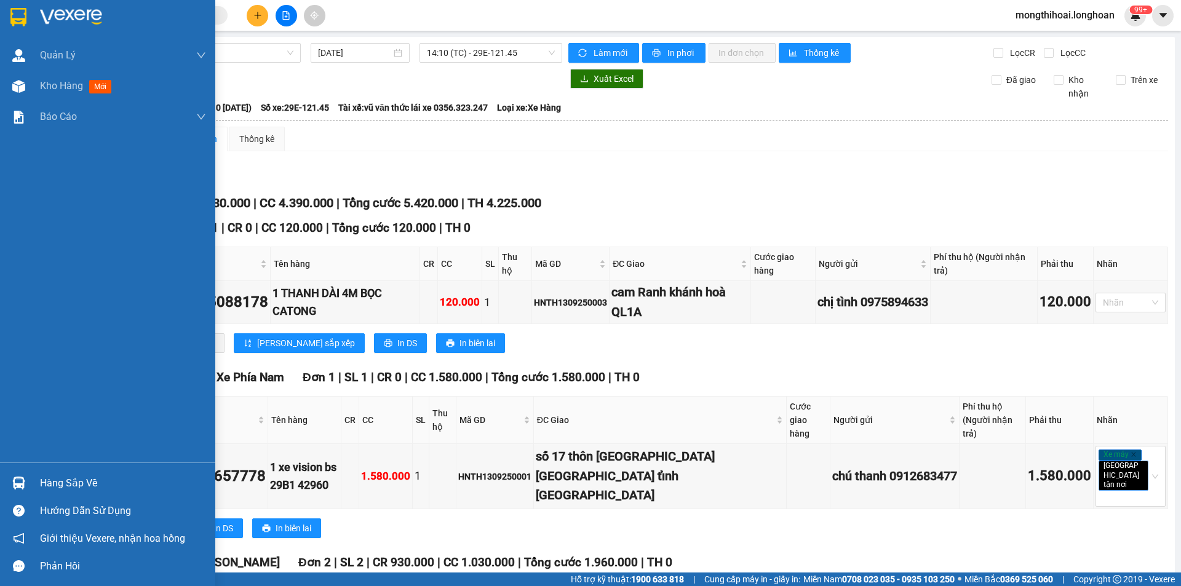
click at [5, 14] on div at bounding box center [107, 20] width 215 height 40
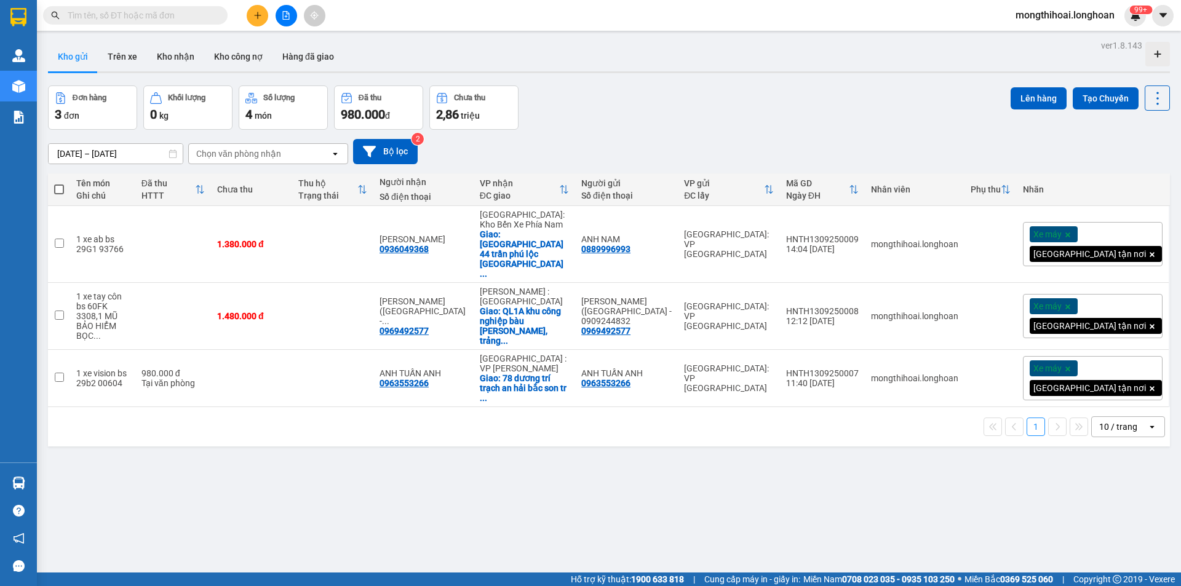
click at [286, 18] on icon "file-add" at bounding box center [286, 15] width 9 height 9
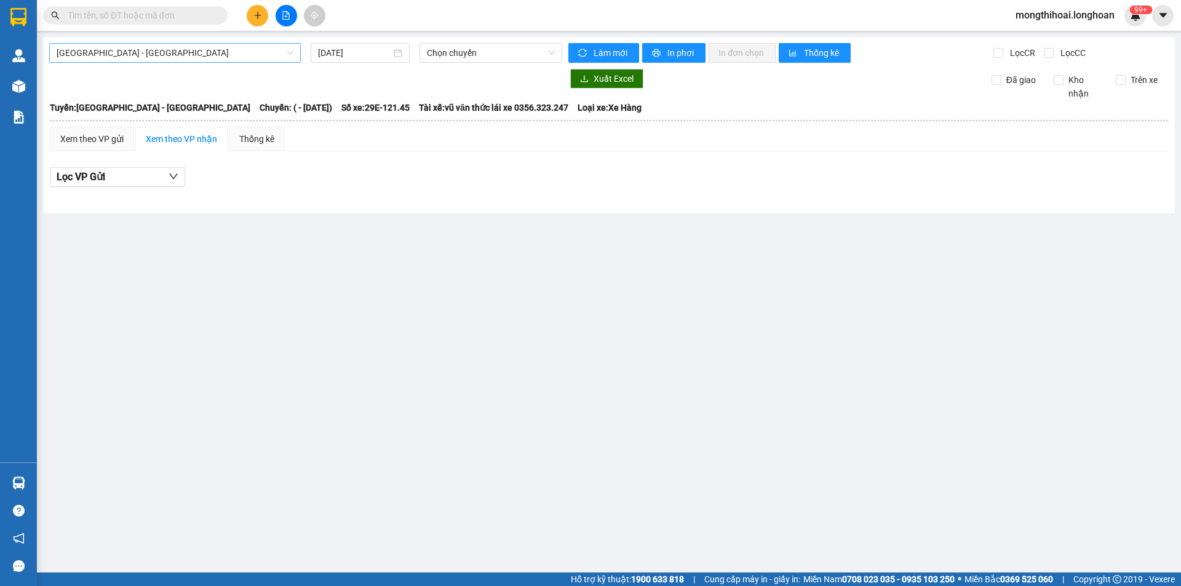
click at [248, 49] on span "Hải Phòng - Hà Nội" at bounding box center [175, 53] width 237 height 18
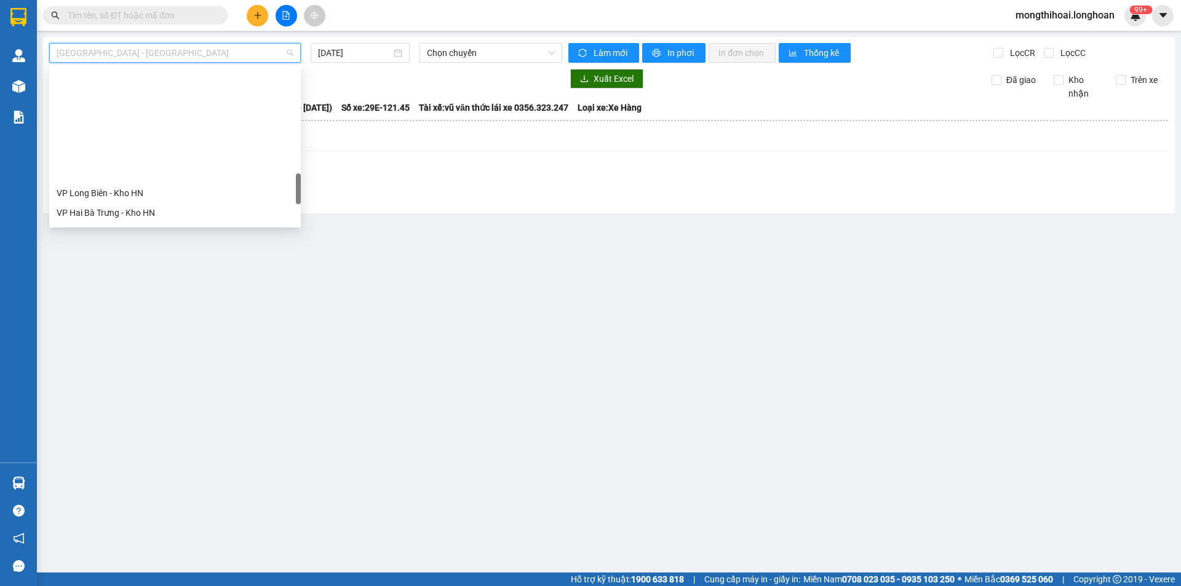
scroll to position [676, 0]
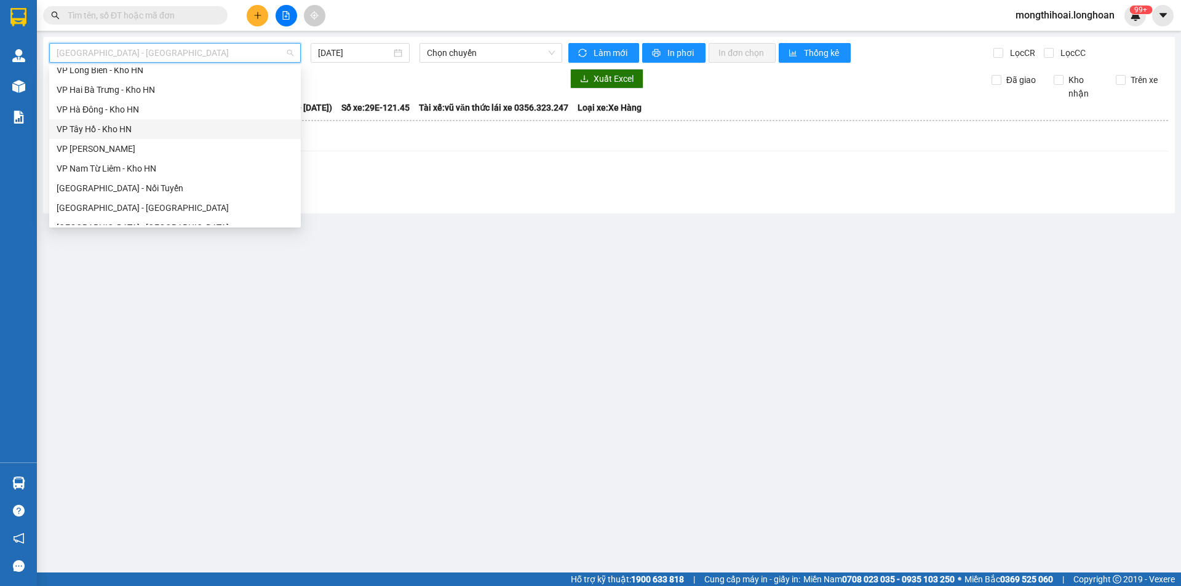
drag, startPoint x: 118, startPoint y: 135, endPoint x: 137, endPoint y: 87, distance: 52.0
click at [118, 133] on div "VP Tây Hồ - Kho HN" at bounding box center [175, 129] width 237 height 14
type input "[DATE]"
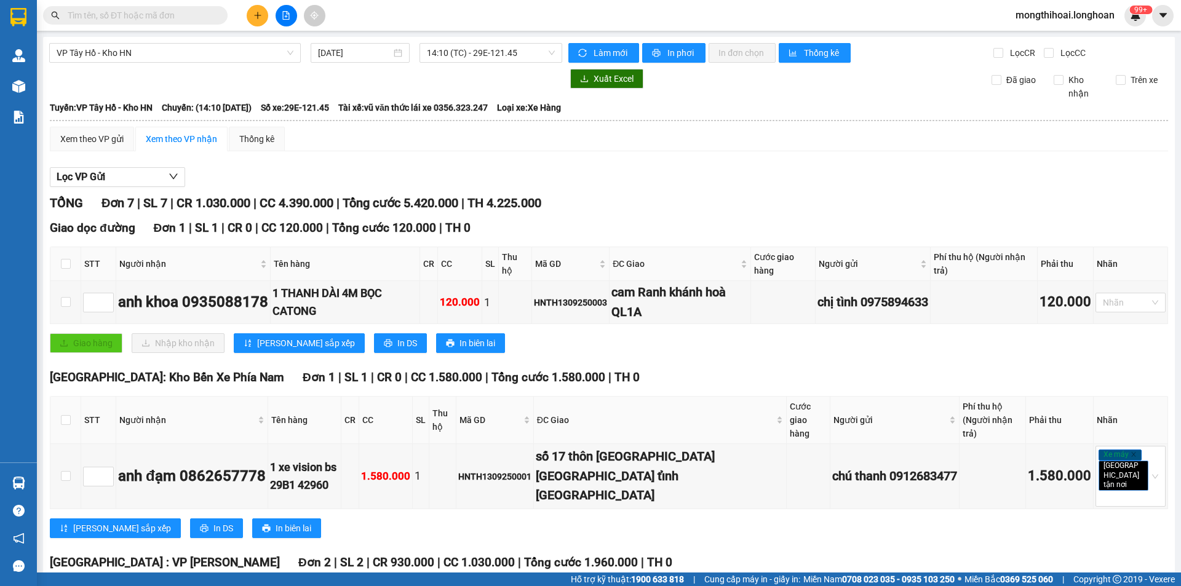
click at [130, 17] on input "text" at bounding box center [140, 16] width 145 height 14
paste input "0923622196"
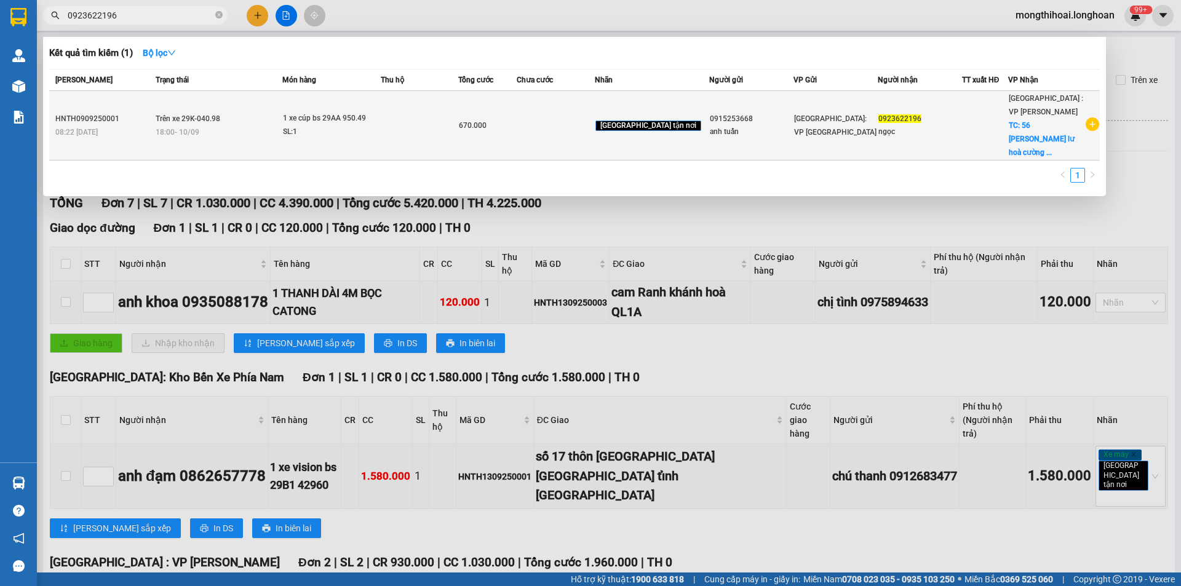
type input "0923622196"
click at [408, 111] on td at bounding box center [419, 125] width 77 height 69
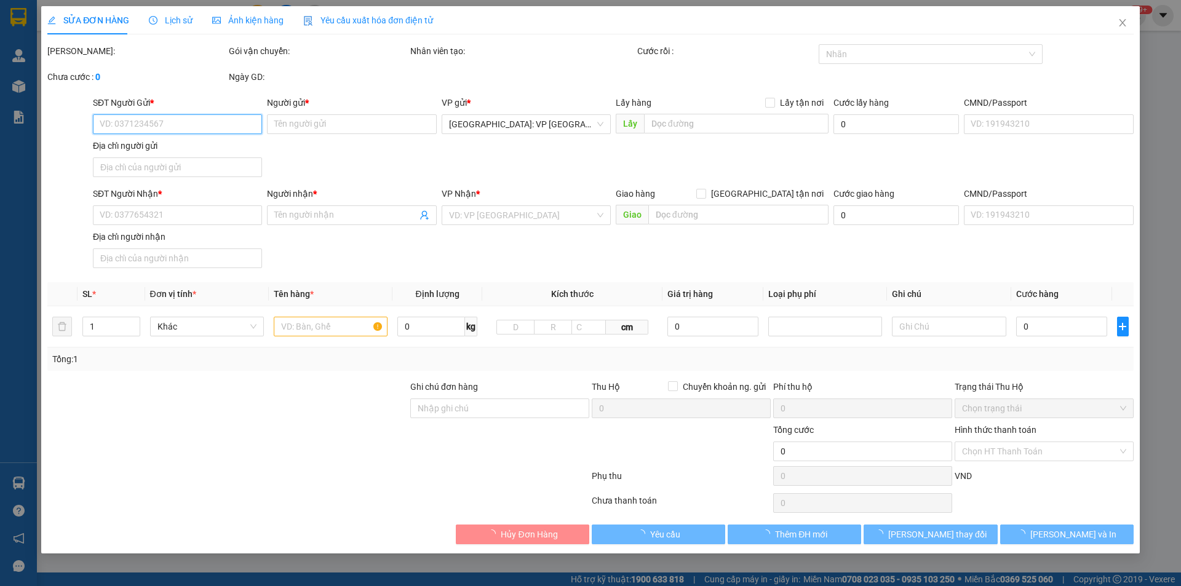
type input "0915253668"
type input "anh tuấn"
type input "0923622196"
type input "ngọc"
checkbox input "true"
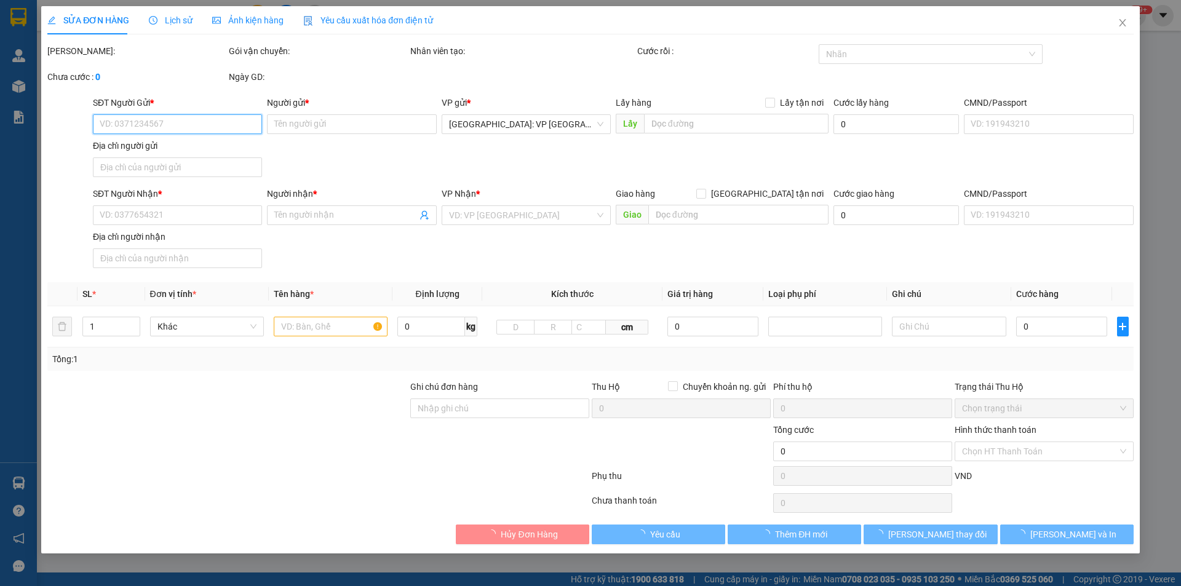
type input "56 lưu trọng lư hoà cường nam hải châu đà nẵng"
type input "1 chìa khoá quấn tay lái"
type input "670.000"
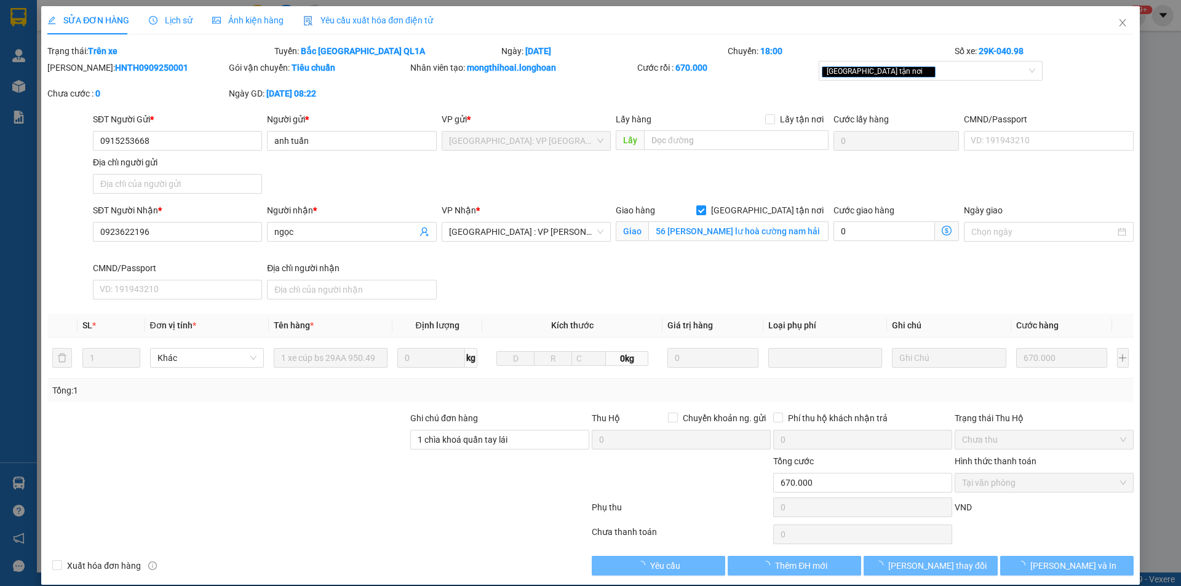
click at [172, 15] on span "Lịch sử" at bounding box center [171, 20] width 44 height 10
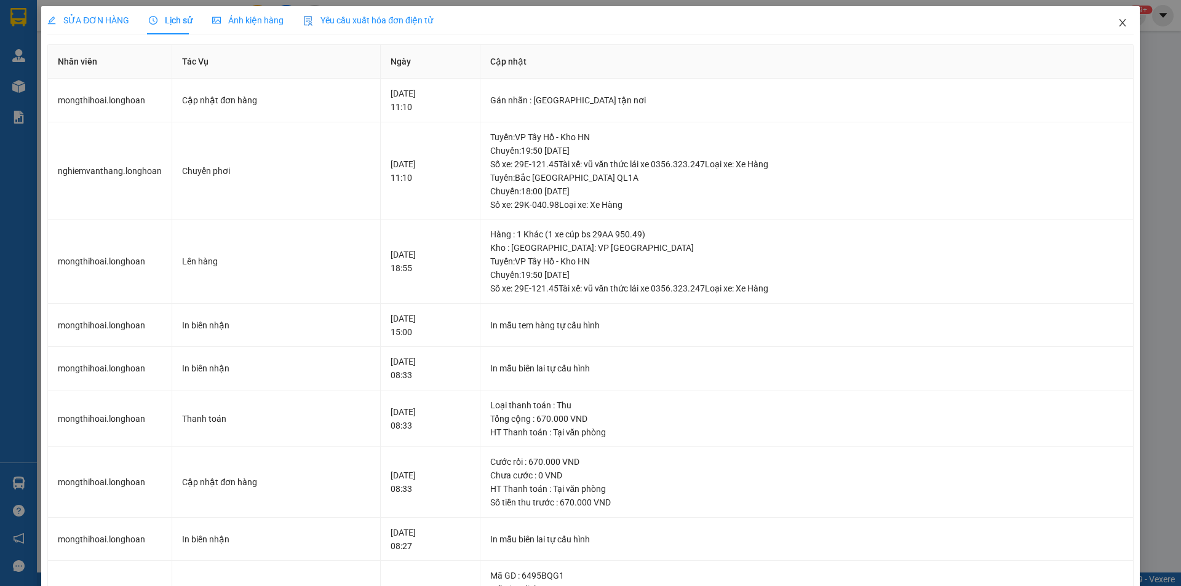
click at [1107, 14] on span "Close" at bounding box center [1122, 23] width 34 height 34
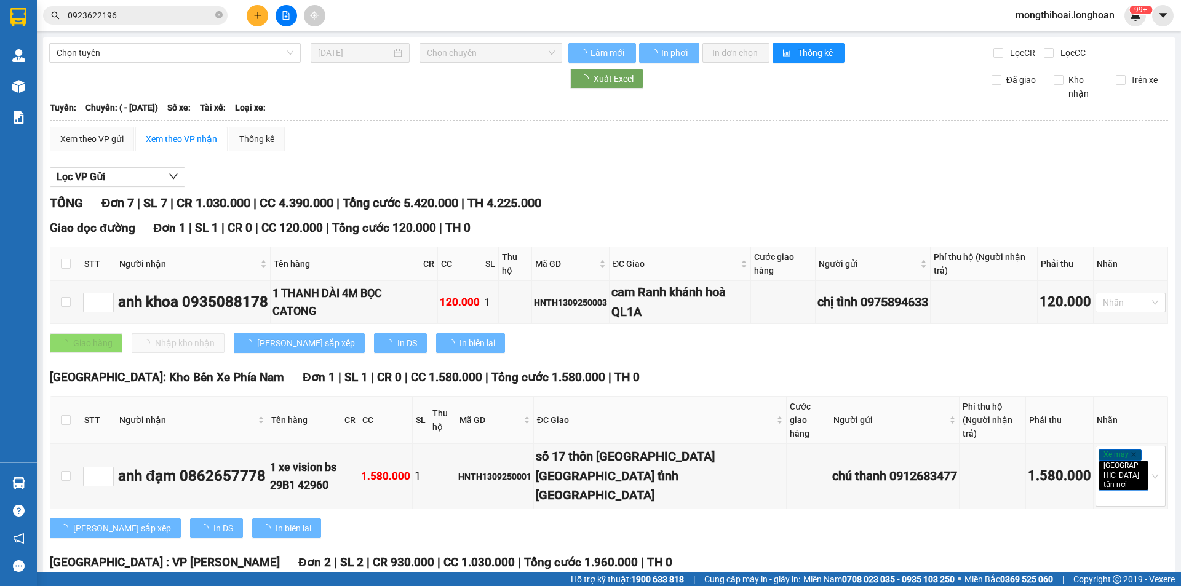
click at [167, 16] on input "0923622196" at bounding box center [140, 16] width 145 height 14
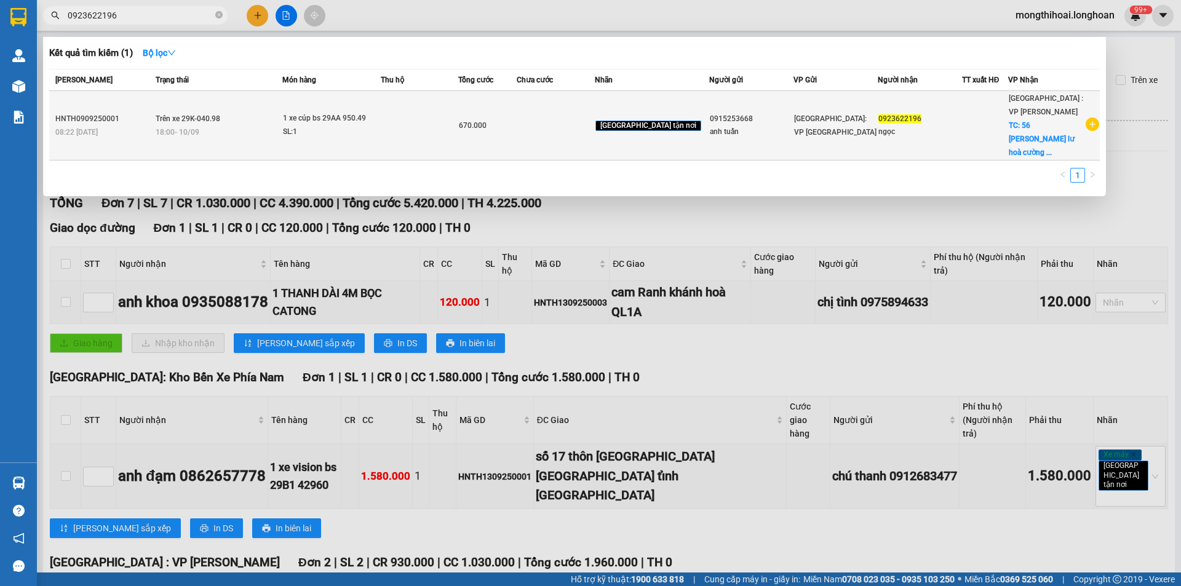
click at [594, 128] on td at bounding box center [555, 125] width 77 height 69
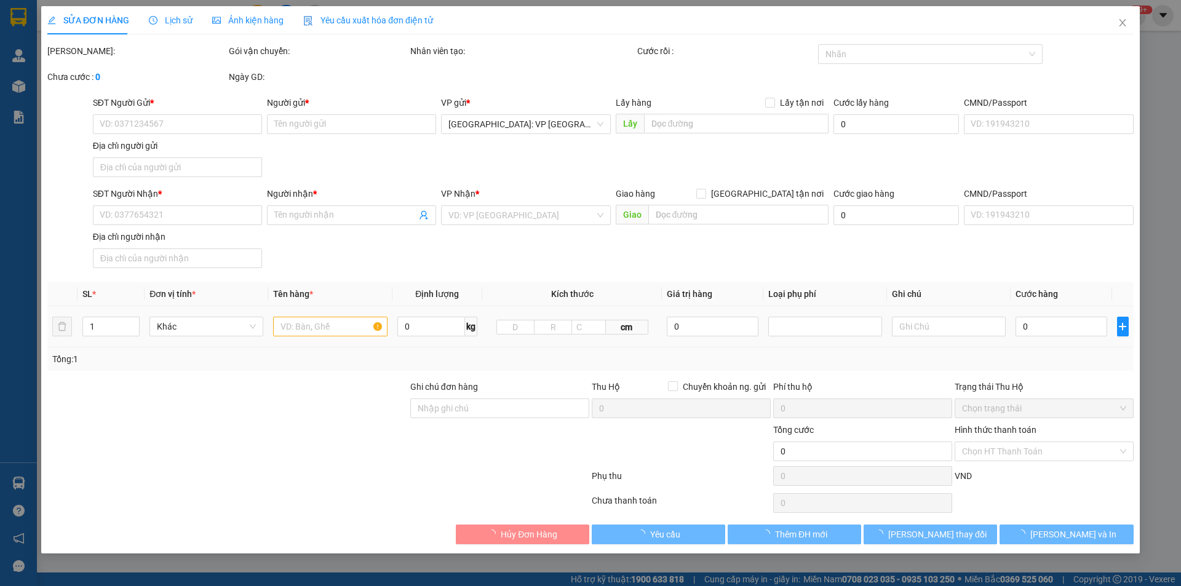
type input "0915253668"
type input "anh tuấn"
type input "0923622196"
type input "ngọc"
checkbox input "true"
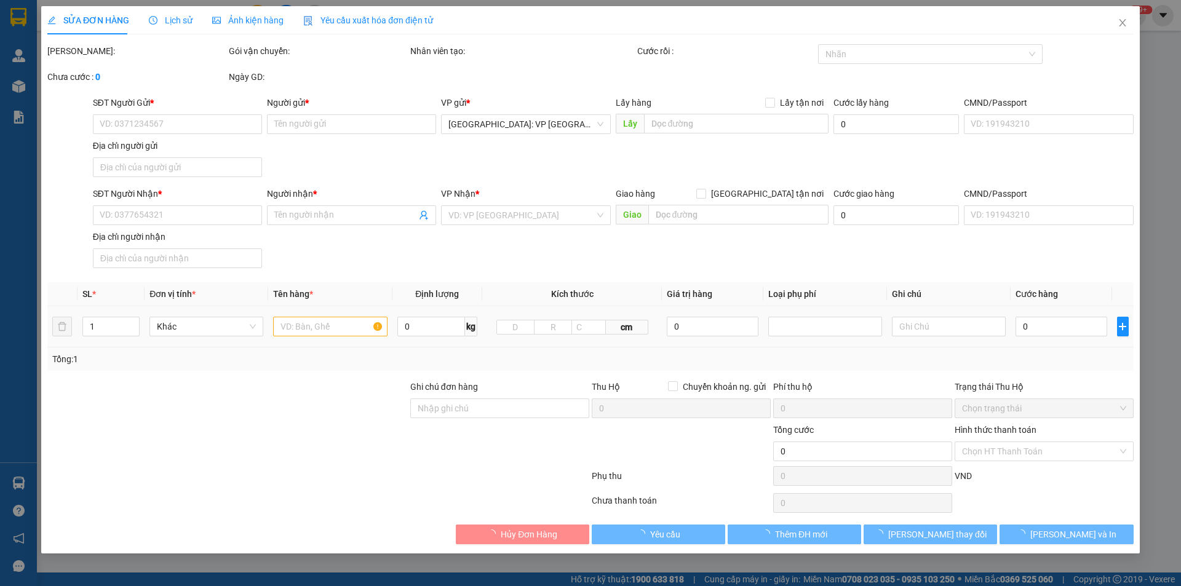
type input "56 lưu trọng lư hoà cường nam hải châu đà nẵng"
type input "1 chìa khoá quấn tay lái"
type input "670.000"
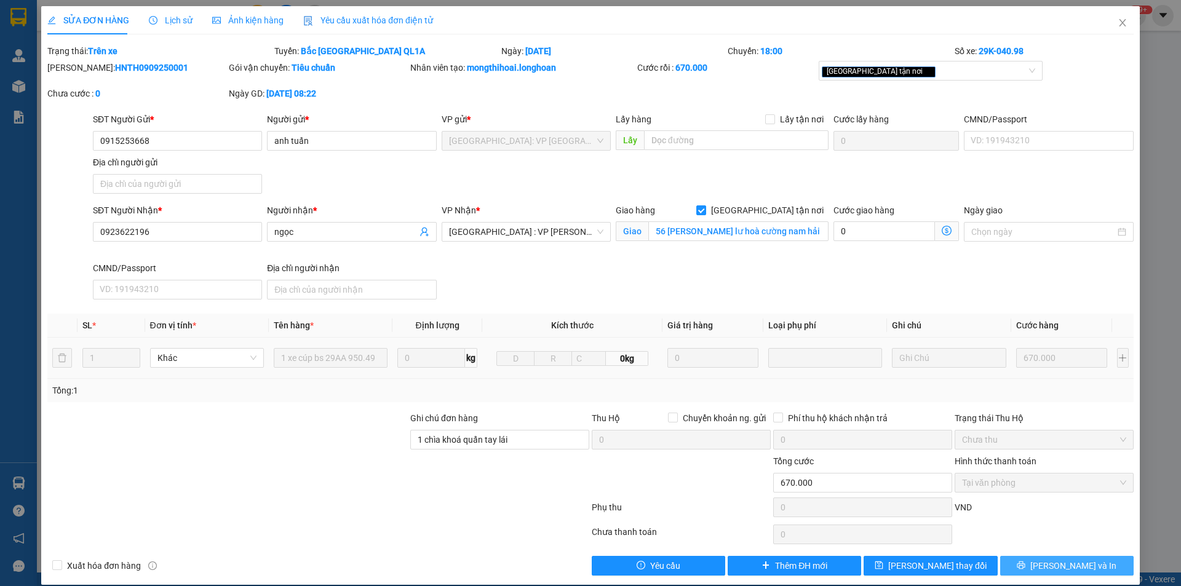
click at [1021, 563] on button "[PERSON_NAME] và In" at bounding box center [1066, 566] width 133 height 20
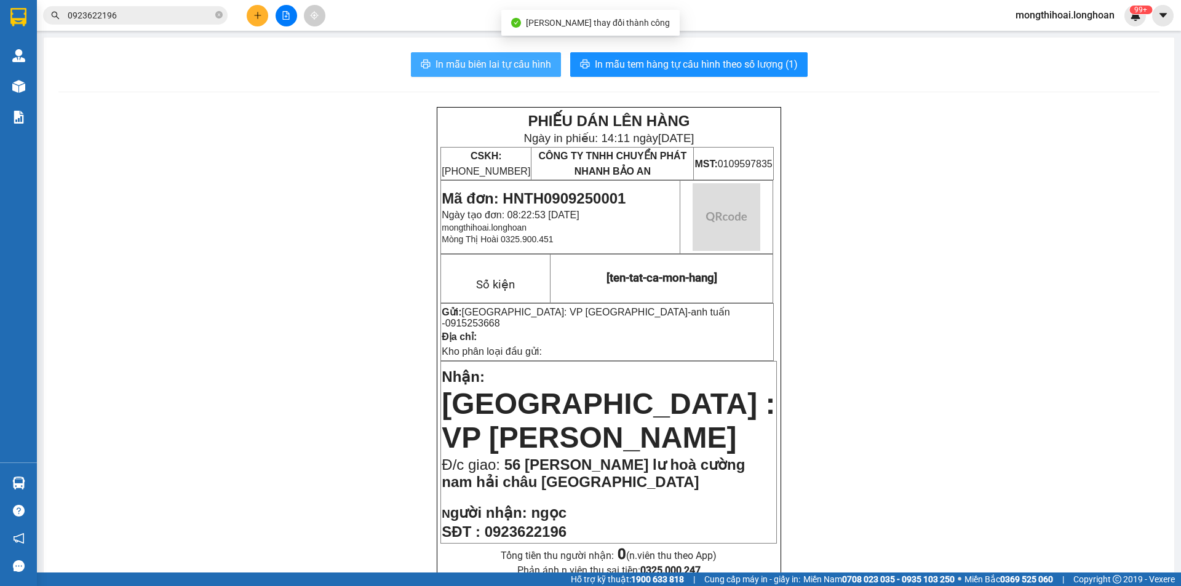
click at [517, 63] on span "In mẫu biên lai tự cấu hình" at bounding box center [493, 64] width 116 height 15
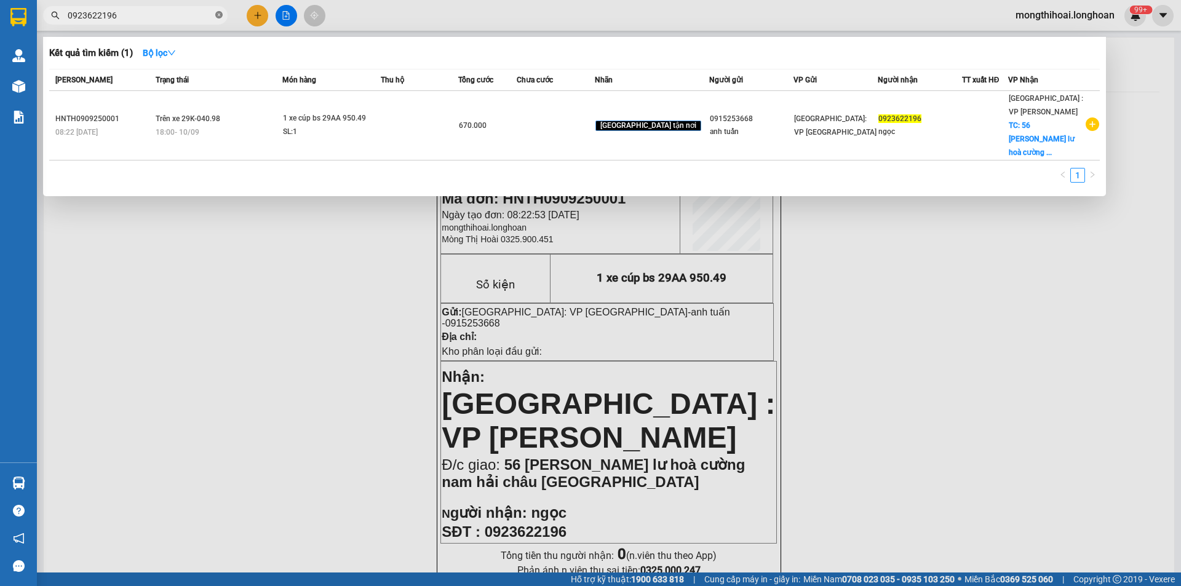
click at [218, 16] on icon "close-circle" at bounding box center [218, 14] width 7 height 7
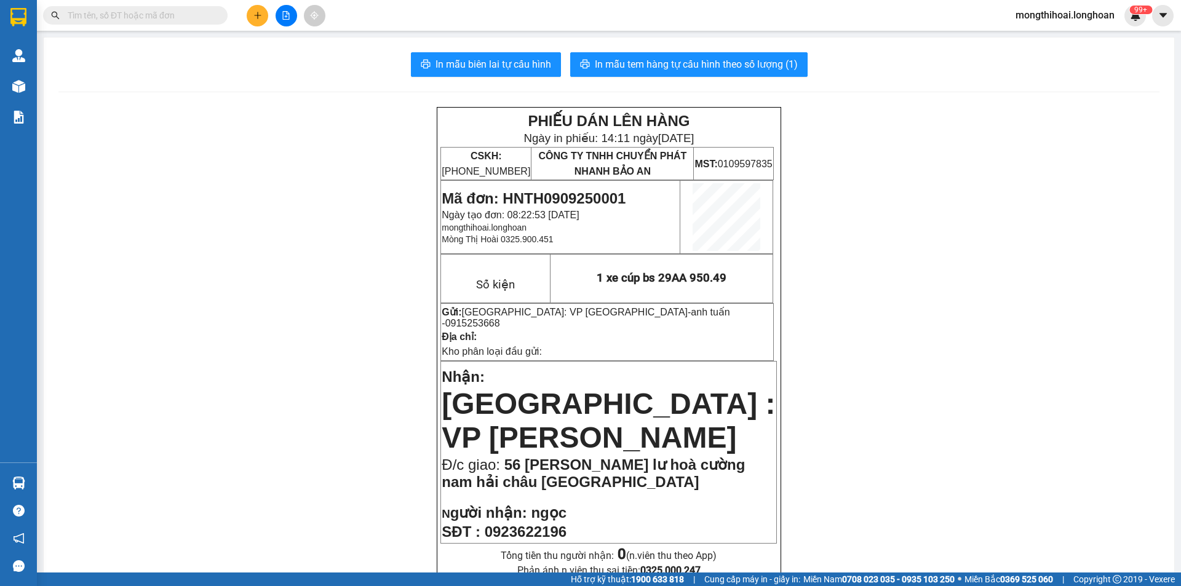
click at [196, 13] on input "text" at bounding box center [140, 16] width 145 height 14
paste input "0907096694"
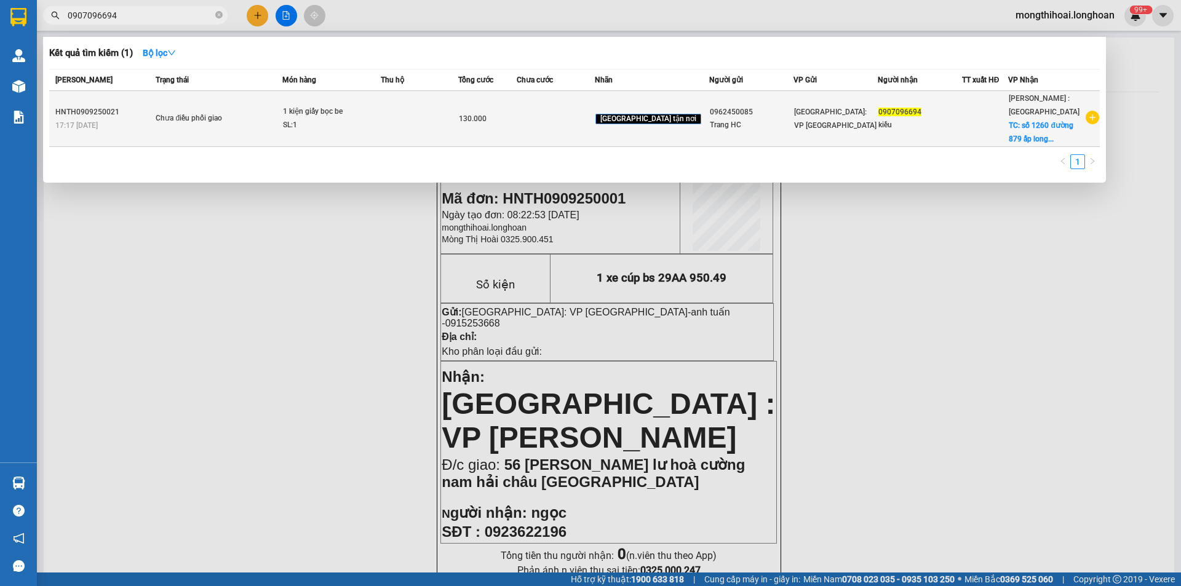
type input "0907096694"
click at [440, 119] on td at bounding box center [419, 119] width 77 height 56
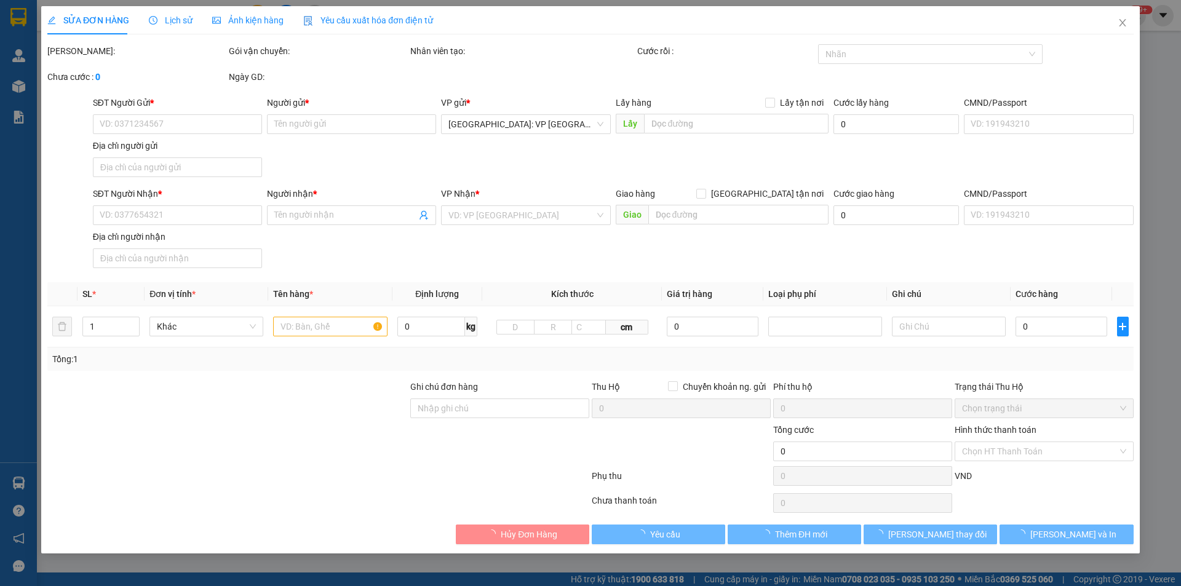
type input "0962450085"
type input "Trang HC"
type input "0907096694"
type input "kiều"
checkbox input "true"
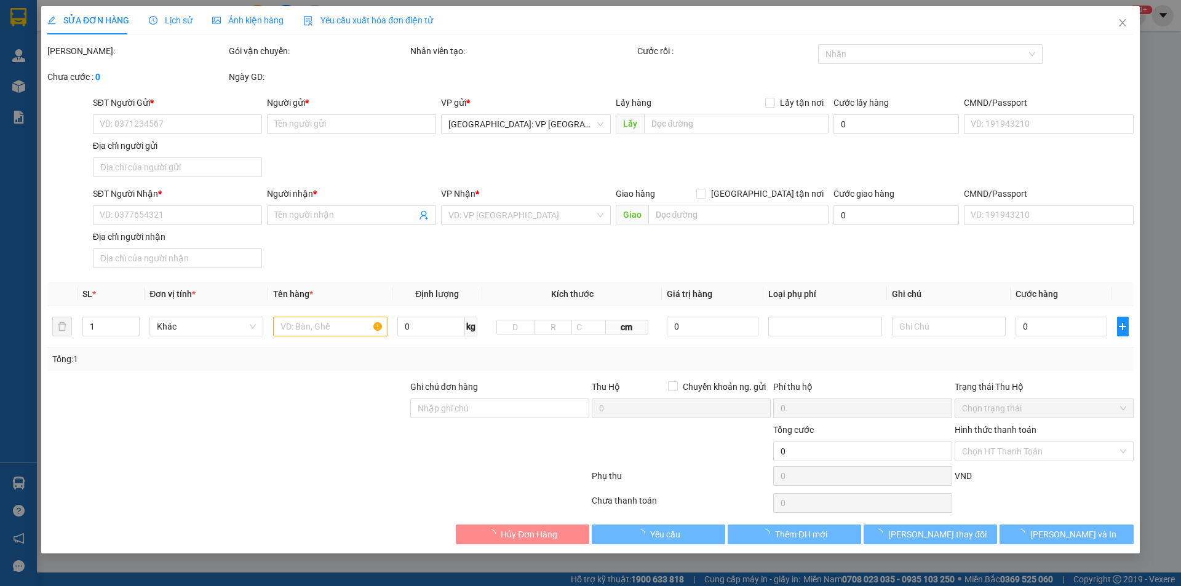
type input "số 1260 đường 879 ấp long hoà A Xã thạnh tp mỹ tho tiền giang"
type input "130.000"
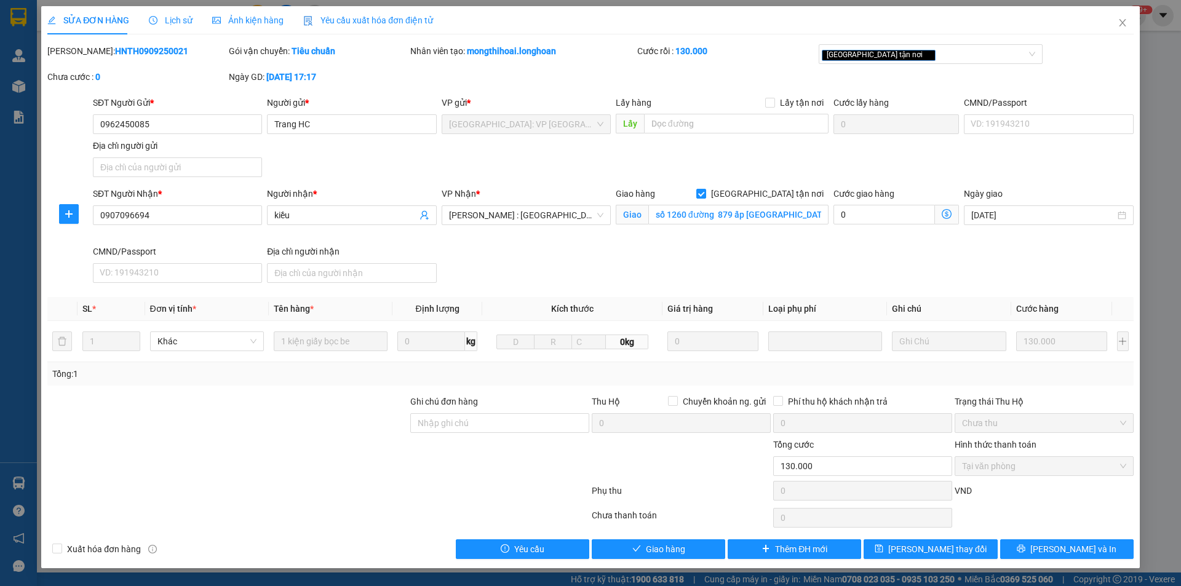
click at [172, 20] on span "Lịch sử" at bounding box center [171, 20] width 44 height 10
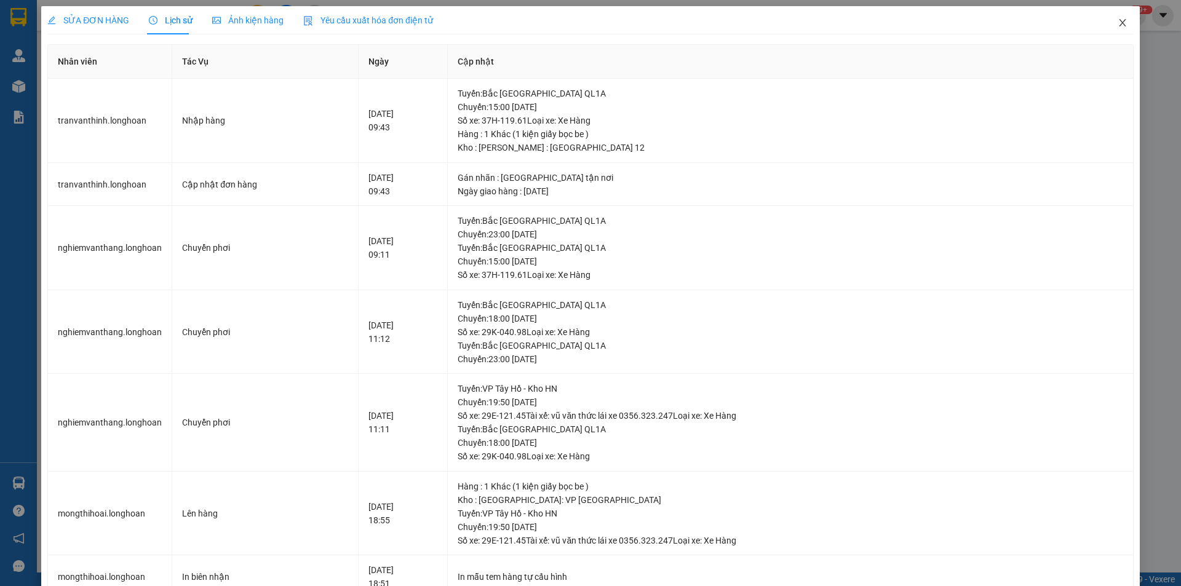
click at [1117, 23] on icon "close" at bounding box center [1122, 23] width 10 height 10
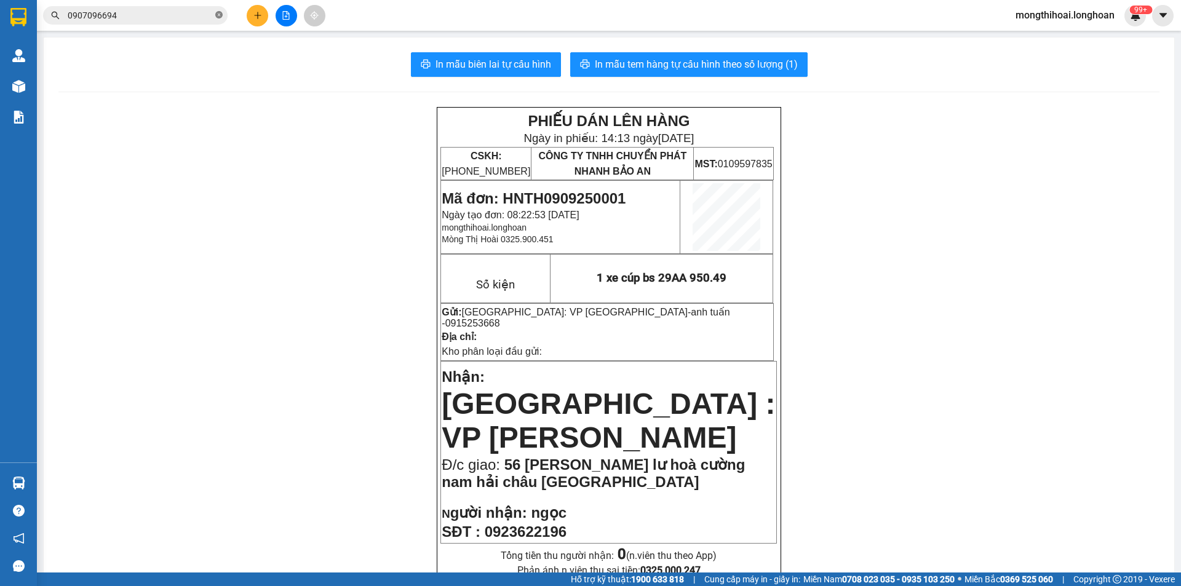
click at [218, 12] on icon "close-circle" at bounding box center [218, 14] width 7 height 7
click at [172, 11] on input "text" at bounding box center [140, 16] width 145 height 14
paste input "0988502500"
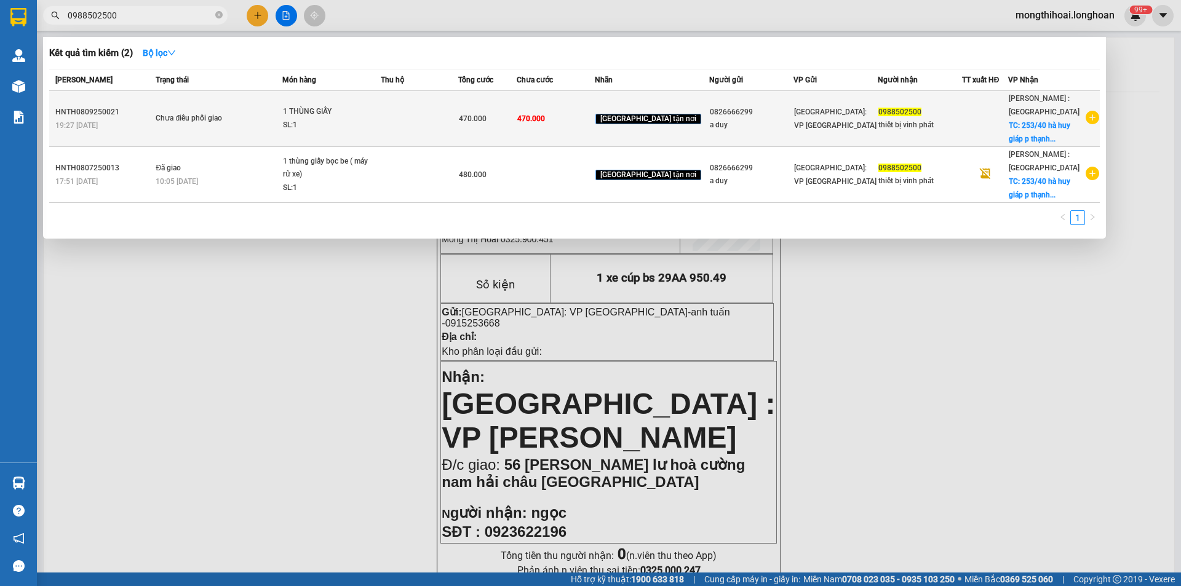
type input "0988502500"
click at [429, 116] on td at bounding box center [419, 119] width 77 height 56
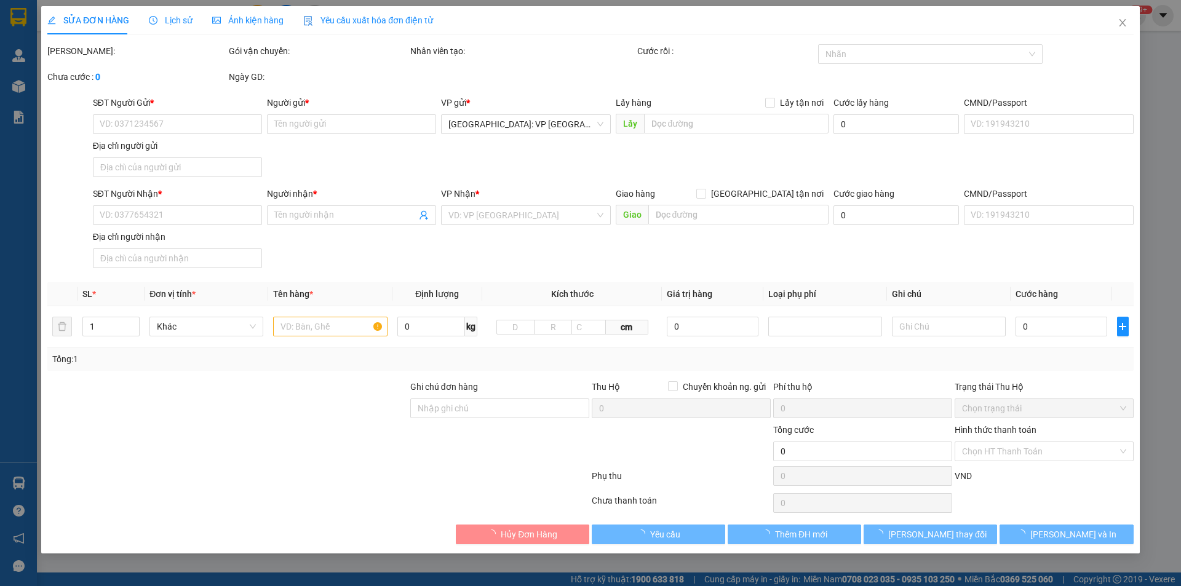
type input "0826666299"
type input "a duy"
type input "0988502500"
type input "thiết bị vinh phát"
checkbox input "true"
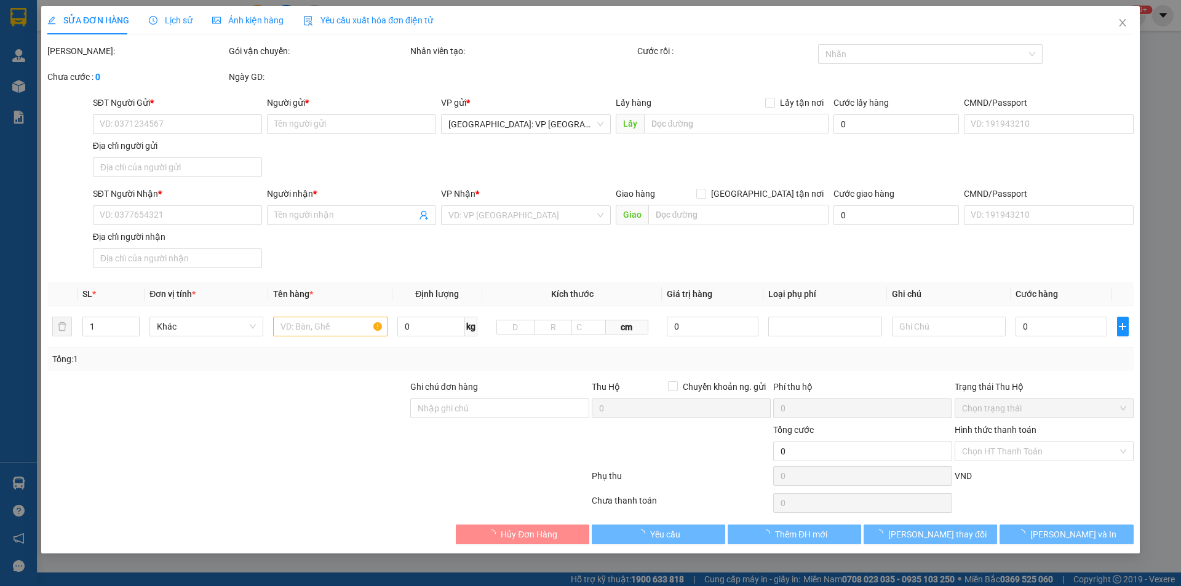
type input "253/40 hà huy giáp p thạnh lộc, Q12 hcm"
type input "470.000"
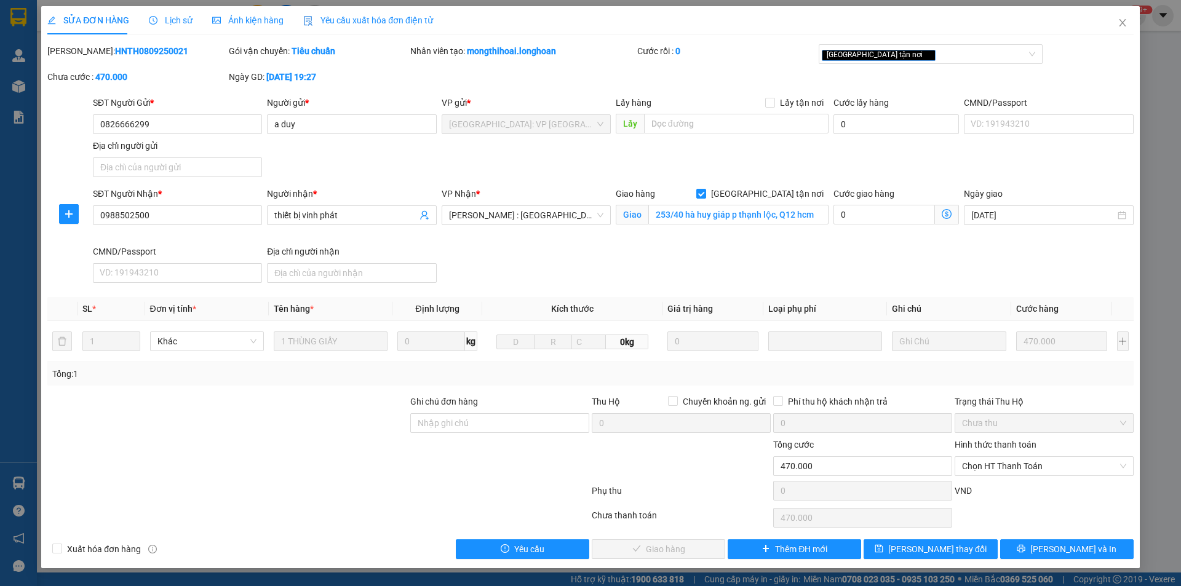
click at [171, 17] on span "Lịch sử" at bounding box center [171, 20] width 44 height 10
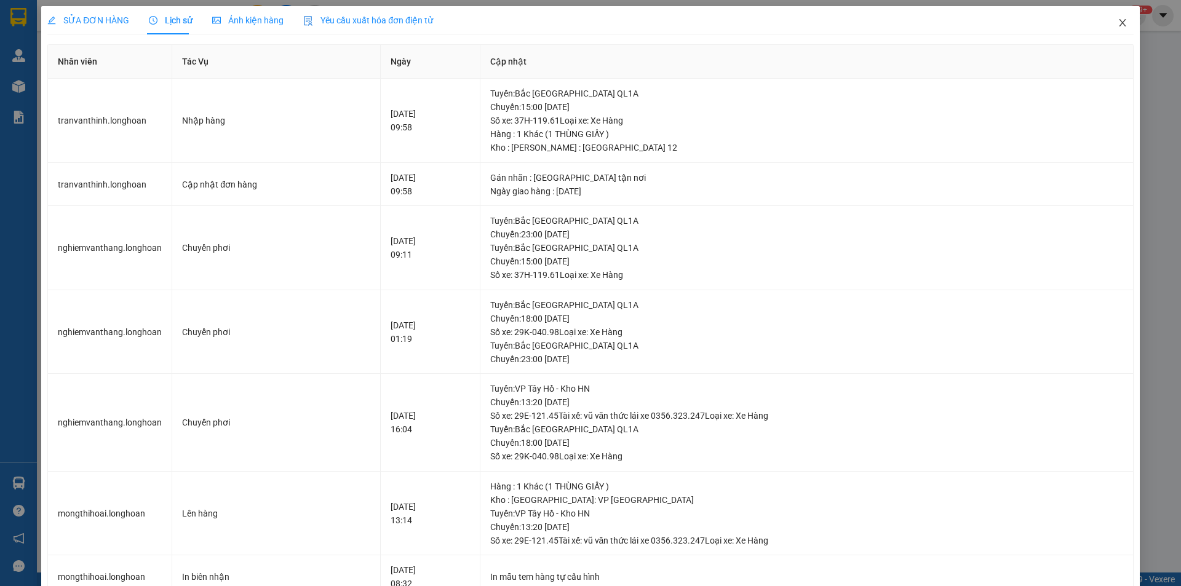
click at [1105, 20] on span "Close" at bounding box center [1122, 23] width 34 height 34
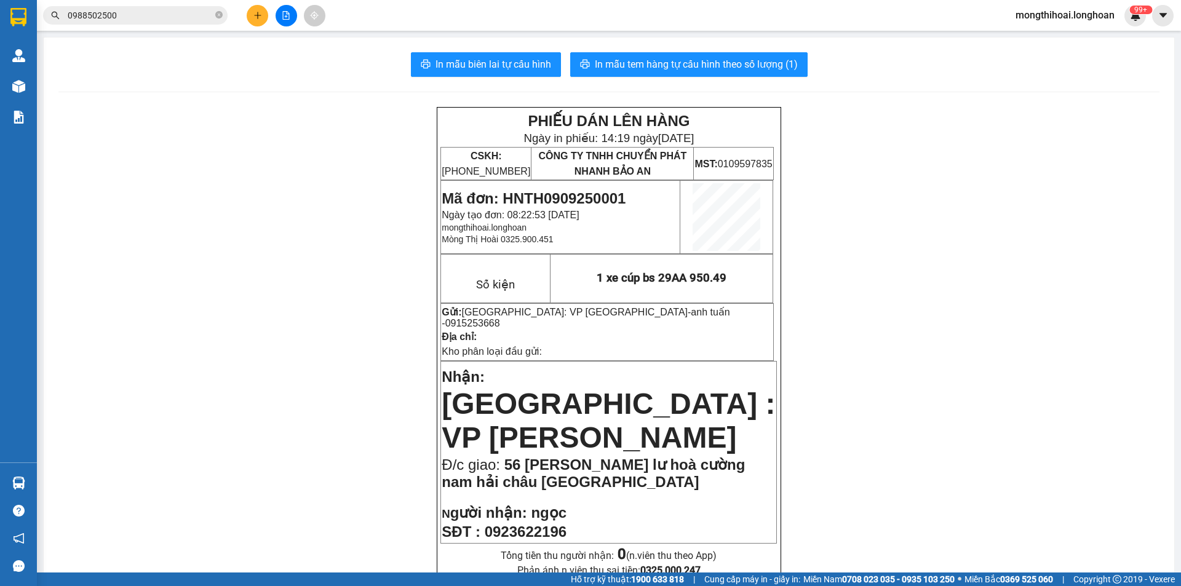
click at [221, 10] on span at bounding box center [218, 16] width 7 height 12
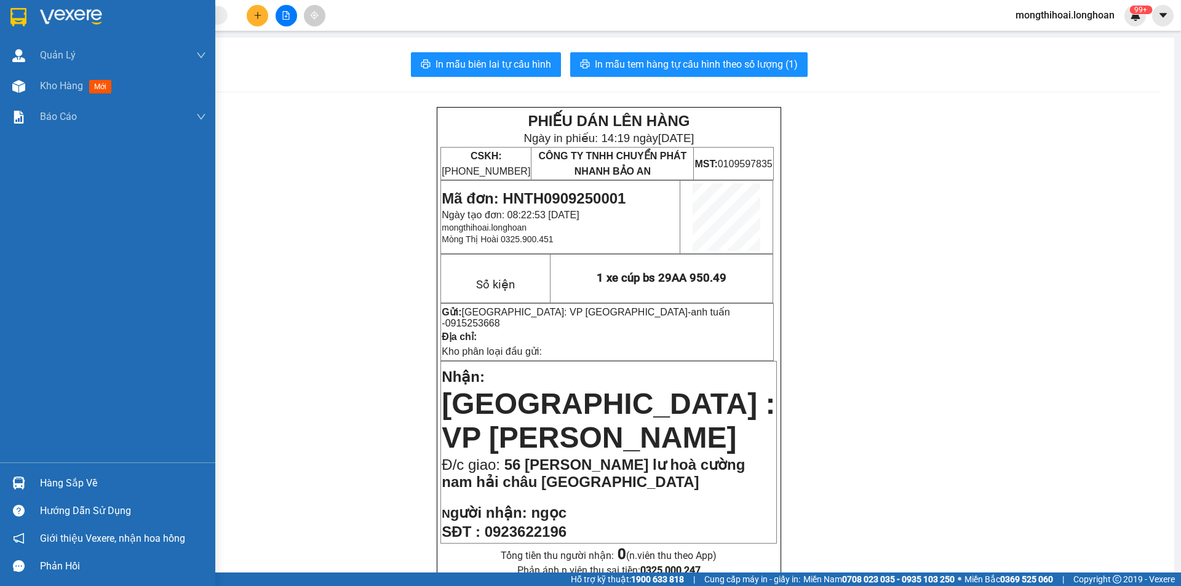
click at [0, 17] on div at bounding box center [107, 20] width 215 height 40
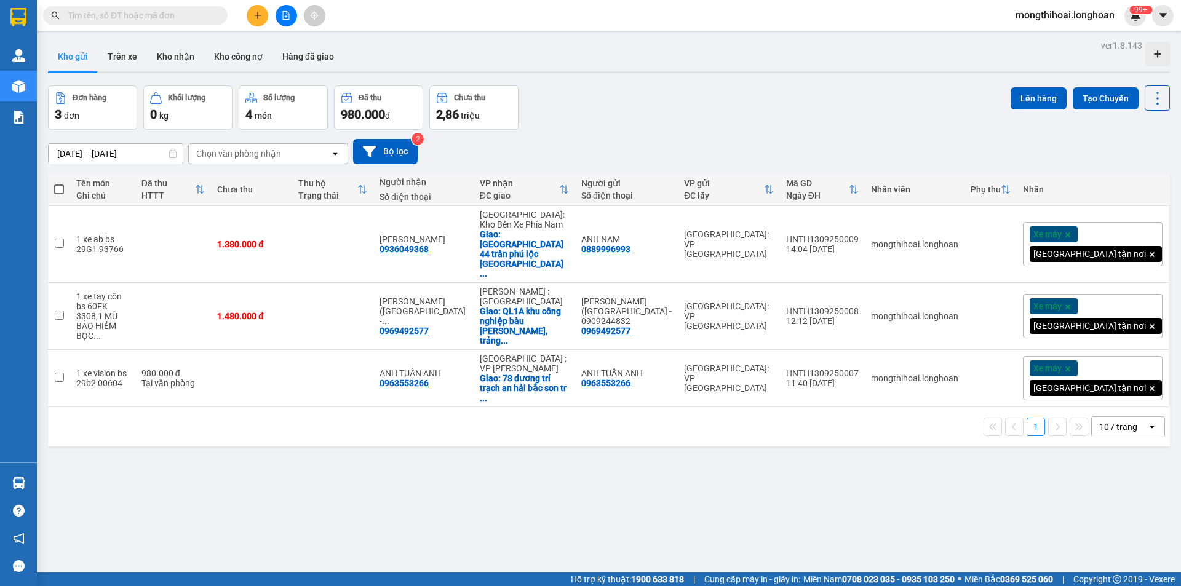
click at [446, 565] on div "ver 1.8.143 Kho gửi Trên xe Kho nhận Kho công nợ Hàng đã giao Đơn hàng 3 đơn Kh…" at bounding box center [608, 330] width 1131 height 586
click at [286, 18] on icon "file-add" at bounding box center [286, 15] width 9 height 9
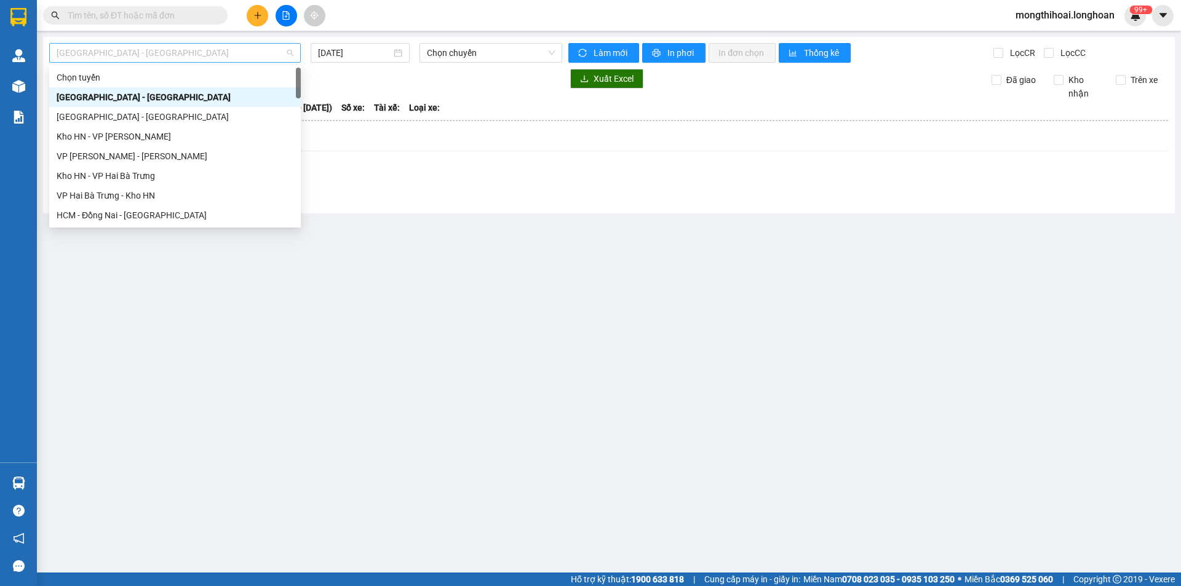
click at [260, 57] on span "Hải Phòng - Hà Nội" at bounding box center [175, 53] width 237 height 18
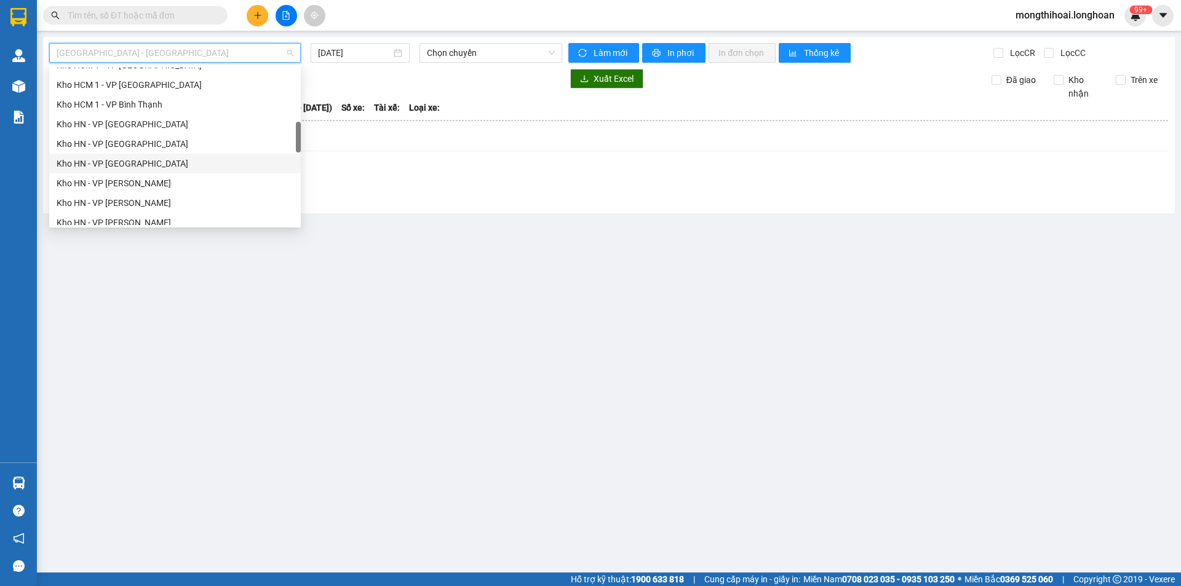
click at [101, 154] on div "Kho HN - VP [GEOGRAPHIC_DATA]" at bounding box center [175, 164] width 252 height 20
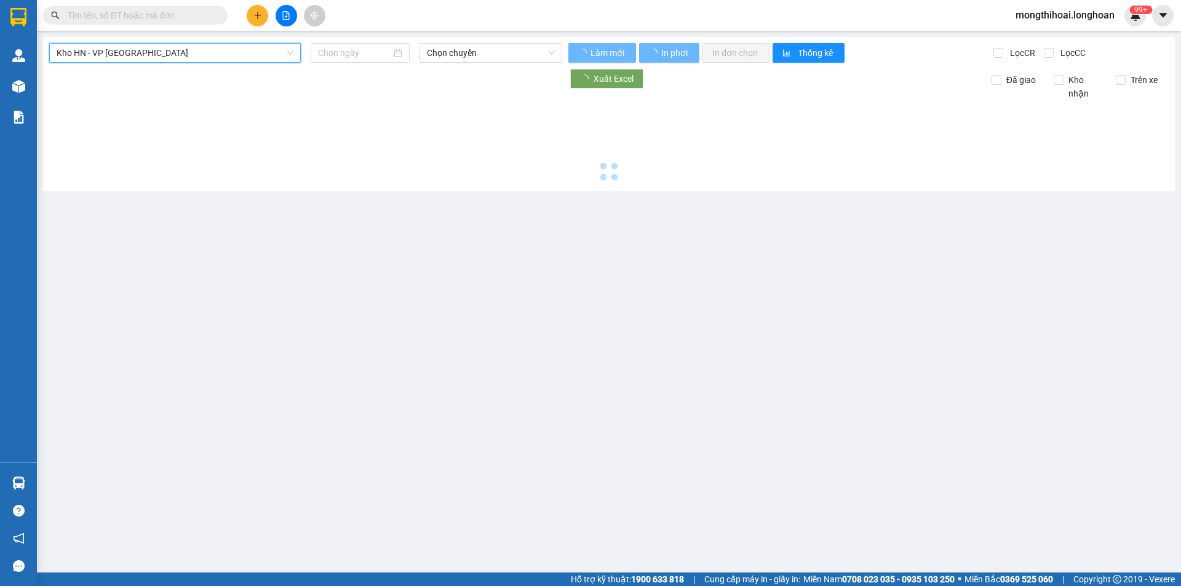
type input "[DATE]"
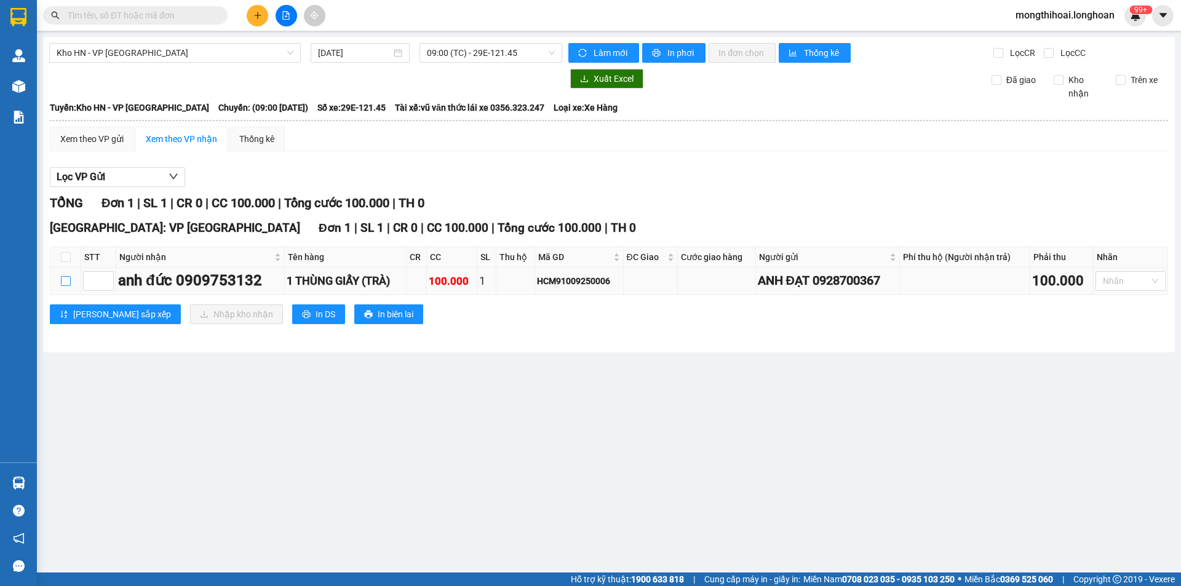
click at [66, 281] on input "checkbox" at bounding box center [66, 281] width 10 height 10
checkbox input "true"
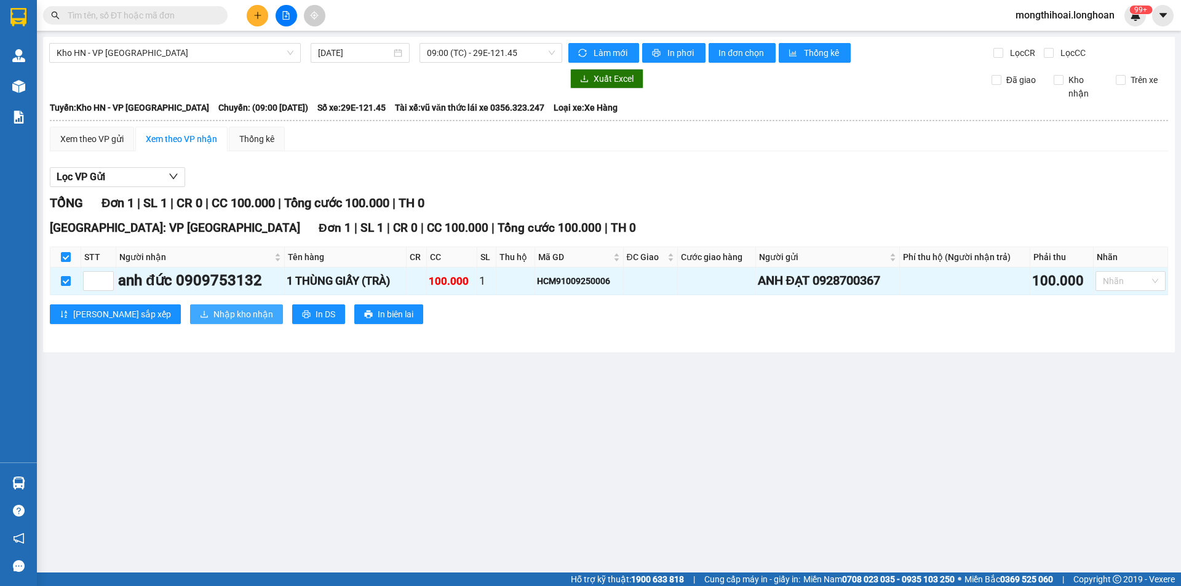
click at [213, 311] on span "Nhập kho nhận" at bounding box center [243, 314] width 60 height 14
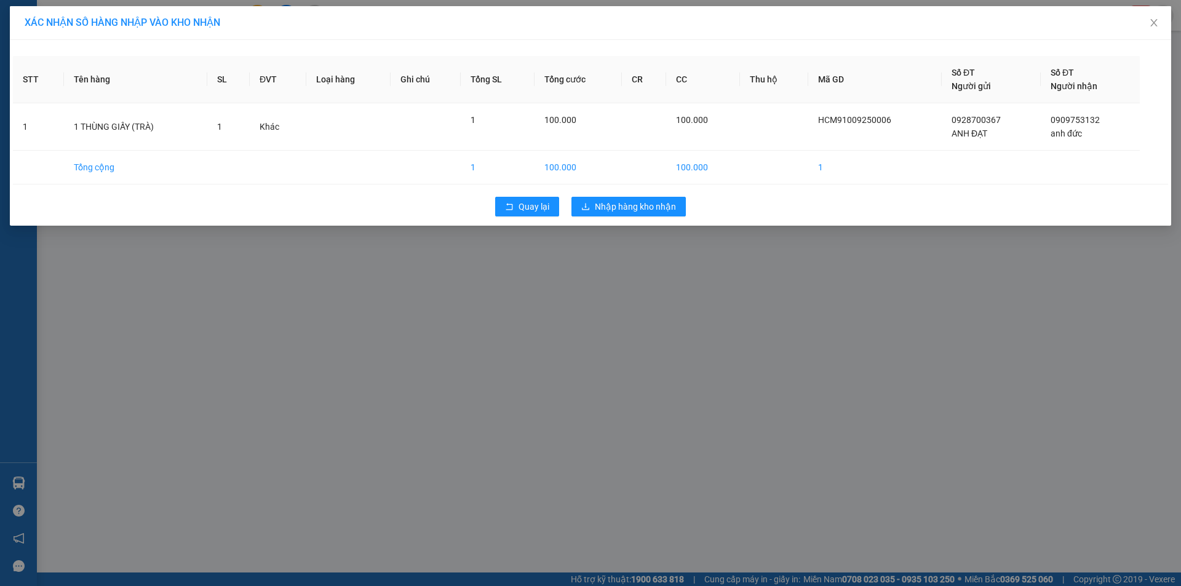
click at [632, 193] on div "Quay lại Nhập hàng kho nhận" at bounding box center [590, 207] width 1155 height 32
click at [636, 205] on span "Nhập hàng kho nhận" at bounding box center [635, 207] width 81 height 14
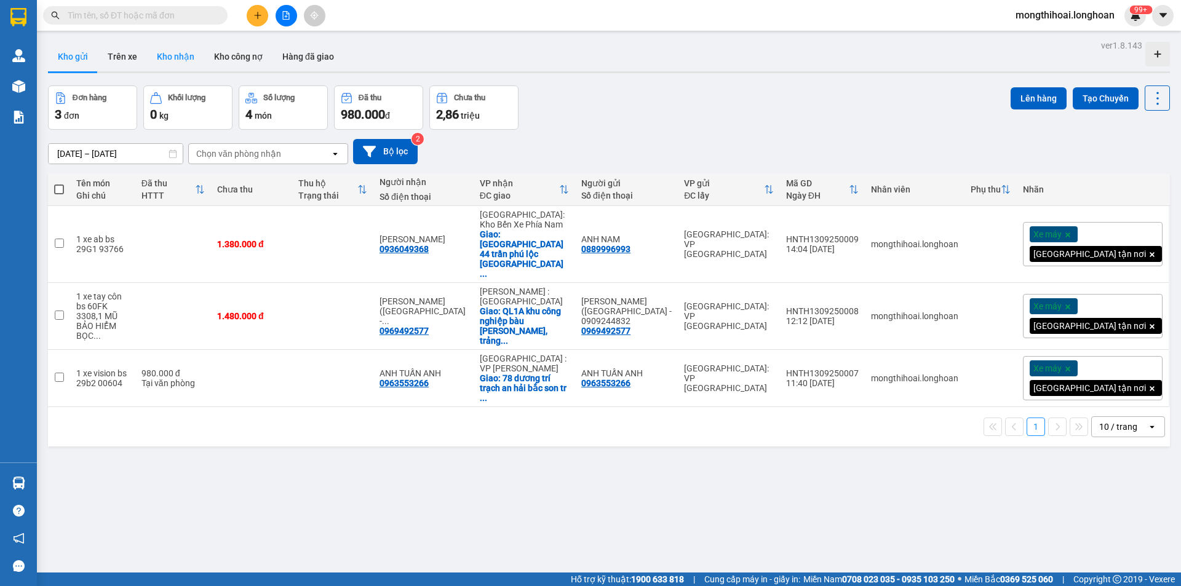
click at [164, 44] on button "Kho nhận" at bounding box center [175, 57] width 57 height 30
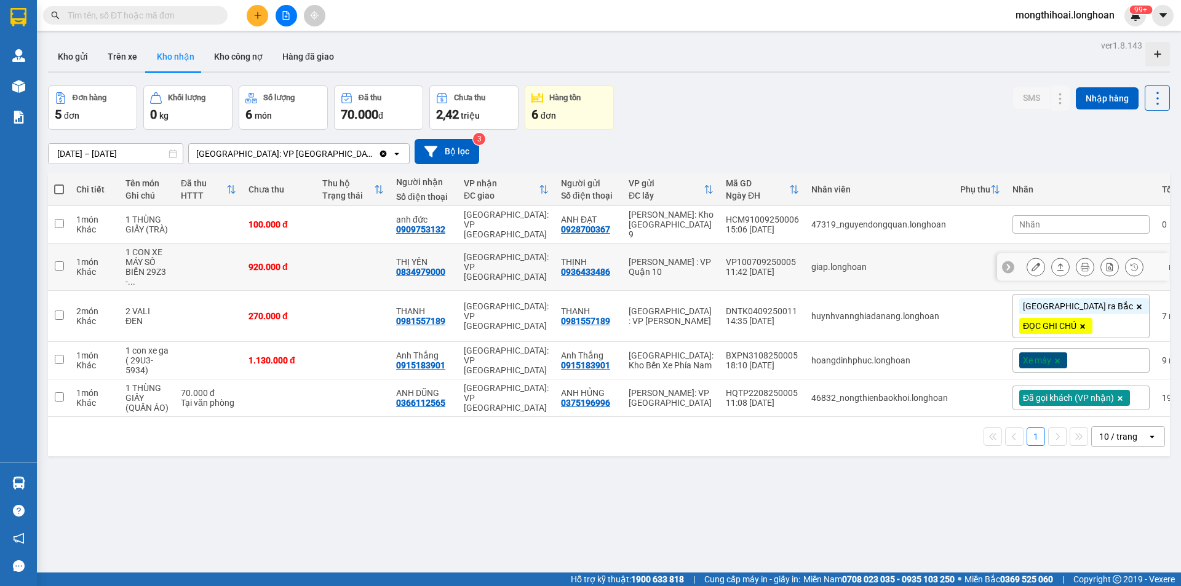
scroll to position [57, 0]
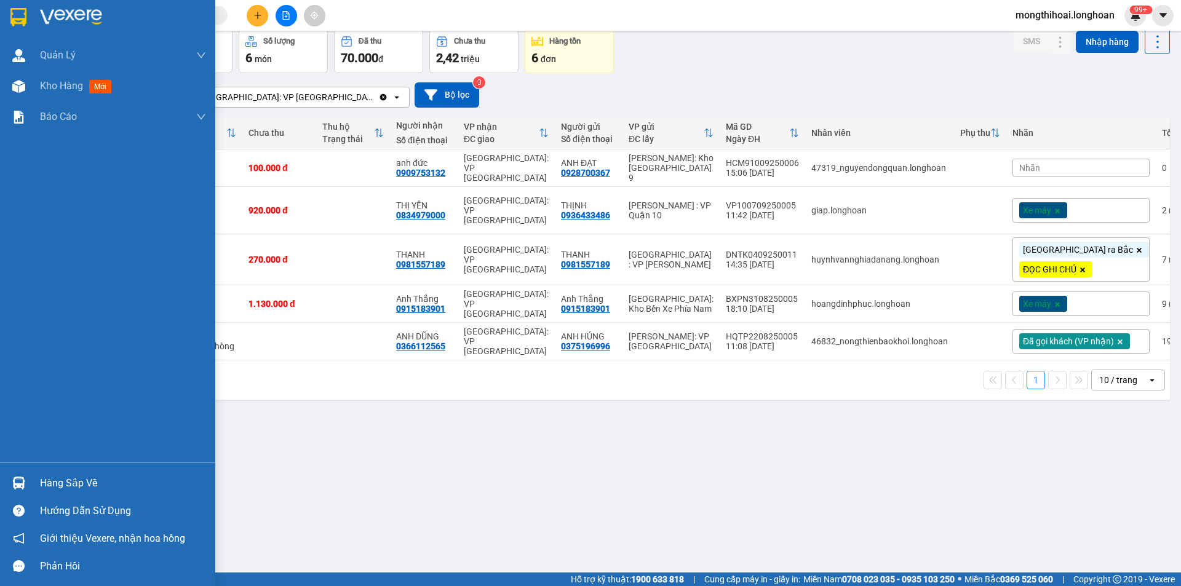
click at [1, 14] on div at bounding box center [107, 20] width 215 height 40
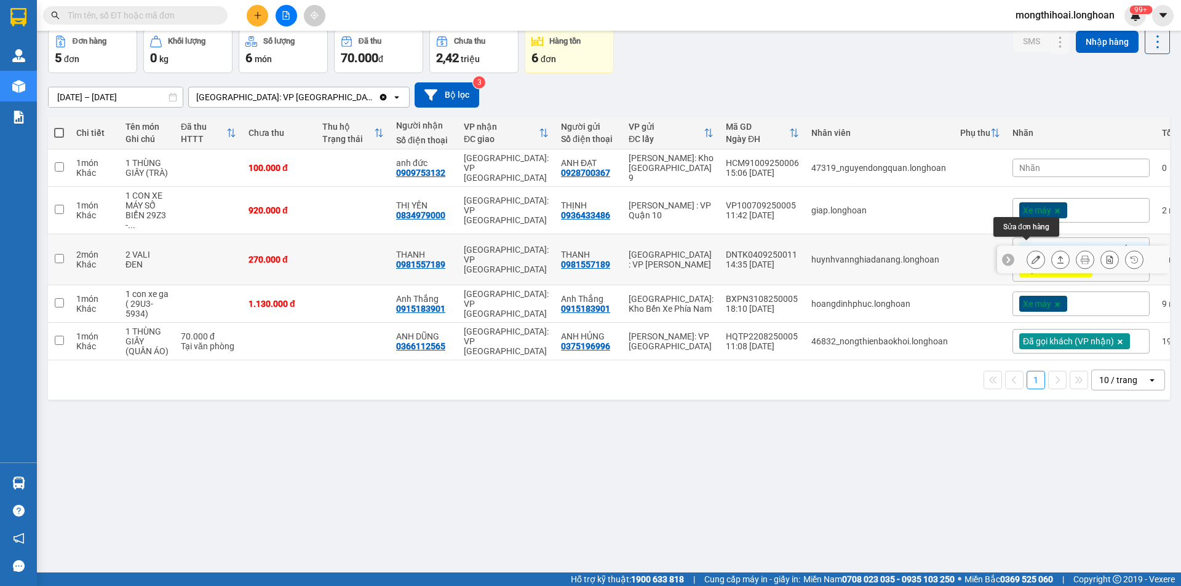
click at [1031, 255] on icon at bounding box center [1035, 259] width 9 height 9
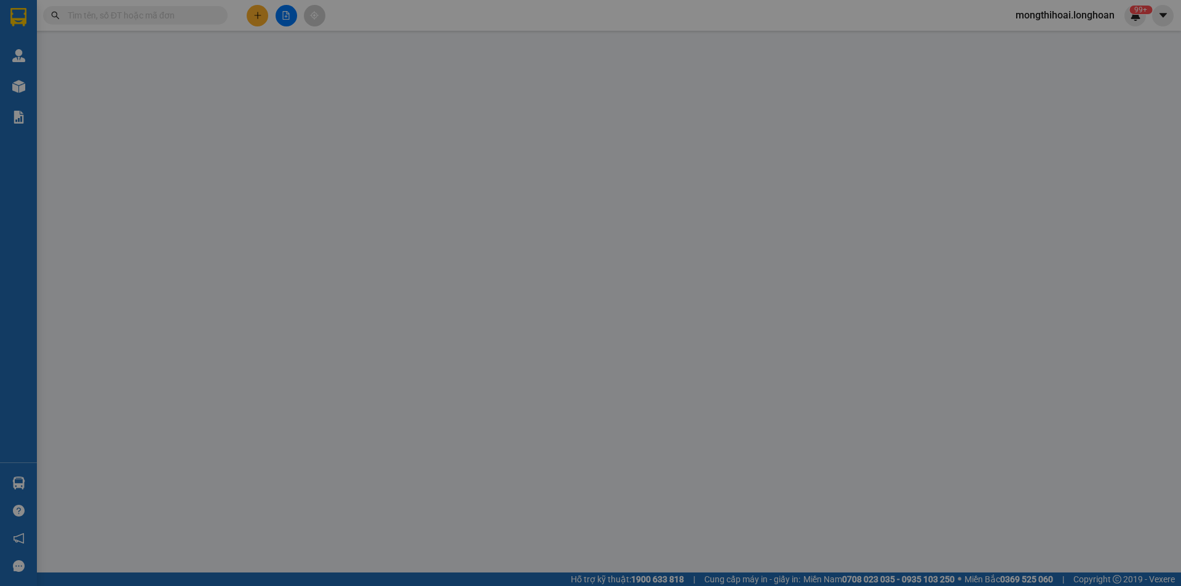
type input "0981557189"
type input "THANH"
type input "0981557189"
type input "THANH"
type input "NGÀY 13 KHÁCH MỚI NHẬN"
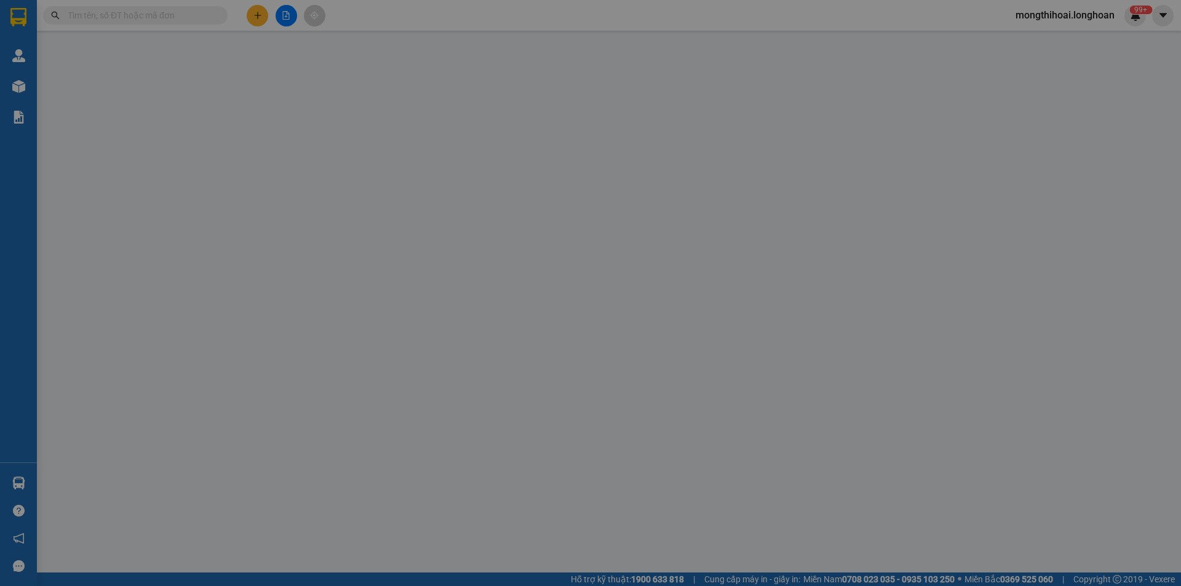
type input "270.000"
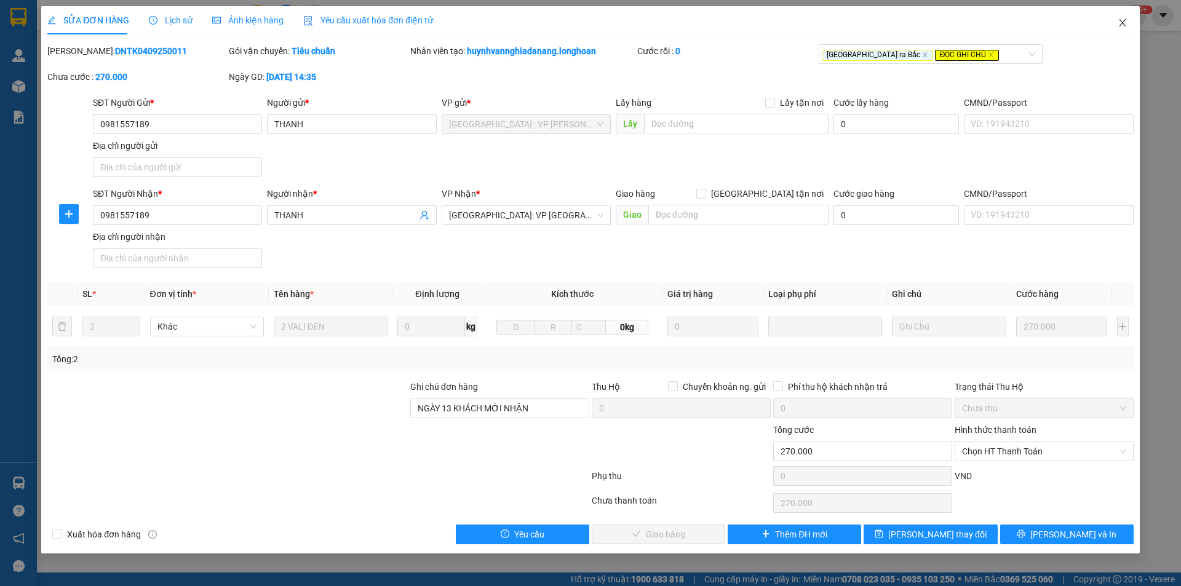
click at [1120, 22] on icon "close" at bounding box center [1122, 23] width 10 height 10
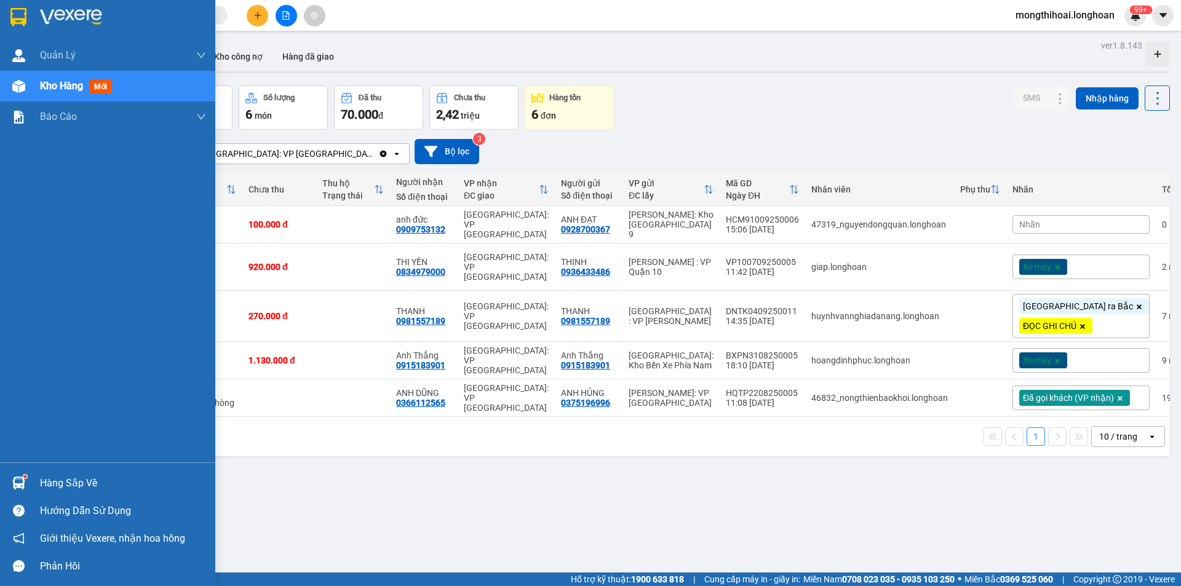
click at [18, 10] on img at bounding box center [18, 17] width 16 height 18
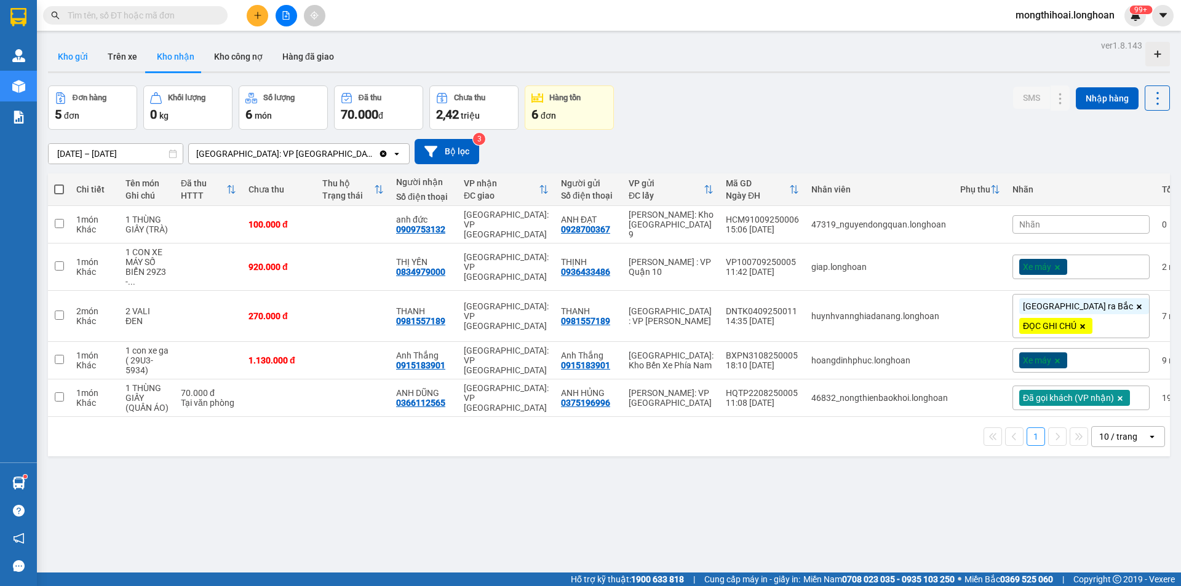
click at [67, 54] on button "Kho gửi" at bounding box center [73, 57] width 50 height 30
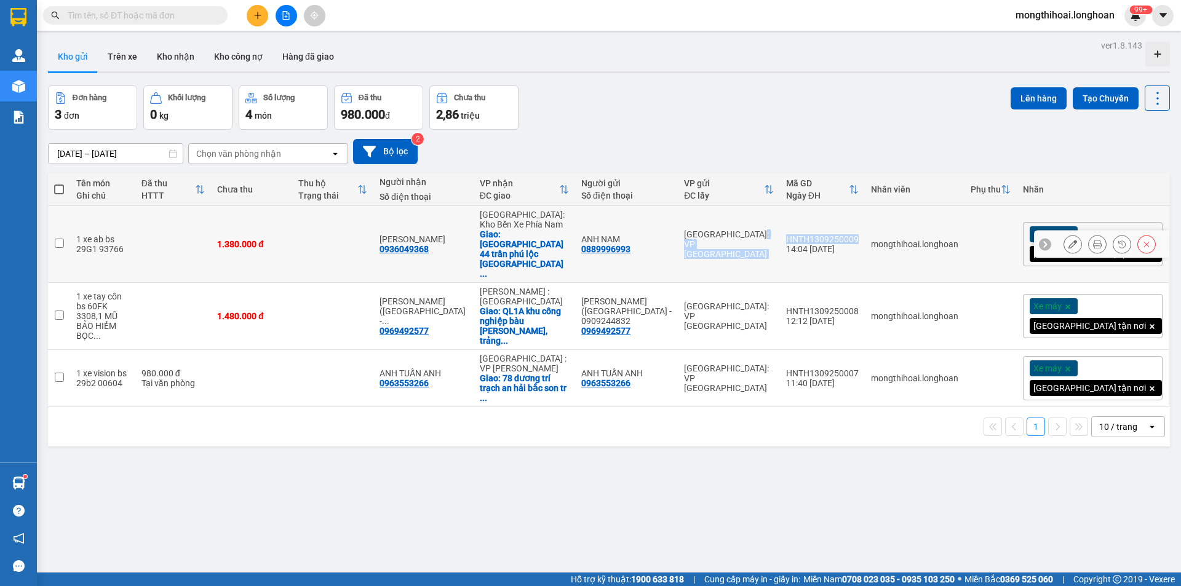
drag, startPoint x: 838, startPoint y: 222, endPoint x: 915, endPoint y: 220, distance: 77.5
click at [915, 220] on tr "1 xe ab bs 29G1 93766 1.380.000 đ ANH HÙNG 0936049368 [GEOGRAPHIC_DATA]: [GEOGR…" at bounding box center [609, 244] width 1122 height 77
checkbox input "true"
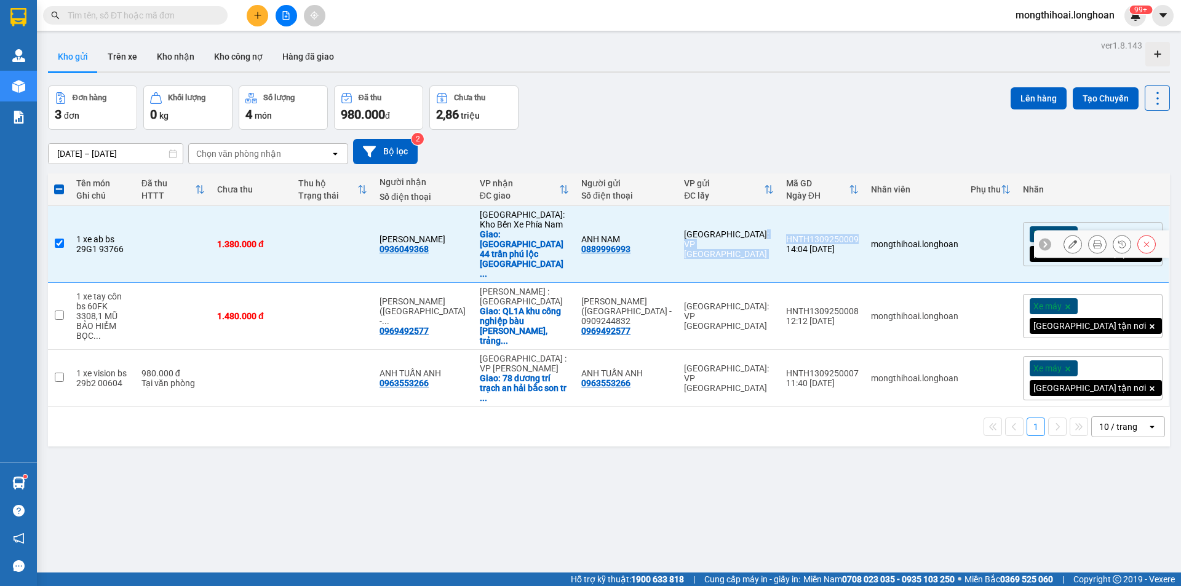
copy tr "[GEOGRAPHIC_DATA]: VP [GEOGRAPHIC_DATA]"
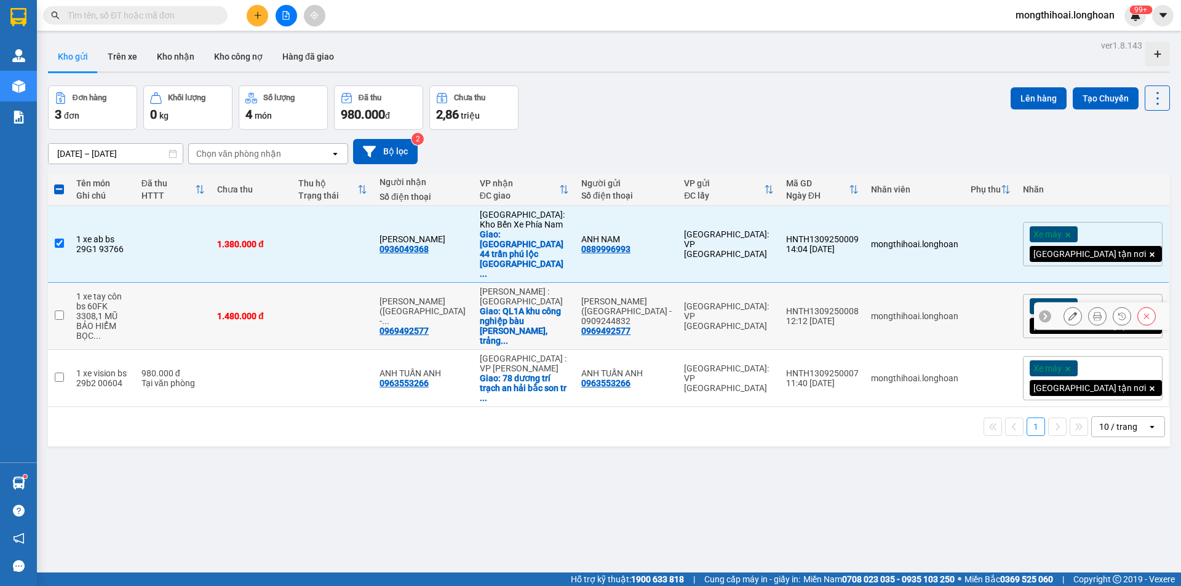
click at [858, 306] on div "HNTH1309250008" at bounding box center [822, 311] width 73 height 10
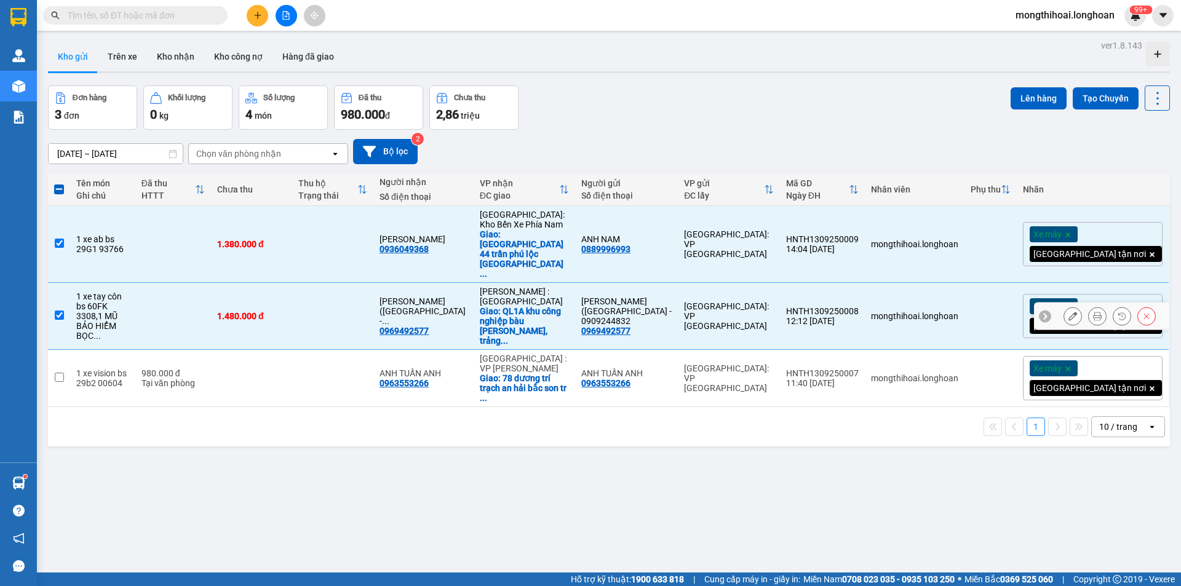
click at [843, 283] on td "HNTH1309250008 12:12 [DATE]" at bounding box center [822, 316] width 85 height 67
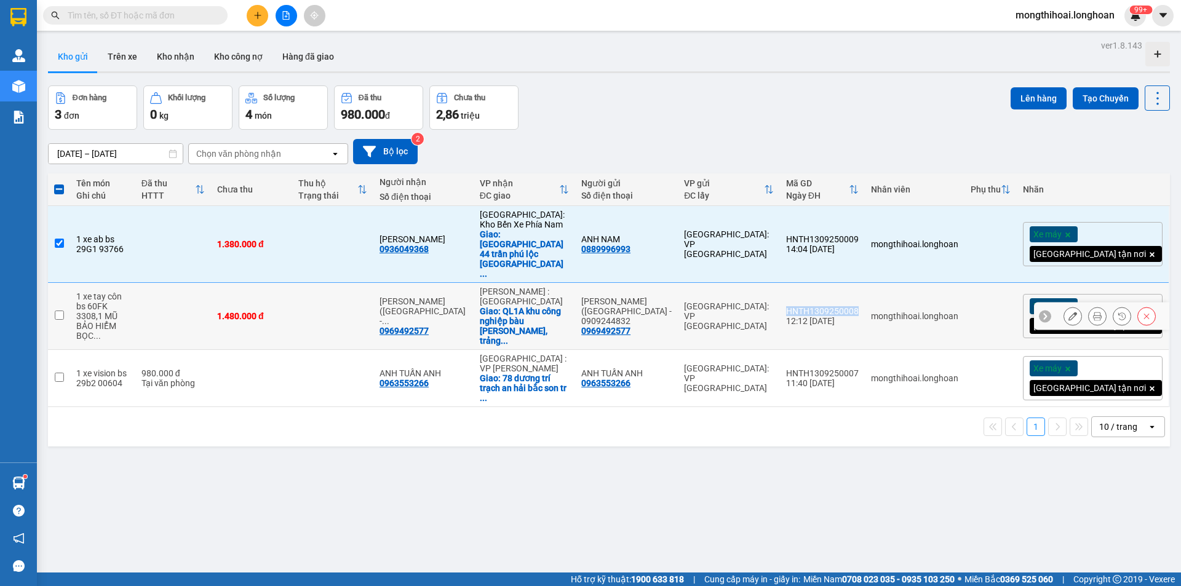
drag, startPoint x: 841, startPoint y: 274, endPoint x: 914, endPoint y: 283, distance: 73.8
click at [865, 283] on td "HNTH1309250008 12:12 [DATE]" at bounding box center [822, 316] width 85 height 67
checkbox input "true"
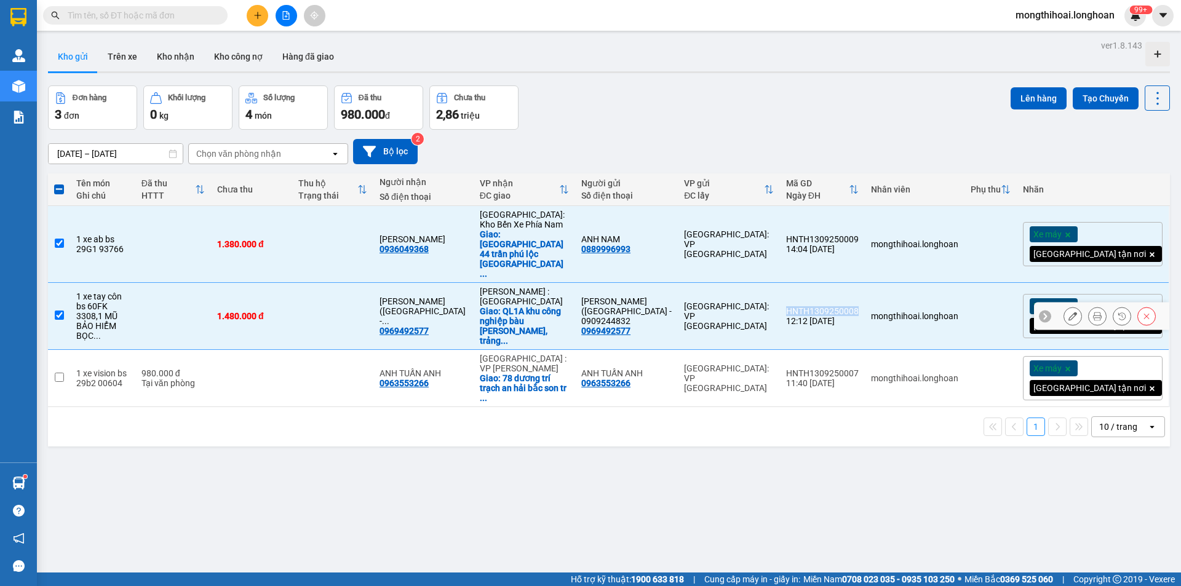
copy div "HNTH1309250008"
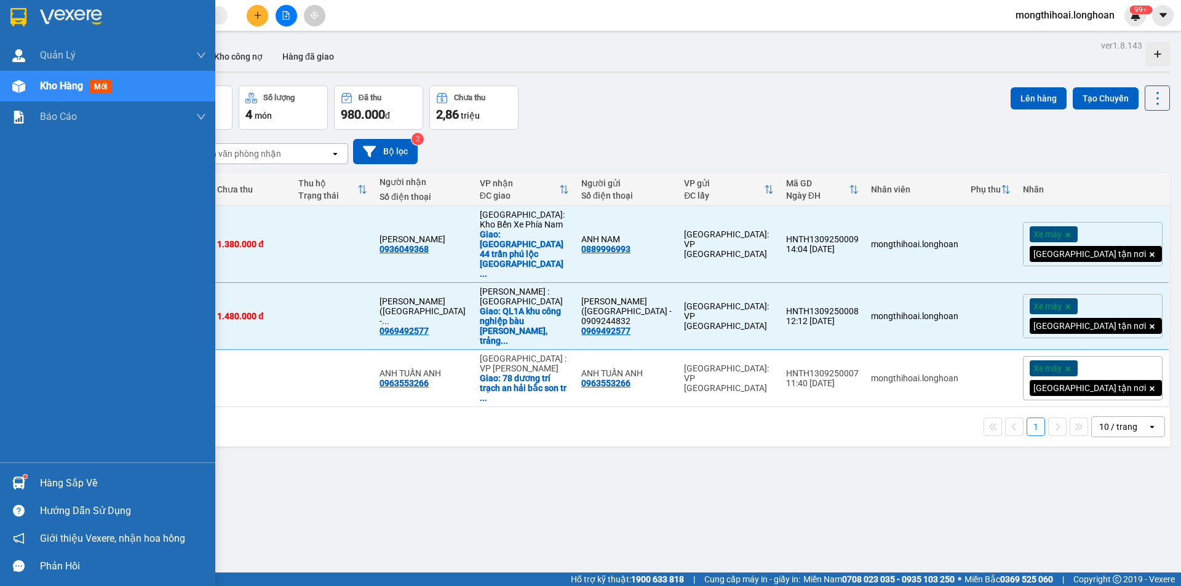
click at [2, 6] on div at bounding box center [107, 20] width 215 height 40
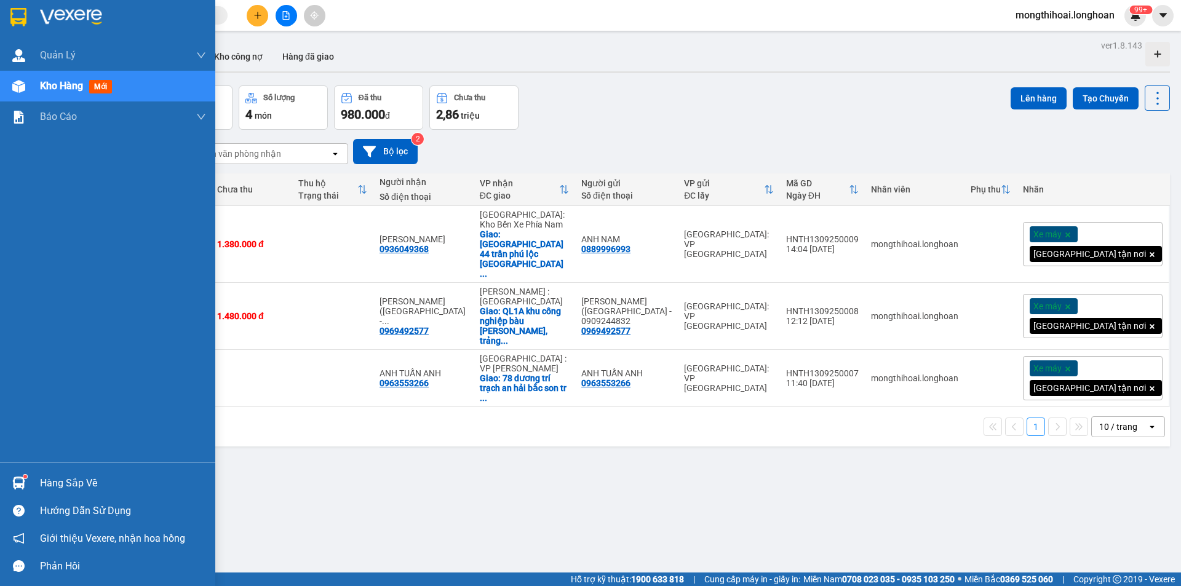
click at [7, 2] on div at bounding box center [107, 20] width 215 height 40
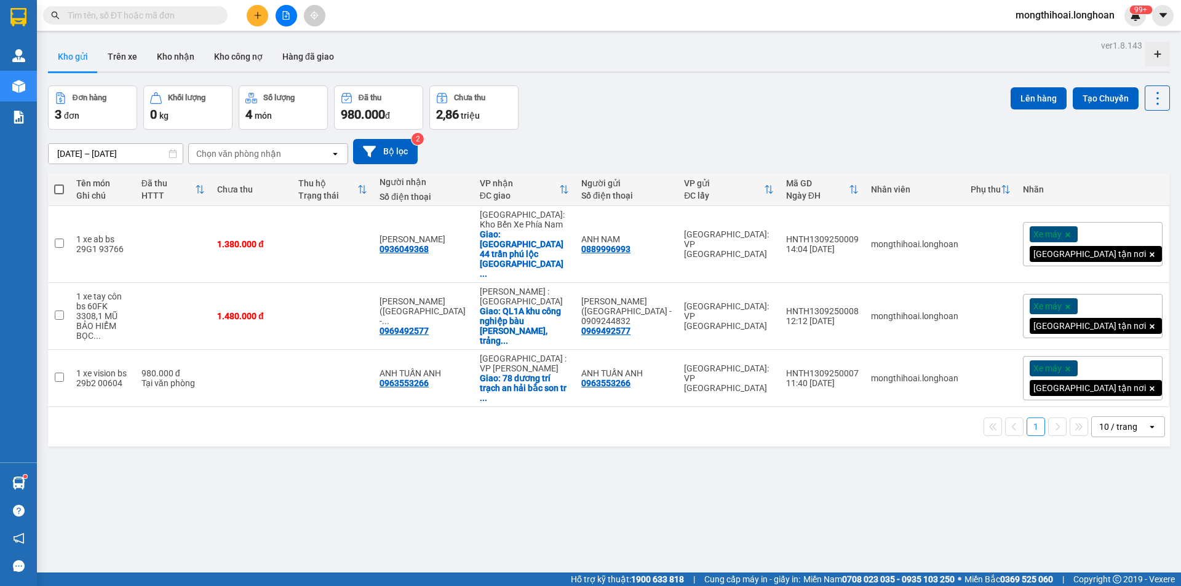
click at [255, 11] on icon "plus" at bounding box center [257, 15] width 9 height 9
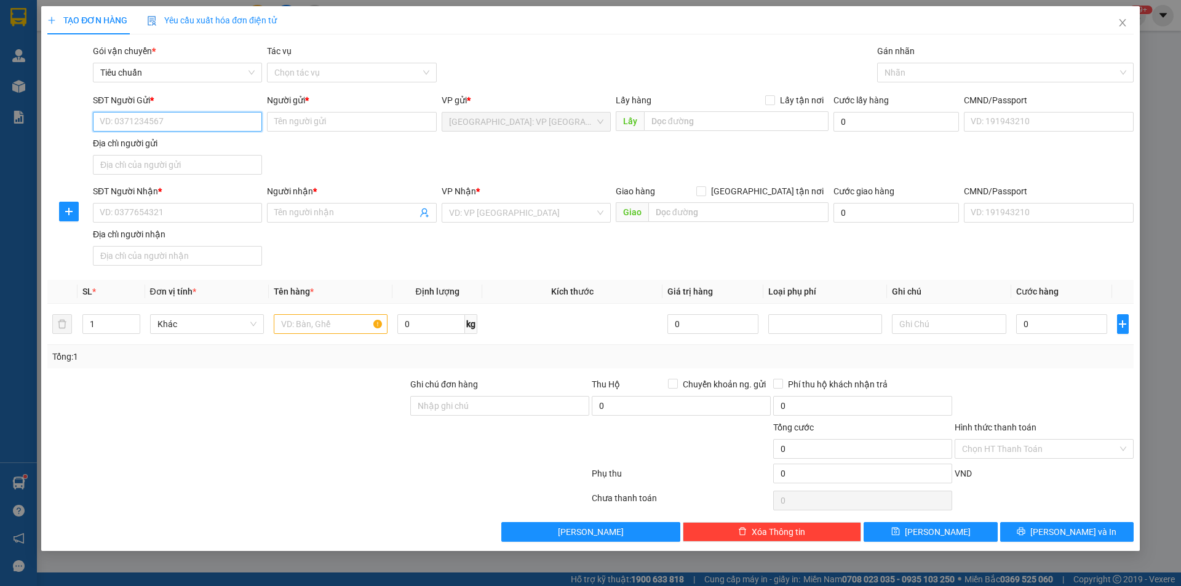
click at [229, 121] on input "SĐT Người Gửi *" at bounding box center [177, 122] width 169 height 20
drag, startPoint x: 186, startPoint y: 145, endPoint x: 204, endPoint y: 145, distance: 17.2
click at [184, 146] on div "0363330608 - anh long" at bounding box center [177, 147] width 154 height 14
type input "0363330608"
type input "anh long"
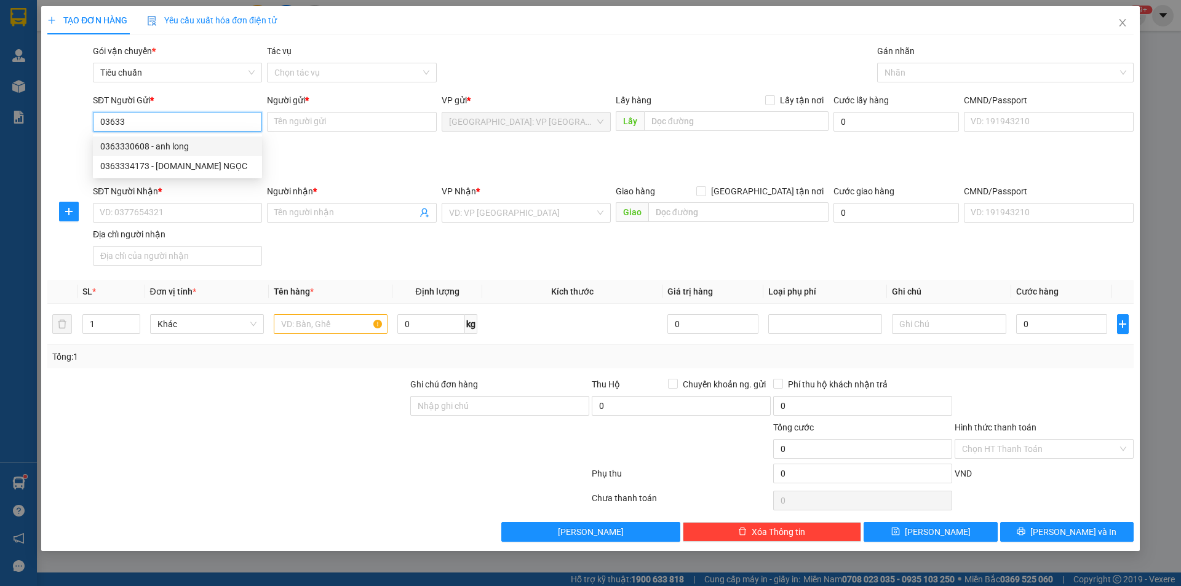
checkbox input "true"
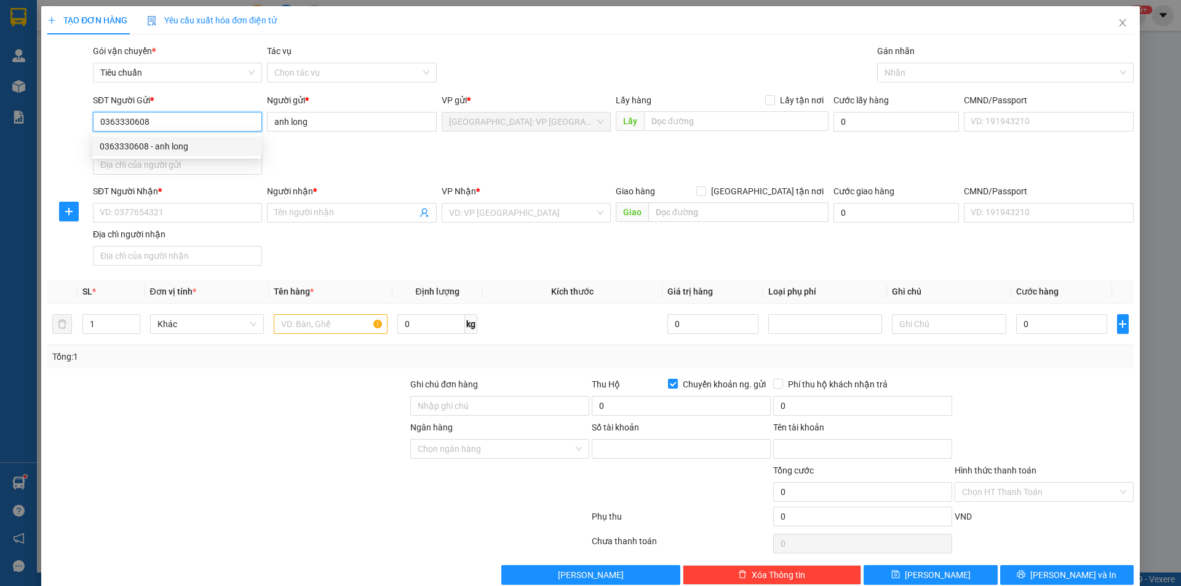
type input "1570062546146"
type input "lương hùng anh"
type input "0363330608"
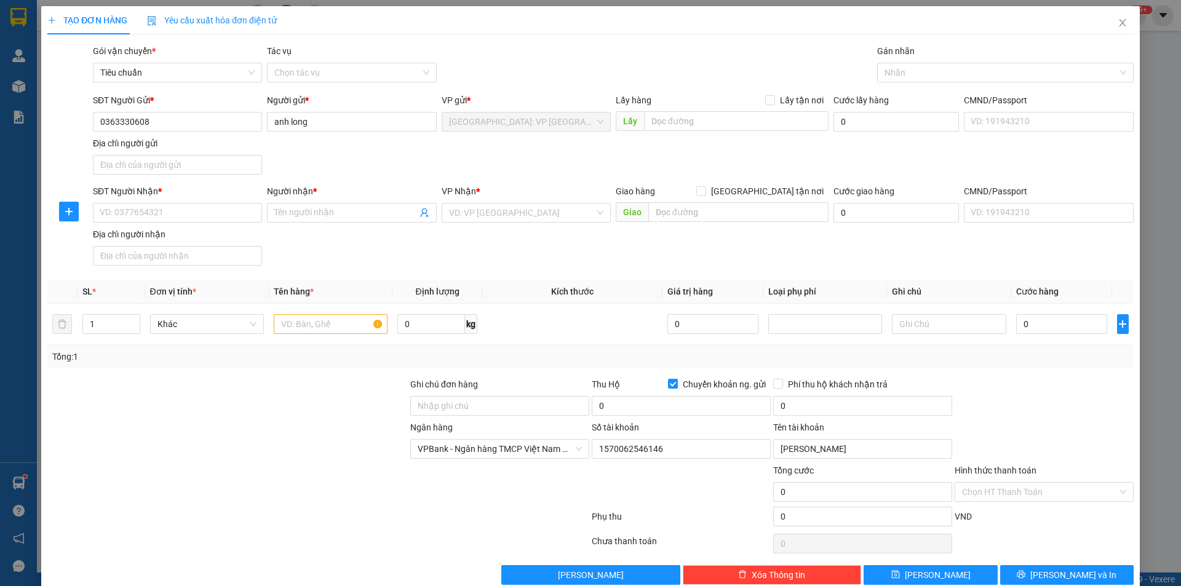
click at [228, 226] on div "SĐT Người Nhận * VD: 0377654321" at bounding box center [177, 205] width 169 height 43
click at [226, 214] on input "SĐT Người Nhận *" at bounding box center [177, 213] width 169 height 20
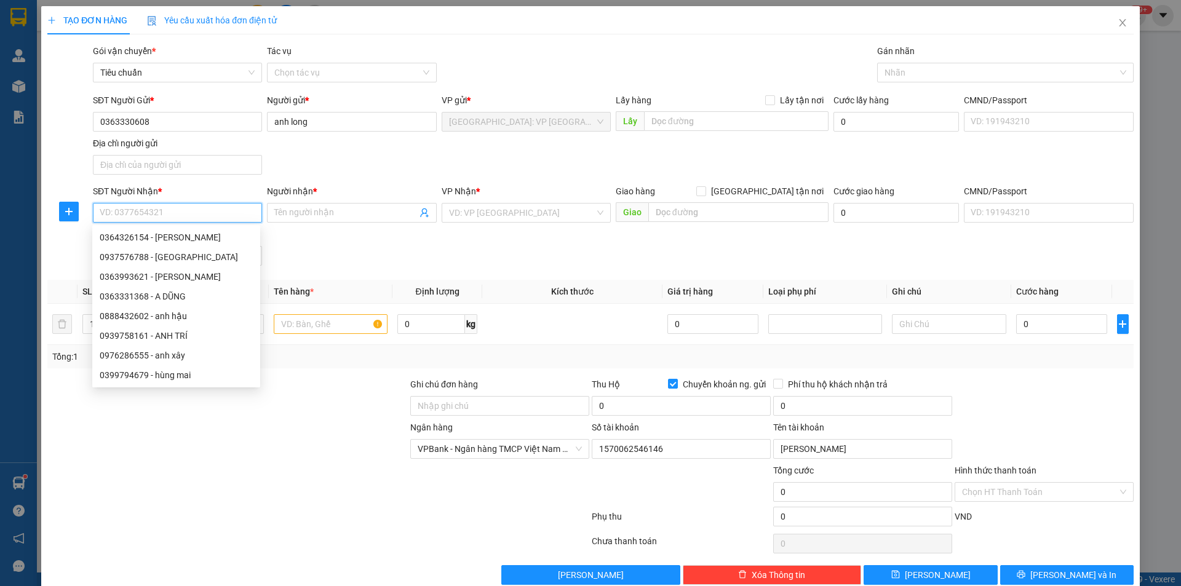
click at [242, 215] on input "SĐT Người Nhận *" at bounding box center [177, 213] width 169 height 20
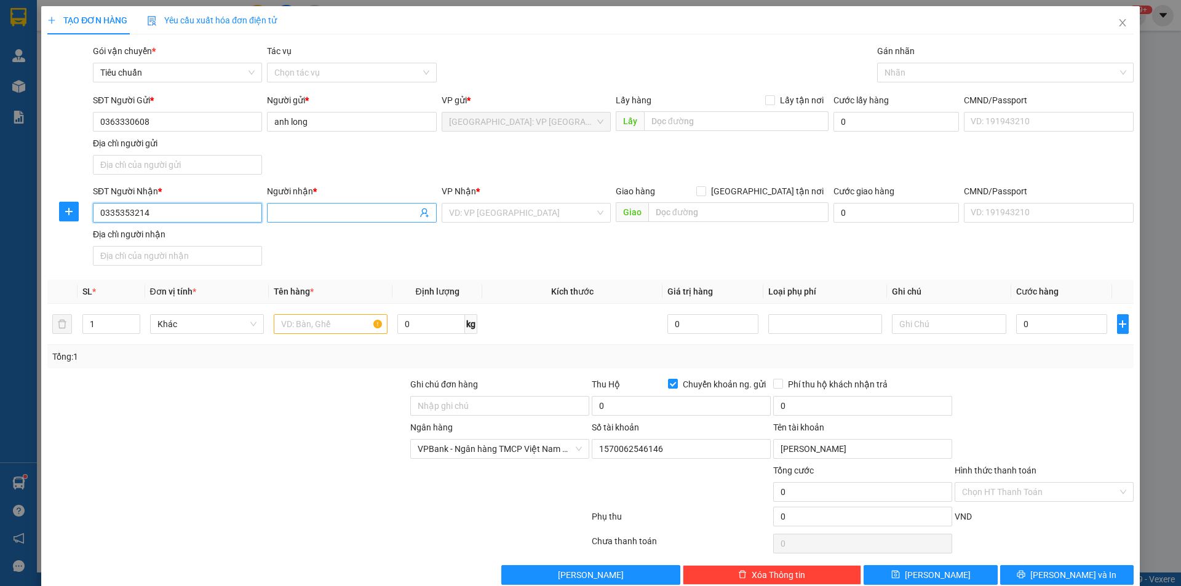
type input "0335353214"
click at [274, 208] on input "Người nhận *" at bounding box center [345, 213] width 142 height 14
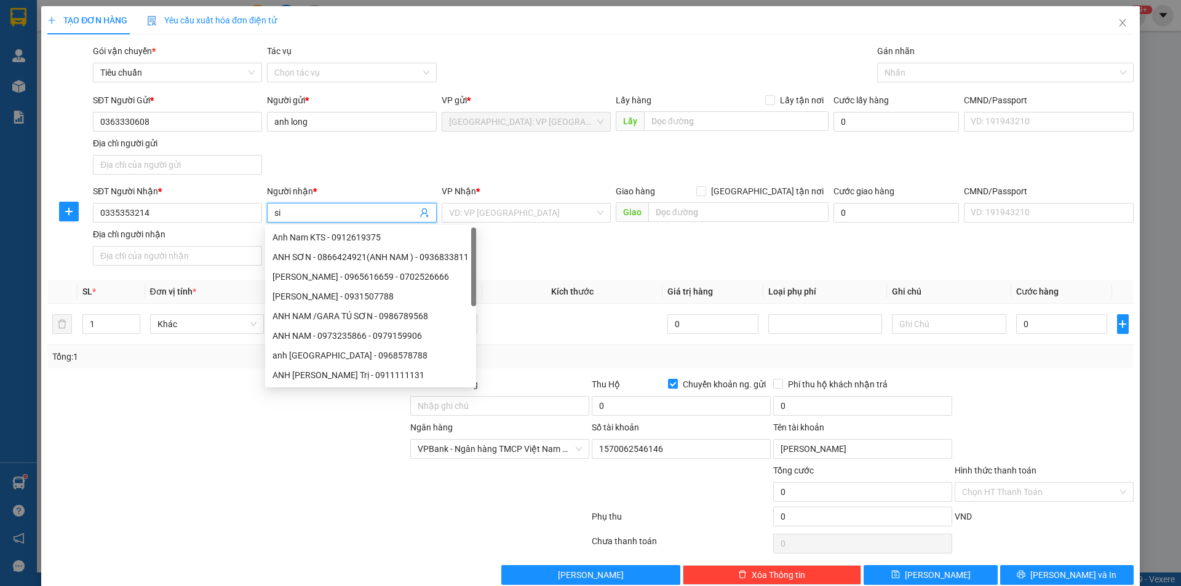
type input "s"
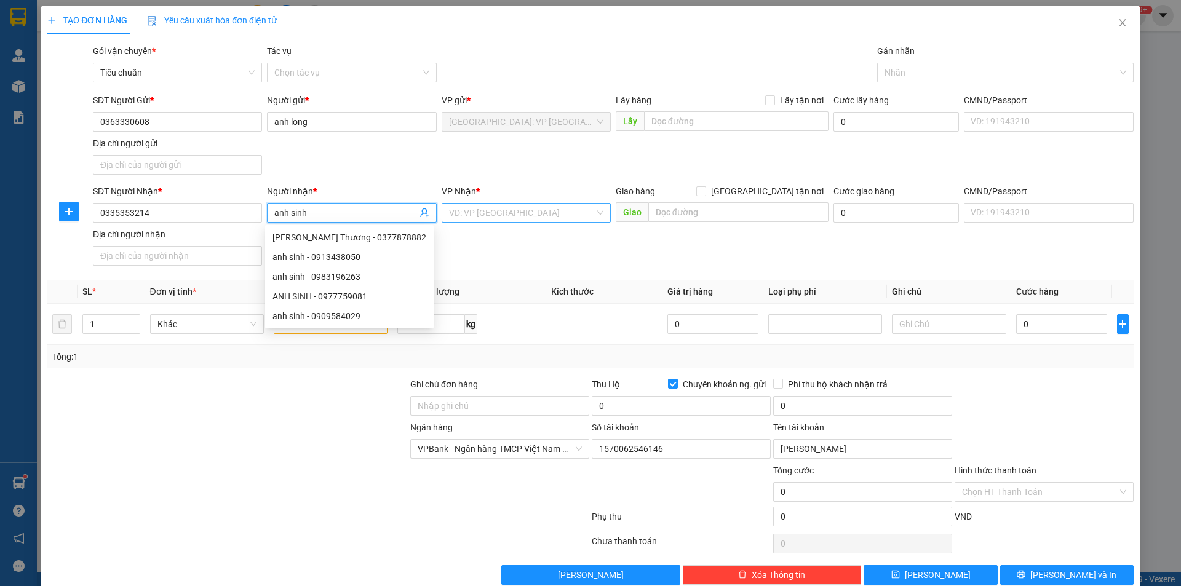
type input "anh sinh"
click at [469, 211] on input "search" at bounding box center [522, 213] width 146 height 18
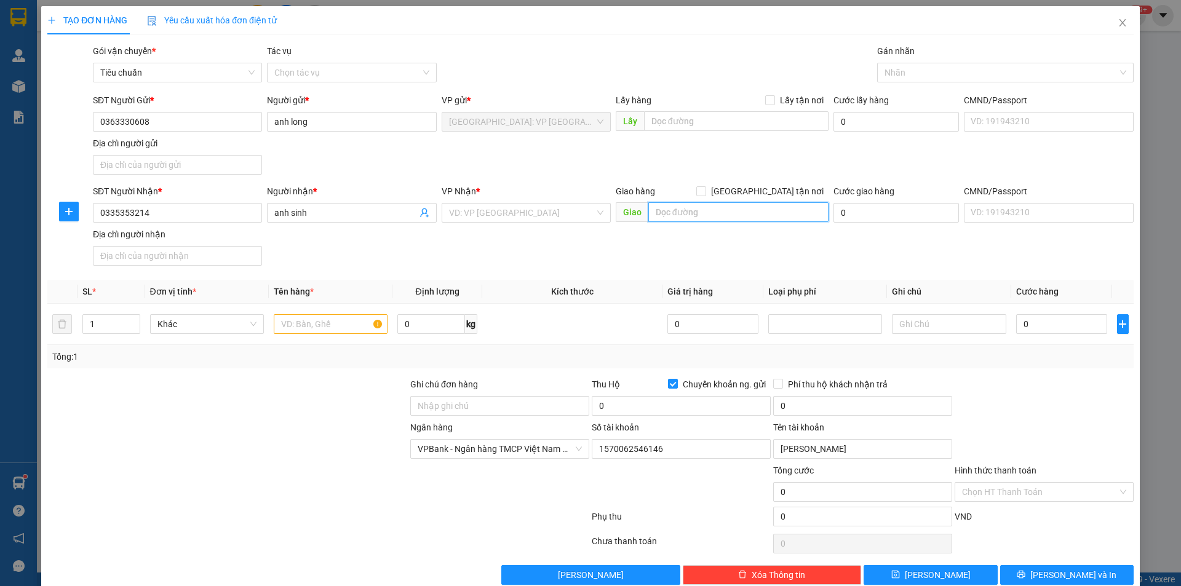
click at [710, 219] on input "text" at bounding box center [738, 212] width 180 height 20
type input "a"
type input "â"
type input "ấp 5 xã bàu cạn long thành đồng nai"
click at [560, 210] on input "search" at bounding box center [522, 213] width 146 height 18
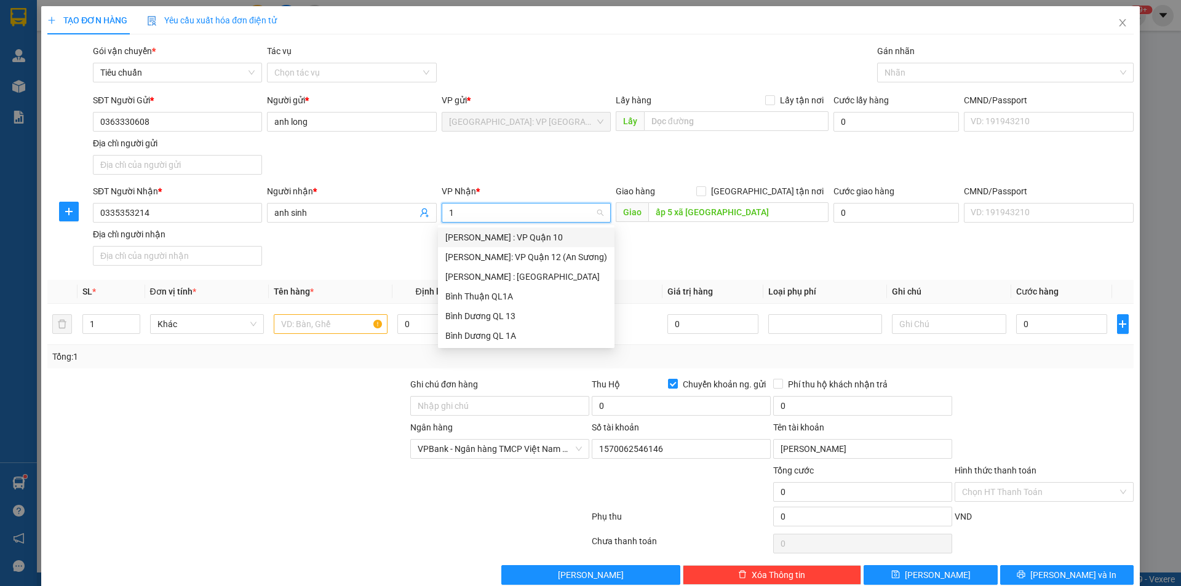
type input "12"
click at [522, 250] on div "[PERSON_NAME] : [GEOGRAPHIC_DATA]" at bounding box center [526, 257] width 162 height 14
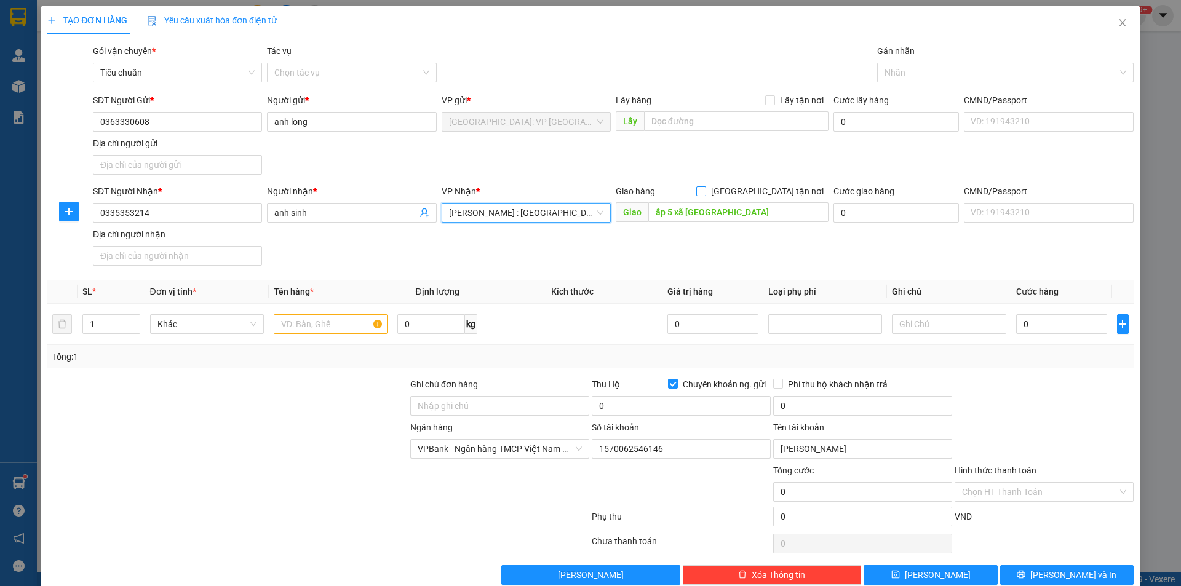
click at [705, 188] on input "[GEOGRAPHIC_DATA] tận nơi" at bounding box center [700, 190] width 9 height 9
checkbox input "true"
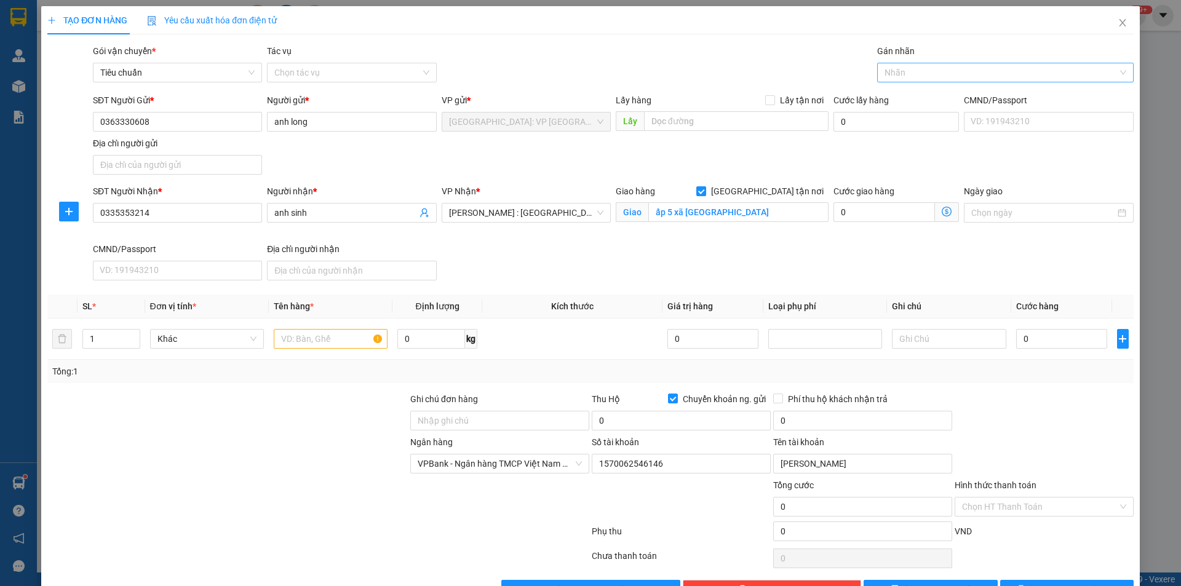
click at [895, 66] on div at bounding box center [999, 72] width 238 height 15
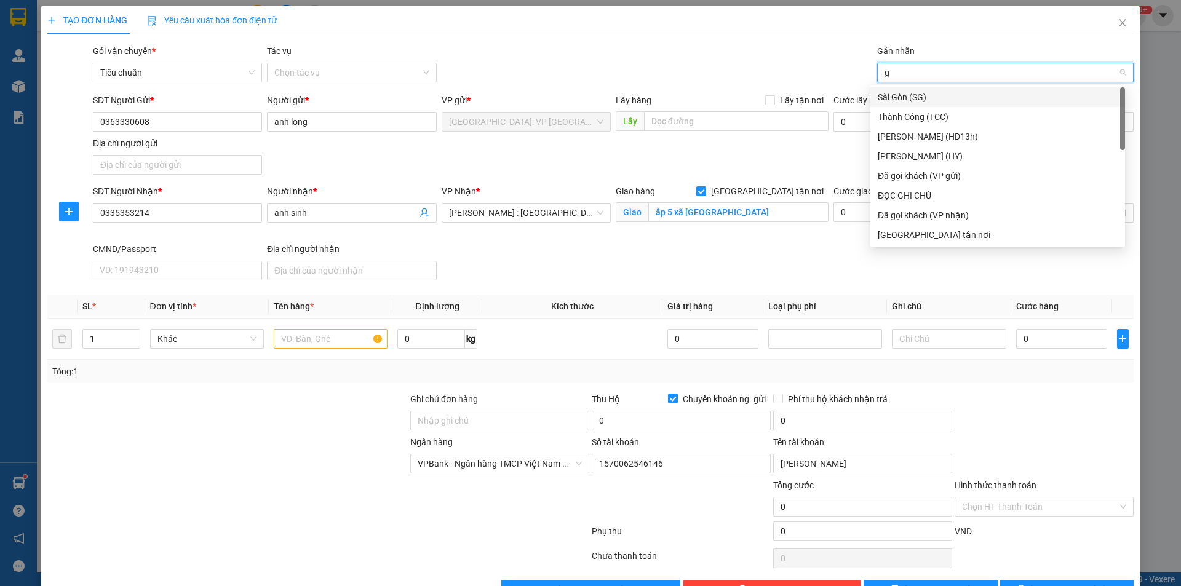
type input "gi"
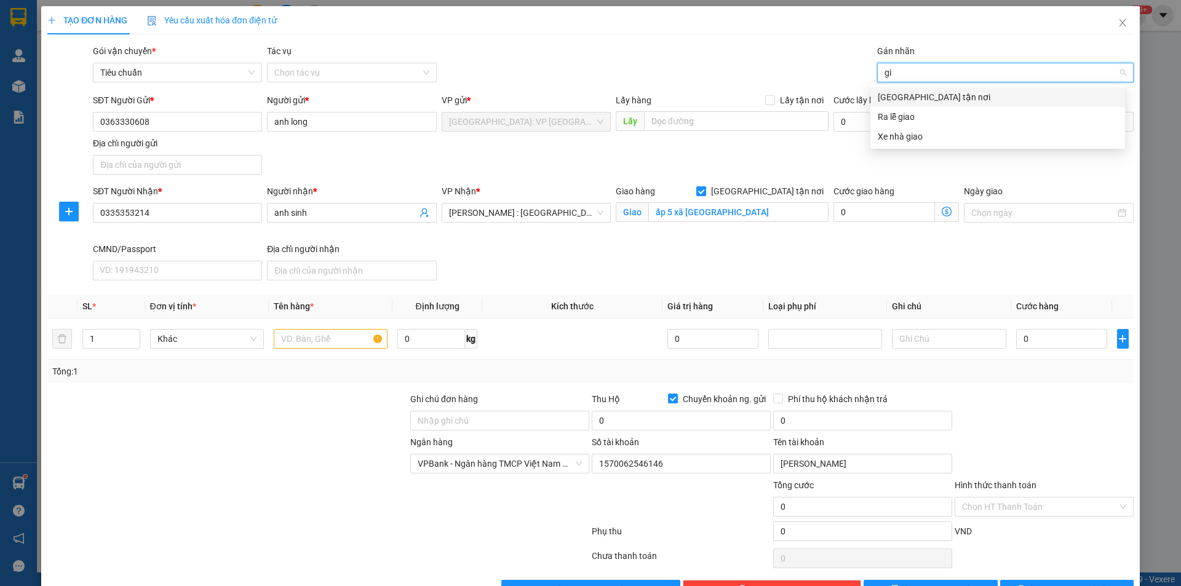
click at [899, 94] on div "[GEOGRAPHIC_DATA] tận nơi" at bounding box center [998, 97] width 240 height 14
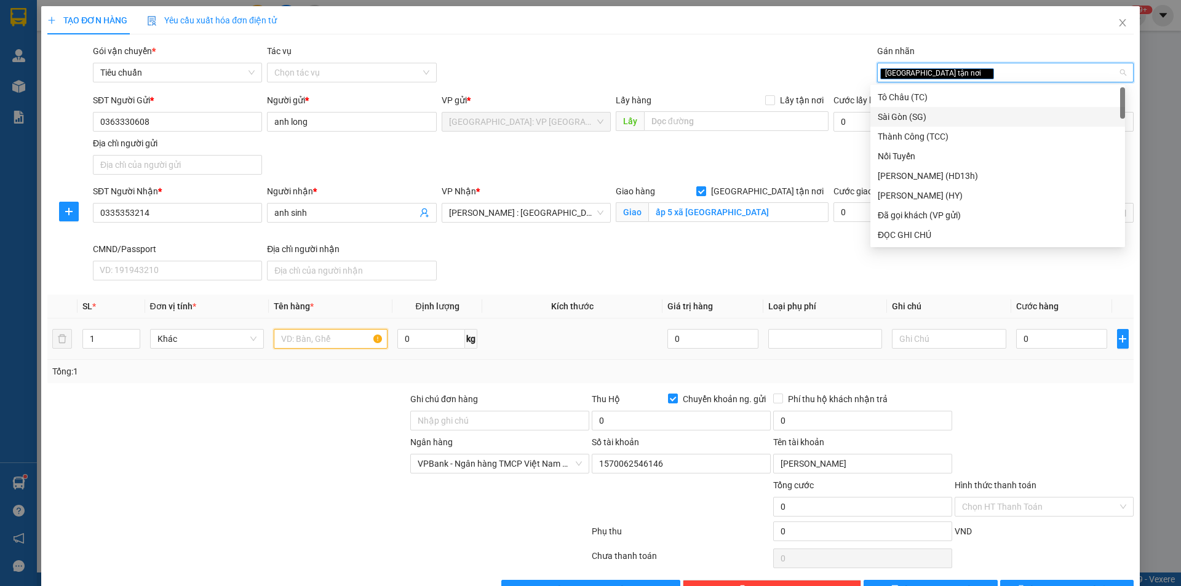
click at [338, 334] on input "text" at bounding box center [331, 339] width 114 height 20
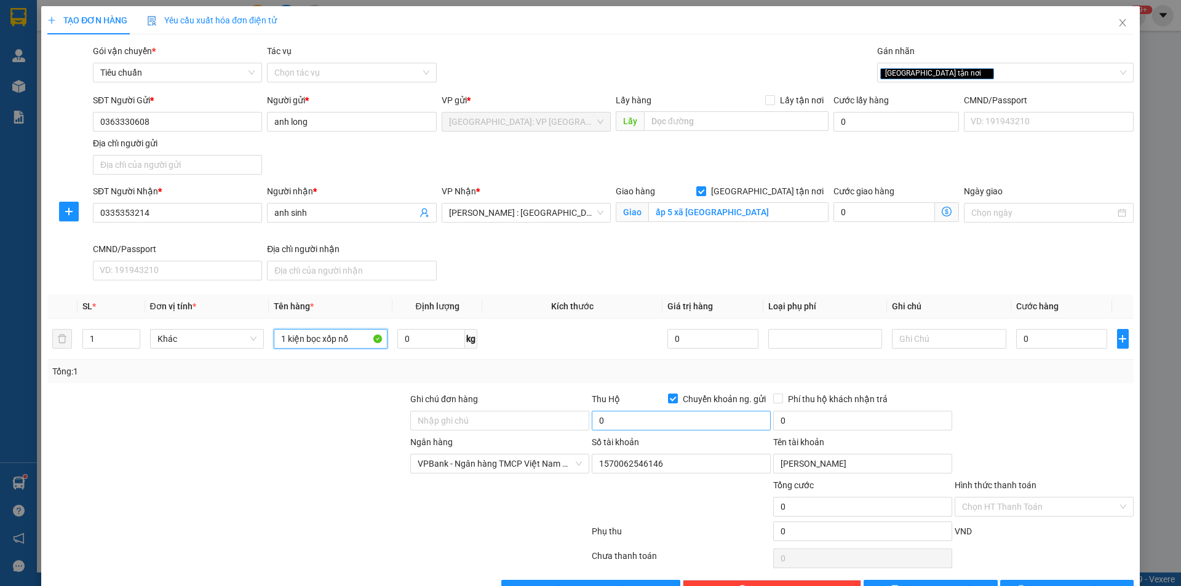
type input "1 kiện bọc xốp nổ"
click at [635, 425] on input "0" at bounding box center [681, 421] width 179 height 20
type input "1.250.000"
click at [798, 413] on input "0" at bounding box center [862, 421] width 179 height 20
type input "10.000"
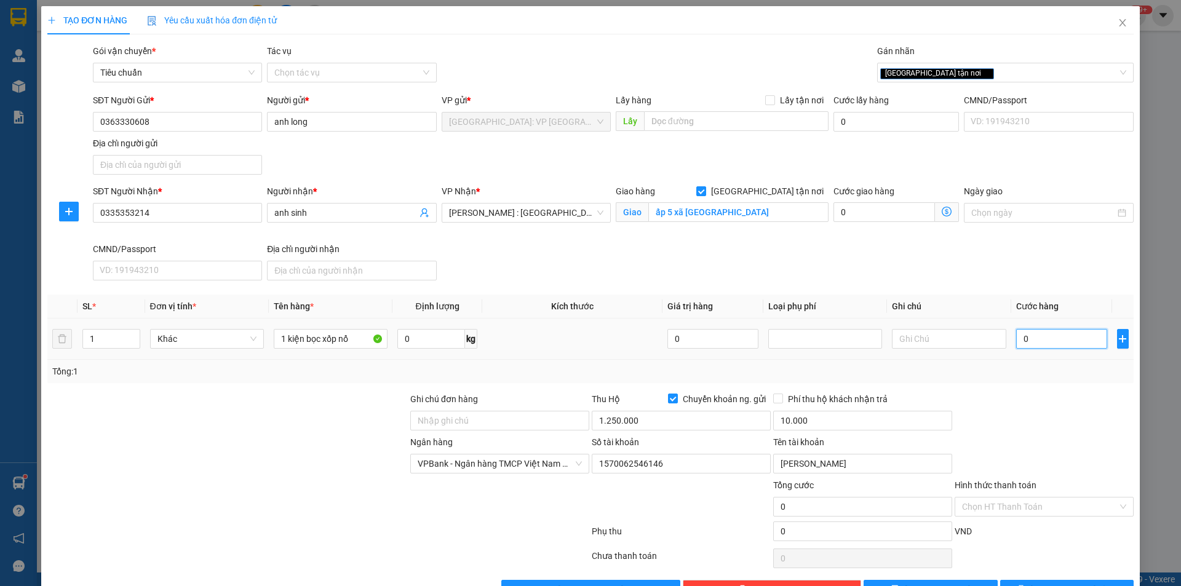
click at [1037, 340] on input "0" at bounding box center [1062, 339] width 92 height 20
click at [1016, 348] on input "0" at bounding box center [1062, 339] width 92 height 20
click at [1037, 347] on input "0" at bounding box center [1062, 339] width 92 height 20
type input "01"
type input "1"
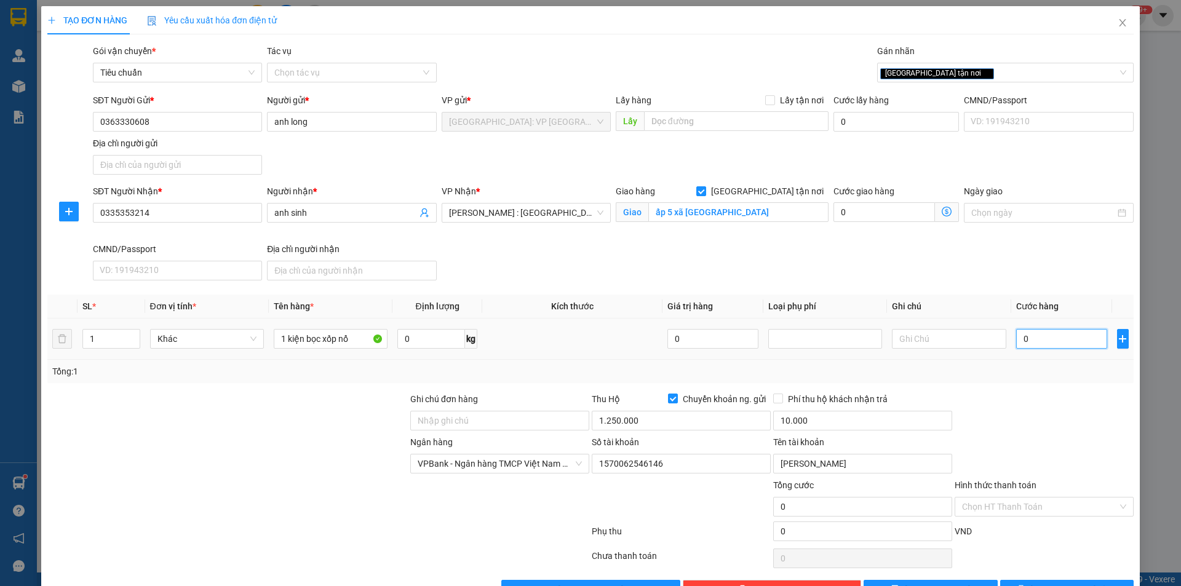
type input "1"
type input "010"
type input "10"
type input "0.100"
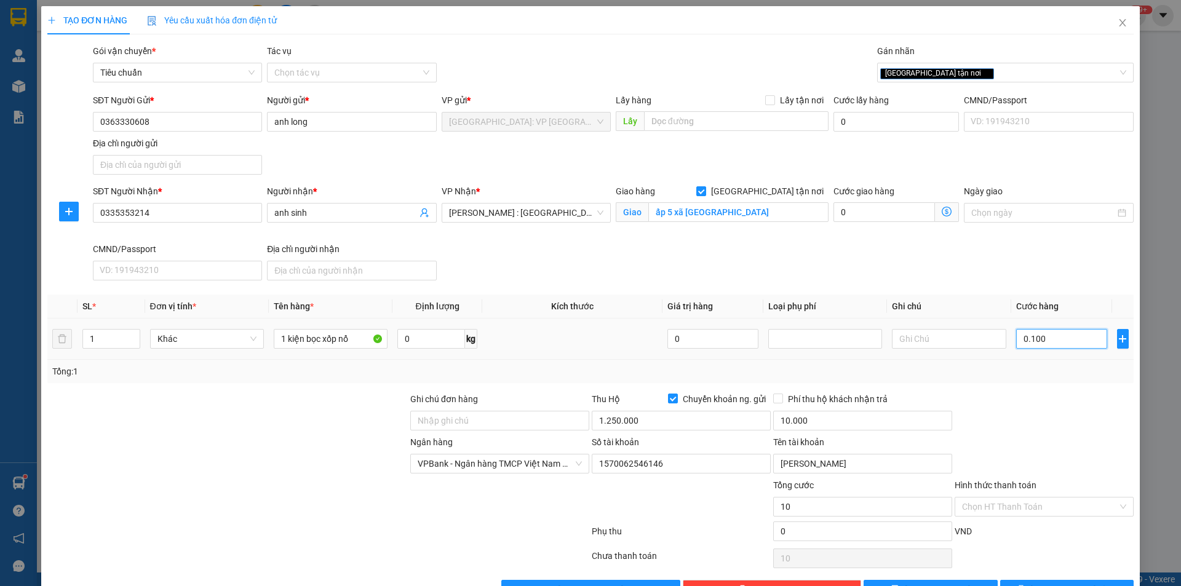
type input "100"
type input "01.000"
type input "1.000"
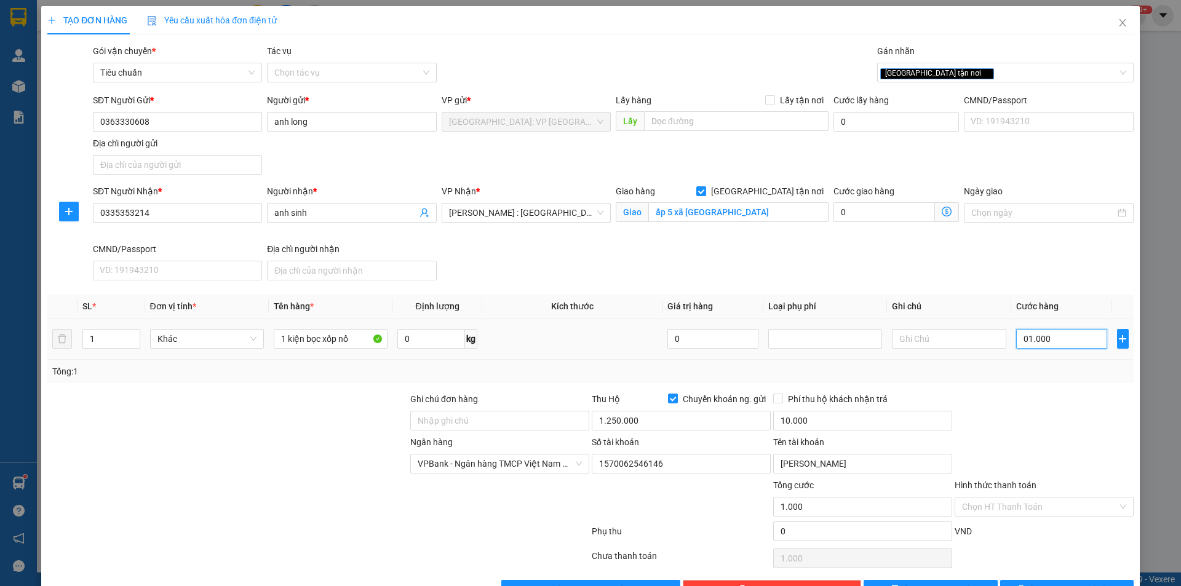
type input "010.000"
type input "10.000"
type input "0.100.000"
type input "100.000"
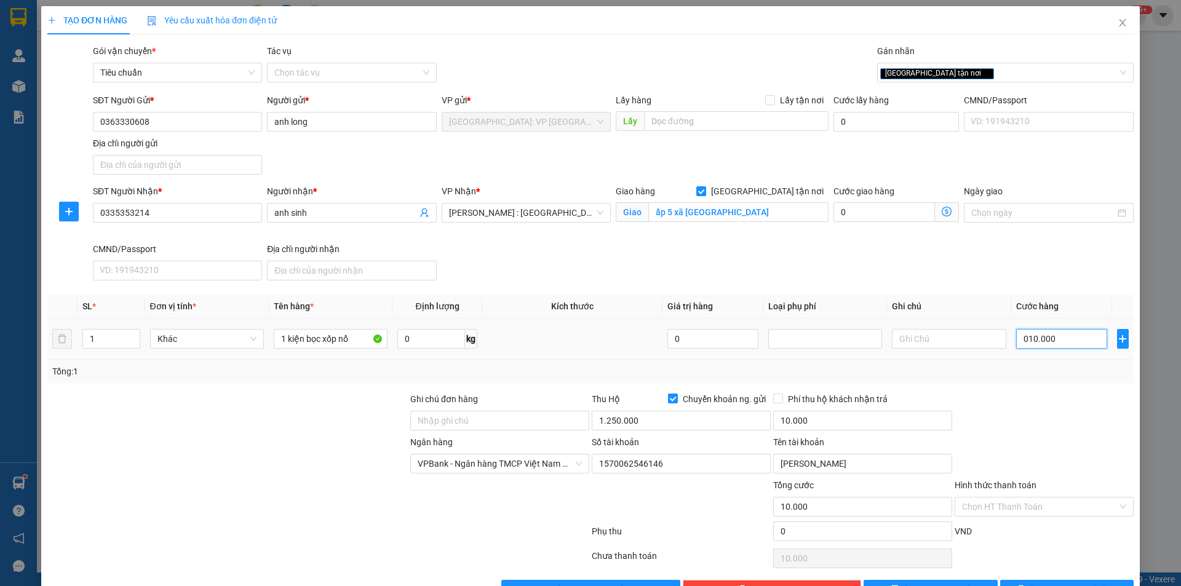
type input "100.000"
type input "01.000.000"
type input "1.000.000"
type input "0.100.000"
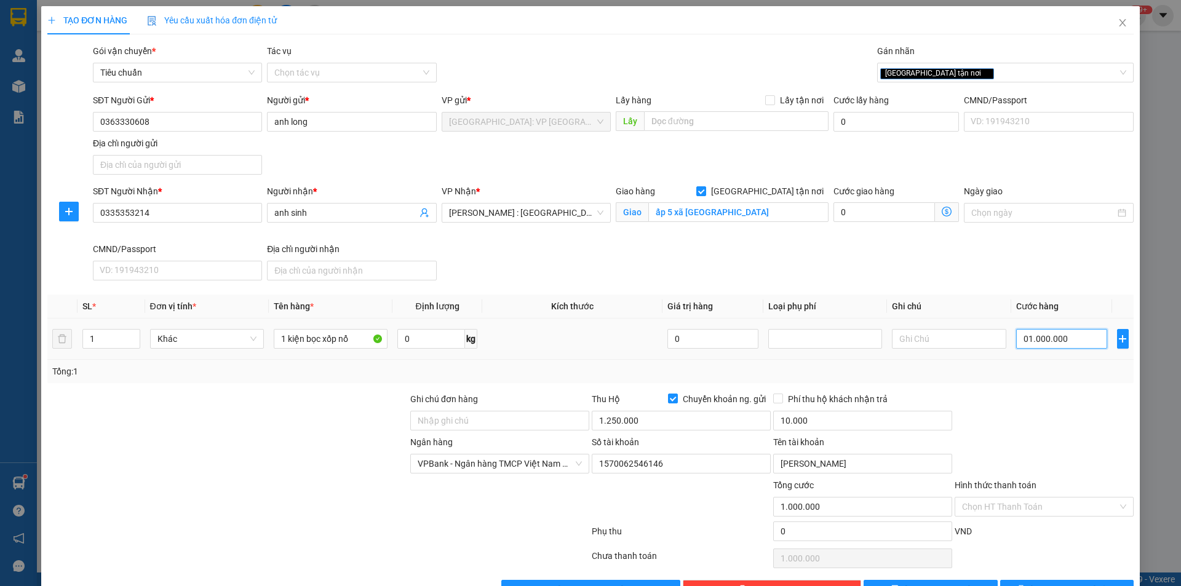
type input "100.000"
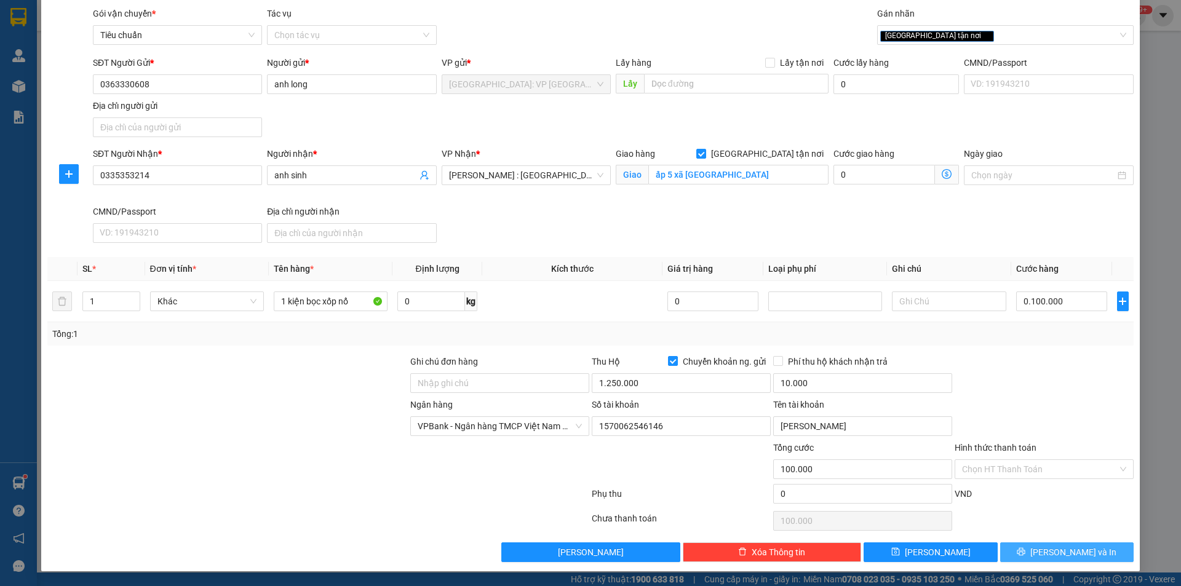
type input "100.000"
click at [1054, 552] on span "[PERSON_NAME] và In" at bounding box center [1073, 552] width 86 height 14
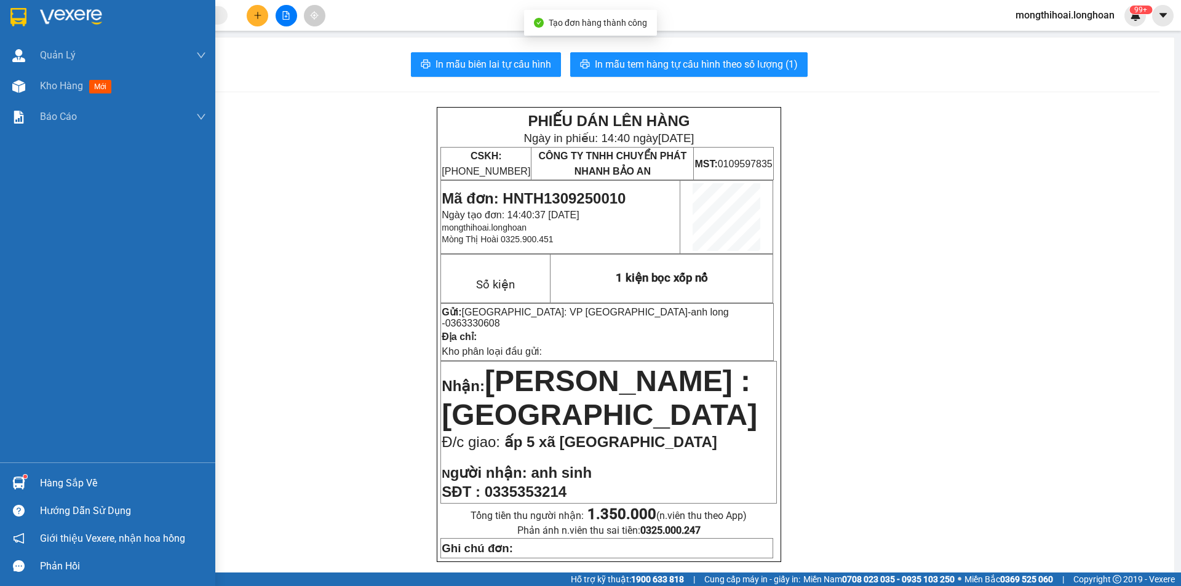
click at [1, 17] on div at bounding box center [107, 20] width 215 height 40
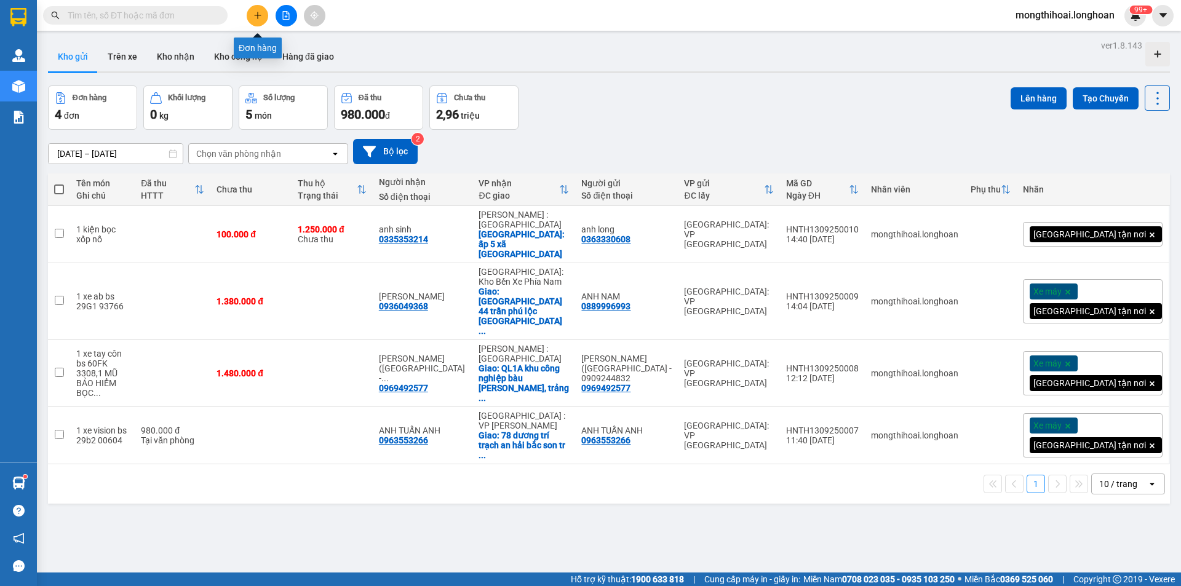
click at [291, 17] on button at bounding box center [286, 16] width 22 height 22
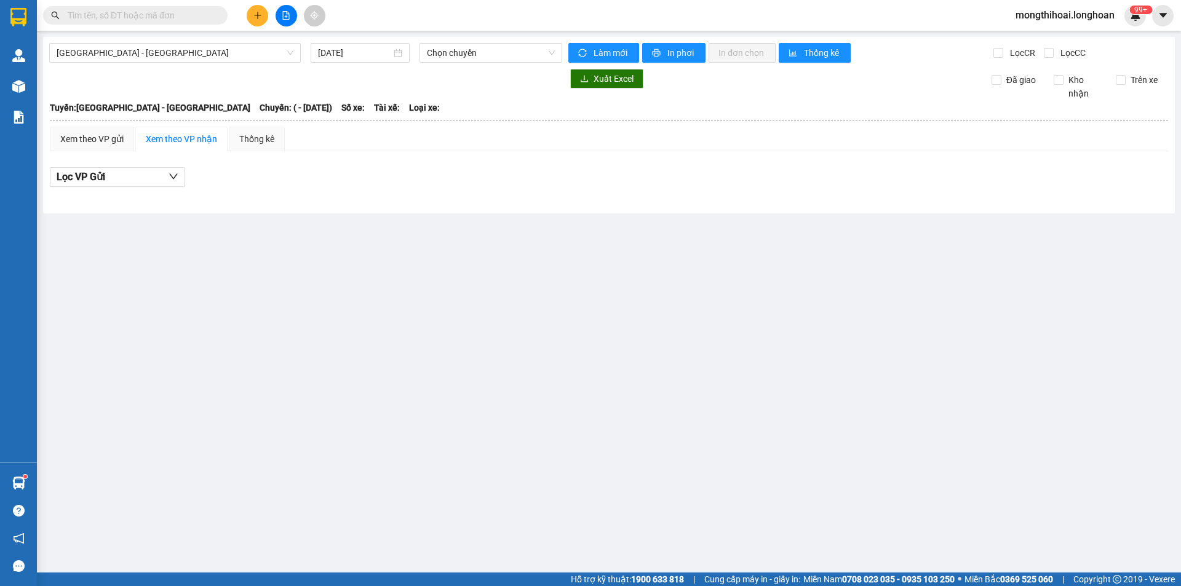
click at [269, 10] on div at bounding box center [286, 16] width 92 height 22
click at [259, 14] on icon "plus" at bounding box center [257, 15] width 9 height 9
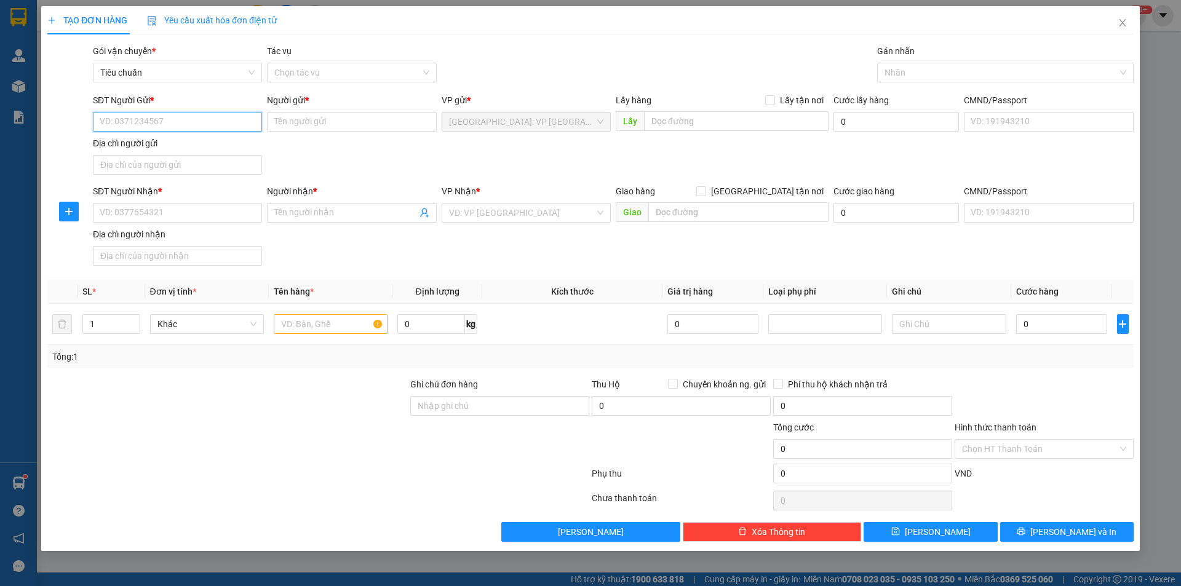
click at [240, 129] on input "SĐT Người Gửi *" at bounding box center [177, 122] width 169 height 20
drag, startPoint x: 169, startPoint y: 138, endPoint x: 252, endPoint y: 164, distance: 86.8
click at [170, 138] on div "0363330608 - anh long" at bounding box center [177, 147] width 169 height 20
type input "0363330608"
type input "anh long"
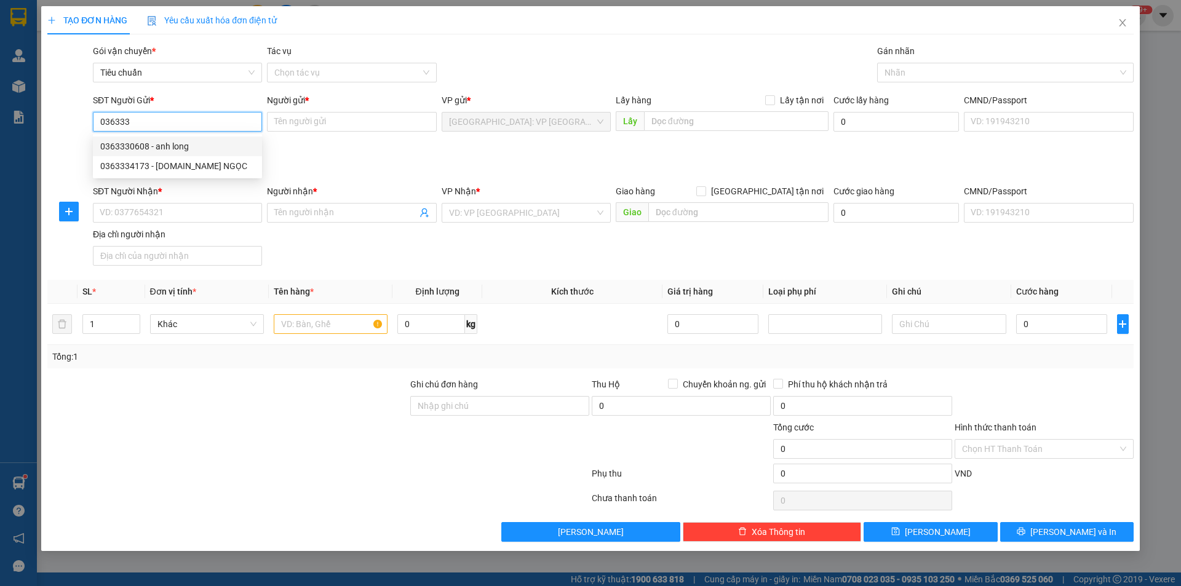
checkbox input "true"
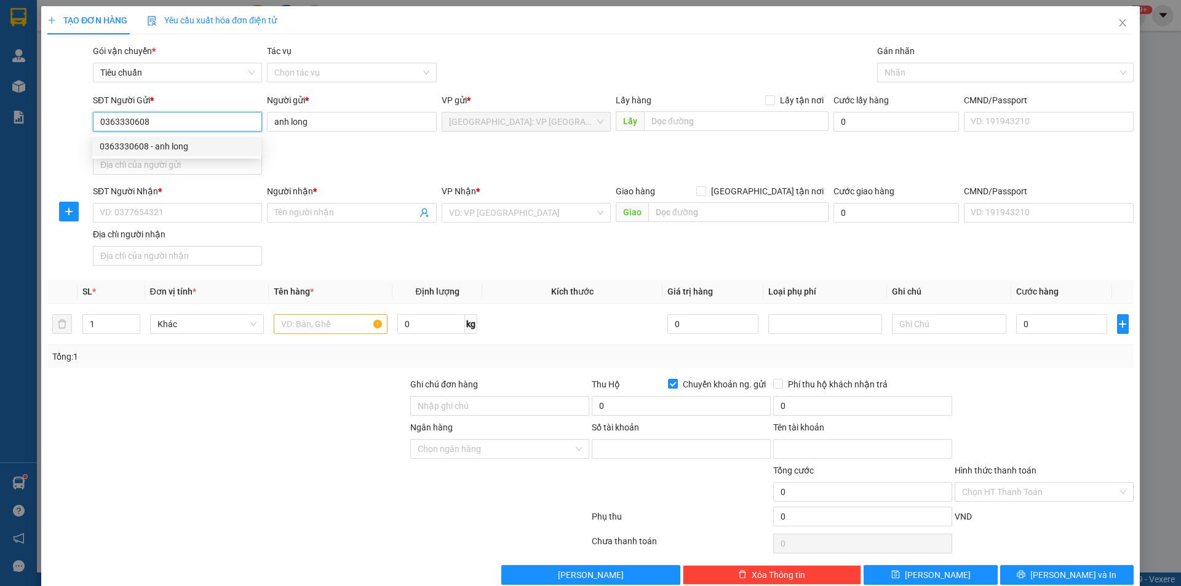
type input "1570062546146"
type input "lương hùng anh"
type input "0363330608"
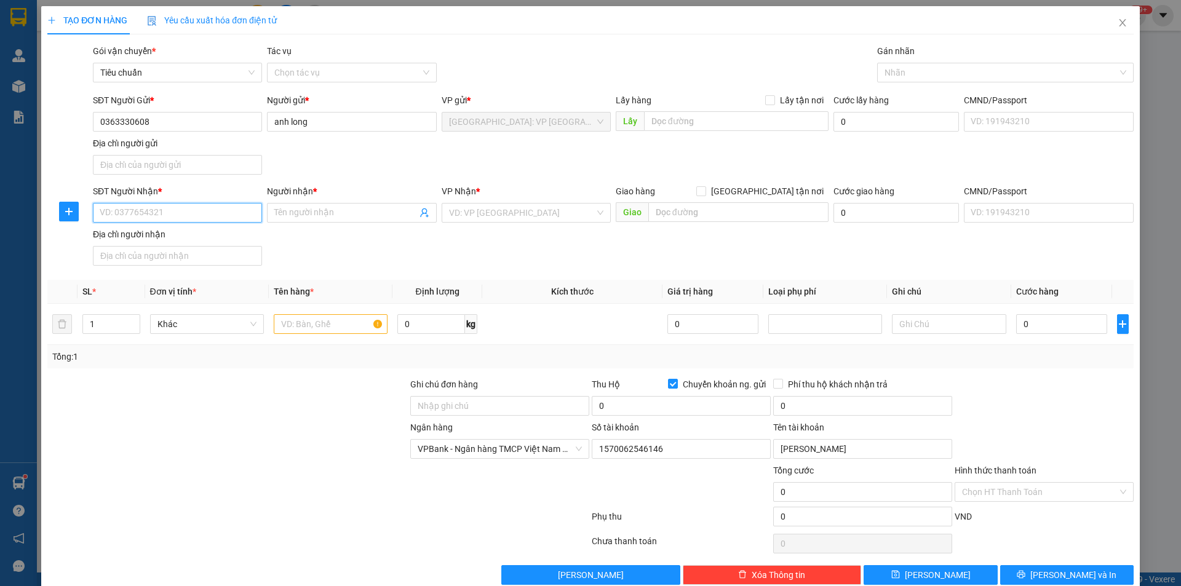
click at [222, 207] on input "SĐT Người Nhận *" at bounding box center [177, 213] width 169 height 20
type input "0783601027"
click at [133, 239] on div "0783601027 - Thiện" at bounding box center [176, 238] width 153 height 14
type input "Thiện"
type input "149 nguyễn công trứ, phường 4, tuy hoà, phú yên"
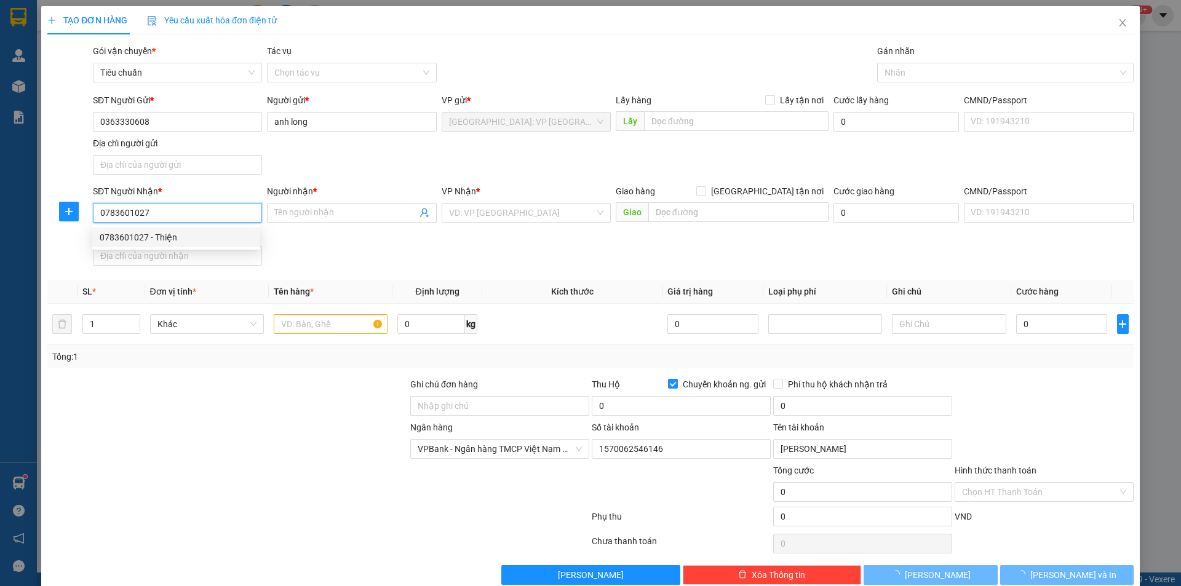
checkbox input "false"
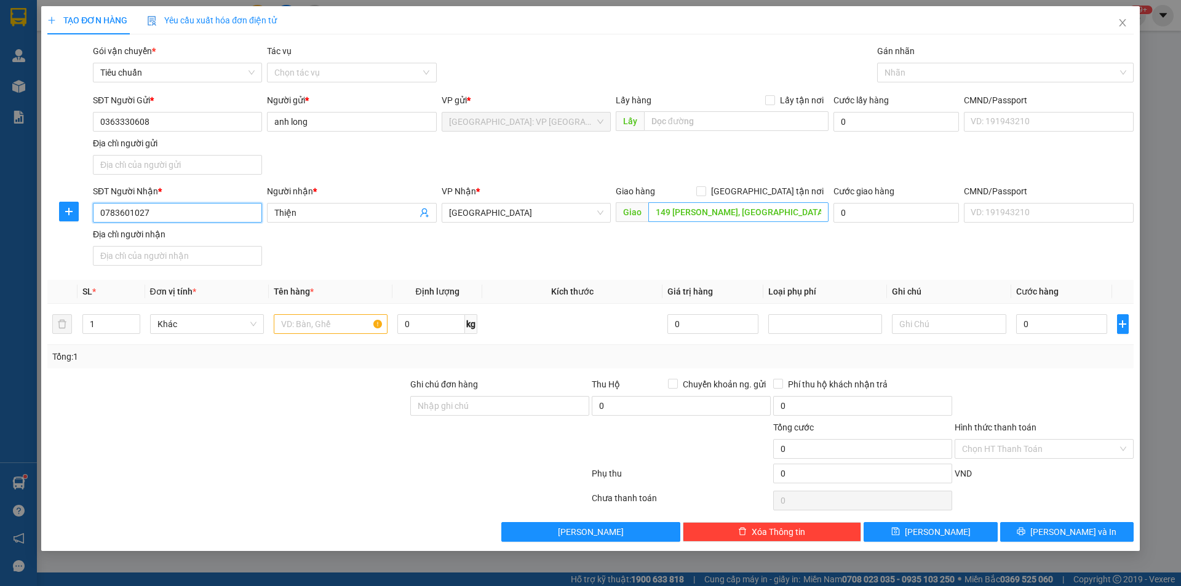
type input "0783601027"
click at [750, 208] on input "149 nguyễn công trứ, phường 4, tuy hoà, phú yên" at bounding box center [738, 212] width 180 height 20
click at [737, 215] on input "149 nguyễn công trứ, phường 4, tuy hoà, phú yên" at bounding box center [738, 212] width 180 height 20
click at [775, 211] on input "149 nguyễn công trứ, phường 4, tuy hoà, phú yên" at bounding box center [738, 212] width 180 height 20
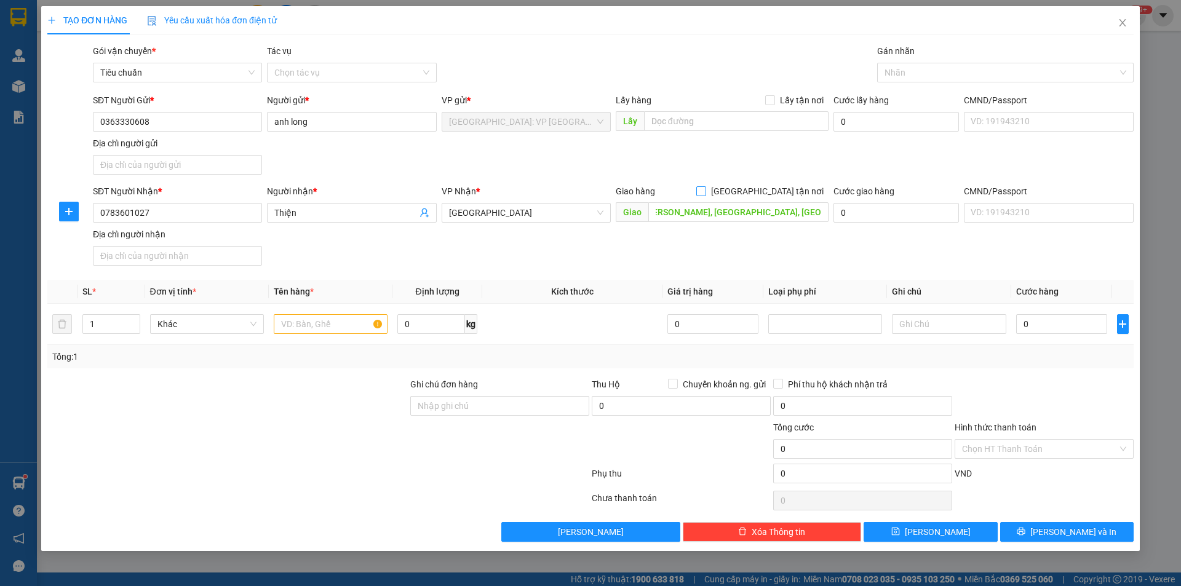
drag, startPoint x: 765, startPoint y: 190, endPoint x: 805, endPoint y: 168, distance: 45.4
click at [705, 189] on input "[GEOGRAPHIC_DATA] tận nơi" at bounding box center [700, 190] width 9 height 9
checkbox input "true"
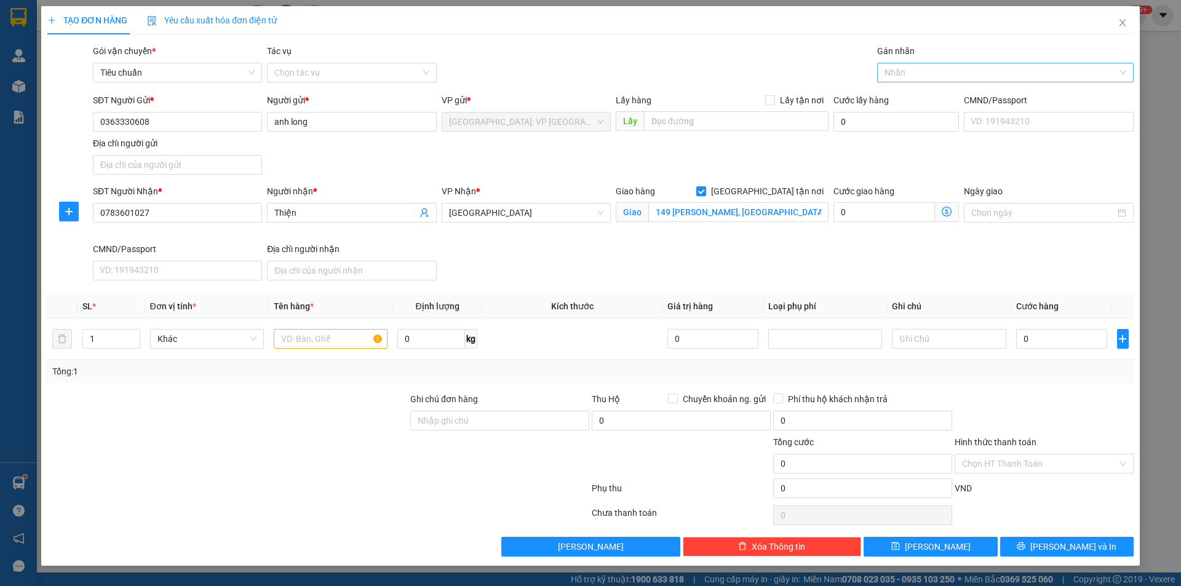
click at [899, 76] on div at bounding box center [999, 72] width 238 height 15
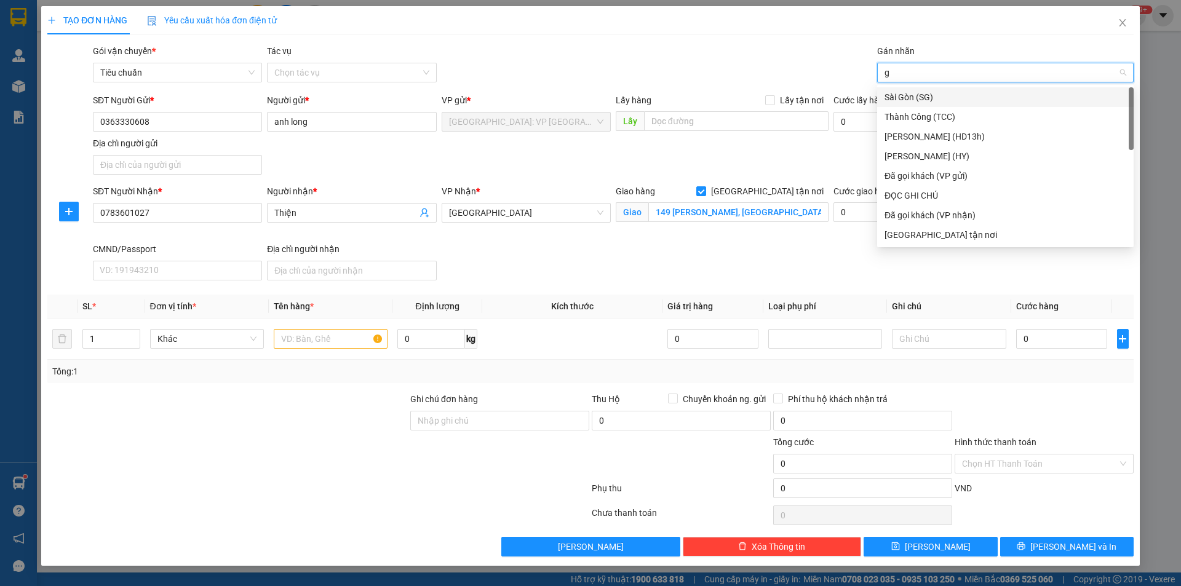
type input "gi"
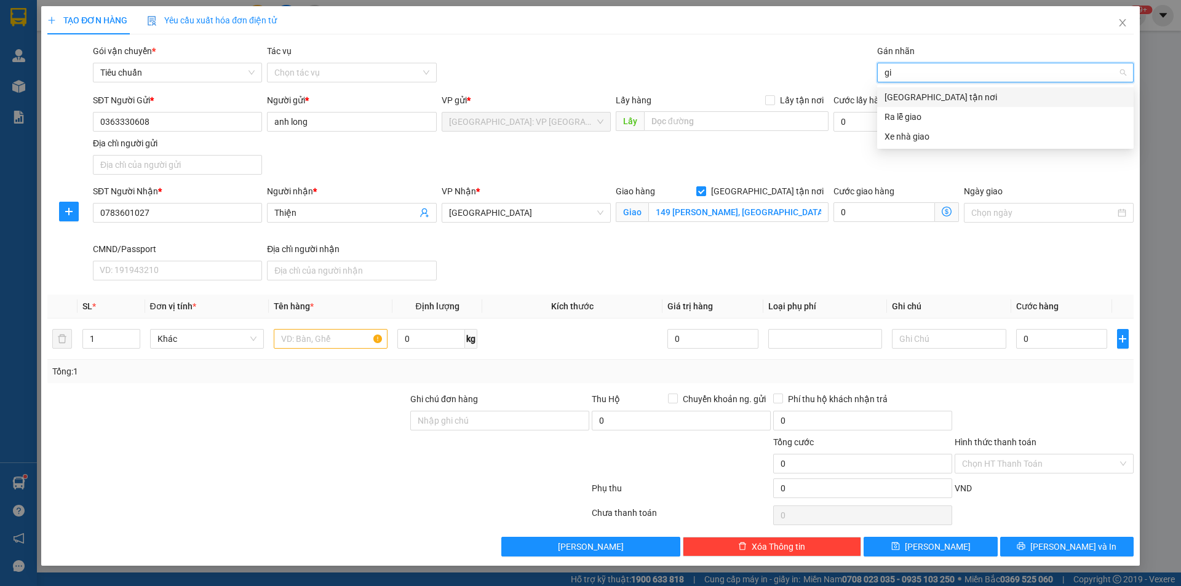
click at [902, 97] on div "[GEOGRAPHIC_DATA] tận nơi" at bounding box center [1005, 97] width 242 height 14
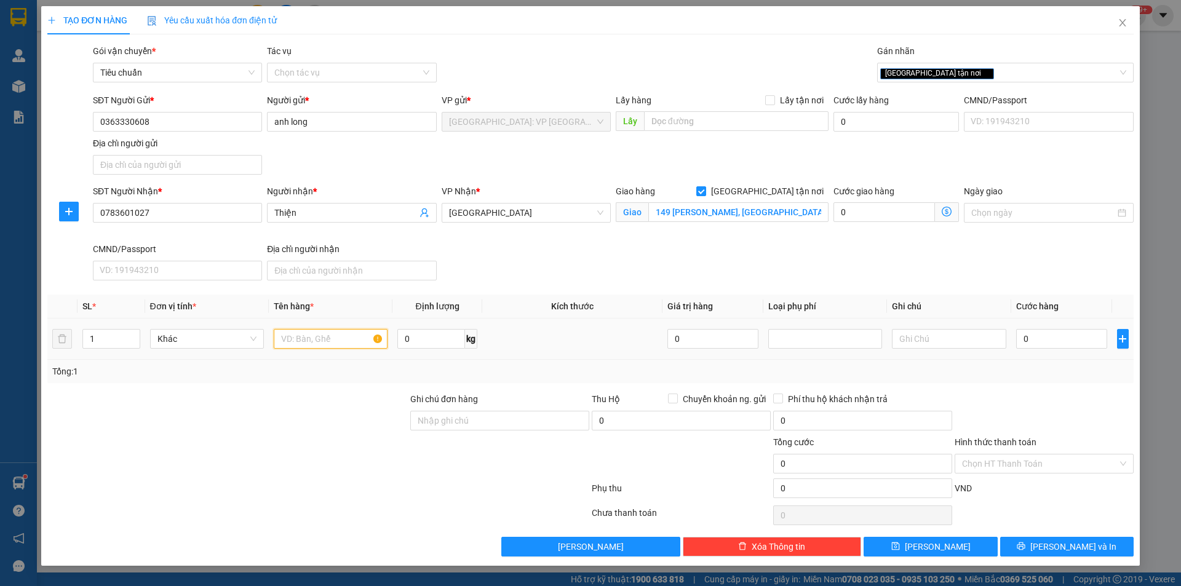
click at [303, 336] on input "text" at bounding box center [331, 339] width 114 height 20
type input "1 kiện bọc xốp nổ"
click at [1044, 346] on input "0" at bounding box center [1062, 339] width 92 height 20
type input "1"
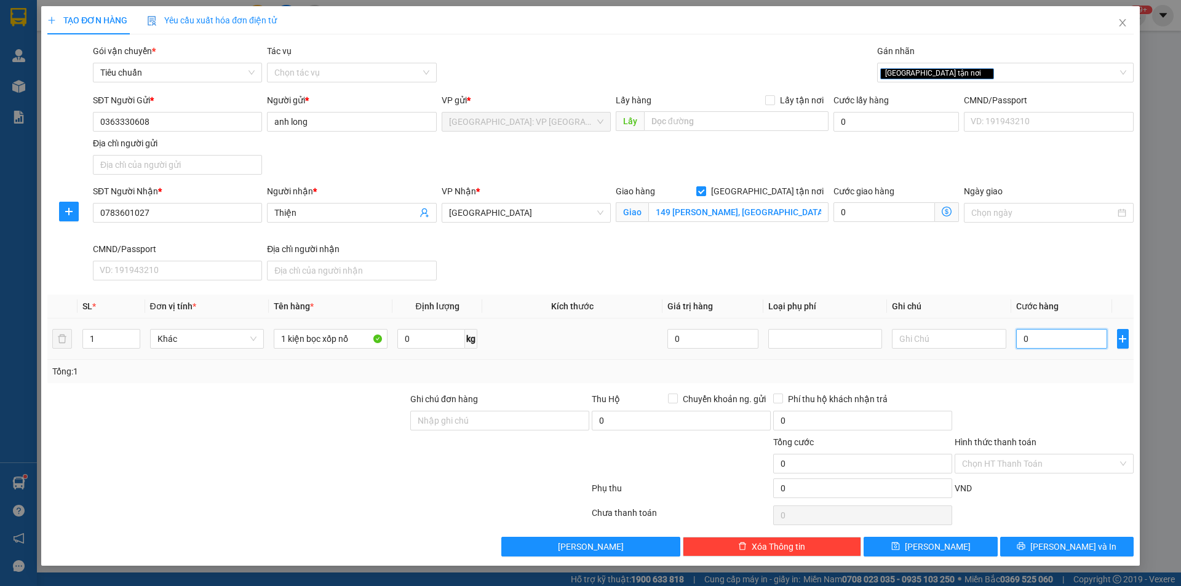
type input "1"
type input "10"
type input "100"
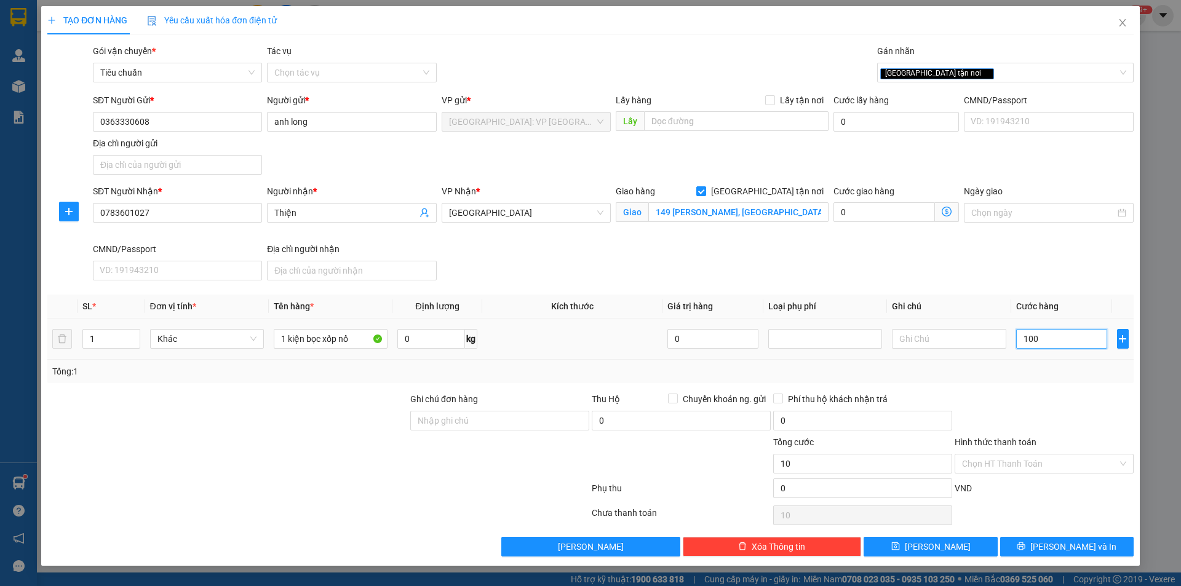
type input "100"
type input "1.000"
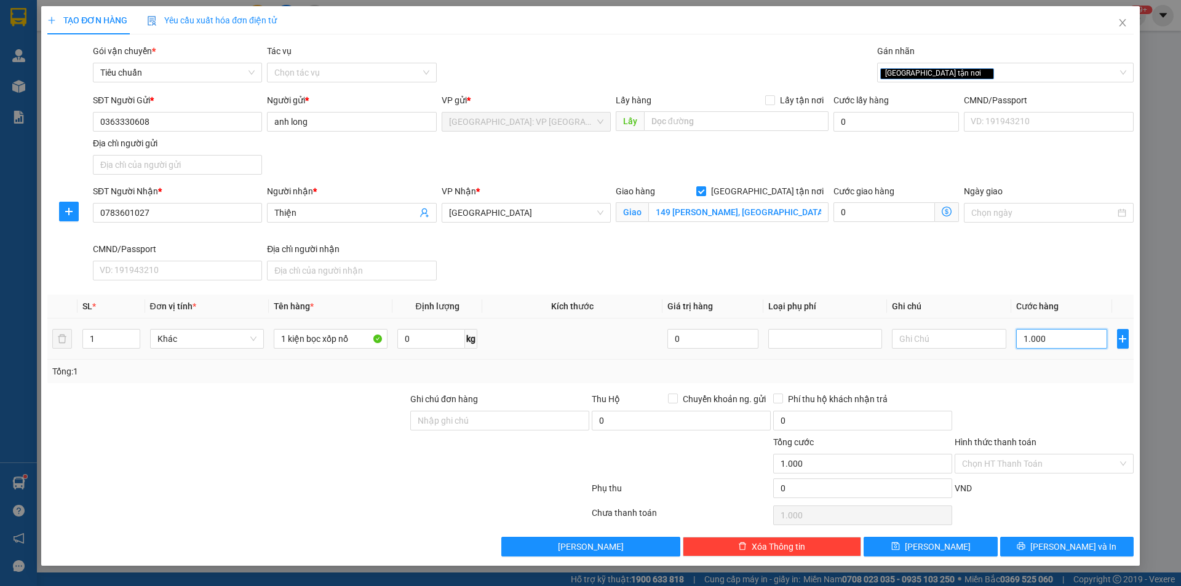
type input "10.000"
type input "100.000"
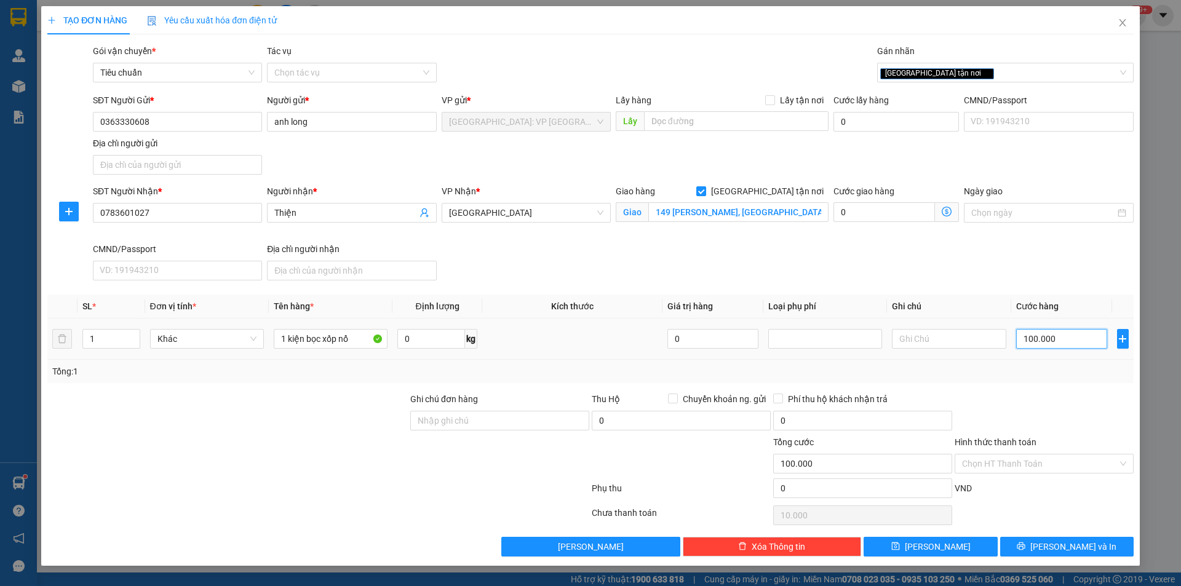
type input "100.000"
drag, startPoint x: 1062, startPoint y: 465, endPoint x: 1072, endPoint y: 475, distance: 14.4
click at [1063, 465] on input "Hình thức thanh toán" at bounding box center [1040, 463] width 156 height 18
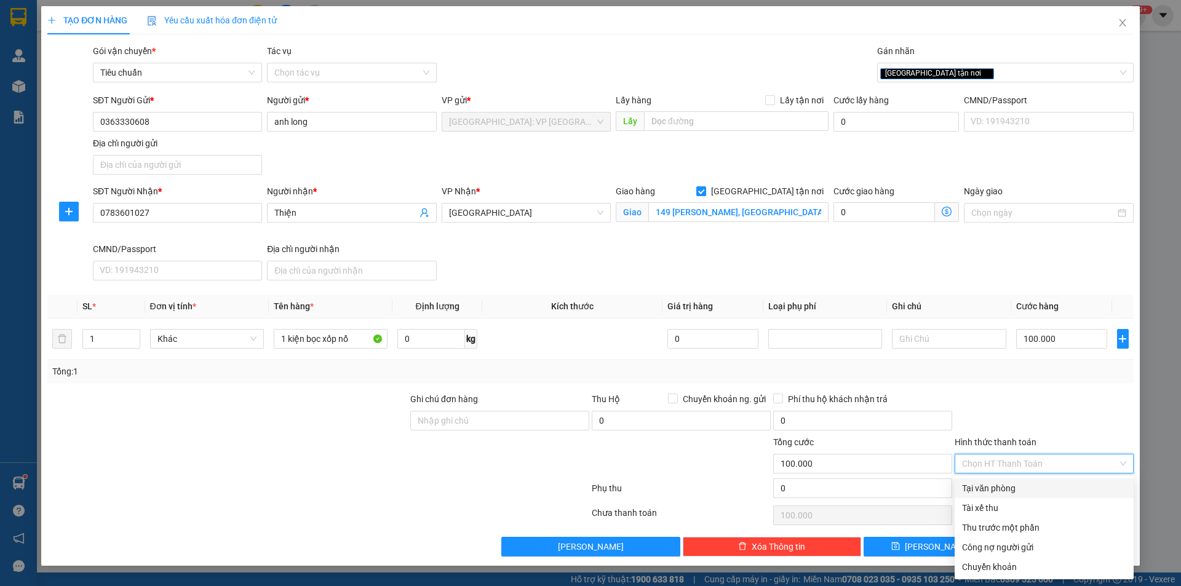
click at [1017, 491] on div "Tại văn phòng" at bounding box center [1044, 488] width 164 height 14
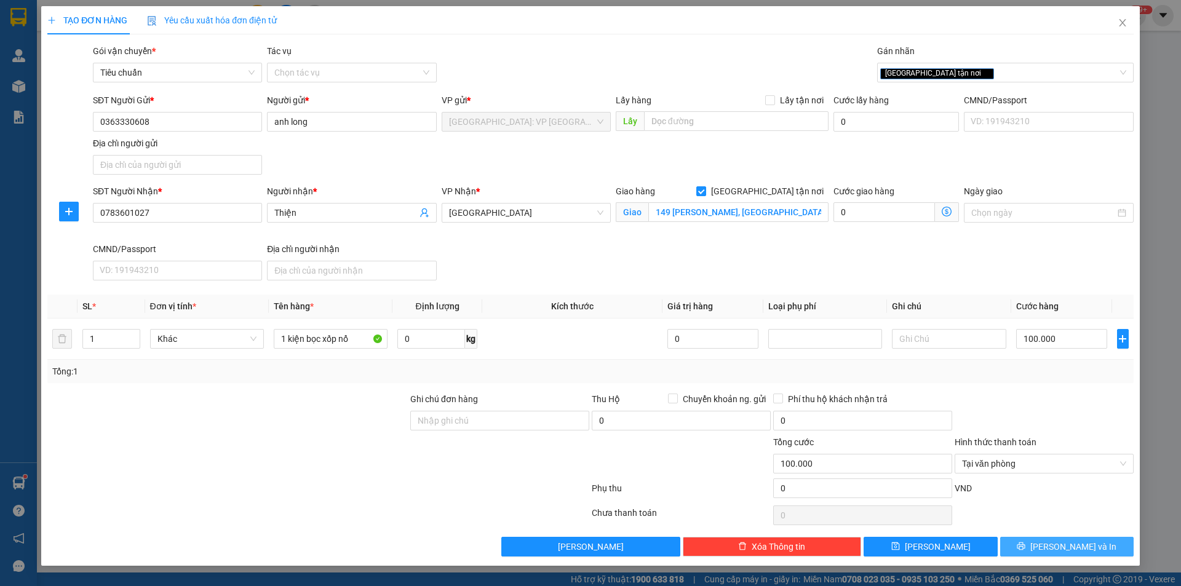
click at [1077, 542] on span "[PERSON_NAME] và In" at bounding box center [1073, 547] width 86 height 14
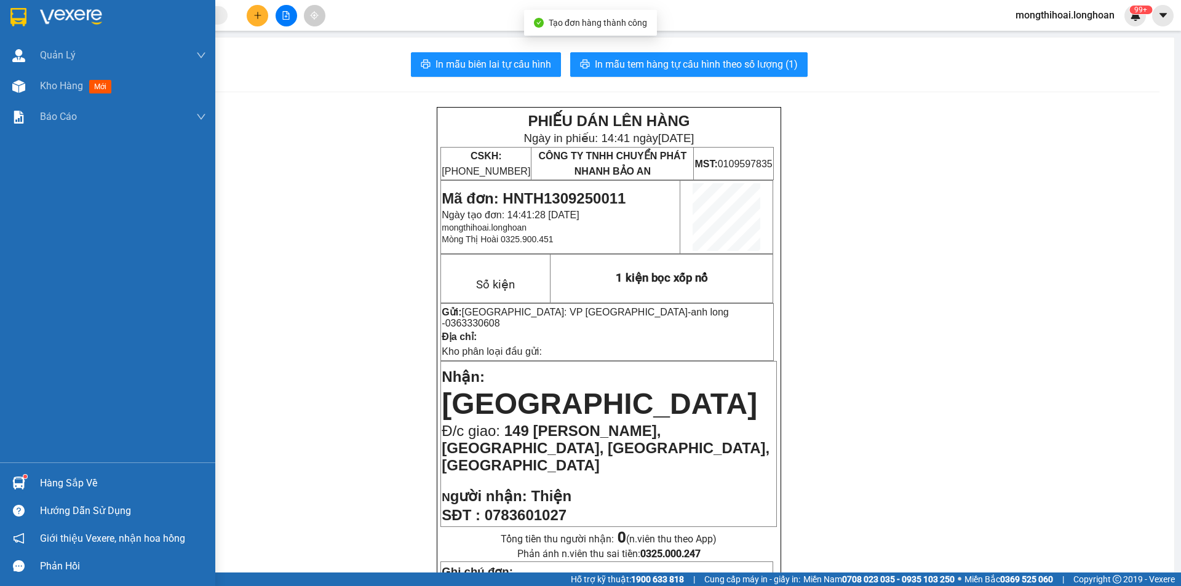
click at [1, 2] on div at bounding box center [107, 20] width 215 height 40
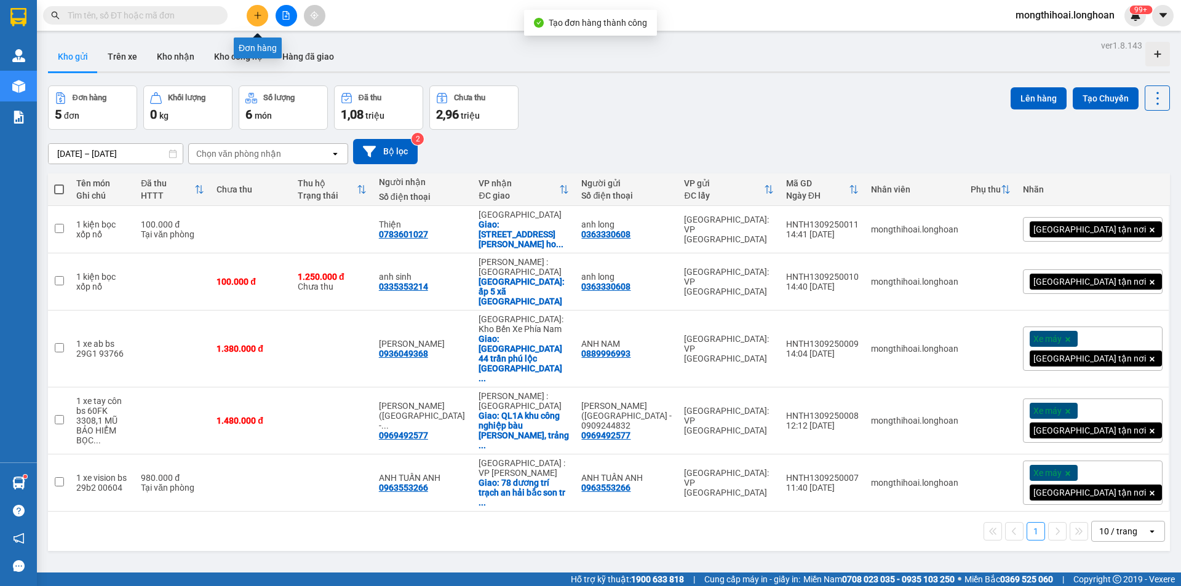
click at [255, 15] on icon "plus" at bounding box center [257, 15] width 7 height 1
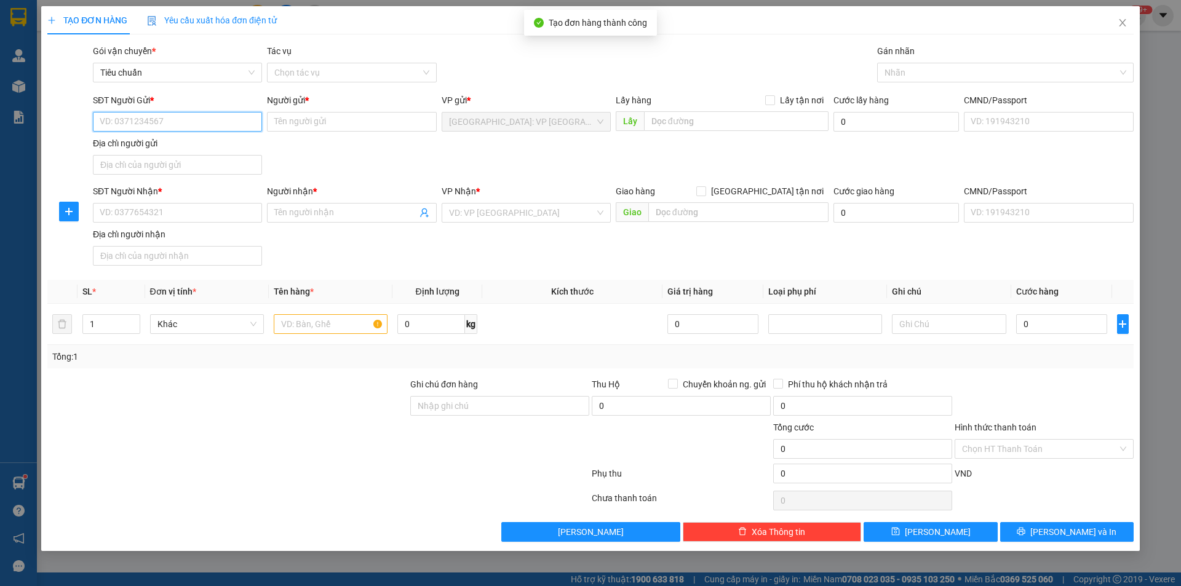
click at [233, 122] on input "SĐT Người Gửi *" at bounding box center [177, 122] width 169 height 20
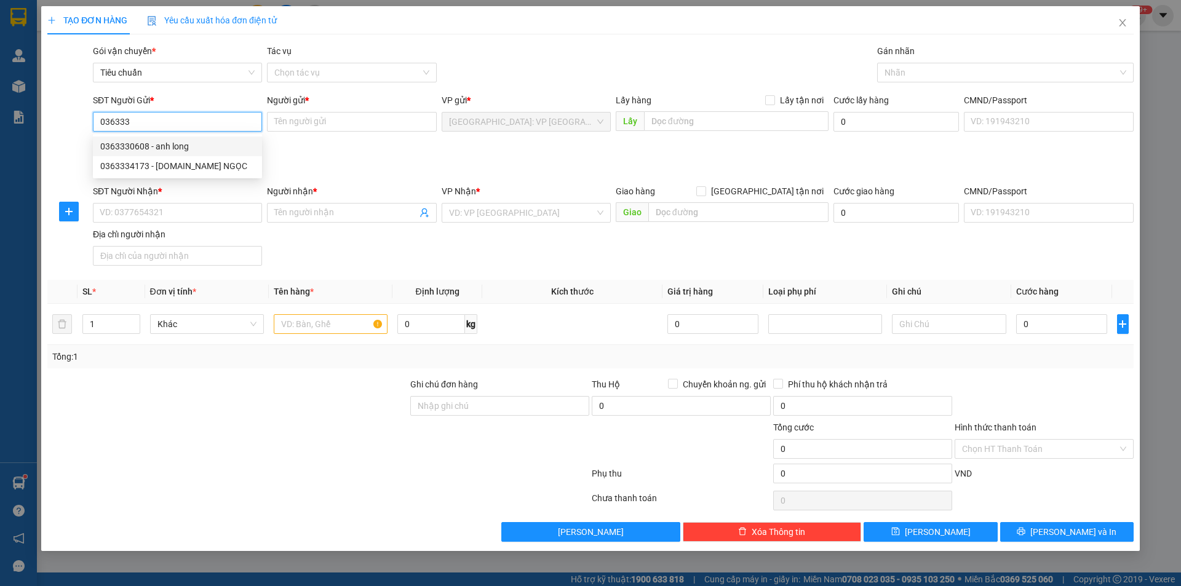
click at [154, 140] on div "0363330608 - anh long" at bounding box center [177, 147] width 154 height 14
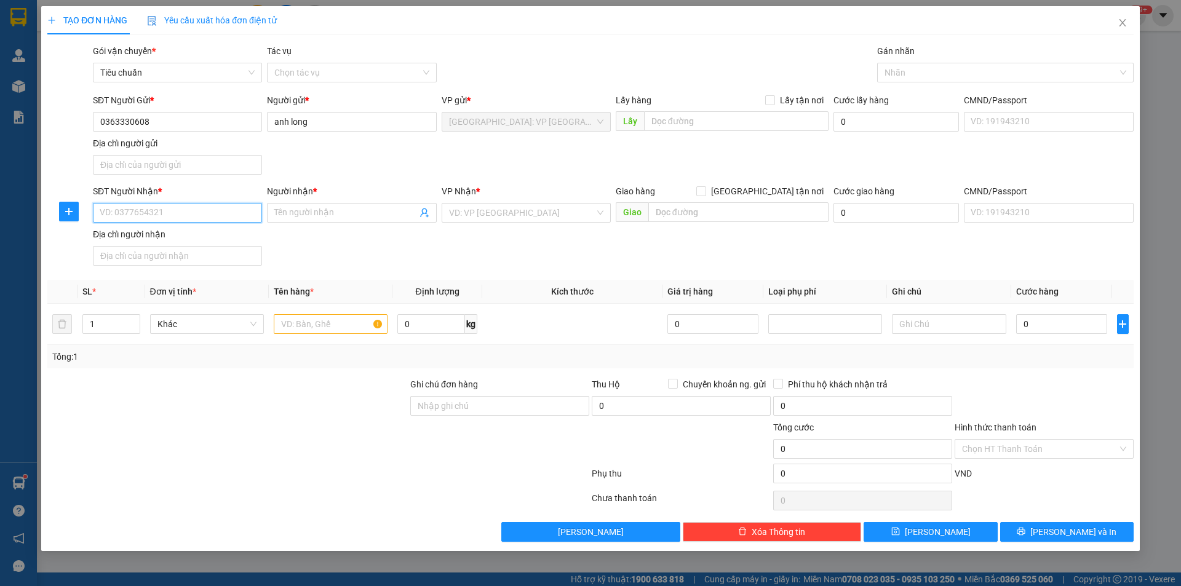
click at [184, 218] on input "SĐT Người Nhận *" at bounding box center [177, 213] width 169 height 20
click at [162, 239] on div "0985656753 - locky" at bounding box center [177, 238] width 154 height 14
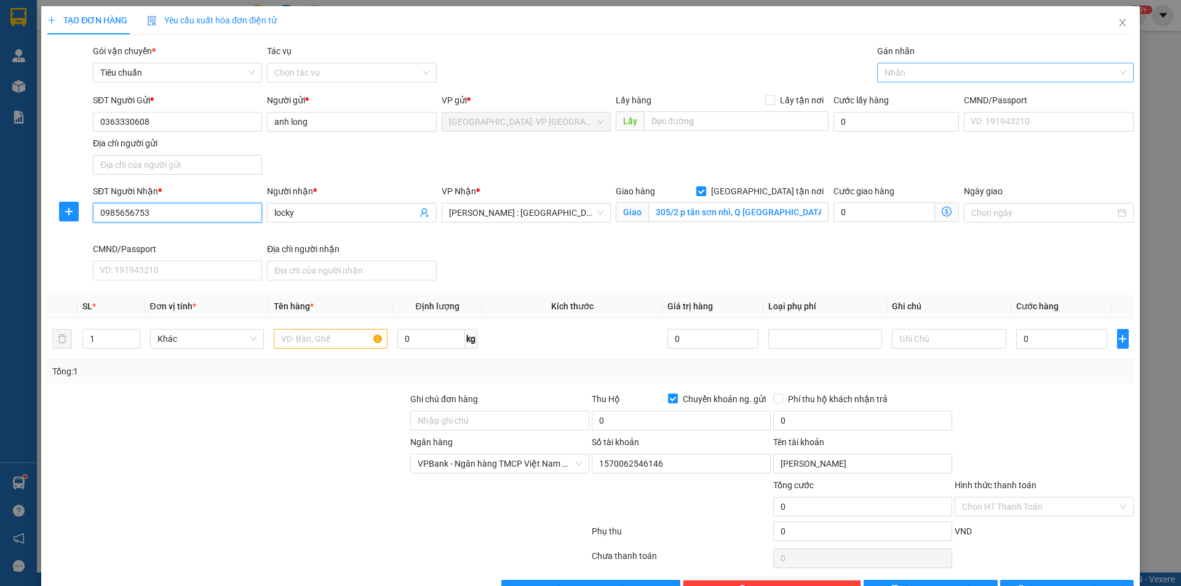
click at [895, 72] on div at bounding box center [999, 72] width 238 height 15
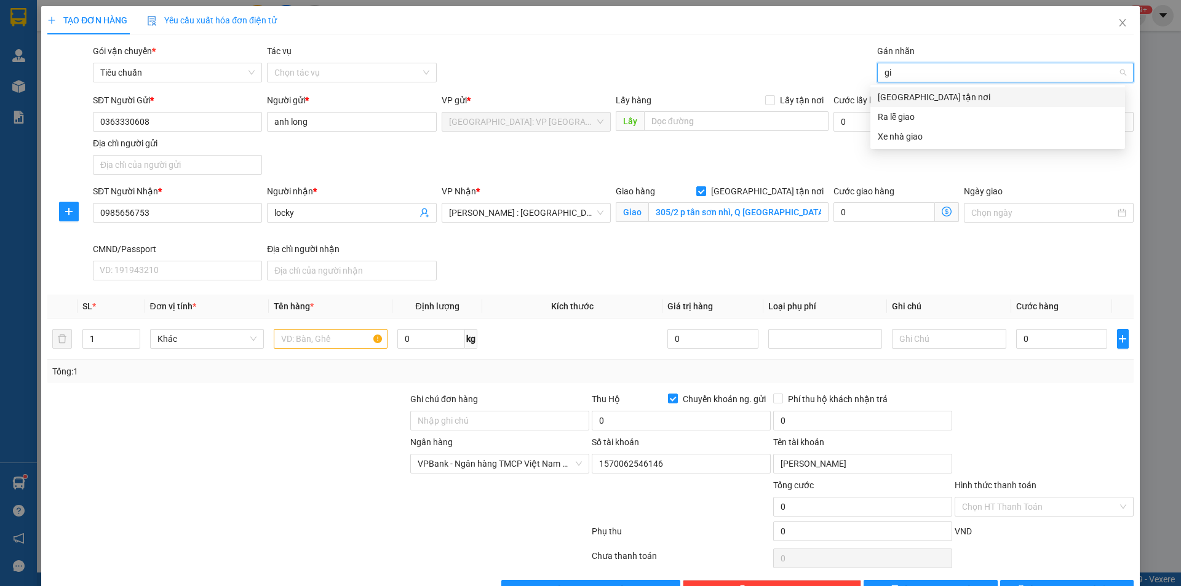
click at [886, 95] on div "[GEOGRAPHIC_DATA] tận nơi" at bounding box center [998, 97] width 240 height 14
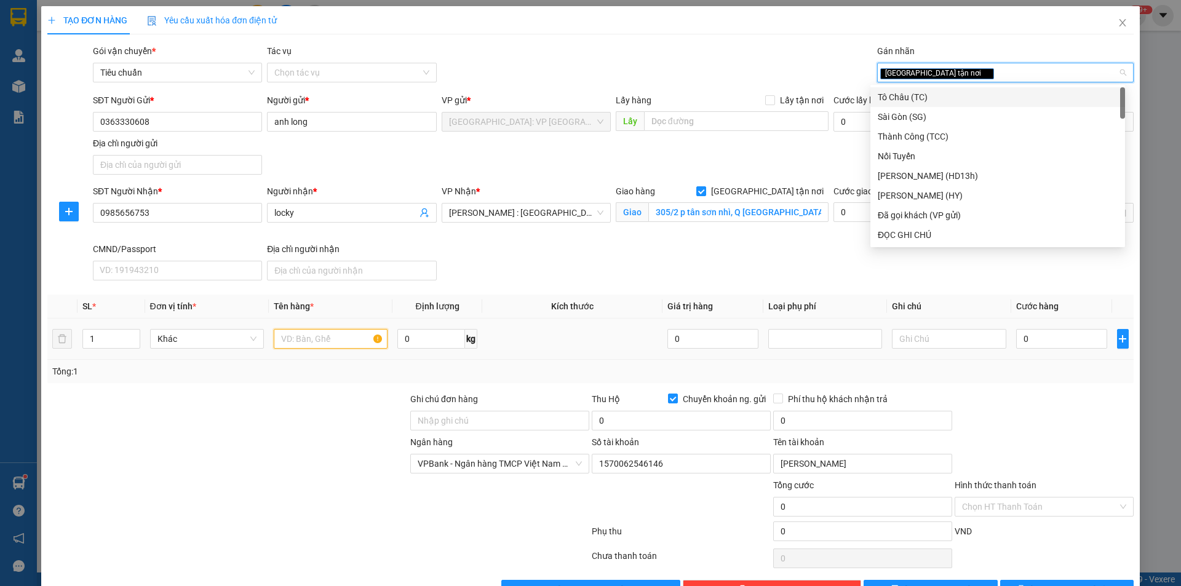
click at [308, 338] on input "text" at bounding box center [331, 339] width 114 height 20
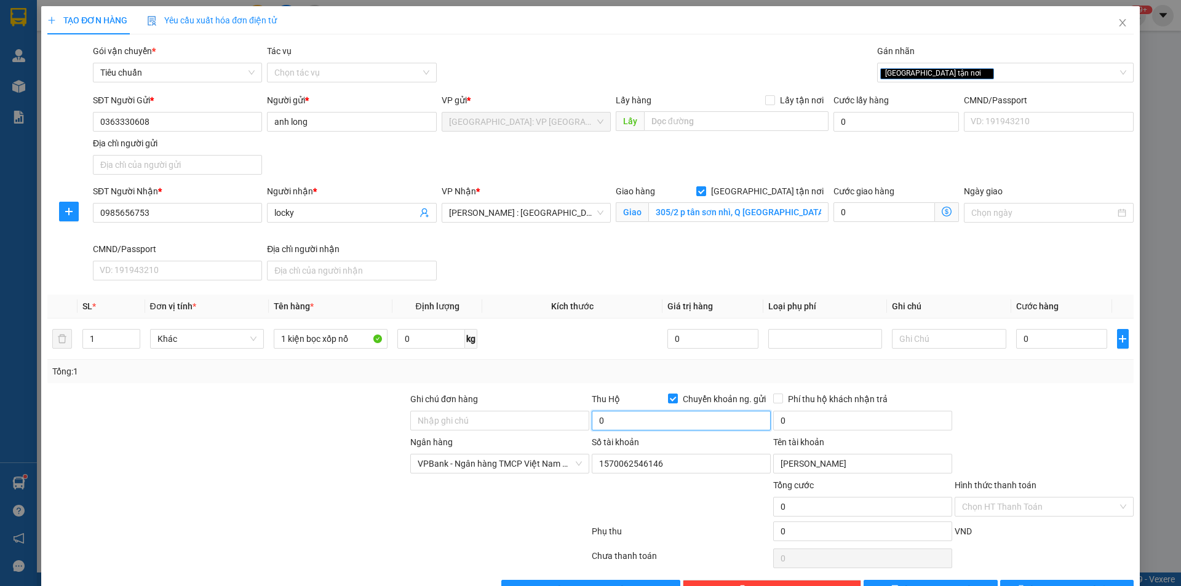
click at [605, 422] on input "0" at bounding box center [681, 421] width 179 height 20
click at [808, 427] on input "0" at bounding box center [862, 421] width 179 height 20
drag, startPoint x: 1038, startPoint y: 319, endPoint x: 1040, endPoint y: 326, distance: 7.0
click at [1040, 325] on td "0" at bounding box center [1061, 339] width 101 height 41
click at [1040, 327] on div "0" at bounding box center [1062, 339] width 92 height 25
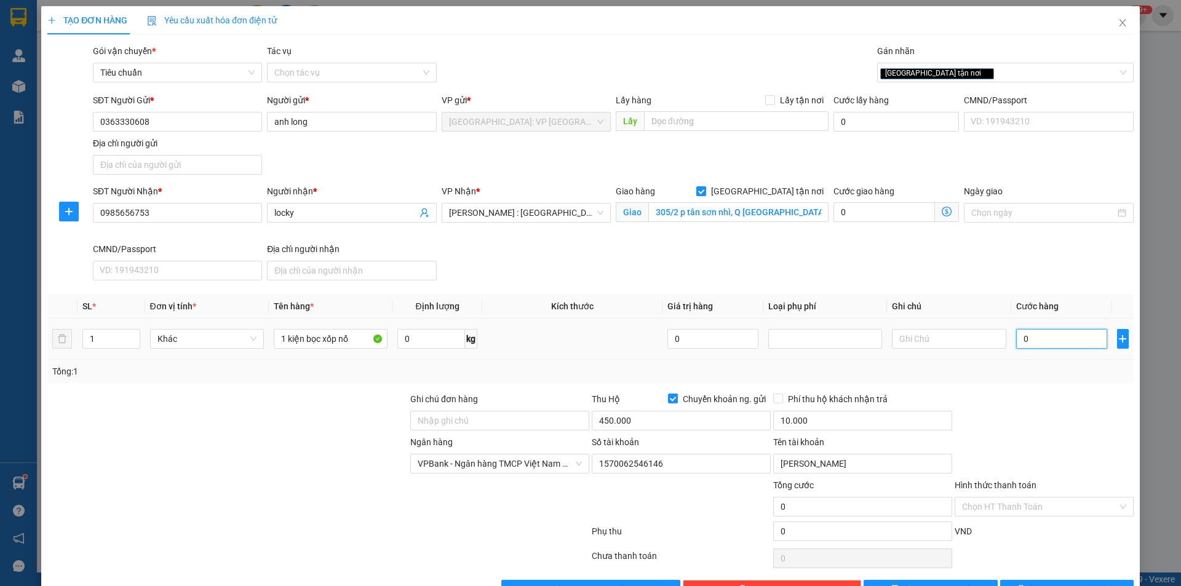
click at [1047, 338] on input "0" at bounding box center [1062, 339] width 92 height 20
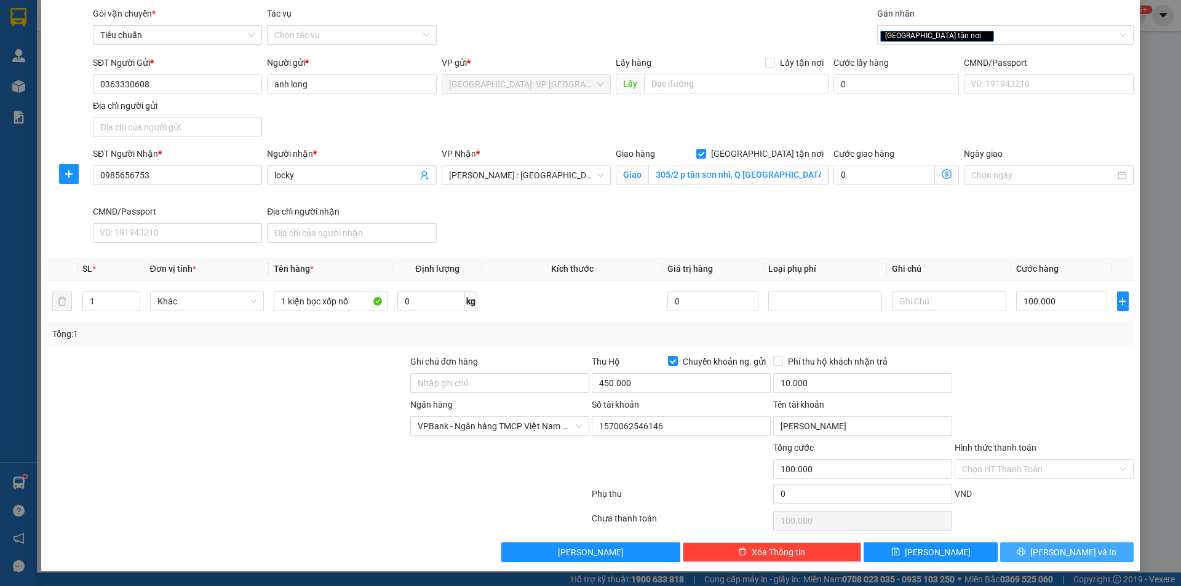
click at [1037, 546] on button "[PERSON_NAME] và In" at bounding box center [1066, 552] width 133 height 20
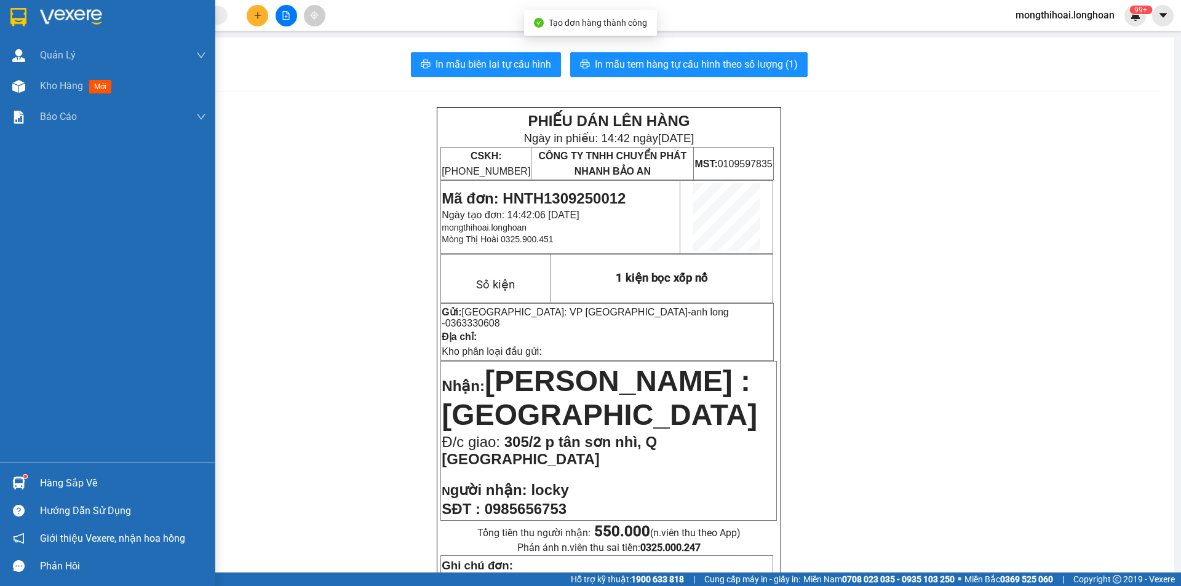
click at [1, 17] on div at bounding box center [107, 20] width 215 height 40
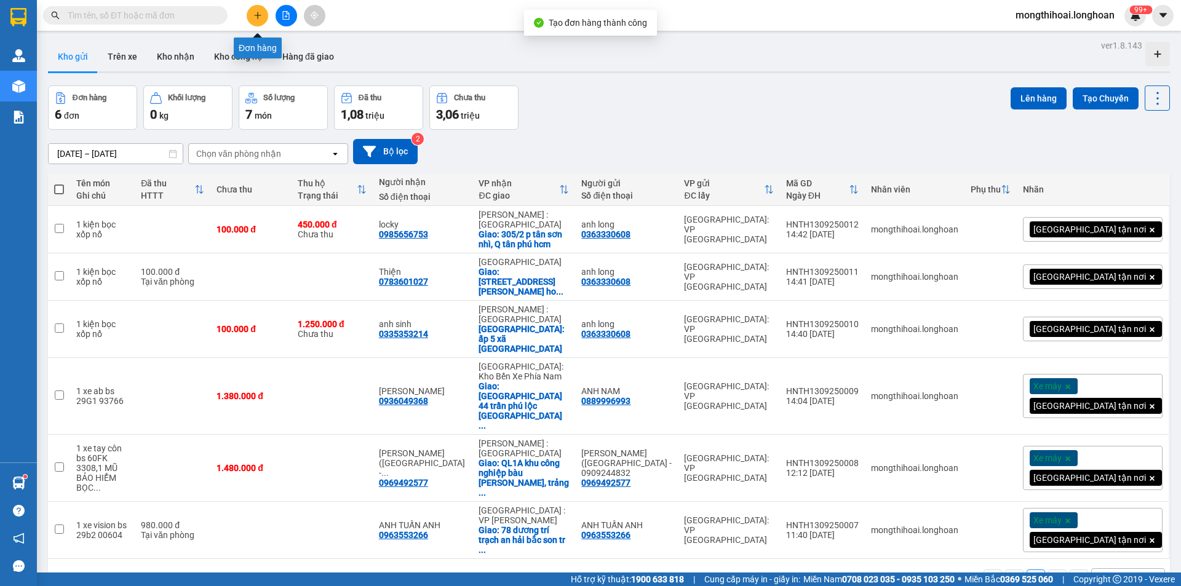
click at [258, 17] on icon "plus" at bounding box center [257, 15] width 9 height 9
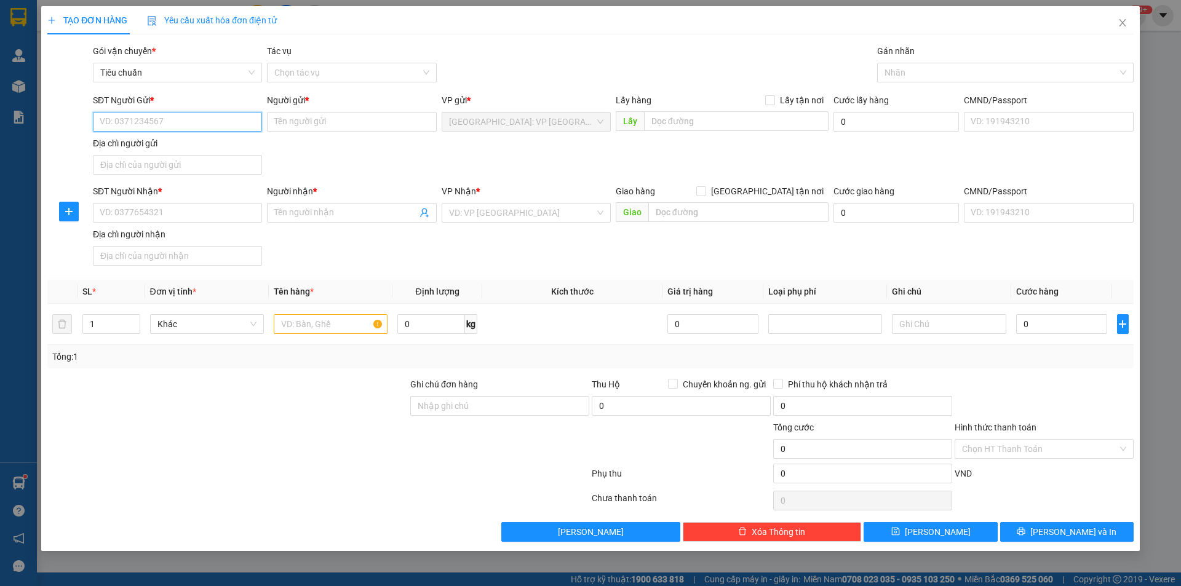
click at [221, 114] on input "SĐT Người Gửi *" at bounding box center [177, 122] width 169 height 20
click at [169, 142] on div "0363330608 - anh long" at bounding box center [177, 147] width 154 height 14
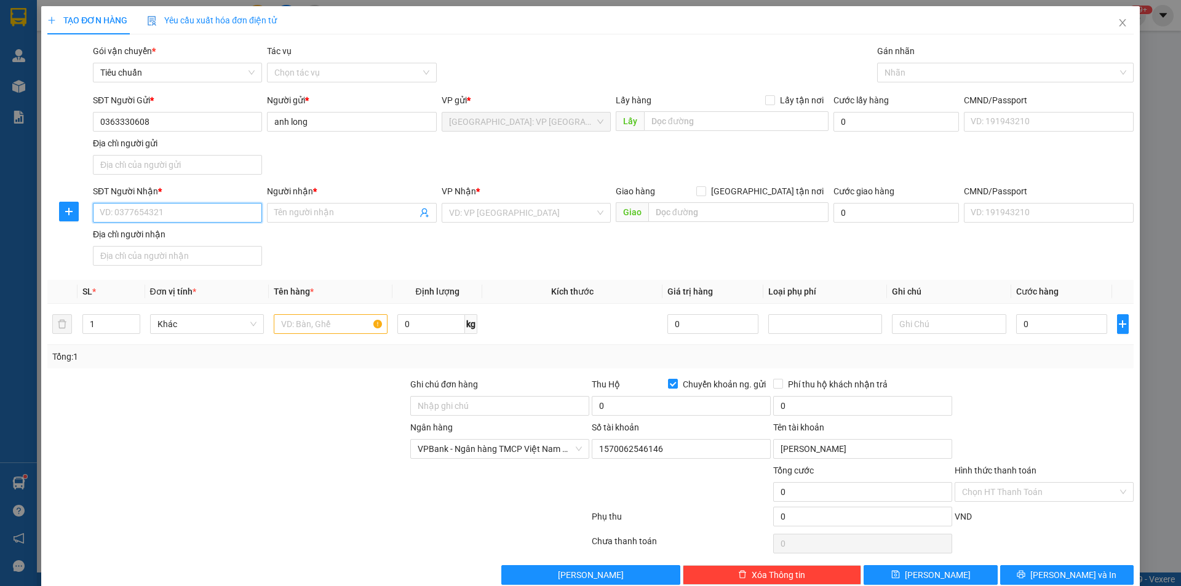
click at [245, 218] on input "SĐT Người Nhận *" at bounding box center [177, 213] width 169 height 20
click at [305, 212] on input "Người nhận *" at bounding box center [345, 213] width 142 height 14
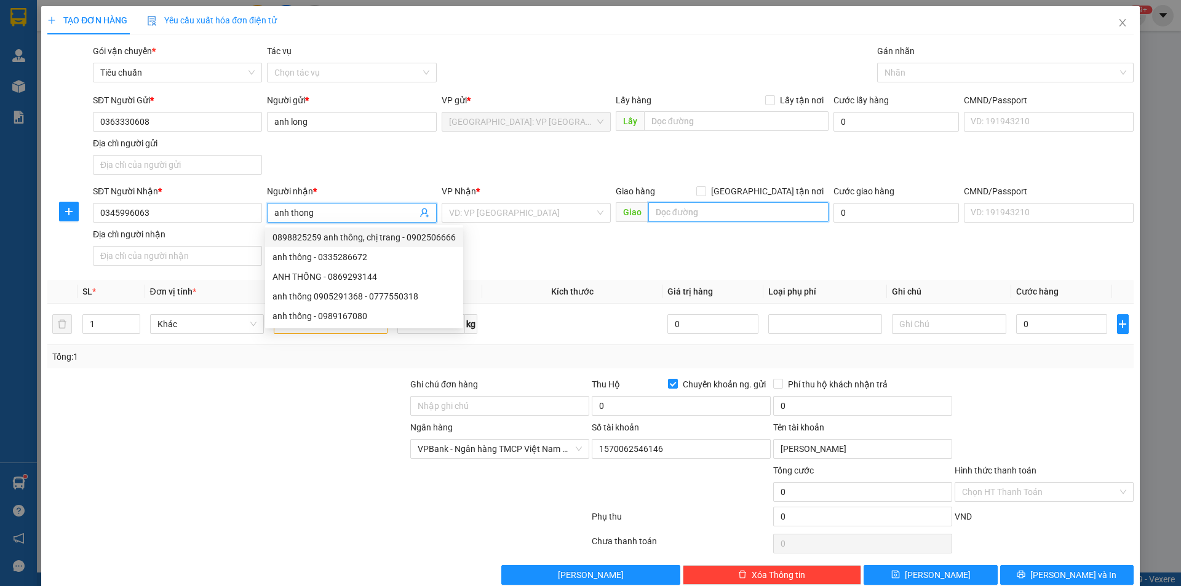
click at [695, 220] on input "text" at bounding box center [738, 212] width 180 height 20
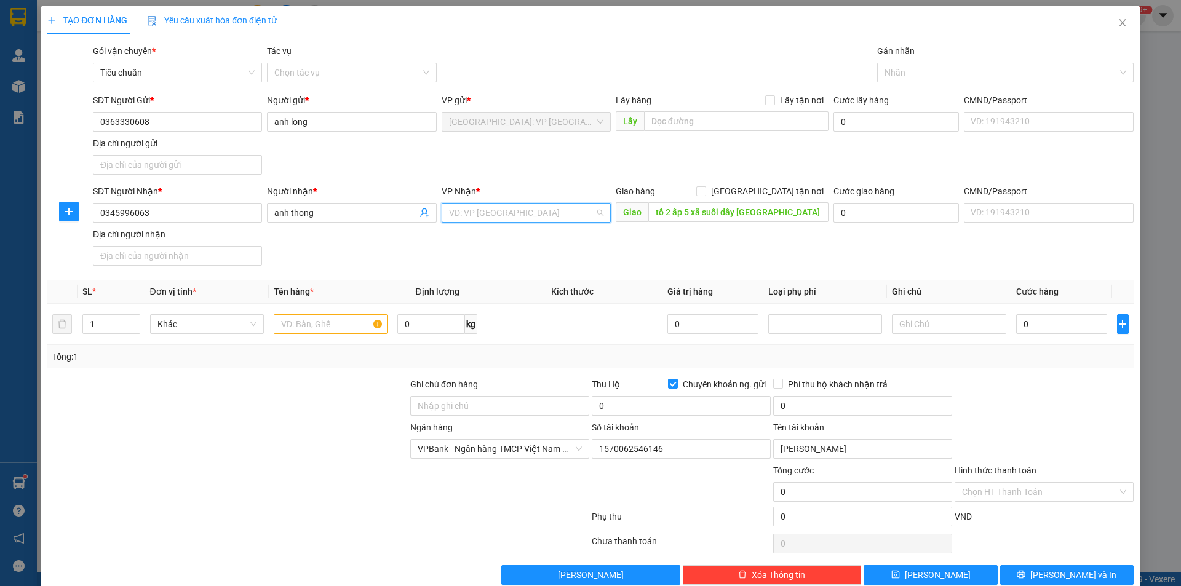
drag, startPoint x: 523, startPoint y: 220, endPoint x: 376, endPoint y: 89, distance: 197.3
click at [523, 220] on input "search" at bounding box center [522, 213] width 146 height 18
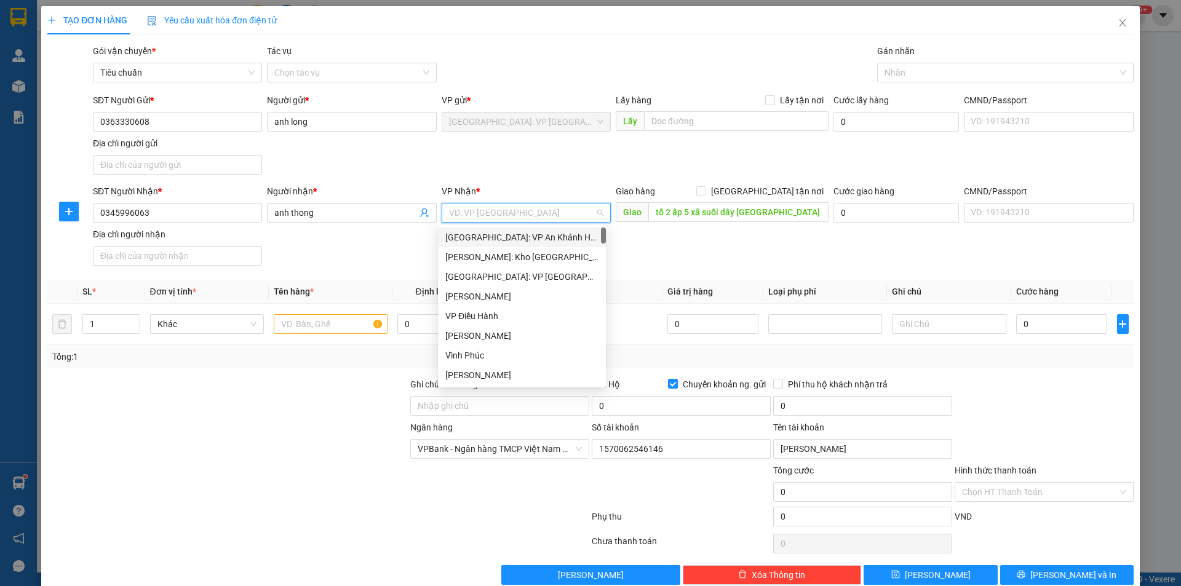
click at [580, 211] on input "search" at bounding box center [522, 213] width 146 height 18
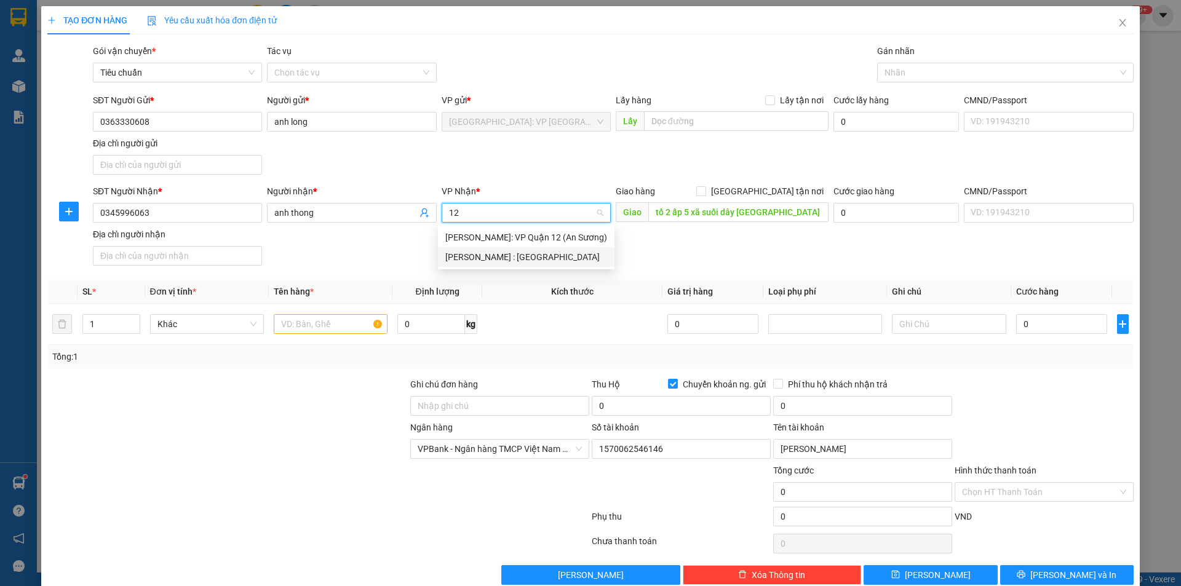
click at [527, 256] on div "[PERSON_NAME] : [GEOGRAPHIC_DATA]" at bounding box center [526, 257] width 162 height 14
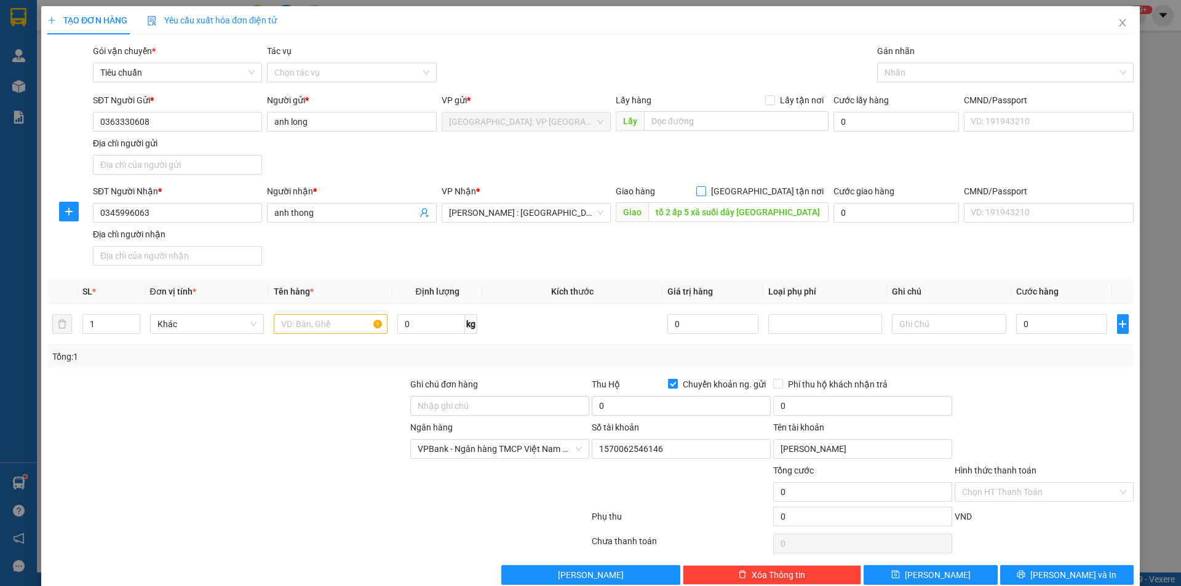
click at [705, 190] on input "[GEOGRAPHIC_DATA] tận nơi" at bounding box center [700, 190] width 9 height 9
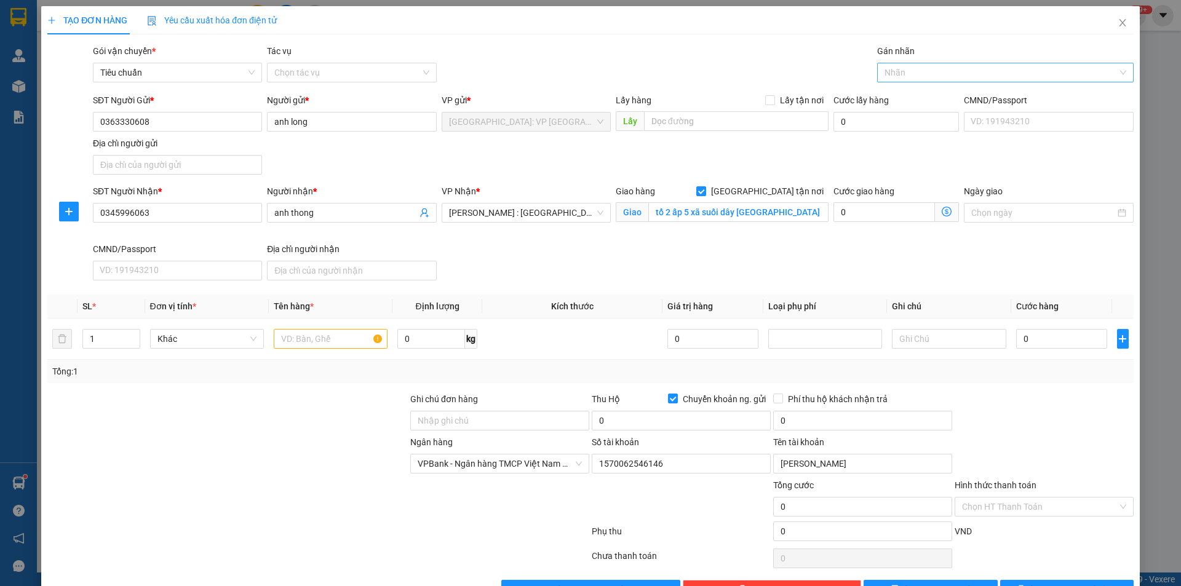
click at [894, 71] on div at bounding box center [999, 72] width 238 height 15
click at [894, 97] on div "[GEOGRAPHIC_DATA] tận nơi" at bounding box center [998, 97] width 240 height 14
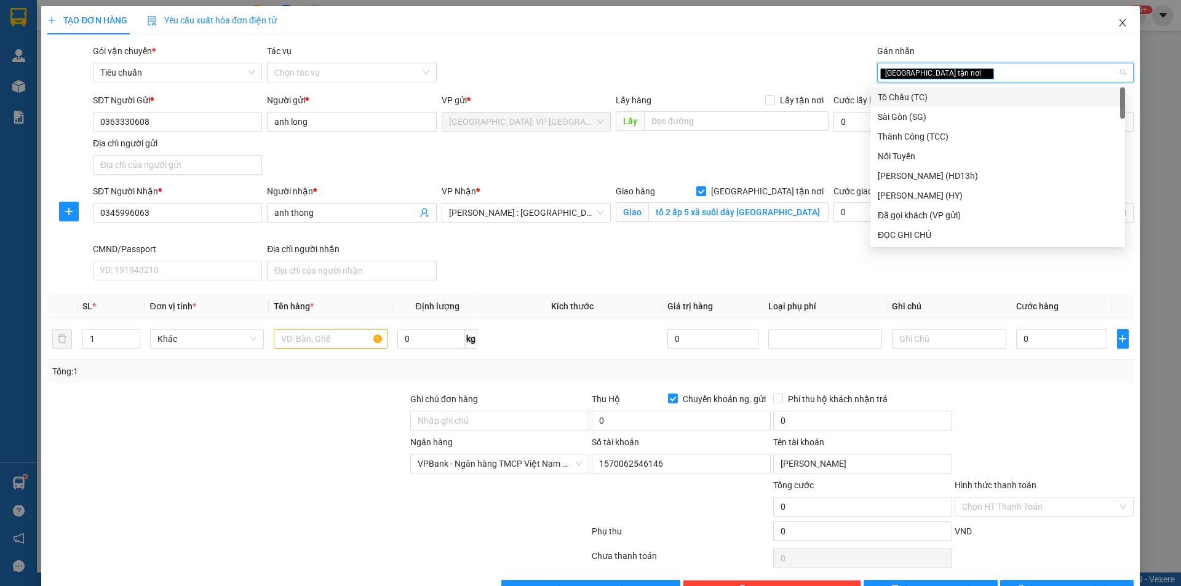
click at [1108, 17] on span "Close" at bounding box center [1122, 23] width 34 height 34
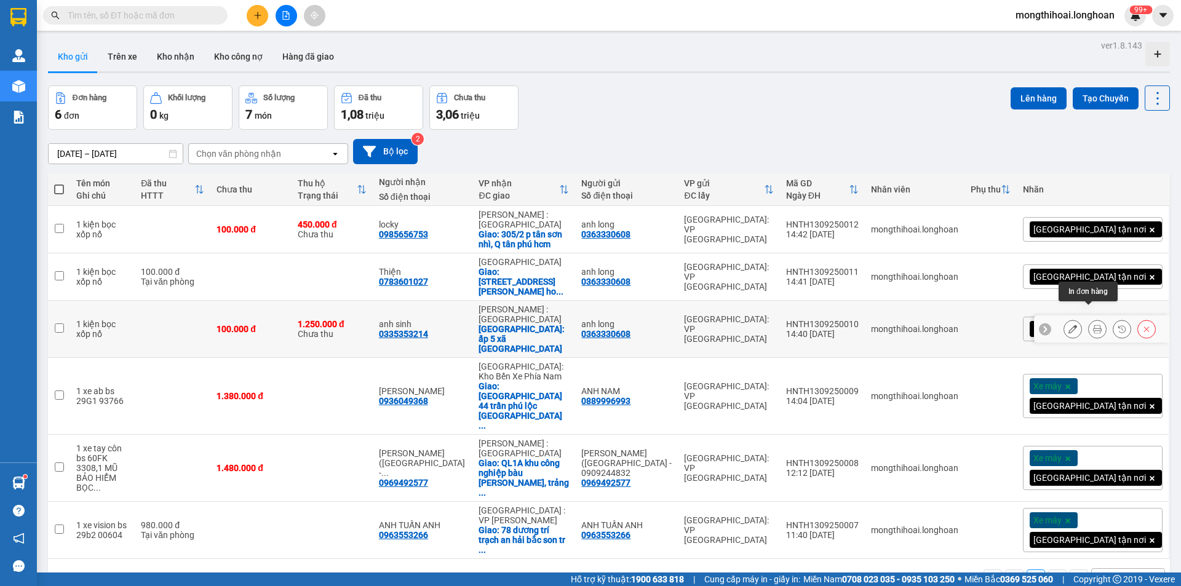
click at [1088, 319] on button at bounding box center [1096, 330] width 17 height 22
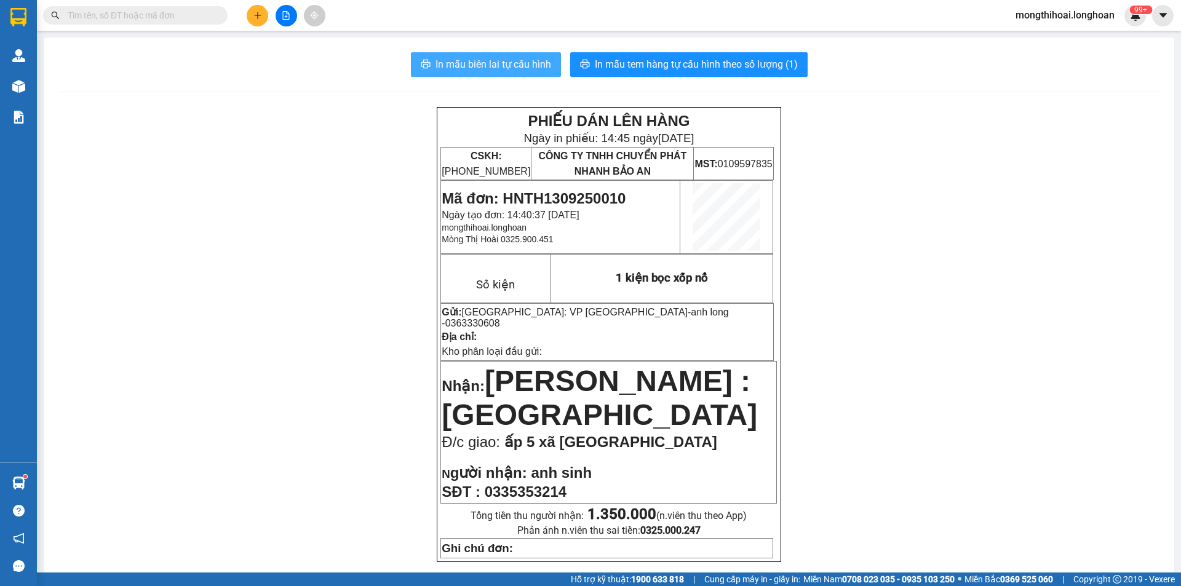
click at [495, 58] on span "In mẫu biên lai tự cấu hình" at bounding box center [493, 64] width 116 height 15
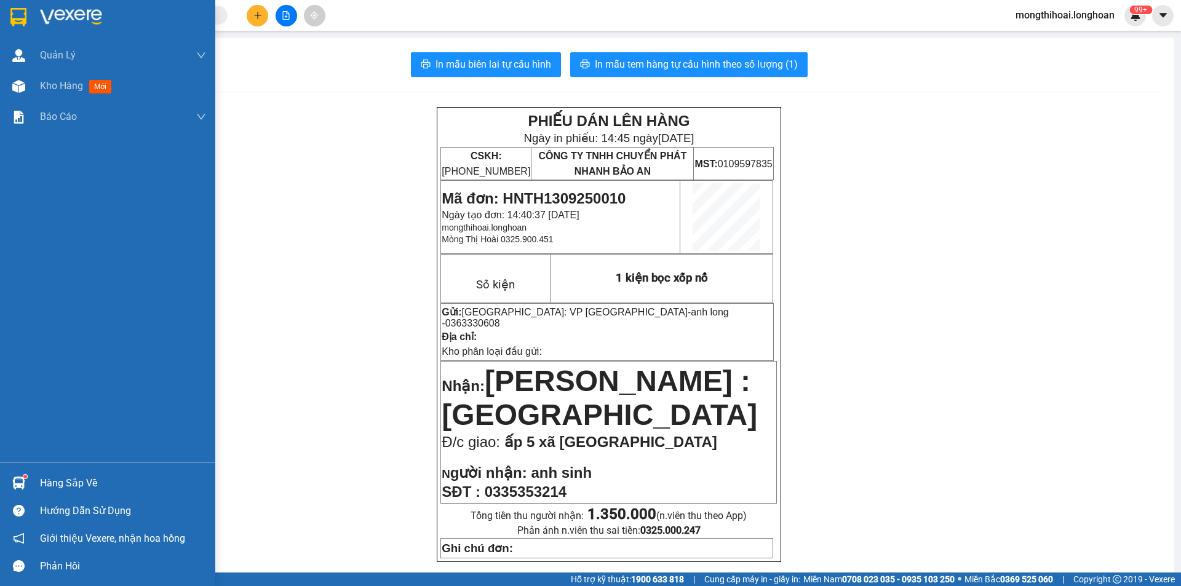
click at [0, 7] on div at bounding box center [107, 20] width 215 height 40
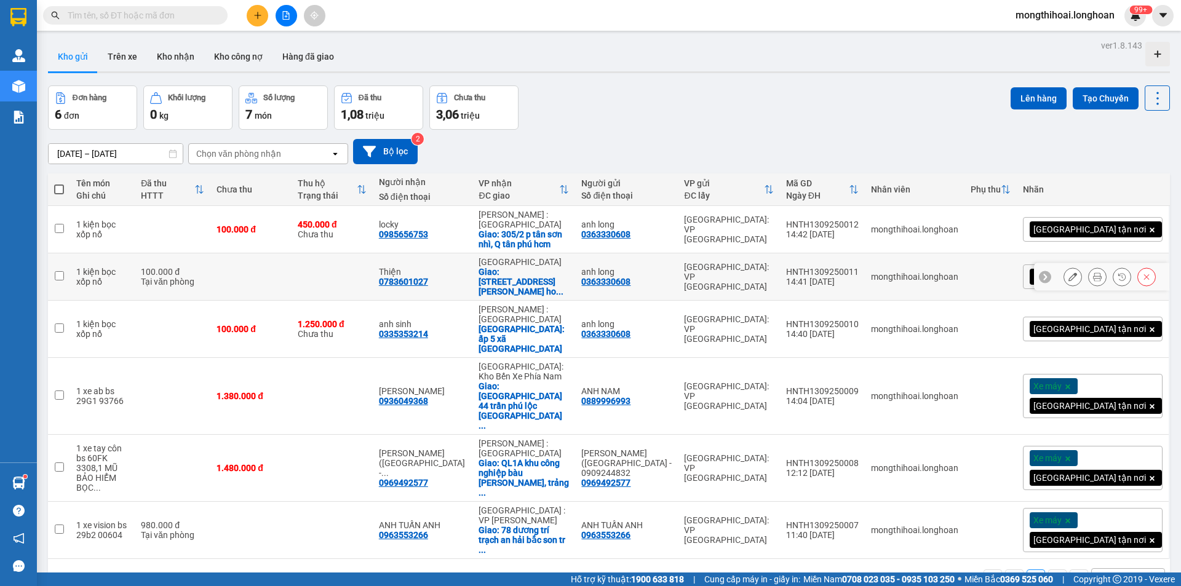
click at [1093, 272] on icon at bounding box center [1097, 276] width 9 height 9
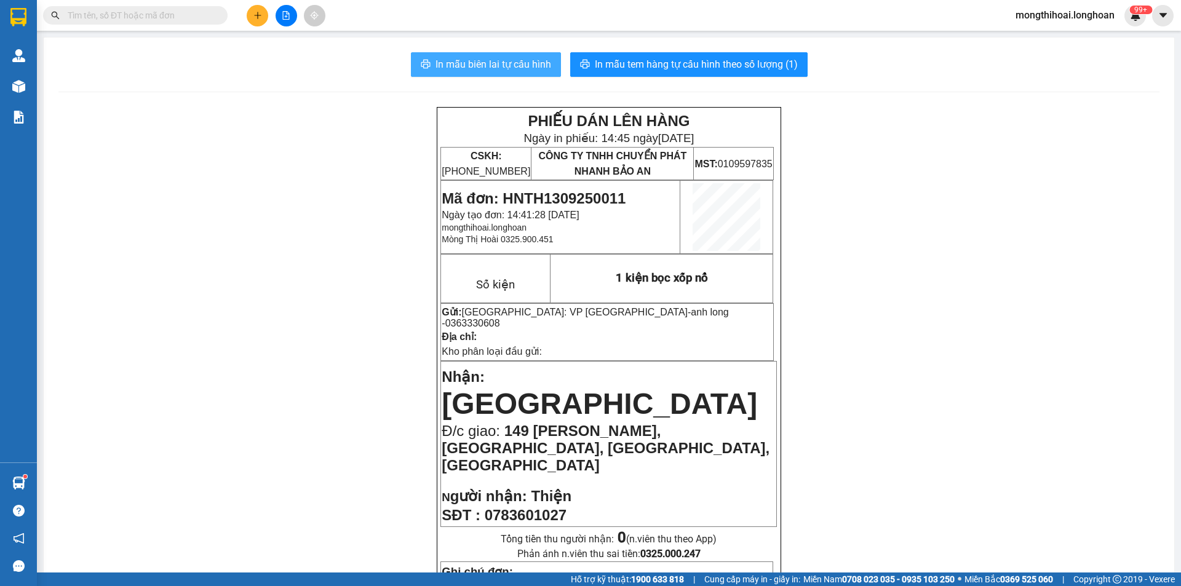
click at [524, 61] on span "In mẫu biên lai tự cấu hình" at bounding box center [493, 64] width 116 height 15
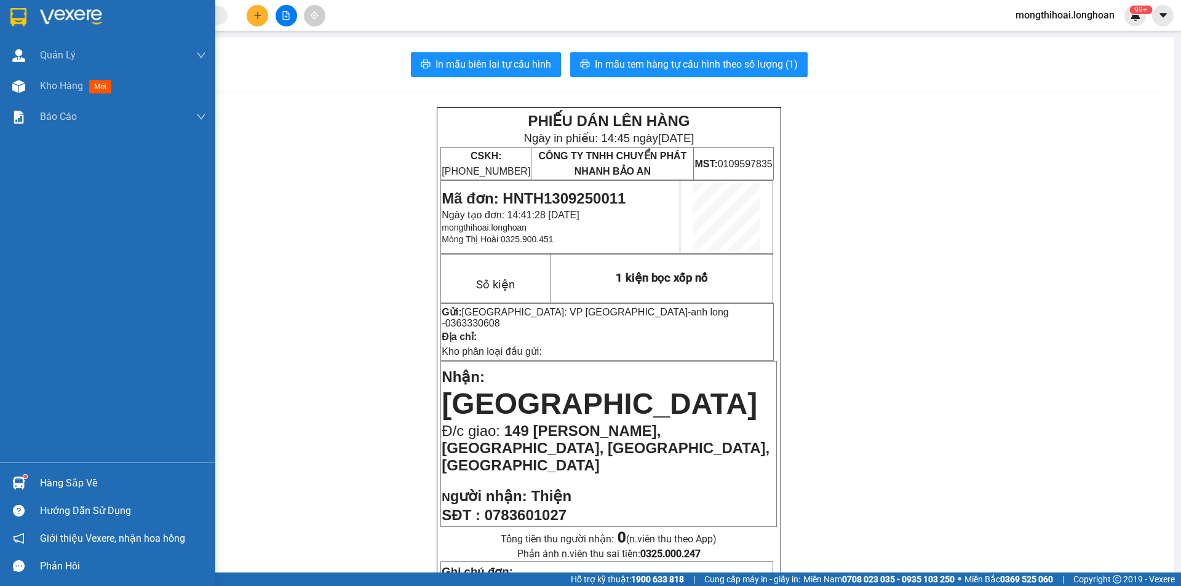
click at [0, 14] on div at bounding box center [107, 20] width 215 height 40
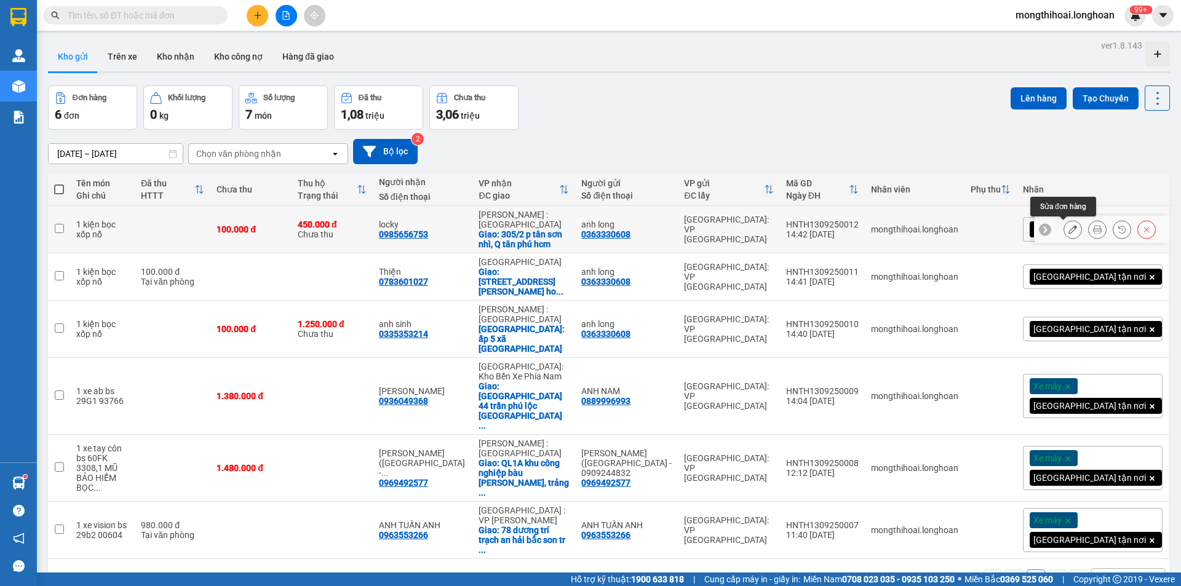
click at [1068, 225] on icon at bounding box center [1072, 229] width 9 height 9
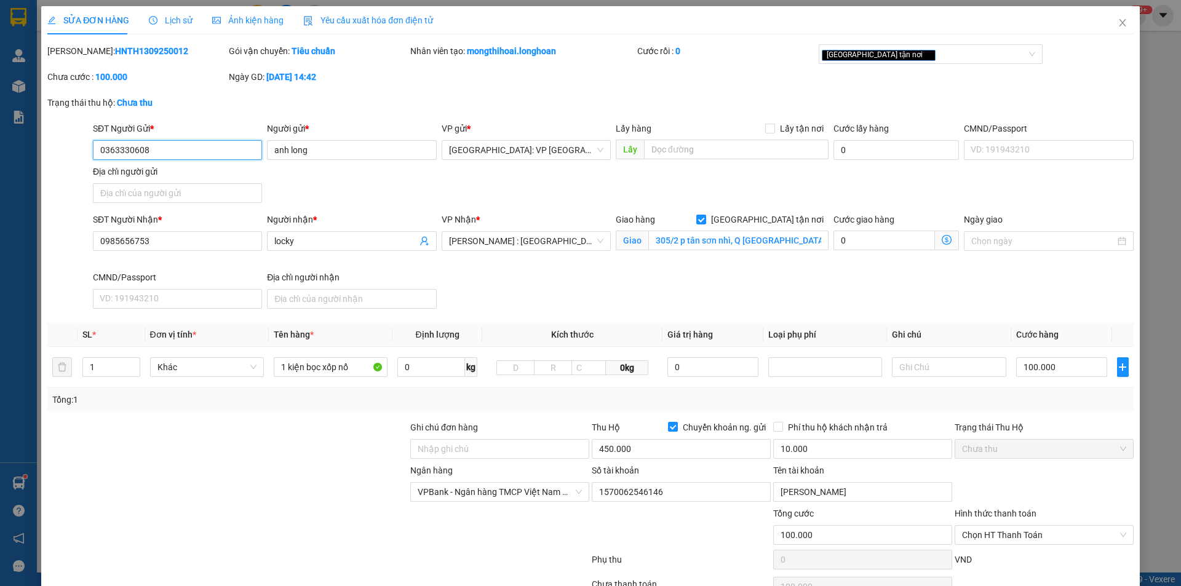
scroll to position [66, 0]
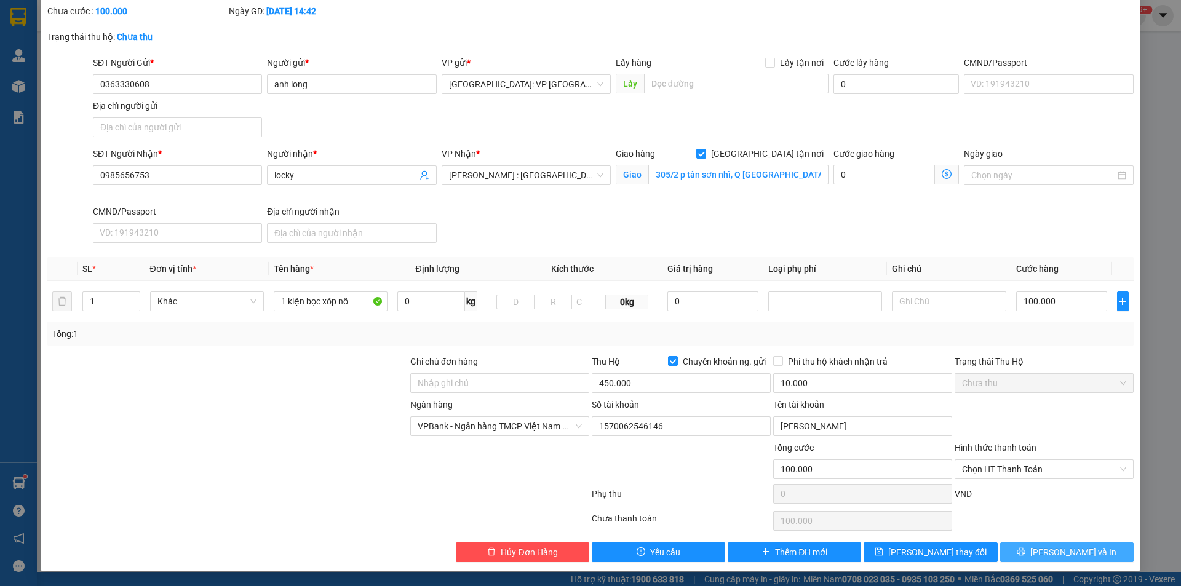
click at [1025, 551] on icon "printer" at bounding box center [1020, 551] width 9 height 9
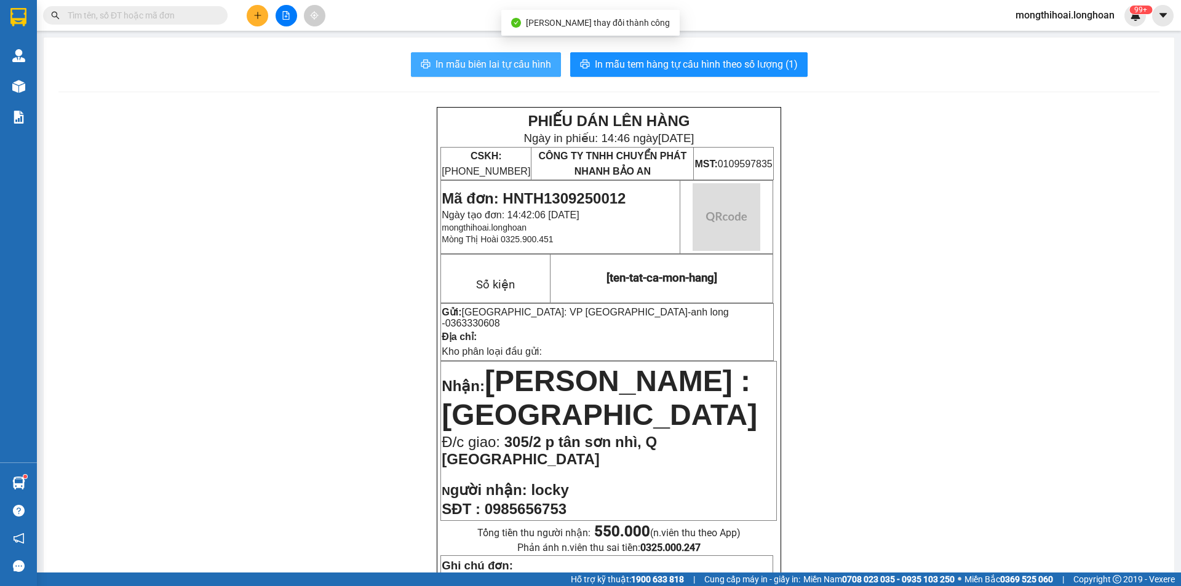
drag, startPoint x: 489, startPoint y: 66, endPoint x: 503, endPoint y: 67, distance: 14.2
click at [489, 64] on span "In mẫu biên lai tự cấu hình" at bounding box center [493, 64] width 116 height 15
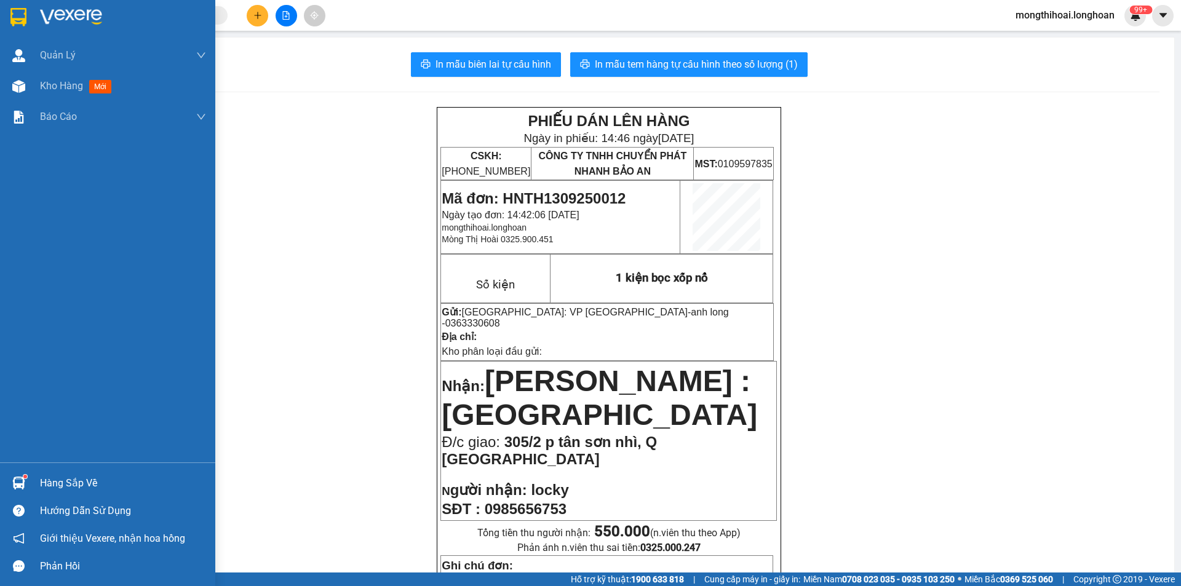
click at [1, 12] on div at bounding box center [107, 20] width 215 height 40
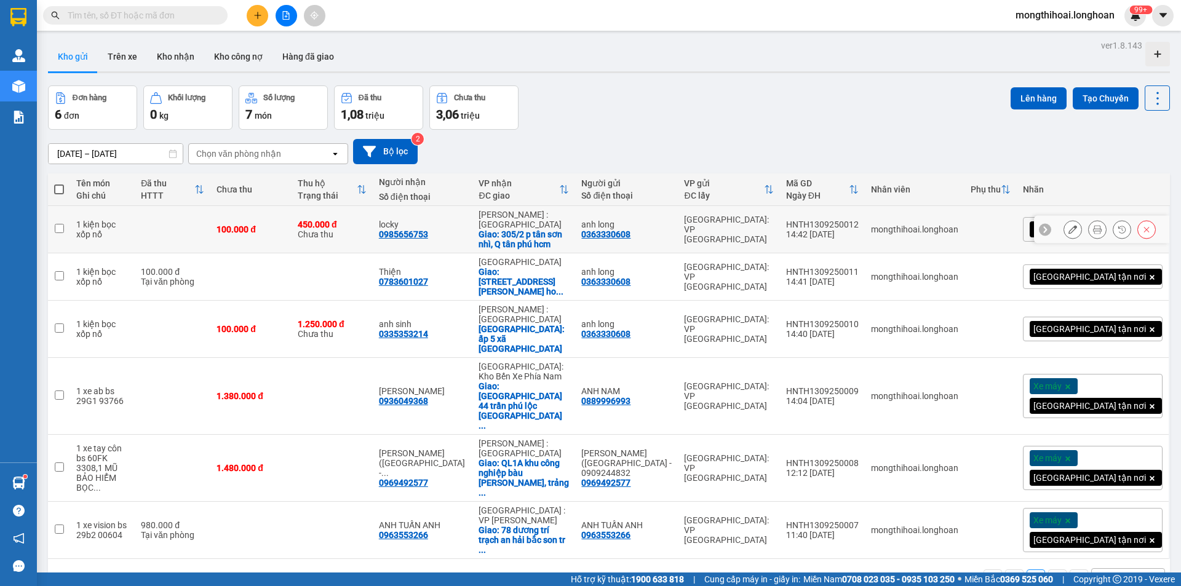
click at [1088, 226] on button at bounding box center [1096, 230] width 17 height 22
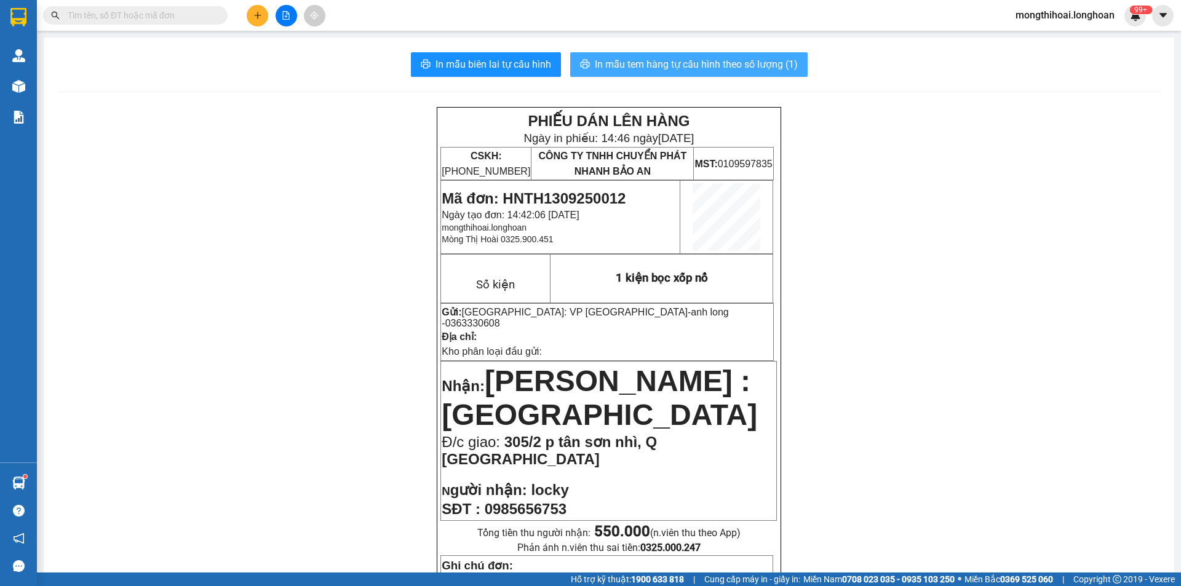
click at [684, 65] on span "In mẫu tem hàng tự cấu hình theo số lượng (1)" at bounding box center [696, 64] width 203 height 15
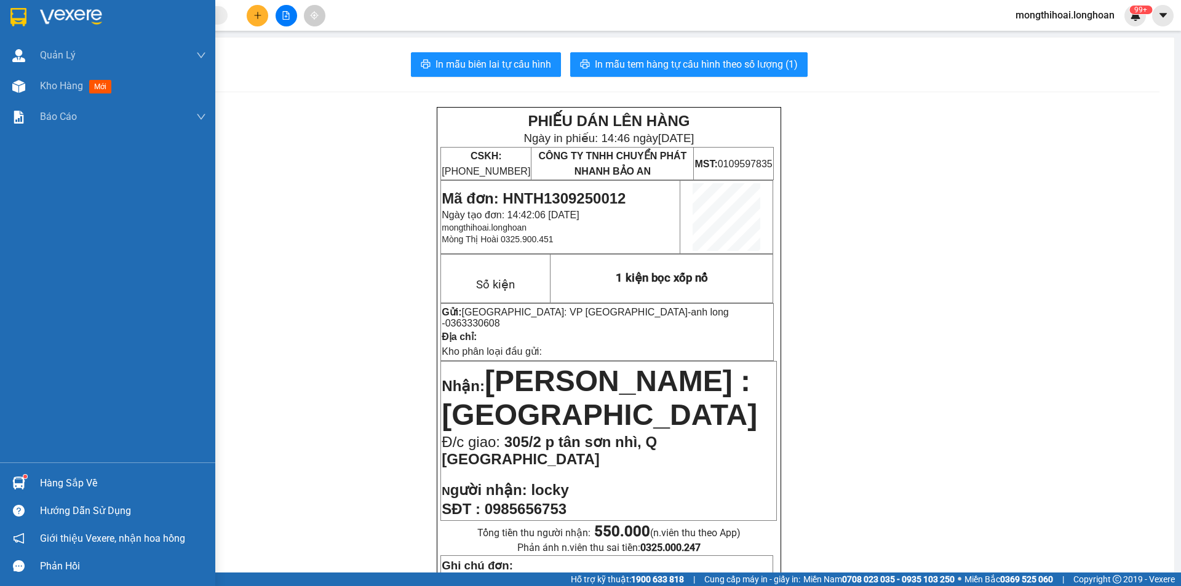
click at [0, 0] on div at bounding box center [107, 20] width 215 height 40
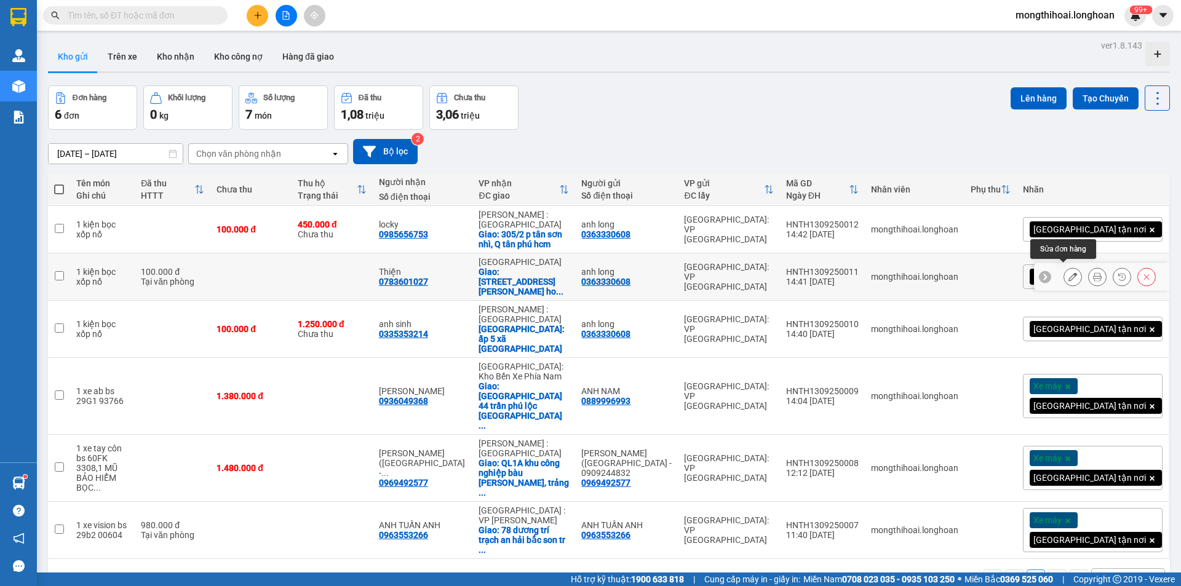
click at [1093, 274] on icon at bounding box center [1097, 276] width 9 height 9
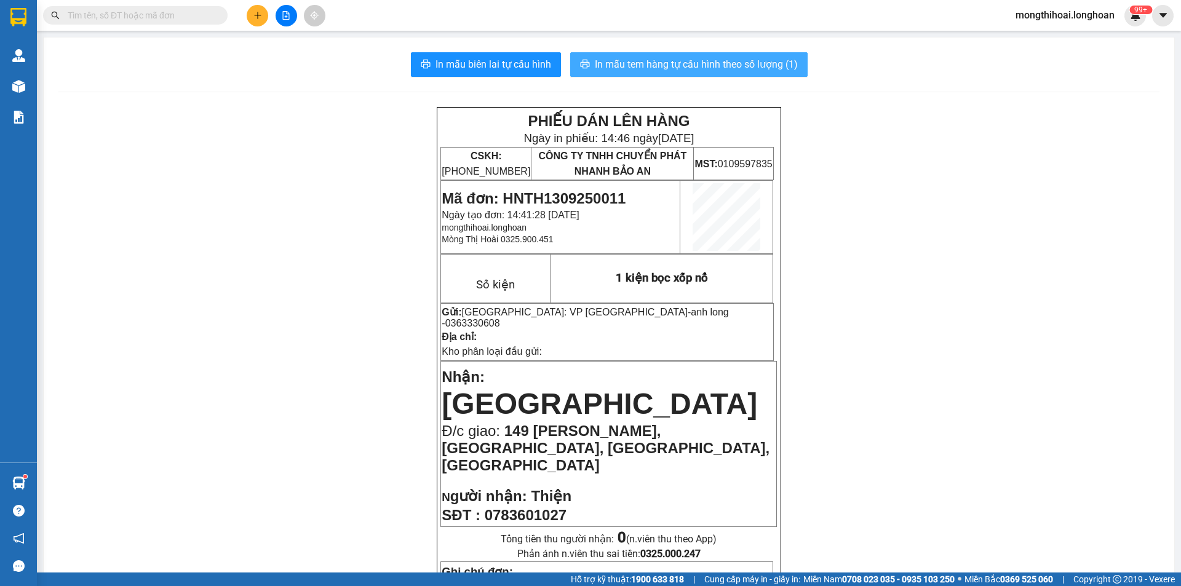
click at [679, 65] on span "In mẫu tem hàng tự cấu hình theo số lượng (1)" at bounding box center [696, 64] width 203 height 15
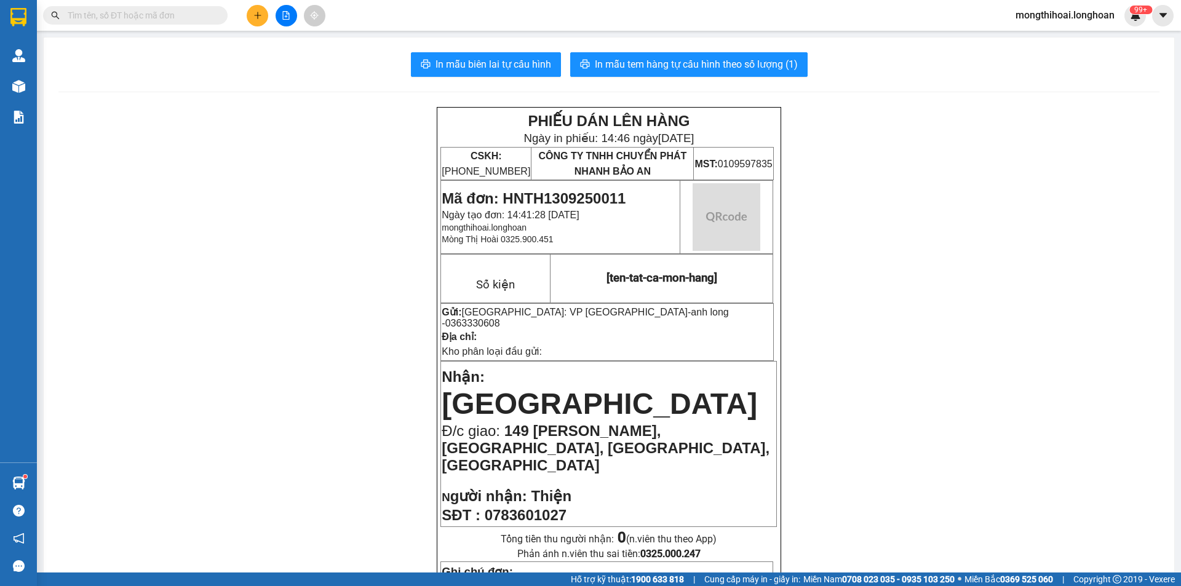
scroll to position [123, 0]
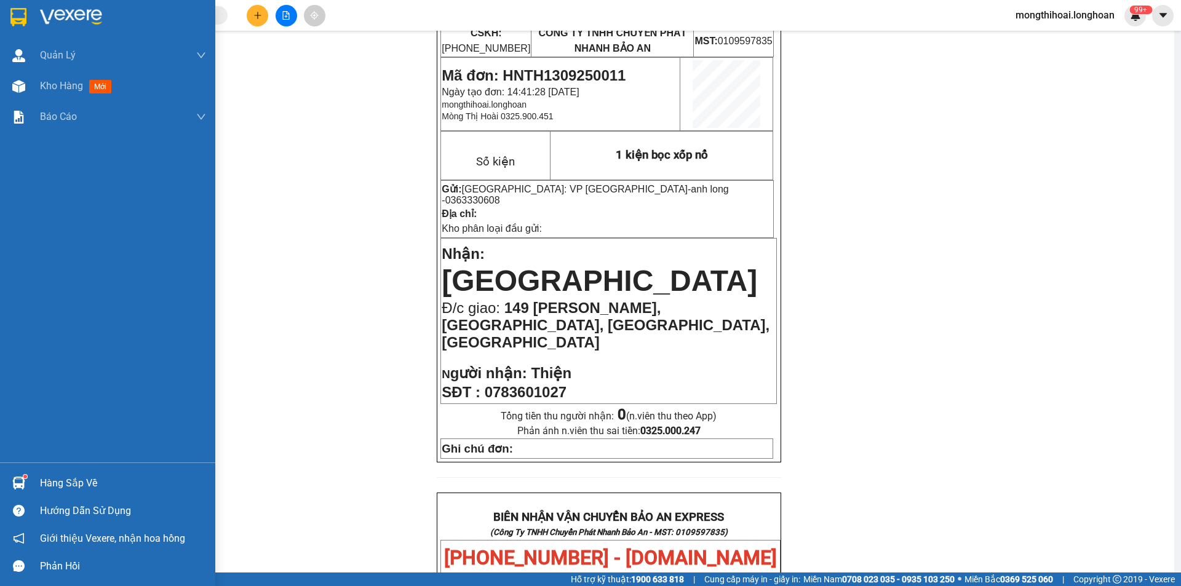
click at [2, 9] on div at bounding box center [107, 20] width 215 height 40
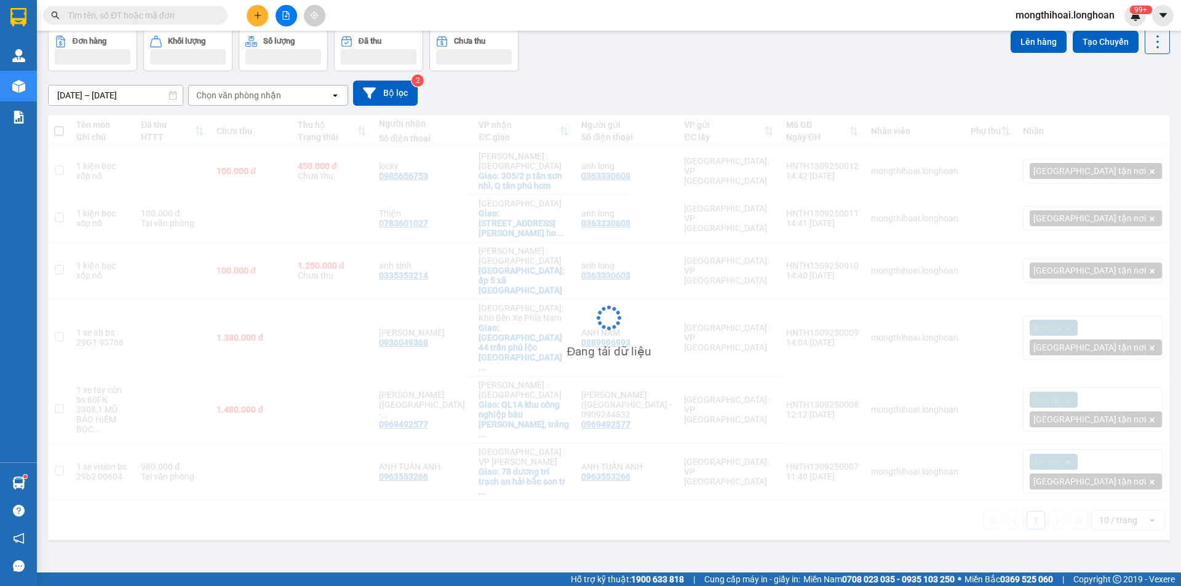
scroll to position [57, 0]
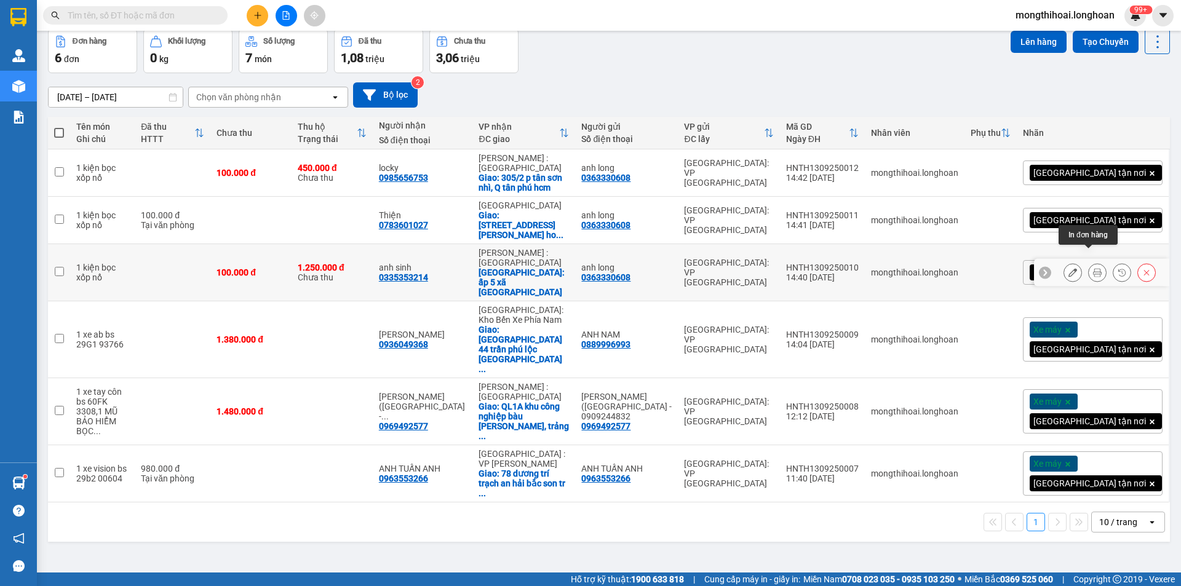
click at [1093, 268] on icon at bounding box center [1097, 272] width 9 height 9
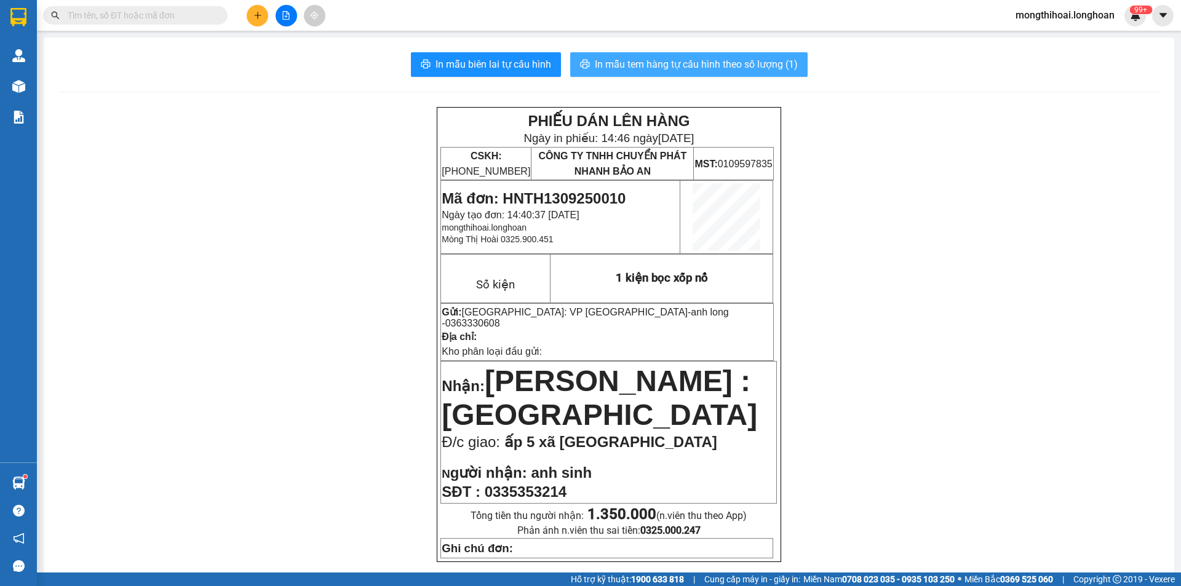
click at [705, 61] on span "In mẫu tem hàng tự cấu hình theo số lượng (1)" at bounding box center [696, 64] width 203 height 15
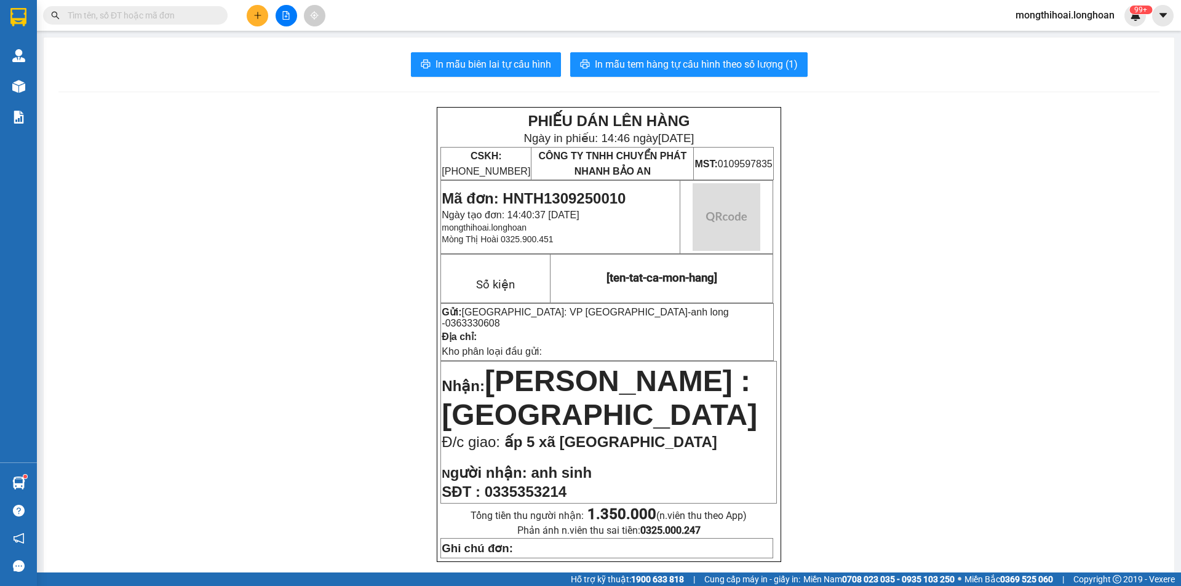
scroll to position [123, 0]
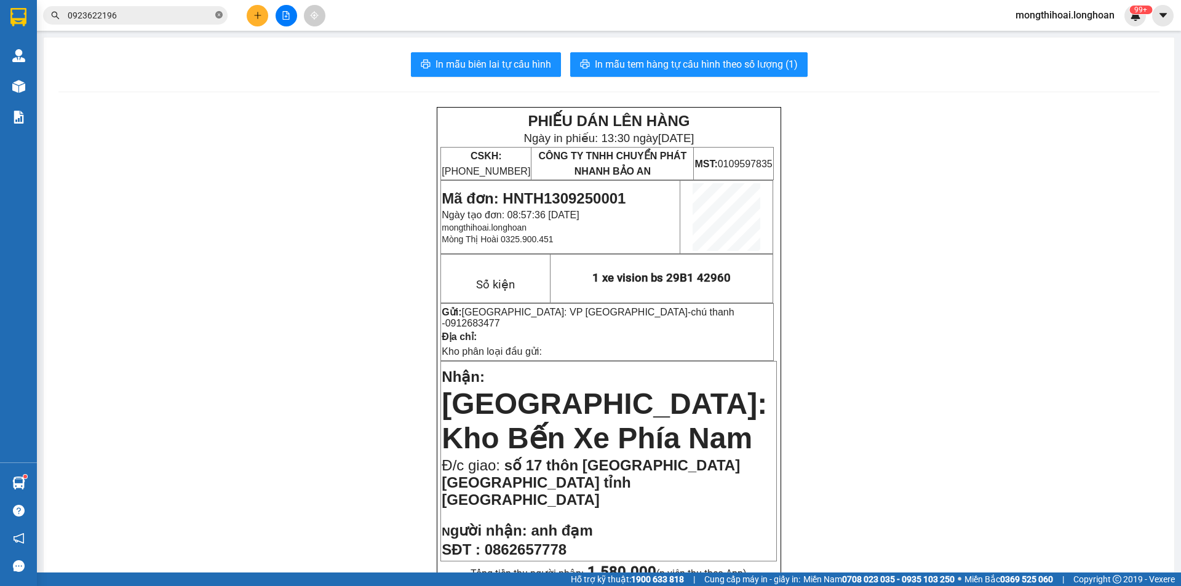
click at [220, 16] on icon "close-circle" at bounding box center [218, 14] width 7 height 7
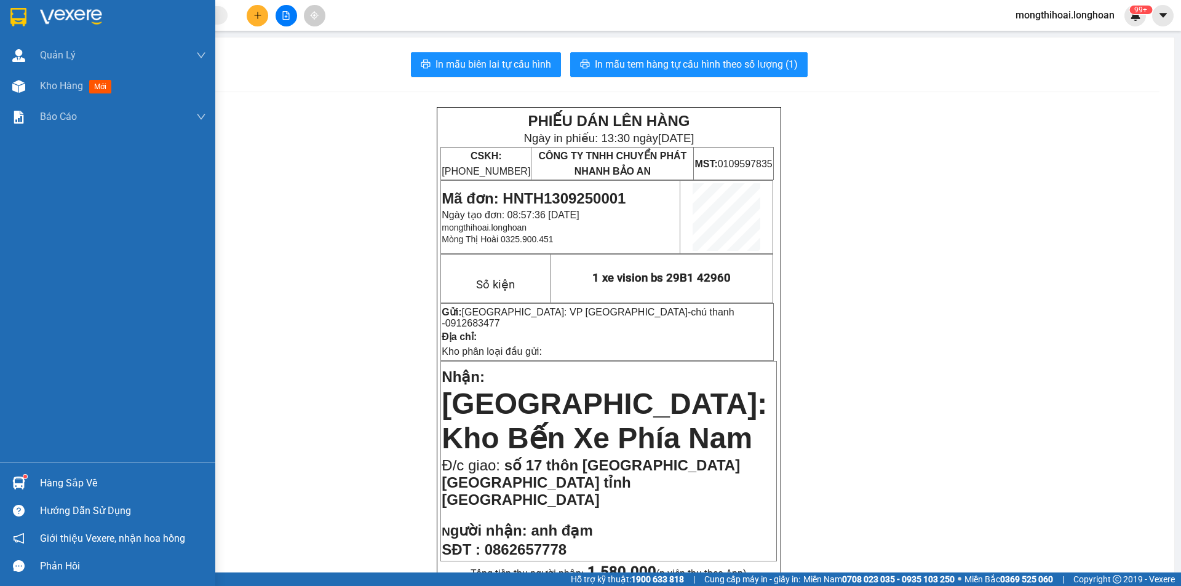
click at [0, 22] on div at bounding box center [107, 20] width 215 height 40
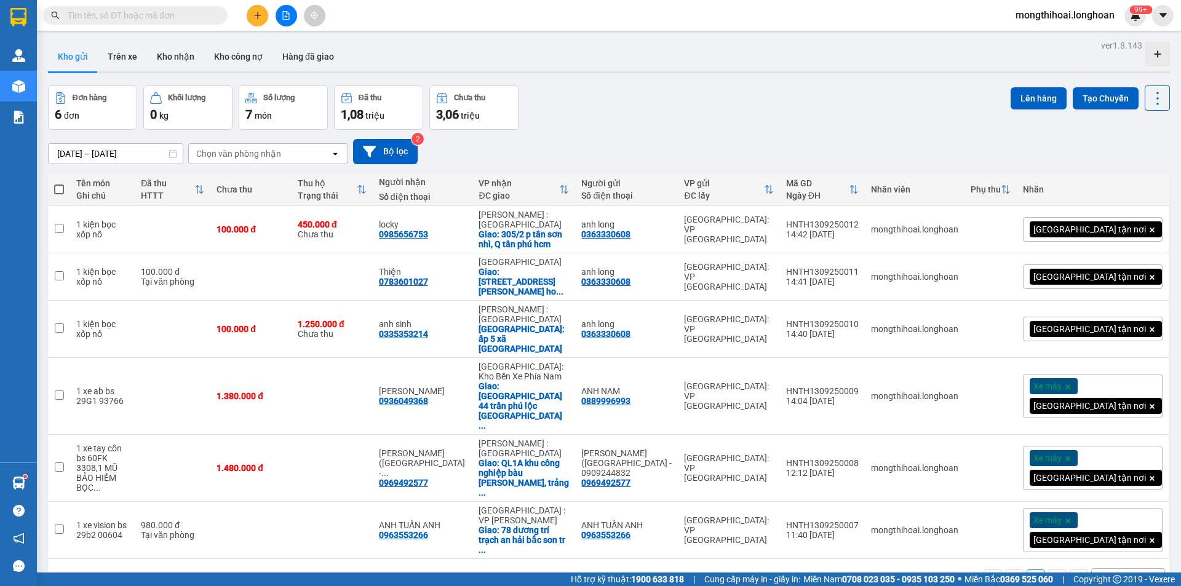
click at [260, 22] on button at bounding box center [258, 16] width 22 height 22
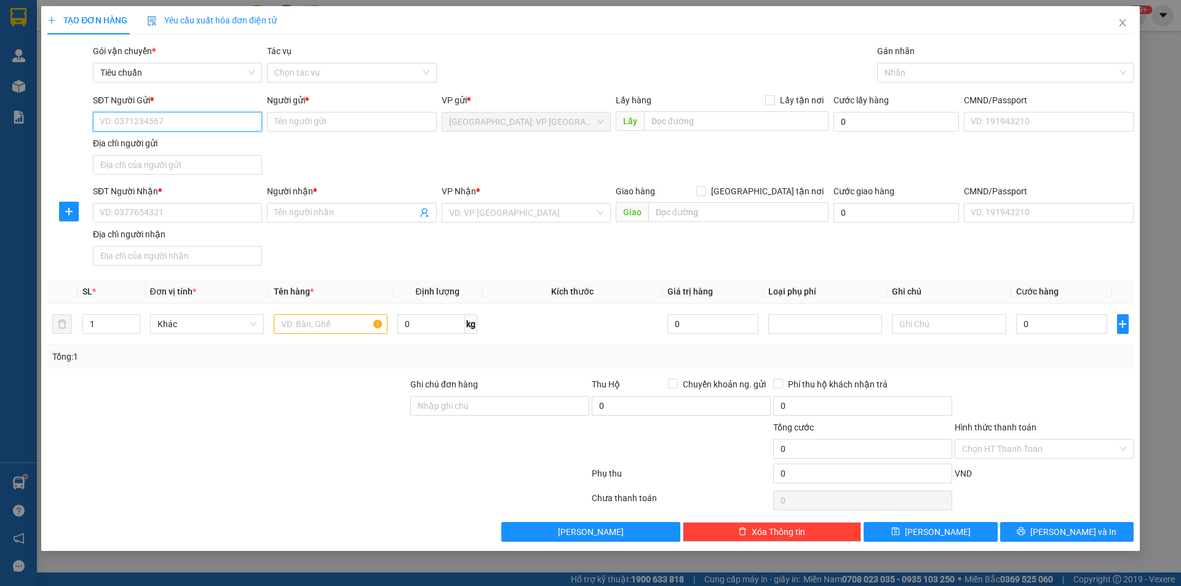
click at [226, 125] on input "SĐT Người Gửi *" at bounding box center [177, 122] width 169 height 20
click at [131, 145] on div "0832681979 - [PERSON_NAME]" at bounding box center [177, 147] width 154 height 14
type input "0832681979"
type input "[PERSON_NAME]"
type input "0832681979"
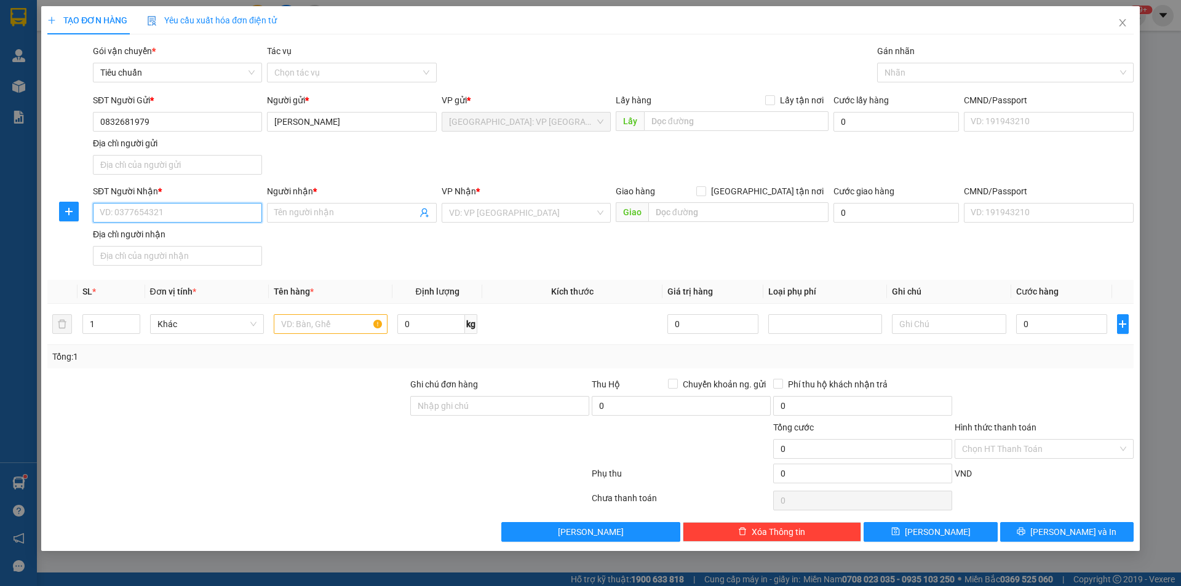
click at [178, 211] on input "SĐT Người Nhận *" at bounding box center [177, 213] width 169 height 20
click at [157, 253] on div "0832681979 - [PERSON_NAME]" at bounding box center [177, 257] width 154 height 14
type input "0832681979"
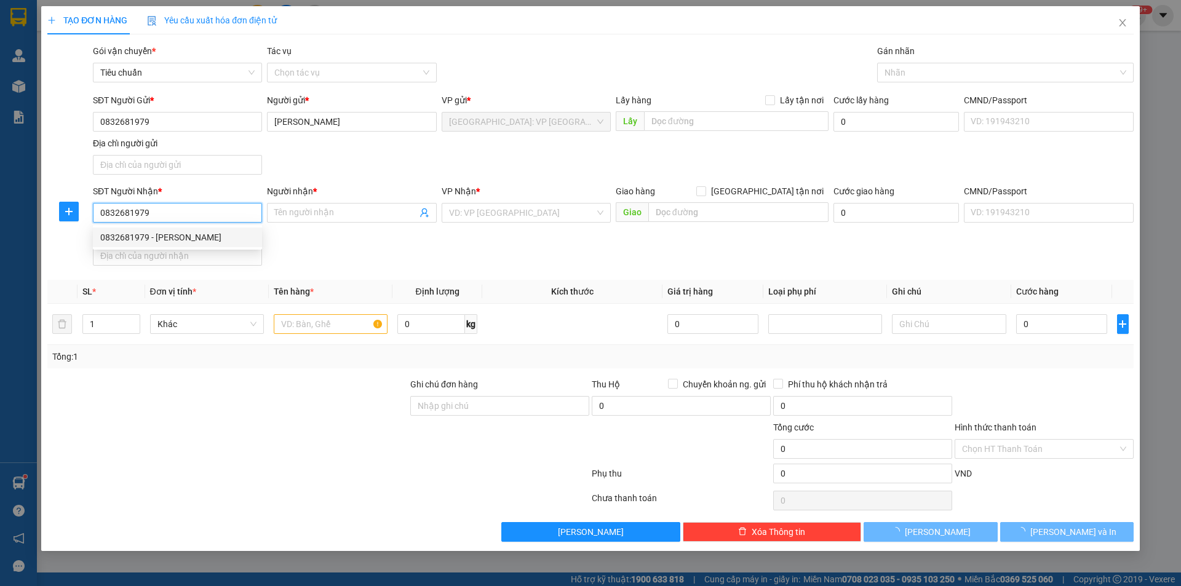
type input "[PERSON_NAME]"
checkbox input "true"
type input "SỐ 41-c9 nhách 39 ngõ 106 , hoàng quốc việt , [GEOGRAPHIC_DATA] , [GEOGRAPHIC_D…"
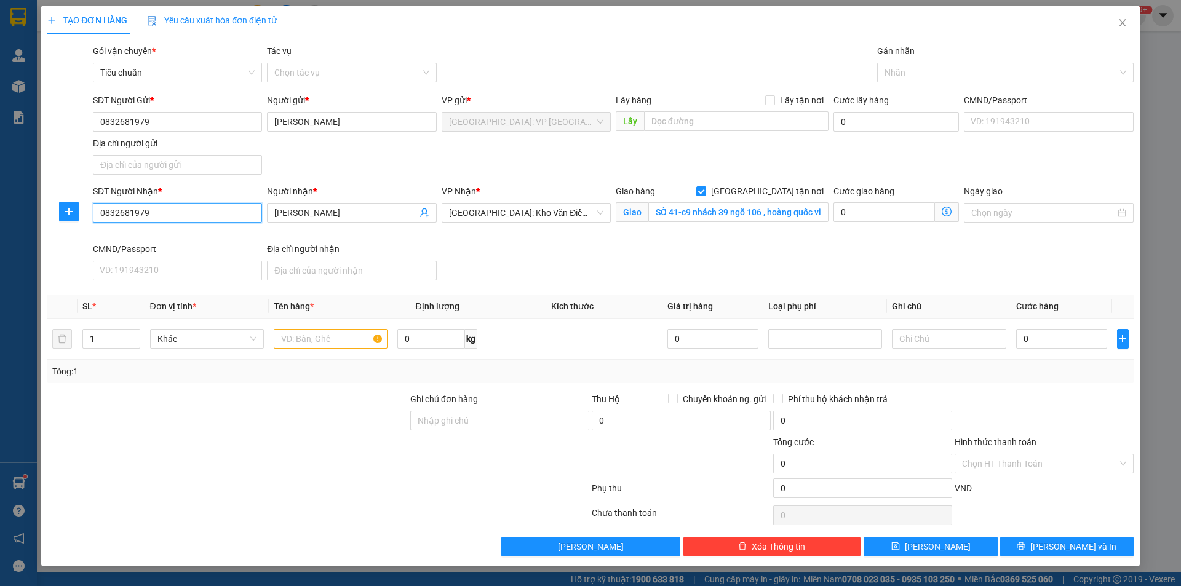
click at [244, 208] on input "0832681979" at bounding box center [177, 213] width 169 height 20
click at [705, 188] on input "[GEOGRAPHIC_DATA] tận nơi" at bounding box center [700, 190] width 9 height 9
checkbox input "false"
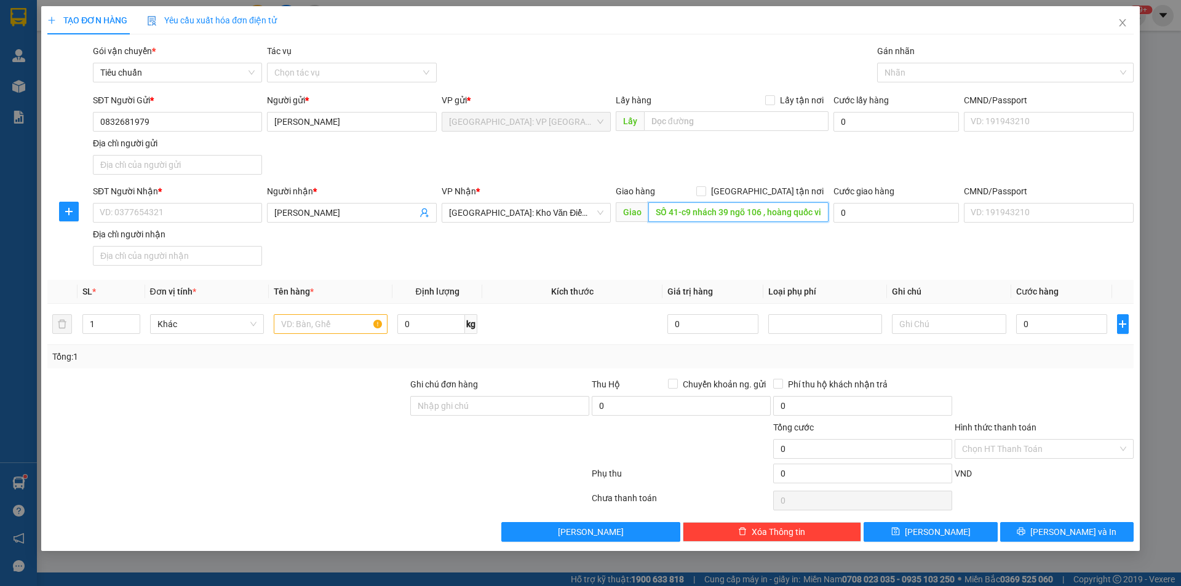
click at [778, 218] on input "SỐ 41-c9 nhách 39 ngõ 106 , hoàng quốc việt , [GEOGRAPHIC_DATA] , [GEOGRAPHIC_D…" at bounding box center [738, 212] width 180 height 20
click at [574, 213] on span "[GEOGRAPHIC_DATA]: Kho Văn Điển Thanh Trì" at bounding box center [526, 213] width 154 height 18
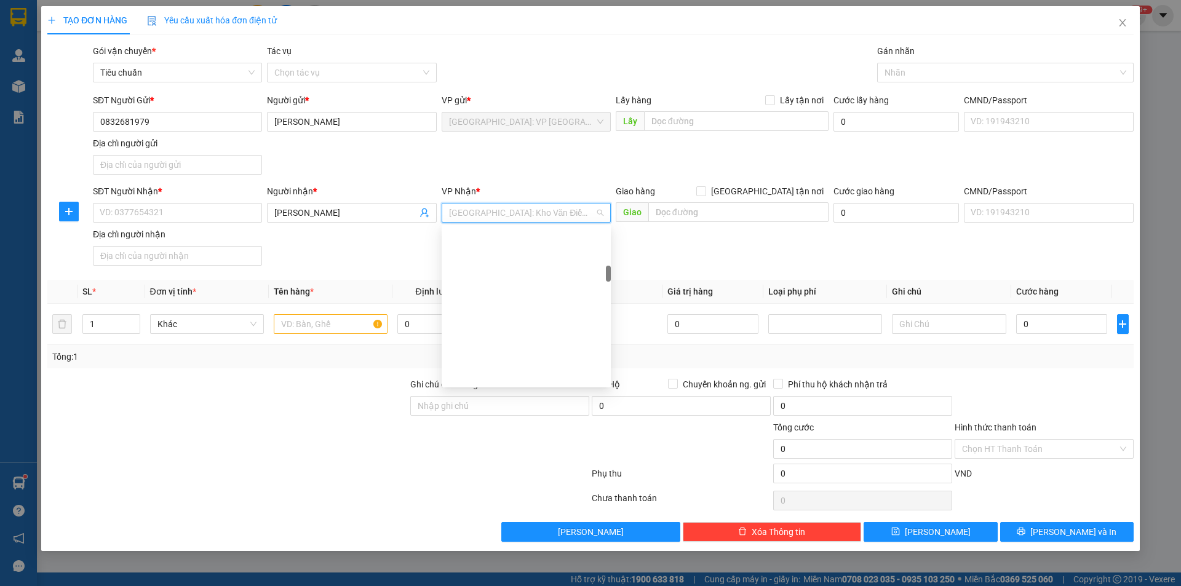
click at [573, 213] on span "[GEOGRAPHIC_DATA]: Kho Văn Điển Thanh Trì" at bounding box center [526, 213] width 154 height 18
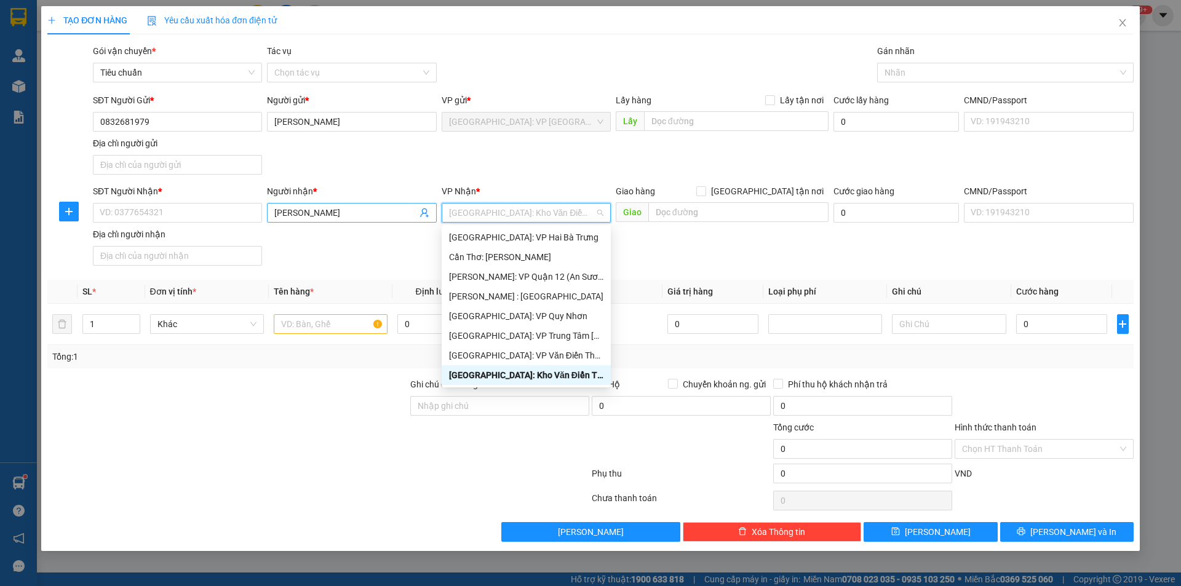
click at [330, 214] on input "[PERSON_NAME]" at bounding box center [345, 213] width 142 height 14
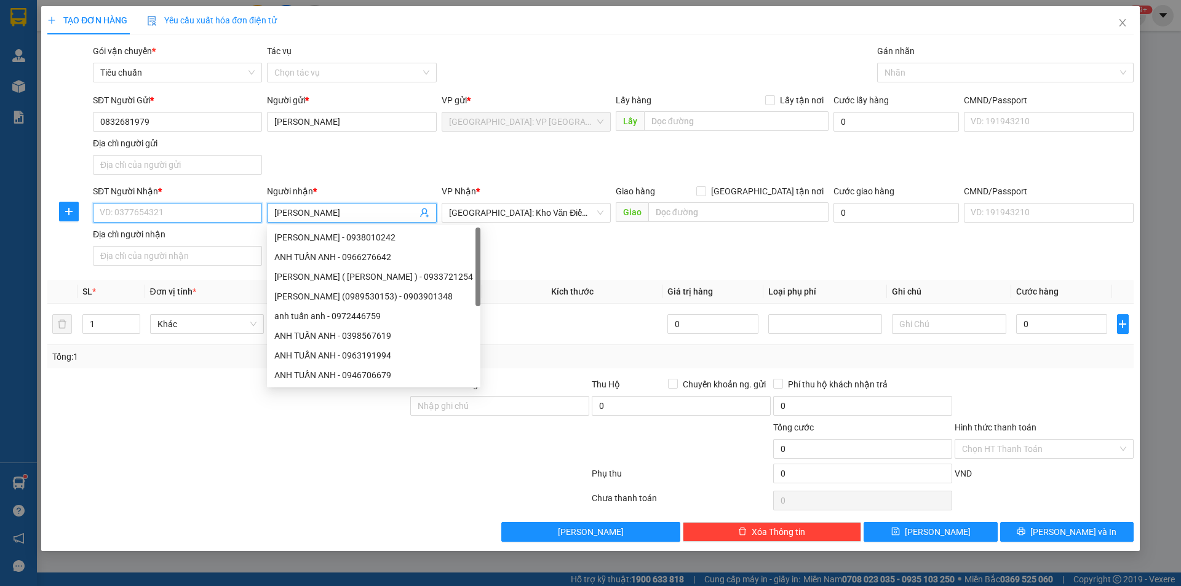
click at [228, 218] on input "SĐT Người Nhận *" at bounding box center [177, 213] width 169 height 20
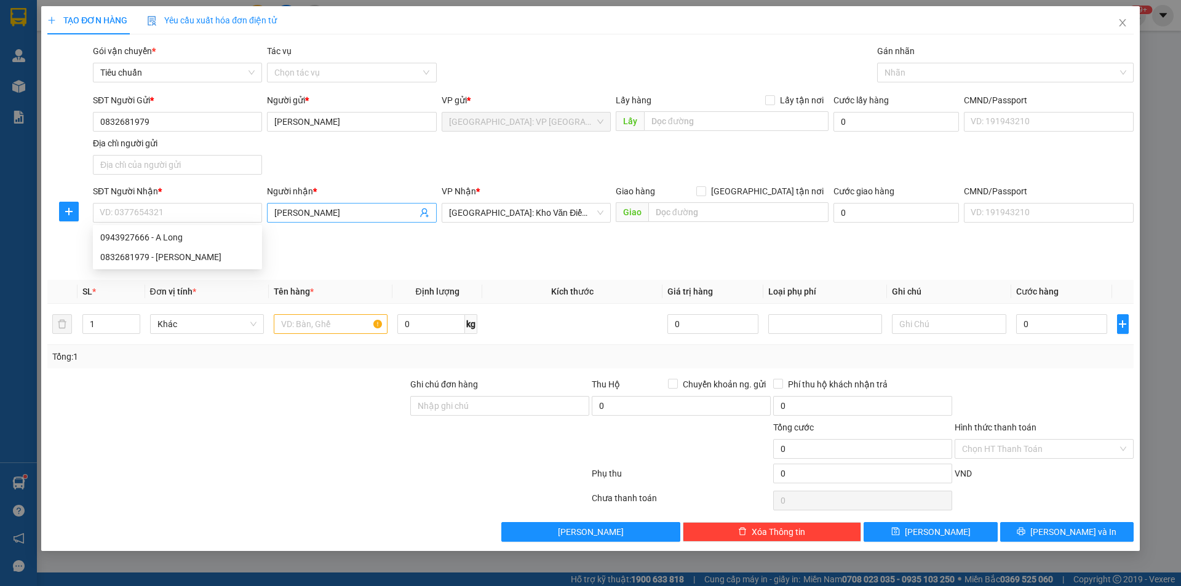
click at [334, 220] on span "[PERSON_NAME]" at bounding box center [351, 213] width 169 height 20
click at [336, 217] on input "[PERSON_NAME]" at bounding box center [345, 213] width 142 height 14
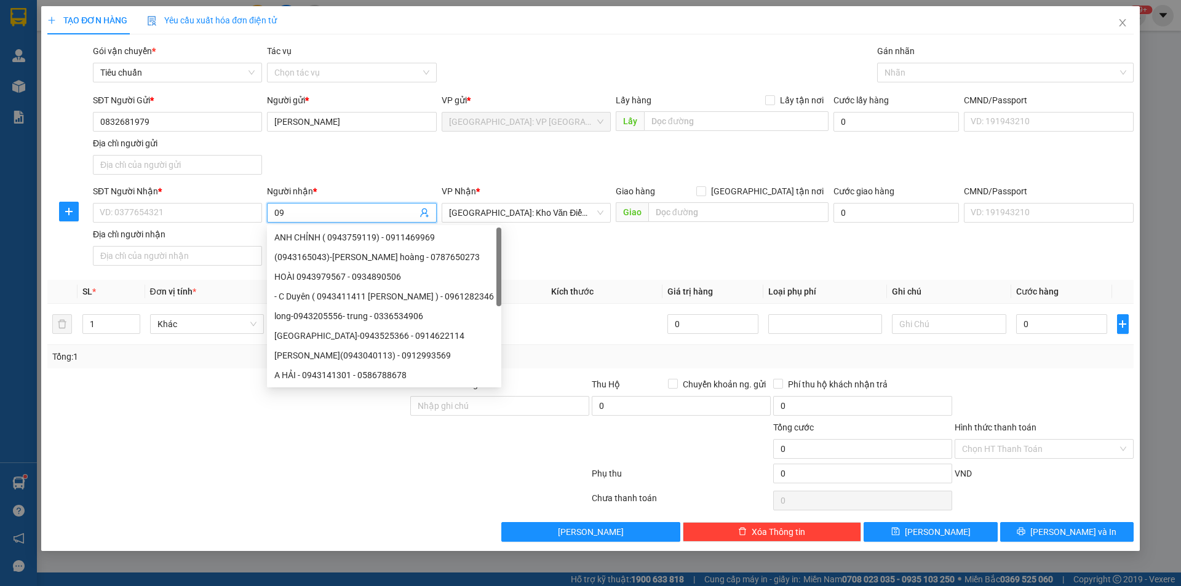
type input "0"
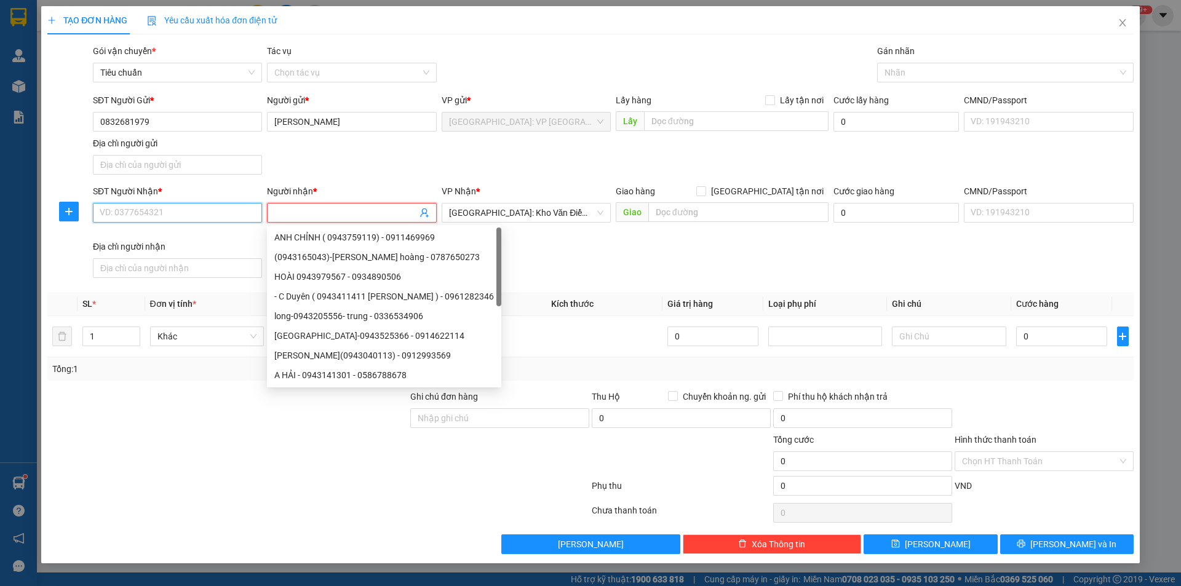
click at [236, 204] on input "SĐT Người Nhận *" at bounding box center [177, 213] width 169 height 20
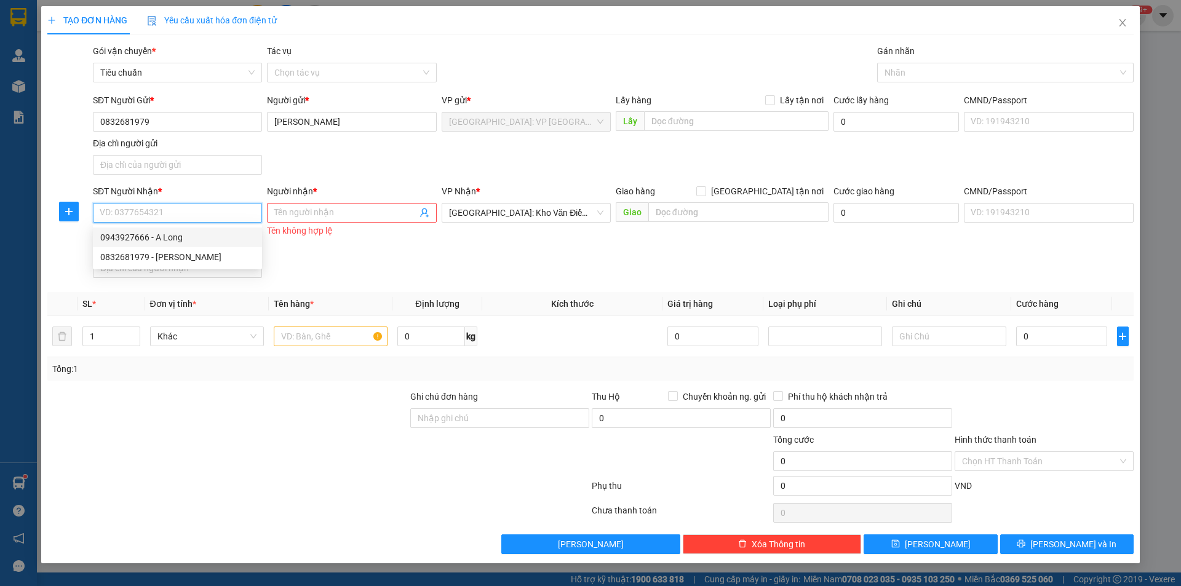
drag, startPoint x: 148, startPoint y: 239, endPoint x: 164, endPoint y: 231, distance: 17.3
click at [148, 238] on div "0943927666 - A Long" at bounding box center [177, 238] width 154 height 14
type input "0943927666"
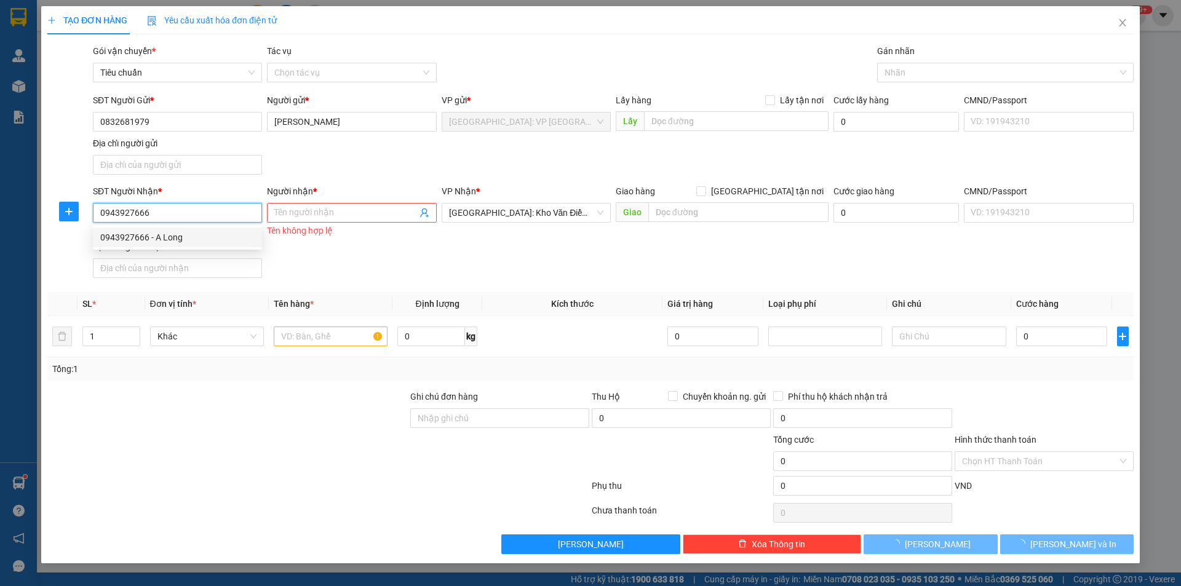
type input "A Long"
checkbox input "true"
type input "Lotte đường 23/10 tp nha trang."
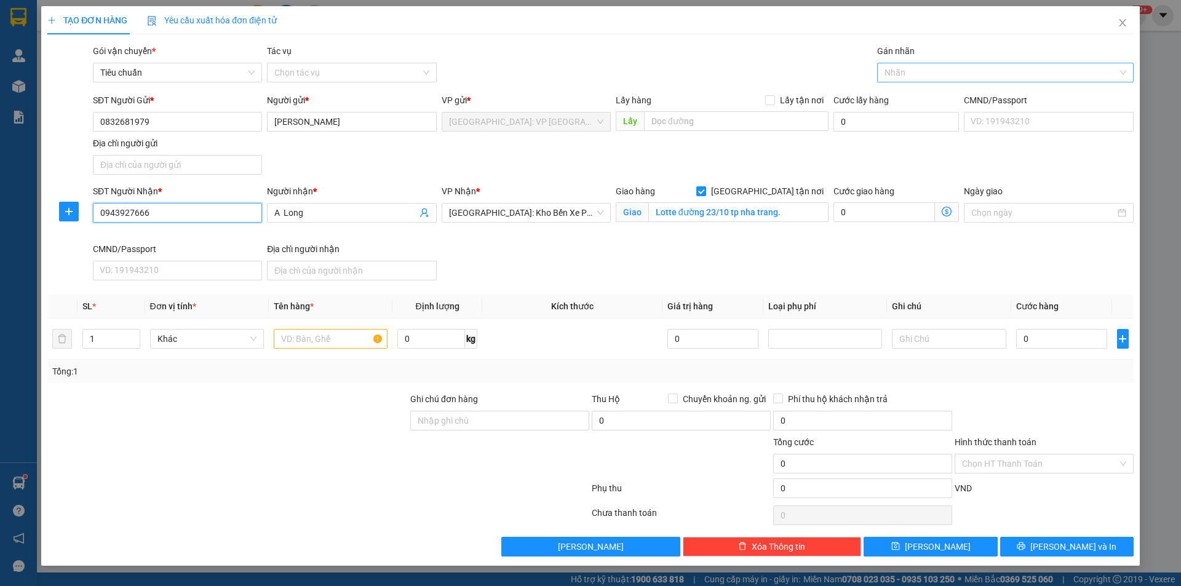
click at [905, 71] on div at bounding box center [999, 72] width 238 height 15
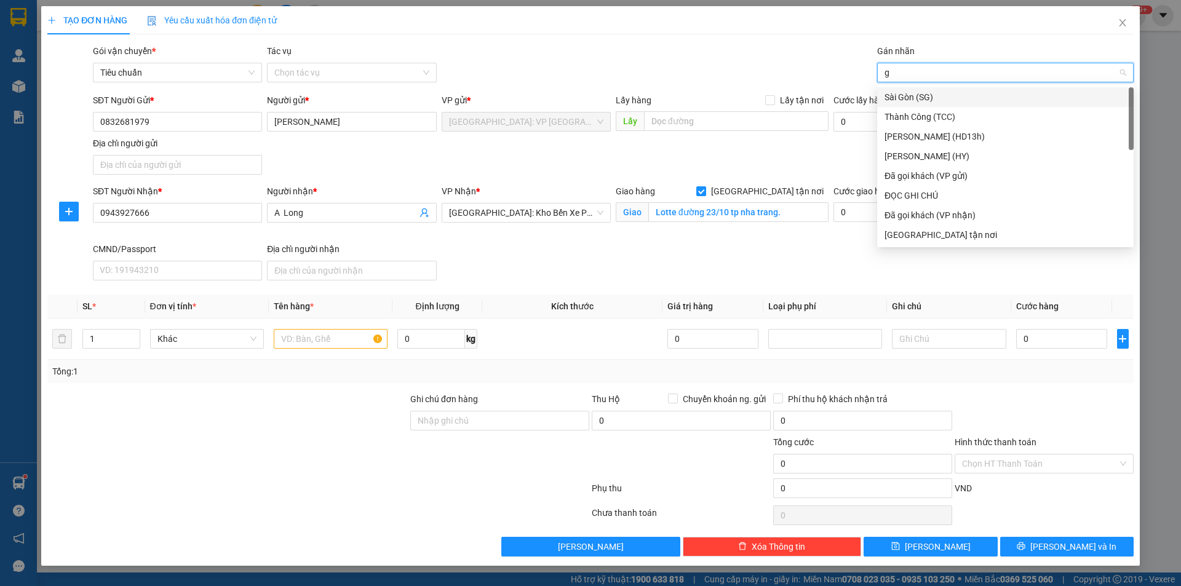
type input "gi"
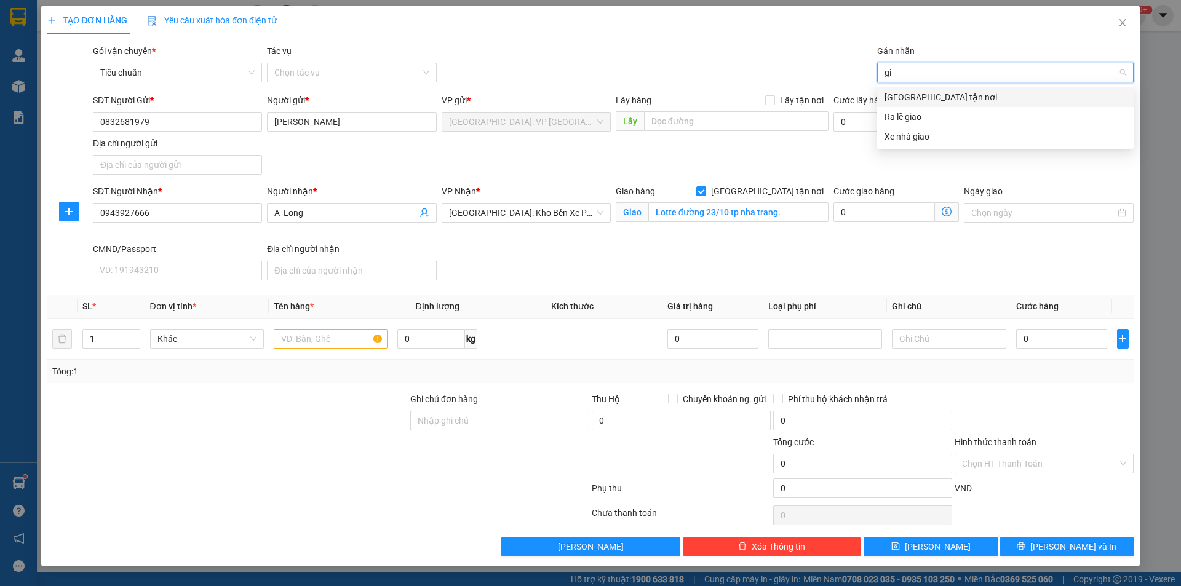
click at [909, 91] on div "[GEOGRAPHIC_DATA] tận nơi" at bounding box center [1005, 97] width 242 height 14
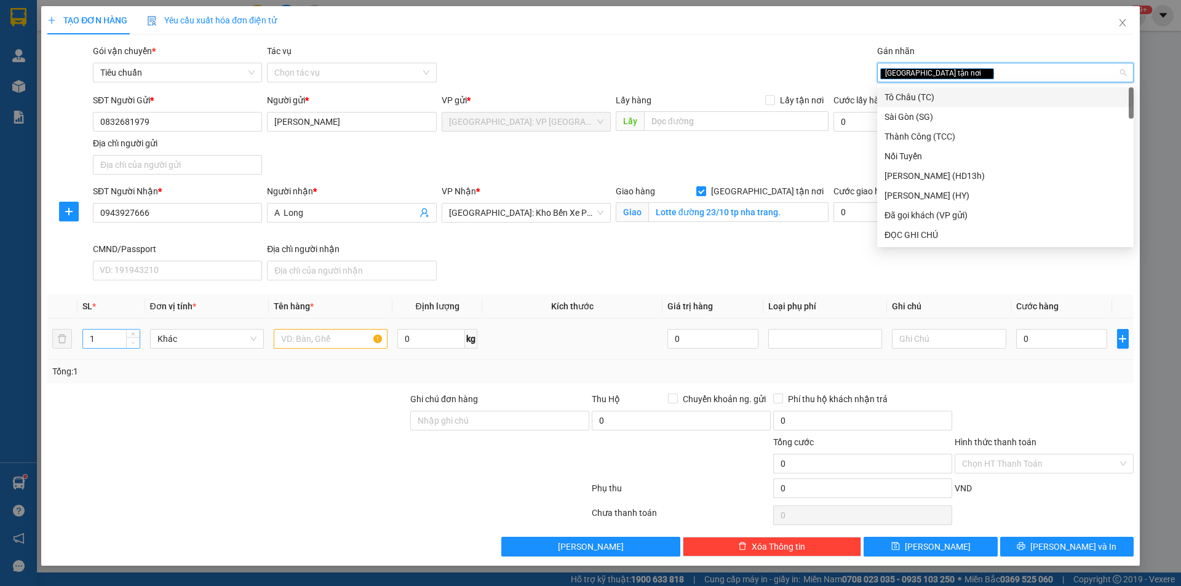
click at [135, 339] on span "down" at bounding box center [133, 342] width 7 height 7
click at [133, 341] on span "Decrease Value" at bounding box center [133, 344] width 14 height 7
click at [132, 335] on icon "up" at bounding box center [133, 336] width 4 height 4
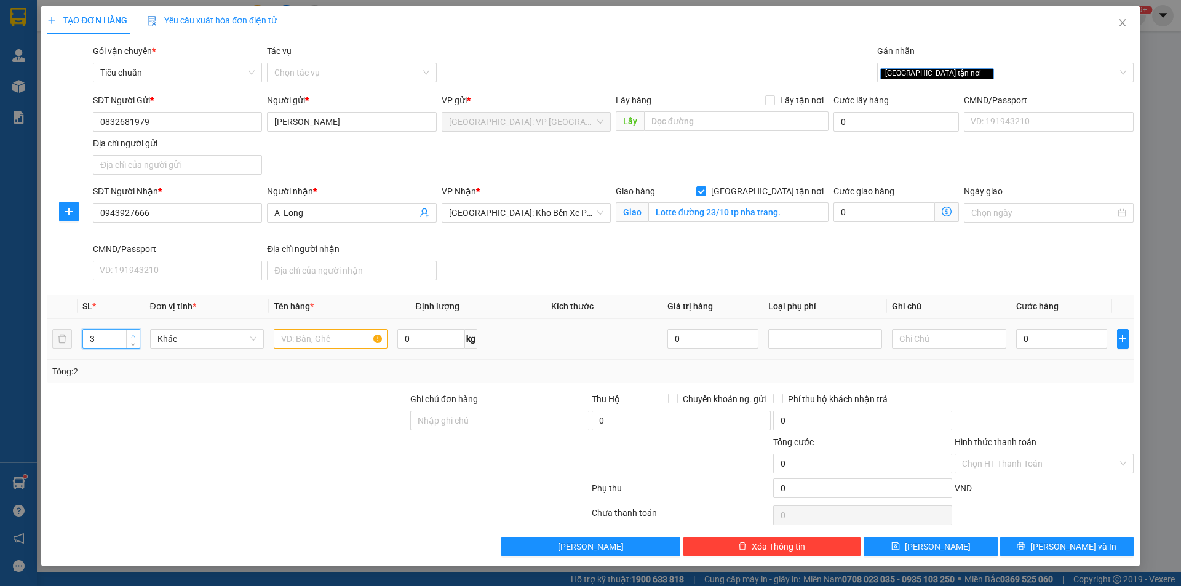
click at [131, 335] on icon "up" at bounding box center [133, 336] width 4 height 4
click at [302, 343] on input "text" at bounding box center [331, 339] width 114 height 20
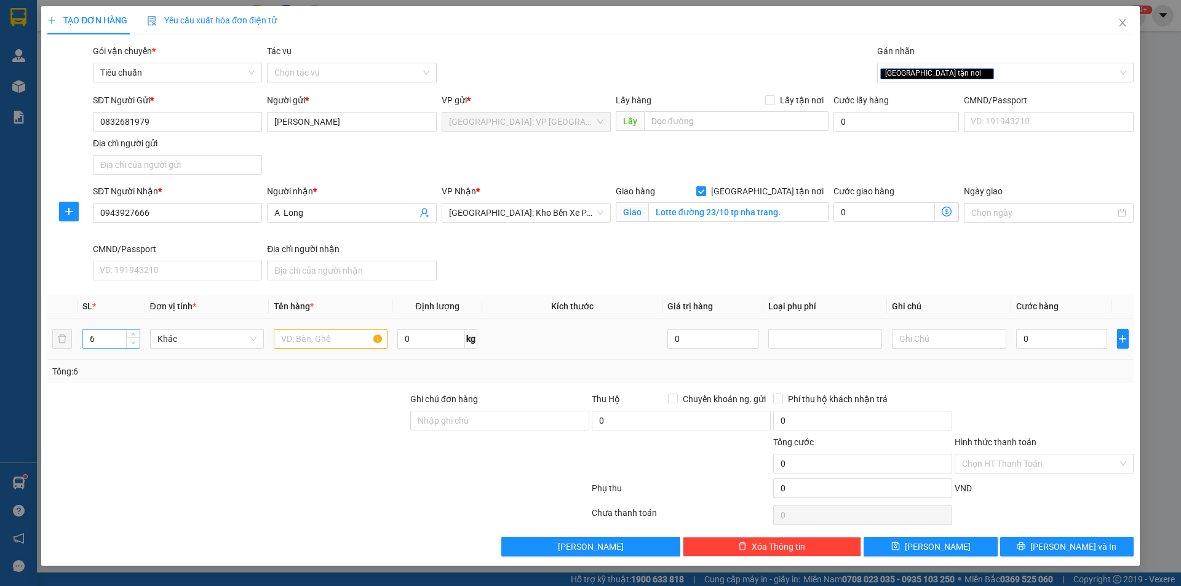
type input "5"
drag, startPoint x: 129, startPoint y: 341, endPoint x: 205, endPoint y: 338, distance: 75.7
click at [132, 341] on span "down" at bounding box center [133, 343] width 7 height 7
click at [322, 338] on input "text" at bounding box center [331, 339] width 114 height 20
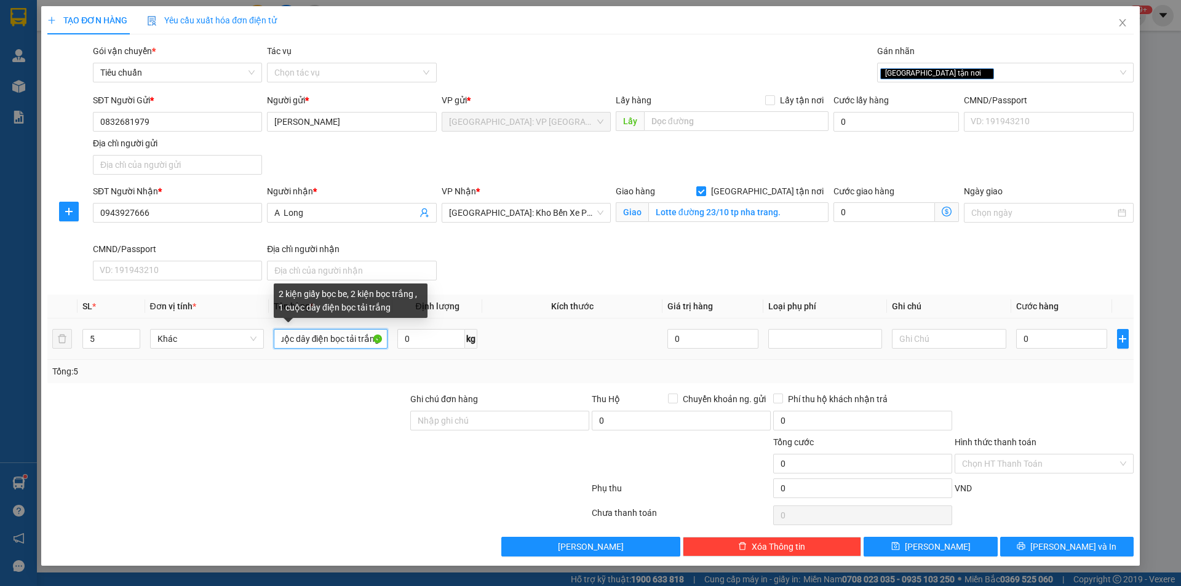
scroll to position [0, 156]
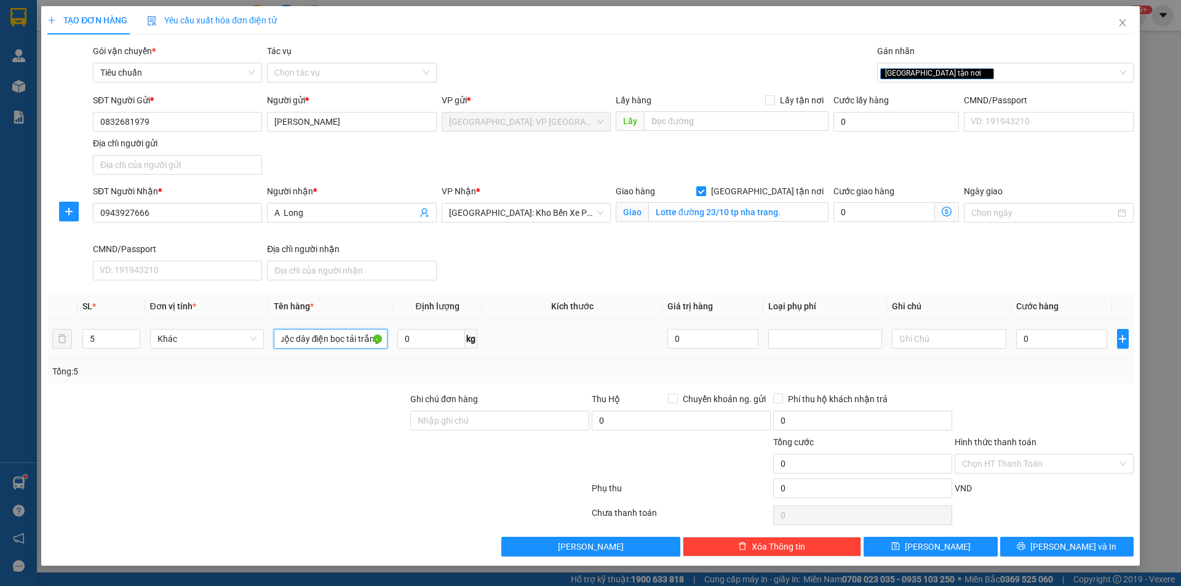
type input "2 kiện giấy bọc be, 2 kiện bọc trắng , 1 cuộc dây điện bọc tải trắng"
click at [1040, 327] on div "0" at bounding box center [1062, 339] width 92 height 25
click at [1049, 335] on input "0" at bounding box center [1062, 339] width 92 height 20
type input "3"
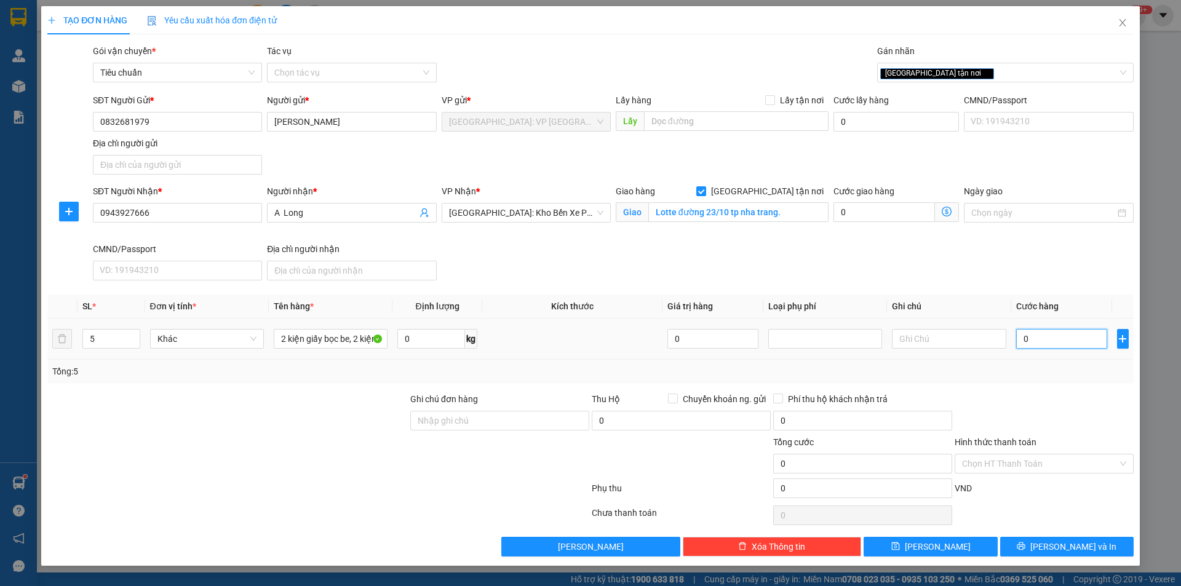
type input "3"
type input "36"
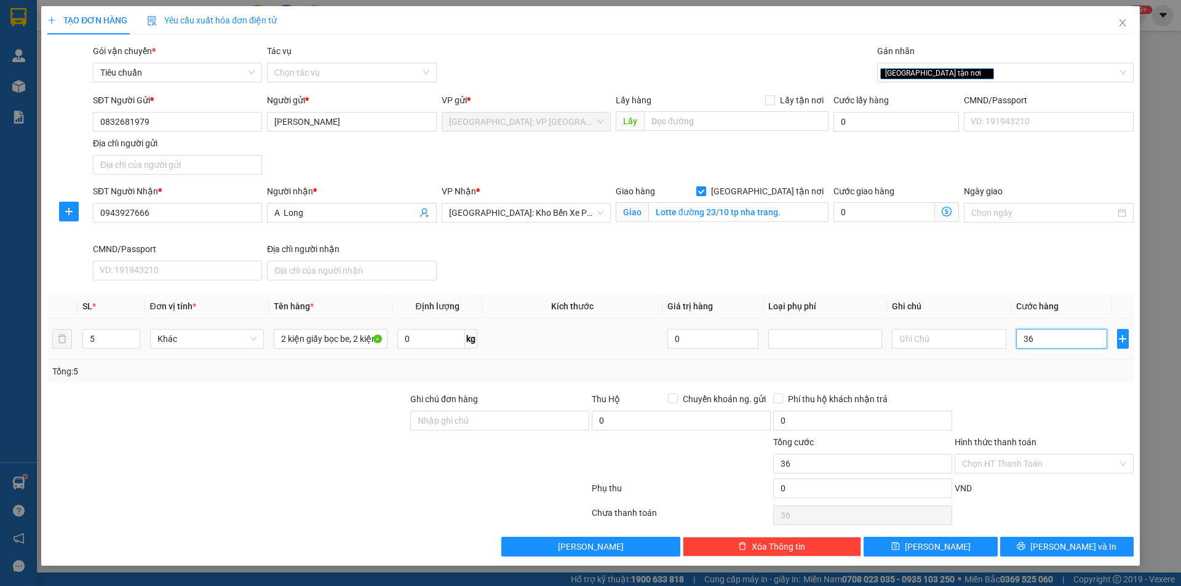
type input "3"
type input "0"
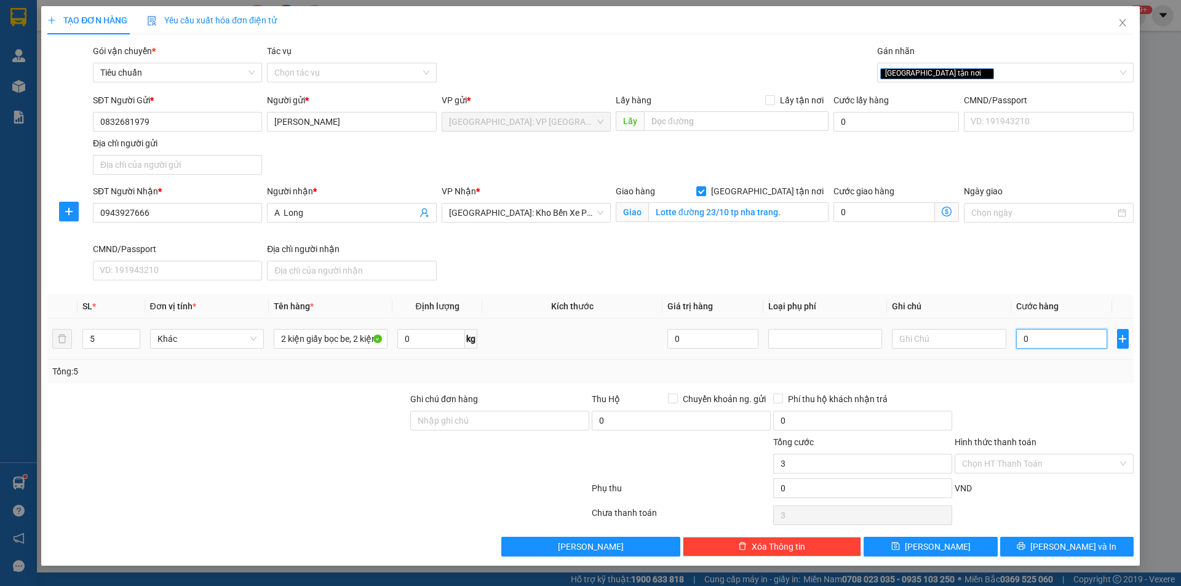
type input "0"
type input "06"
type input "6"
type input "063"
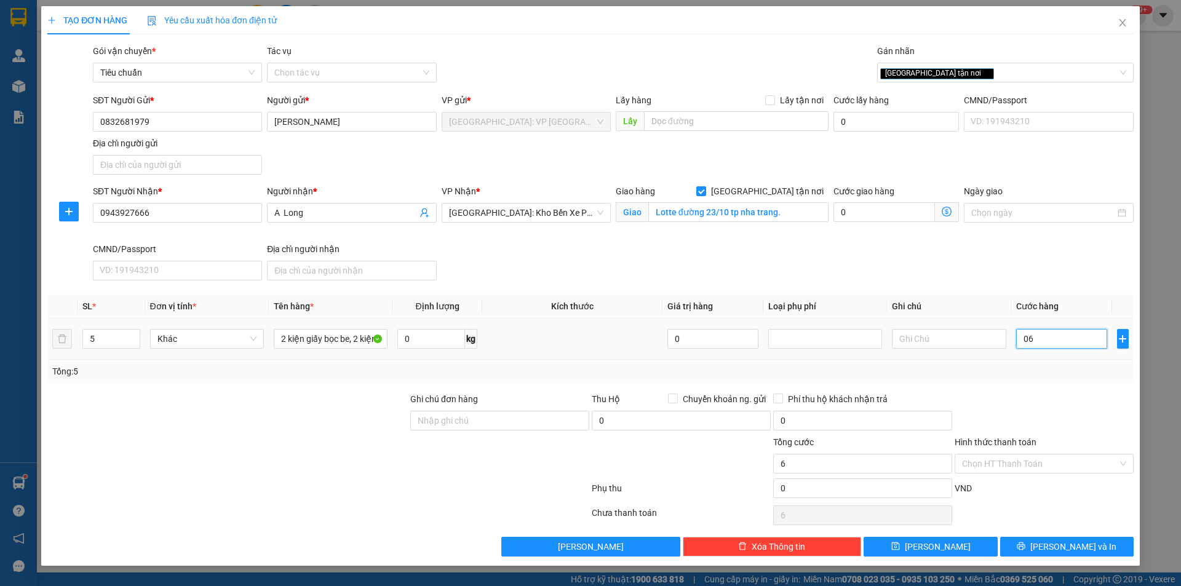
type input "63"
type input "0.630"
type input "630"
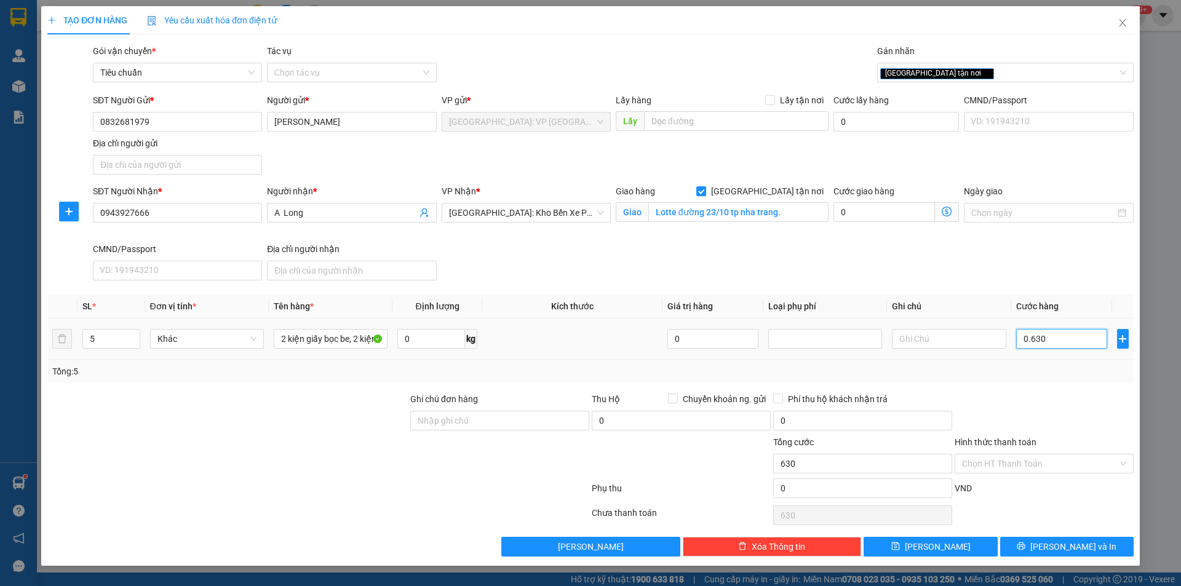
type input "06.300"
type input "6.300"
type input "063.000"
type input "63.000"
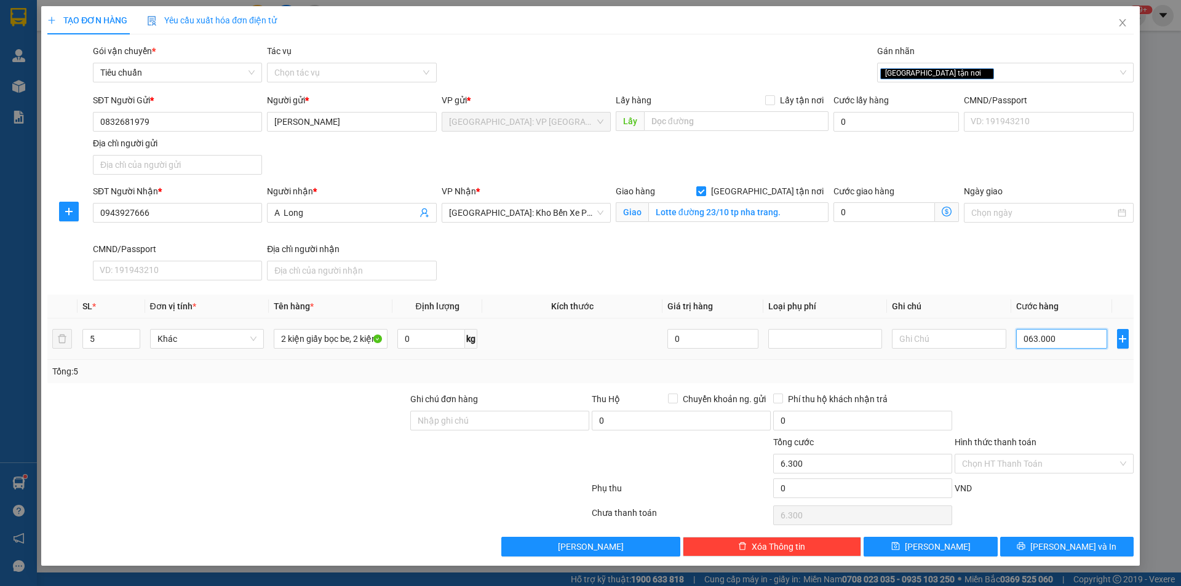
type input "63.000"
type input "0.630.000"
type input "630.000"
type input "06.300.000"
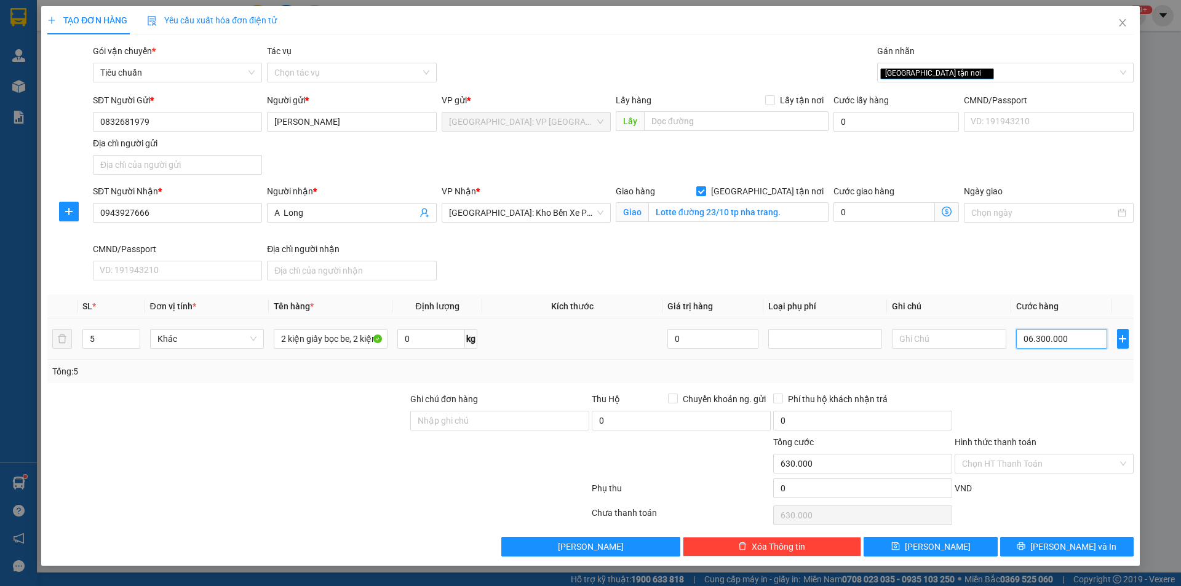
type input "6.300.000"
type input "0.630.000"
type input "630.000"
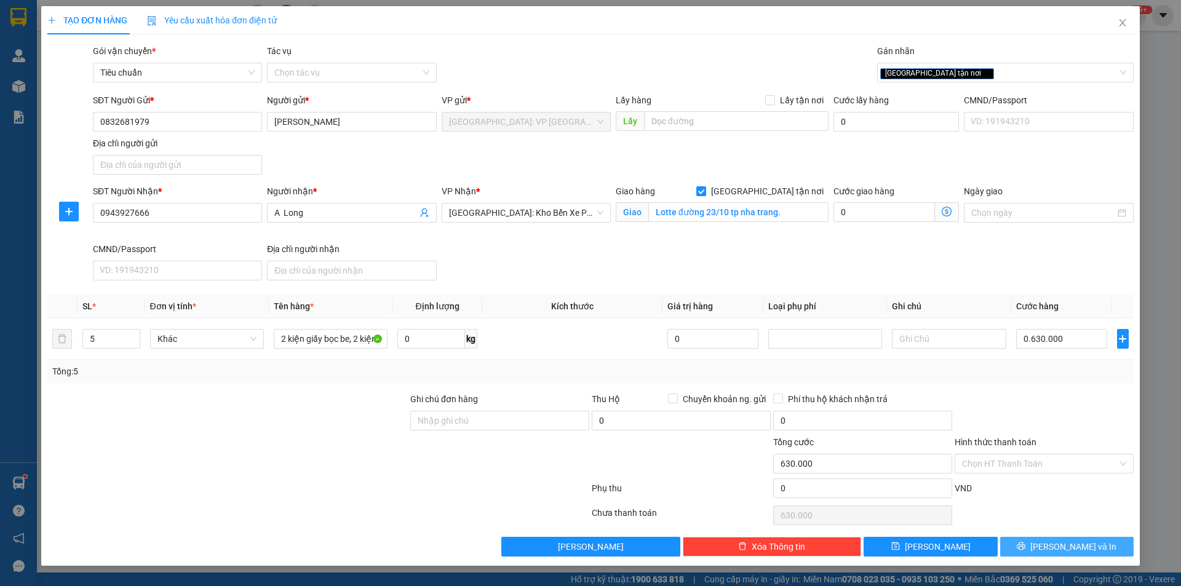
type input "630.000"
click at [1056, 543] on span "[PERSON_NAME] và In" at bounding box center [1073, 547] width 86 height 14
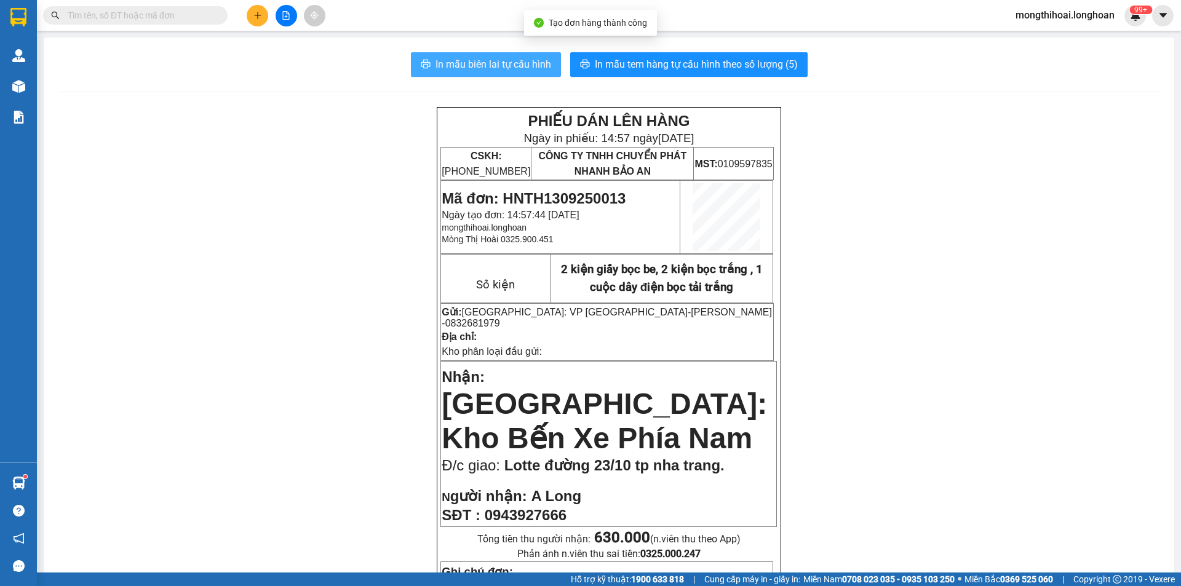
drag, startPoint x: 534, startPoint y: 61, endPoint x: 852, endPoint y: 113, distance: 322.0
click at [534, 61] on span "In mẫu biên lai tự cấu hình" at bounding box center [493, 64] width 116 height 15
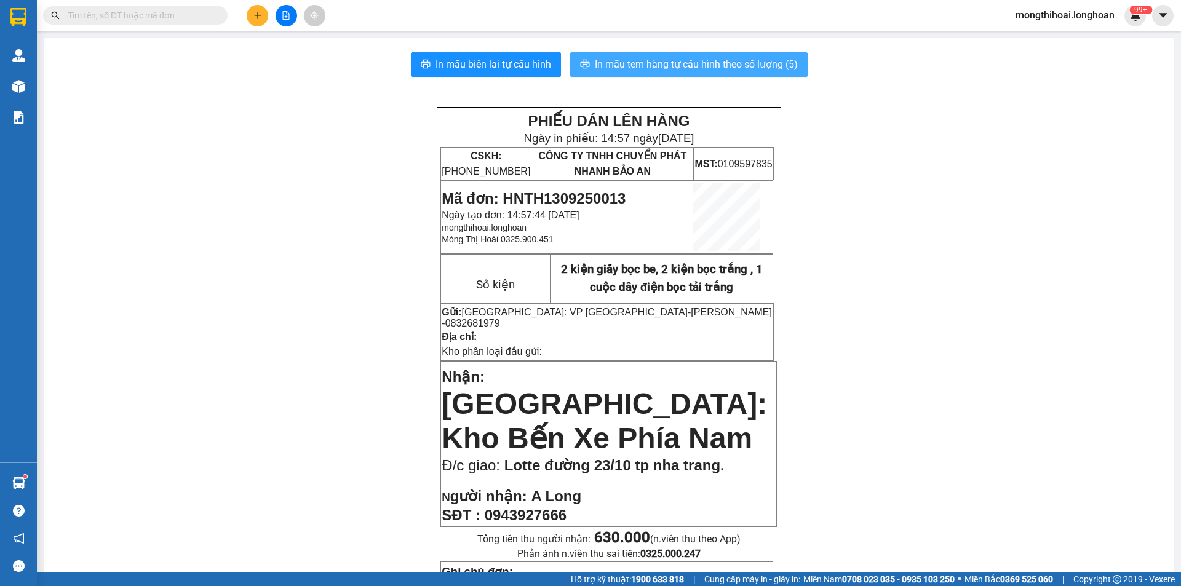
click at [675, 60] on span "In mẫu tem hàng tự cấu hình theo số lượng (5)" at bounding box center [696, 64] width 203 height 15
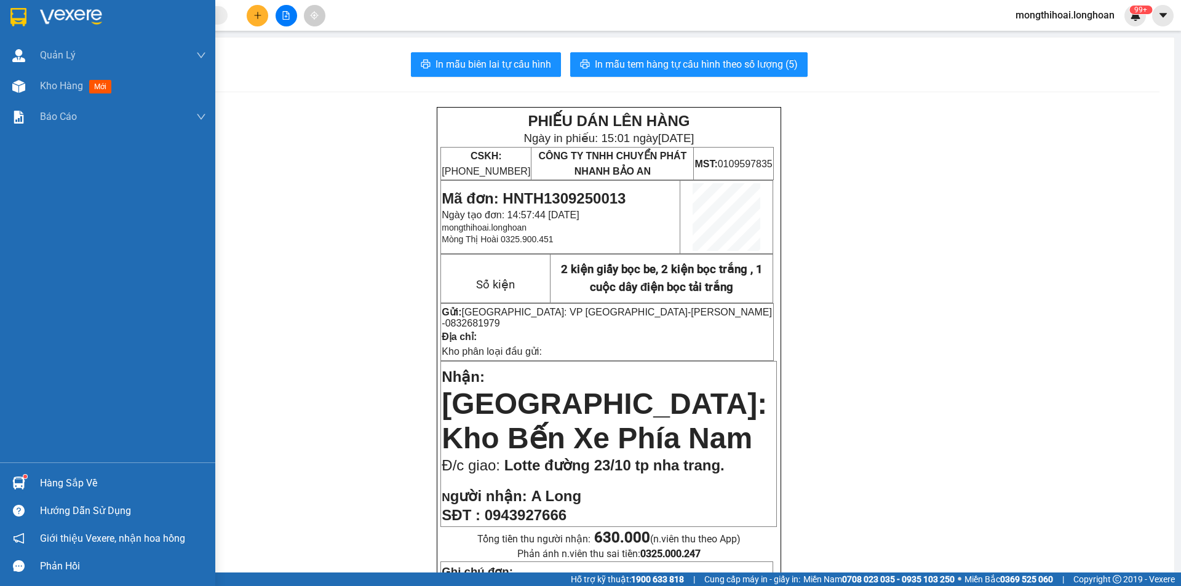
click at [0, 22] on div at bounding box center [107, 20] width 215 height 40
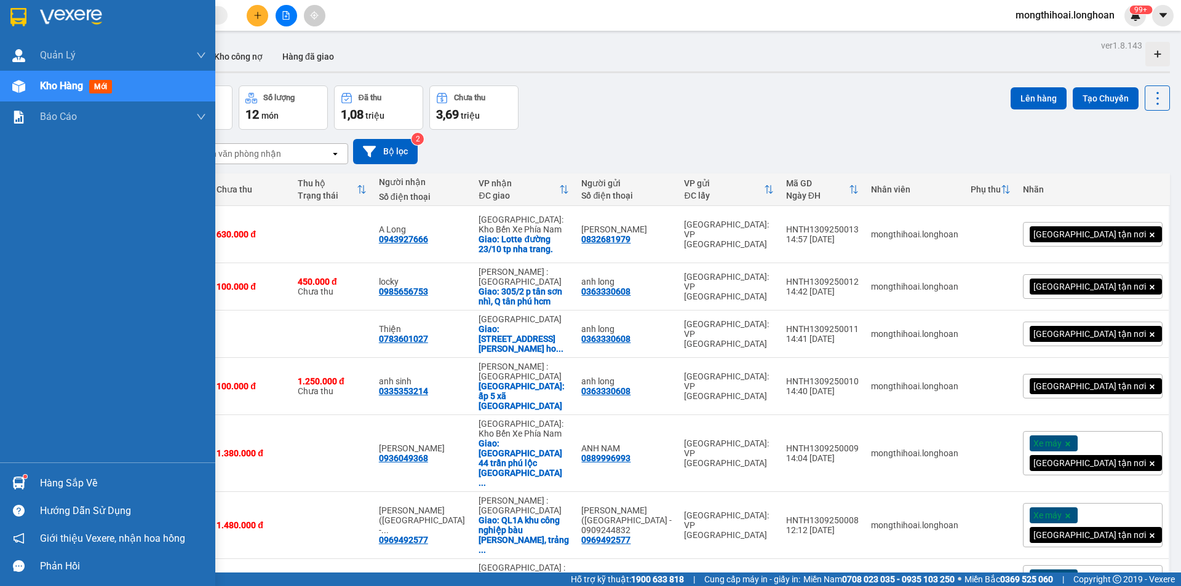
click at [3, 17] on div at bounding box center [107, 20] width 215 height 40
click at [0, 10] on div at bounding box center [107, 20] width 215 height 40
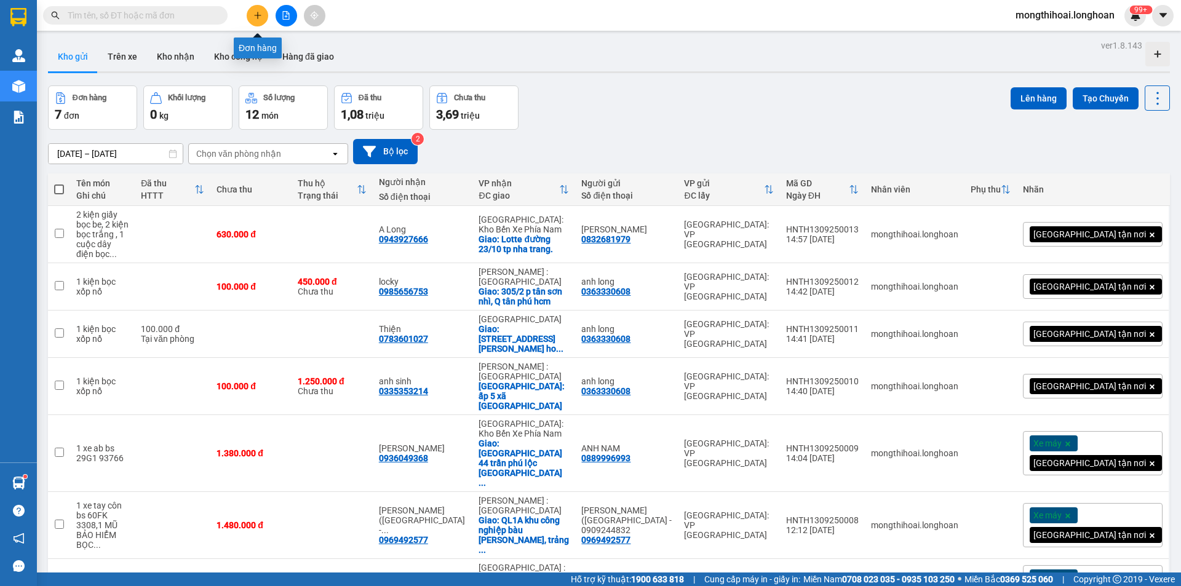
click at [256, 19] on icon "plus" at bounding box center [257, 15] width 9 height 9
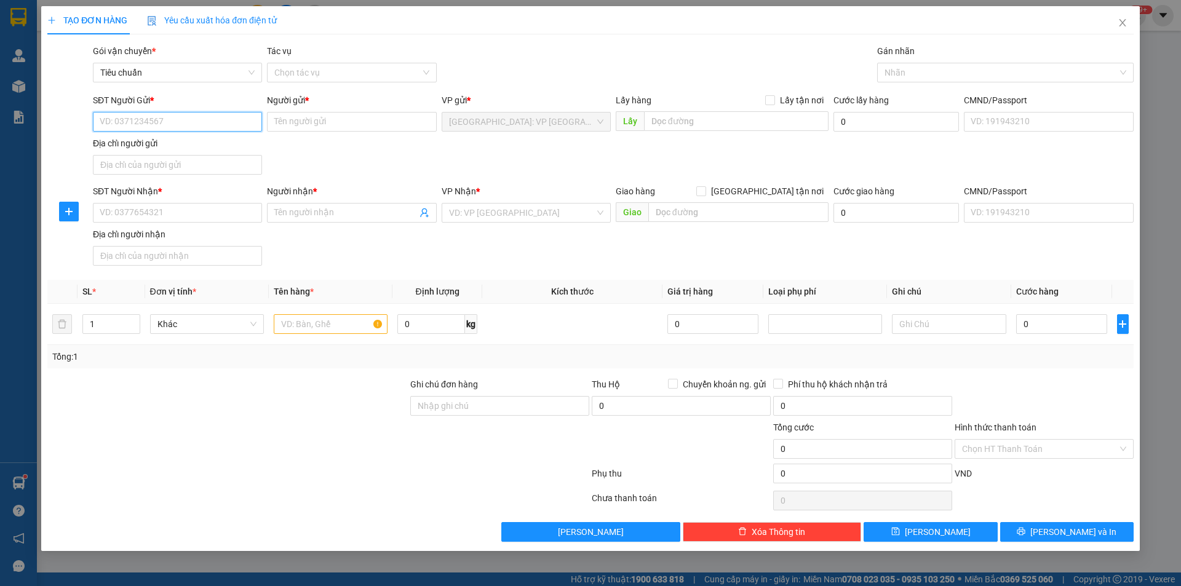
click at [239, 119] on input "SĐT Người Gửi *" at bounding box center [177, 122] width 169 height 20
click at [175, 144] on div "0989262818 - chị mai" at bounding box center [177, 147] width 154 height 14
type input "0989262818"
type input "chị mai"
type input "0989262818"
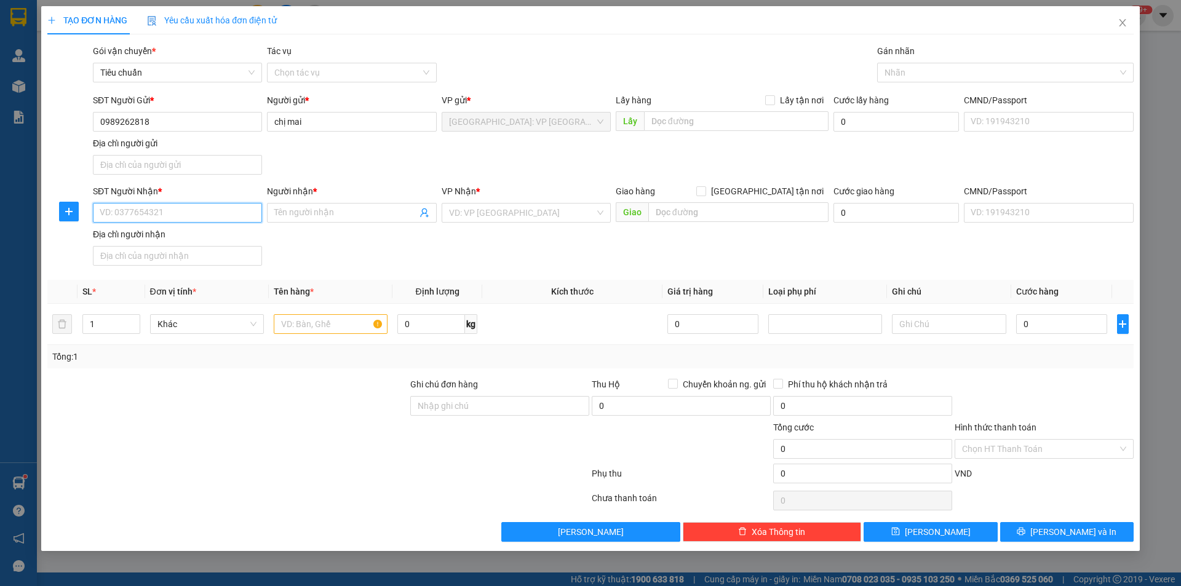
click at [229, 220] on input "SĐT Người Nhận *" at bounding box center [177, 213] width 169 height 20
click at [208, 220] on input "SĐT Người Nhận *" at bounding box center [177, 213] width 169 height 20
paste input "0901107956"
click at [207, 216] on input "0901107956" at bounding box center [177, 213] width 169 height 20
type input "0901107956"
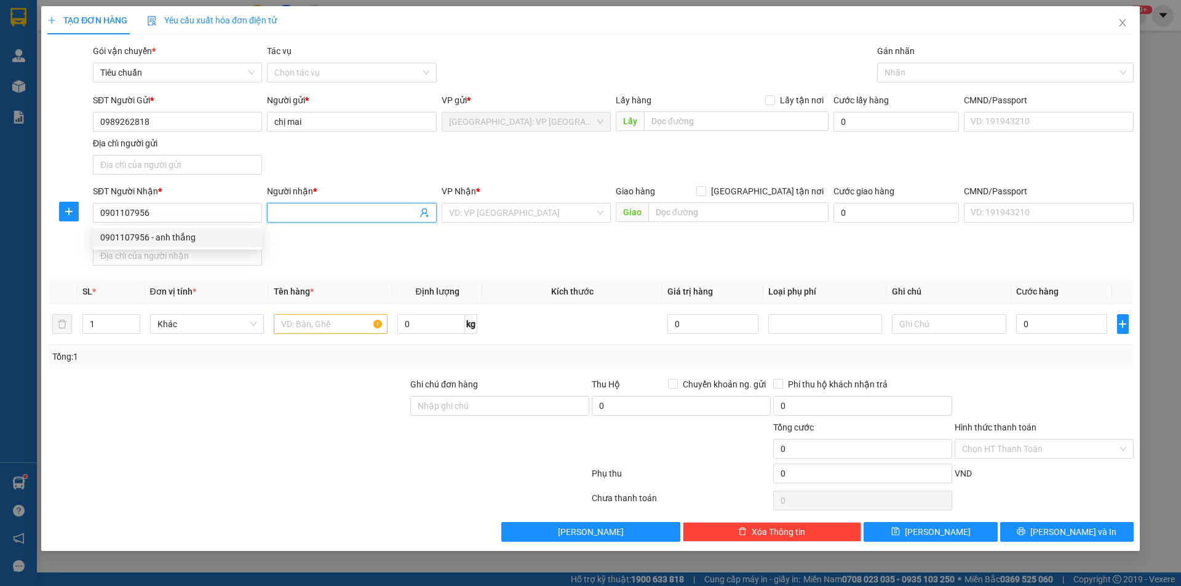
click at [323, 213] on input "Người nhận *" at bounding box center [345, 213] width 142 height 14
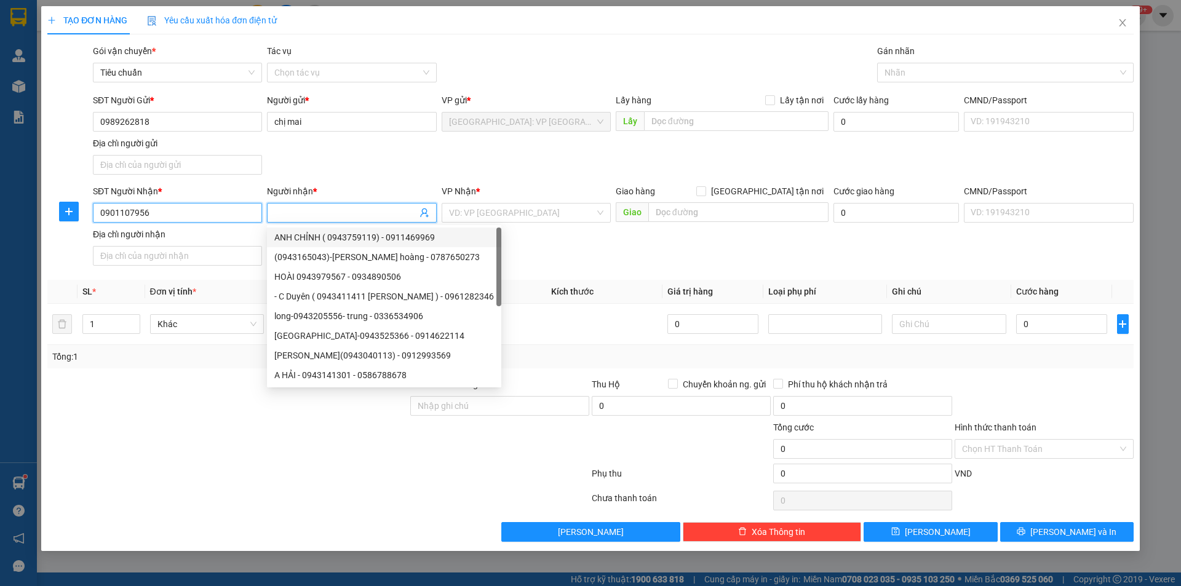
click at [184, 219] on input "0901107956" at bounding box center [177, 213] width 169 height 20
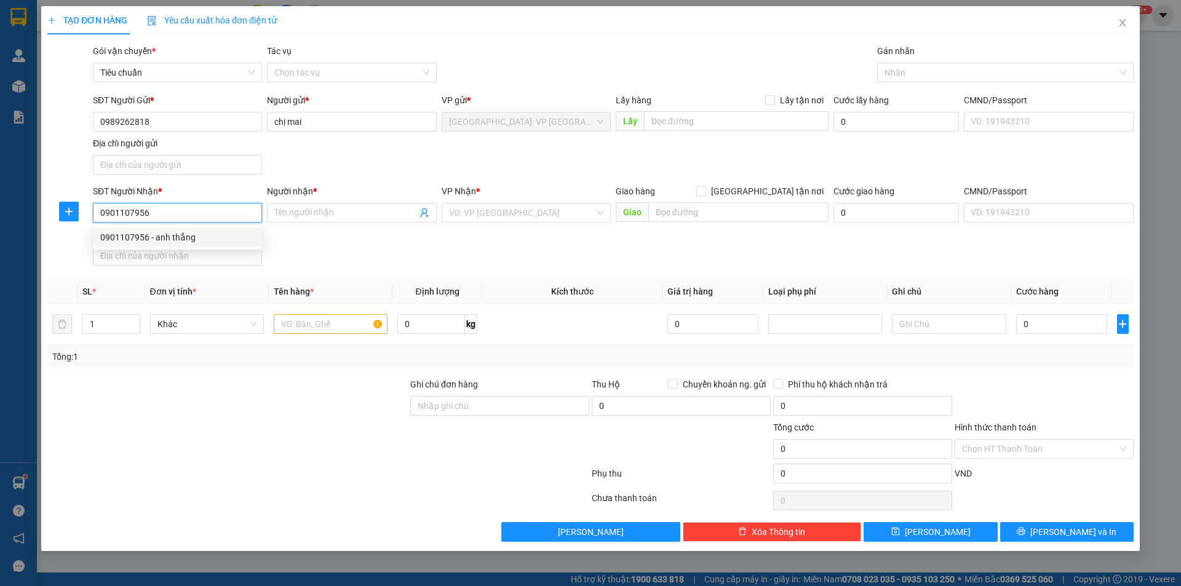
drag, startPoint x: 172, startPoint y: 234, endPoint x: 408, endPoint y: 226, distance: 236.2
click at [173, 232] on div "0901107956 - anh thắng" at bounding box center [177, 238] width 154 height 14
type input "anh thắng"
checkbox input "true"
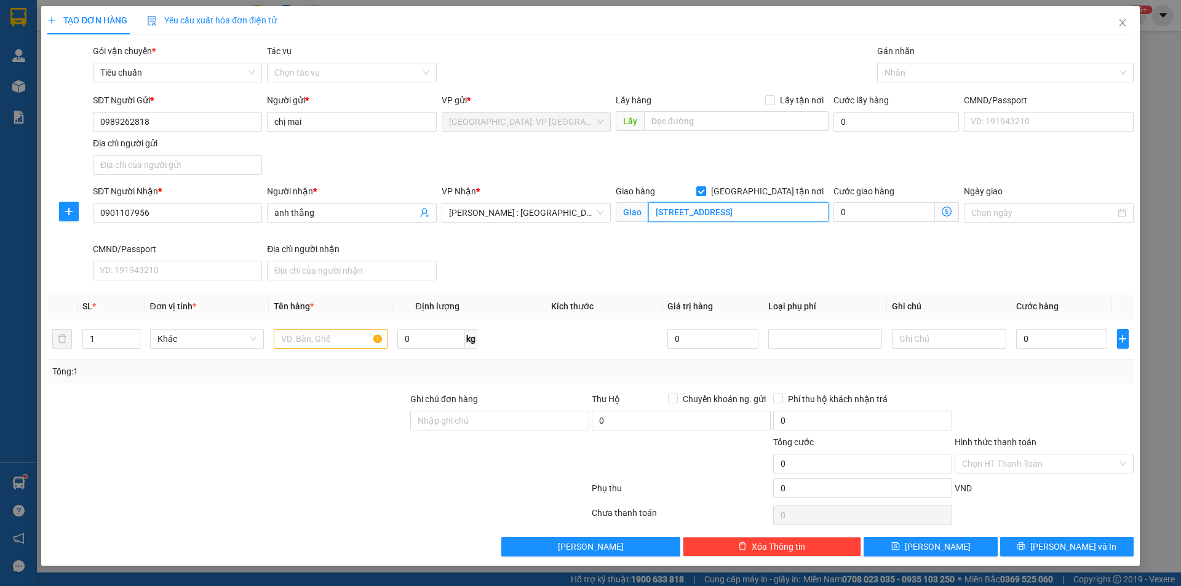
click at [813, 209] on input "[STREET_ADDRESS]" at bounding box center [738, 212] width 180 height 20
drag, startPoint x: 777, startPoint y: 210, endPoint x: 805, endPoint y: 210, distance: 28.3
click at [805, 210] on input "[STREET_ADDRESS]" at bounding box center [738, 212] width 180 height 20
type input "63 Thới Tam Thôn 6, Hóc Môn, hcm"
click at [799, 201] on div "Giao hàng [GEOGRAPHIC_DATA] tận nơi" at bounding box center [722, 193] width 213 height 18
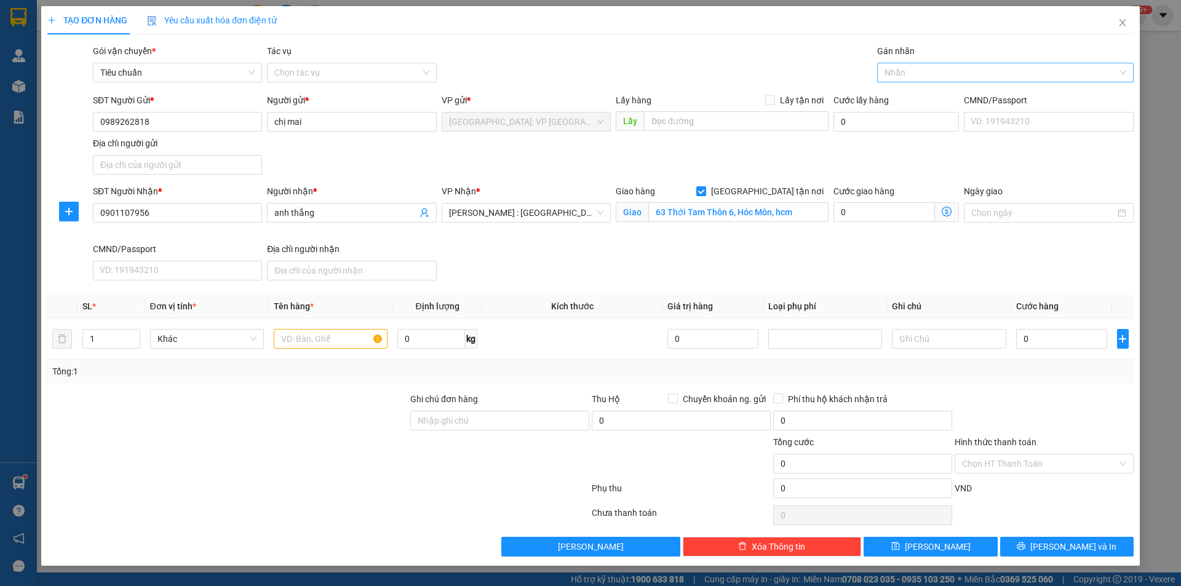
click at [905, 73] on div at bounding box center [999, 72] width 238 height 15
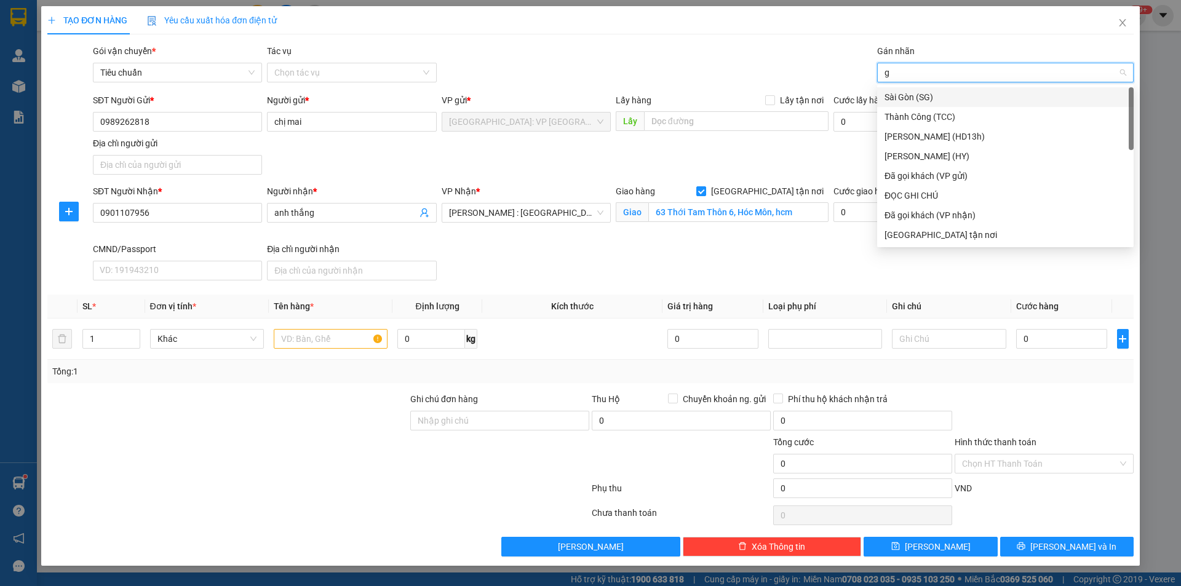
type input "gi"
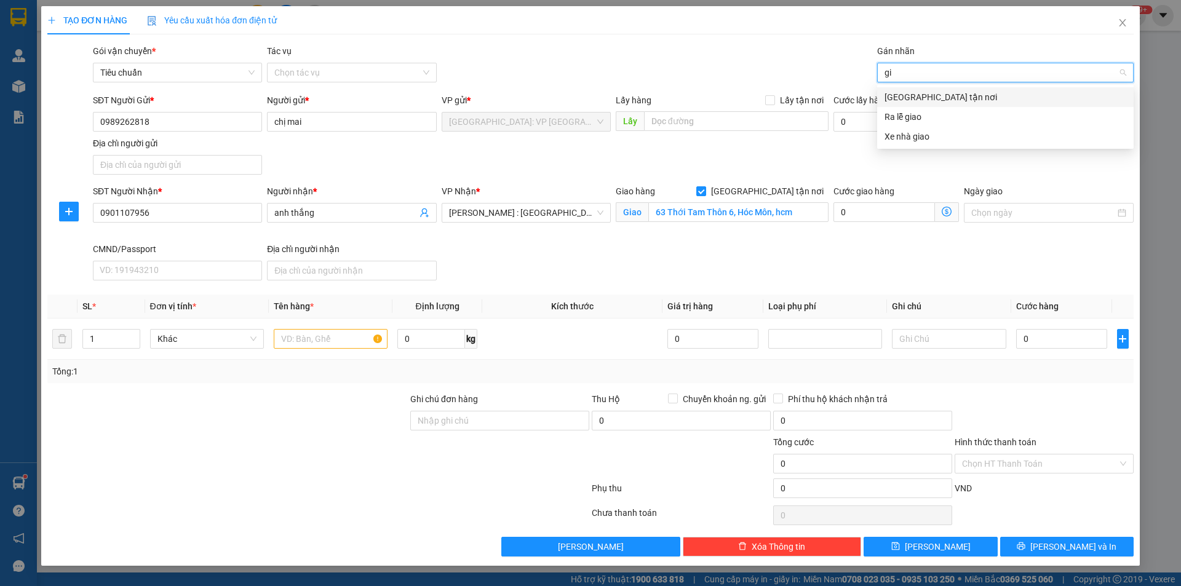
click at [909, 101] on div "[GEOGRAPHIC_DATA] tận nơi" at bounding box center [1005, 97] width 242 height 14
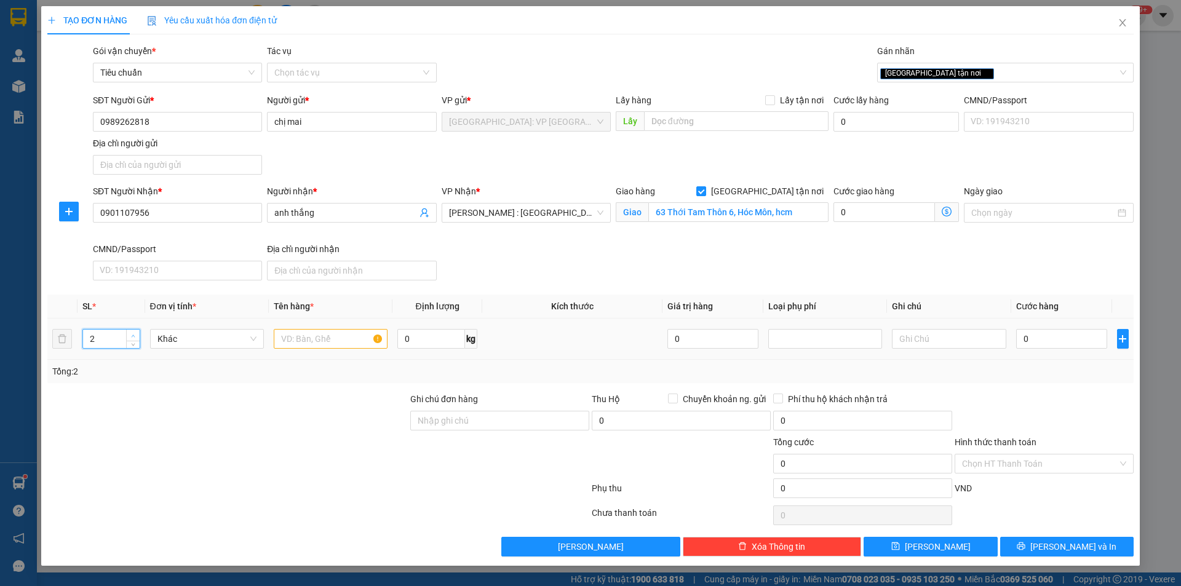
click at [136, 330] on span "Increase Value" at bounding box center [133, 335] width 14 height 11
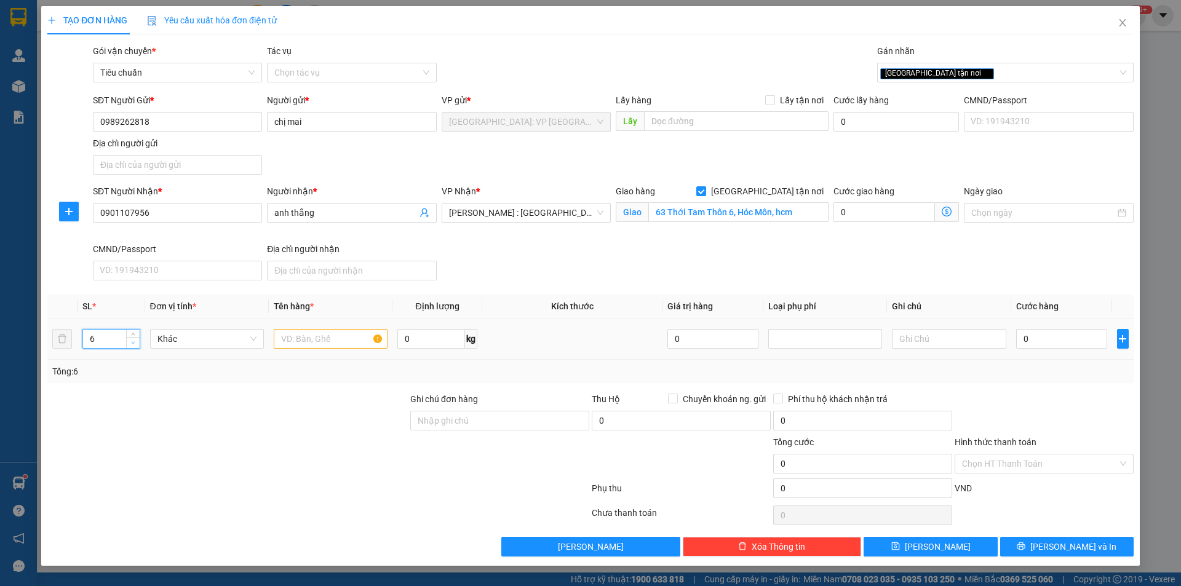
type input "5"
click at [132, 342] on icon "down" at bounding box center [134, 343] width 4 height 2
click at [306, 339] on input "text" at bounding box center [331, 339] width 114 height 20
type input "5 kiện giấy"
click at [1052, 336] on input "0" at bounding box center [1062, 339] width 92 height 20
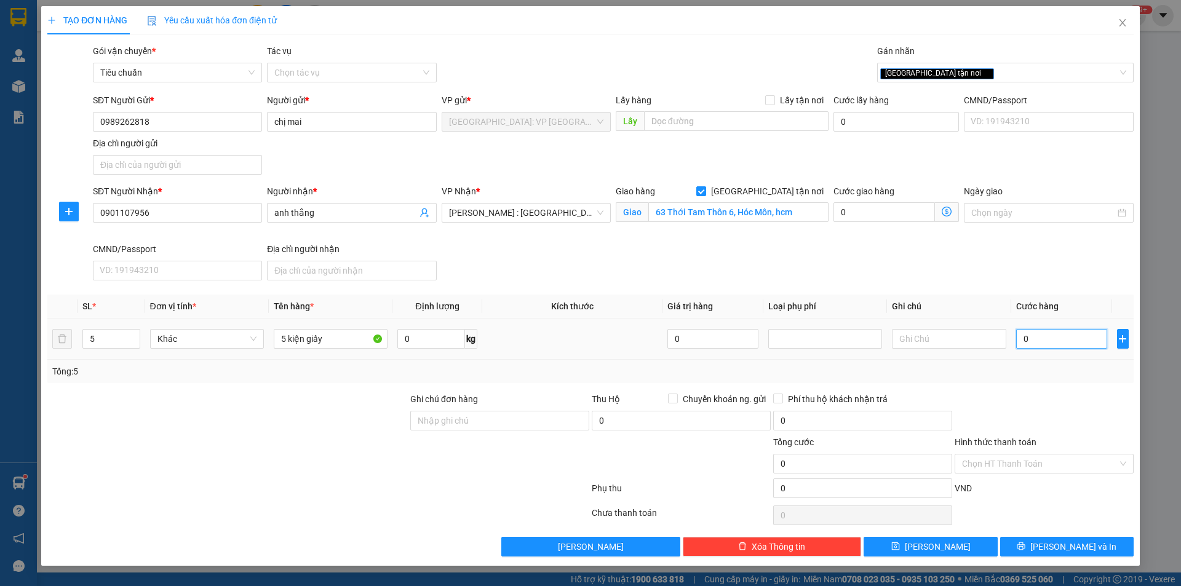
type input "4"
type input "45"
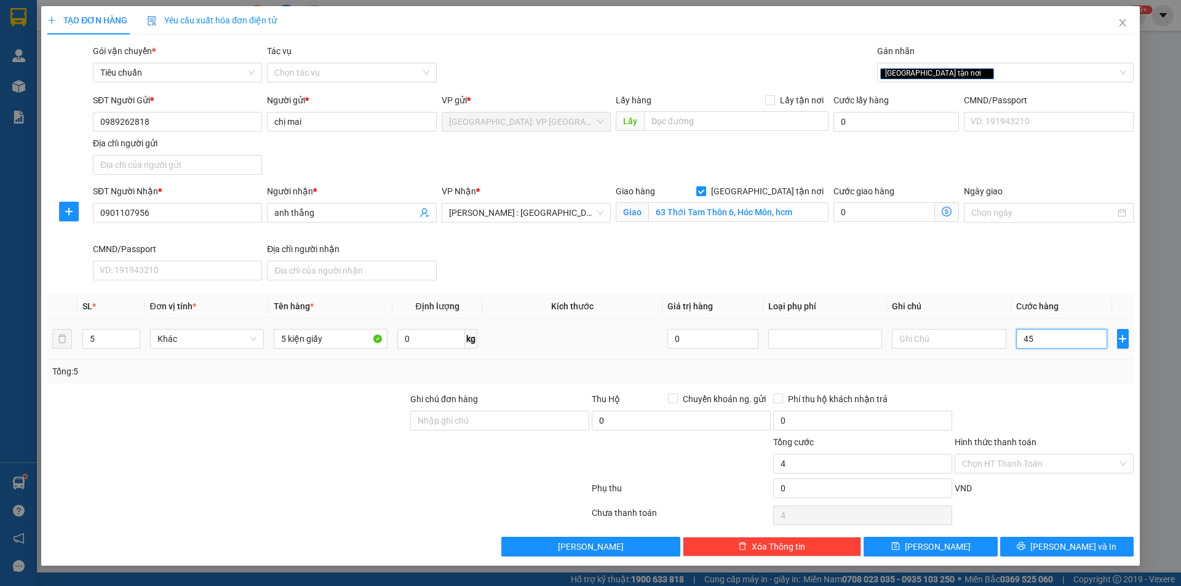
type input "45"
type input "450"
type input "4.500"
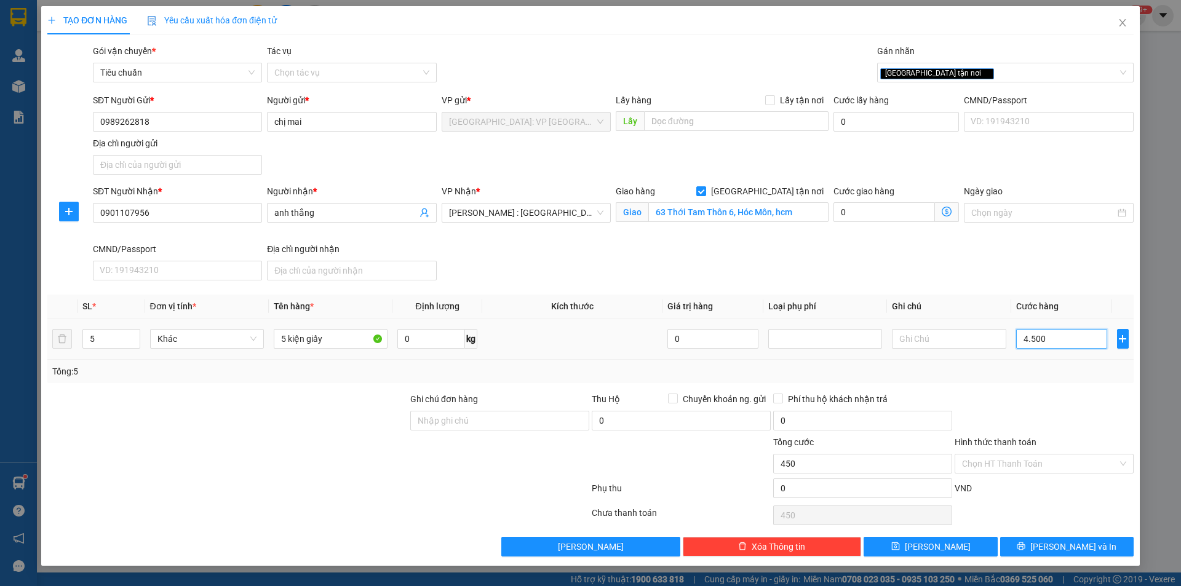
type input "4.500"
type input "45.000"
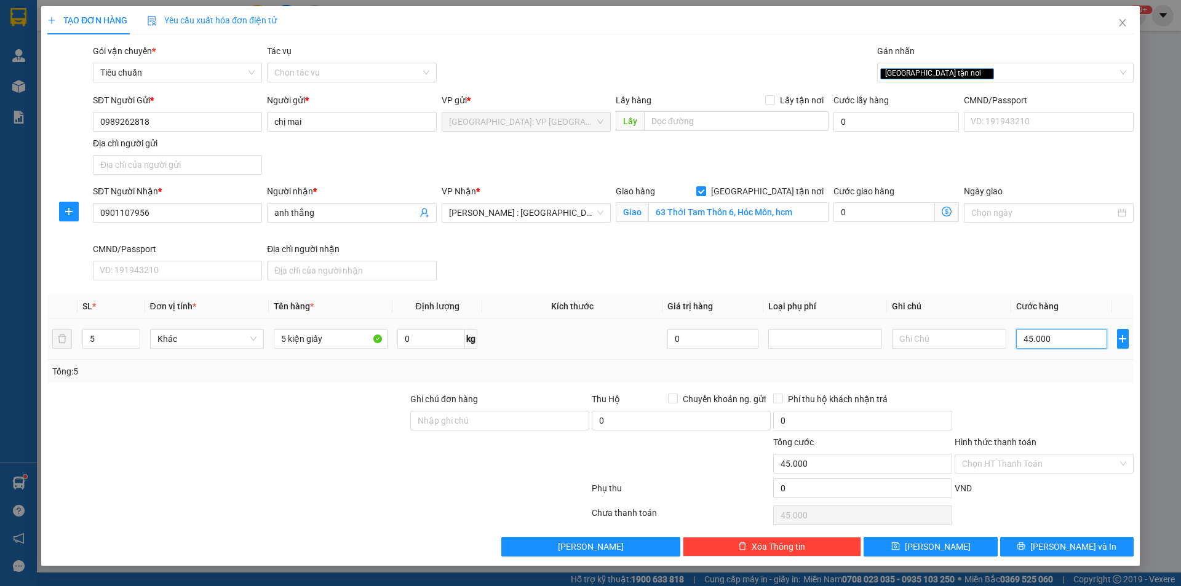
type input "450.000"
click at [1058, 544] on span "[PERSON_NAME] và In" at bounding box center [1073, 547] width 86 height 14
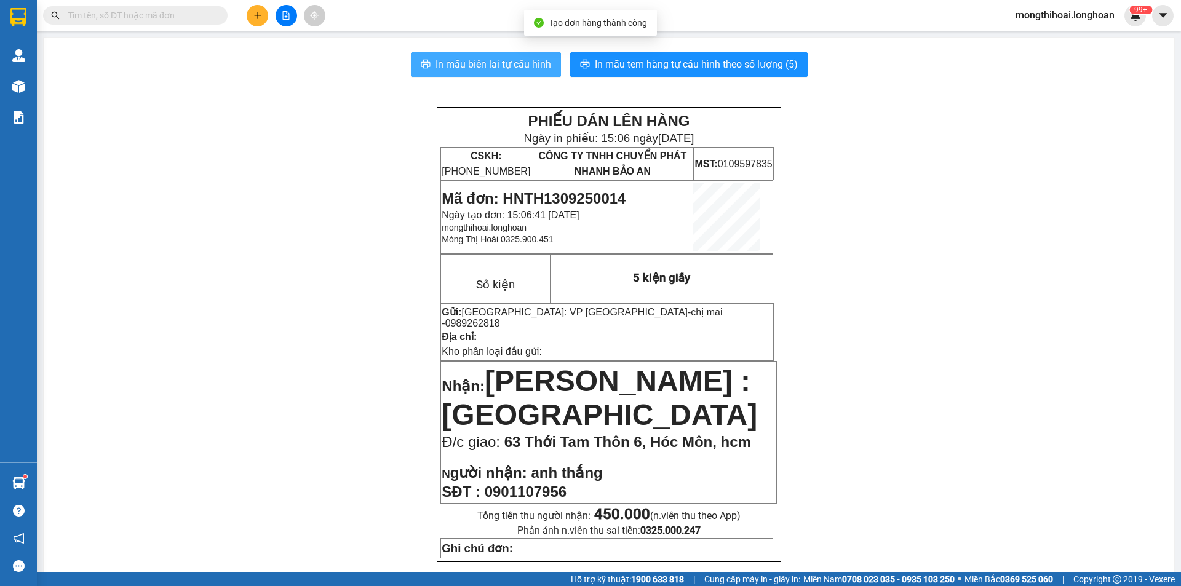
click at [521, 64] on span "In mẫu biên lai tự cấu hình" at bounding box center [493, 64] width 116 height 15
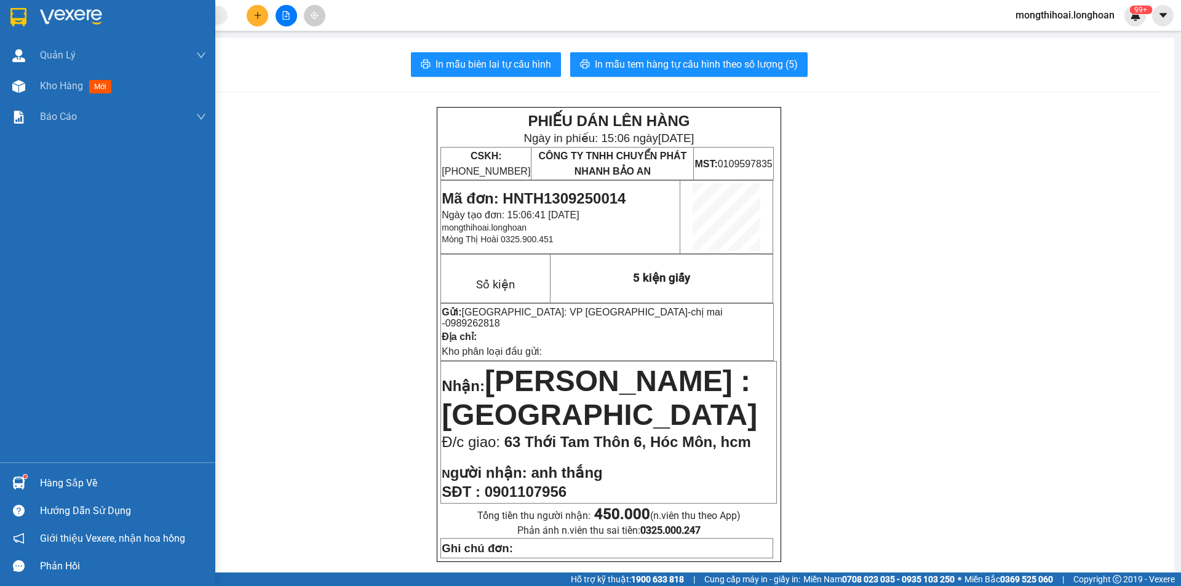
drag, startPoint x: 0, startPoint y: 14, endPoint x: 52, endPoint y: 0, distance: 54.0
click at [4, 10] on div at bounding box center [107, 20] width 215 height 40
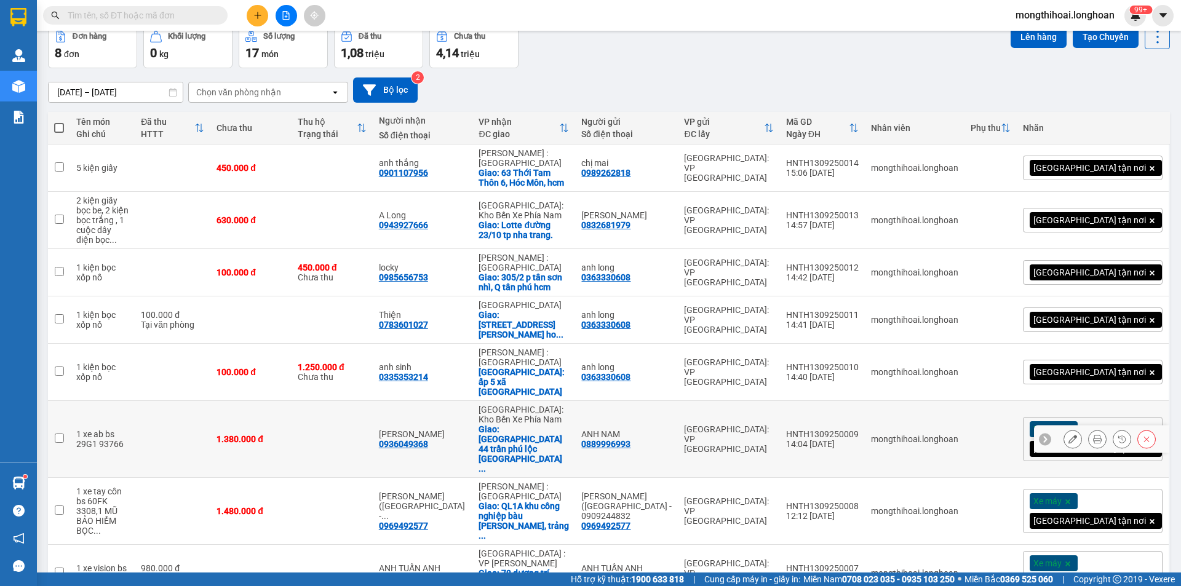
scroll to position [70, 0]
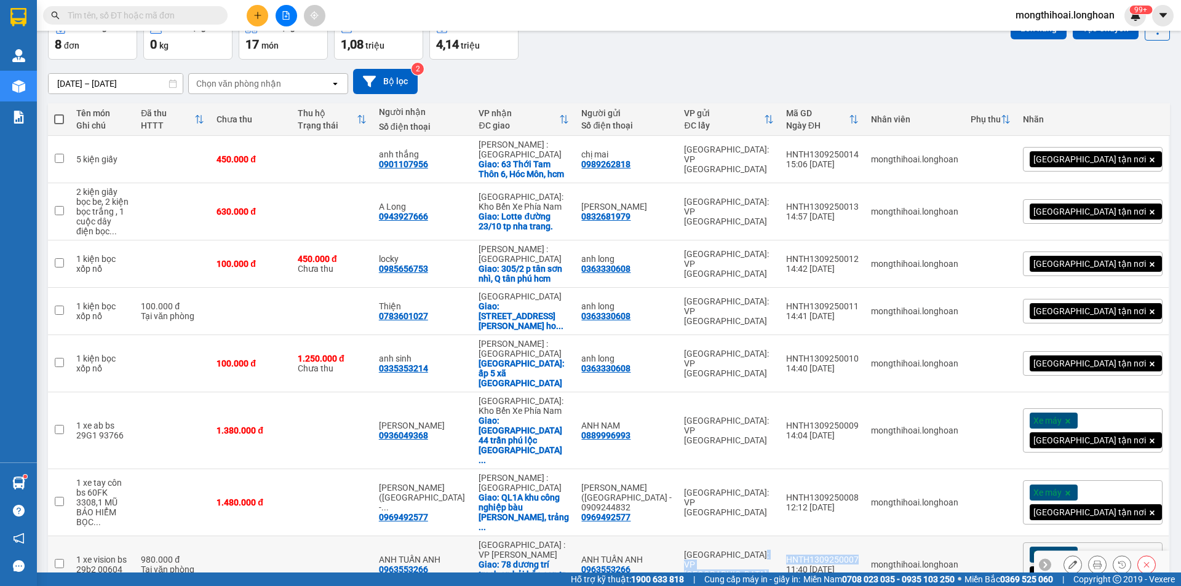
drag, startPoint x: 838, startPoint y: 487, endPoint x: 919, endPoint y: 490, distance: 81.8
click at [919, 536] on tr "1 xe vision bs 29b2 00604 980.000 đ Tại văn phòng ANH TUẤN ANH 0963553266 [GEOG…" at bounding box center [609, 564] width 1122 height 57
checkbox input "true"
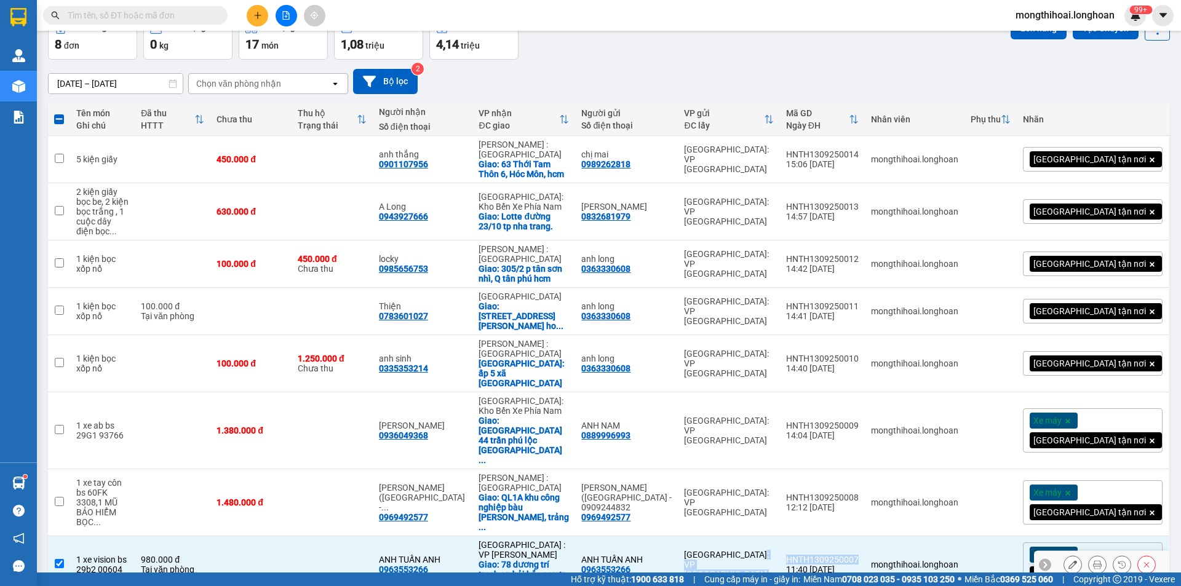
copy tr "[GEOGRAPHIC_DATA]: VP [GEOGRAPHIC_DATA]"
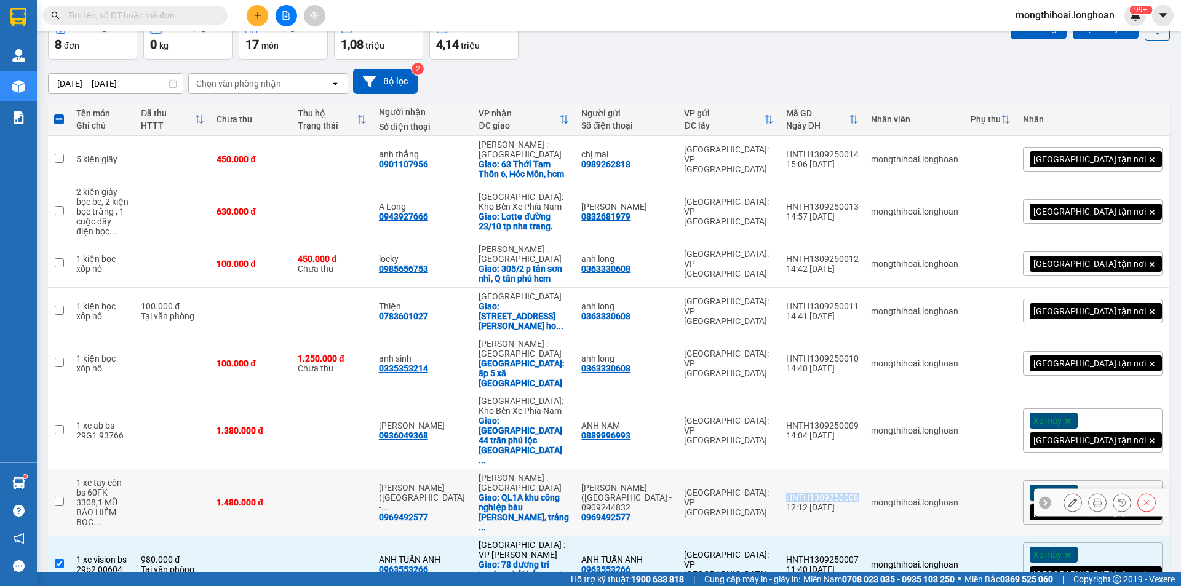
drag, startPoint x: 841, startPoint y: 430, endPoint x: 921, endPoint y: 437, distance: 80.2
click at [865, 469] on td "HNTH1309250008 12:12 [DATE]" at bounding box center [822, 502] width 85 height 67
checkbox input "true"
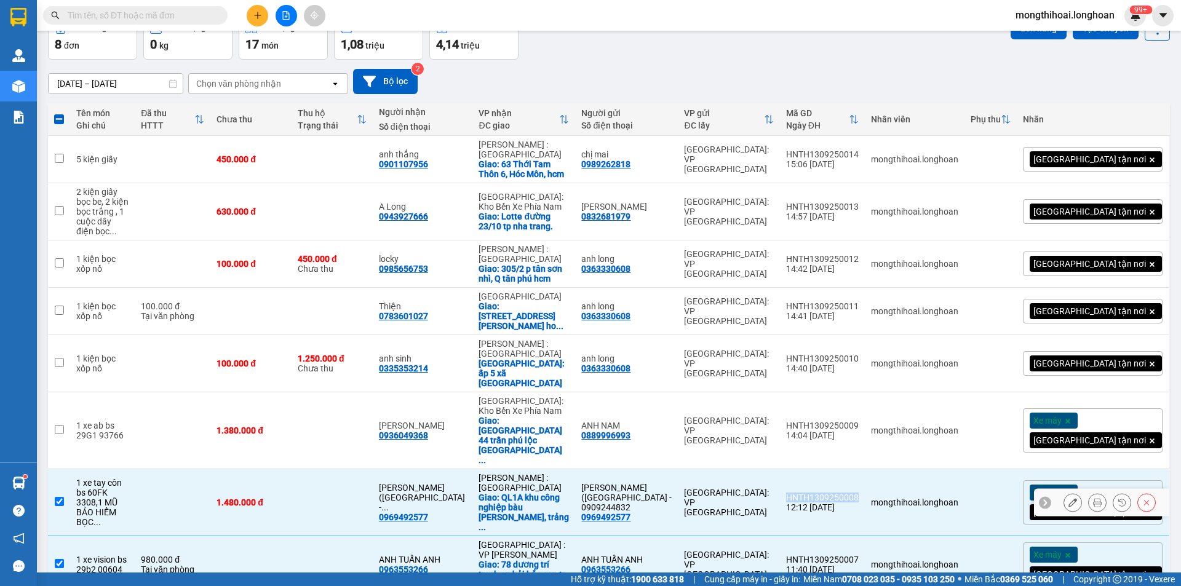
copy div "HNTH1309250008"
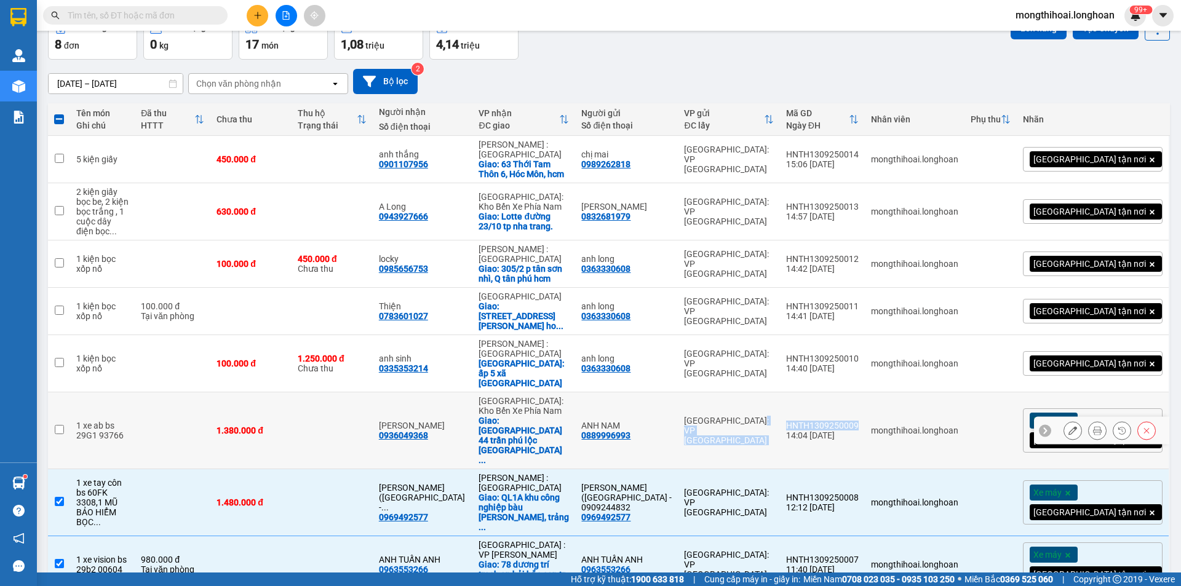
drag, startPoint x: 833, startPoint y: 374, endPoint x: 919, endPoint y: 384, distance: 86.0
click at [919, 392] on tr "1 xe ab bs 29G1 93766 1.380.000 đ ANH HÙNG 0936049368 [GEOGRAPHIC_DATA]: [GEOGR…" at bounding box center [609, 430] width 1122 height 77
checkbox input "true"
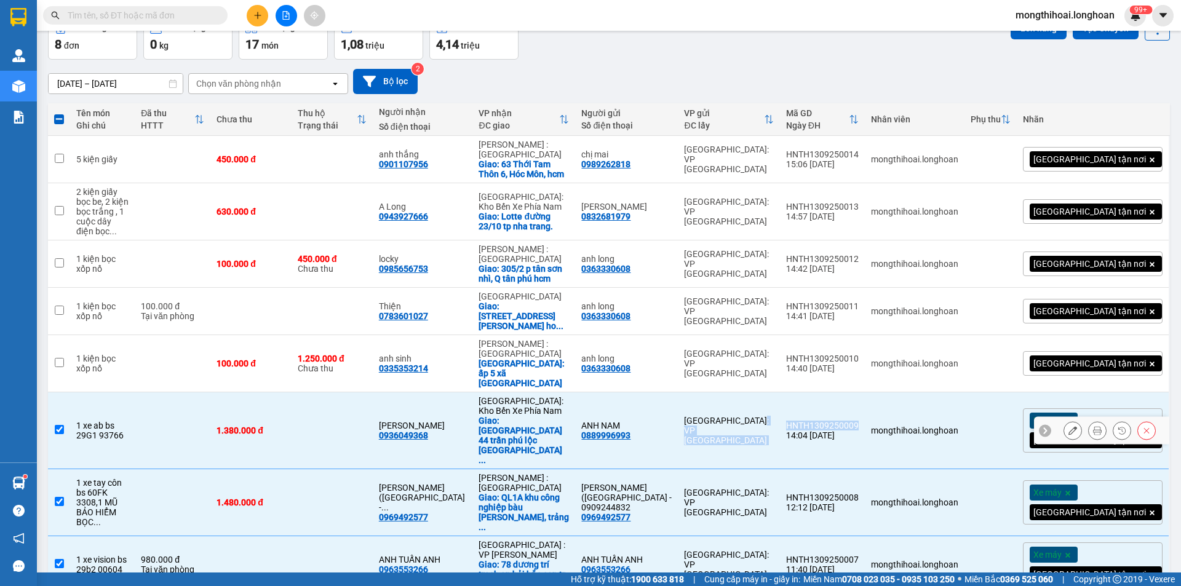
copy tr "[GEOGRAPHIC_DATA]: VP [GEOGRAPHIC_DATA]"
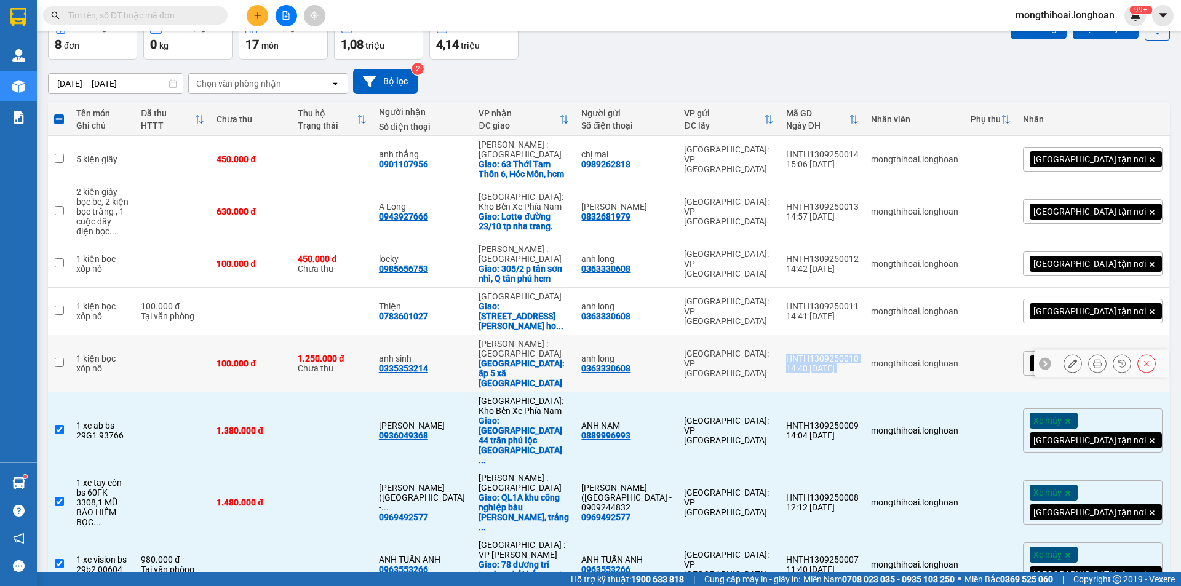
drag, startPoint x: 844, startPoint y: 329, endPoint x: 922, endPoint y: 334, distance: 77.6
click at [922, 335] on tr "1 kiện bọc xốp nổ 100.000 đ 1.250.000 đ Chưa thu anh sinh 0335353214 [GEOGRAPHI…" at bounding box center [609, 363] width 1122 height 57
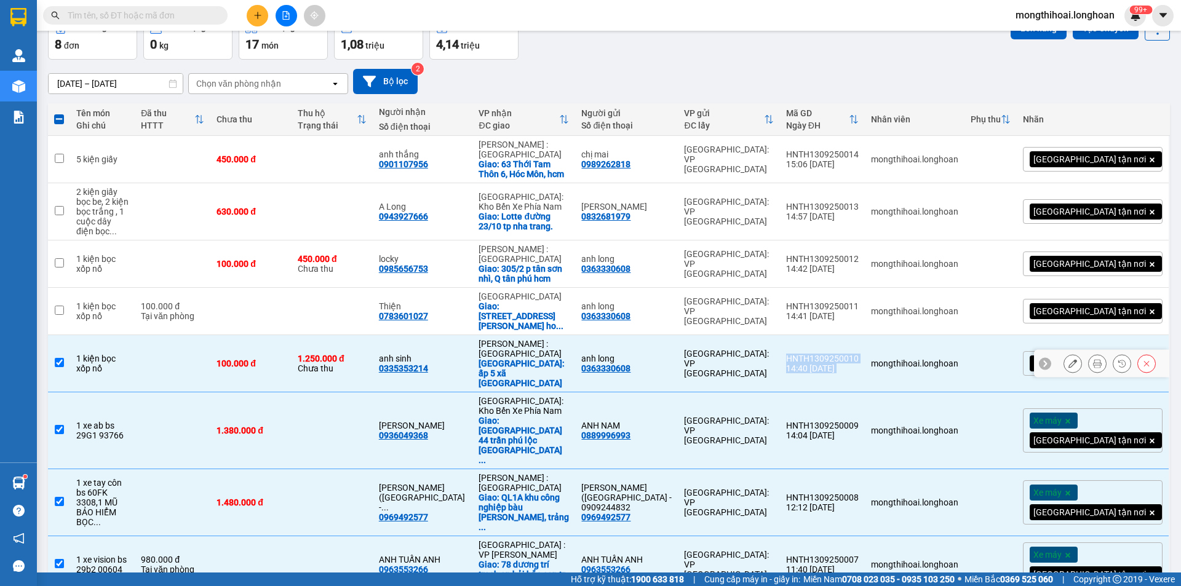
click at [858, 354] on div "HNTH1309250010" at bounding box center [822, 359] width 73 height 10
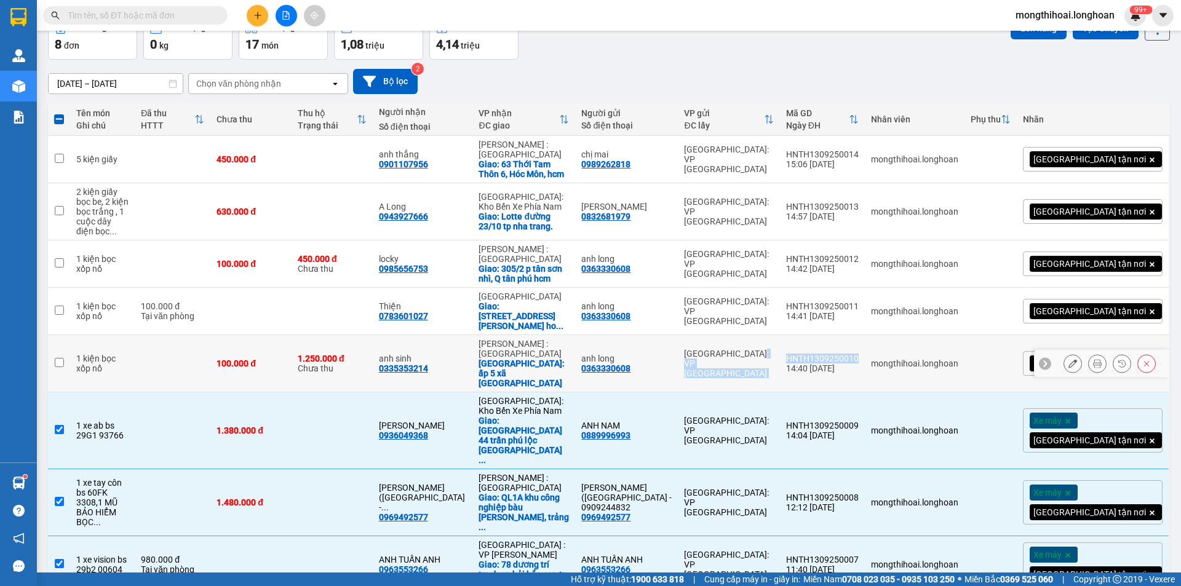
drag, startPoint x: 831, startPoint y: 327, endPoint x: 917, endPoint y: 330, distance: 85.5
click at [917, 335] on tr "1 kiện bọc xốp nổ 100.000 đ 1.250.000 đ Chưa thu anh sinh 0335353214 [GEOGRAPHI…" at bounding box center [609, 363] width 1122 height 57
checkbox input "true"
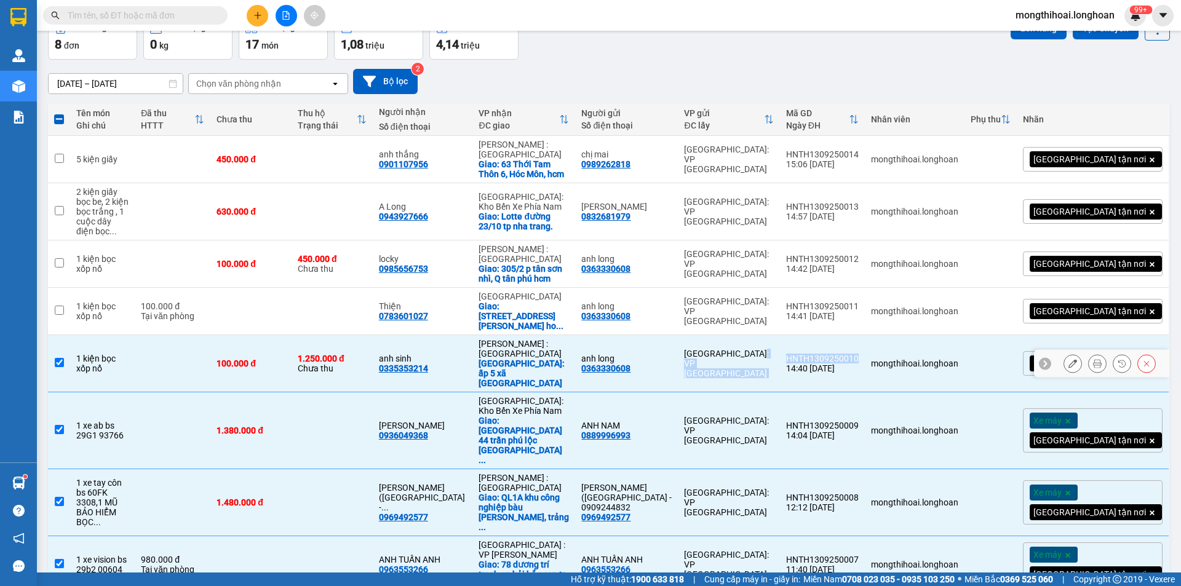
copy tr "[GEOGRAPHIC_DATA]: VP [GEOGRAPHIC_DATA]"
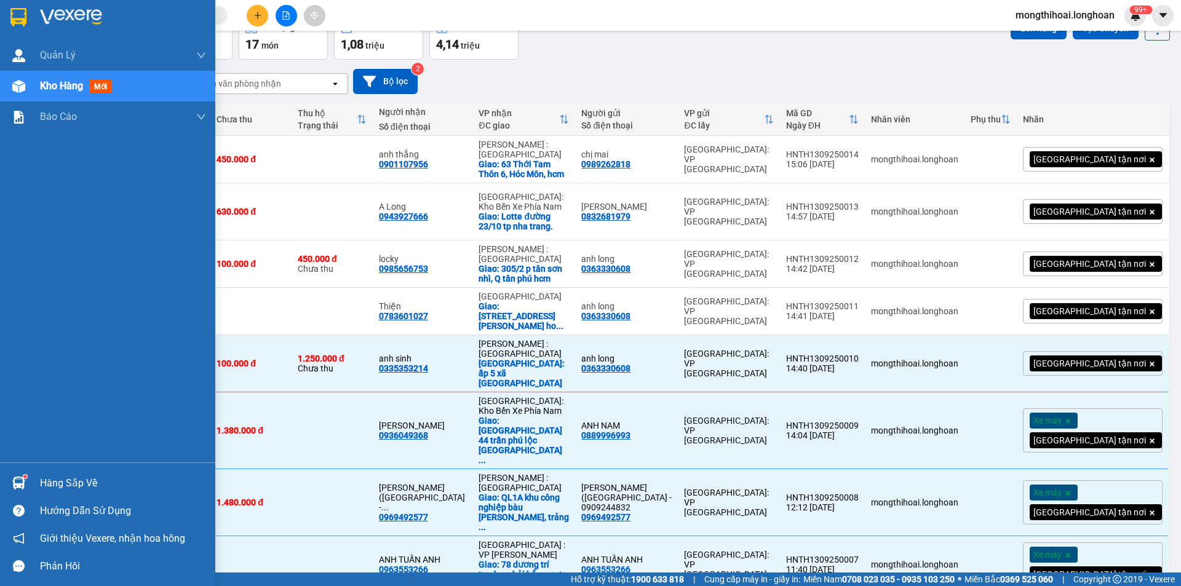
drag, startPoint x: 0, startPoint y: 10, endPoint x: 22, endPoint y: 0, distance: 23.7
click at [0, 8] on div at bounding box center [107, 20] width 215 height 40
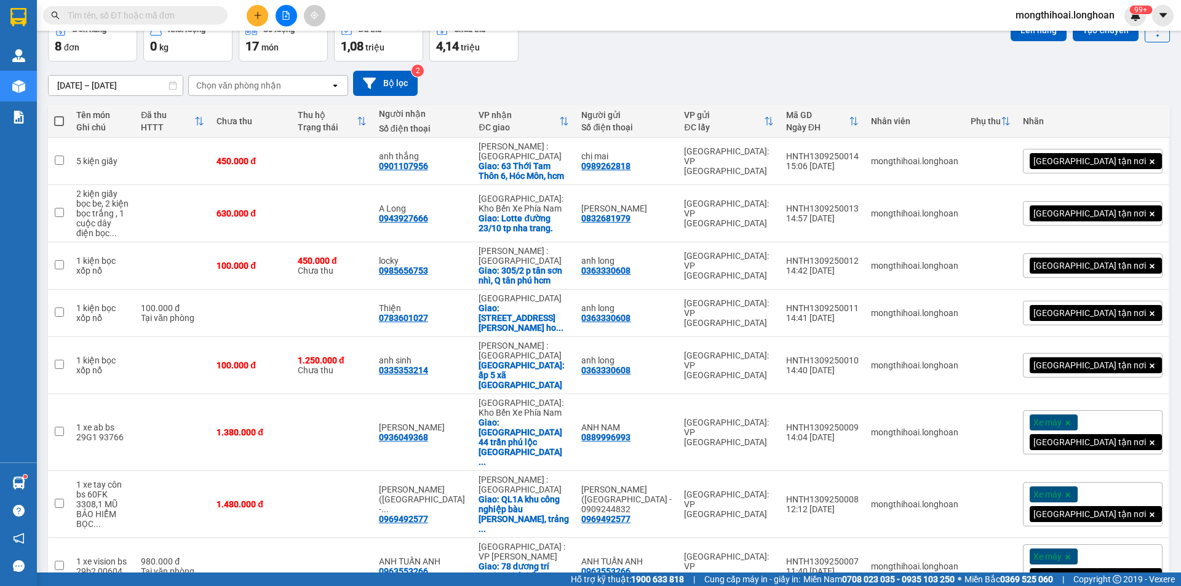
scroll to position [70, 0]
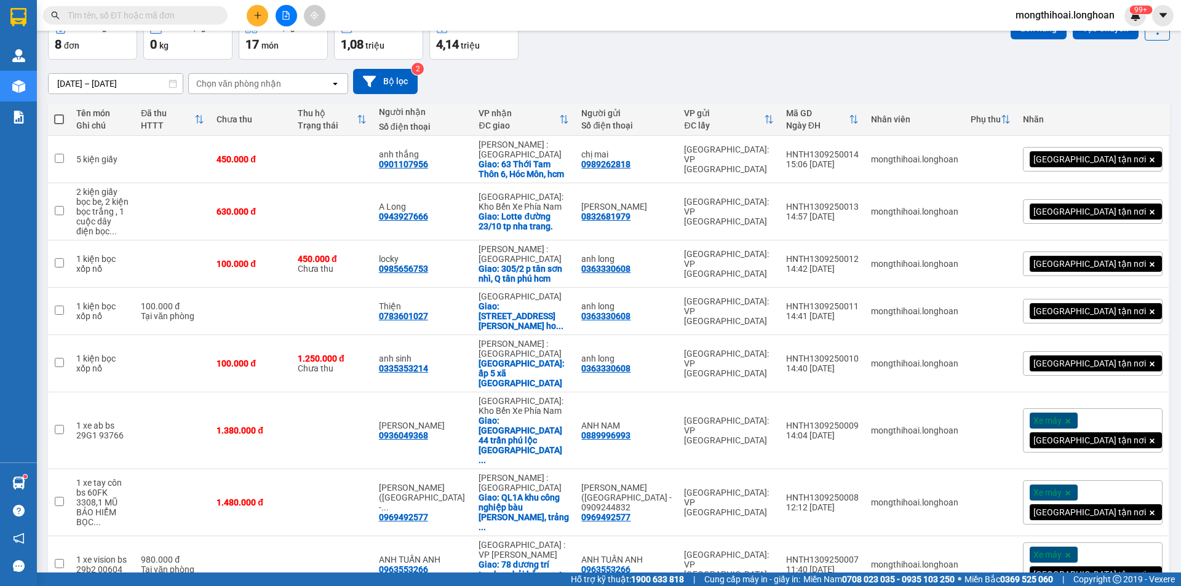
click at [202, 14] on input "text" at bounding box center [140, 16] width 145 height 14
click at [199, 15] on input "text" at bounding box center [140, 16] width 145 height 14
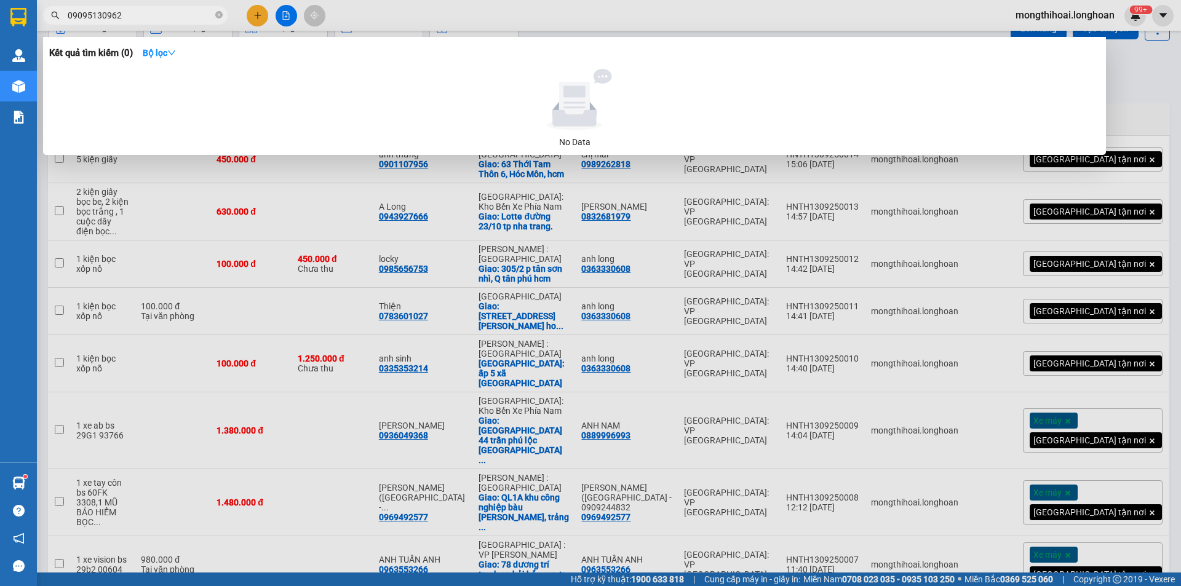
click at [89, 12] on input "09095130962" at bounding box center [140, 16] width 145 height 14
click at [85, 17] on input "09095130962" at bounding box center [140, 16] width 145 height 14
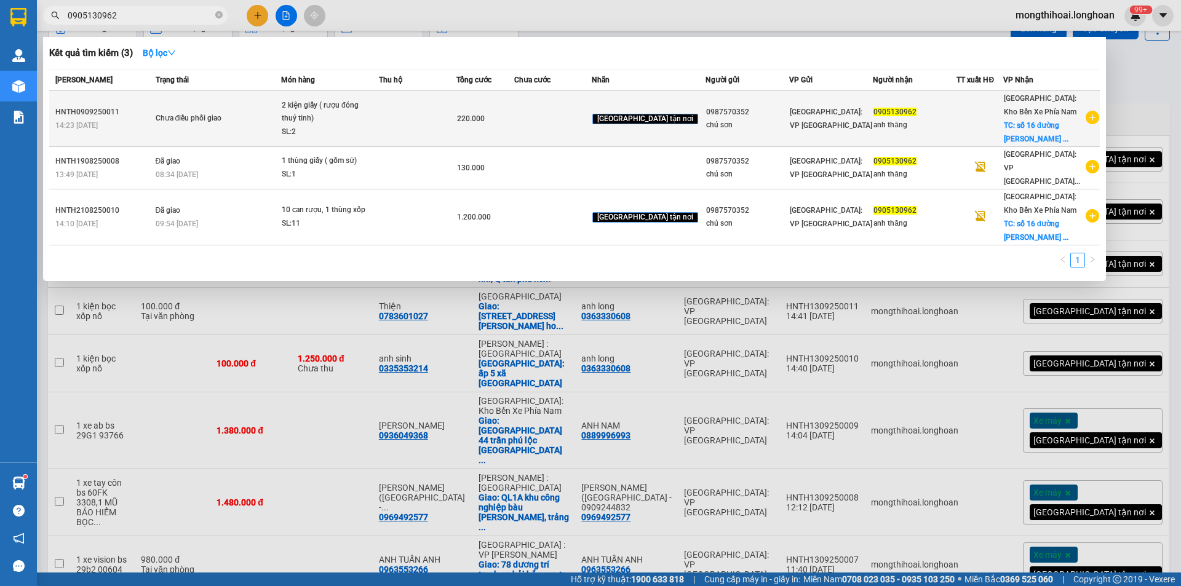
type input "0905130962"
click at [438, 121] on td at bounding box center [417, 119] width 77 height 56
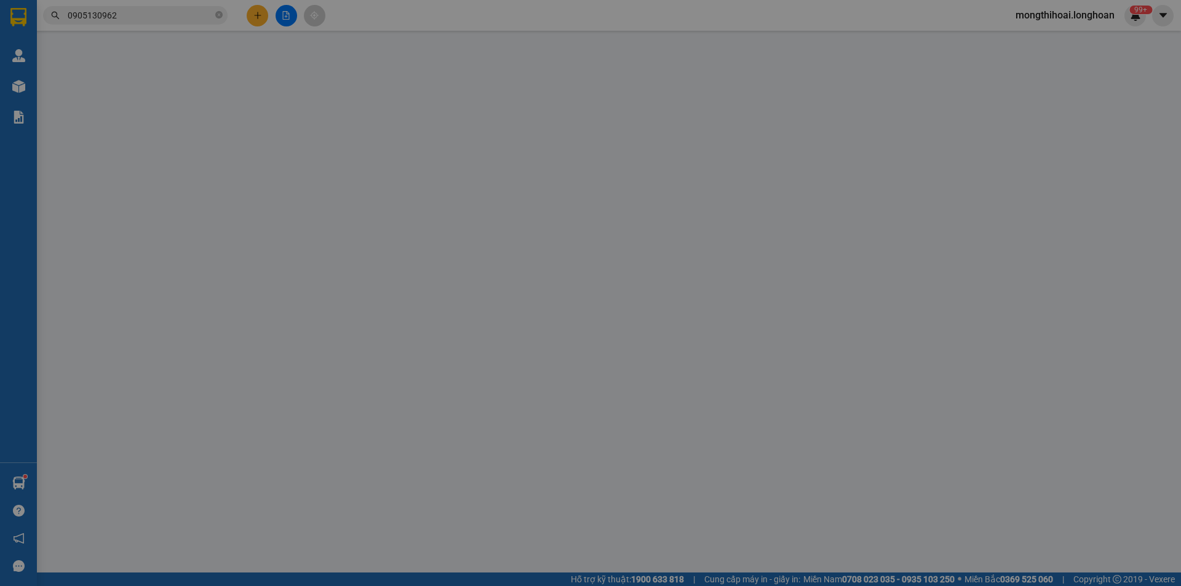
type input "0987570352"
type input "chú sơn"
type input "0905130962"
type input "anh thăng"
checkbox input "true"
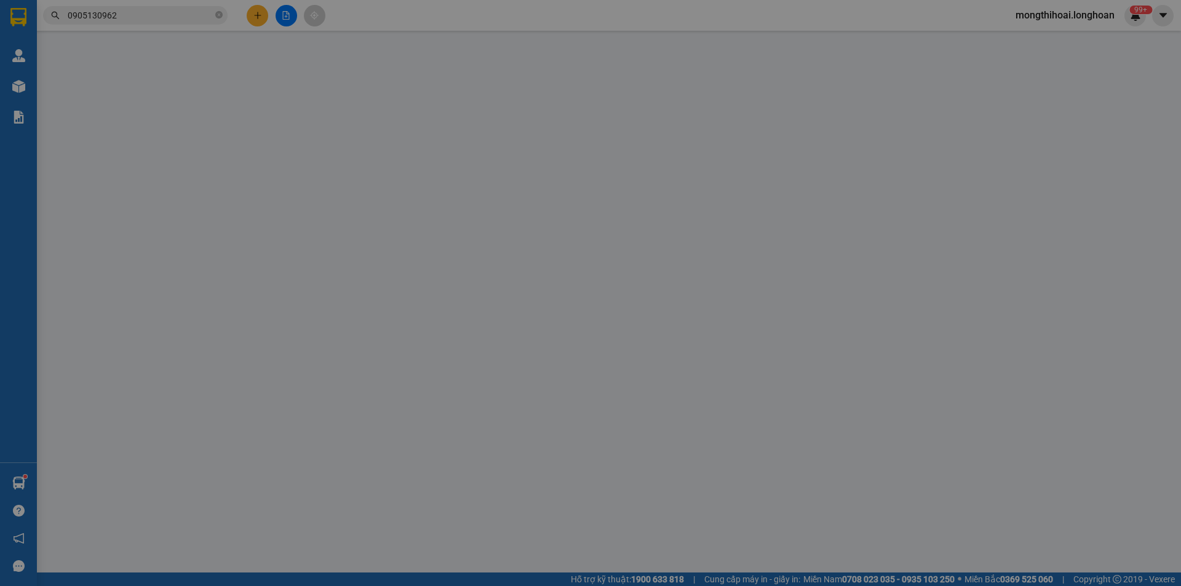
type input "số 16 đường [PERSON_NAME] ,P vĩnh thọ [GEOGRAPHIC_DATA]"
type input "hàng thuỷ dễ vỡ nhẹ tay, hư vỡ không đền báo bên người gửi r"
type input "220.000"
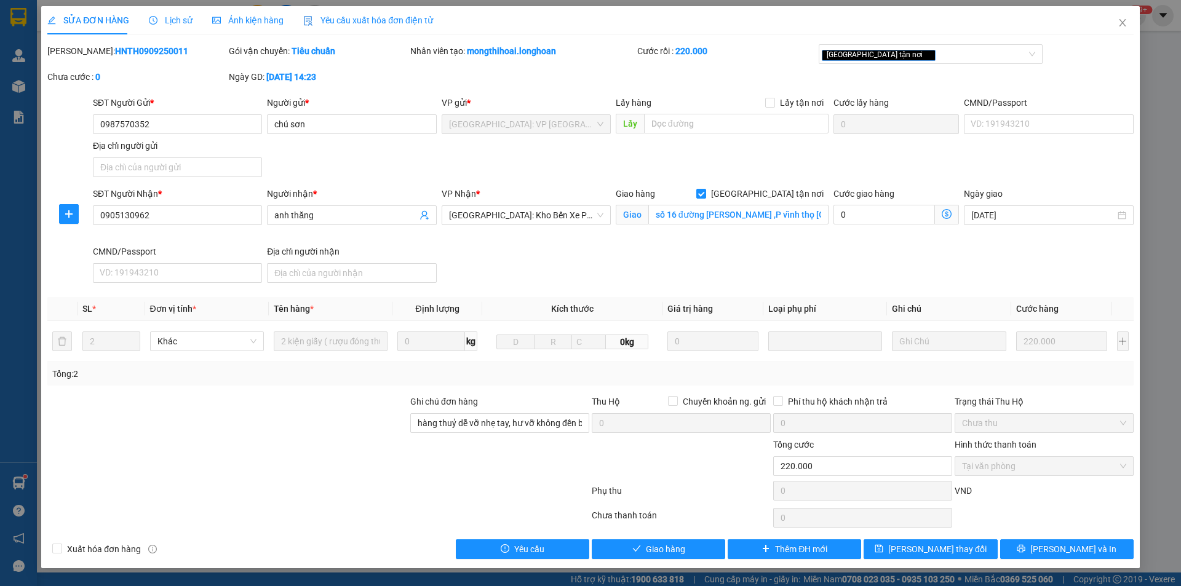
click at [184, 15] on span "Lịch sử" at bounding box center [171, 20] width 44 height 10
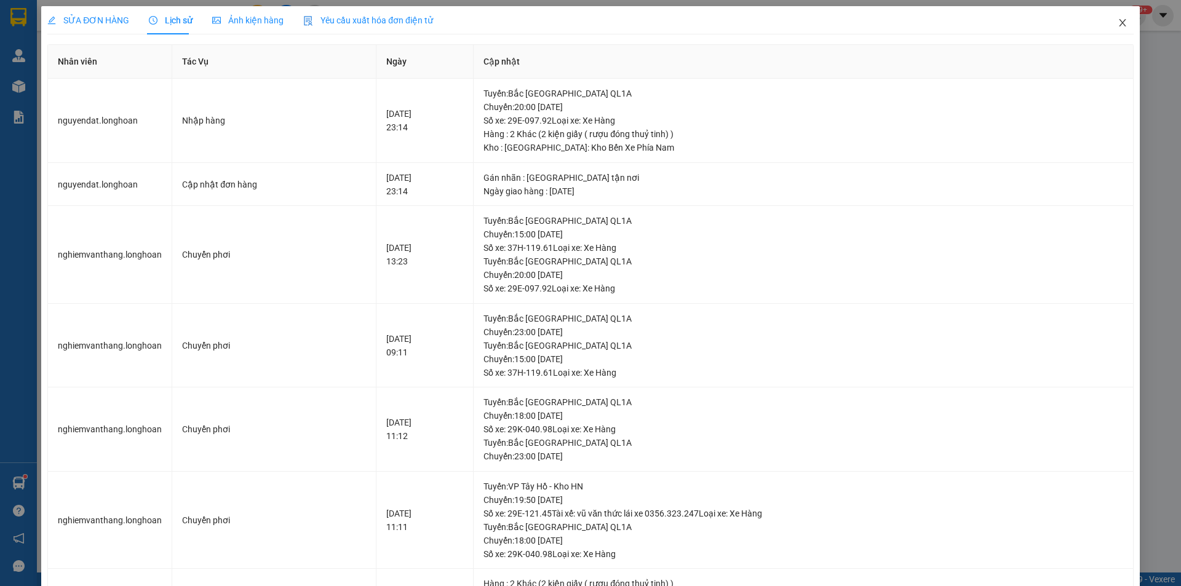
click at [1119, 22] on span "Close" at bounding box center [1122, 23] width 34 height 34
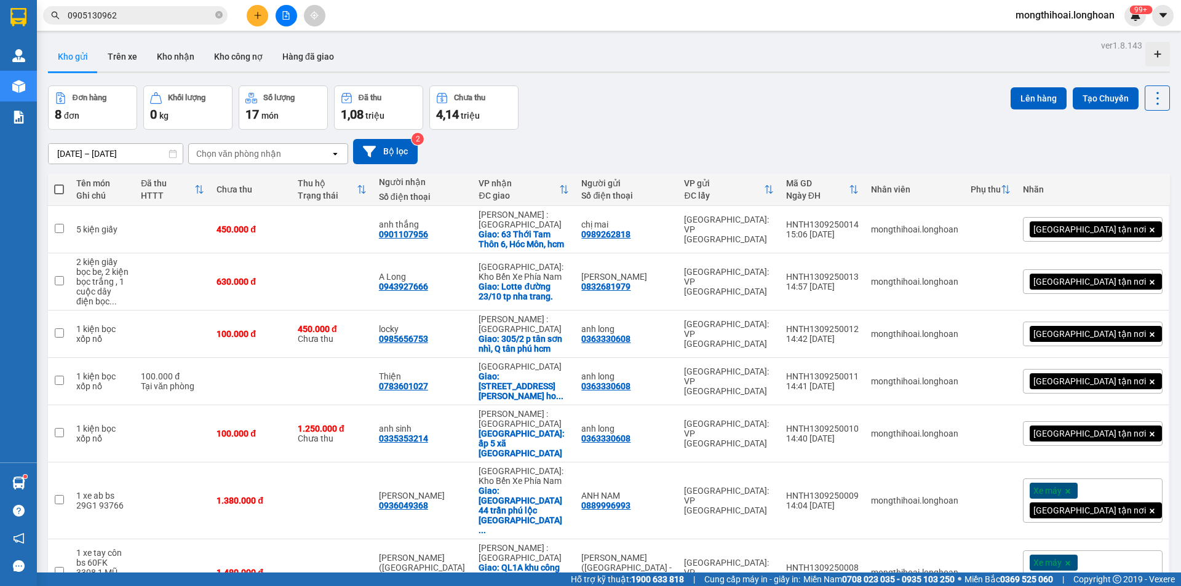
click at [142, 18] on input "0905130962" at bounding box center [140, 16] width 145 height 14
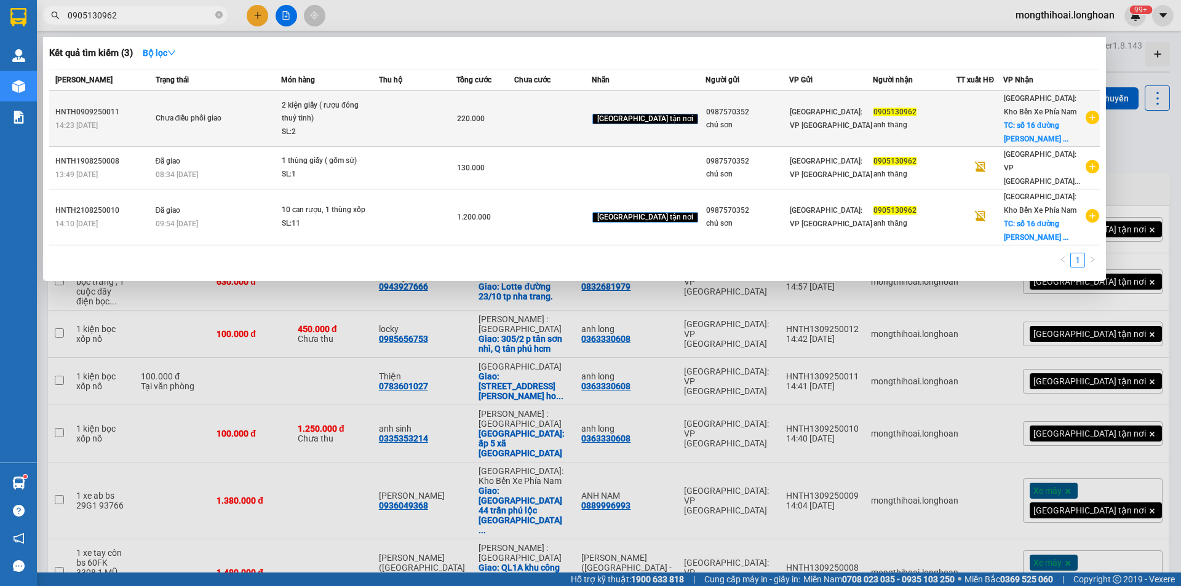
click at [404, 120] on td at bounding box center [417, 119] width 77 height 56
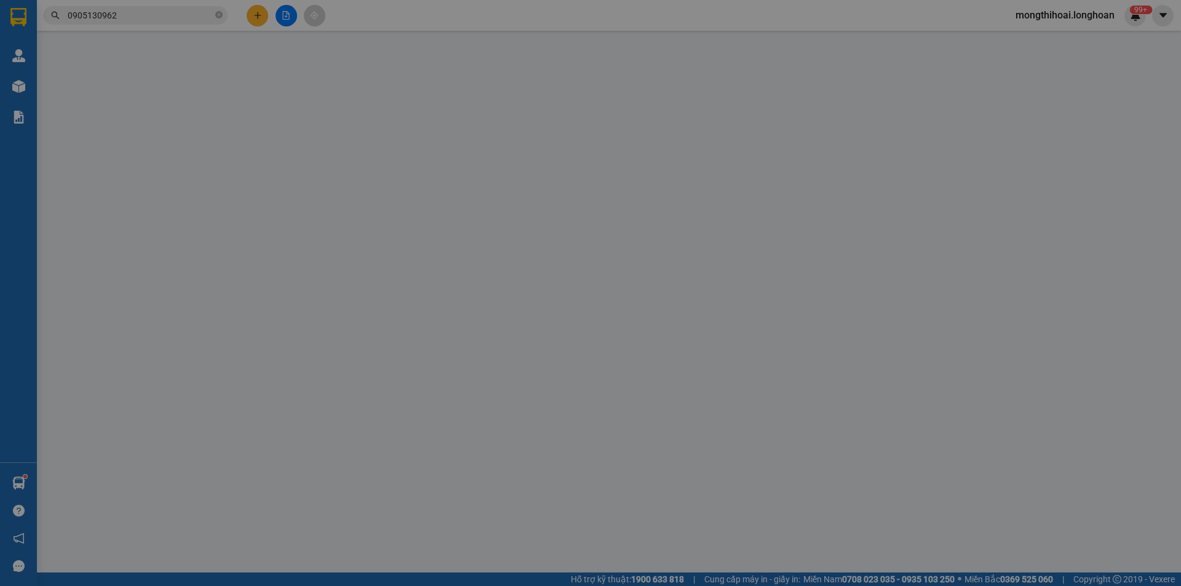
type input "0987570352"
type input "chú sơn"
type input "0905130962"
type input "anh thăng"
checkbox input "true"
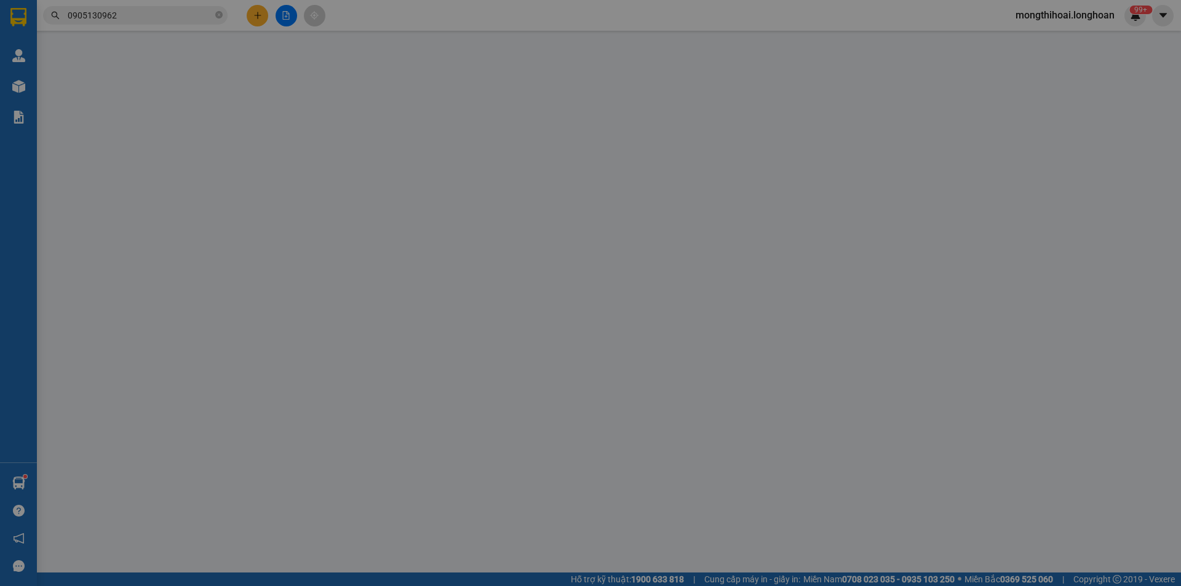
type input "số 16 đường [PERSON_NAME] ,P vĩnh thọ [GEOGRAPHIC_DATA]"
type input "hàng thuỷ dễ vỡ nhẹ tay, hư vỡ không đền báo bên người gửi r"
type input "220.000"
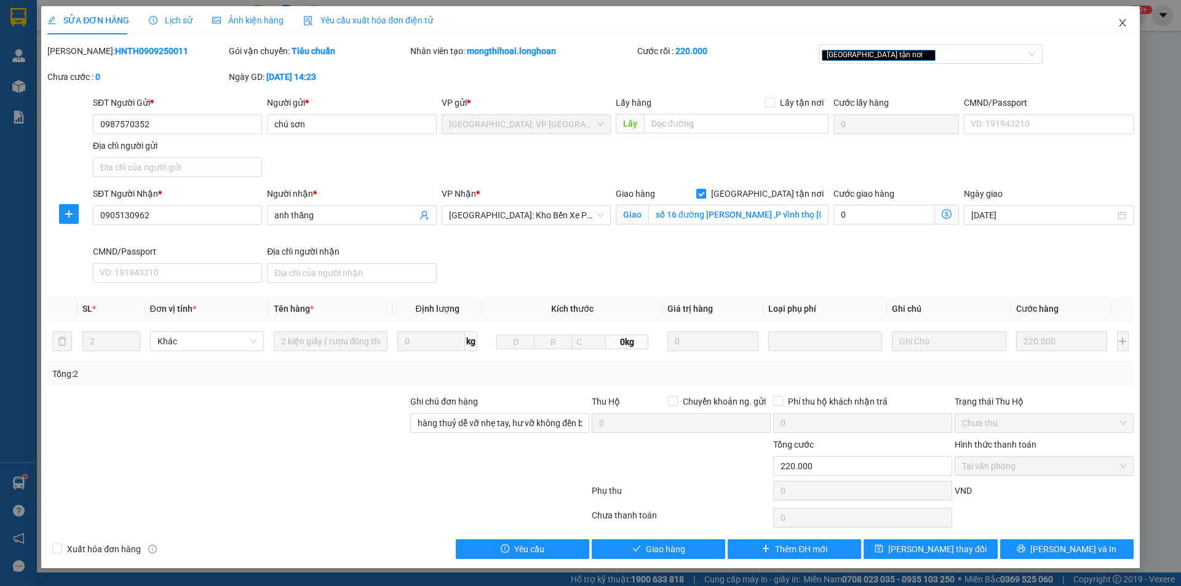
click at [1133, 28] on span "Close" at bounding box center [1122, 23] width 34 height 34
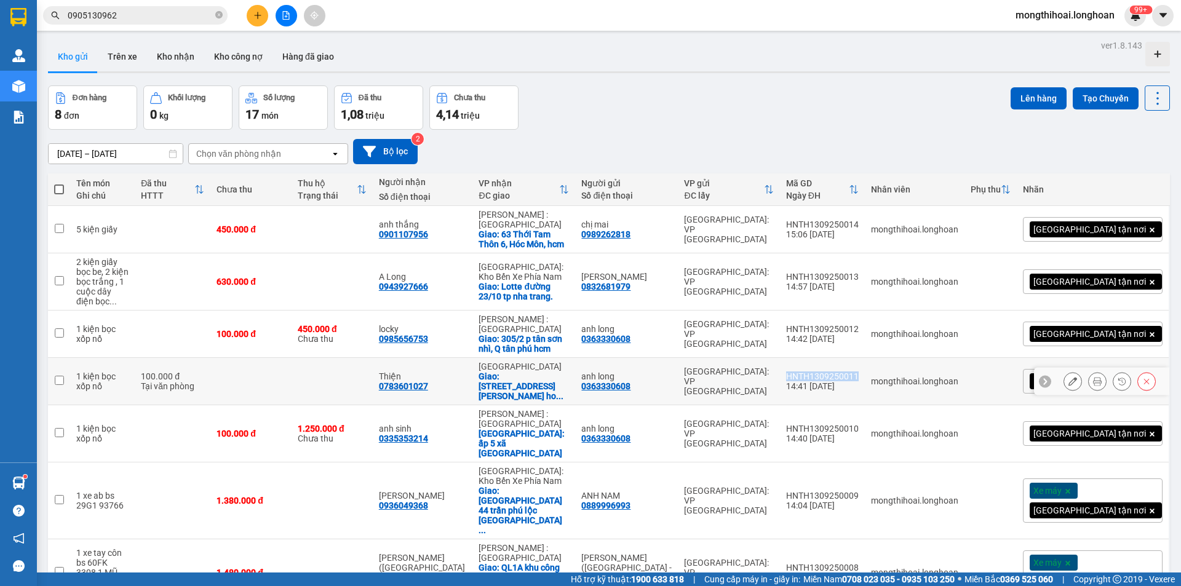
drag, startPoint x: 841, startPoint y: 354, endPoint x: 917, endPoint y: 362, distance: 76.0
click at [865, 362] on td "HNTH1309250011 14:41 [DATE]" at bounding box center [822, 381] width 85 height 47
checkbox input "true"
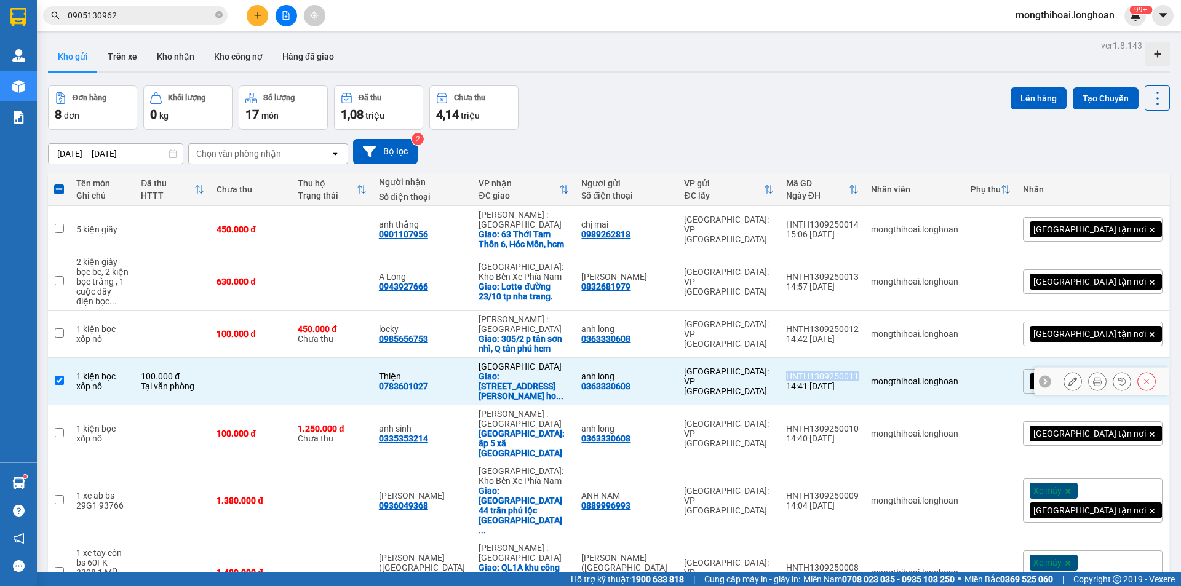
copy div "HNTH1309250011"
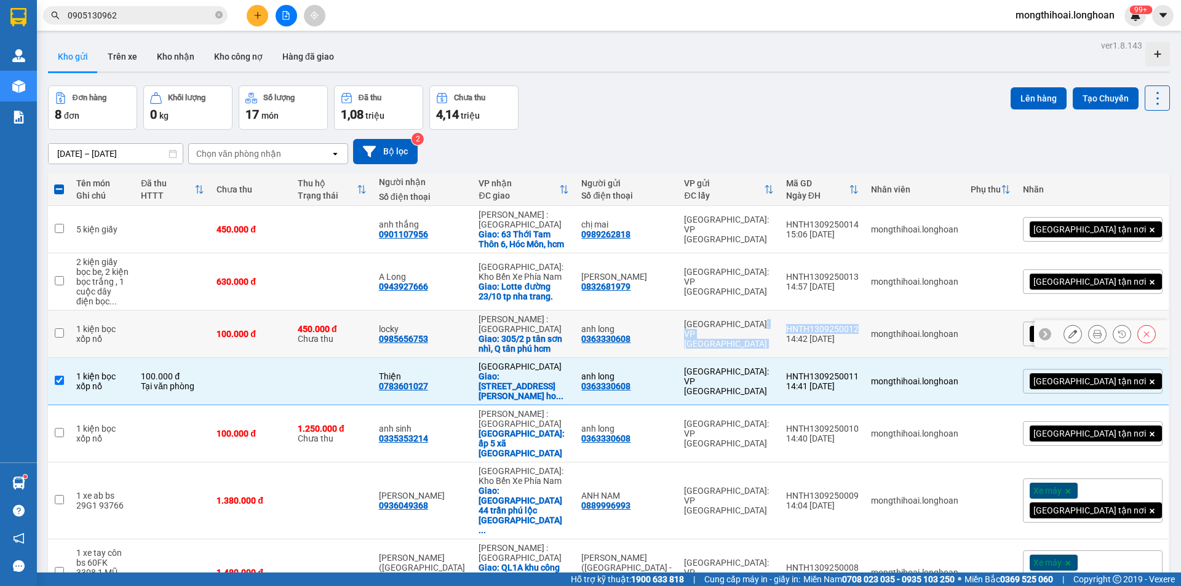
drag, startPoint x: 836, startPoint y: 313, endPoint x: 916, endPoint y: 317, distance: 79.4
click at [916, 317] on tr "1 kiện bọc xốp nổ 100.000 đ 450.000 đ Chưa thu locky 0985656753 [GEOGRAPHIC_DAT…" at bounding box center [609, 334] width 1122 height 47
checkbox input "true"
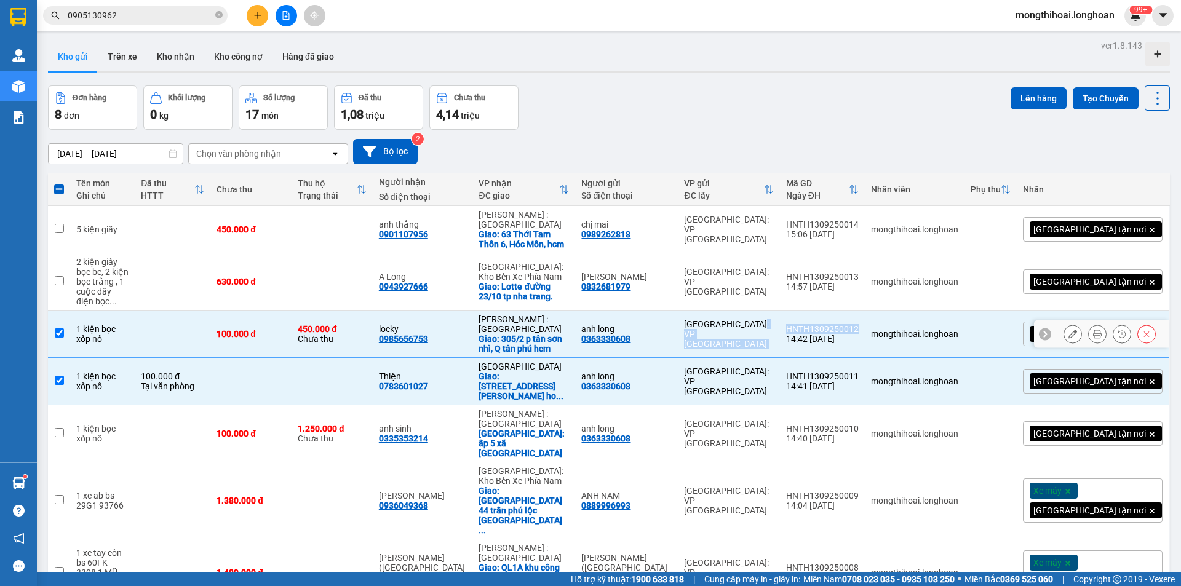
copy tr "[GEOGRAPHIC_DATA]: VP [GEOGRAPHIC_DATA]"
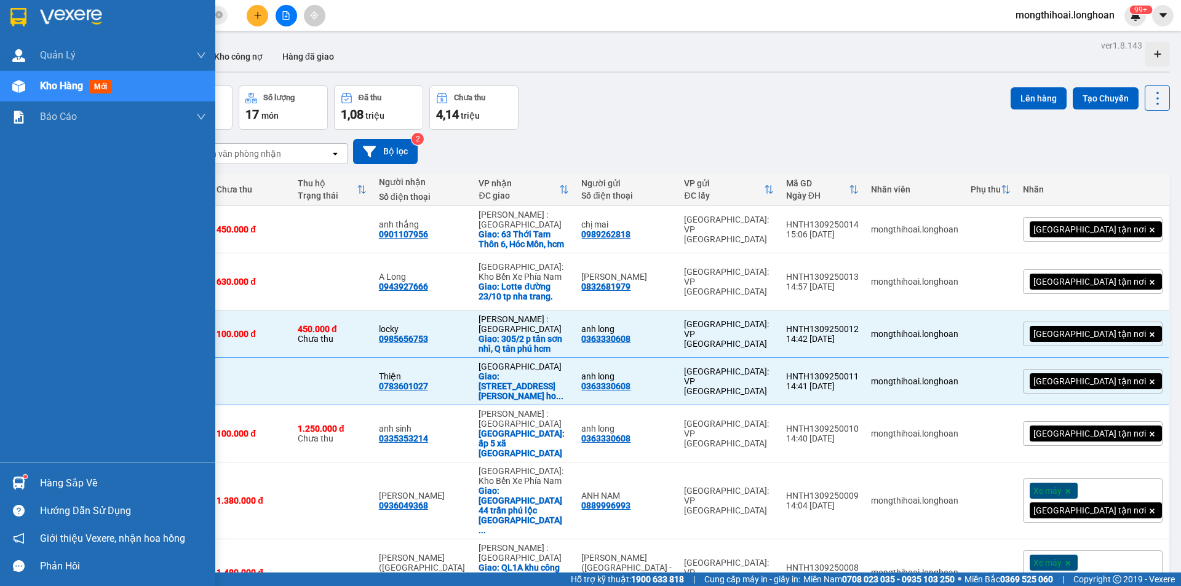
drag, startPoint x: 0, startPoint y: 17, endPoint x: 218, endPoint y: 12, distance: 218.4
click at [0, 17] on div at bounding box center [107, 20] width 215 height 40
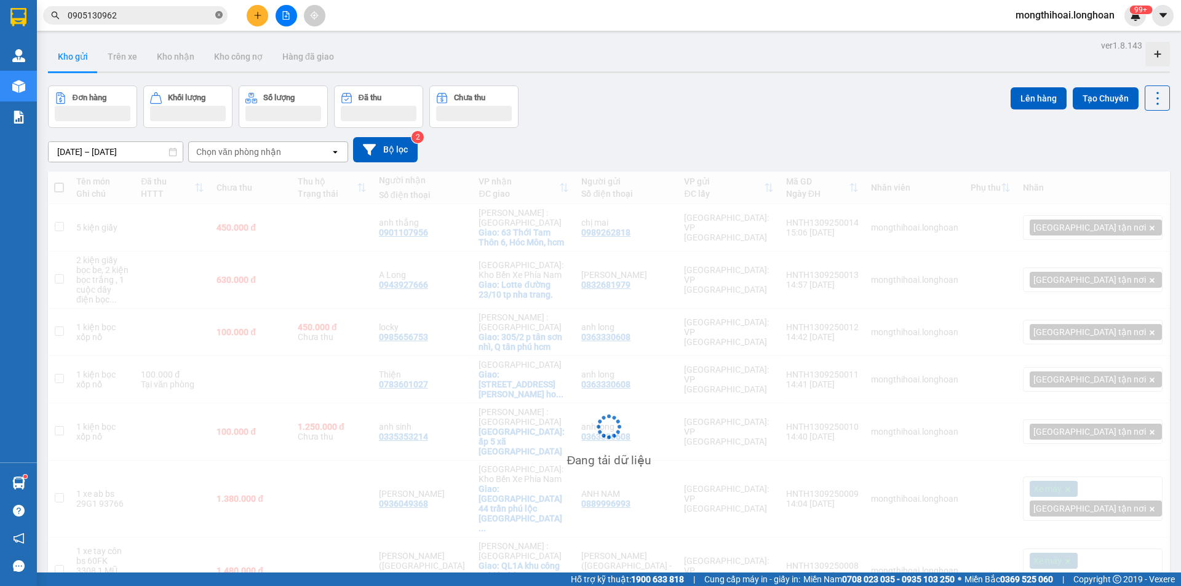
click at [218, 18] on icon "close-circle" at bounding box center [218, 14] width 7 height 7
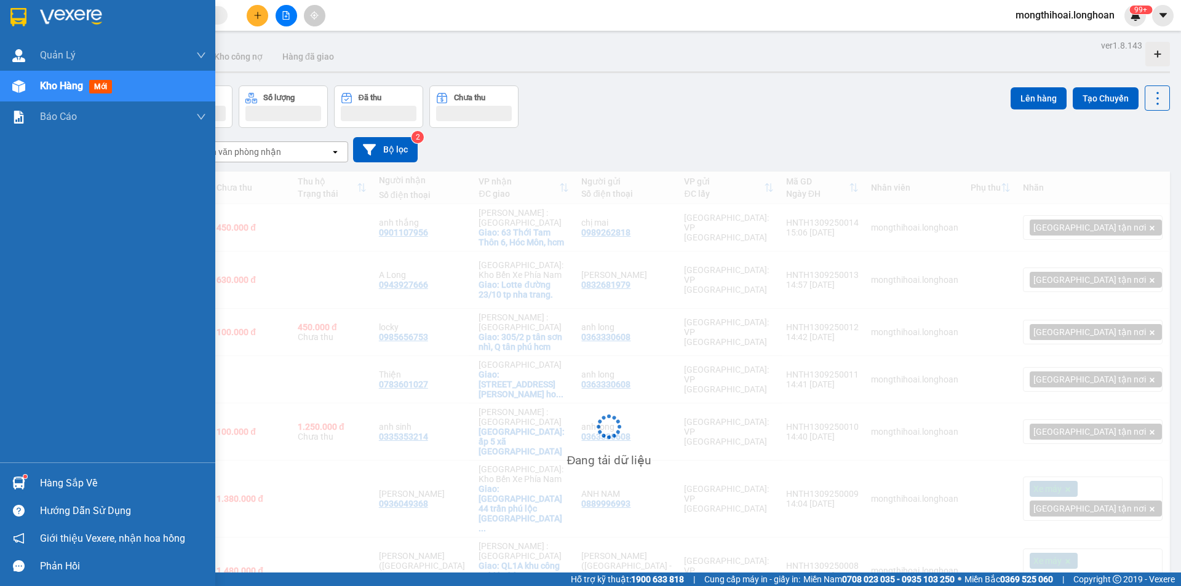
drag, startPoint x: 1, startPoint y: 10, endPoint x: 34, endPoint y: 1, distance: 34.6
click at [3, 9] on div at bounding box center [107, 20] width 215 height 40
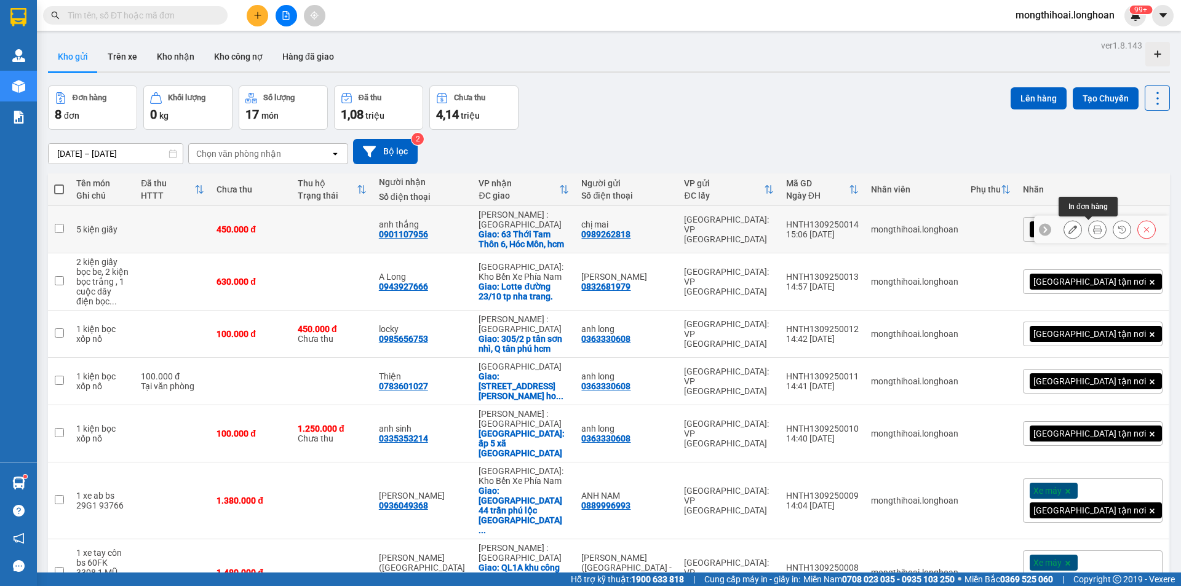
click at [1088, 228] on button at bounding box center [1096, 230] width 17 height 22
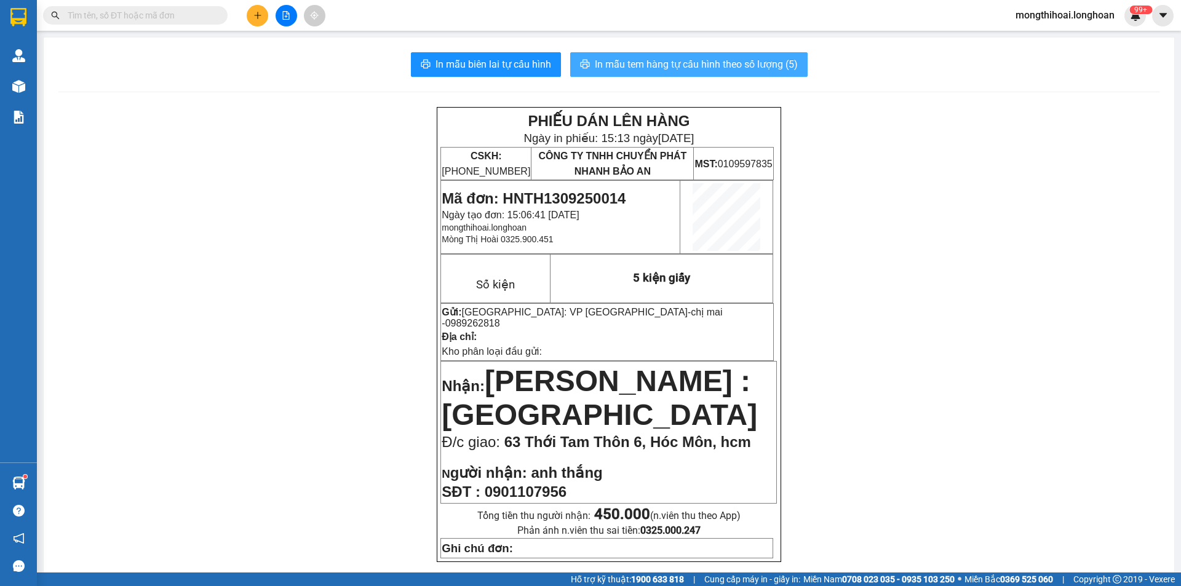
click at [760, 61] on span "In mẫu tem hàng tự cấu hình theo số lượng (5)" at bounding box center [696, 64] width 203 height 15
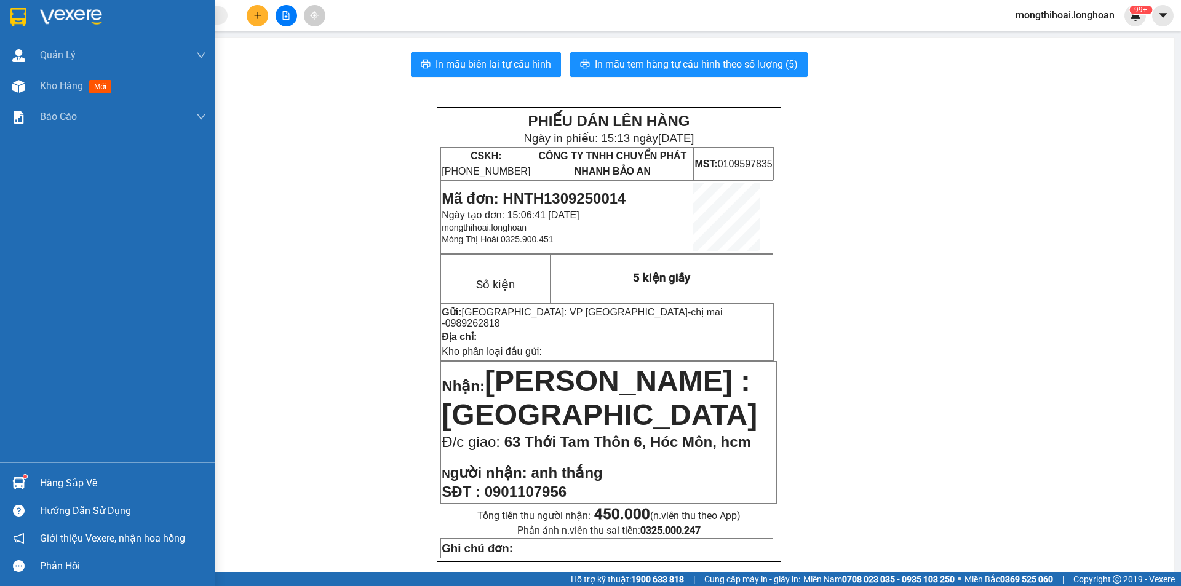
click at [0, 10] on div at bounding box center [107, 20] width 215 height 40
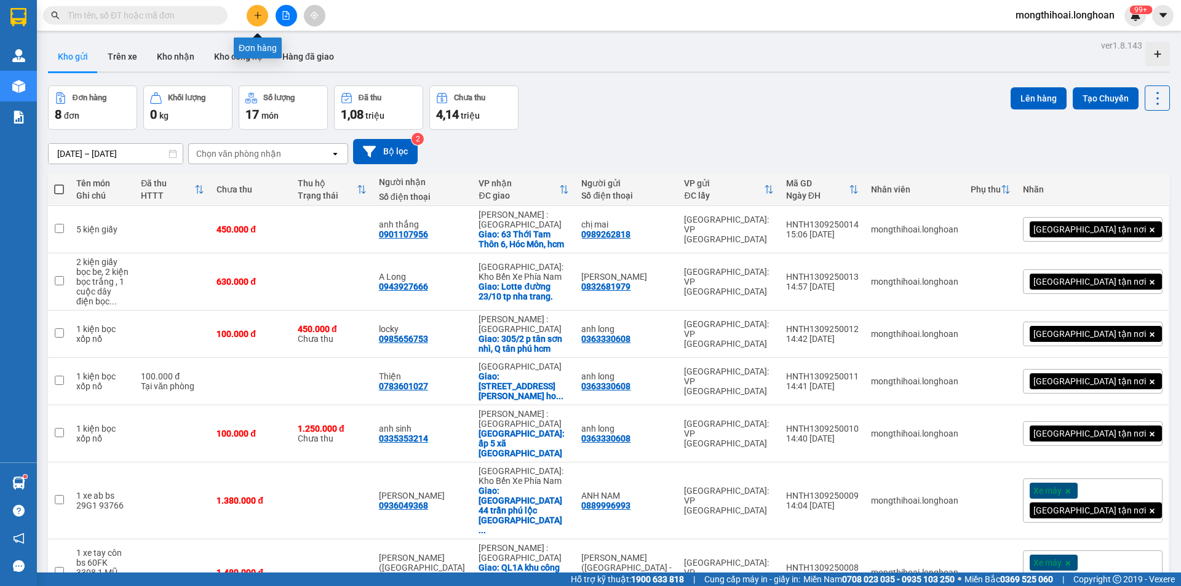
click at [258, 13] on icon "plus" at bounding box center [257, 15] width 9 height 9
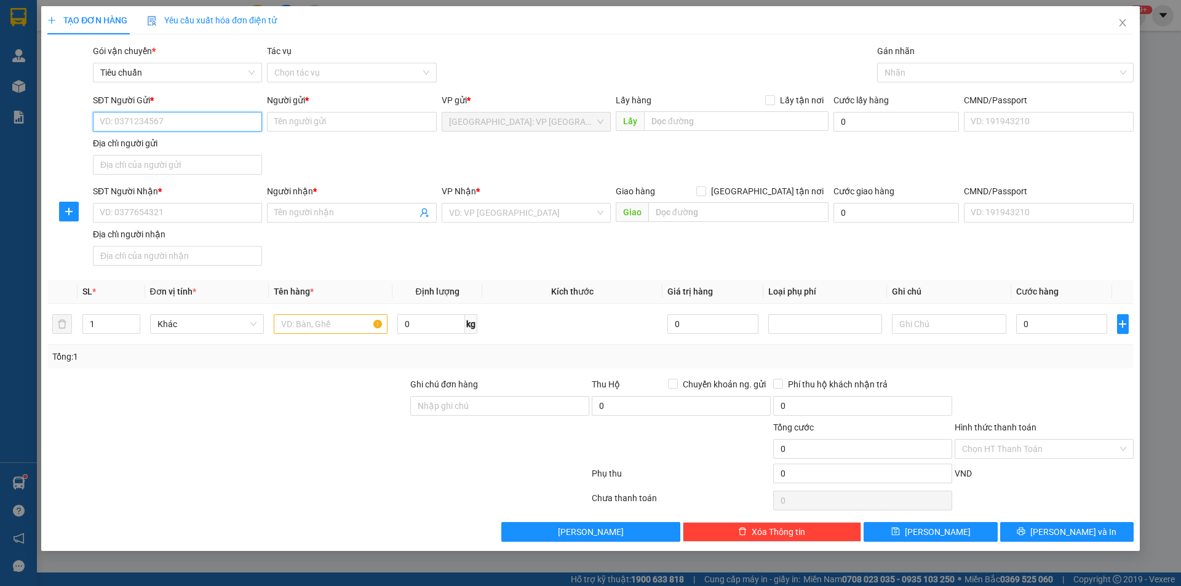
click at [246, 118] on input "SĐT Người Gửi *" at bounding box center [177, 122] width 169 height 20
click at [142, 121] on input "0961280008" at bounding box center [177, 122] width 169 height 20
type input "0961280668"
click at [175, 151] on div "0961280668 - anh hứa" at bounding box center [177, 147] width 154 height 14
type input "anh hứa"
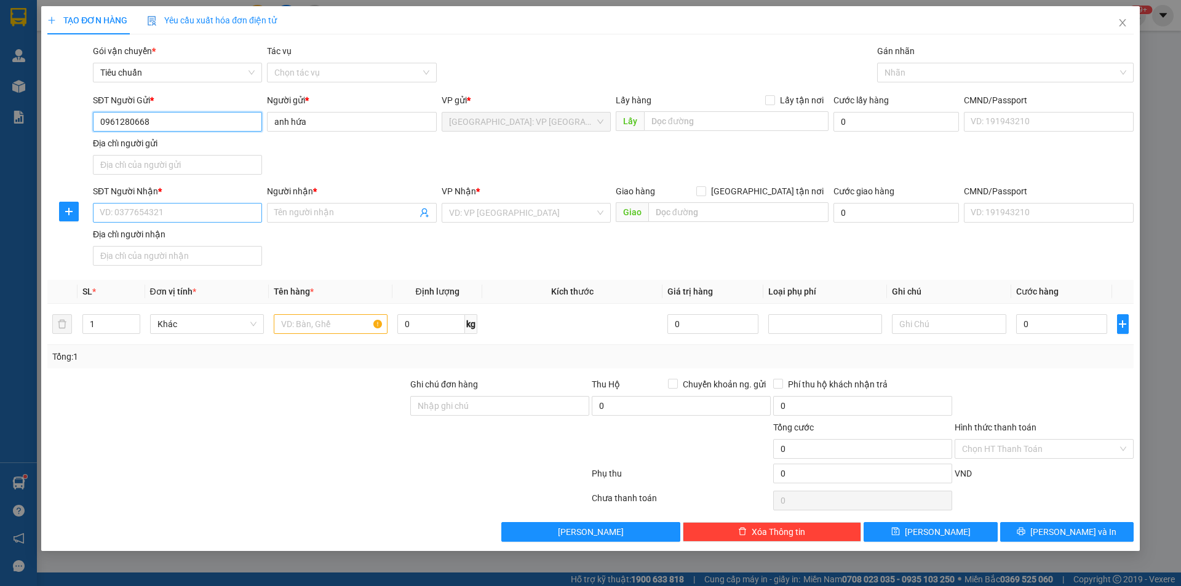
type input "0961280668"
click at [224, 204] on input "SĐT Người Nhận *" at bounding box center [177, 213] width 169 height 20
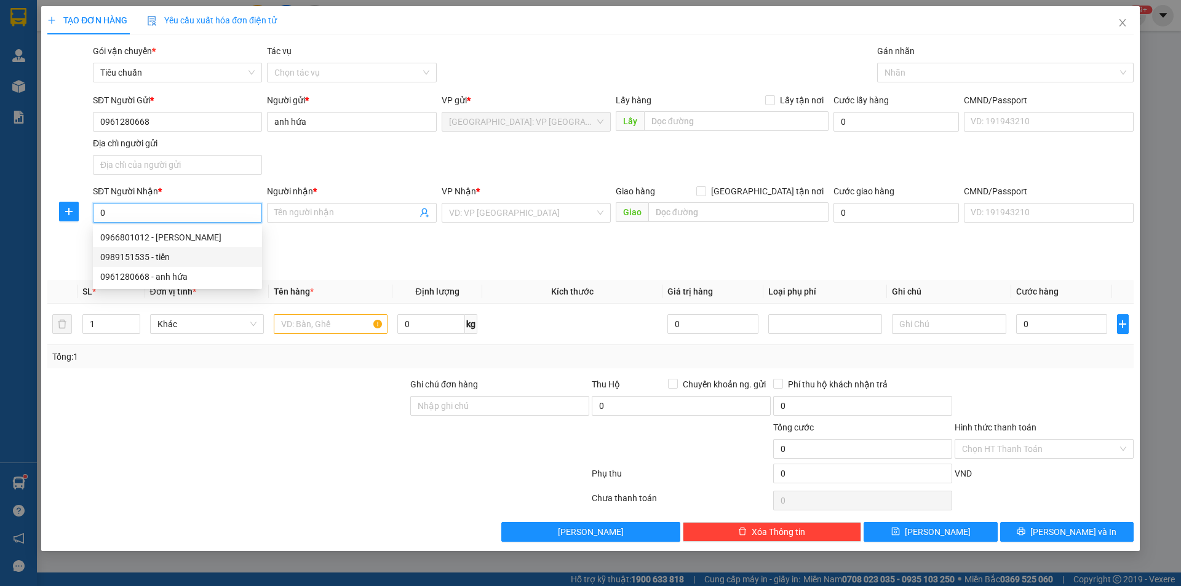
click at [174, 256] on div "0989151535 - tiến" at bounding box center [177, 257] width 154 height 14
type input "0989151535"
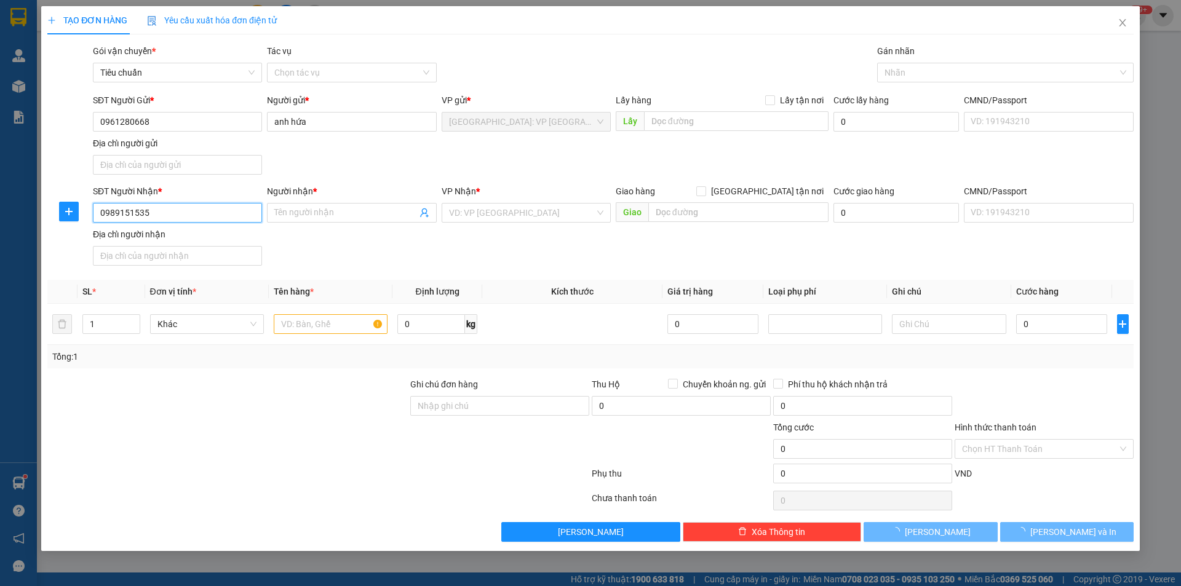
type input "tiến"
checkbox input "true"
type input "số 31 [PERSON_NAME]. 15 q. tân bình"
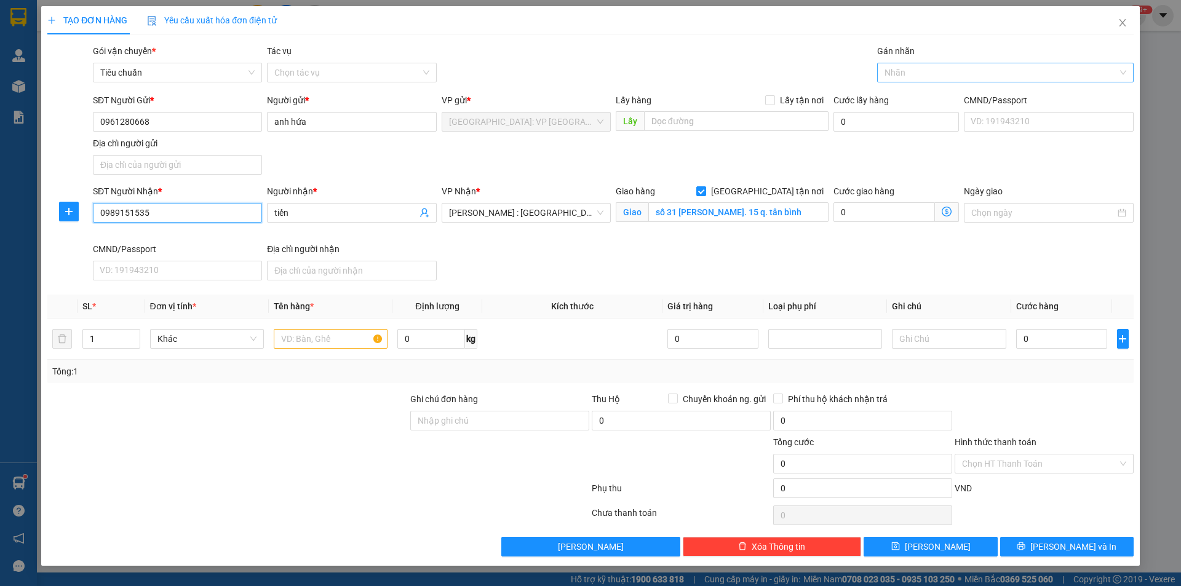
click at [922, 76] on div at bounding box center [999, 72] width 238 height 15
type input "0989151535"
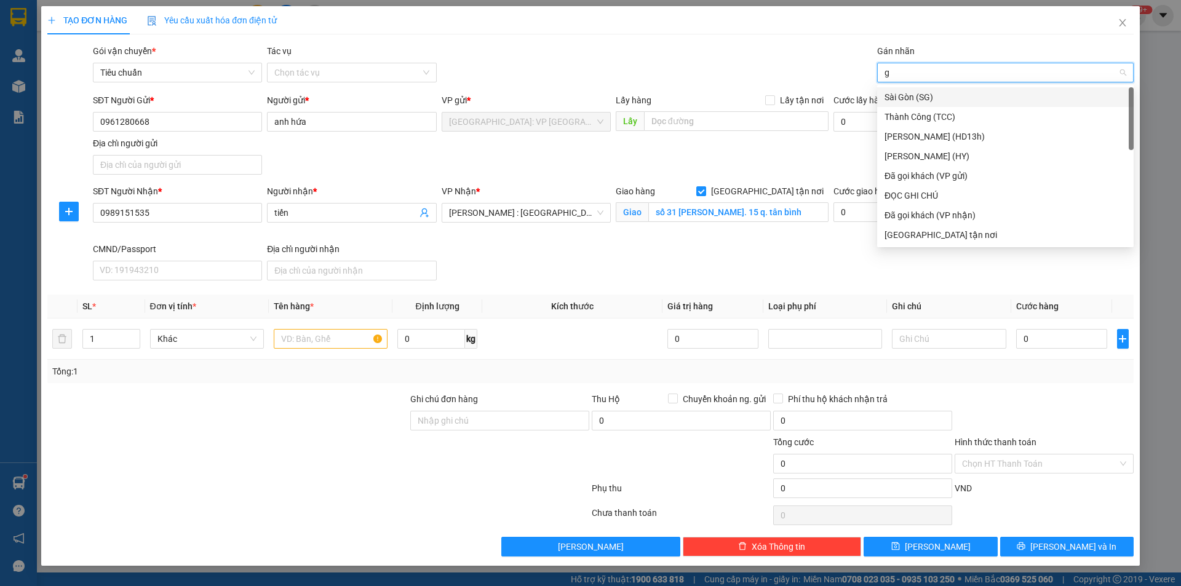
type input "gi"
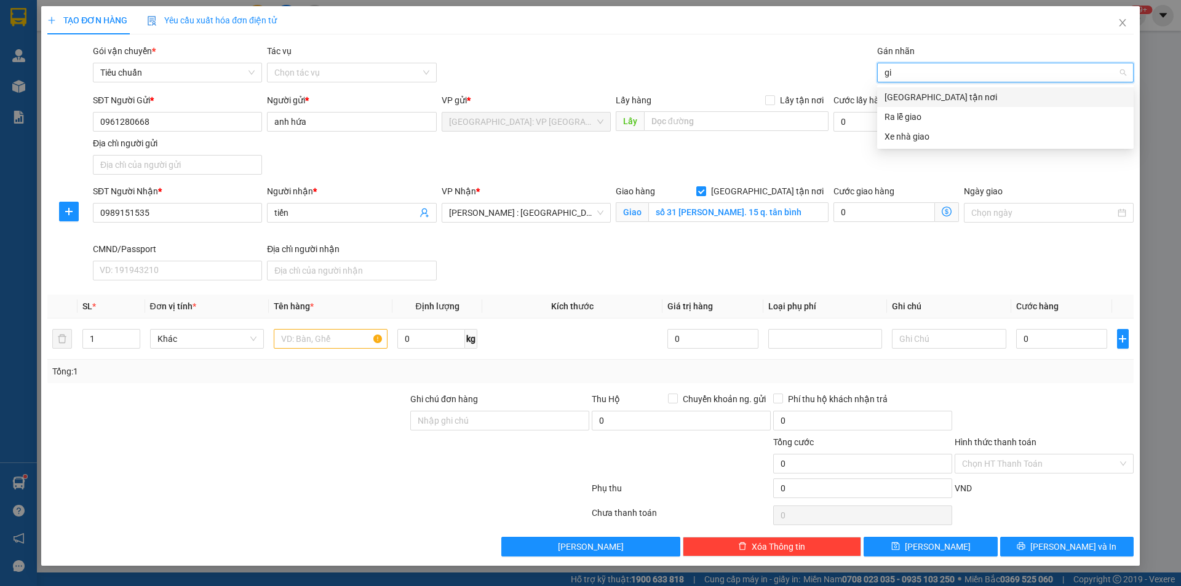
click at [924, 89] on div "[GEOGRAPHIC_DATA] tận nơi" at bounding box center [1005, 97] width 256 height 20
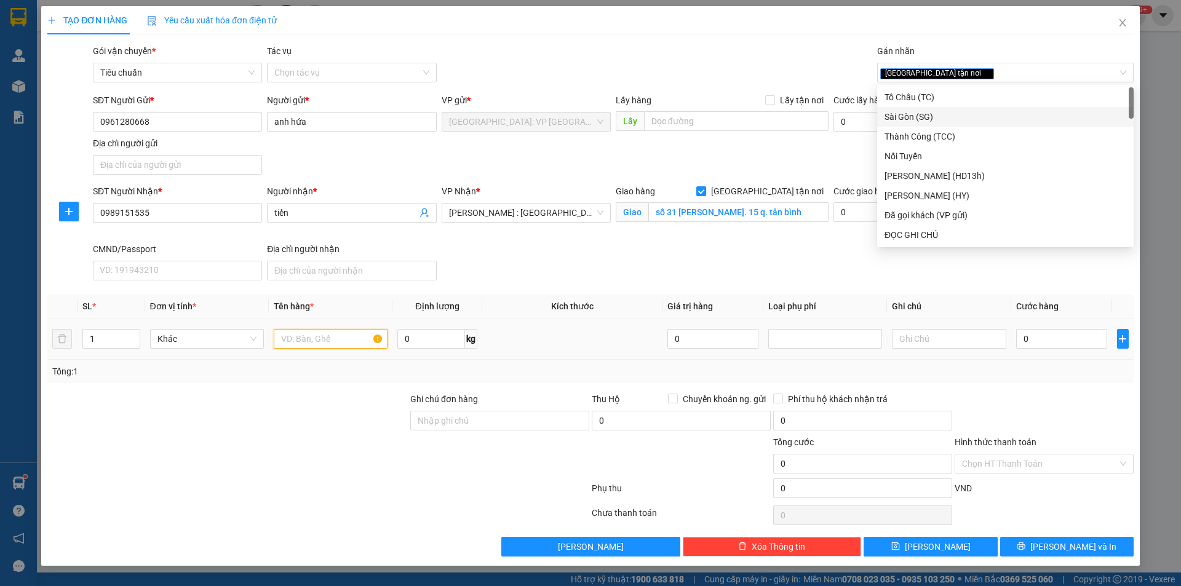
click at [318, 332] on input "text" at bounding box center [331, 339] width 114 height 20
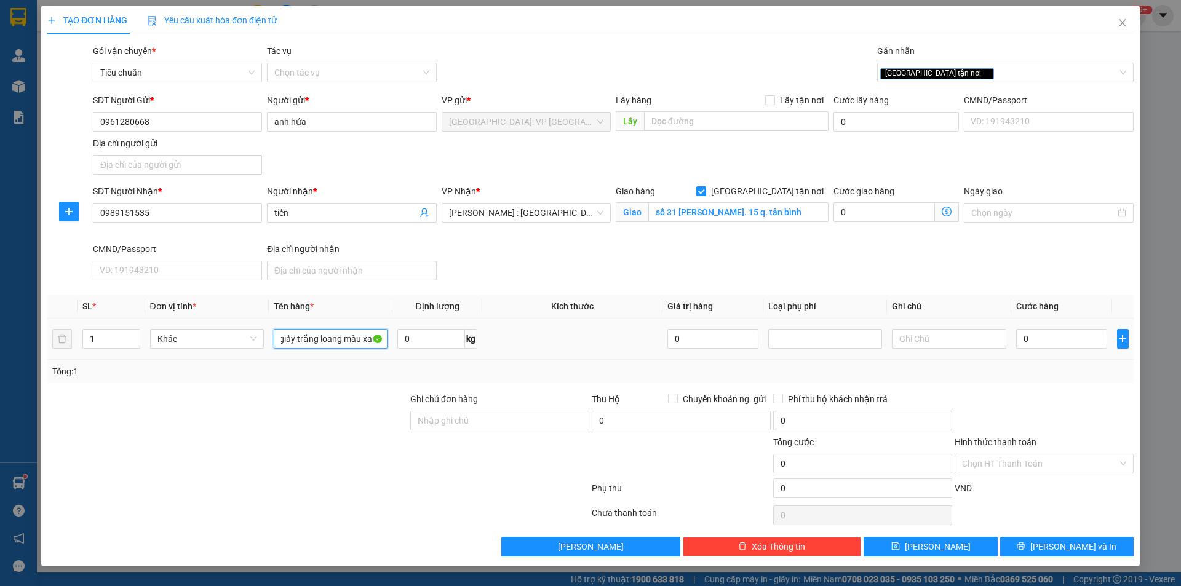
scroll to position [0, 30]
type input "1 kiện giấy trắng loang màu xanh"
click at [1063, 351] on div "0" at bounding box center [1062, 339] width 92 height 25
click at [1069, 341] on input "0" at bounding box center [1062, 339] width 92 height 20
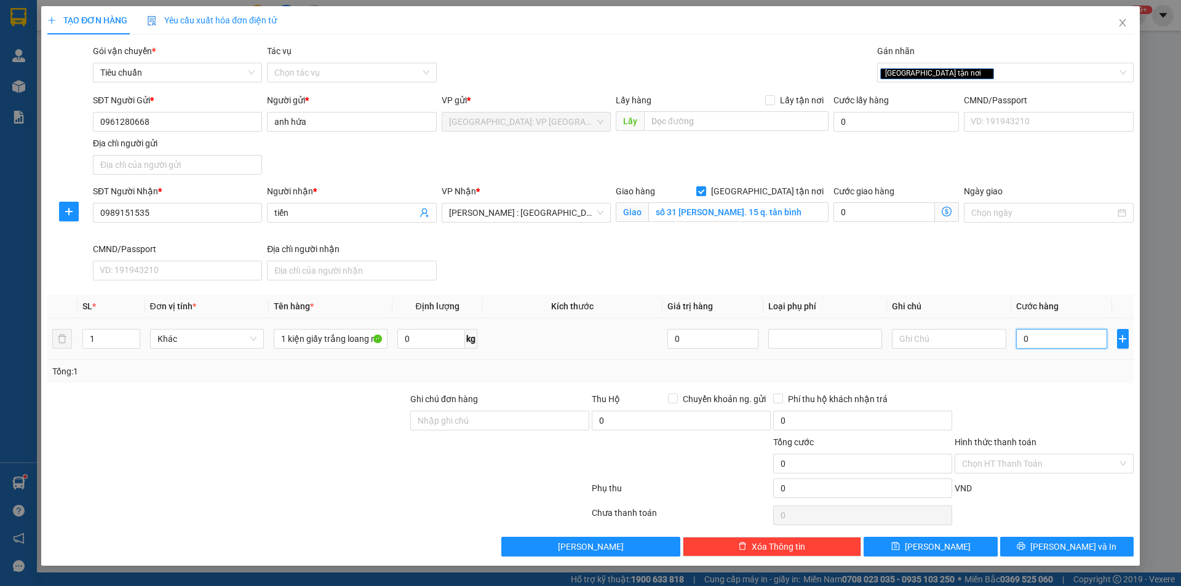
type input "1"
type input "10"
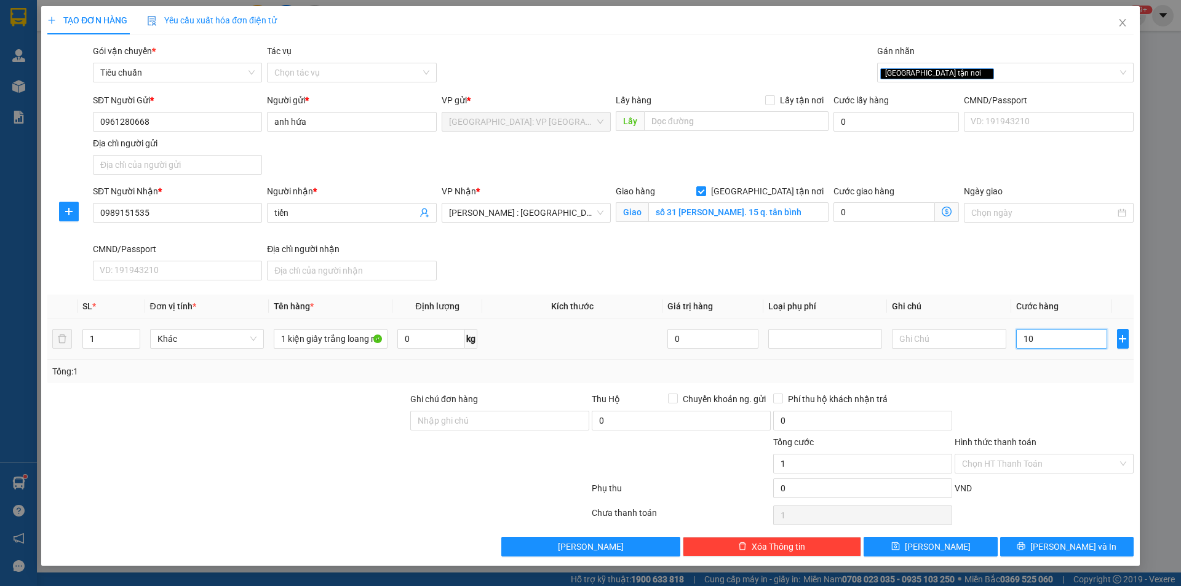
type input "10"
type input "100"
type input "1.000"
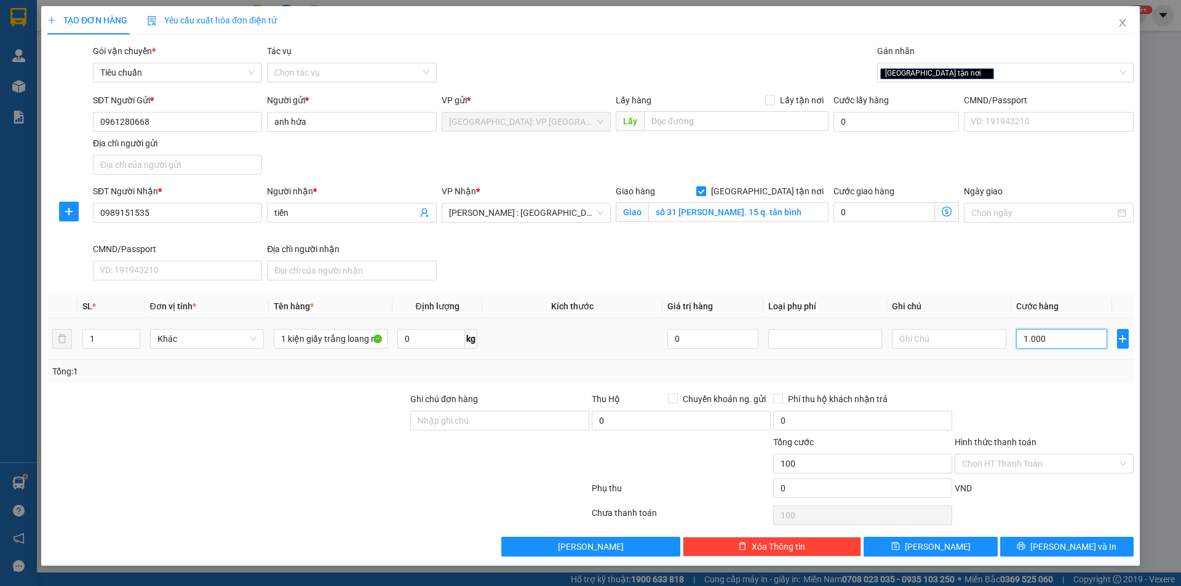
type input "1.000"
type input "10.000"
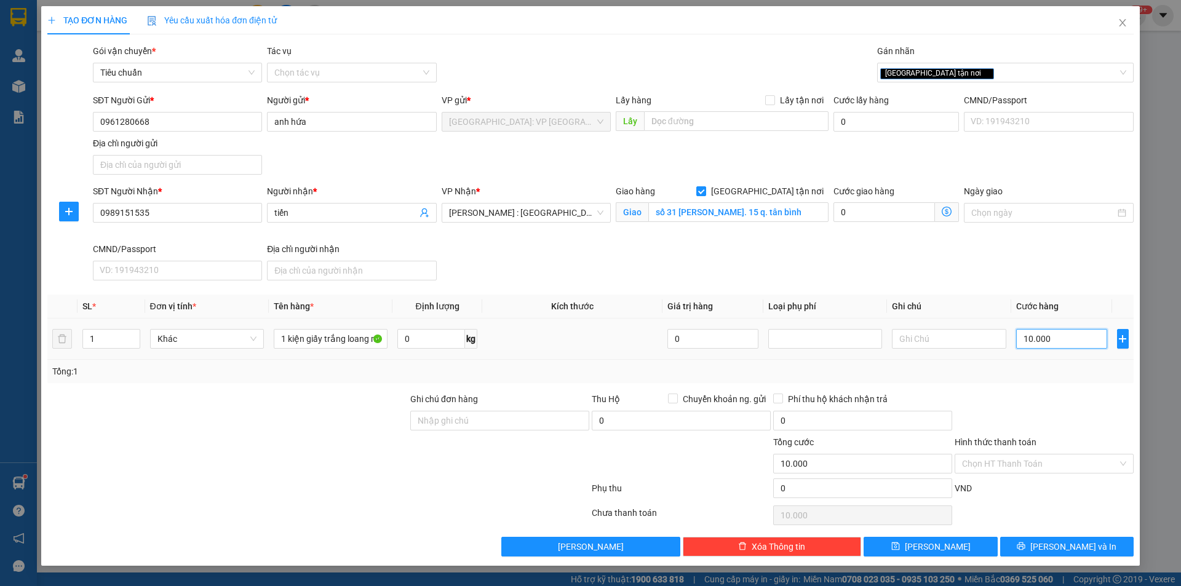
type input "100.000"
click at [505, 413] on input "Ghi chú đơn hàng" at bounding box center [499, 421] width 179 height 20
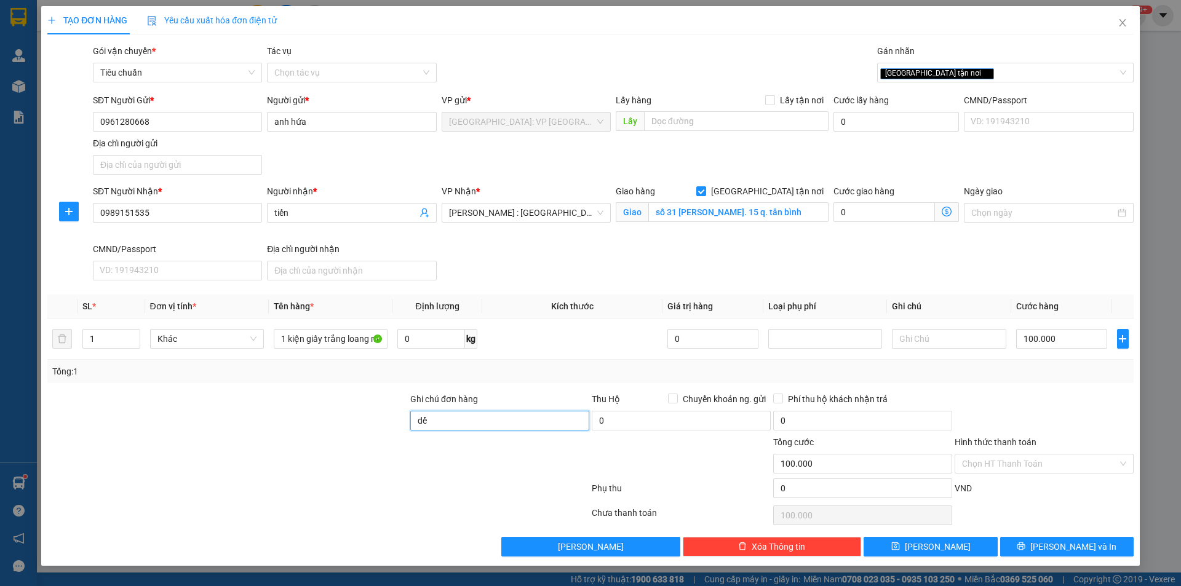
type input "d"
type input "để đúng chiều"
click at [1040, 462] on input "Hình thức thanh toán" at bounding box center [1040, 463] width 156 height 18
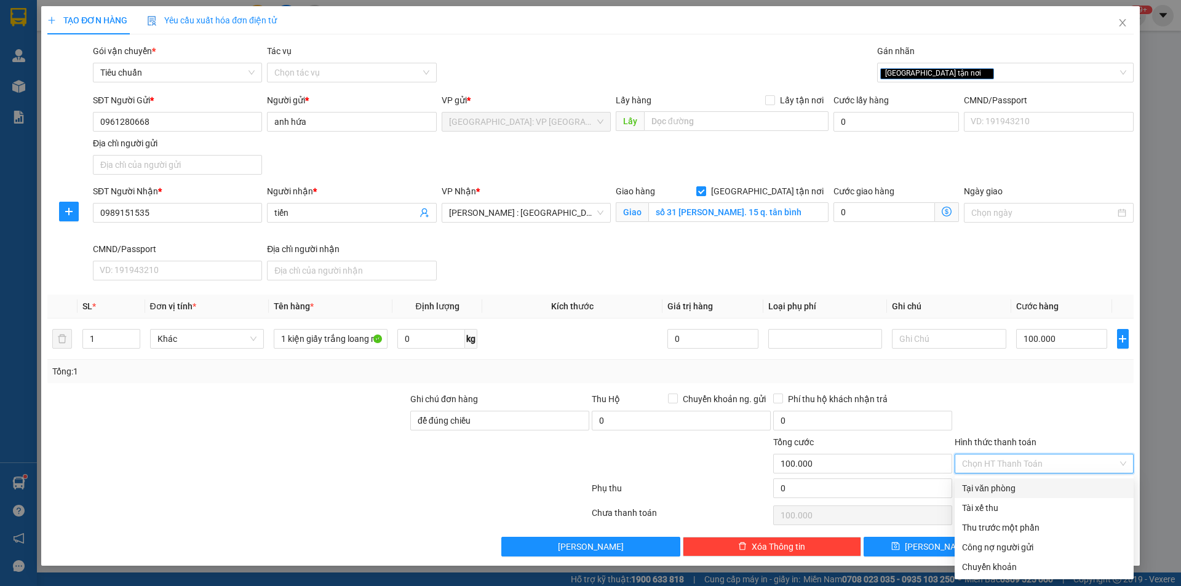
click at [1007, 485] on div "Tại văn phòng" at bounding box center [1044, 488] width 164 height 14
type input "0"
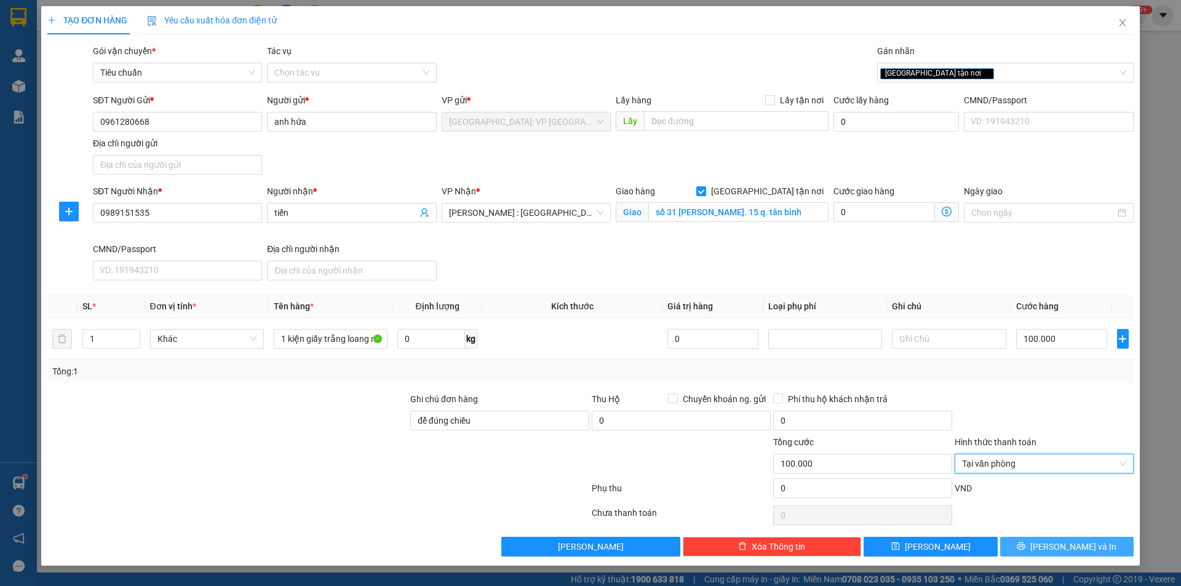
drag, startPoint x: 1075, startPoint y: 544, endPoint x: 1061, endPoint y: 538, distance: 14.9
click at [1075, 545] on span "[PERSON_NAME] và In" at bounding box center [1073, 547] width 86 height 14
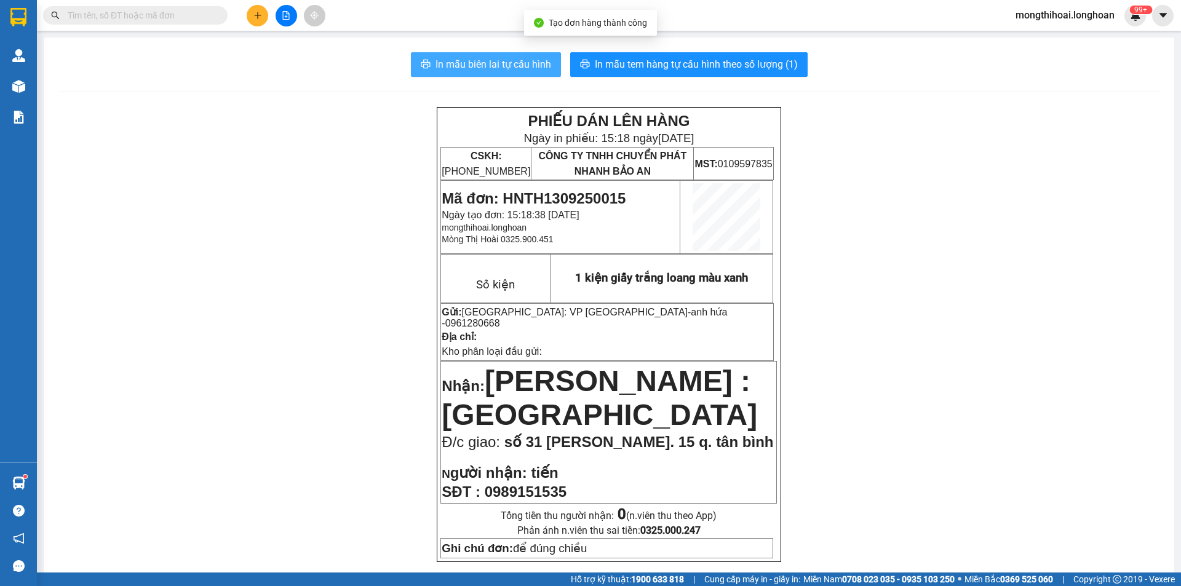
click at [523, 61] on span "In mẫu biên lai tự cấu hình" at bounding box center [493, 64] width 116 height 15
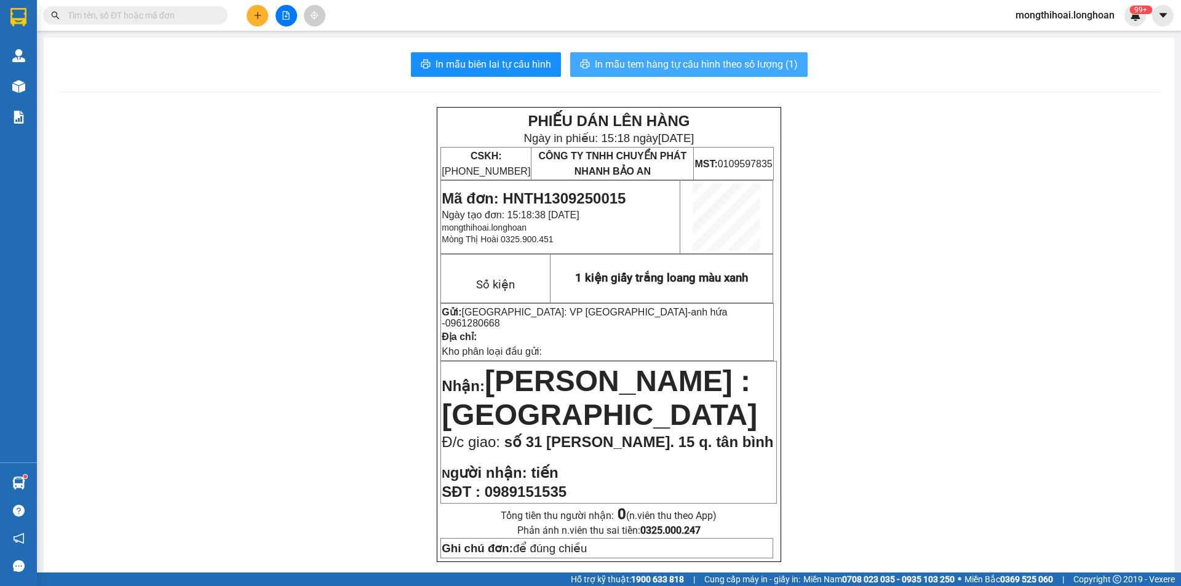
click at [666, 65] on span "In mẫu tem hàng tự cấu hình theo số lượng (1)" at bounding box center [696, 64] width 203 height 15
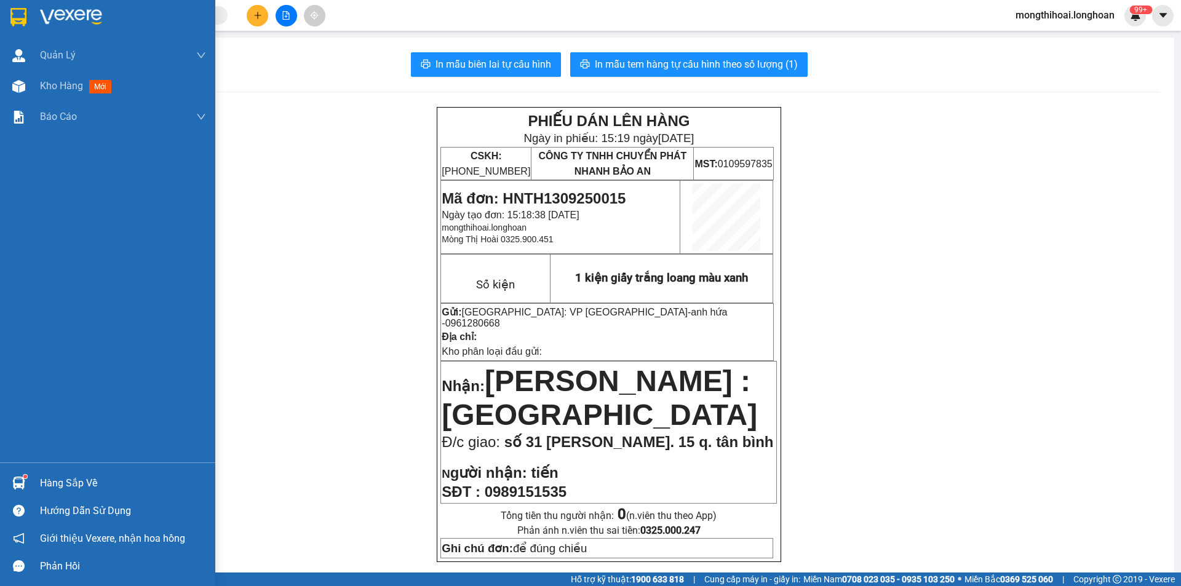
click at [1, 12] on div at bounding box center [107, 20] width 215 height 40
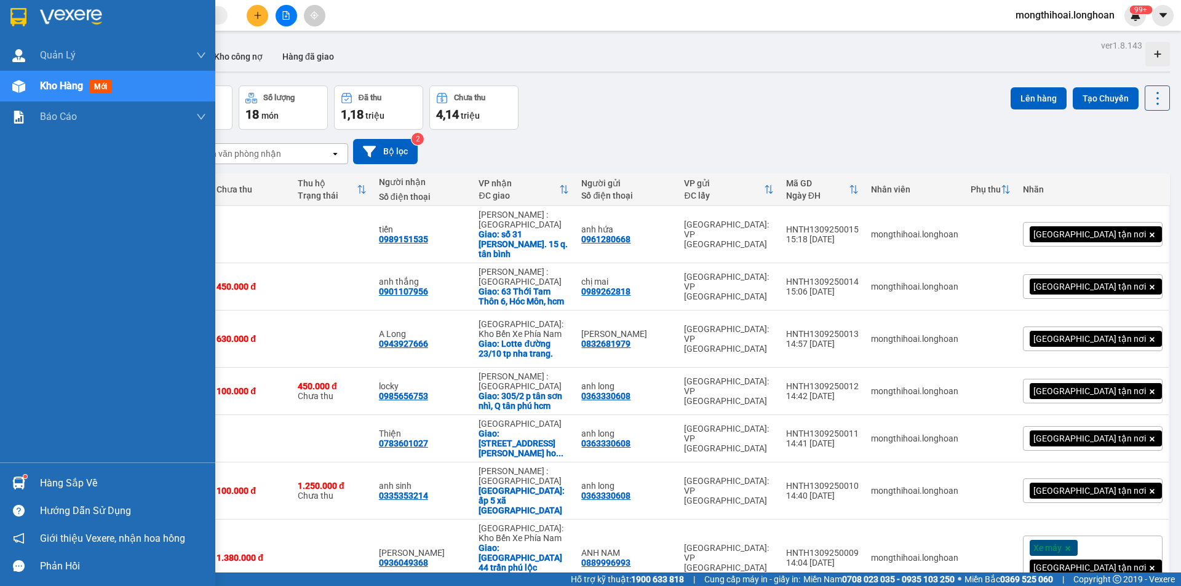
click at [7, 13] on div at bounding box center [107, 20] width 215 height 40
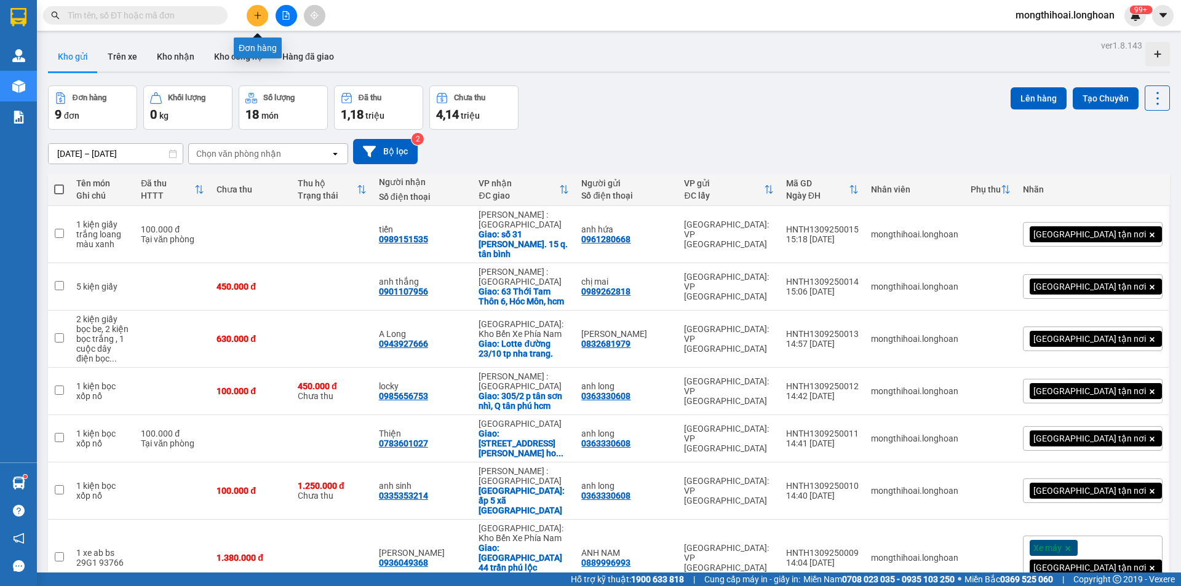
click at [258, 16] on icon "plus" at bounding box center [257, 15] width 9 height 9
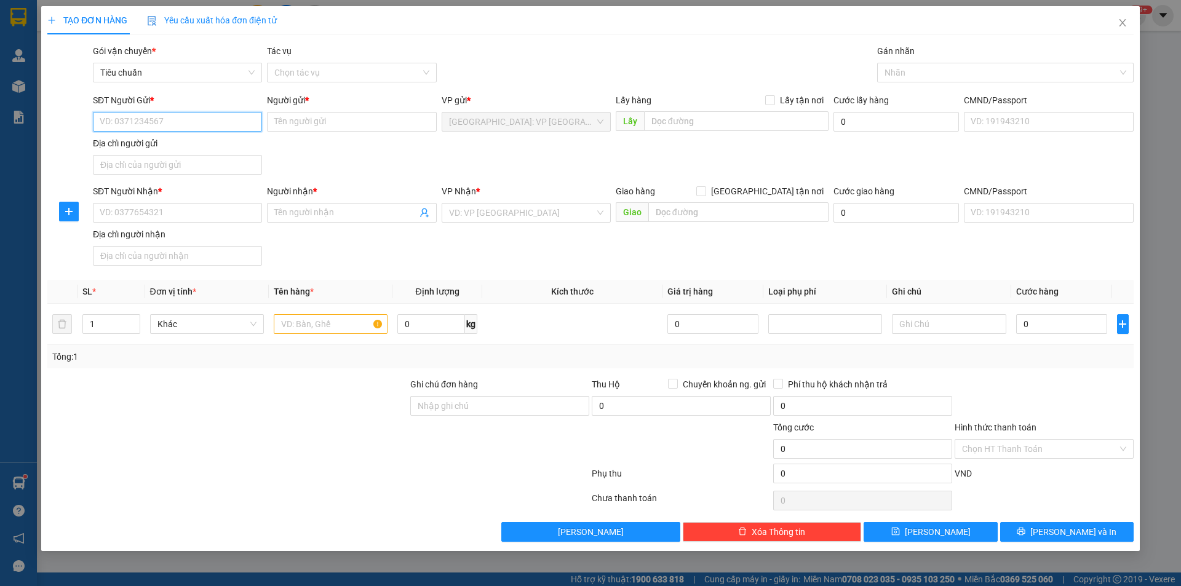
click at [230, 120] on input "SĐT Người Gửi *" at bounding box center [177, 122] width 169 height 20
click at [217, 146] on div "0395713892 - nam châm gaoms" at bounding box center [177, 147] width 154 height 14
type input "0395713892"
type input "nam châm gaoms"
type input "0395713892"
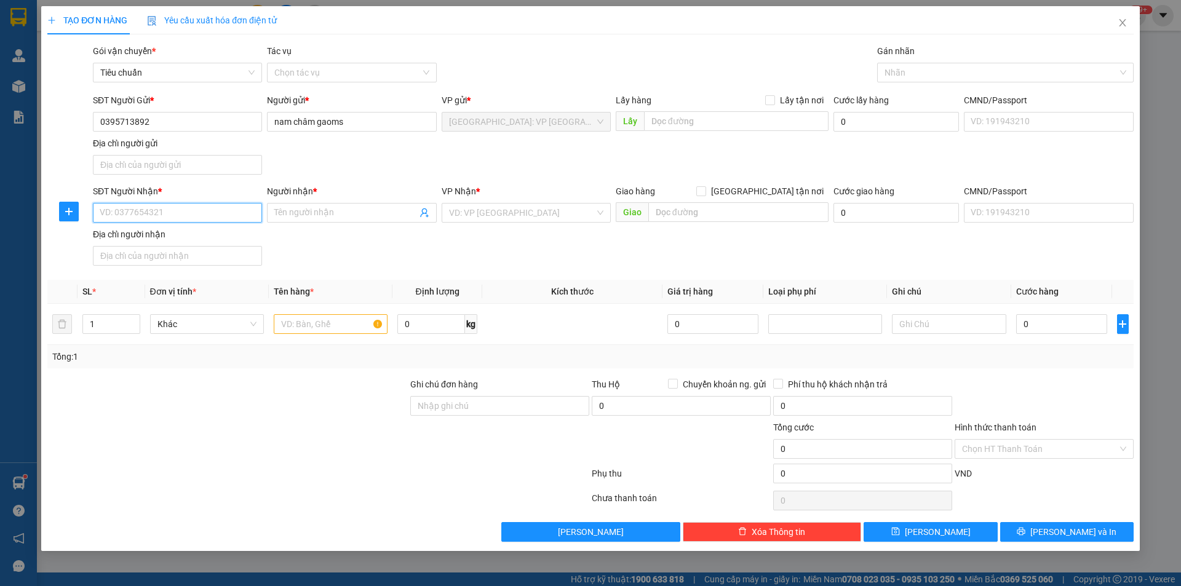
click at [202, 214] on input "SĐT Người Nhận *" at bounding box center [177, 213] width 169 height 20
type input "0934460524"
click at [168, 237] on div "0934460524 - huệ" at bounding box center [177, 238] width 154 height 14
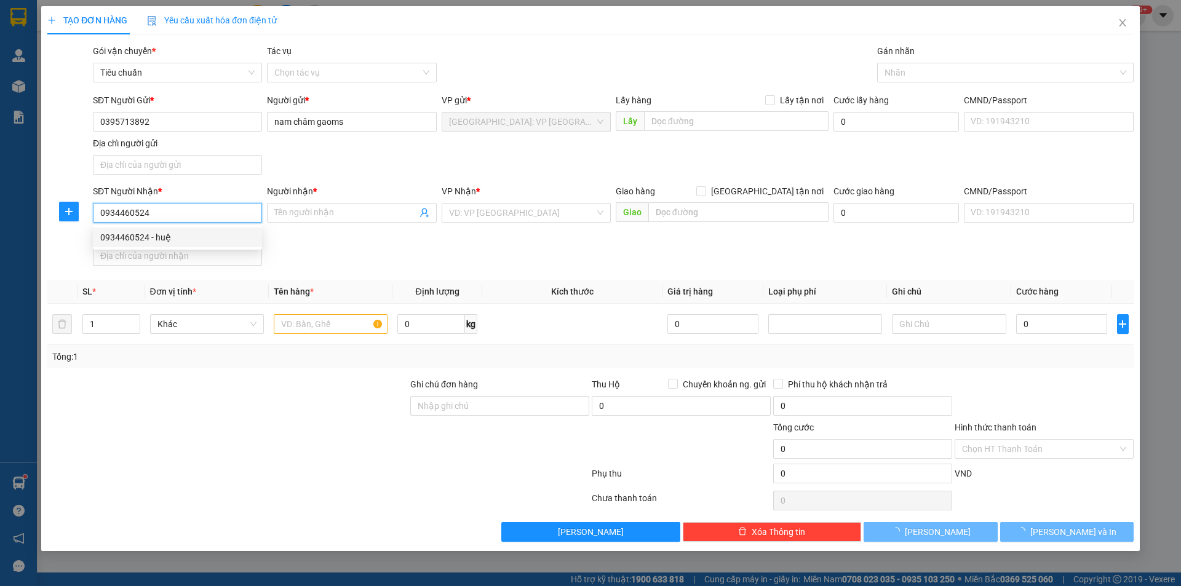
type input "huệ"
checkbox input "true"
type input "kp 6 P vĩnh tân [GEOGRAPHIC_DATA] tỉnh [GEOGRAPHIC_DATA]"
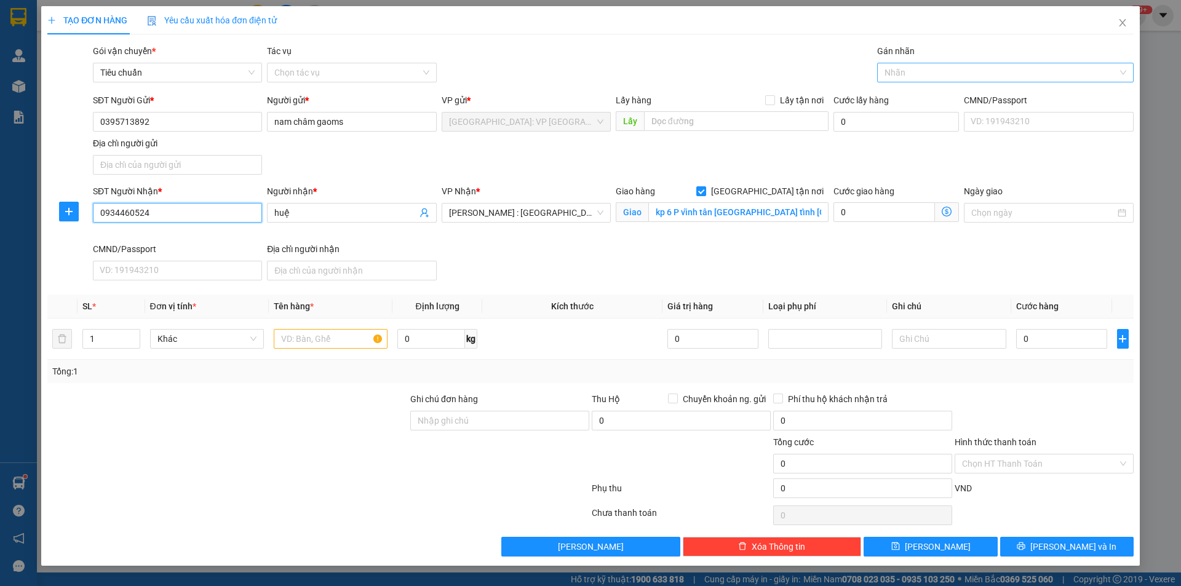
click at [946, 81] on div "Nhãn" at bounding box center [1005, 73] width 256 height 20
type input "0934460524"
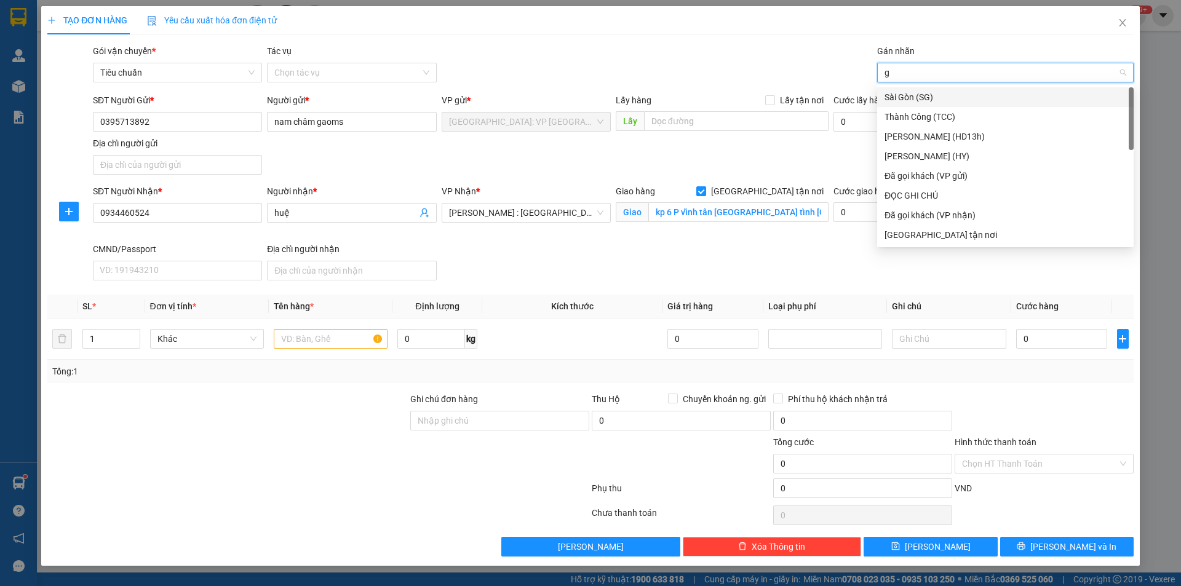
type input "gi"
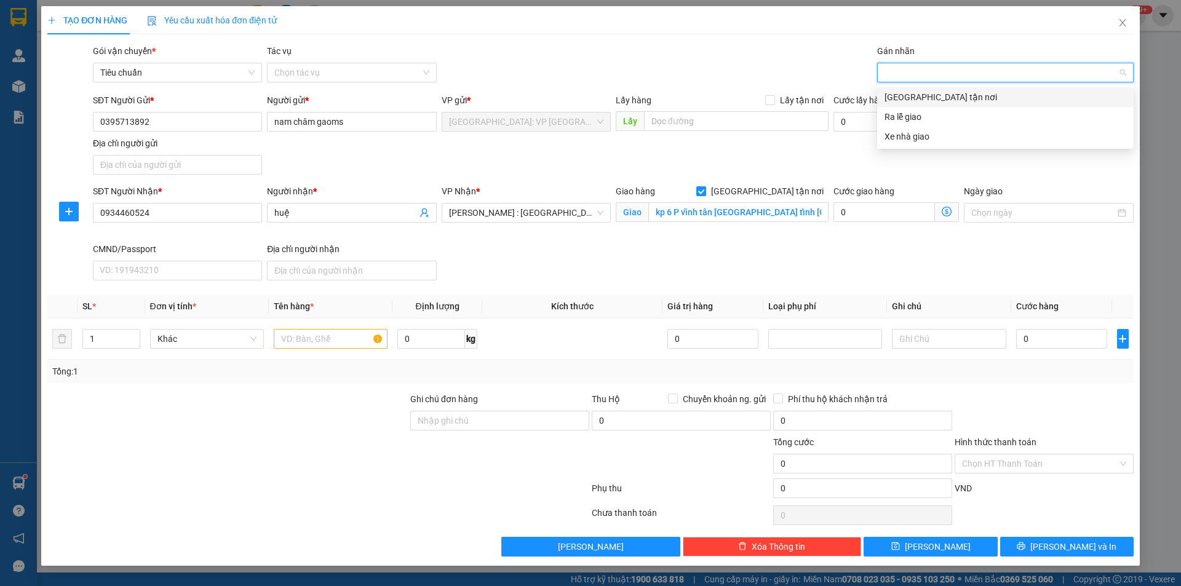
click at [913, 82] on div "gi" at bounding box center [1005, 73] width 256 height 20
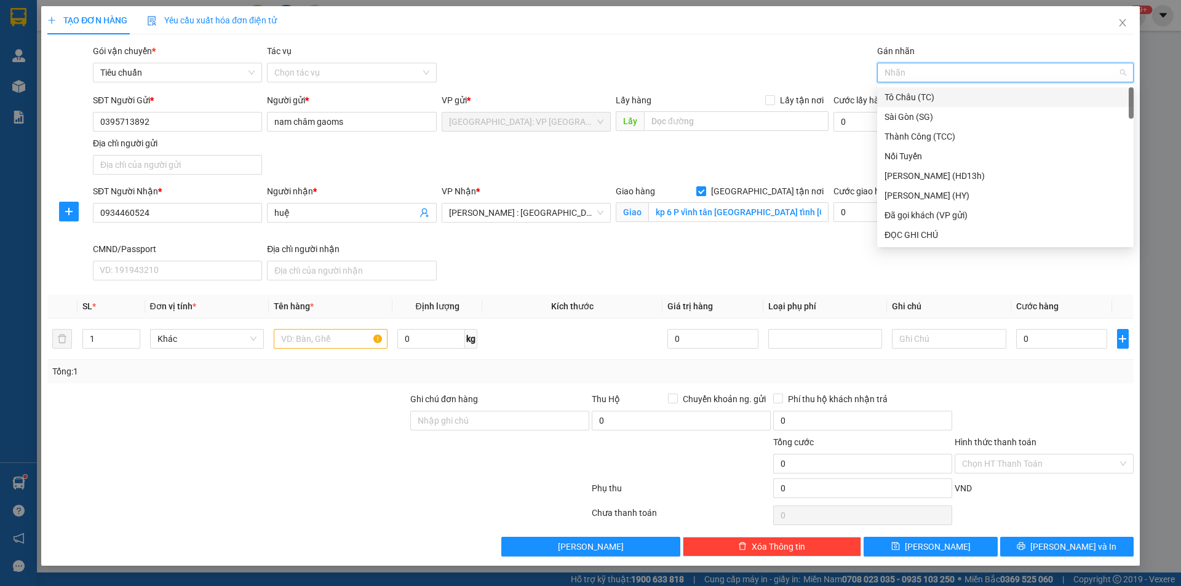
click at [918, 75] on div at bounding box center [999, 72] width 238 height 15
type input "gi"
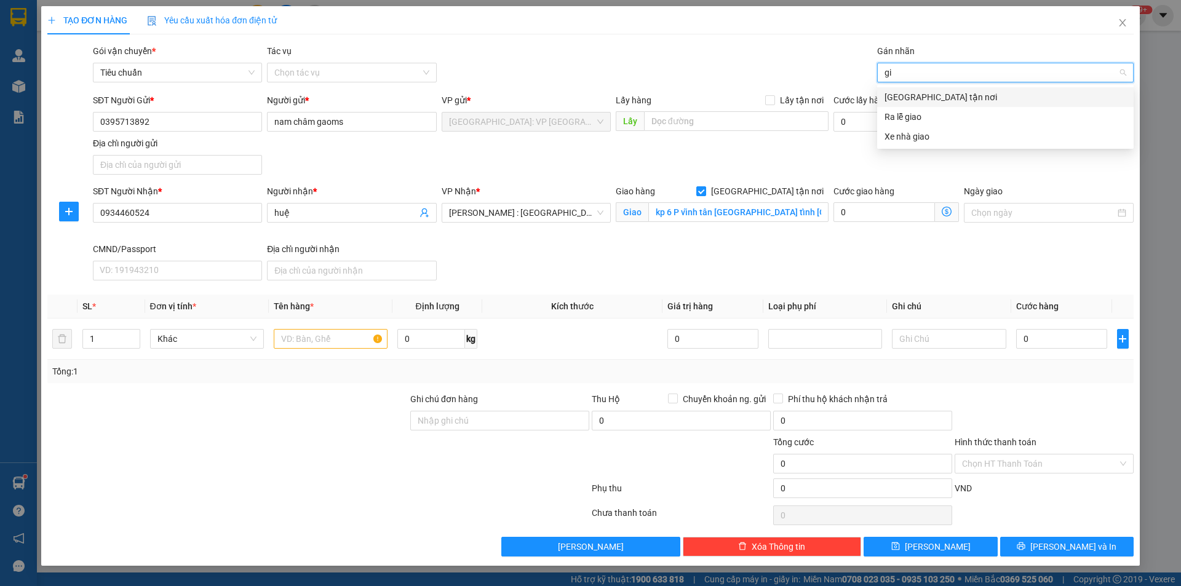
click at [919, 95] on div "[GEOGRAPHIC_DATA] tận nơi" at bounding box center [1005, 97] width 242 height 14
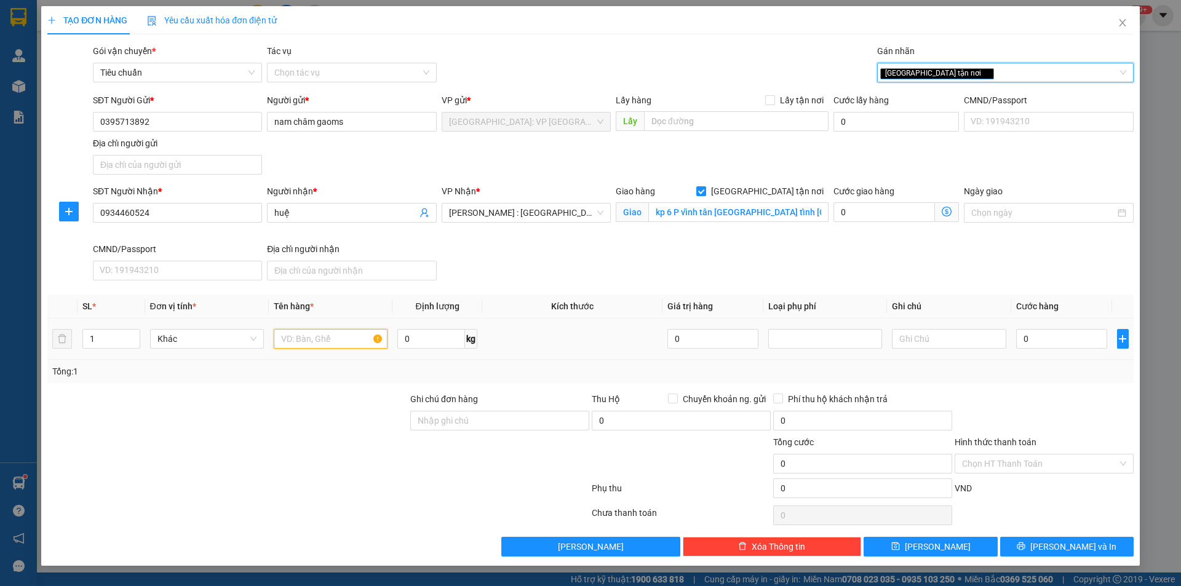
click at [311, 344] on input "text" at bounding box center [331, 339] width 114 height 20
type input "1 kiện bọc xốp nổ"
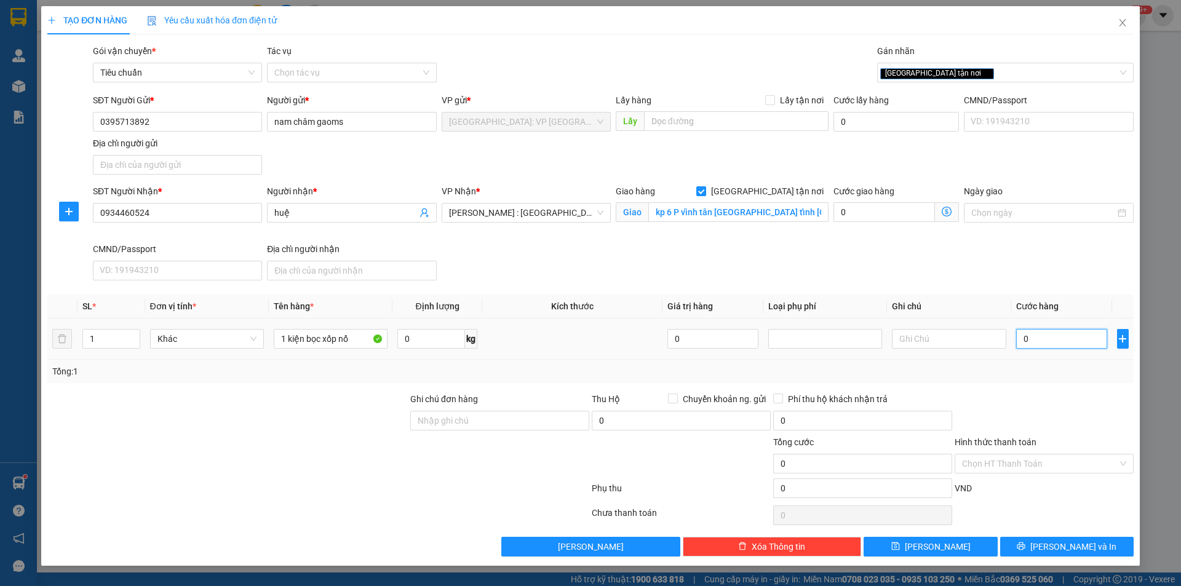
click at [1061, 337] on input "0" at bounding box center [1062, 339] width 92 height 20
click at [1045, 345] on input "0" at bounding box center [1062, 339] width 92 height 20
type input "03"
type input "3"
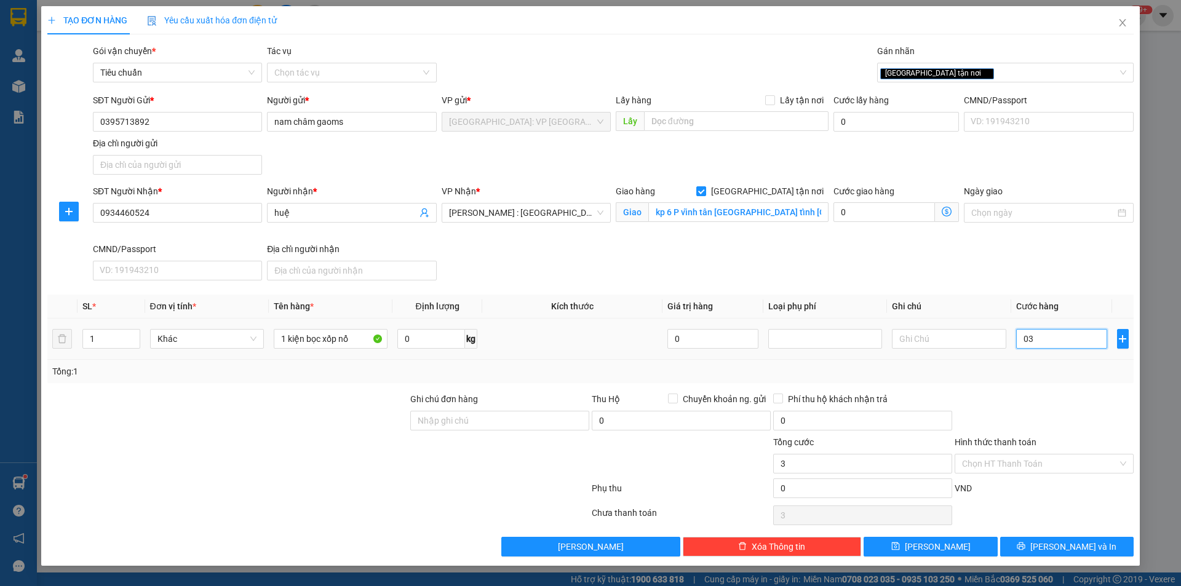
type input "032"
type input "32"
type input "0.320"
type input "320"
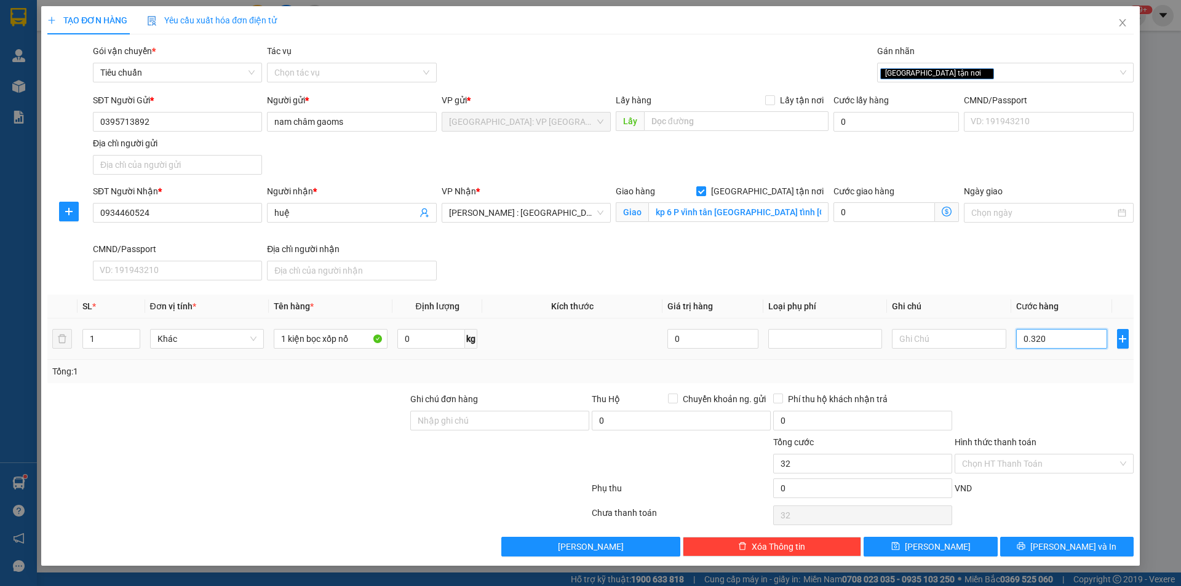
type input "320"
type input "03.200"
type input "3.200"
type input "032.000"
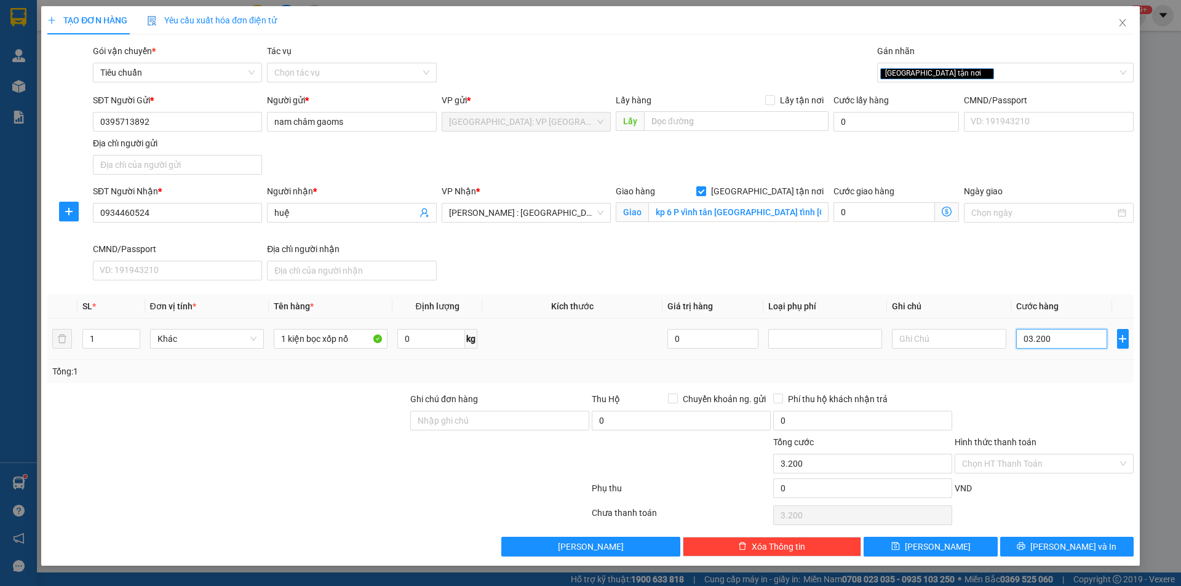
type input "32.000"
type input "0.320.000"
type input "320.000"
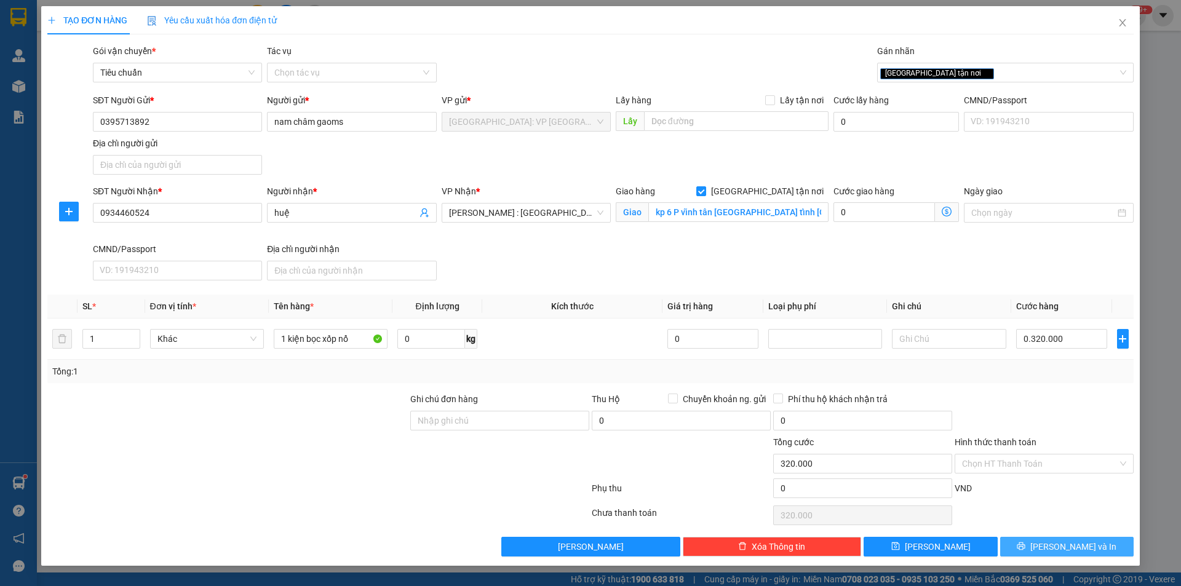
click at [1079, 549] on span "[PERSON_NAME] và In" at bounding box center [1073, 547] width 86 height 14
type input "320.000"
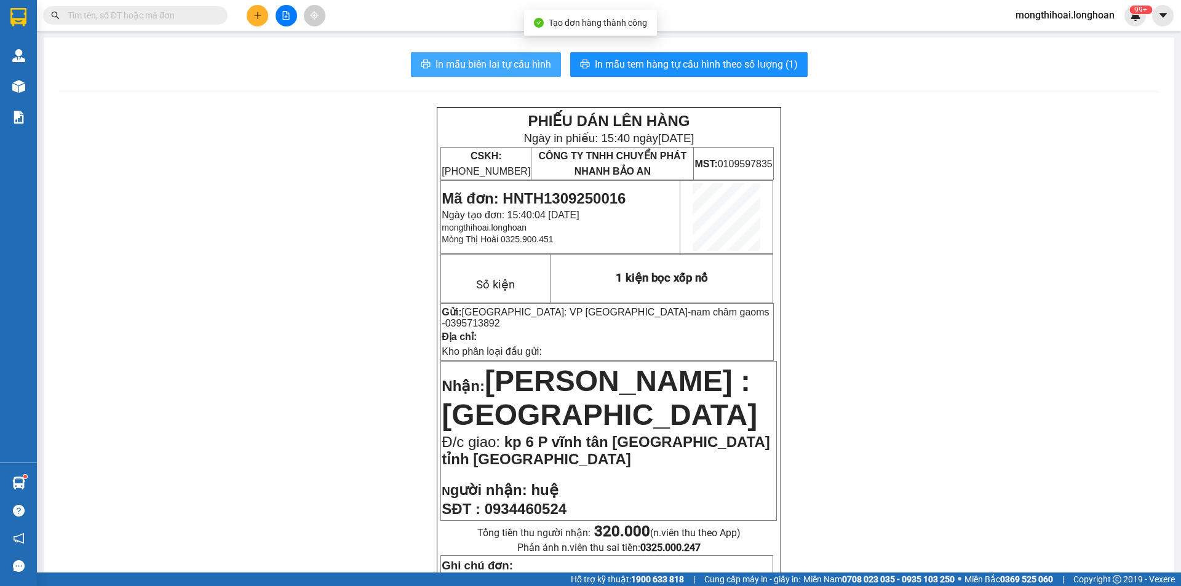
click at [493, 56] on button "In mẫu biên lai tự cấu hình" at bounding box center [486, 64] width 150 height 25
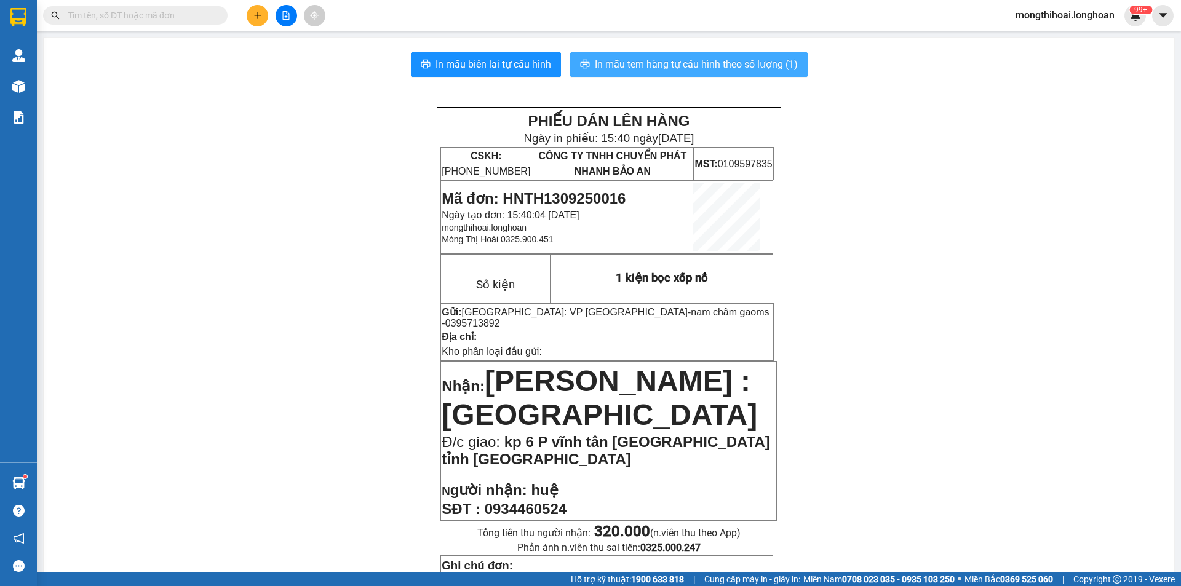
click at [753, 59] on span "In mẫu tem hàng tự cấu hình theo số lượng (1)" at bounding box center [696, 64] width 203 height 15
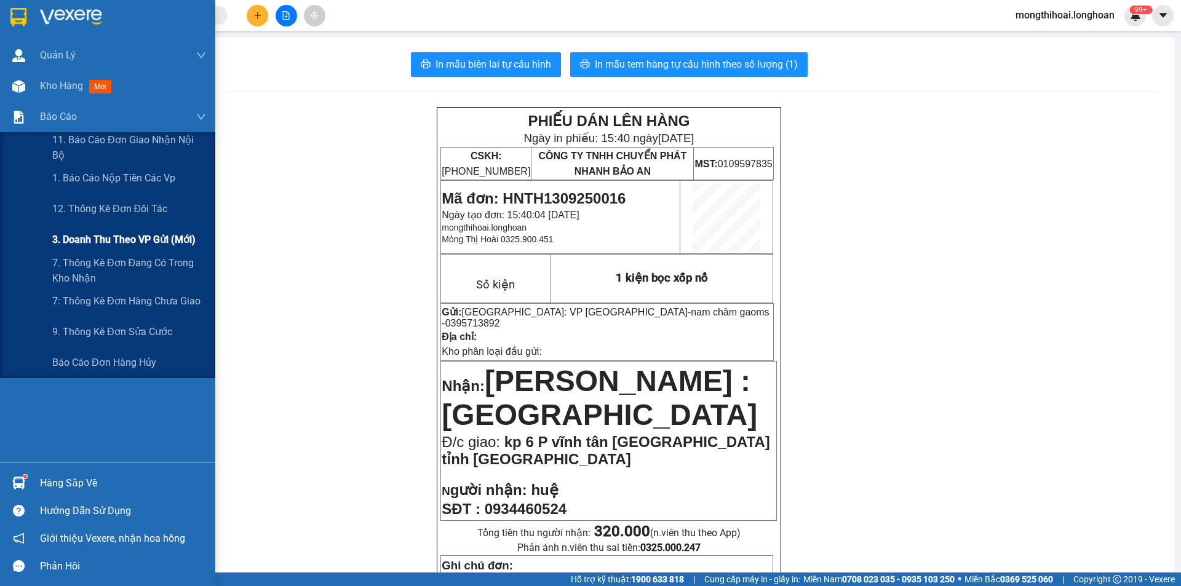
click at [157, 240] on span "3. Doanh Thu theo VP Gửi (mới)" at bounding box center [123, 239] width 143 height 15
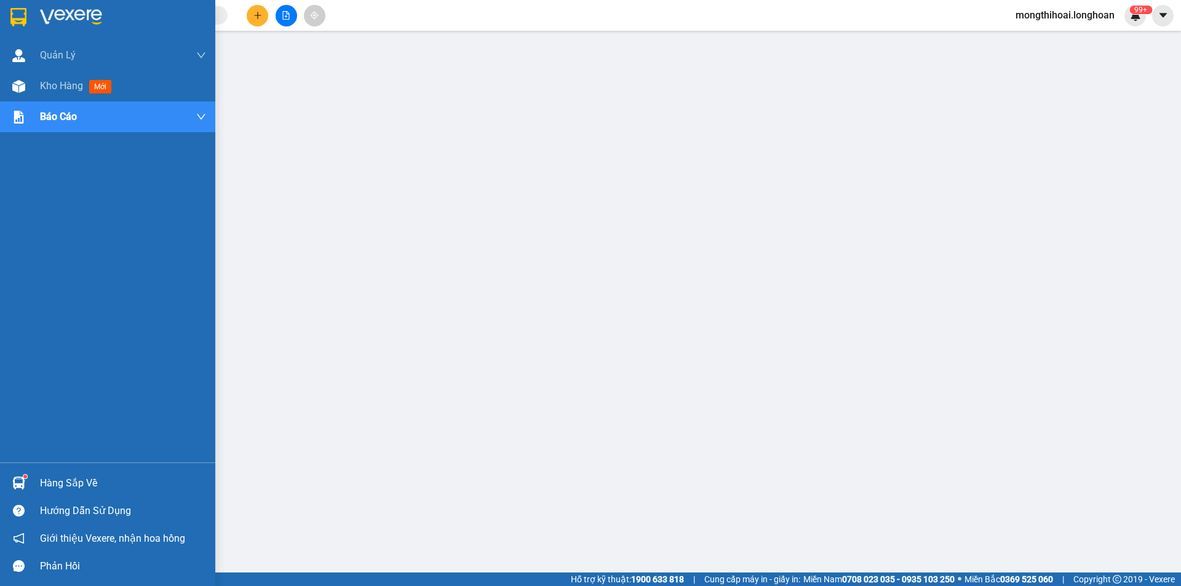
click at [0, 12] on div at bounding box center [107, 20] width 215 height 40
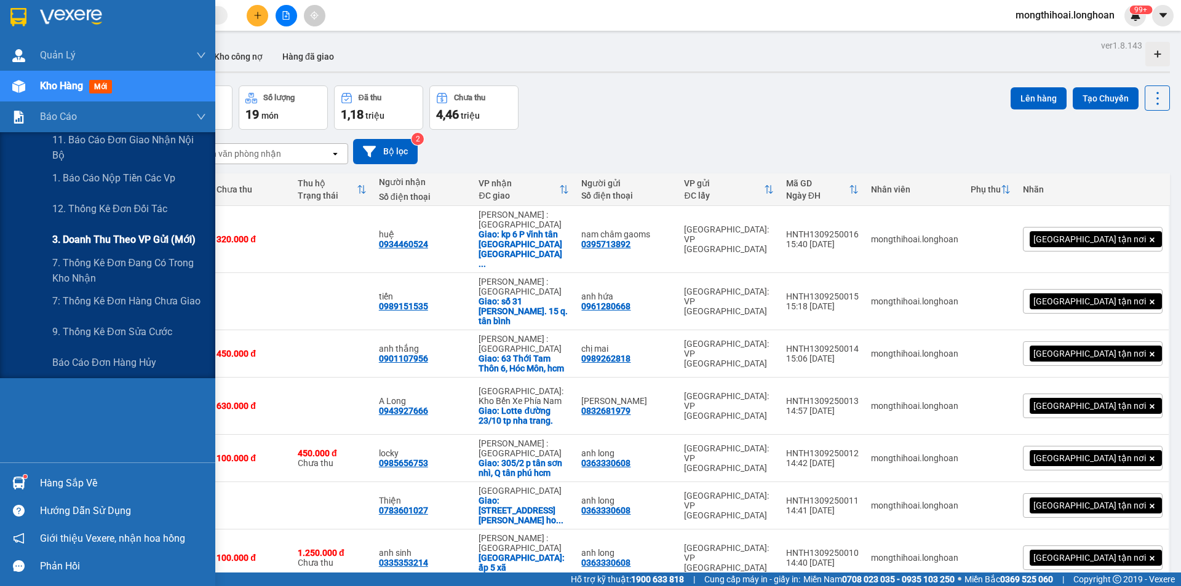
click at [116, 239] on span "3. Doanh Thu theo VP Gửi (mới)" at bounding box center [123, 239] width 143 height 15
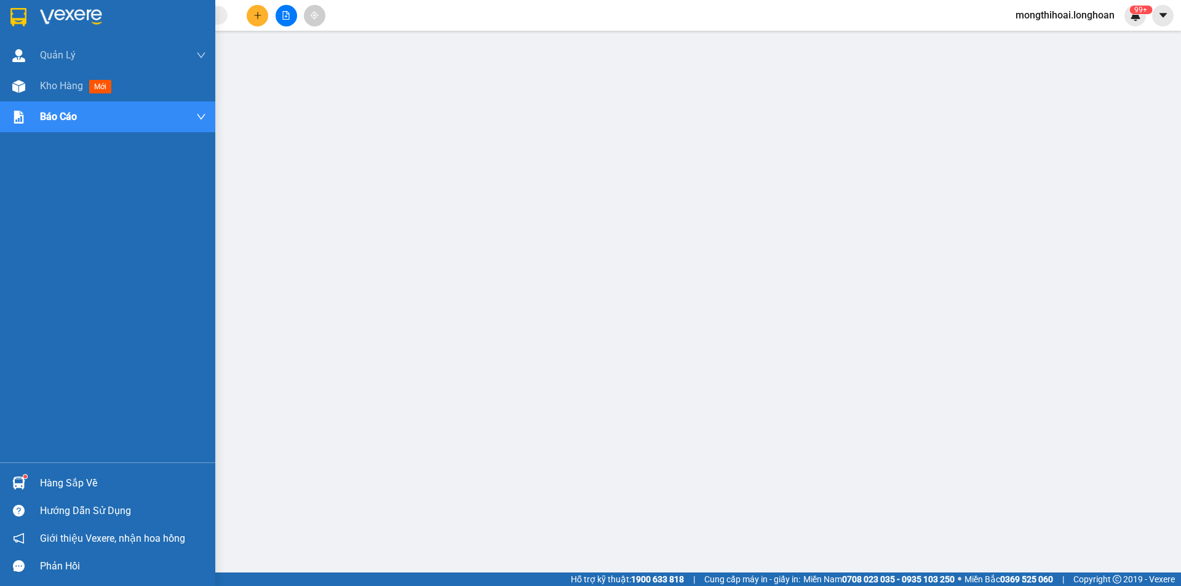
click at [1, 13] on div at bounding box center [107, 20] width 215 height 40
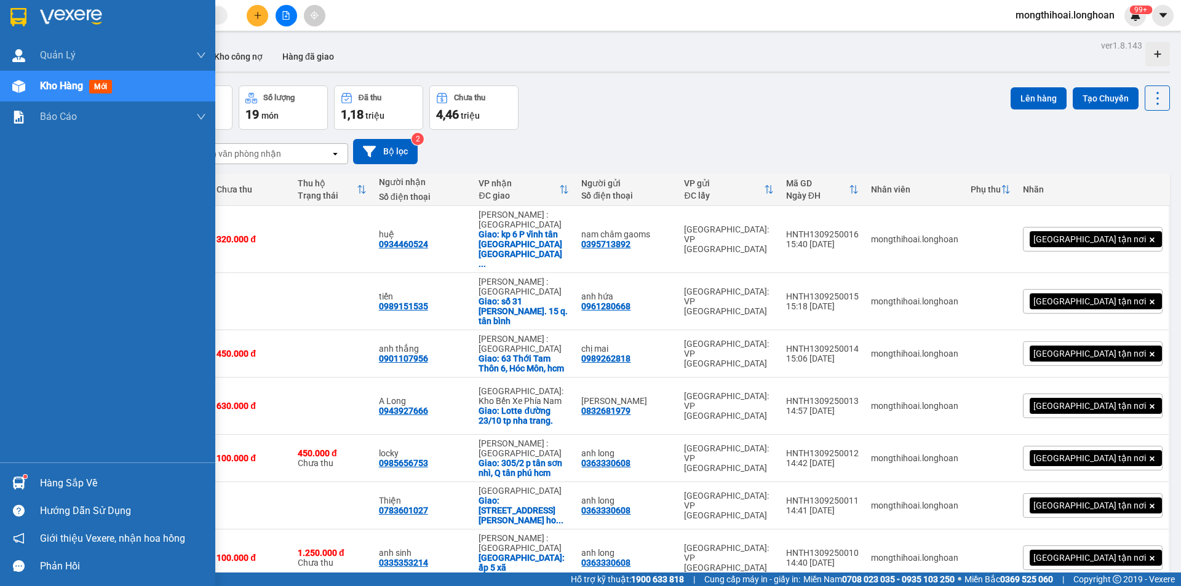
click at [0, 9] on div at bounding box center [107, 20] width 215 height 40
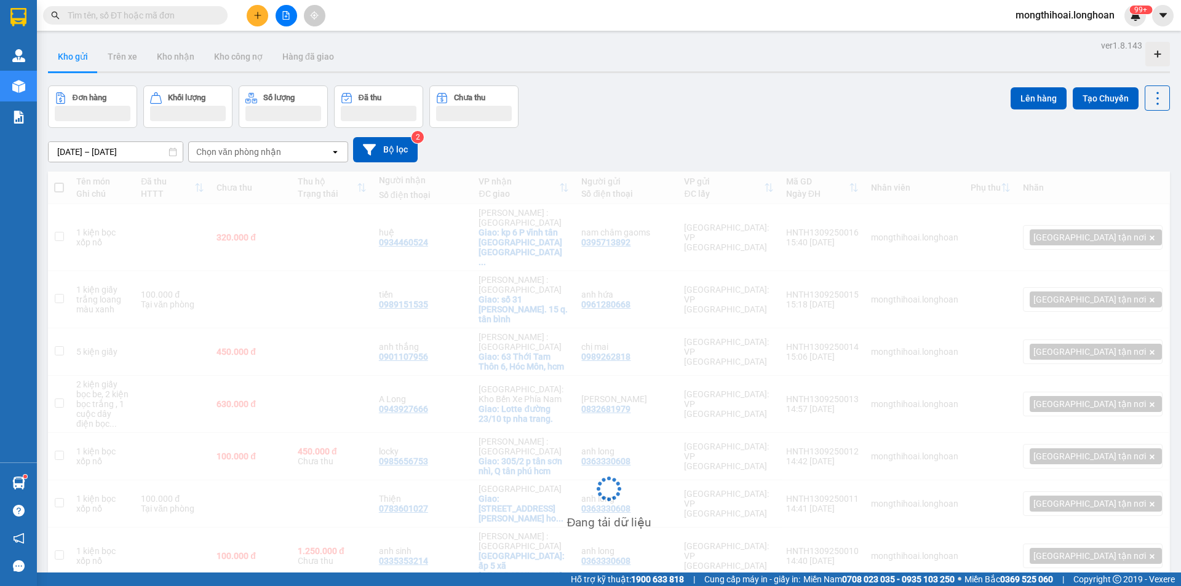
click at [205, 17] on input "text" at bounding box center [140, 16] width 145 height 14
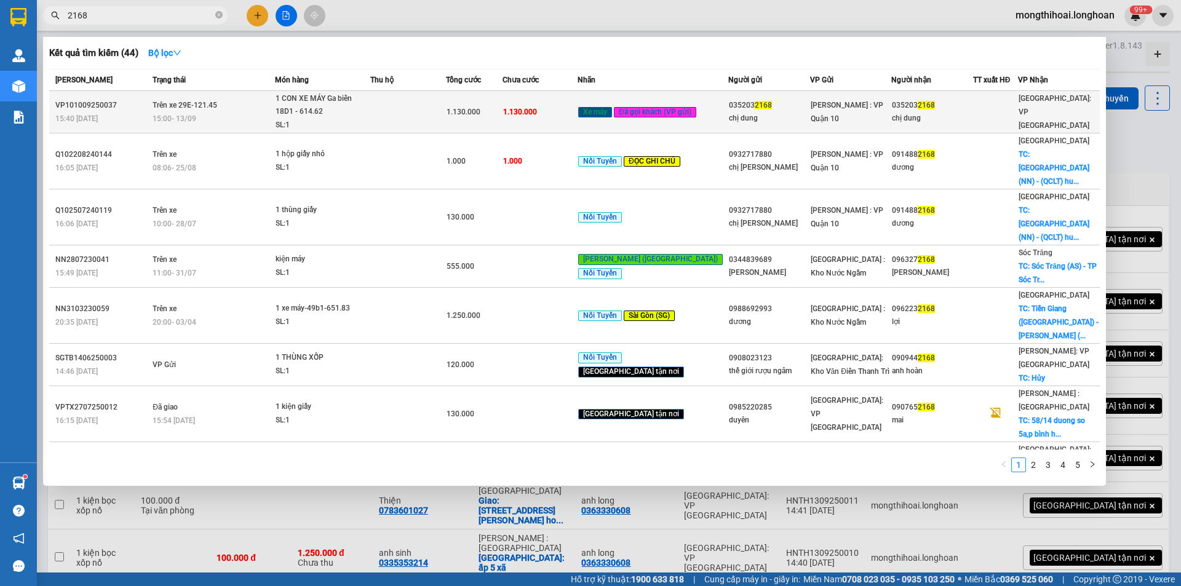
type input "2168"
click at [370, 112] on span "1 CON XE MÁY Ga biển 18D1 - 614.62 SL: 1" at bounding box center [322, 112] width 94 height 40
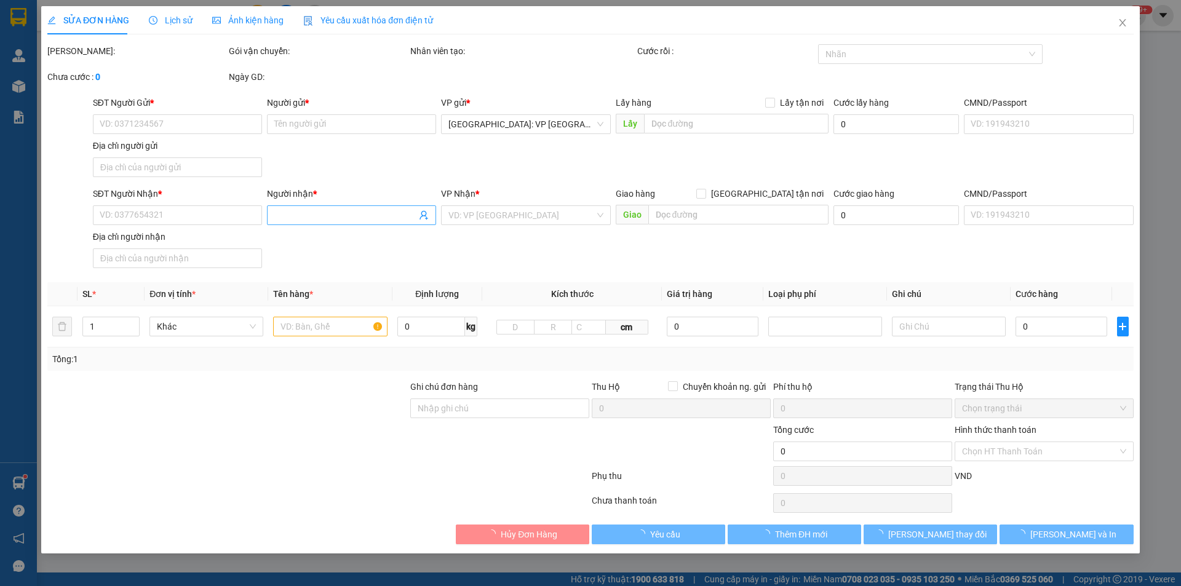
type input "0352032168"
type input "chị dung"
type input "0352032168"
type input "chị dung"
type input "CÓ CHÌA KHÓA ĐI KÈM"
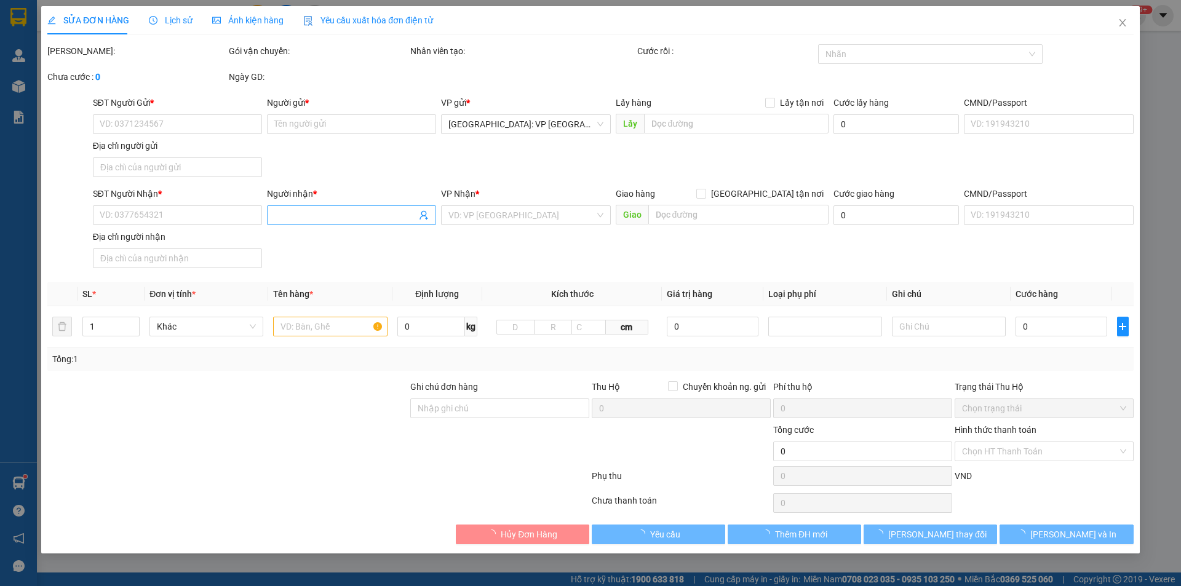
type input "1.130.000"
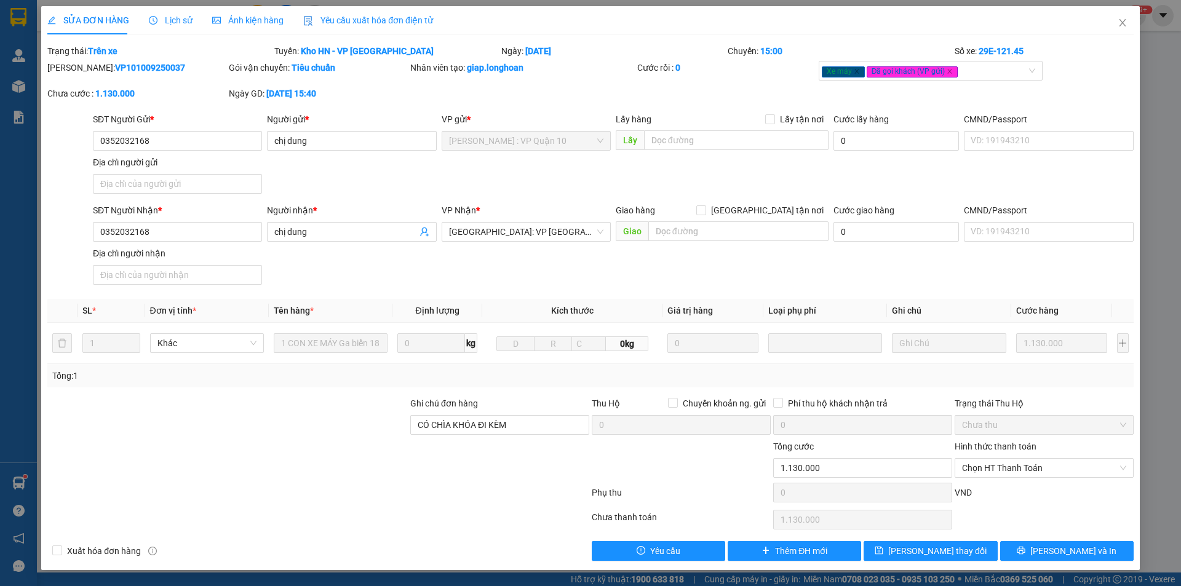
click at [173, 11] on div "Lịch sử" at bounding box center [171, 20] width 44 height 28
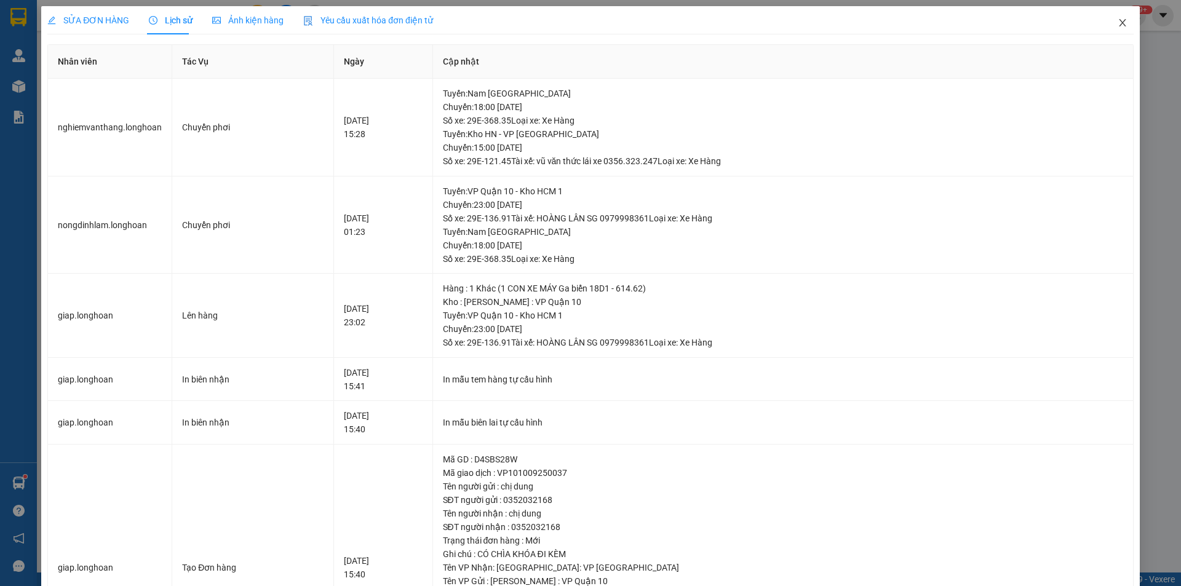
click at [1105, 20] on span "Close" at bounding box center [1122, 23] width 34 height 34
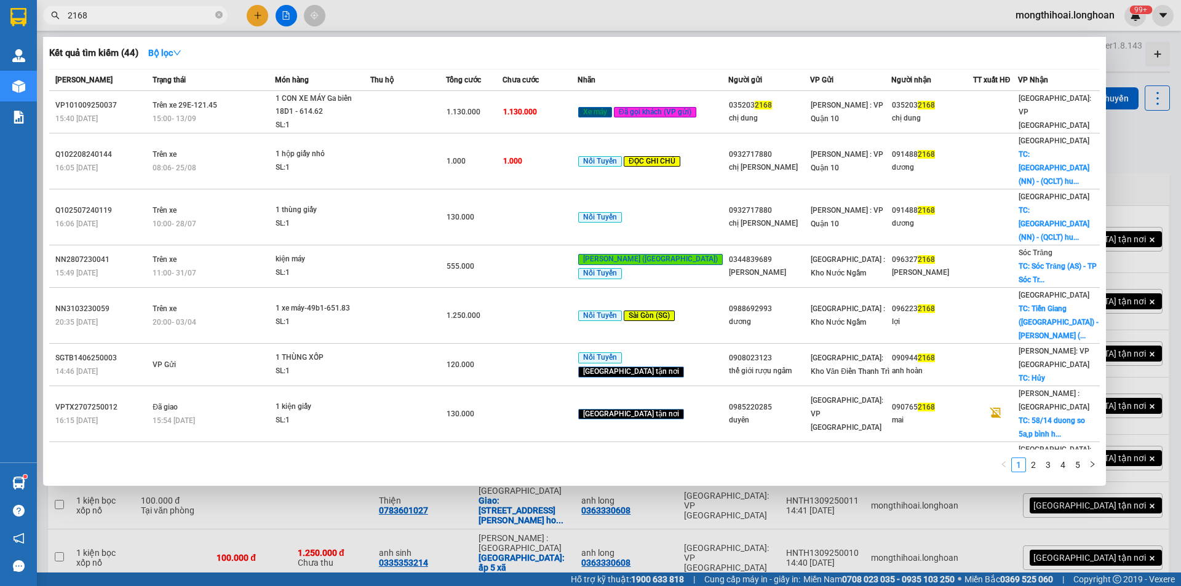
click at [146, 10] on input "2168" at bounding box center [140, 16] width 145 height 14
click at [220, 18] on icon "close-circle" at bounding box center [218, 14] width 7 height 7
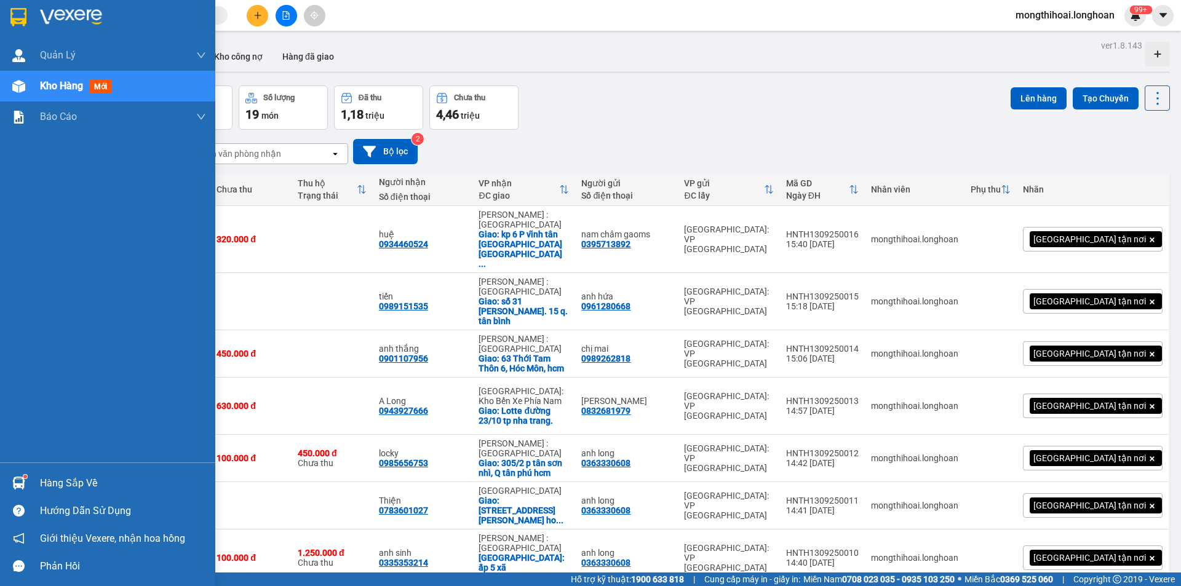
click at [0, 14] on div at bounding box center [107, 20] width 215 height 40
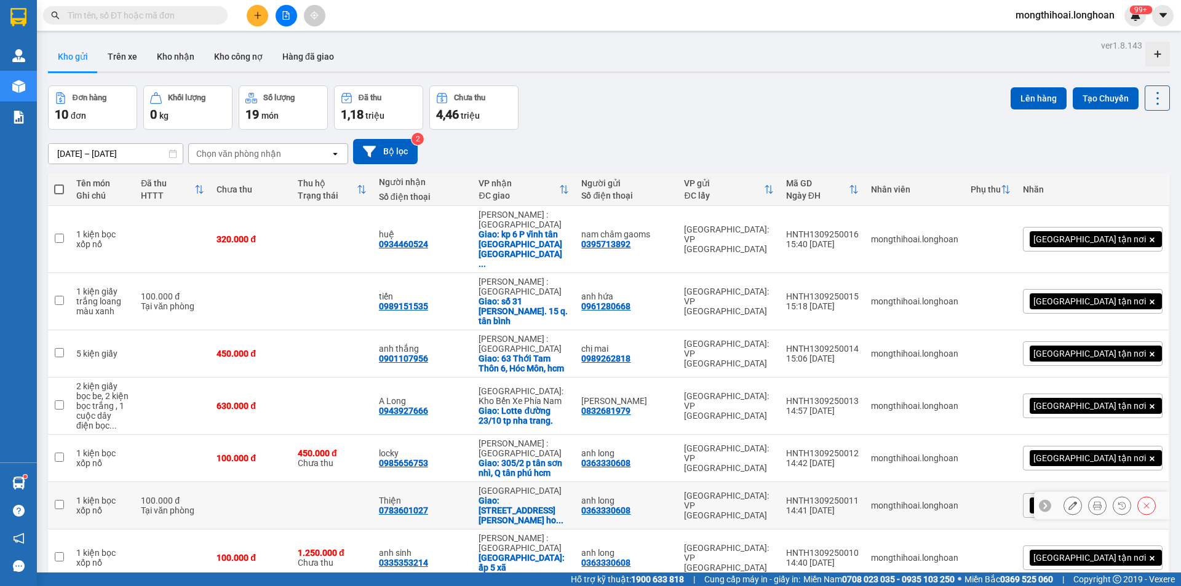
scroll to position [165, 0]
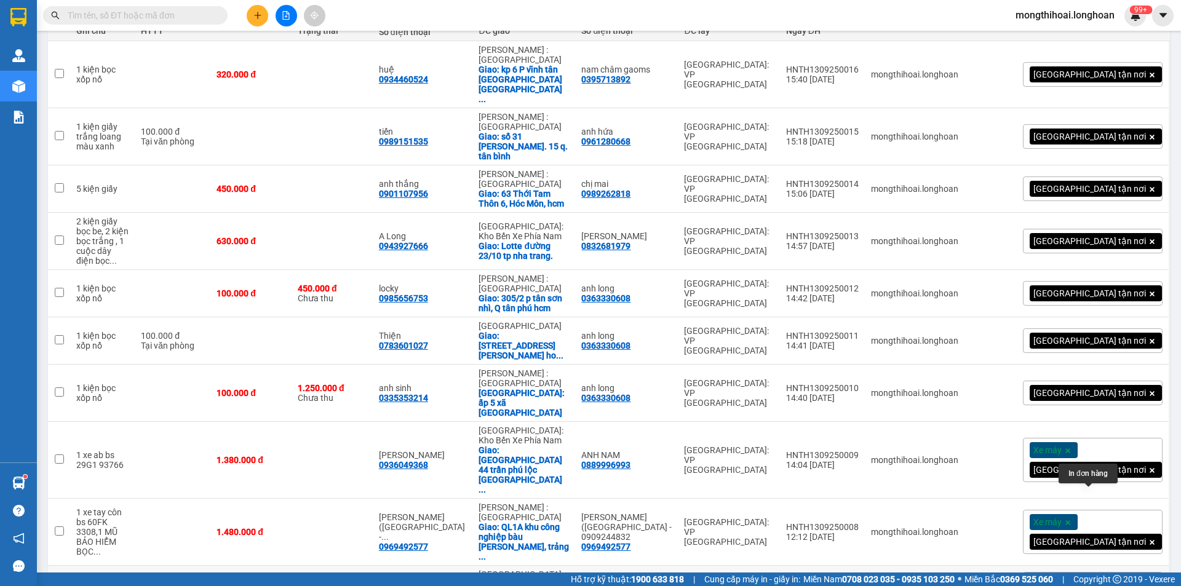
click at [1093, 585] on icon at bounding box center [1097, 594] width 9 height 9
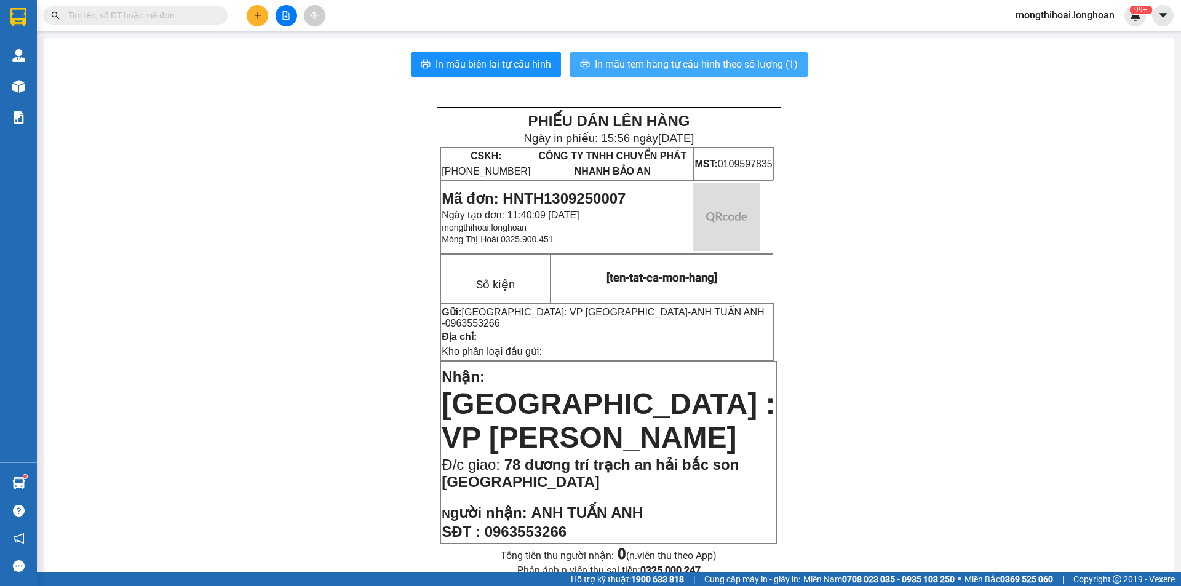
click at [731, 62] on span "In mẫu tem hàng tự cấu hình theo số lượng (1)" at bounding box center [696, 64] width 203 height 15
